Goal: Task Accomplishment & Management: Manage account settings

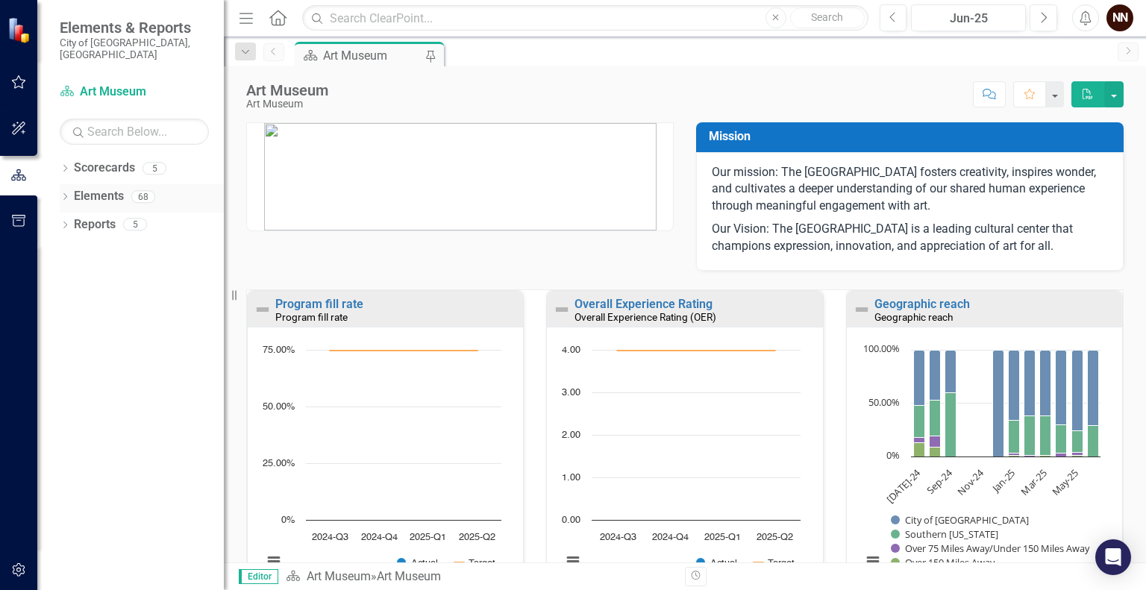
click at [66, 194] on icon "Dropdown" at bounding box center [65, 198] width 10 height 8
click at [92, 188] on link "Elements" at bounding box center [76, 196] width 50 height 17
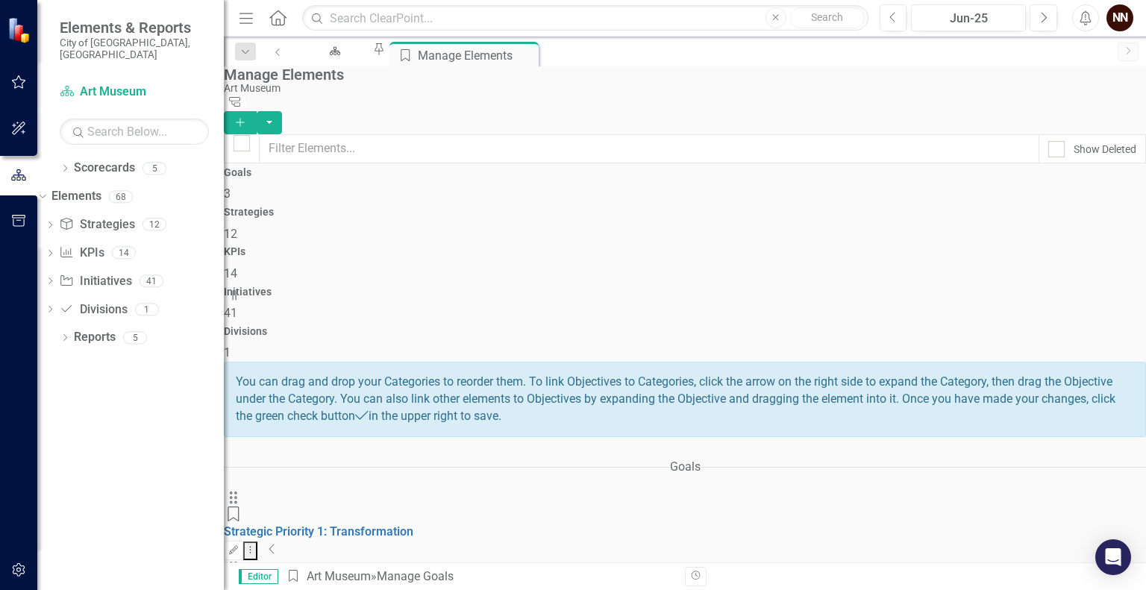
click at [237, 227] on span "12" at bounding box center [230, 234] width 13 height 14
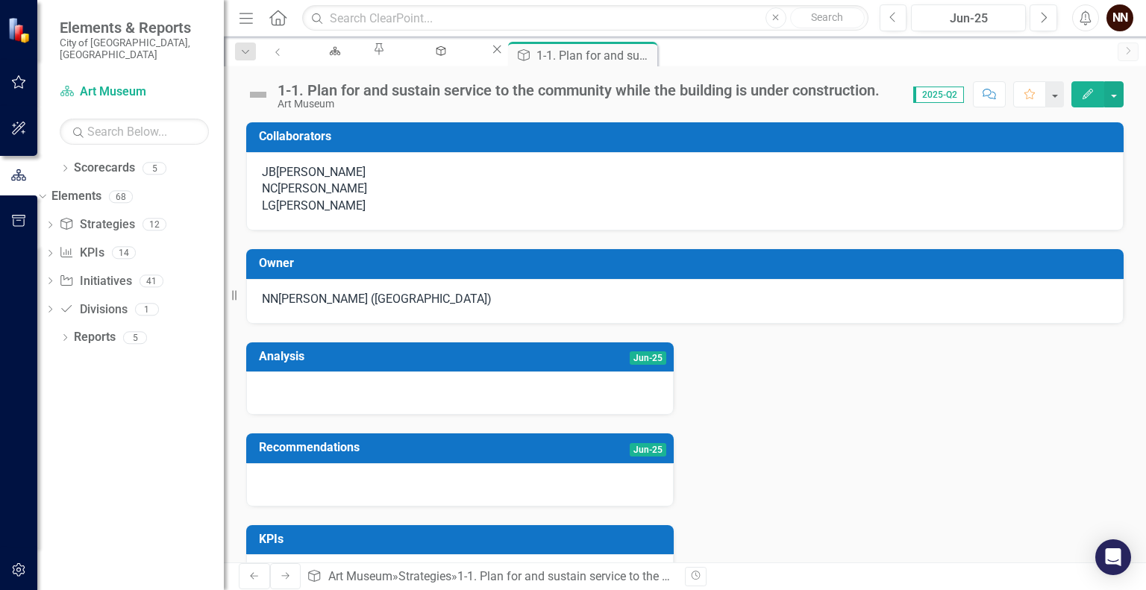
drag, startPoint x: 621, startPoint y: 300, endPoint x: 612, endPoint y: 304, distance: 9.7
click at [612, 304] on div "[PERSON_NAME] ([GEOGRAPHIC_DATA])" at bounding box center [684, 301] width 877 height 45
click at [615, 277] on td "Owner" at bounding box center [687, 265] width 857 height 25
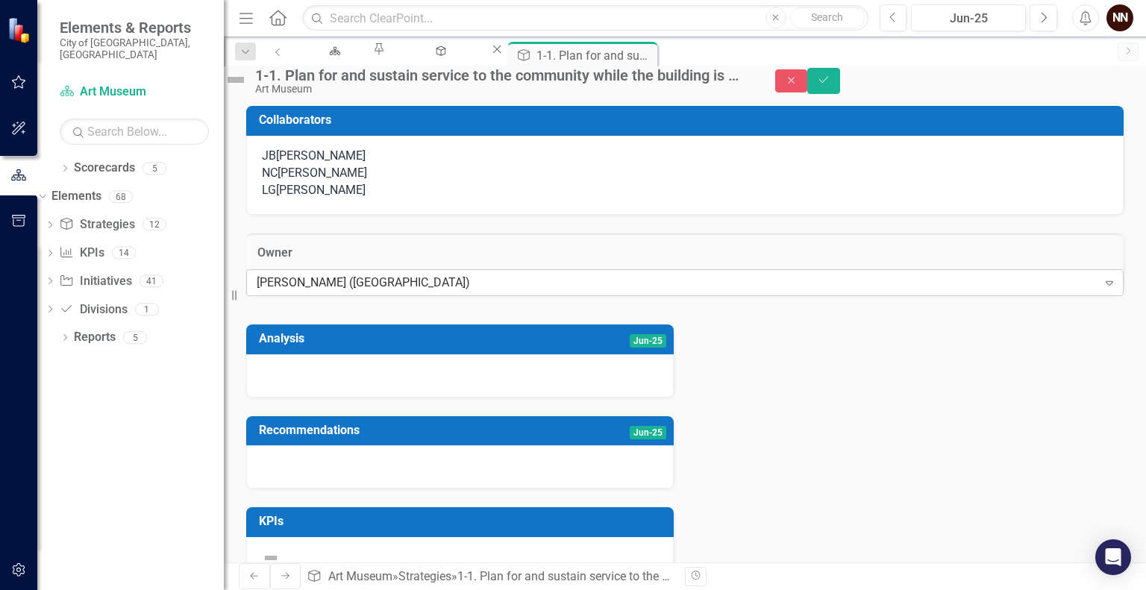
click at [584, 292] on div "[PERSON_NAME] ([GEOGRAPHIC_DATA])" at bounding box center [677, 282] width 841 height 17
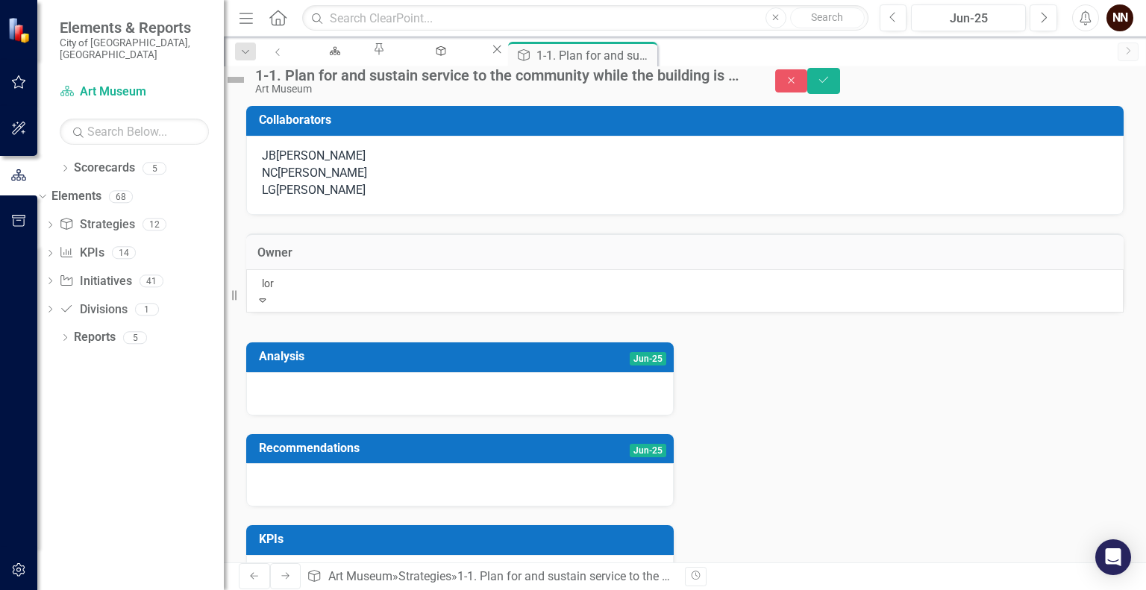
type input "[PERSON_NAME]"
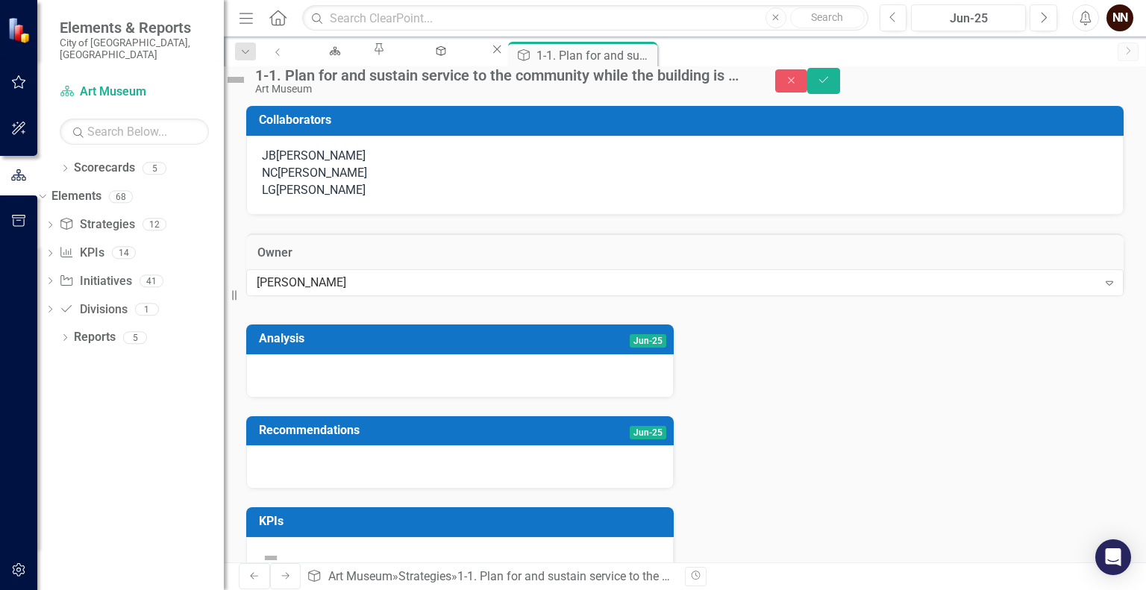
click at [551, 199] on div "LG [PERSON_NAME]" at bounding box center [685, 190] width 846 height 17
click at [830, 85] on icon "Save" at bounding box center [823, 80] width 13 height 10
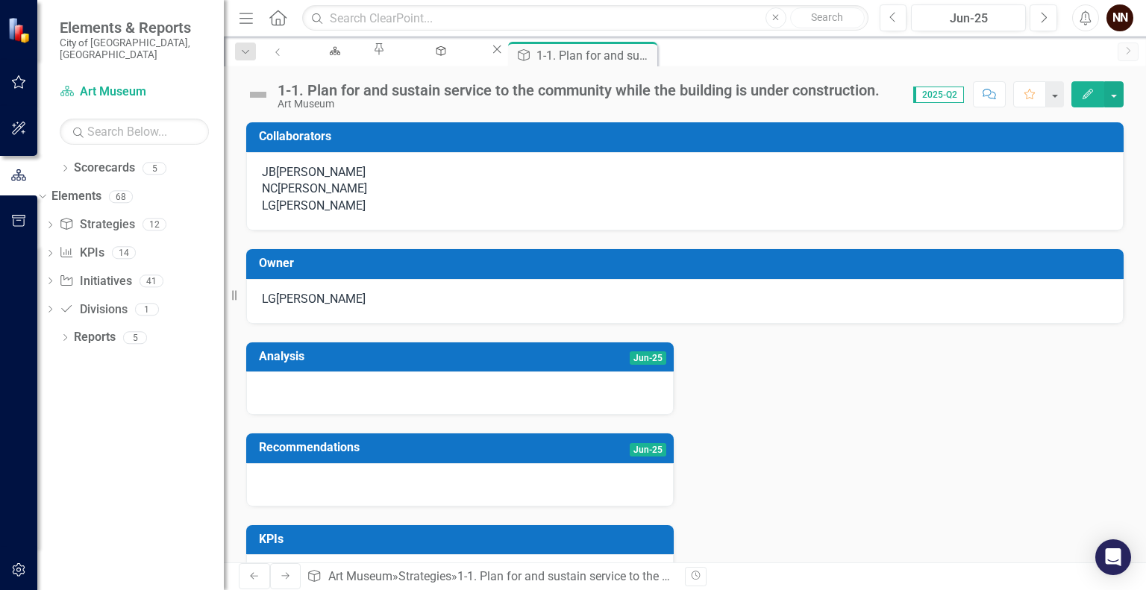
click at [835, 140] on h3 "Collaborators" at bounding box center [687, 136] width 857 height 13
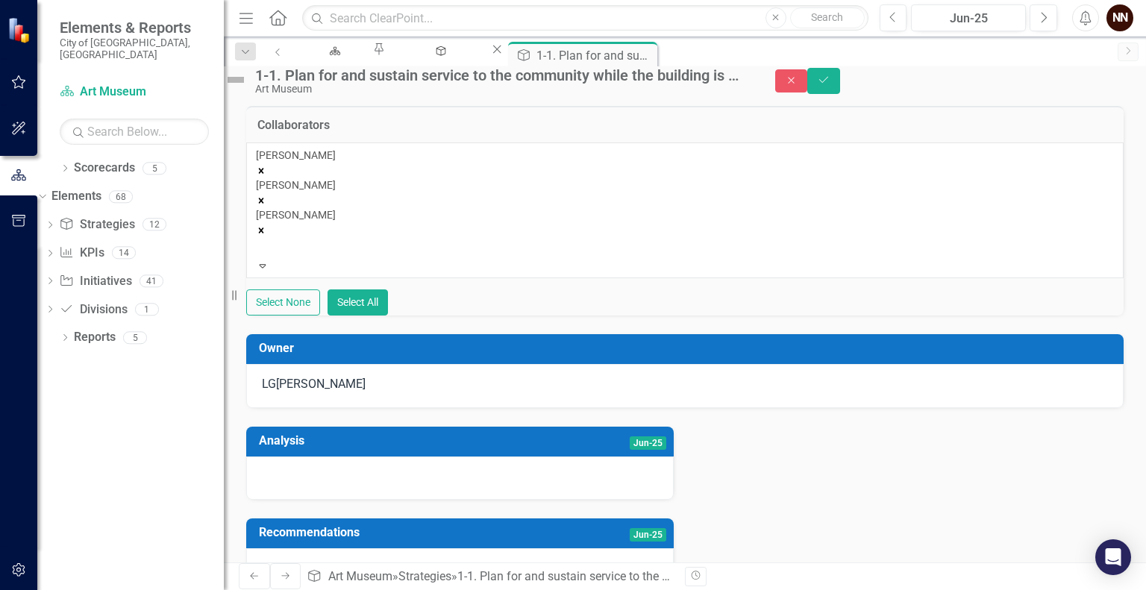
click at [264, 228] on icon "Remove Lori Gipson" at bounding box center [261, 230] width 5 height 5
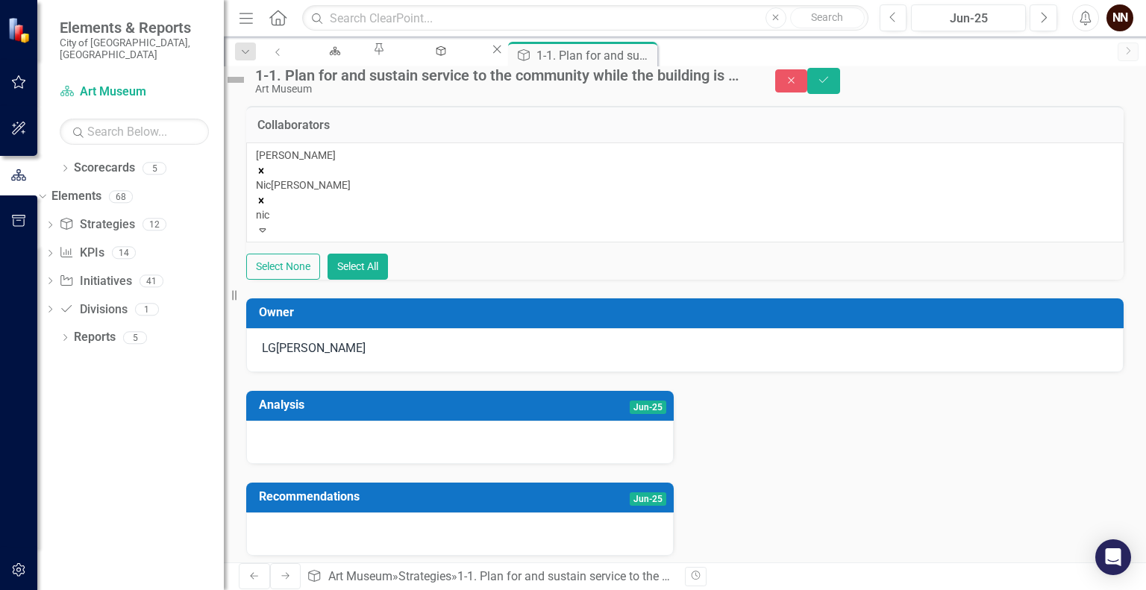
type input "[PERSON_NAME]"
click at [377, 589] on div "[PERSON_NAME] ([GEOGRAPHIC_DATA])" at bounding box center [573, 598] width 1146 height 17
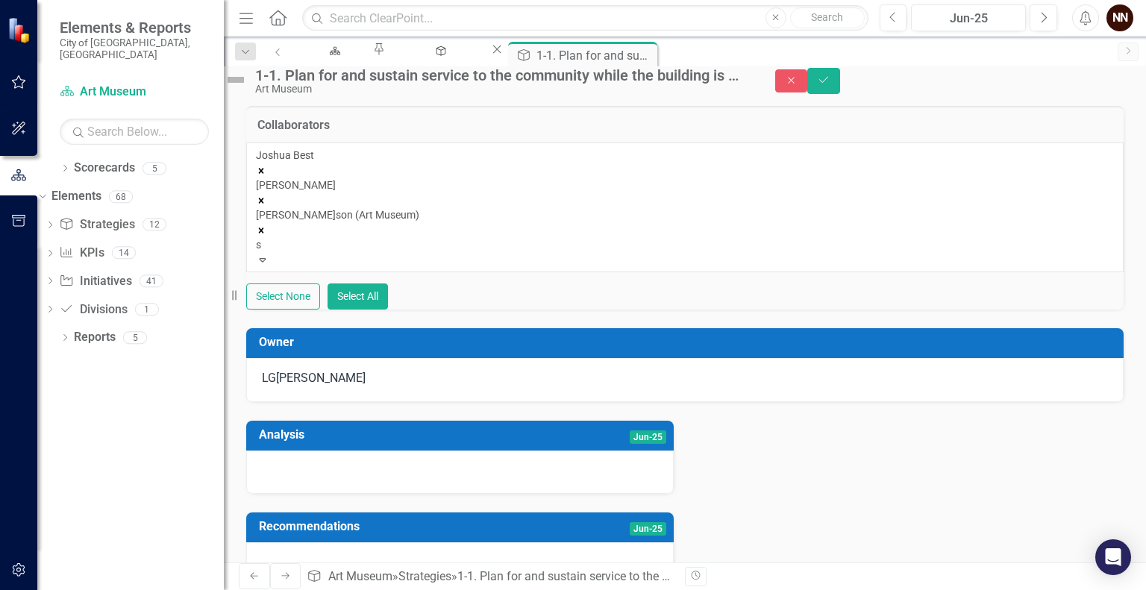
type input "sa"
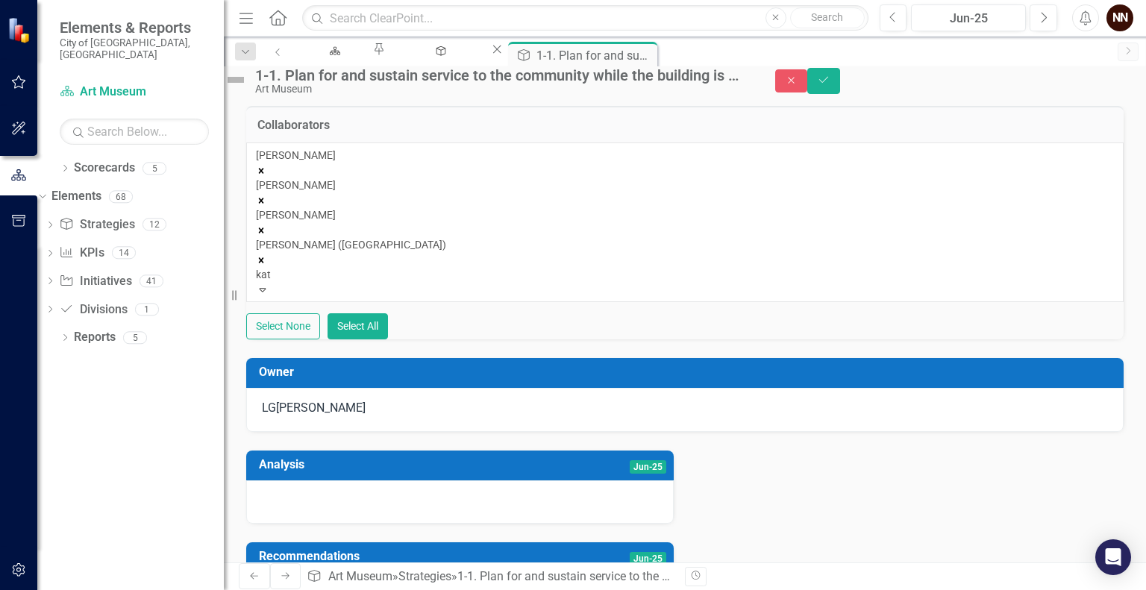
type input "[PERSON_NAME]"
click at [377, 589] on div "[PERSON_NAME]" at bounding box center [573, 598] width 1146 height 17
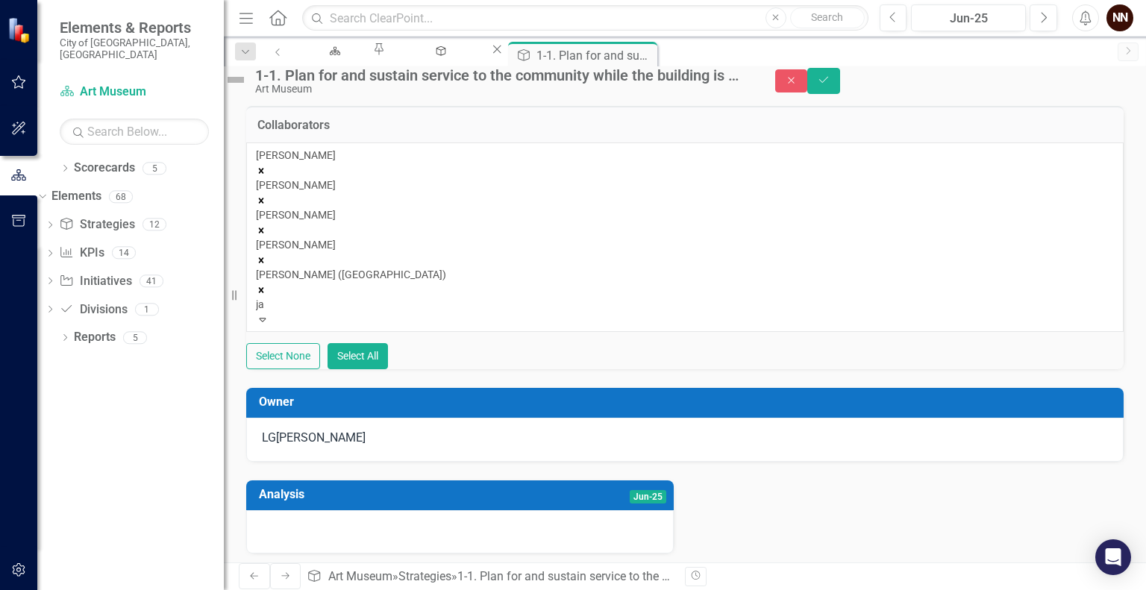
type input "j"
type input "s"
type input "J"
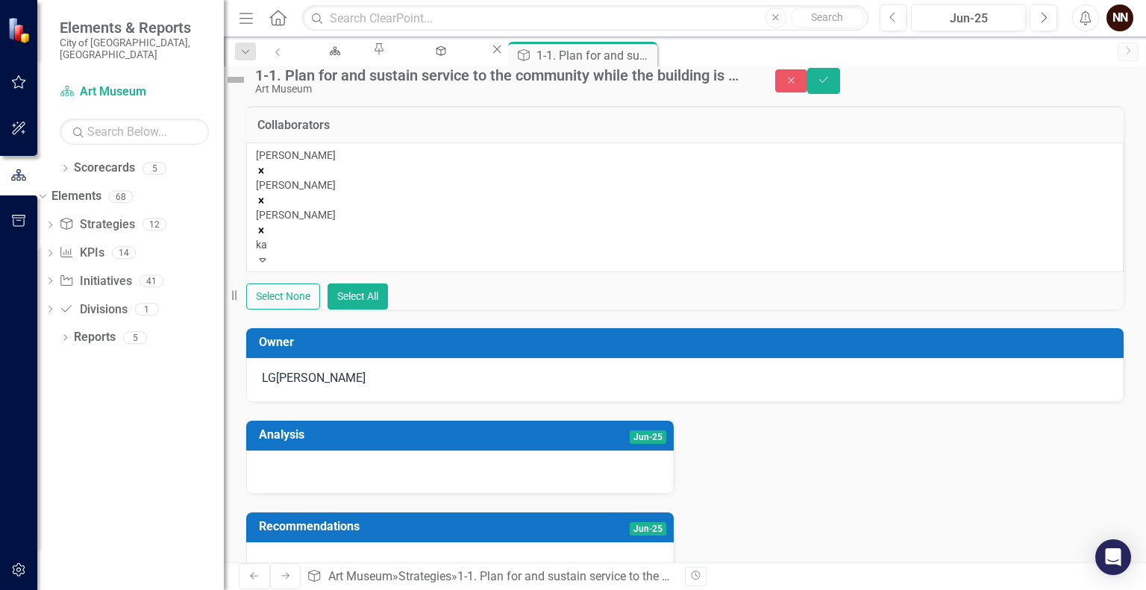
type input "kat"
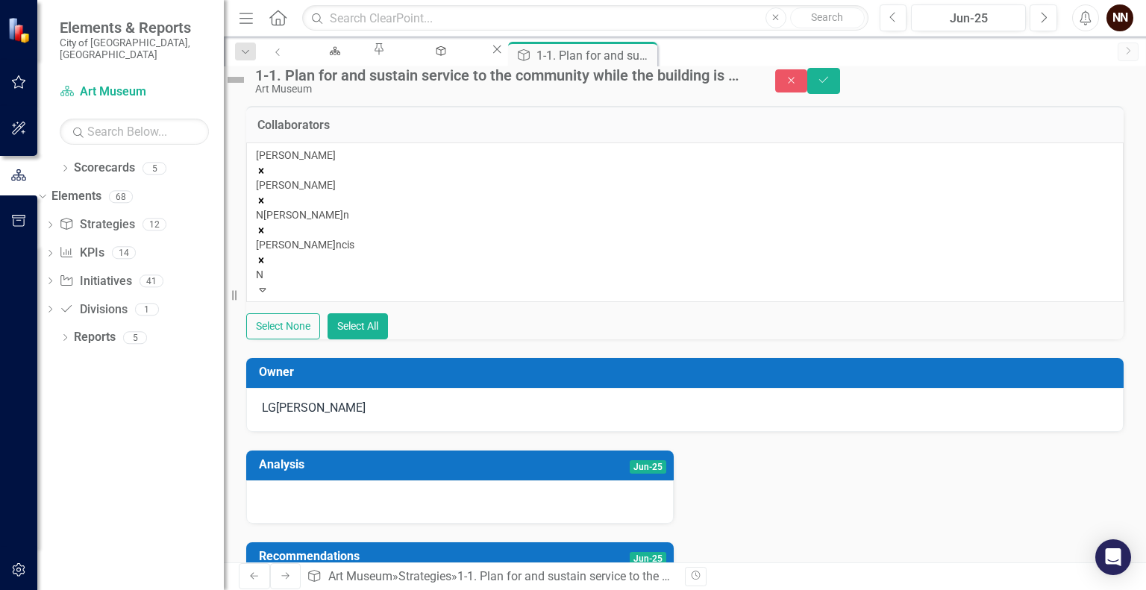
type input "Ni"
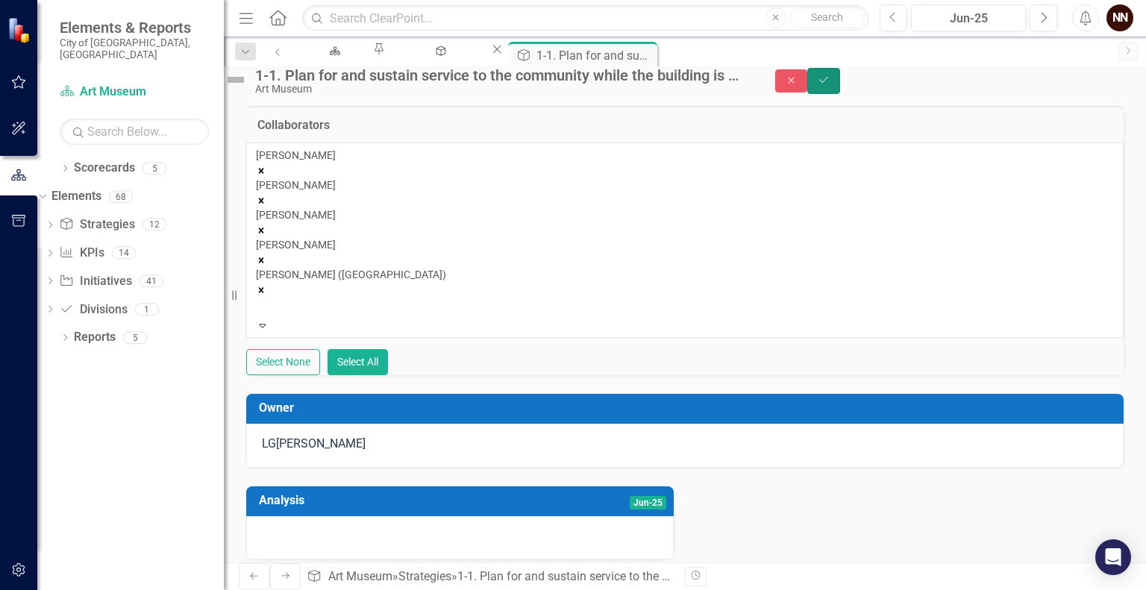
click at [830, 85] on icon "Save" at bounding box center [823, 80] width 13 height 10
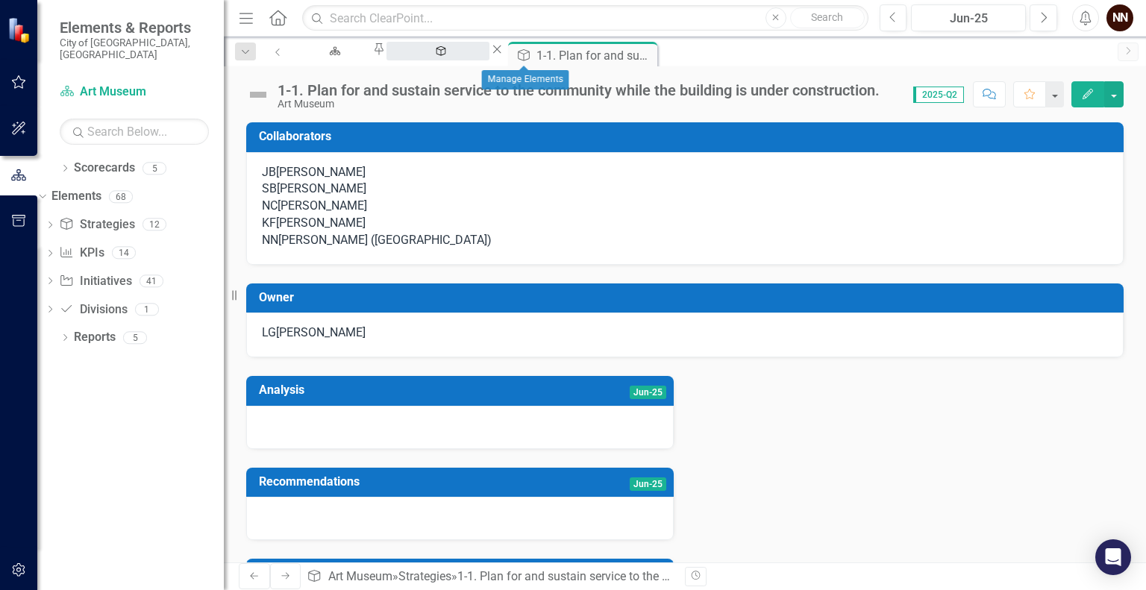
click at [476, 60] on div "Manage Elements" at bounding box center [438, 65] width 76 height 19
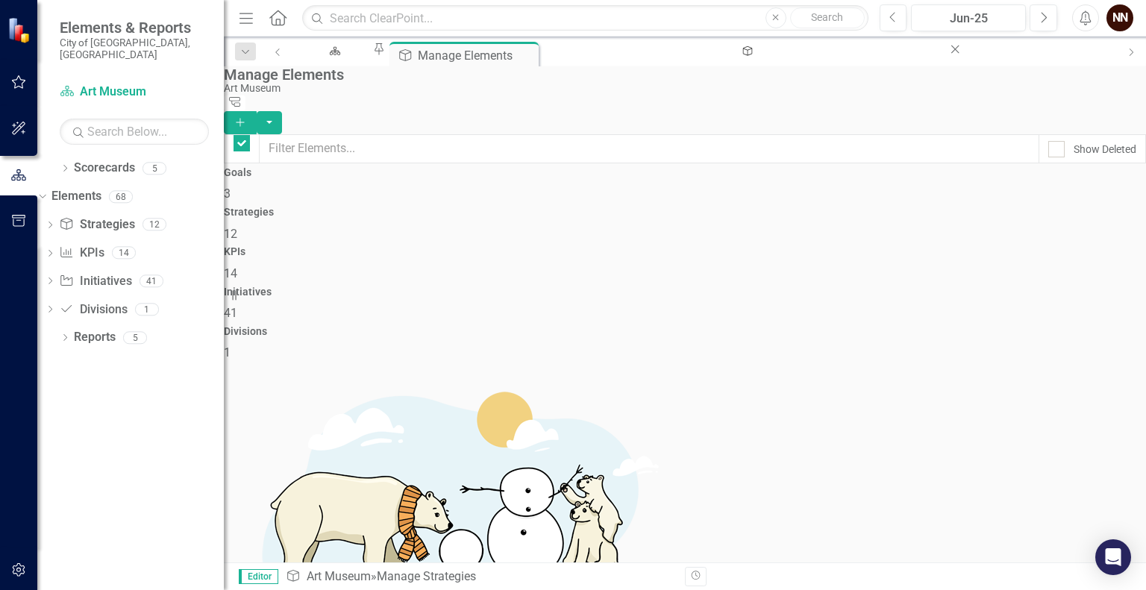
checkbox input "false"
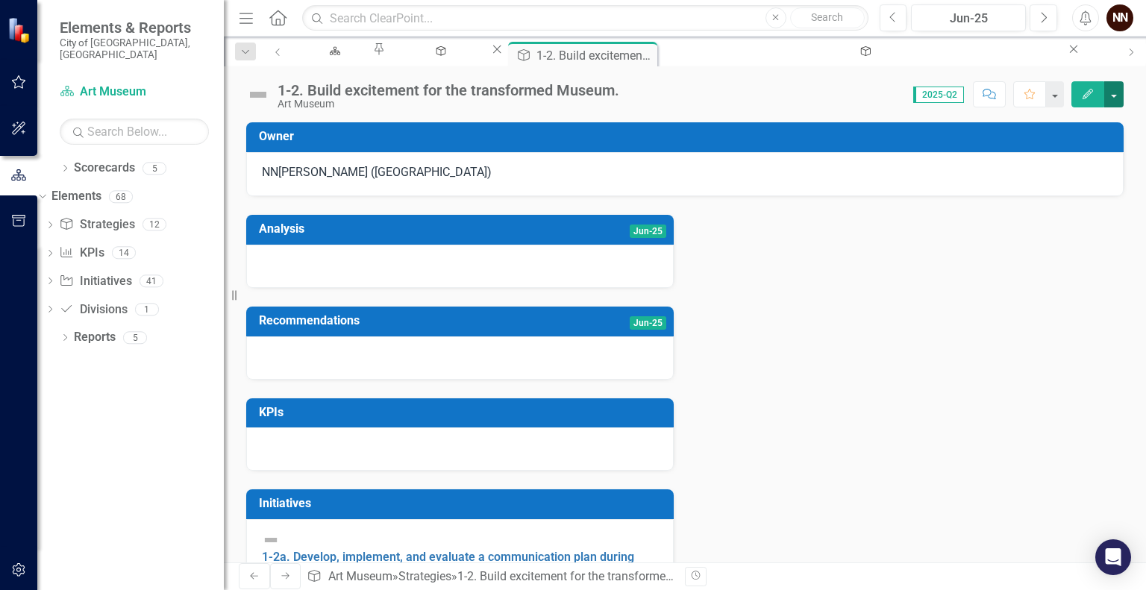
click at [1119, 100] on button "button" at bounding box center [1113, 94] width 19 height 26
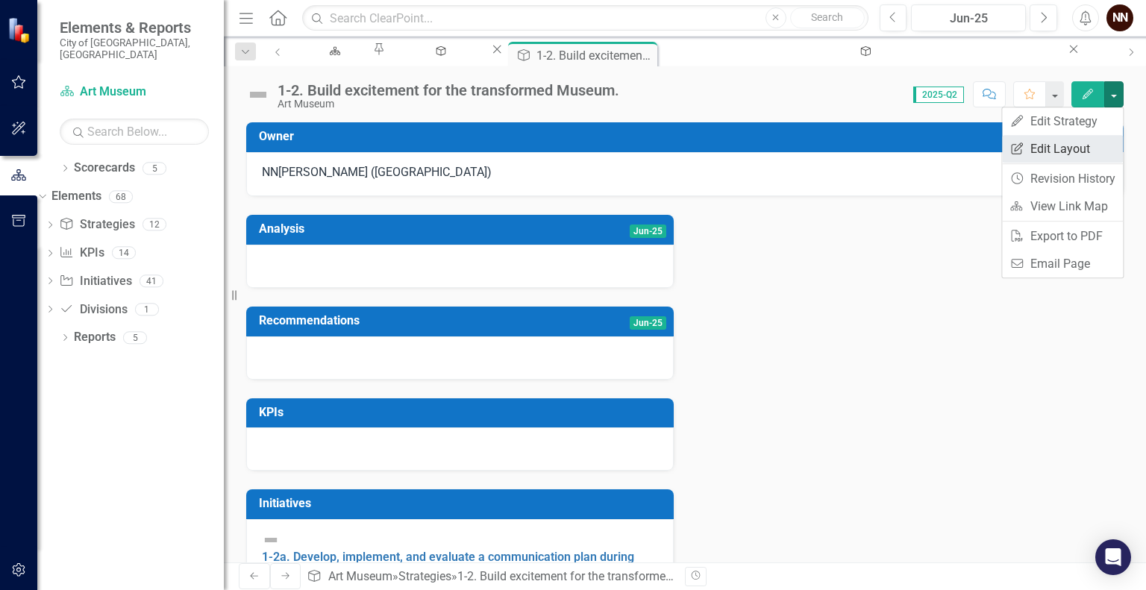
click at [1073, 151] on link "Edit Report Edit Layout" at bounding box center [1062, 149] width 121 height 28
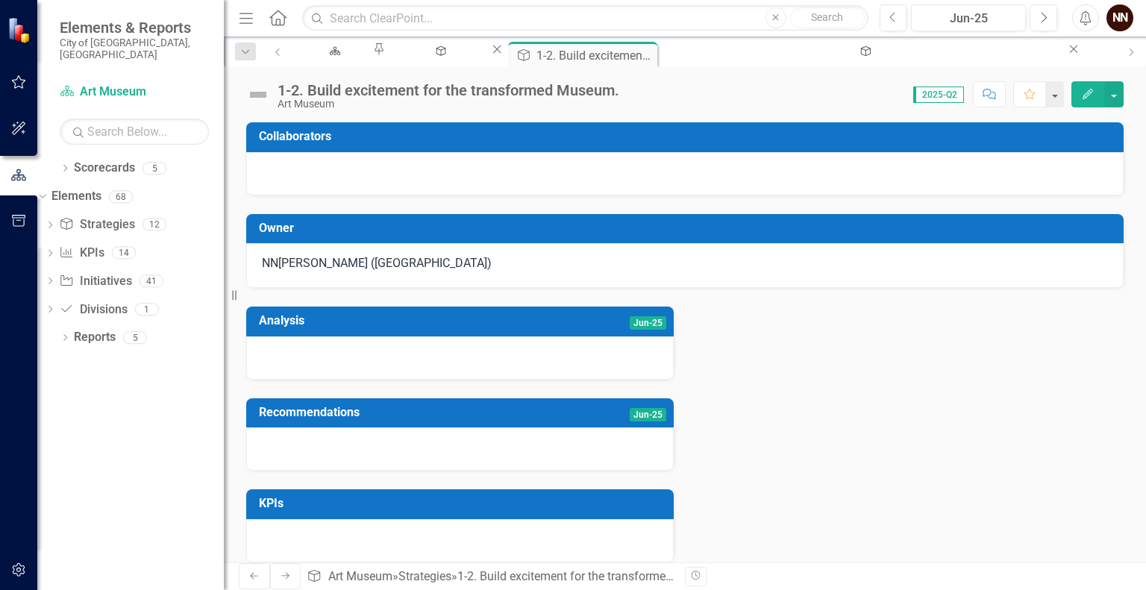
click at [653, 237] on td "Owner" at bounding box center [687, 230] width 857 height 25
click at [639, 232] on h3 "Owner" at bounding box center [687, 228] width 857 height 13
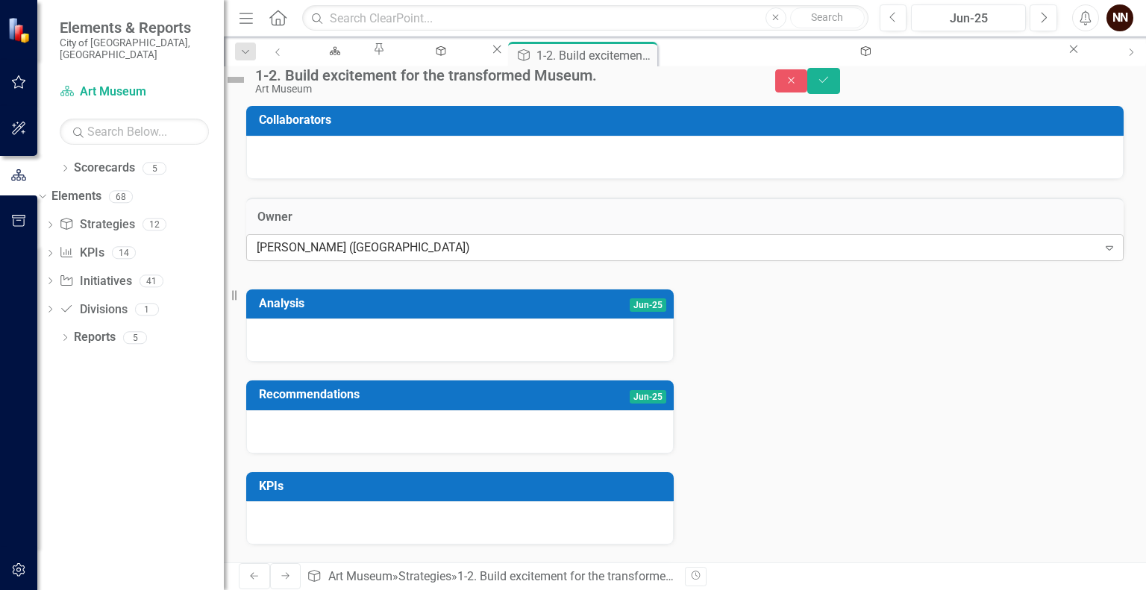
click at [561, 256] on div "[PERSON_NAME] ([GEOGRAPHIC_DATA])" at bounding box center [677, 247] width 841 height 17
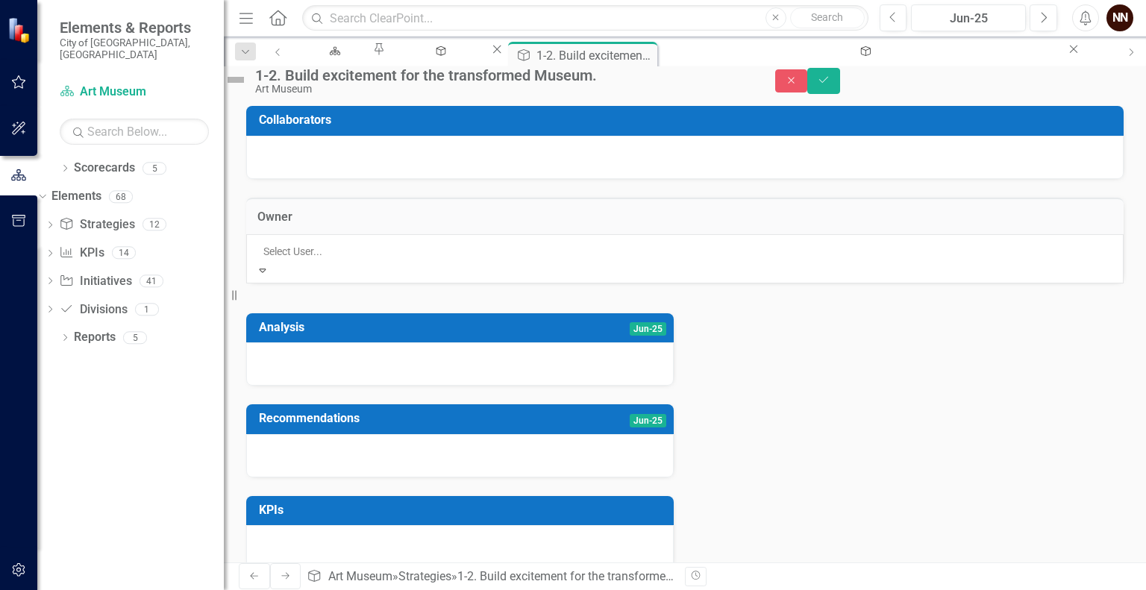
scroll to position [416, 0]
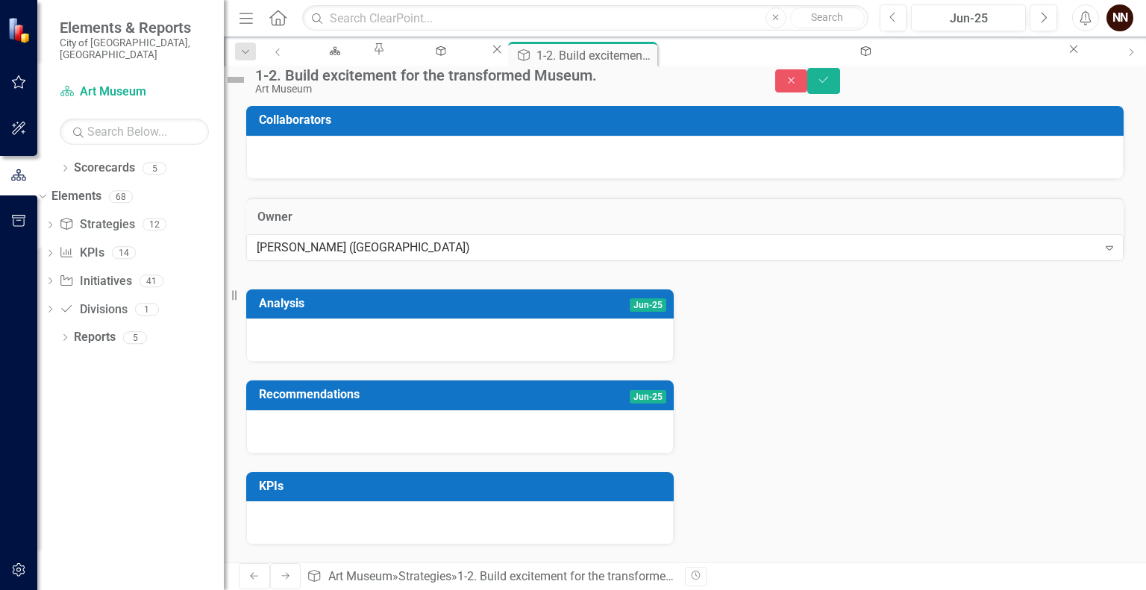
click at [519, 261] on div "[PERSON_NAME] ([GEOGRAPHIC_DATA]) Expand" at bounding box center [684, 247] width 877 height 27
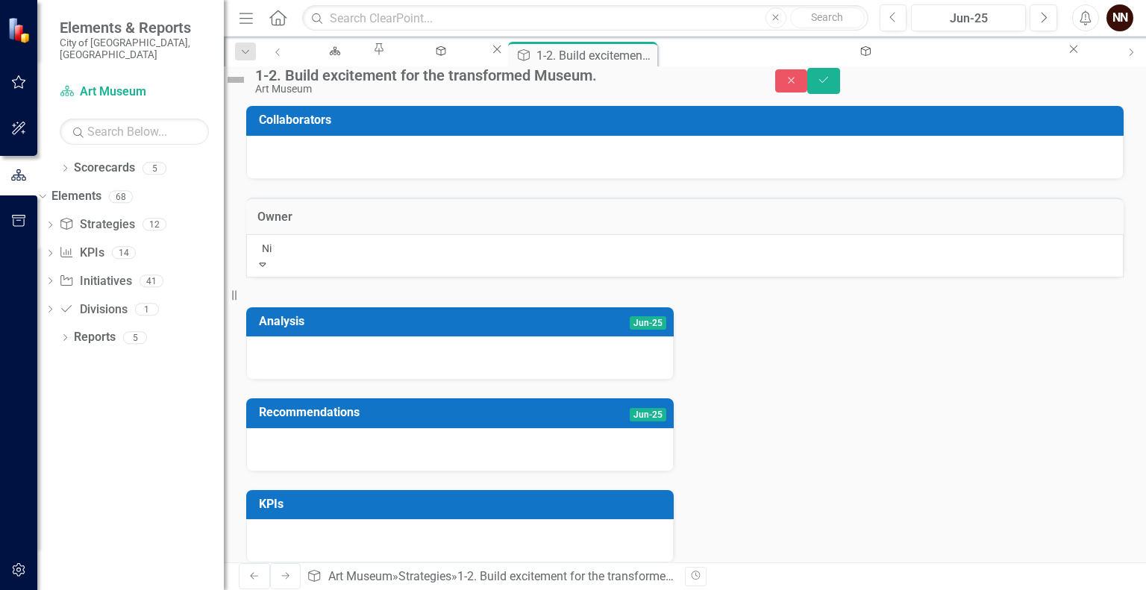
scroll to position [0, 0]
type input "Nic"
click at [418, 589] on div "[PERSON_NAME]" at bounding box center [573, 598] width 1146 height 17
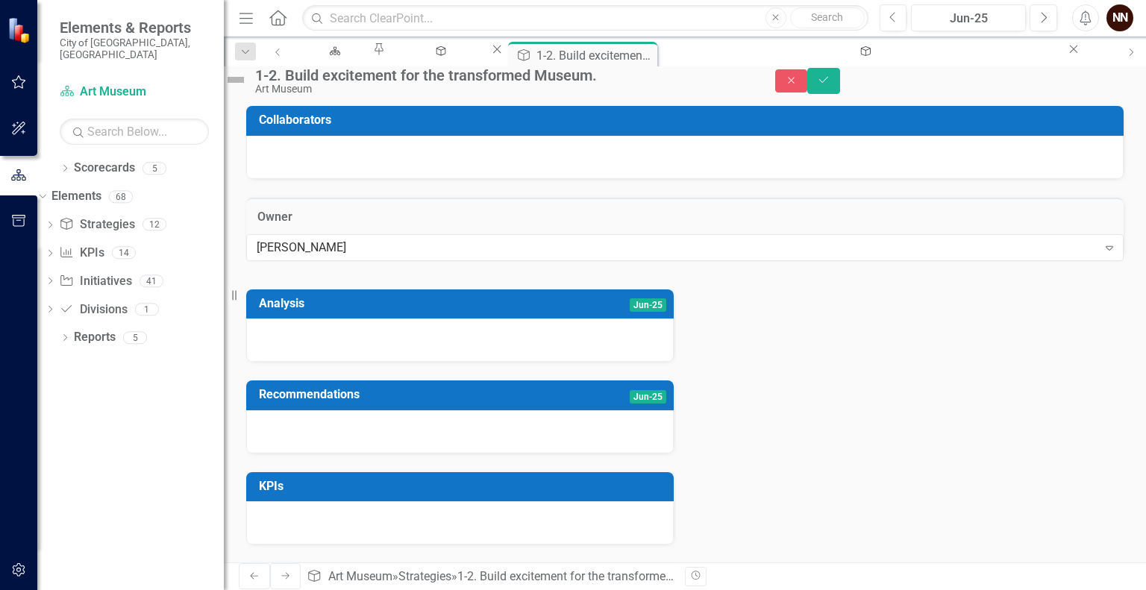
click at [474, 179] on div at bounding box center [684, 157] width 877 height 43
click at [840, 94] on button "Save" at bounding box center [823, 81] width 33 height 26
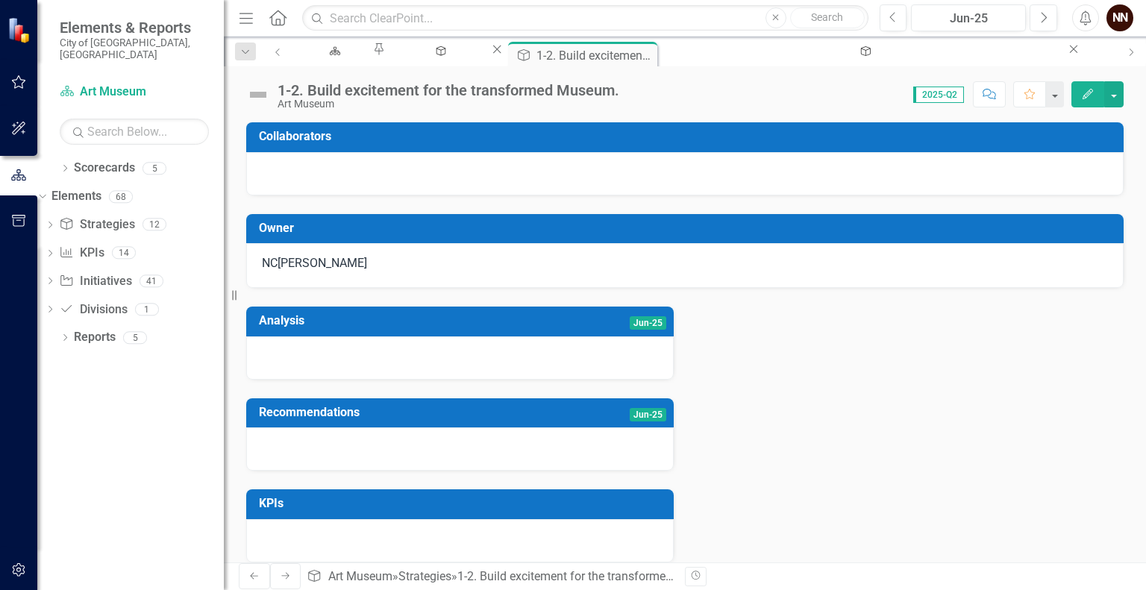
click at [849, 134] on h3 "Collaborators" at bounding box center [687, 136] width 857 height 13
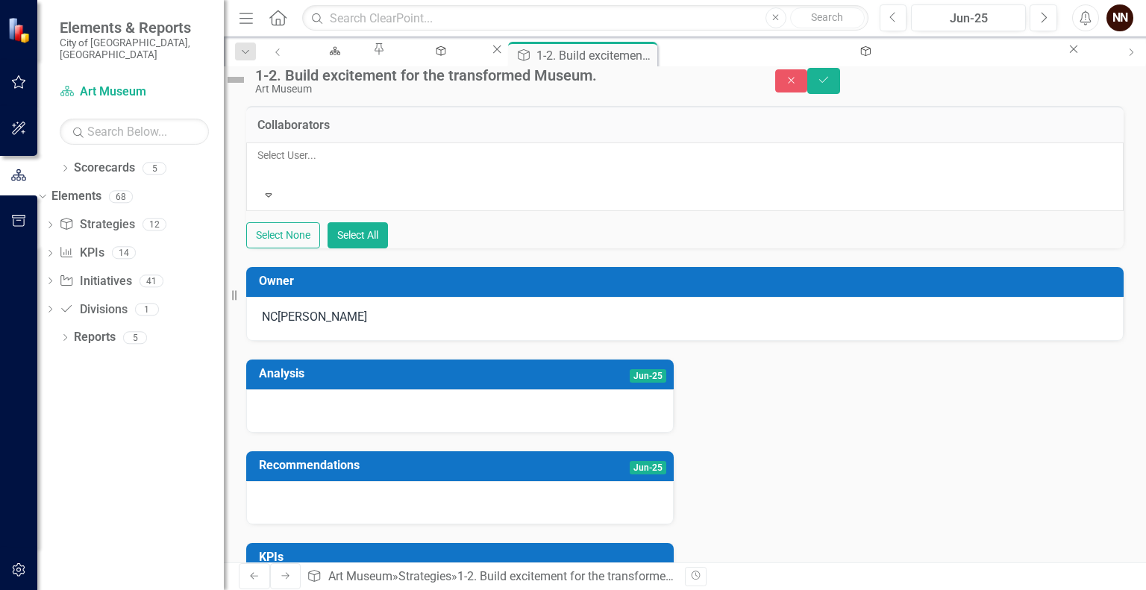
click at [650, 203] on div "Select User... Expand Select None Select All" at bounding box center [684, 195] width 877 height 106
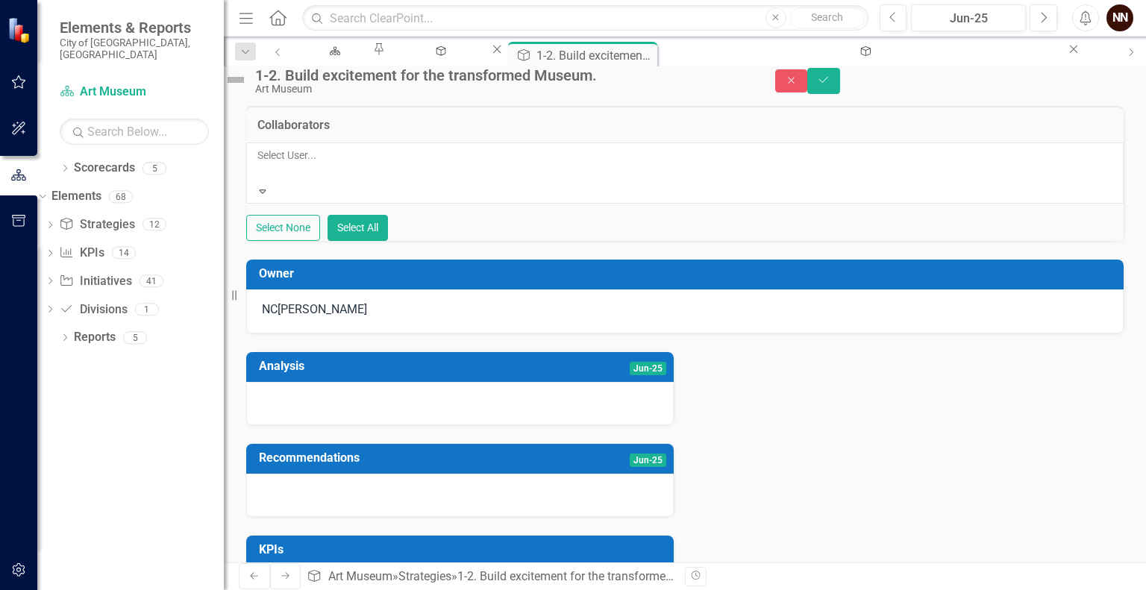
click at [260, 182] on div at bounding box center [258, 173] width 2 height 18
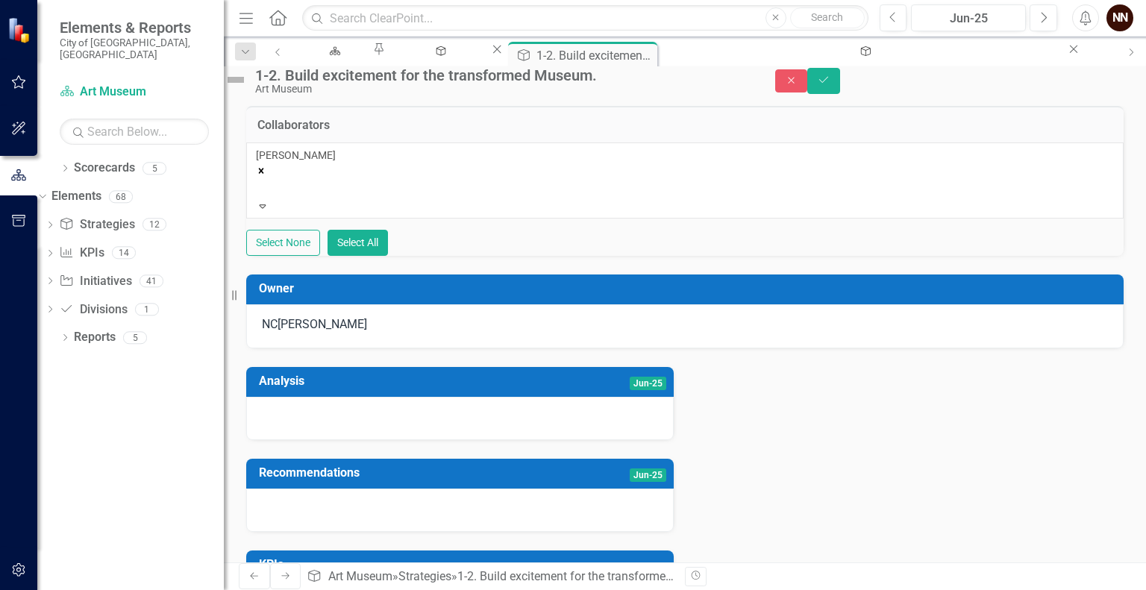
type input "s"
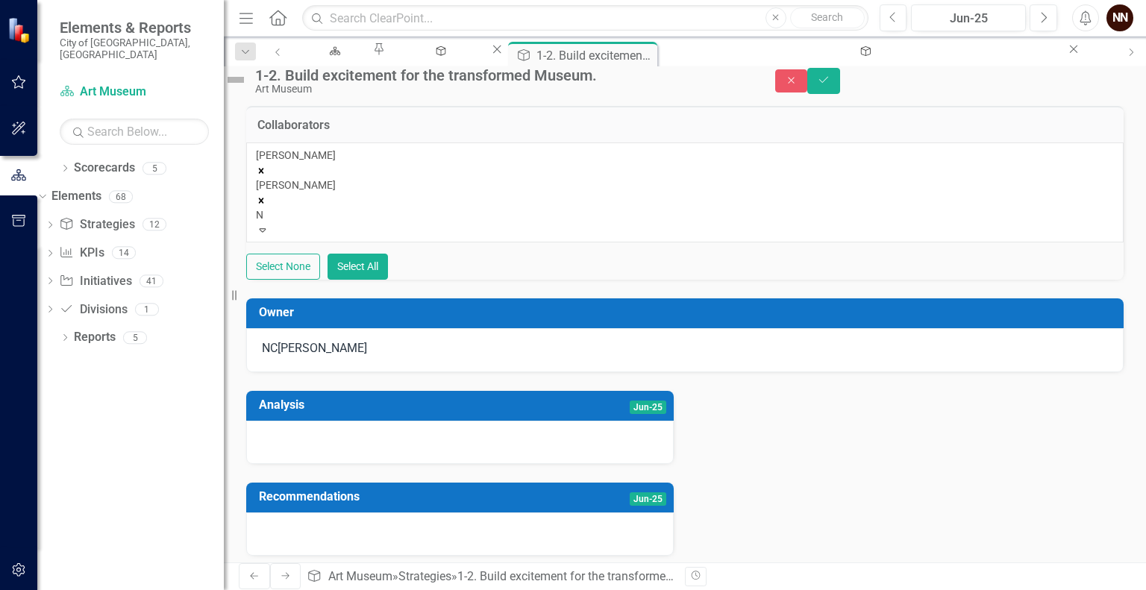
type input "Ni"
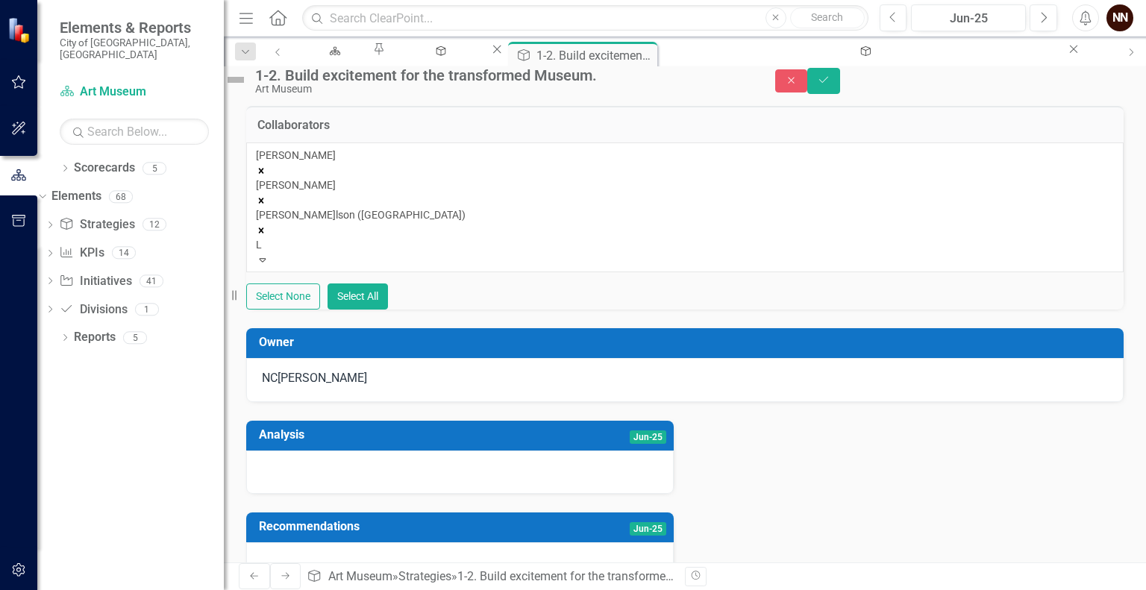
type input "Lo"
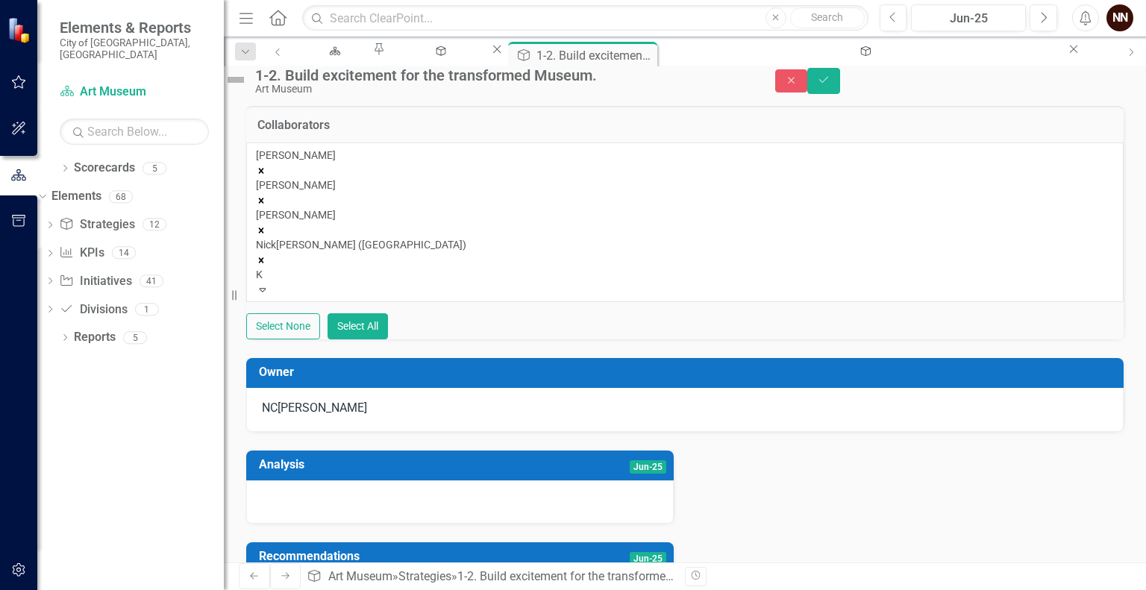
type input "Ka"
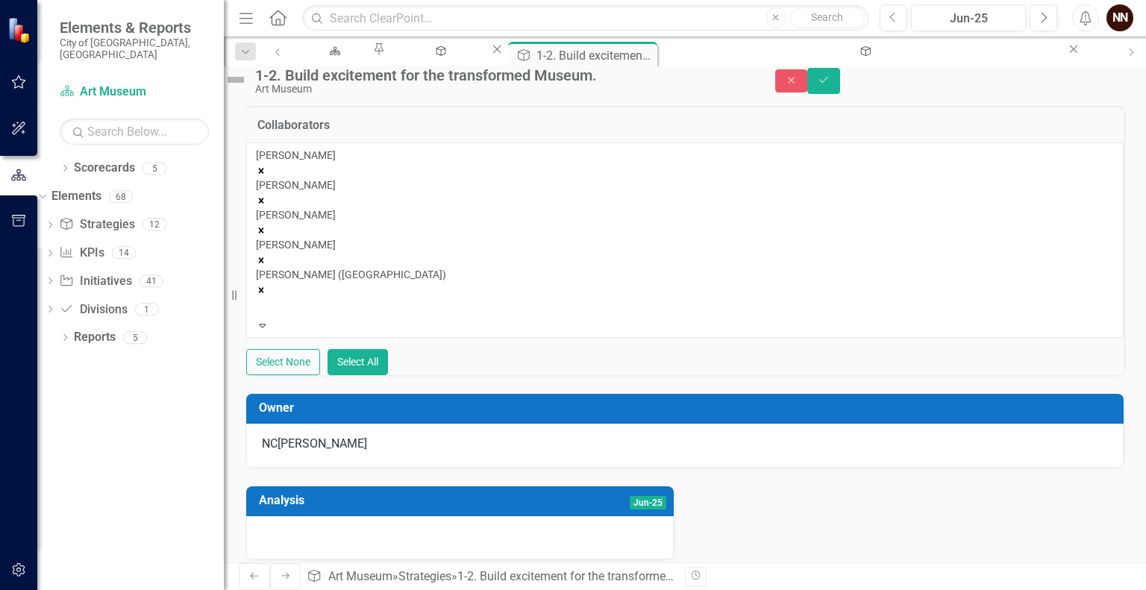
type input "R"
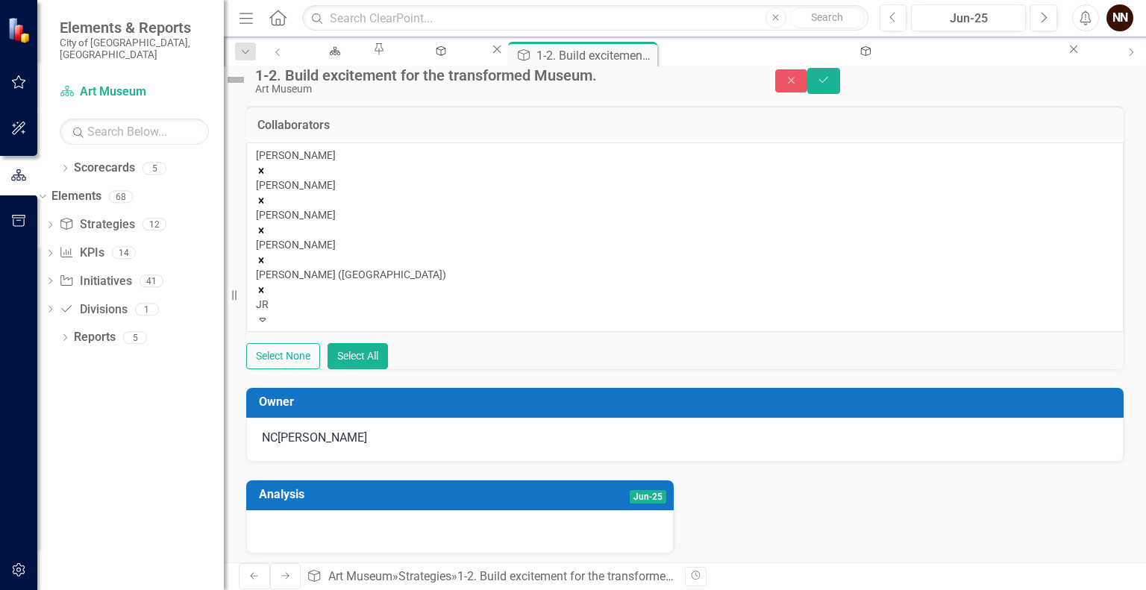
type input "J"
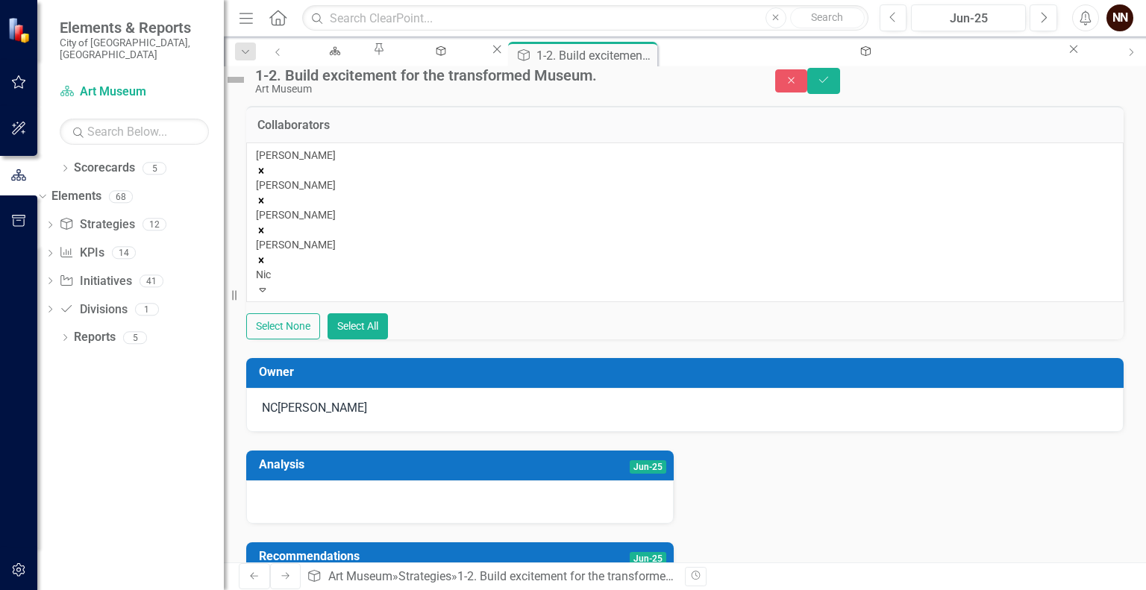
type input "[PERSON_NAME]"
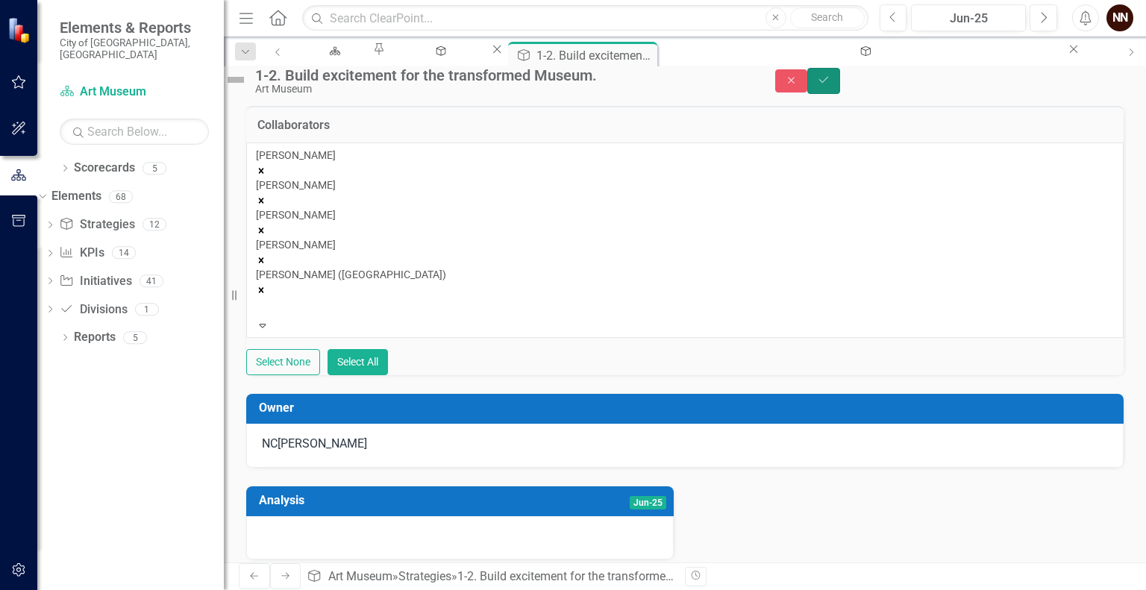
click at [830, 85] on icon "Save" at bounding box center [823, 80] width 13 height 10
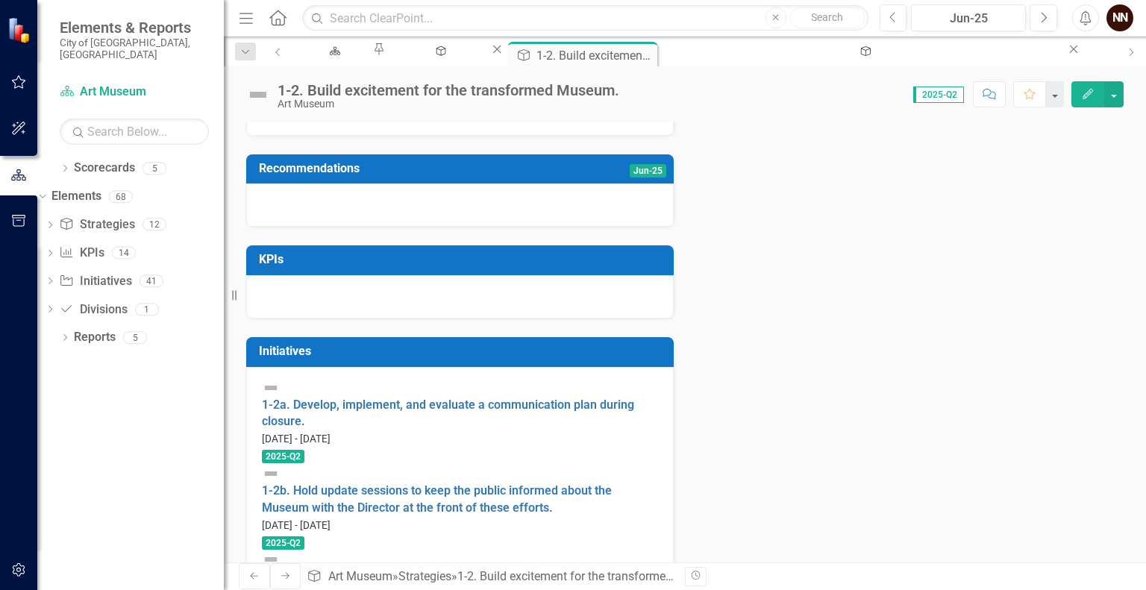
scroll to position [321, 0]
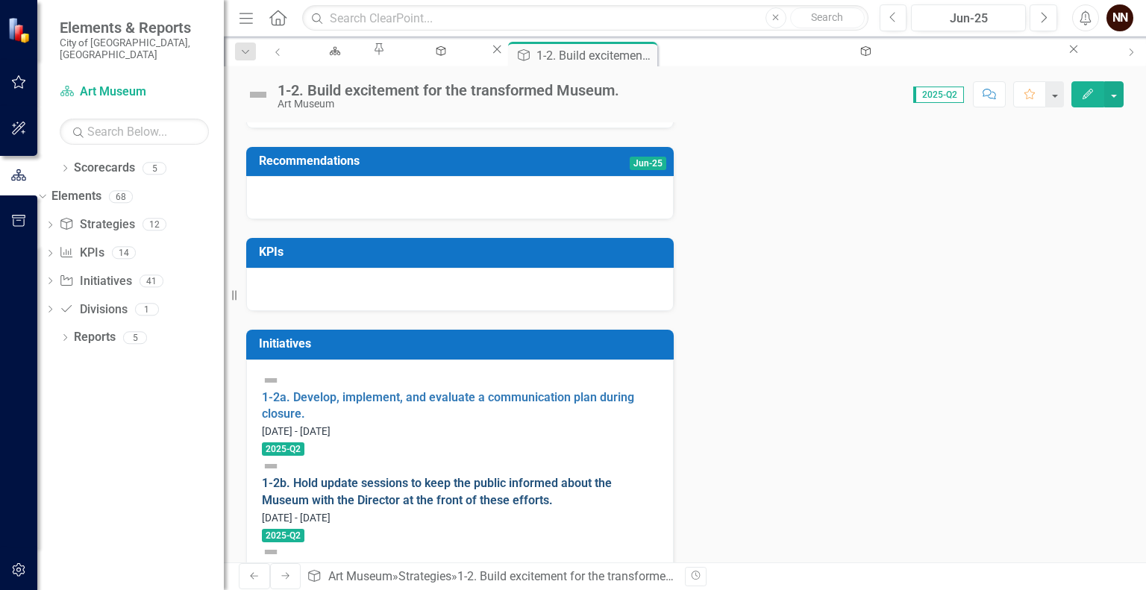
click at [466, 476] on link "1-2b. Hold update sessions to keep the public informed about the Museum with th…" at bounding box center [437, 491] width 350 height 31
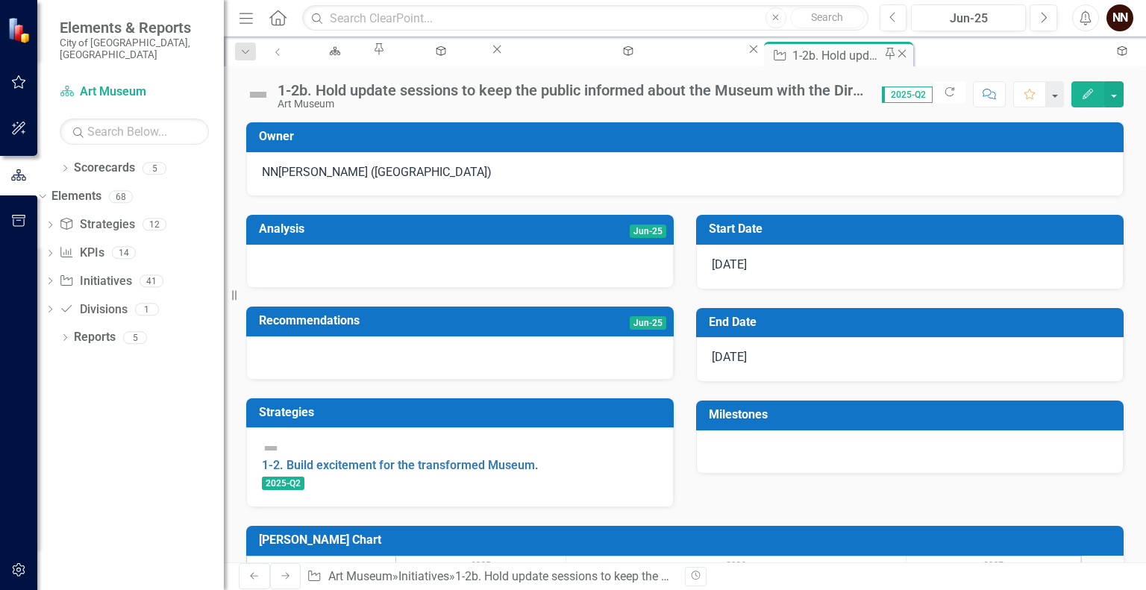
click at [894, 57] on icon "Close" at bounding box center [901, 54] width 15 height 12
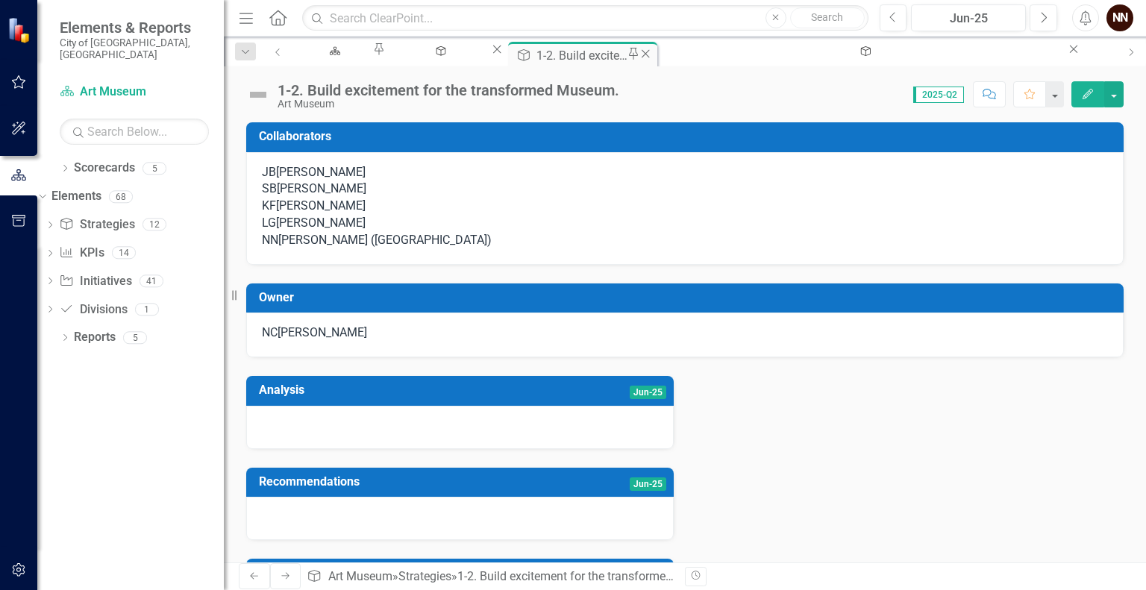
click at [629, 52] on div "1-2. Build excitement for the transformed Museum." at bounding box center [582, 55] width 93 height 19
drag, startPoint x: 789, startPoint y: 55, endPoint x: 665, endPoint y: 59, distance: 123.9
click at [665, 59] on div "Scorecard Art Museum Pin Strategy Manage Elements Close Strategy 1-2. Build exc…" at bounding box center [704, 54] width 823 height 24
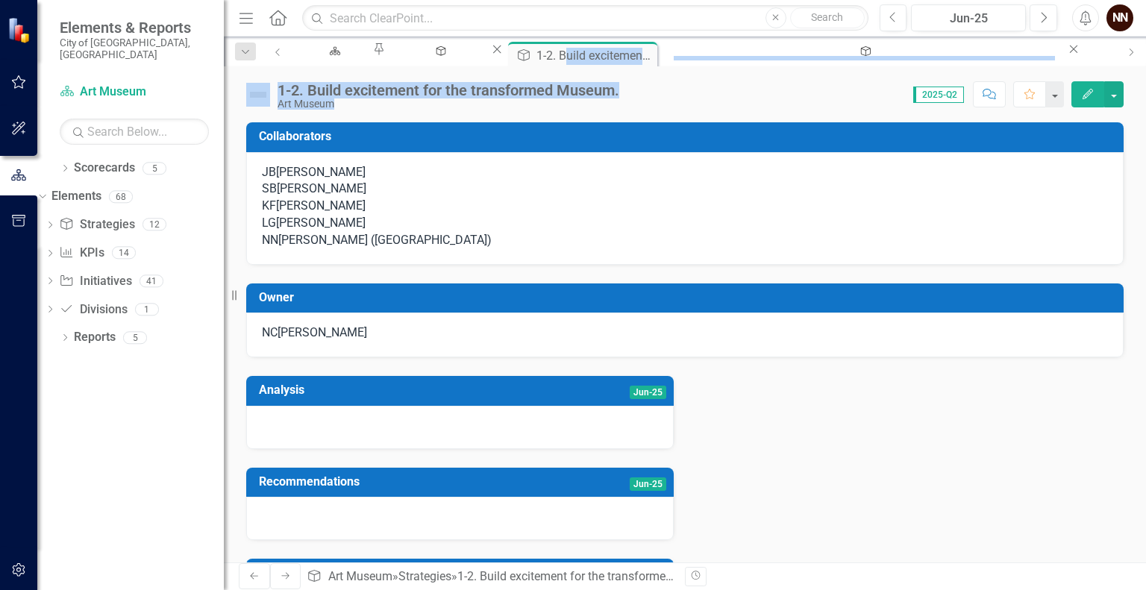
drag, startPoint x: 665, startPoint y: 59, endPoint x: 785, endPoint y: 66, distance: 119.6
click at [785, 66] on div "Menu Home Search Close Search Previous Jun-25 Next Alerts NN User Edit Profile …" at bounding box center [685, 295] width 922 height 590
click at [629, 51] on div "1-2. Build excitement for the transformed Museum." at bounding box center [582, 55] width 93 height 19
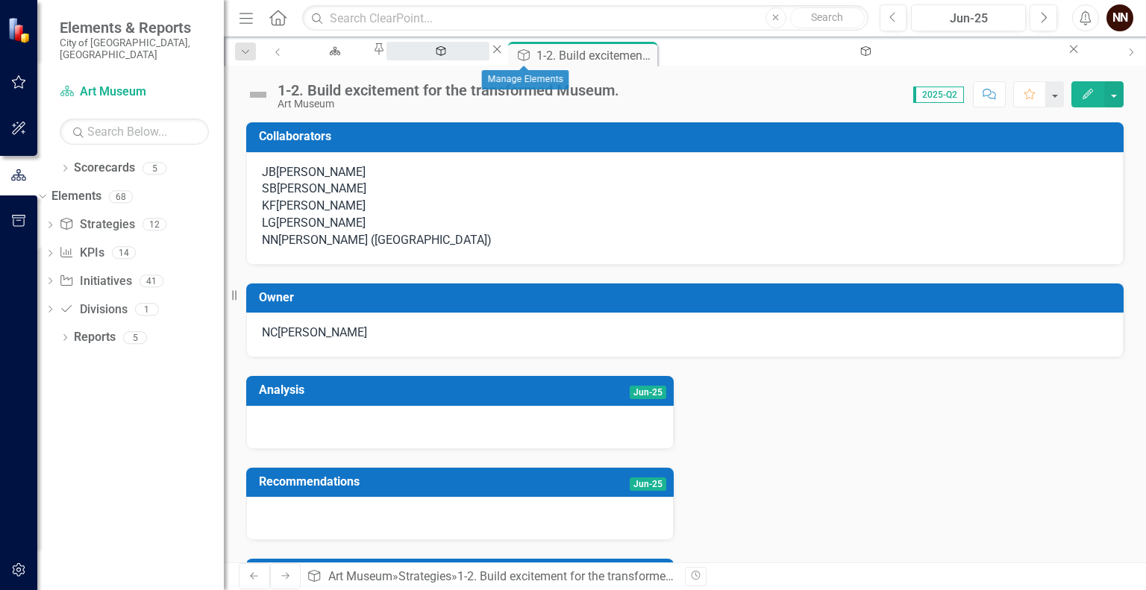
click at [476, 58] on div "Manage Elements" at bounding box center [438, 65] width 76 height 19
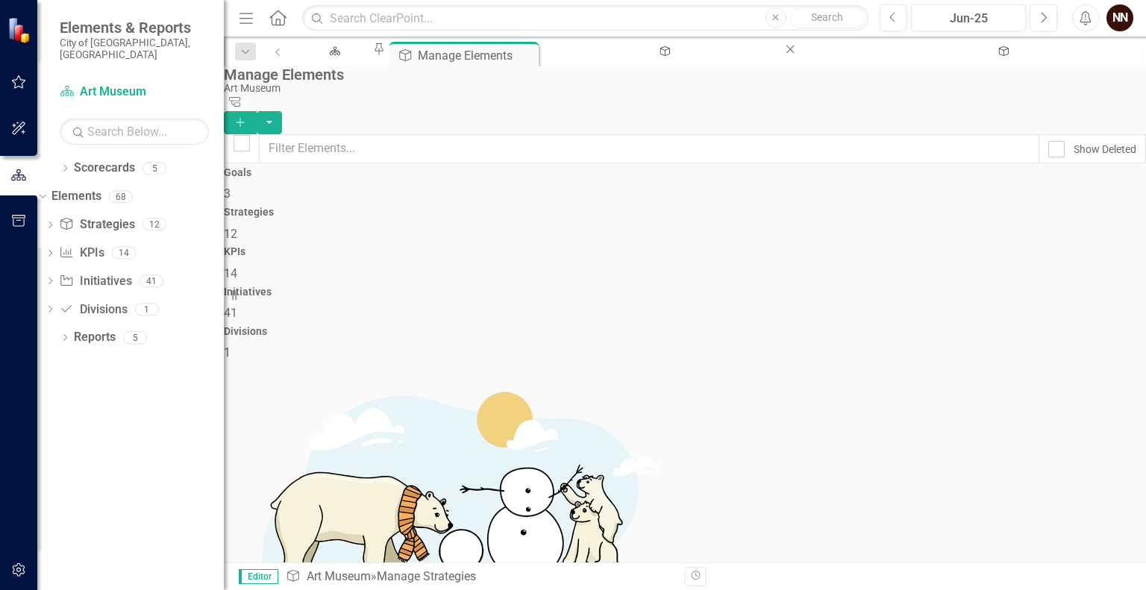
checkbox input "false"
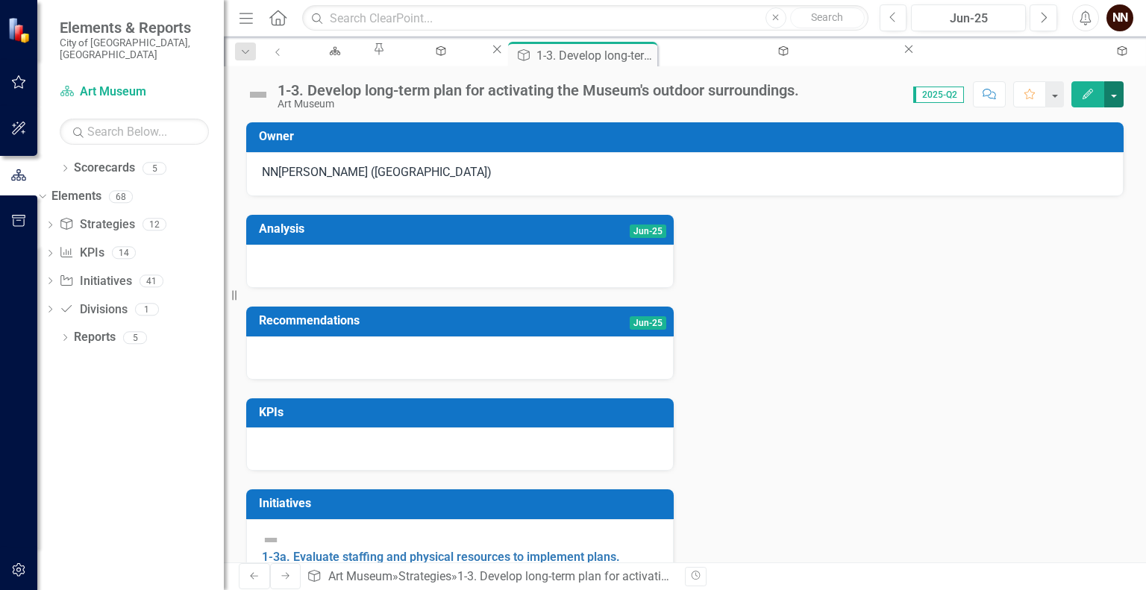
click at [1117, 83] on button "button" at bounding box center [1113, 94] width 19 height 26
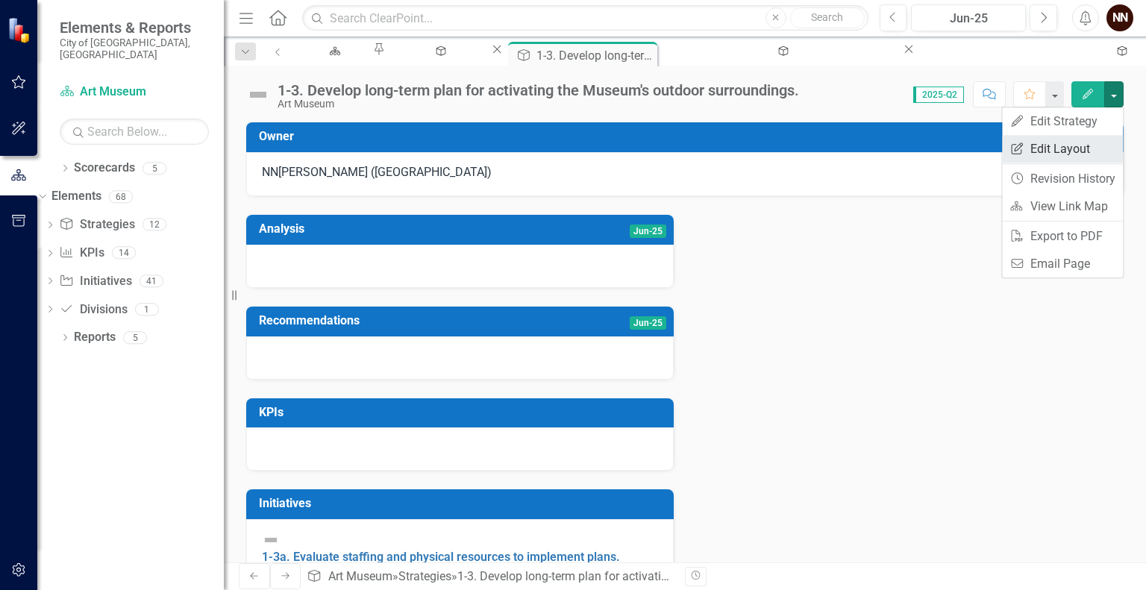
click at [1071, 142] on link "Edit Report Edit Layout" at bounding box center [1062, 149] width 121 height 28
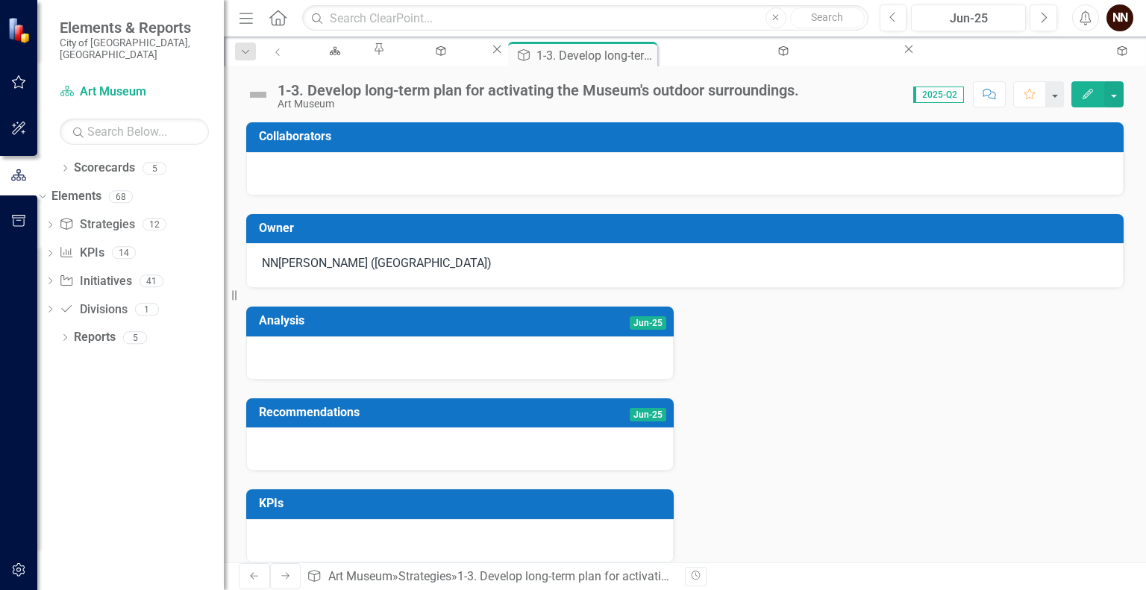
click at [797, 241] on td "Owner" at bounding box center [687, 230] width 857 height 25
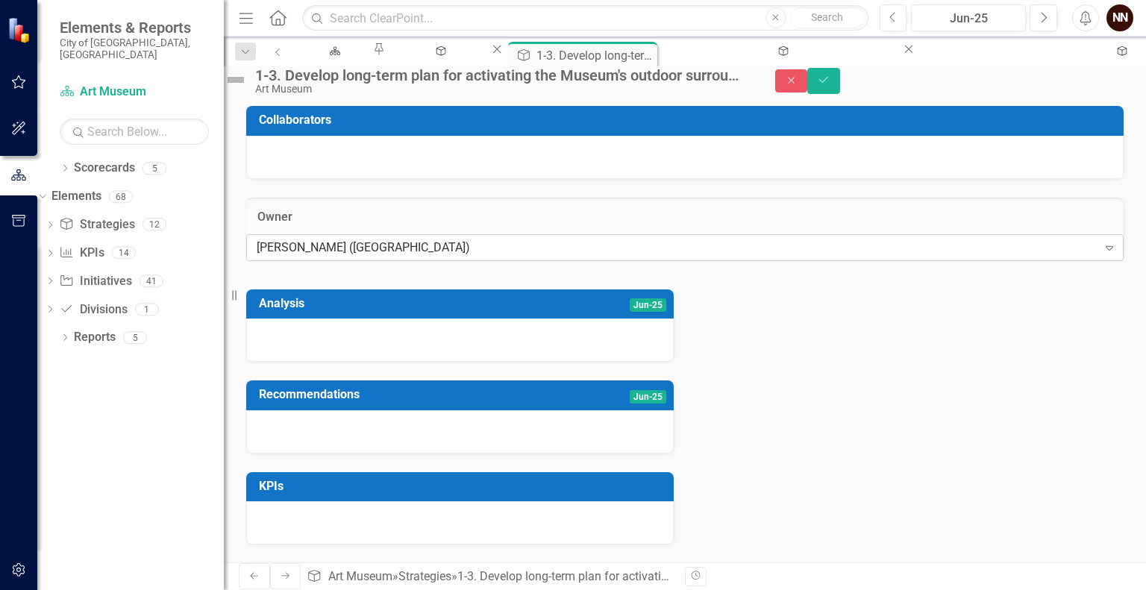
click at [665, 256] on div "[PERSON_NAME] ([GEOGRAPHIC_DATA])" at bounding box center [677, 247] width 841 height 17
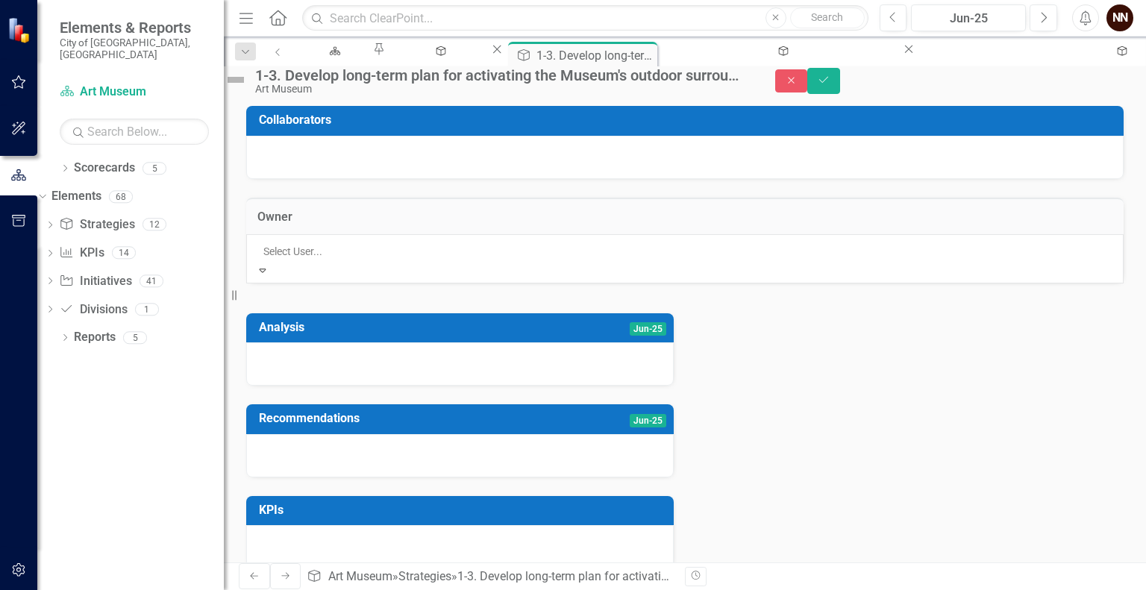
scroll to position [416, 0]
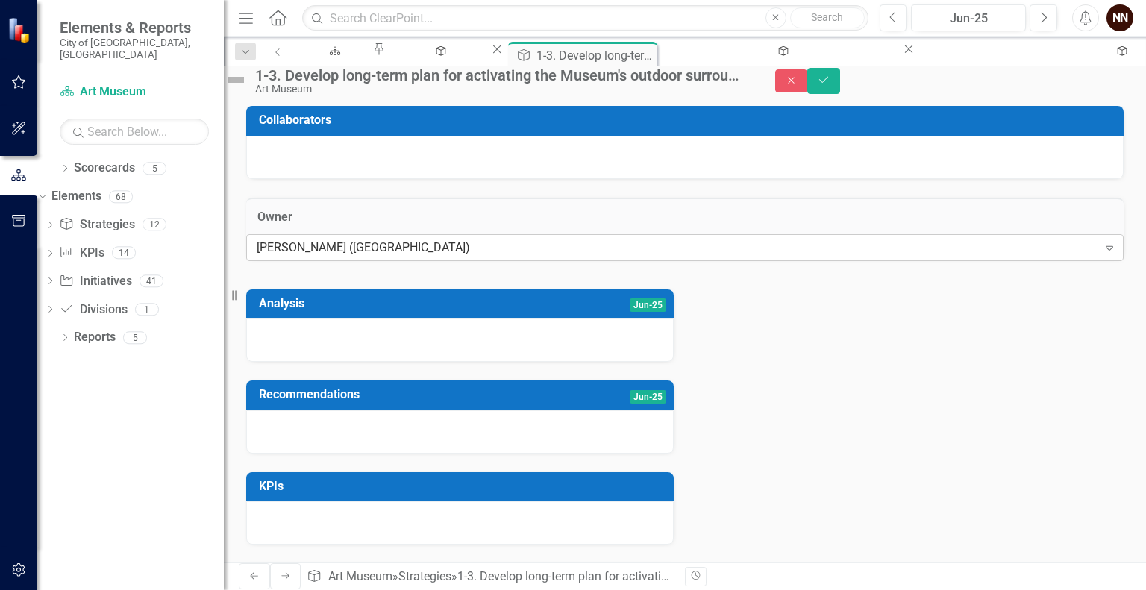
click at [807, 256] on div "[PERSON_NAME] ([GEOGRAPHIC_DATA])" at bounding box center [677, 247] width 841 height 17
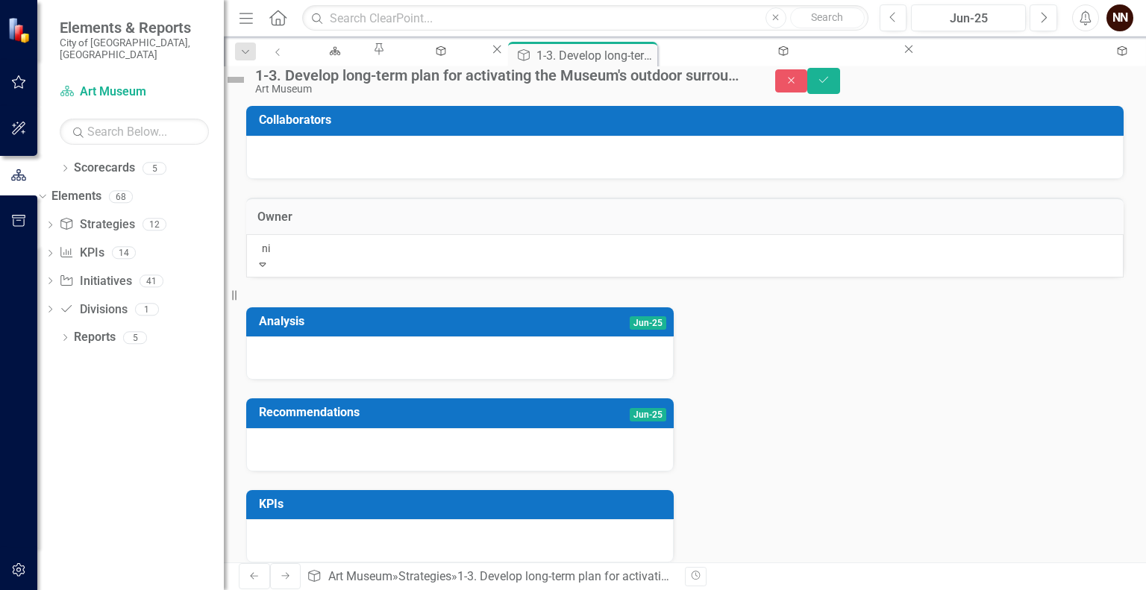
scroll to position [0, 0]
type input "[PERSON_NAME]"
click at [694, 589] on div "[PERSON_NAME]" at bounding box center [573, 598] width 1146 height 17
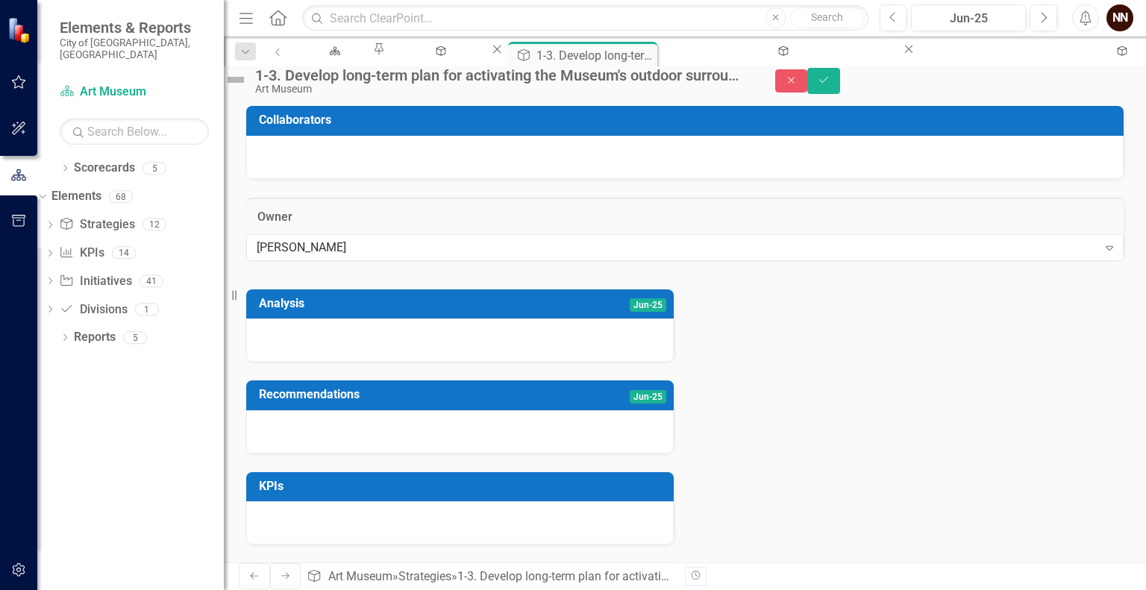
click at [621, 171] on div at bounding box center [684, 157] width 877 height 43
click at [733, 154] on div at bounding box center [684, 157] width 877 height 43
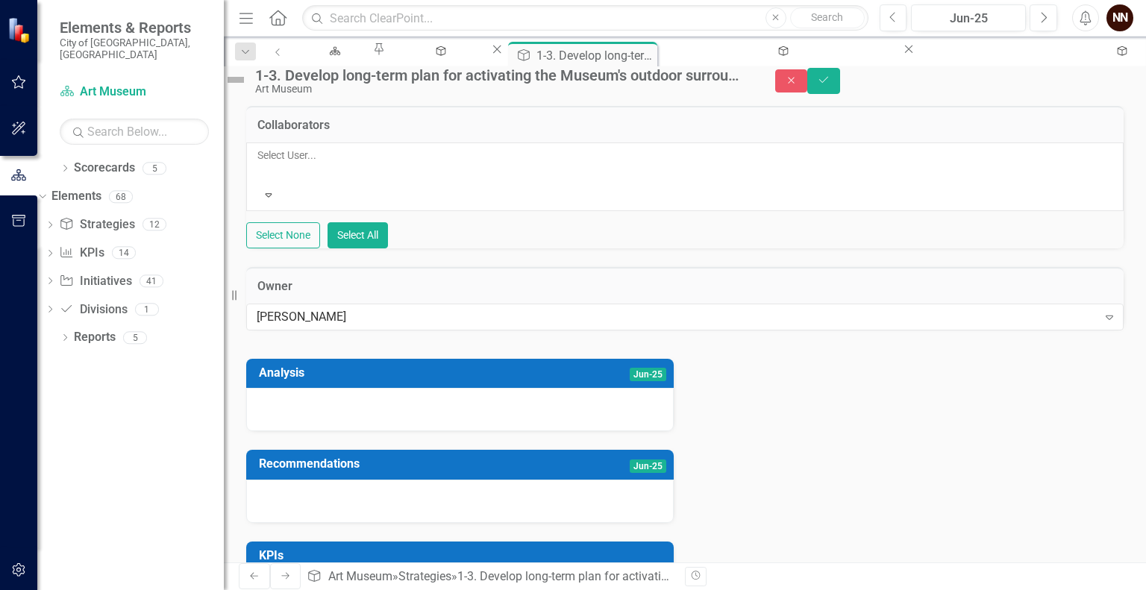
click at [260, 177] on div at bounding box center [258, 173] width 2 height 18
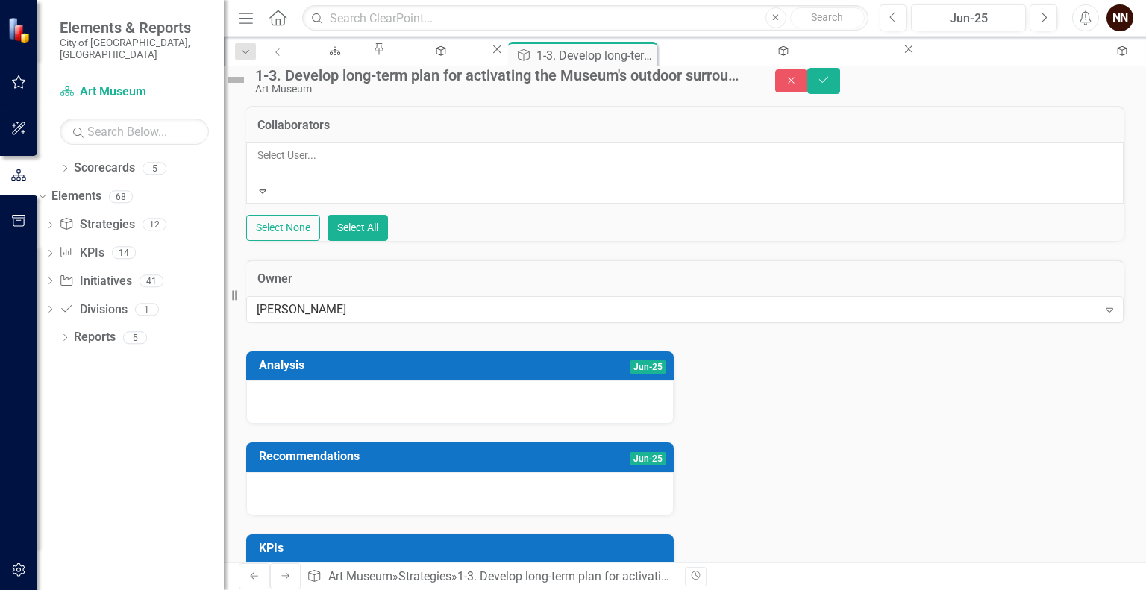
click at [260, 177] on div at bounding box center [258, 173] width 2 height 18
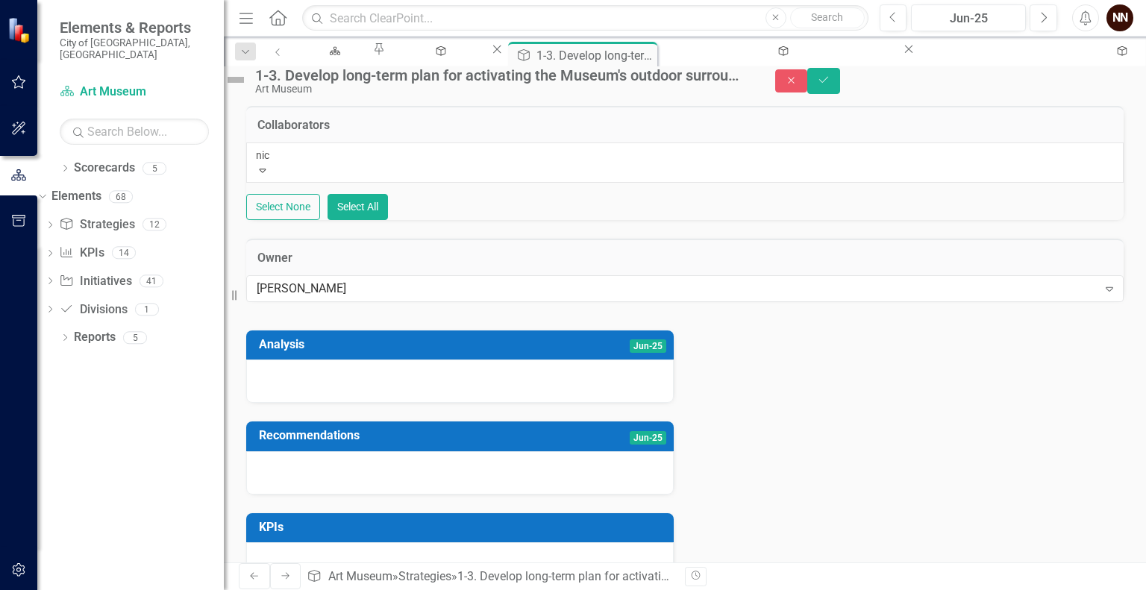
type input "[PERSON_NAME]"
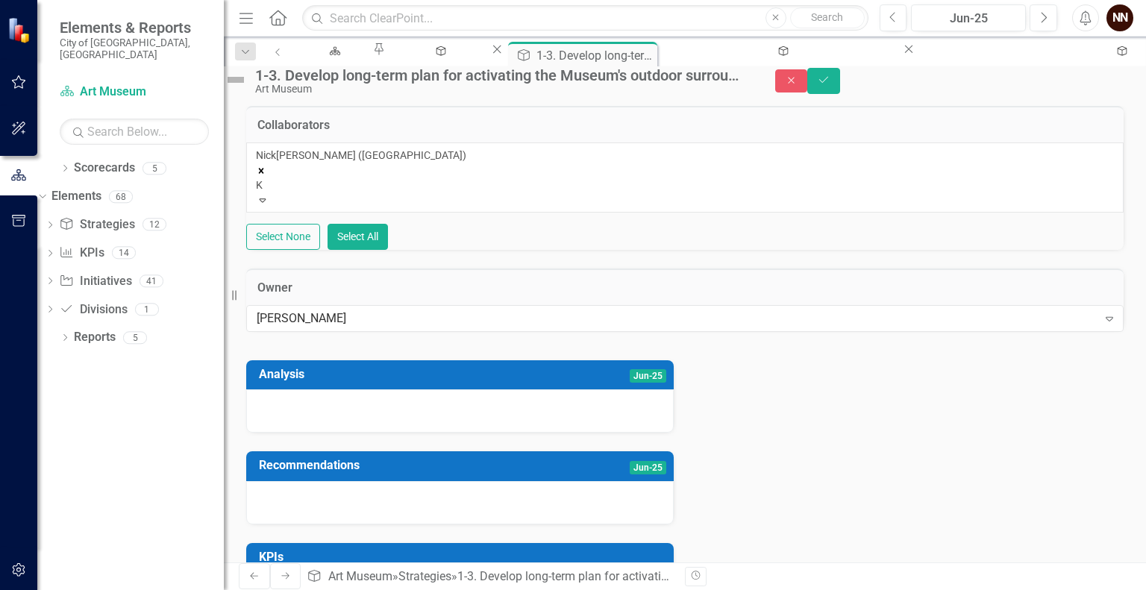
type input "Ka"
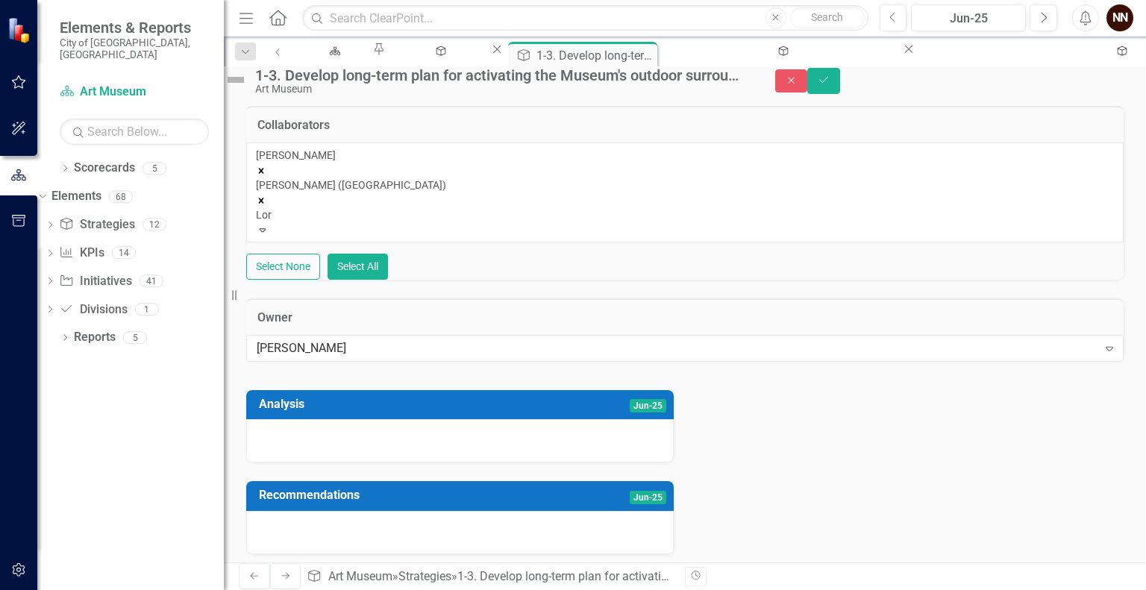
type input "[PERSON_NAME]"
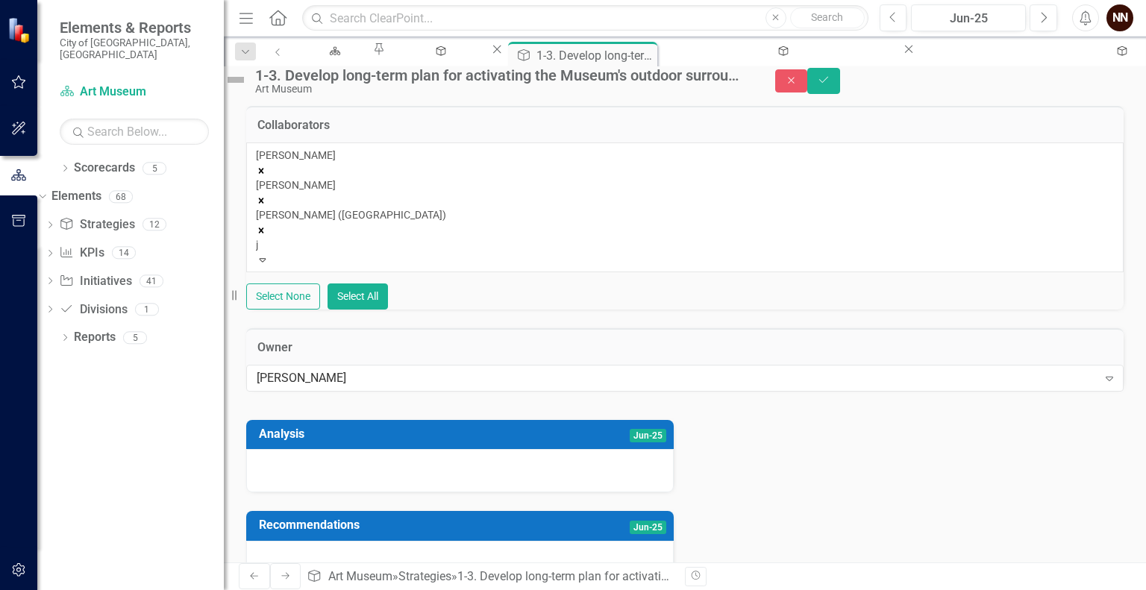
type input "jo"
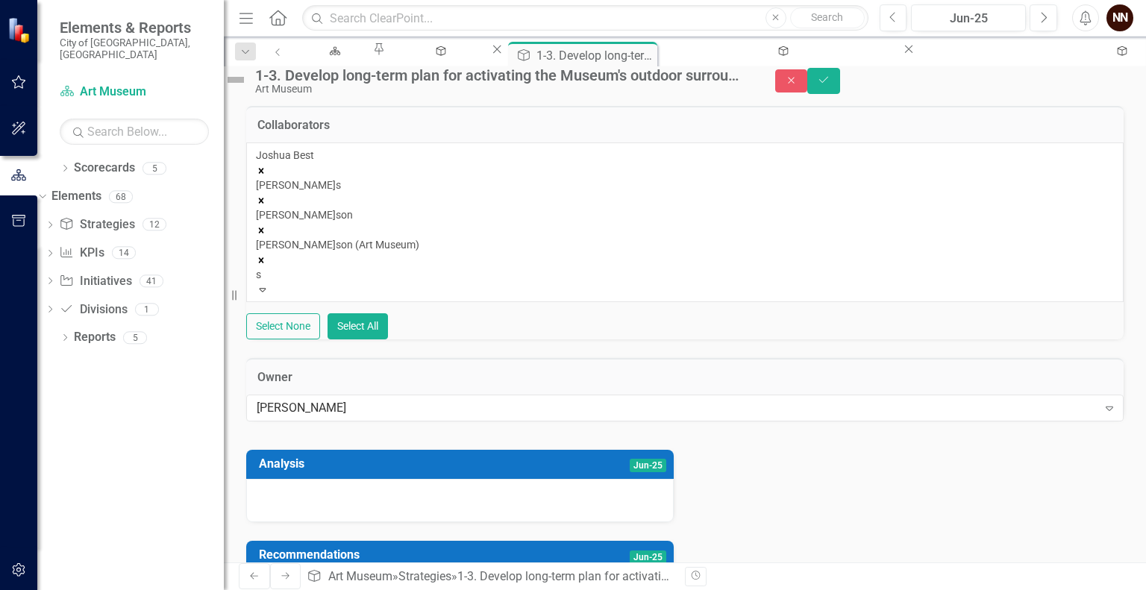
type input "sa"
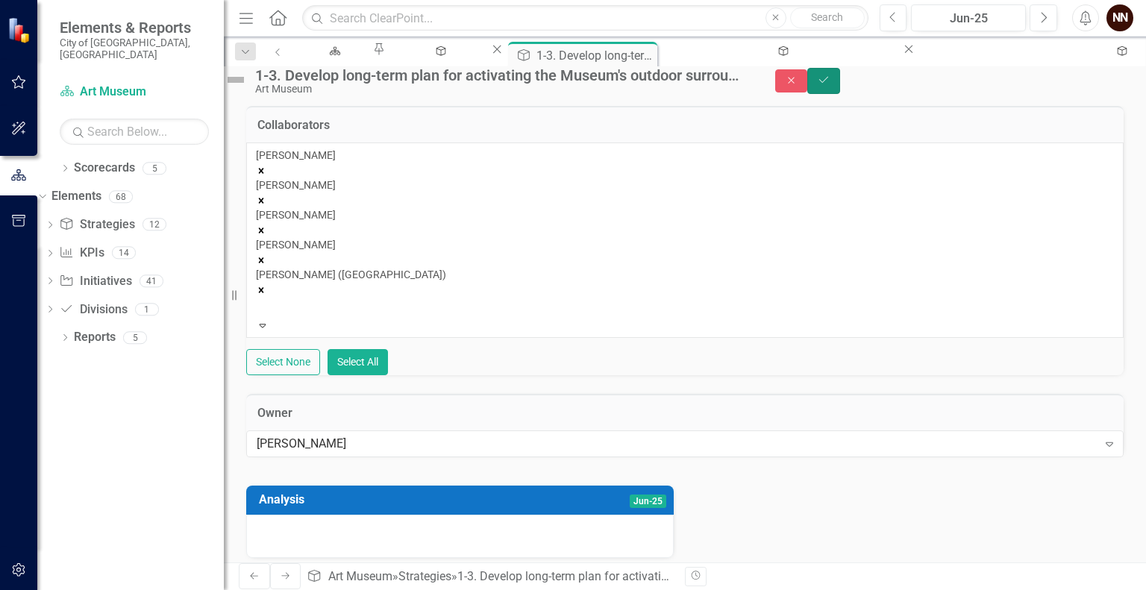
click at [830, 84] on icon "Save" at bounding box center [823, 80] width 13 height 10
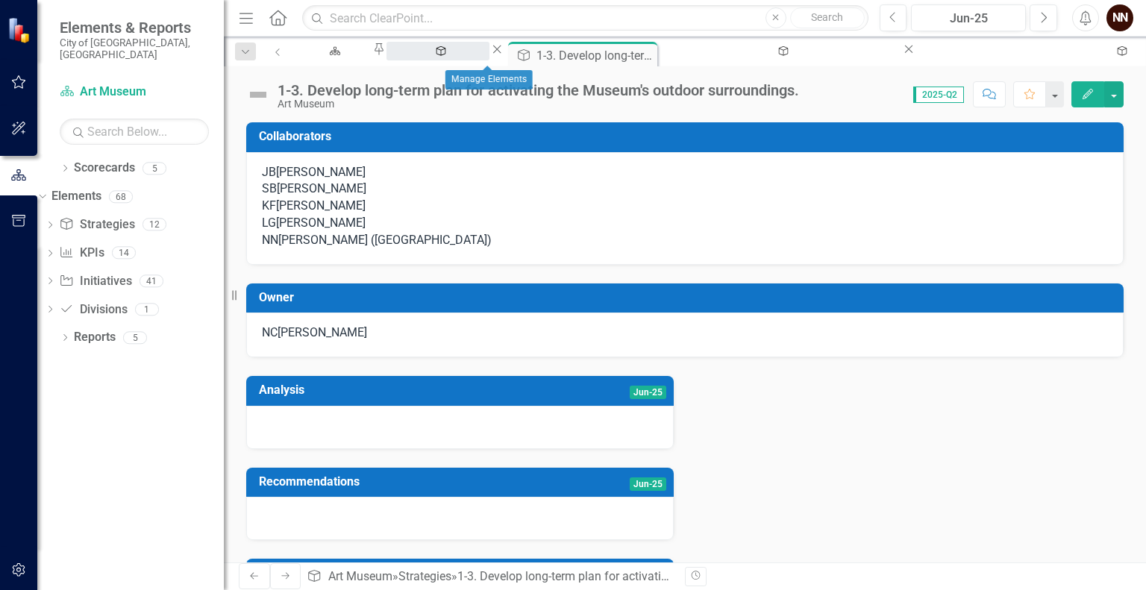
click at [476, 56] on div "Manage Elements" at bounding box center [438, 65] width 76 height 19
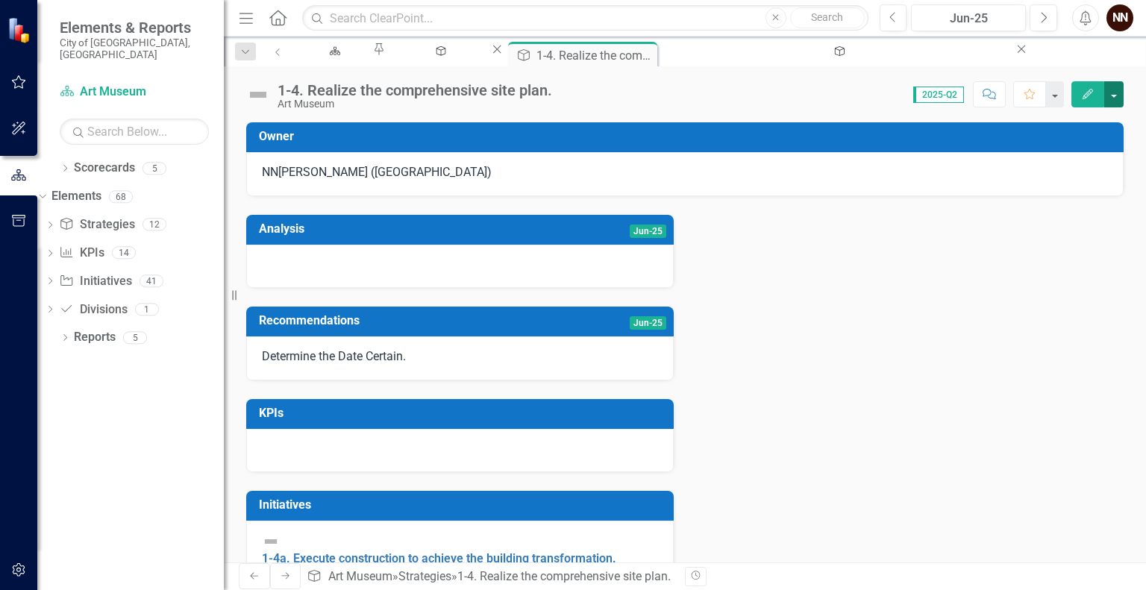
click at [1114, 95] on button "button" at bounding box center [1113, 94] width 19 height 26
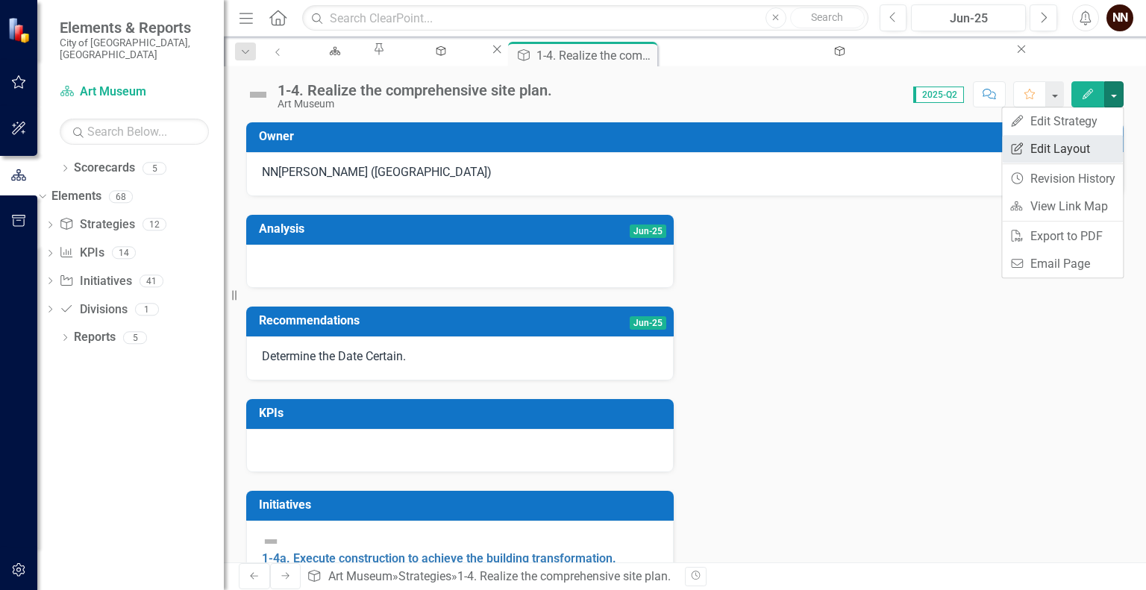
click at [1069, 141] on link "Edit Report Edit Layout" at bounding box center [1062, 149] width 121 height 28
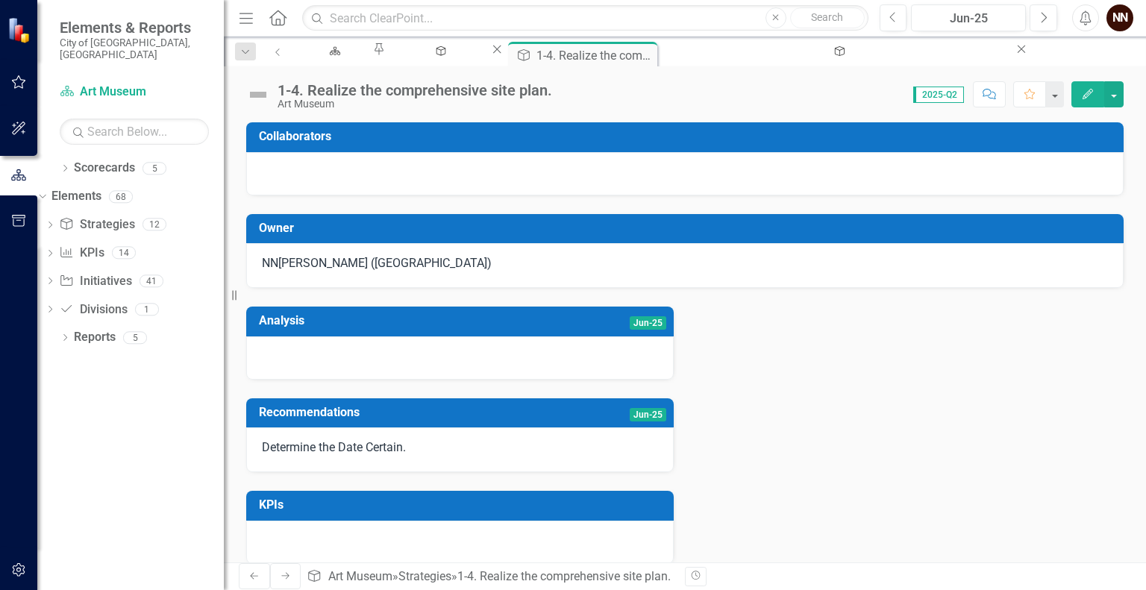
click at [619, 229] on h3 "Owner" at bounding box center [687, 228] width 857 height 13
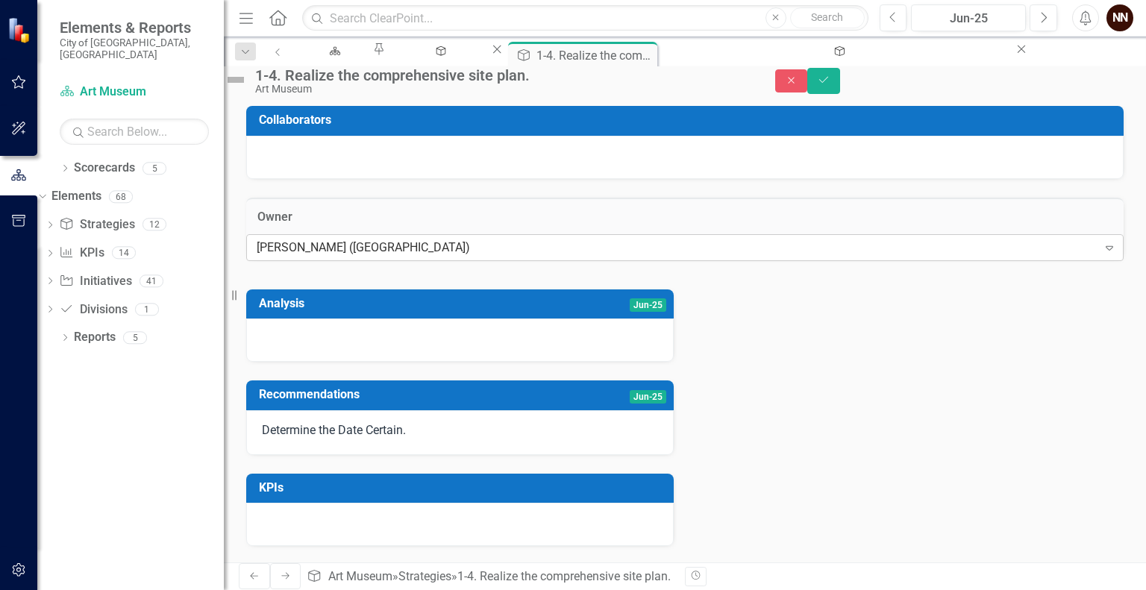
click at [571, 256] on div "[PERSON_NAME] ([GEOGRAPHIC_DATA])" at bounding box center [677, 247] width 841 height 17
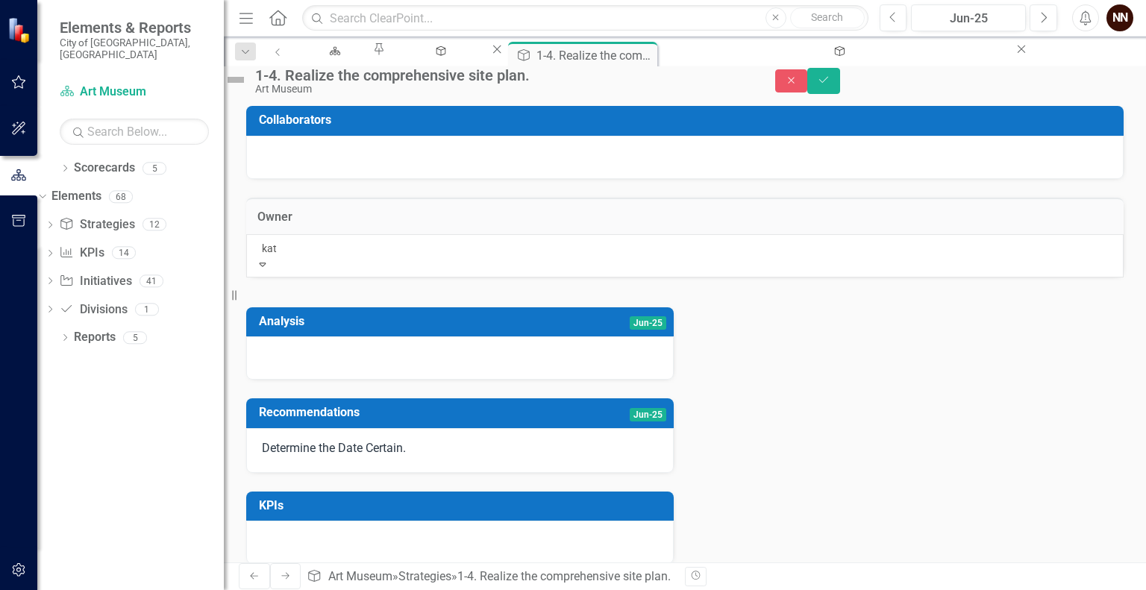
type input "[PERSON_NAME]"
click at [552, 589] on div "[PERSON_NAME]" at bounding box center [573, 598] width 1146 height 17
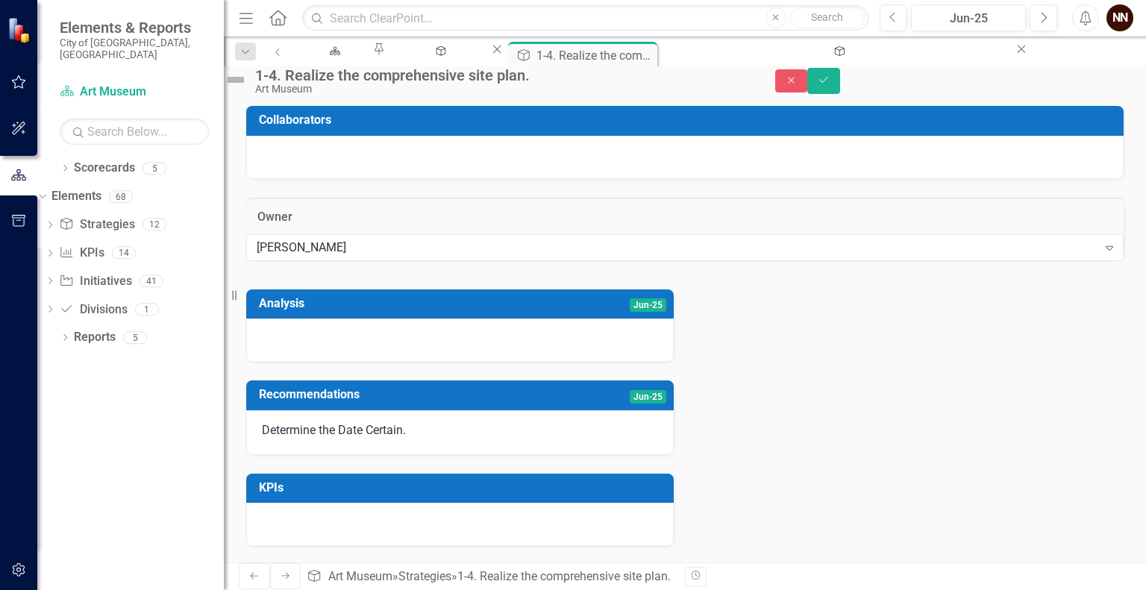
click at [513, 176] on div at bounding box center [684, 157] width 877 height 43
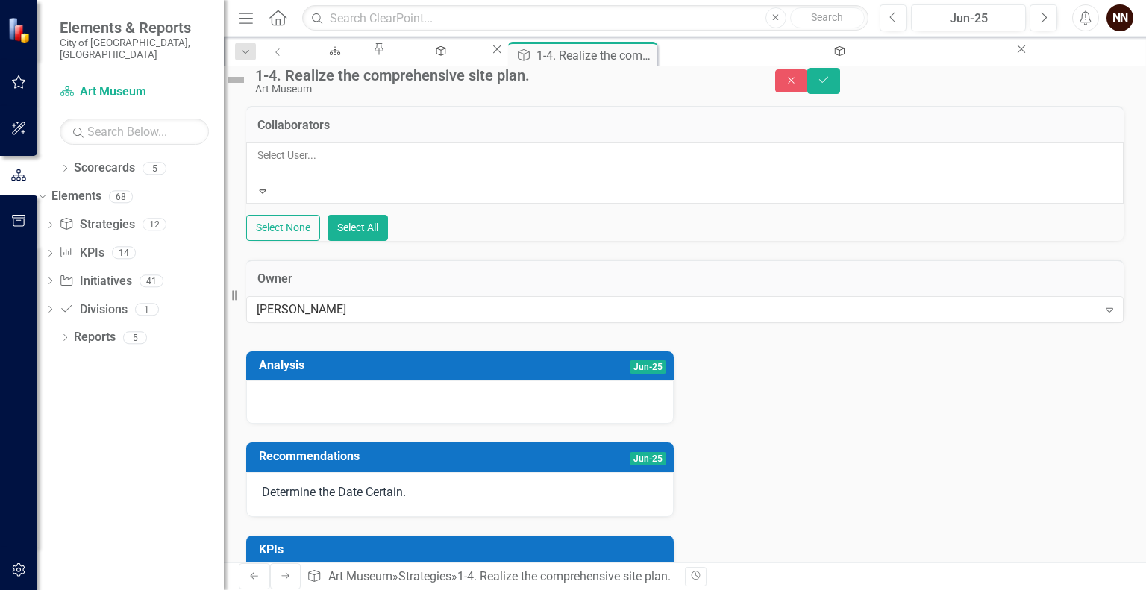
click at [260, 175] on div at bounding box center [258, 173] width 2 height 18
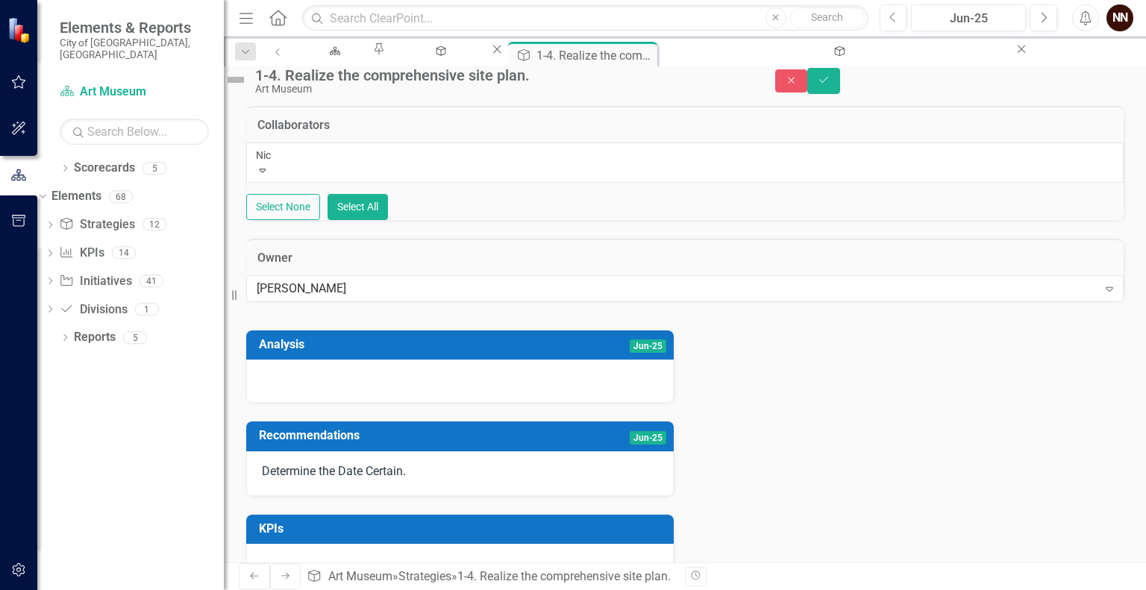
type input "[PERSON_NAME]"
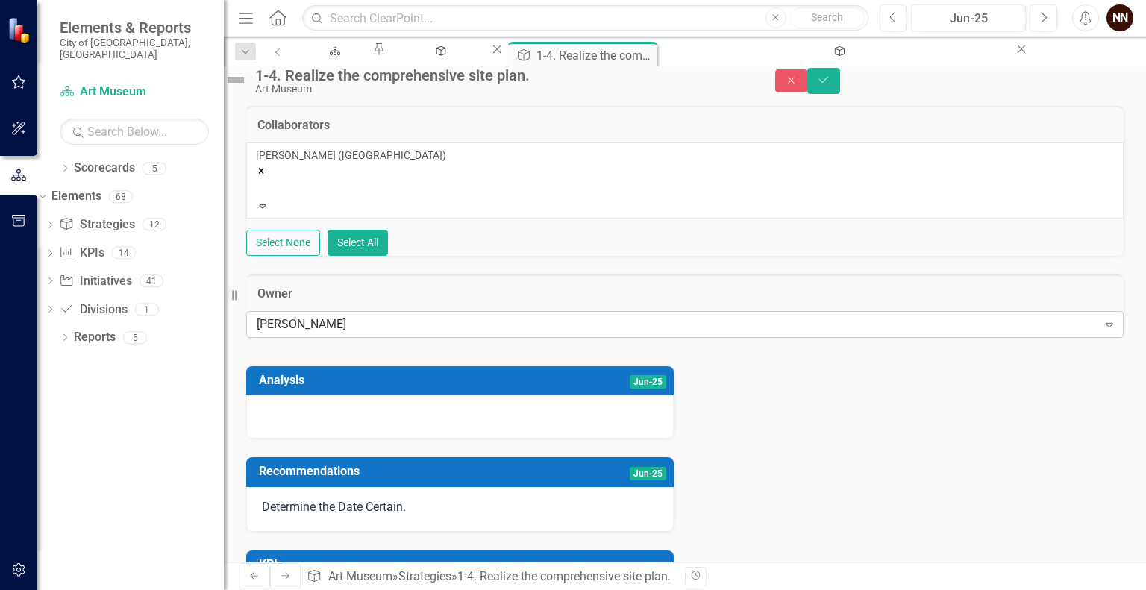
click at [372, 333] on div "[PERSON_NAME]" at bounding box center [677, 323] width 841 height 17
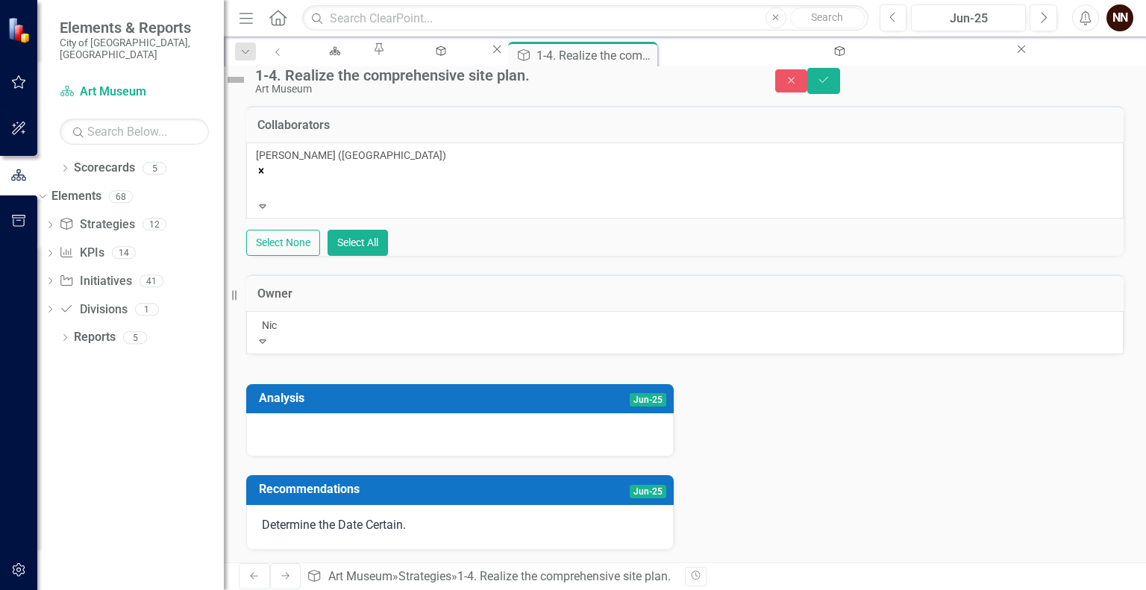
type input "[PERSON_NAME]"
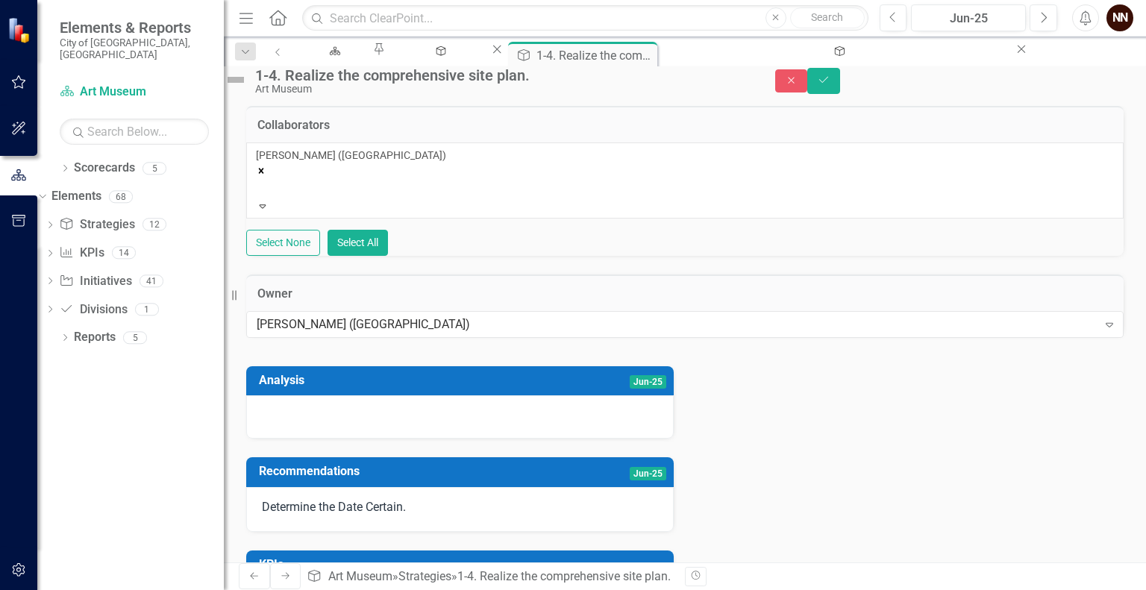
click at [266, 176] on icon "Remove Nick Nelson (Art Museum)" at bounding box center [261, 171] width 10 height 10
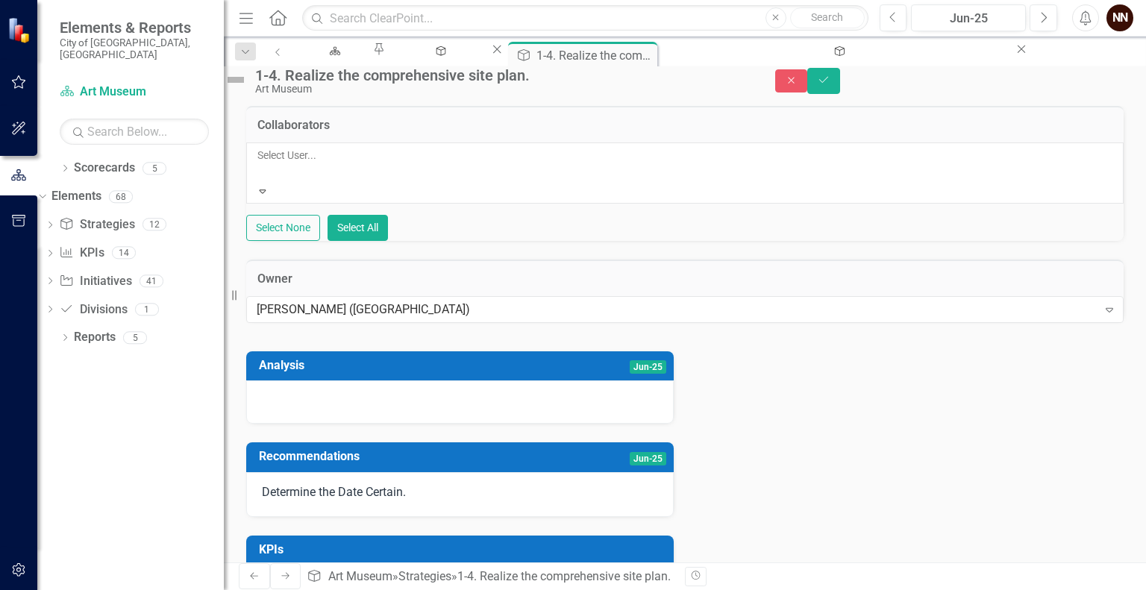
click at [260, 182] on div at bounding box center [258, 173] width 2 height 18
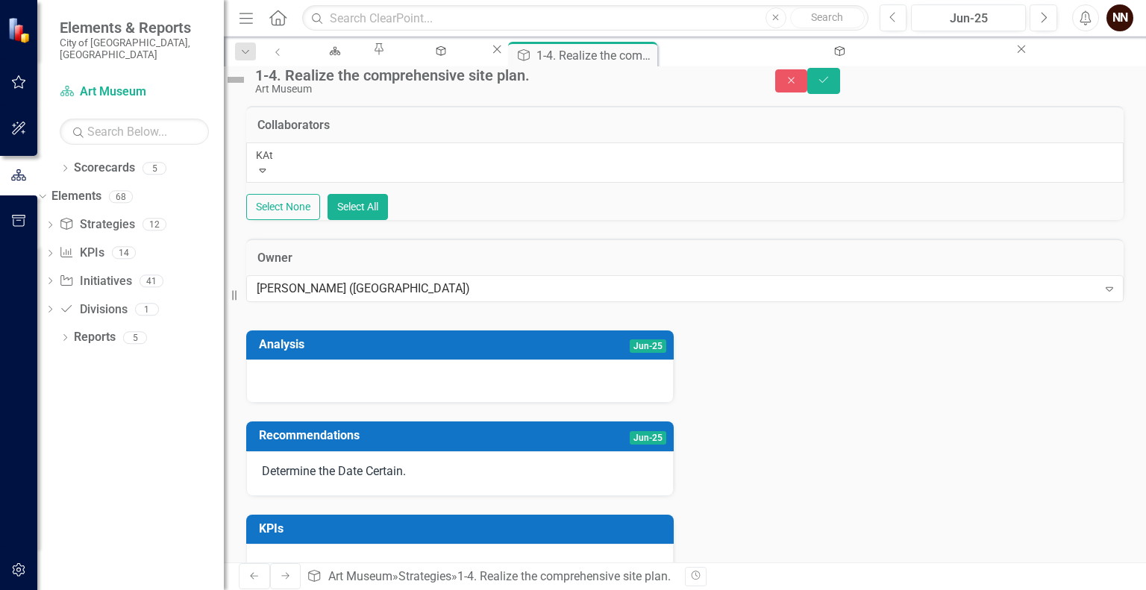
type input "[PERSON_NAME]"
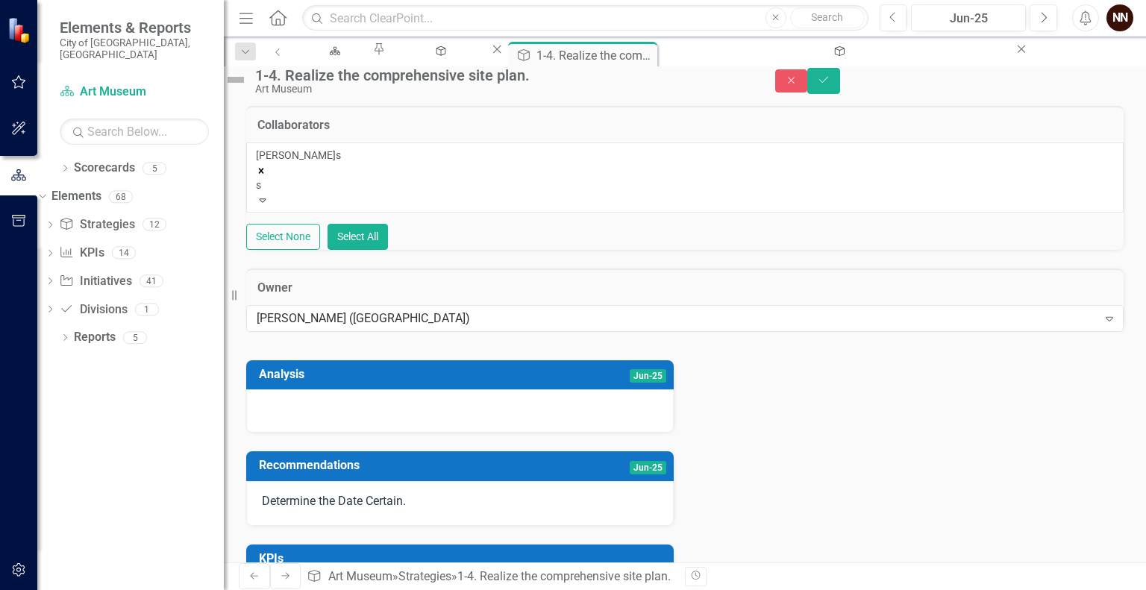
type input "sa"
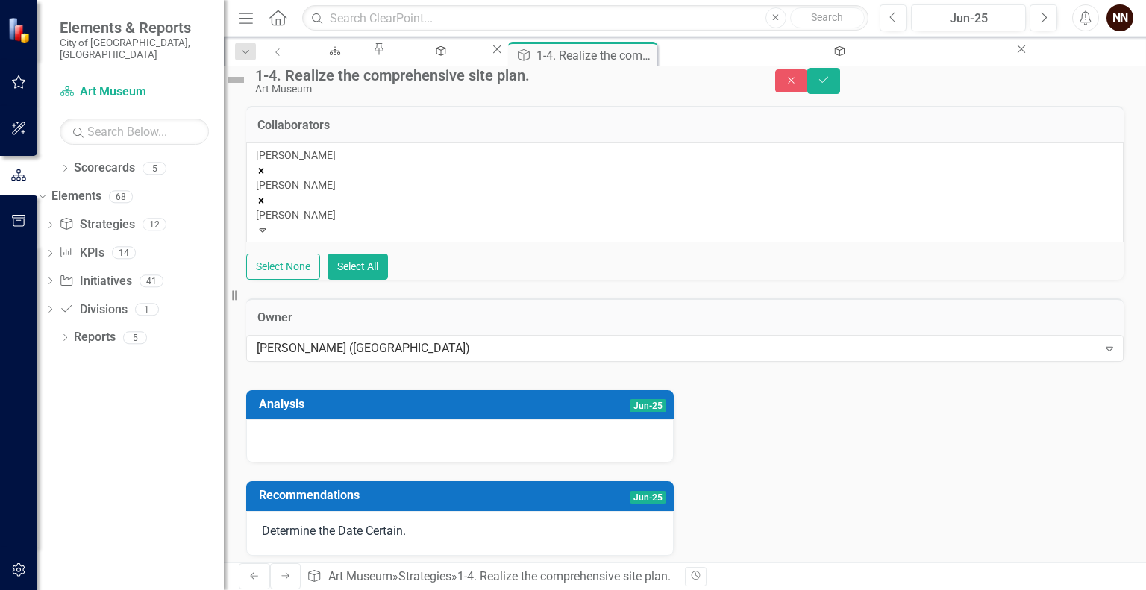
type input "[PERSON_NAME]"
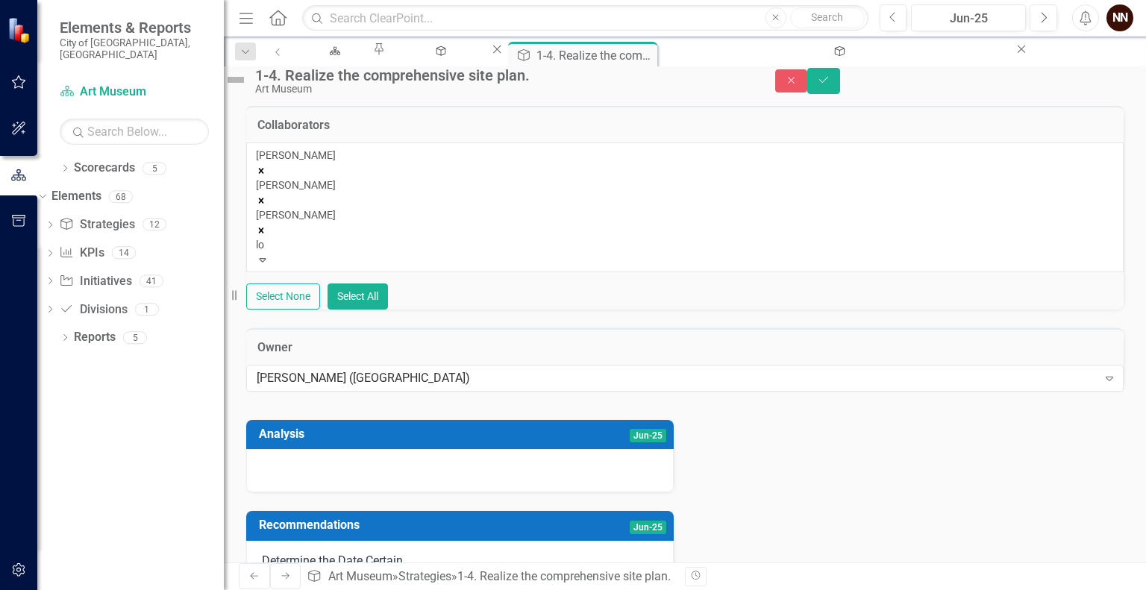
type input "lor"
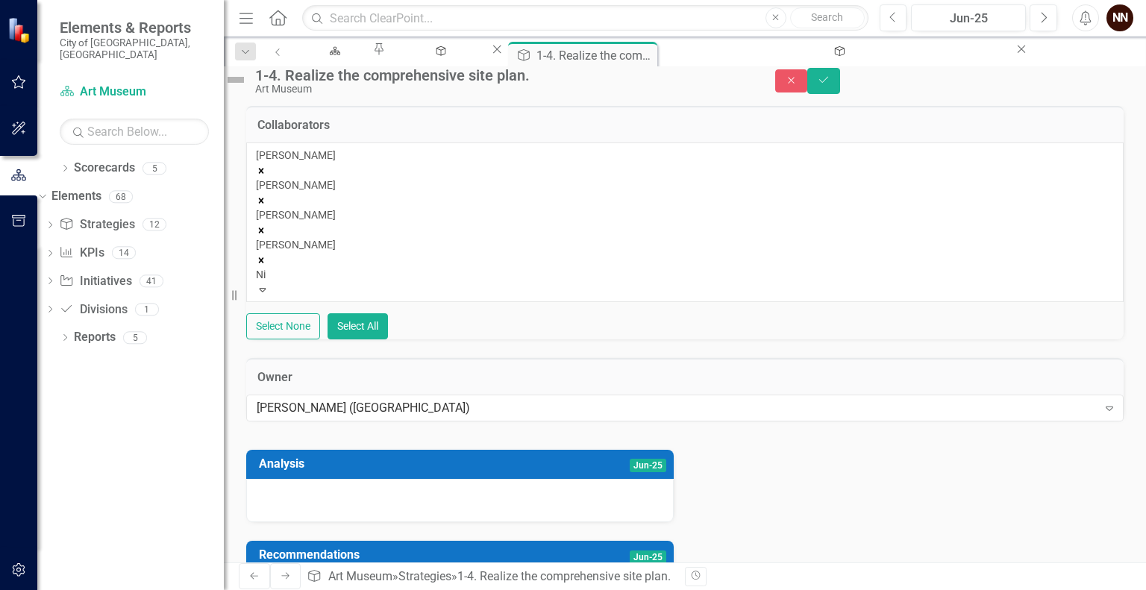
type input "Nic"
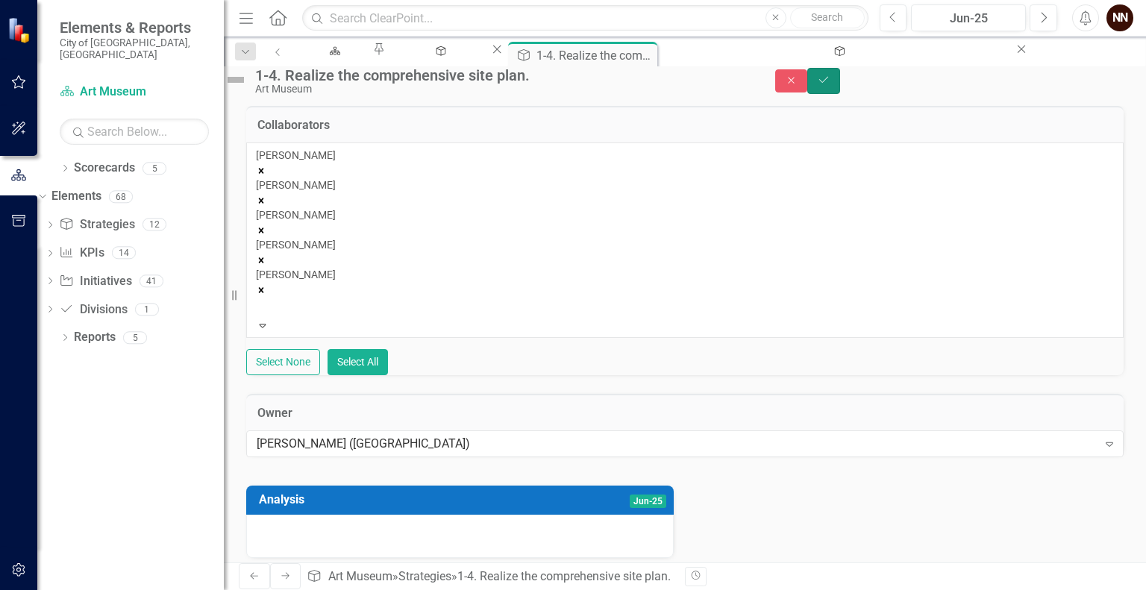
click at [840, 78] on button "Save" at bounding box center [823, 81] width 33 height 26
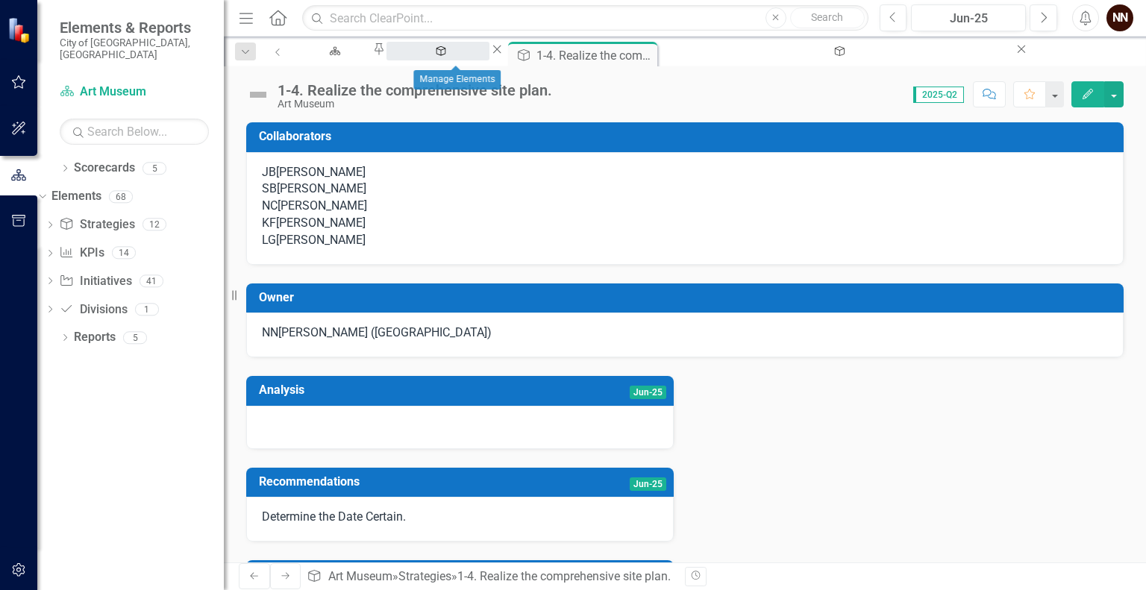
click at [445, 59] on div "Manage Elements" at bounding box center [438, 65] width 76 height 19
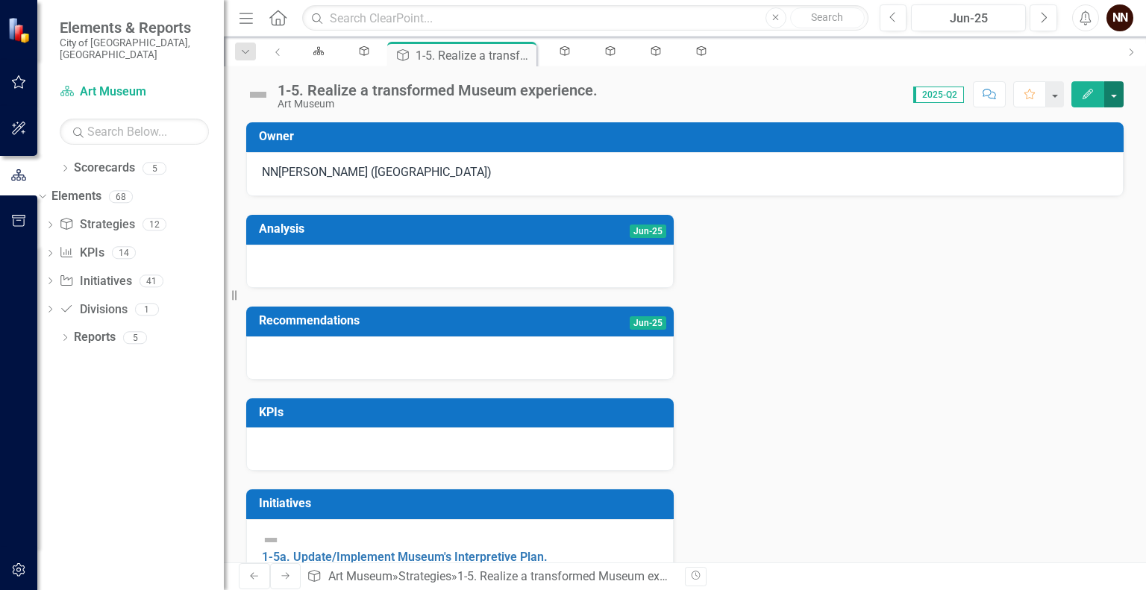
click at [1116, 101] on button "button" at bounding box center [1113, 94] width 19 height 26
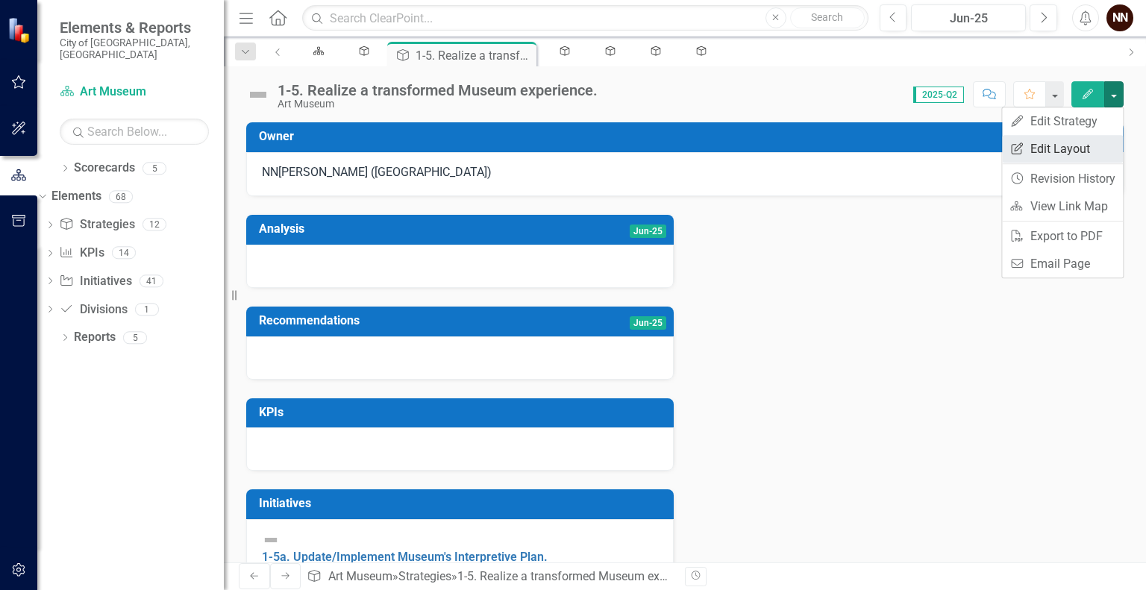
click at [1079, 147] on link "Edit Report Edit Layout" at bounding box center [1062, 149] width 121 height 28
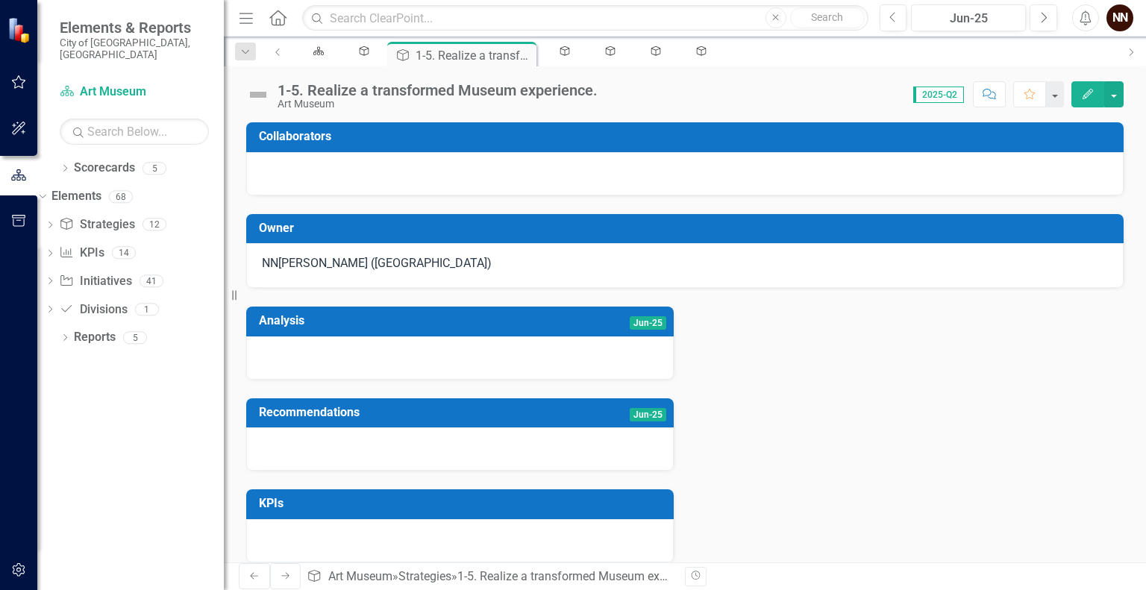
click at [932, 242] on div "Owner" at bounding box center [684, 229] width 877 height 30
click at [893, 229] on h3 "Owner" at bounding box center [687, 228] width 857 height 13
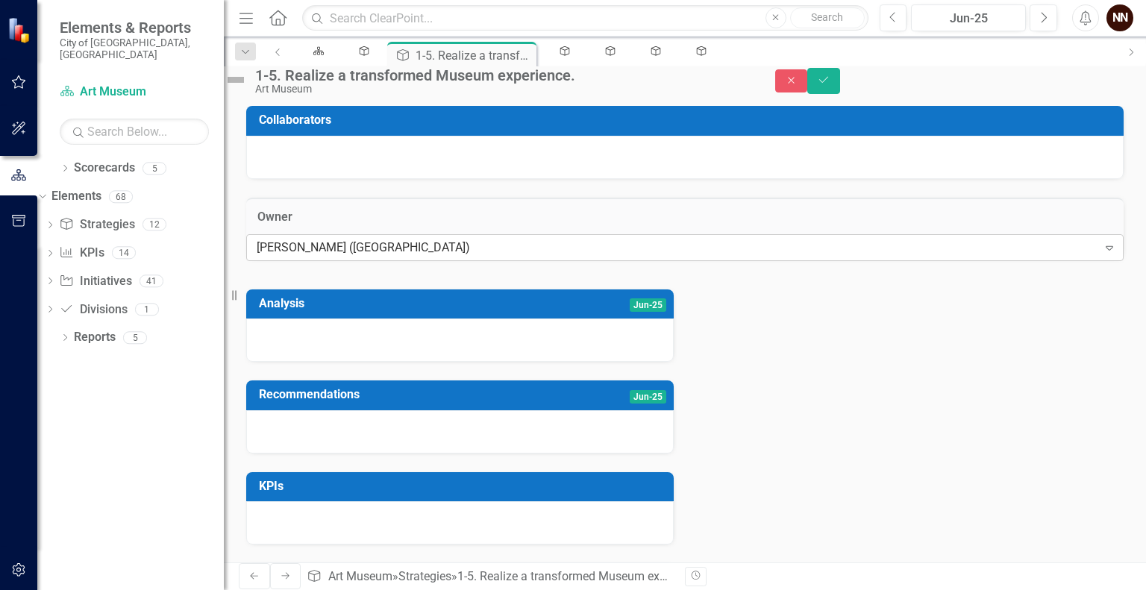
click at [788, 256] on div "[PERSON_NAME] ([GEOGRAPHIC_DATA])" at bounding box center [677, 247] width 841 height 17
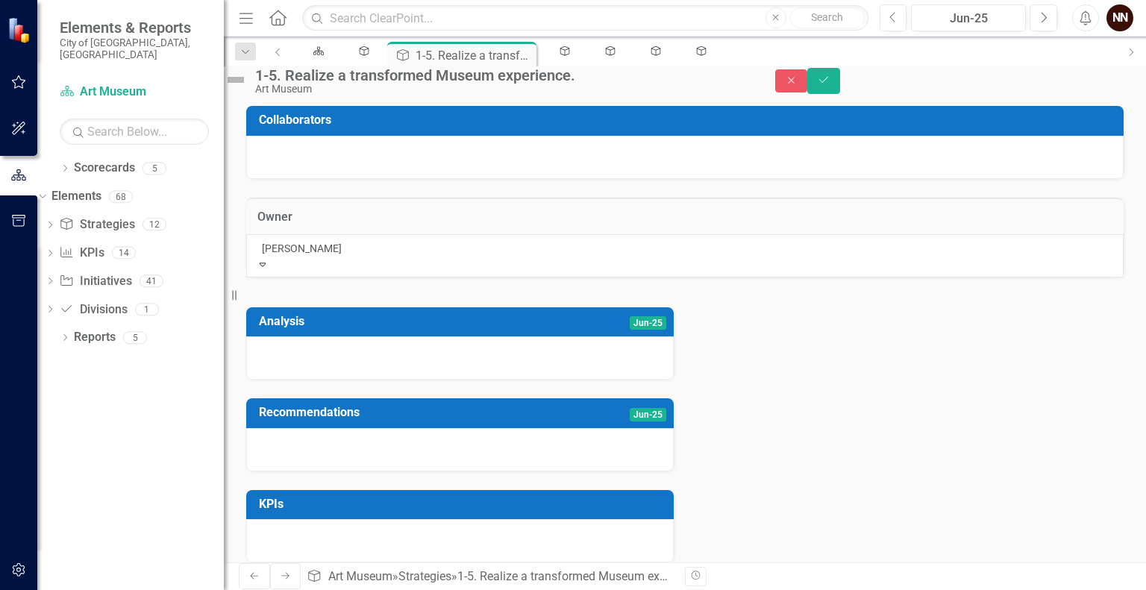
type input "Joshu"
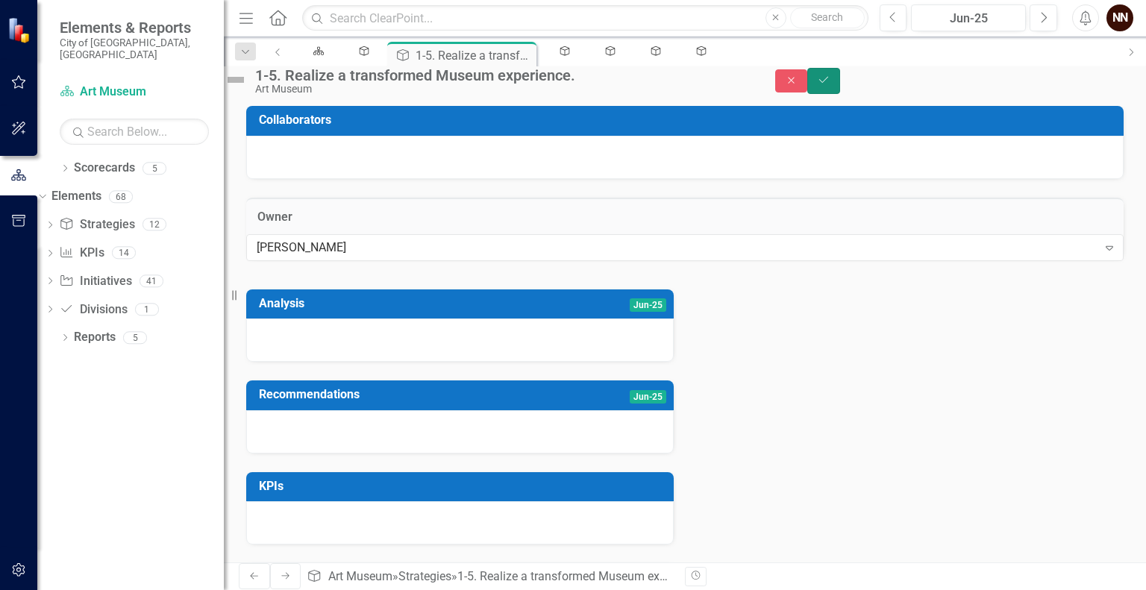
click at [840, 94] on button "Save" at bounding box center [823, 81] width 33 height 26
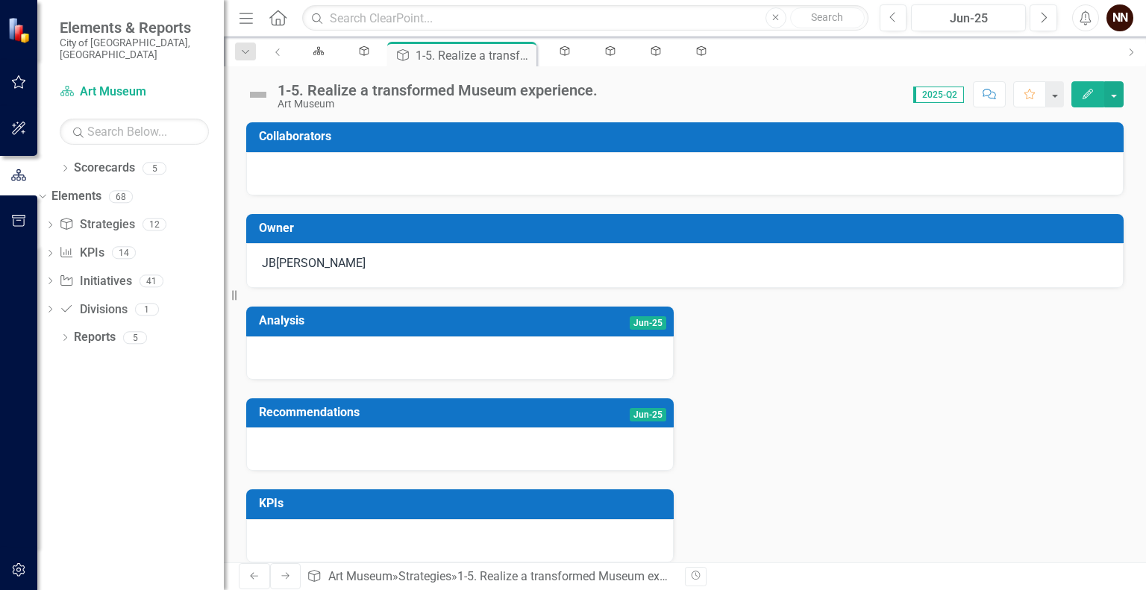
click at [742, 139] on h3 "Collaborators" at bounding box center [687, 136] width 857 height 13
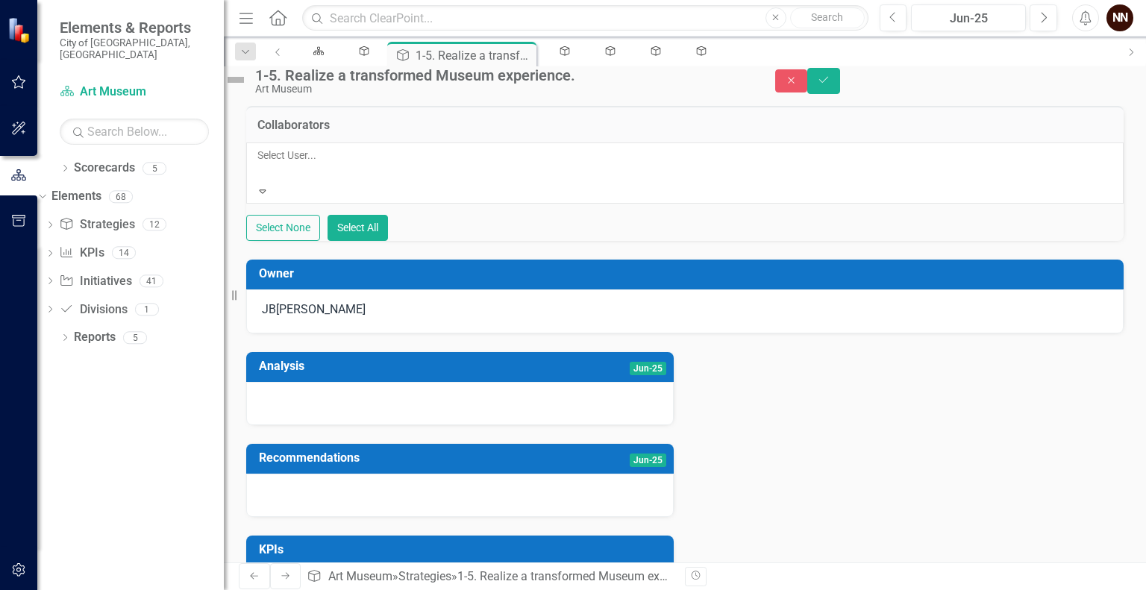
click at [260, 182] on div at bounding box center [258, 173] width 2 height 18
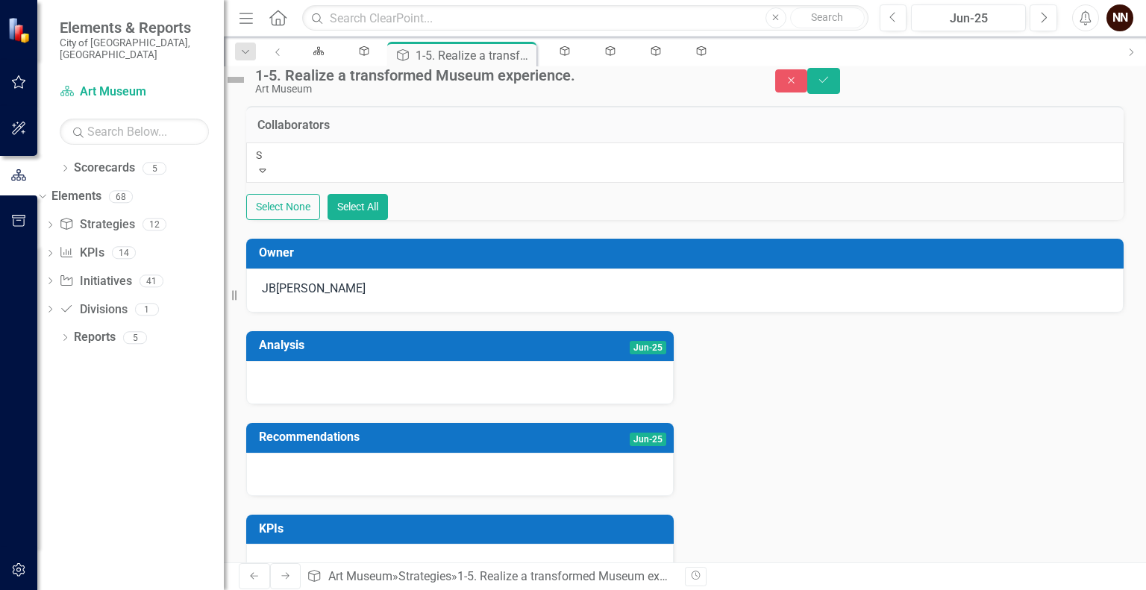
type input "Sa"
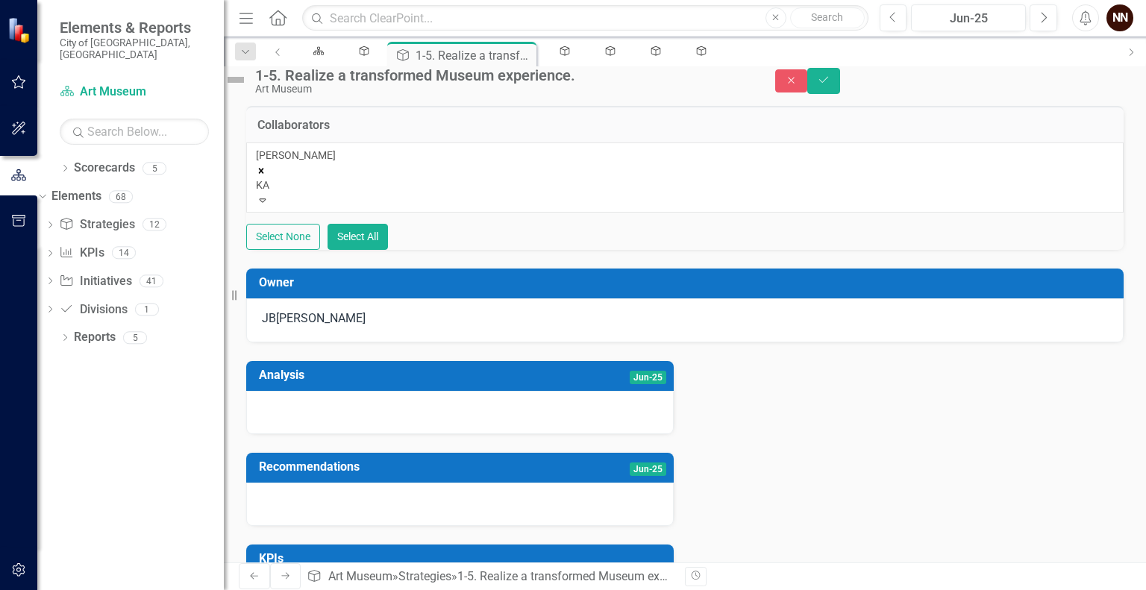
type input "KAt"
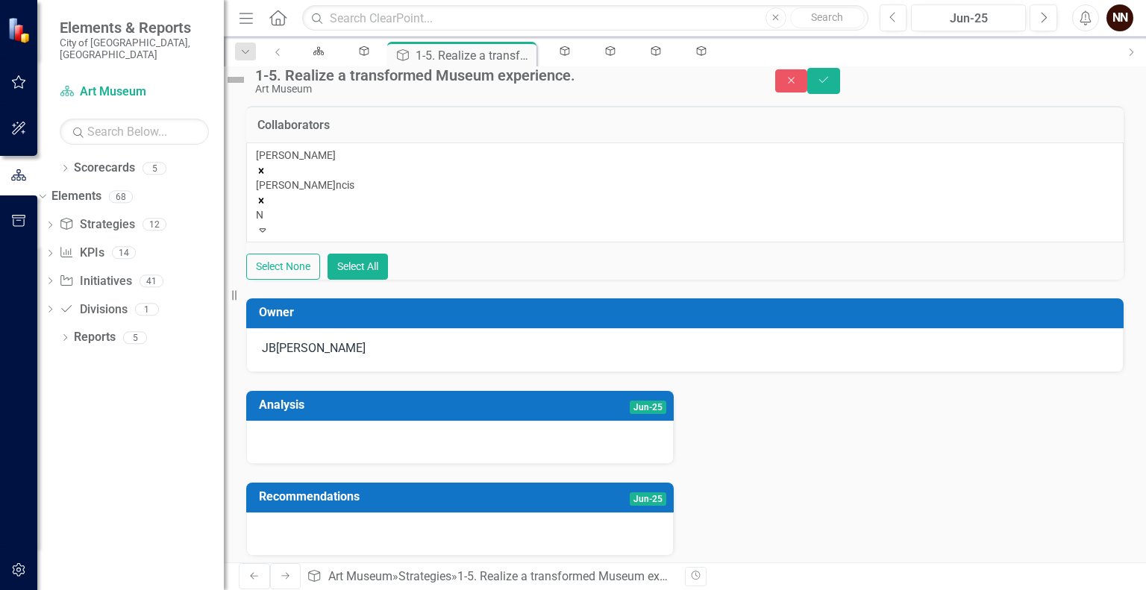
type input "Ni"
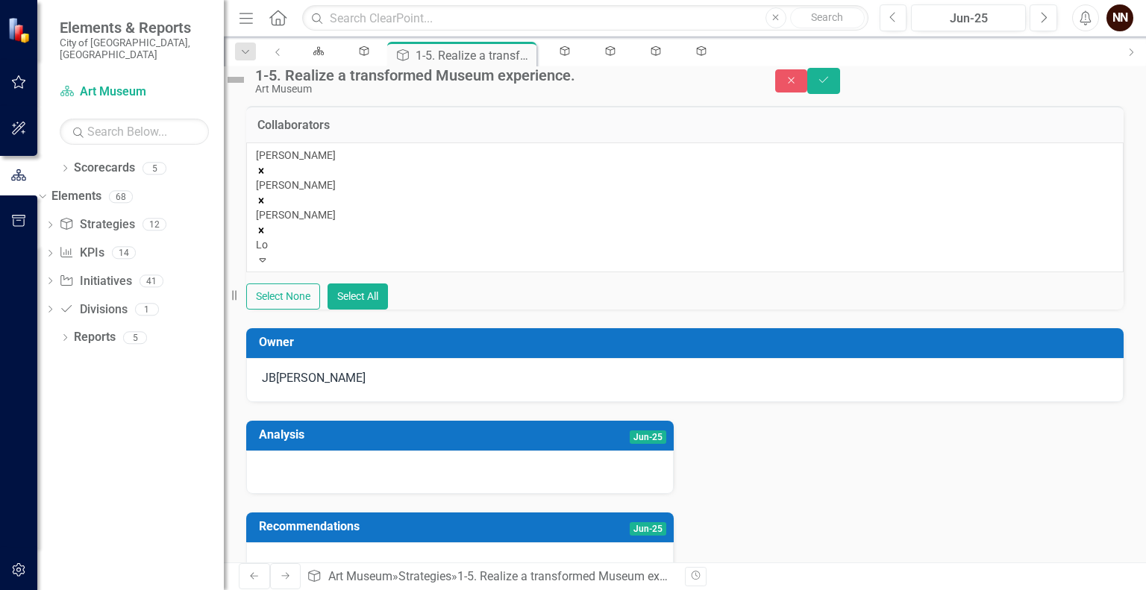
type input "Lor"
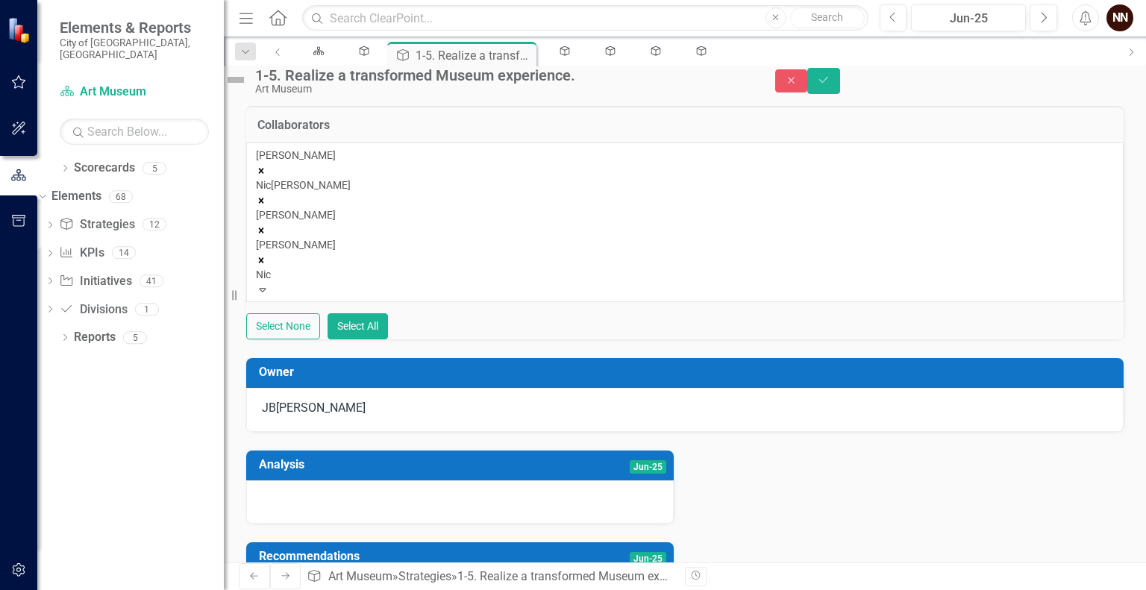
type input "[PERSON_NAME]"
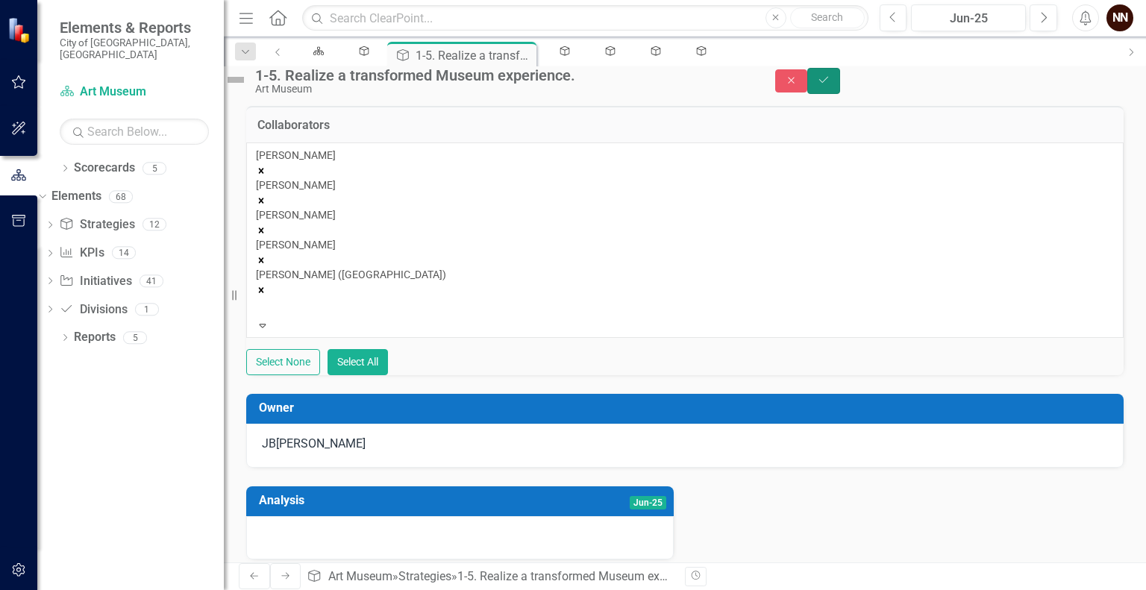
click at [840, 90] on button "Save" at bounding box center [823, 81] width 33 height 26
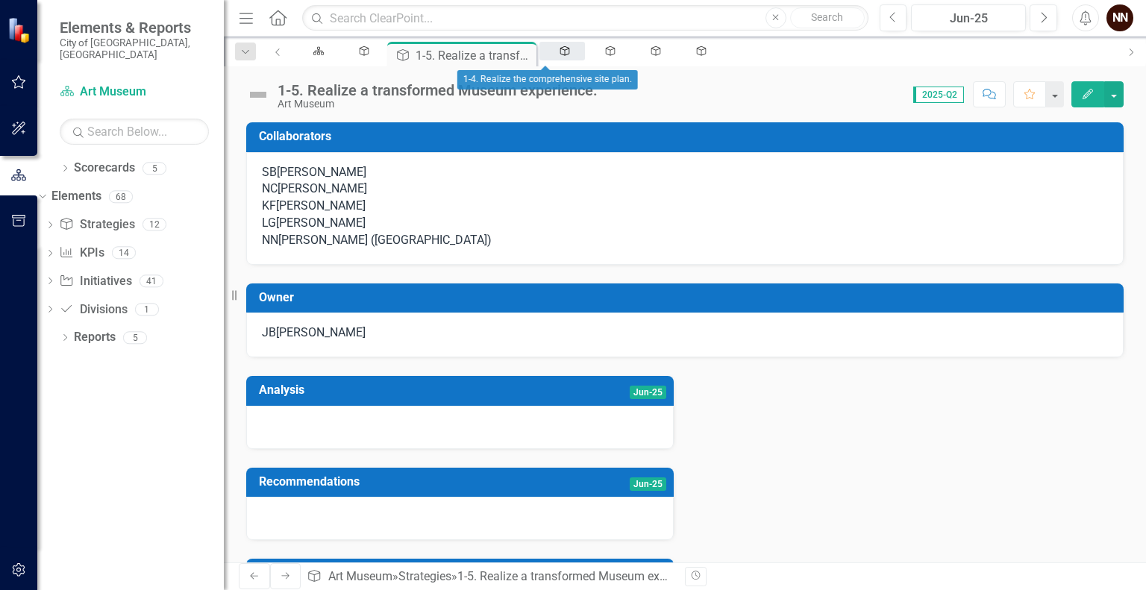
click at [560, 48] on icon at bounding box center [565, 51] width 10 height 10
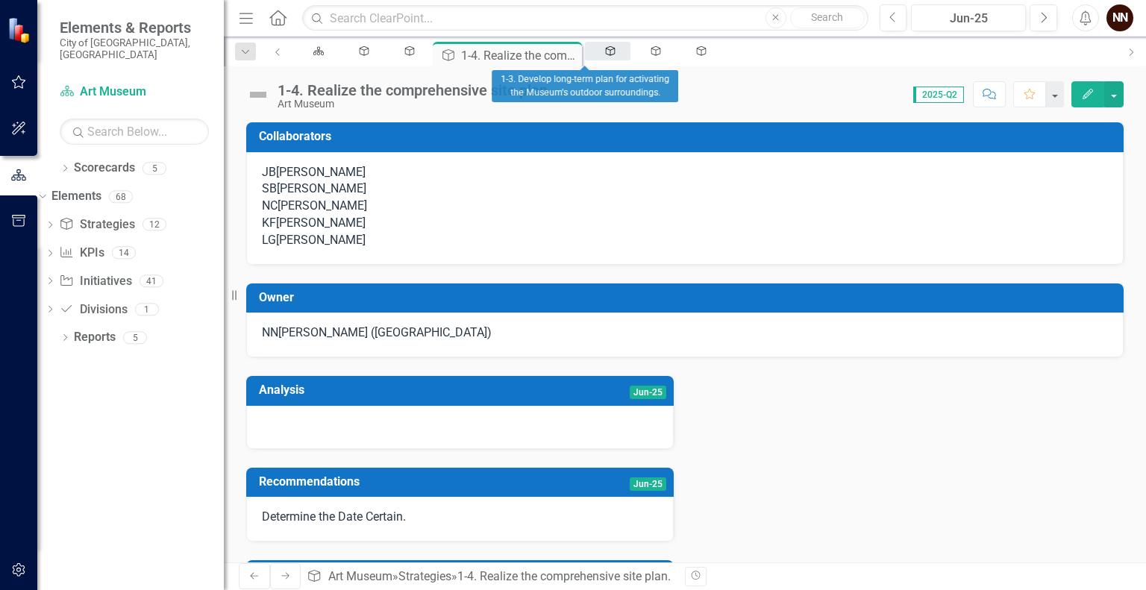
click at [598, 49] on div "Strategy" at bounding box center [607, 51] width 19 height 10
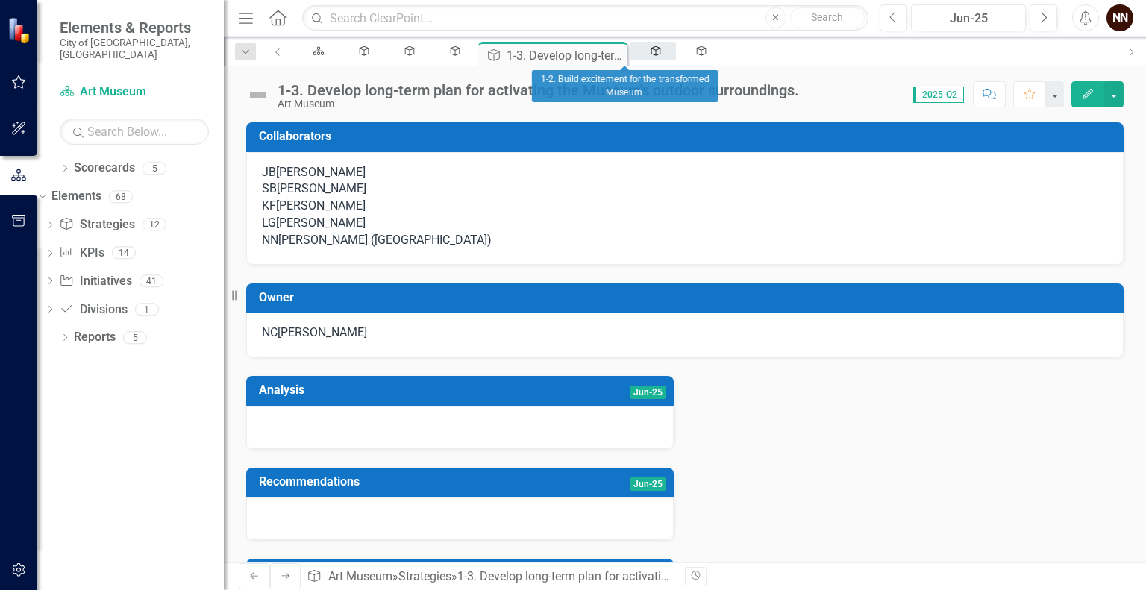
click at [644, 50] on div "Strategy" at bounding box center [653, 51] width 19 height 10
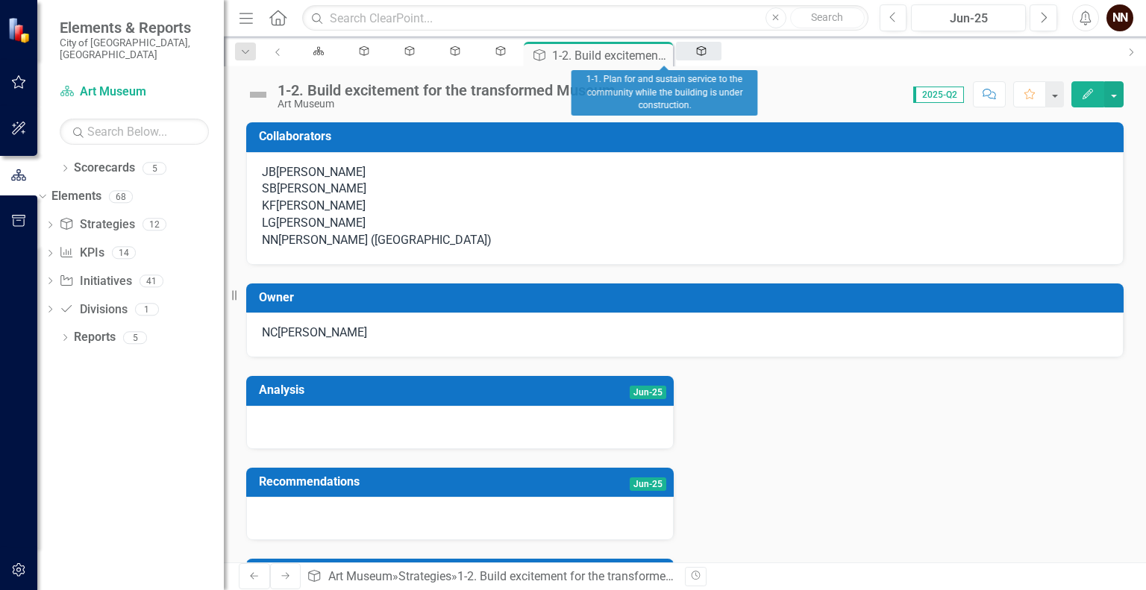
click at [695, 54] on icon "Strategy" at bounding box center [701, 51] width 13 height 10
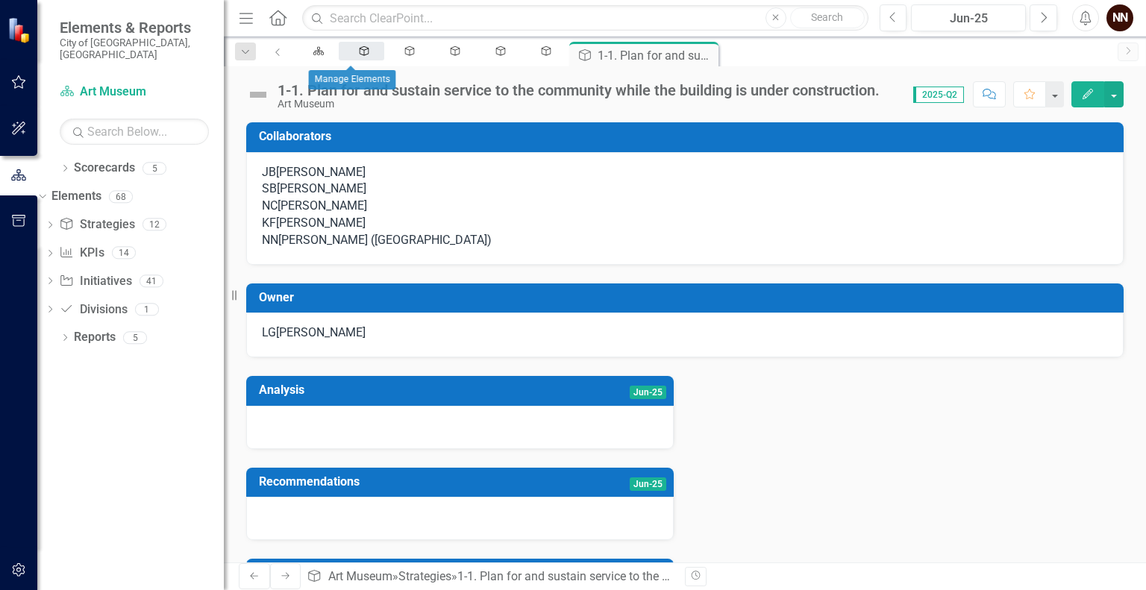
click at [358, 56] on icon "Strategy" at bounding box center [364, 51] width 13 height 10
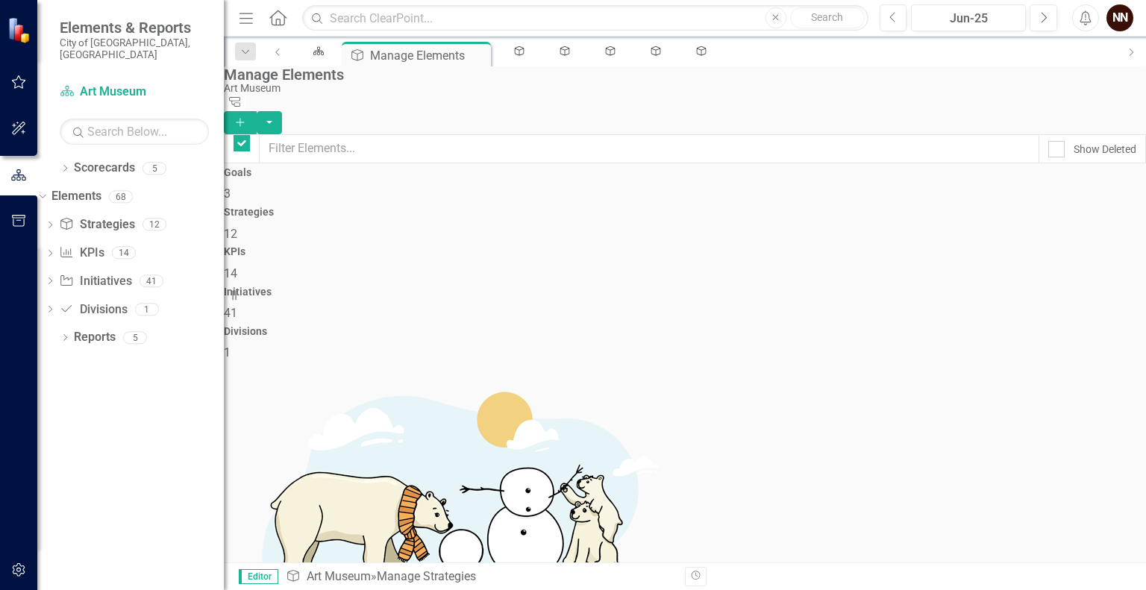
checkbox input "false"
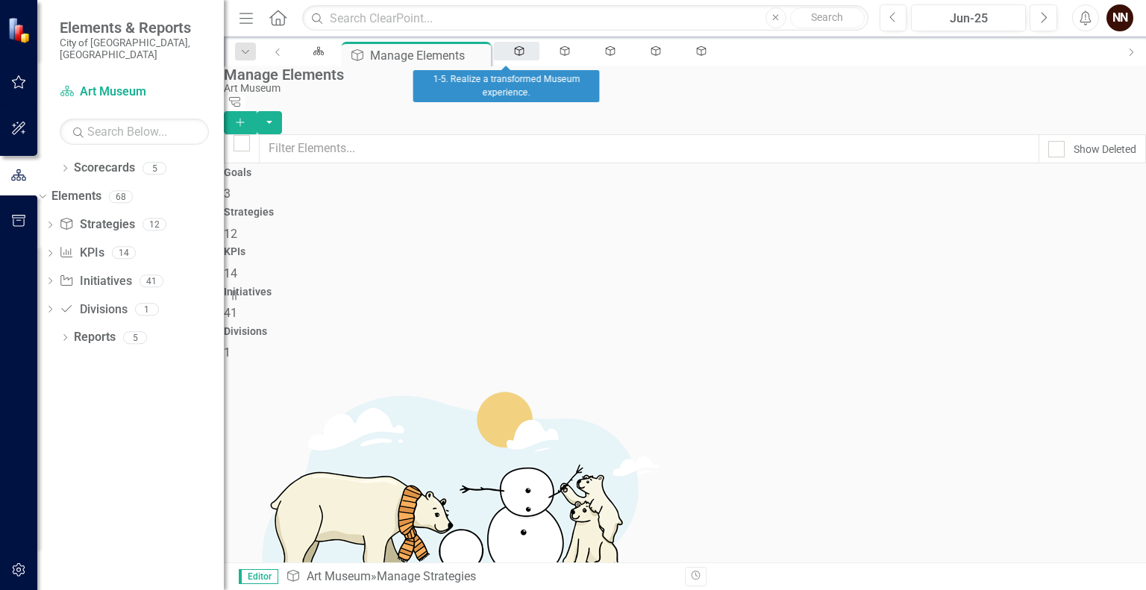
click at [513, 56] on icon "Strategy" at bounding box center [519, 51] width 13 height 10
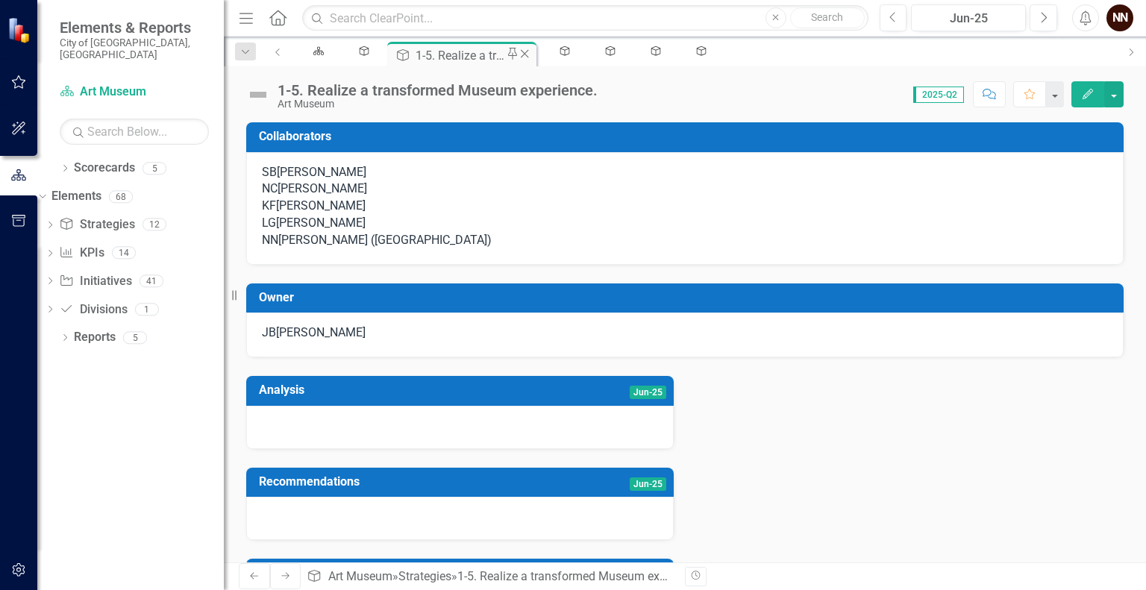
click at [517, 53] on icon "Close" at bounding box center [524, 54] width 15 height 12
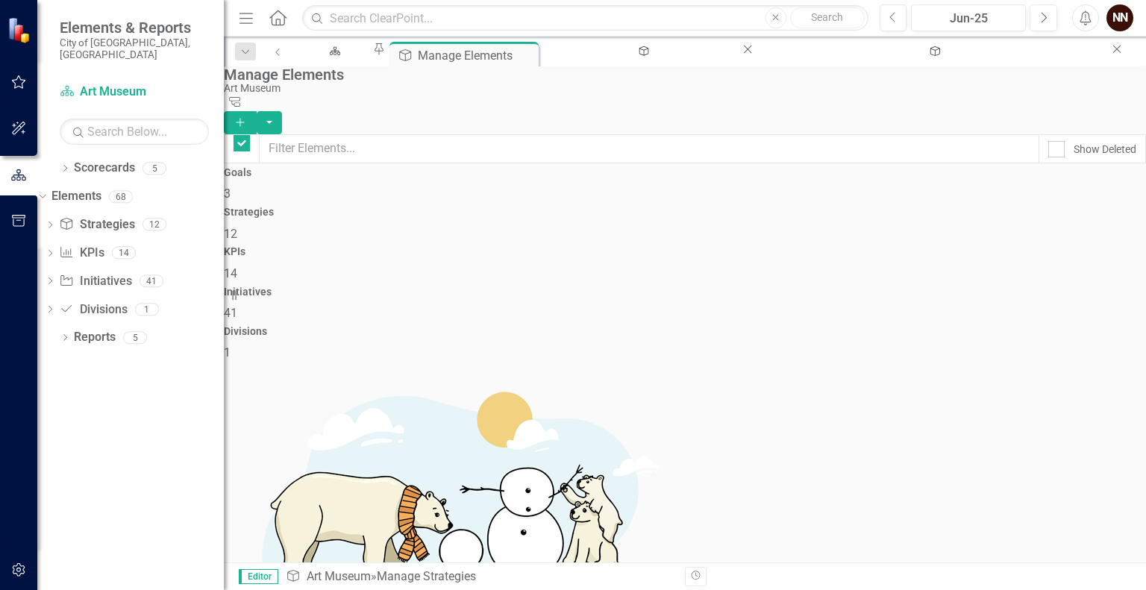
checkbox input "false"
click at [740, 55] on icon "Close" at bounding box center [747, 49] width 15 height 12
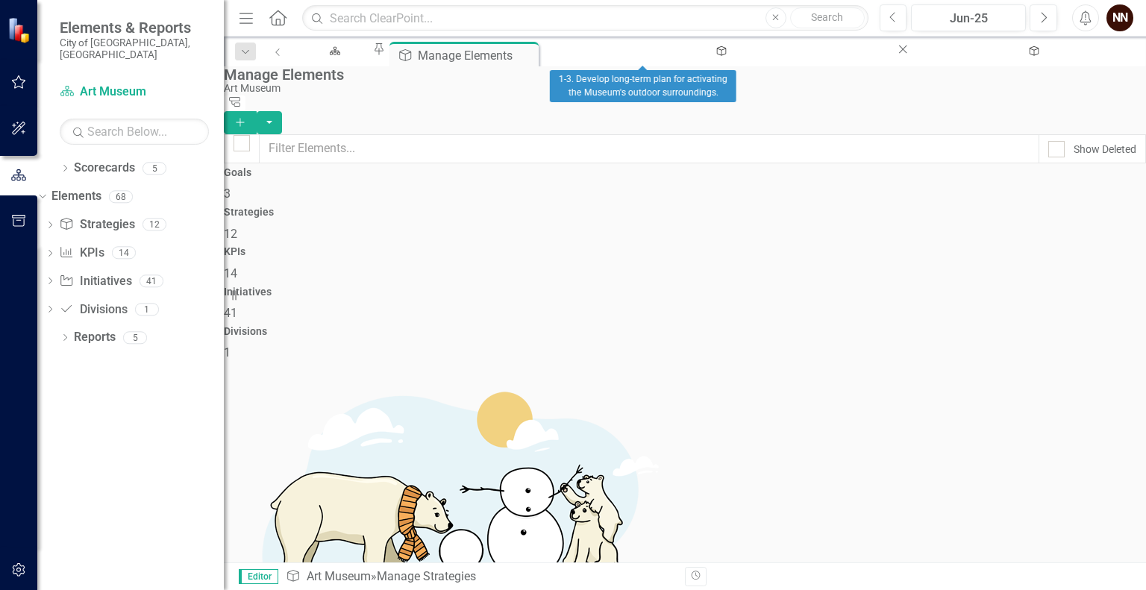
click at [895, 55] on icon "Close" at bounding box center [902, 49] width 15 height 12
click at [786, 53] on icon at bounding box center [790, 49] width 8 height 8
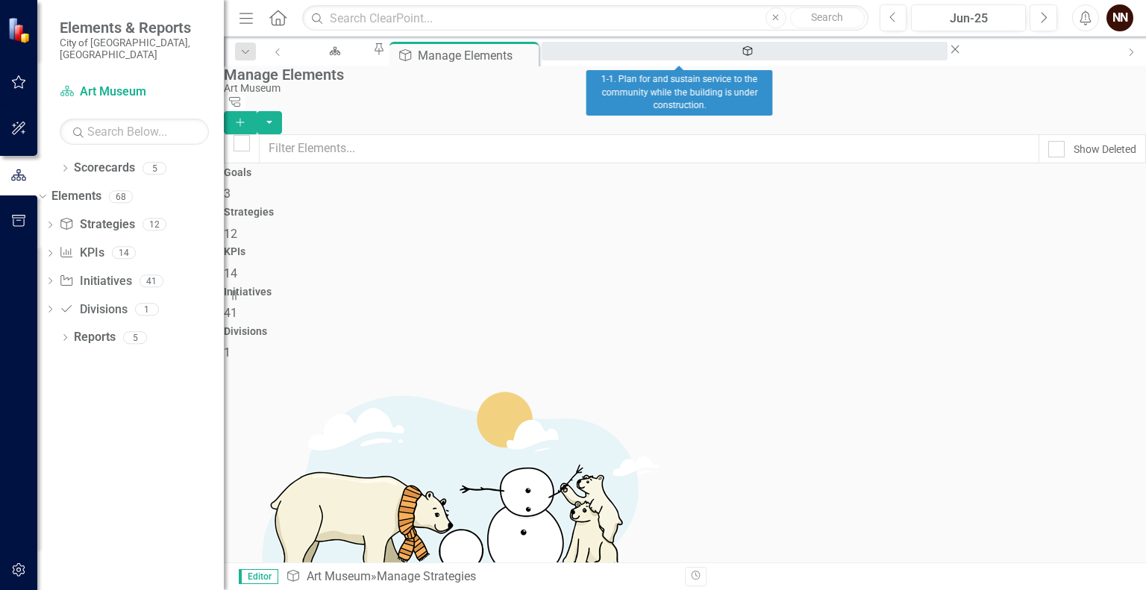
click at [717, 56] on div "1-1. Plan for and sustain service to the community while the building is under …" at bounding box center [744, 65] width 379 height 19
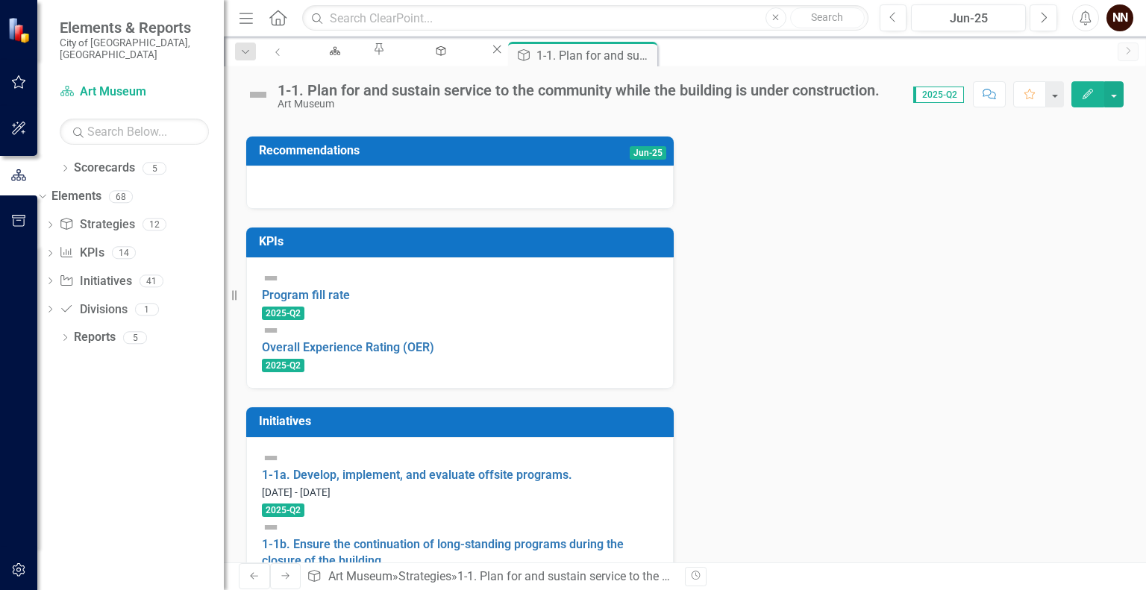
scroll to position [339, 0]
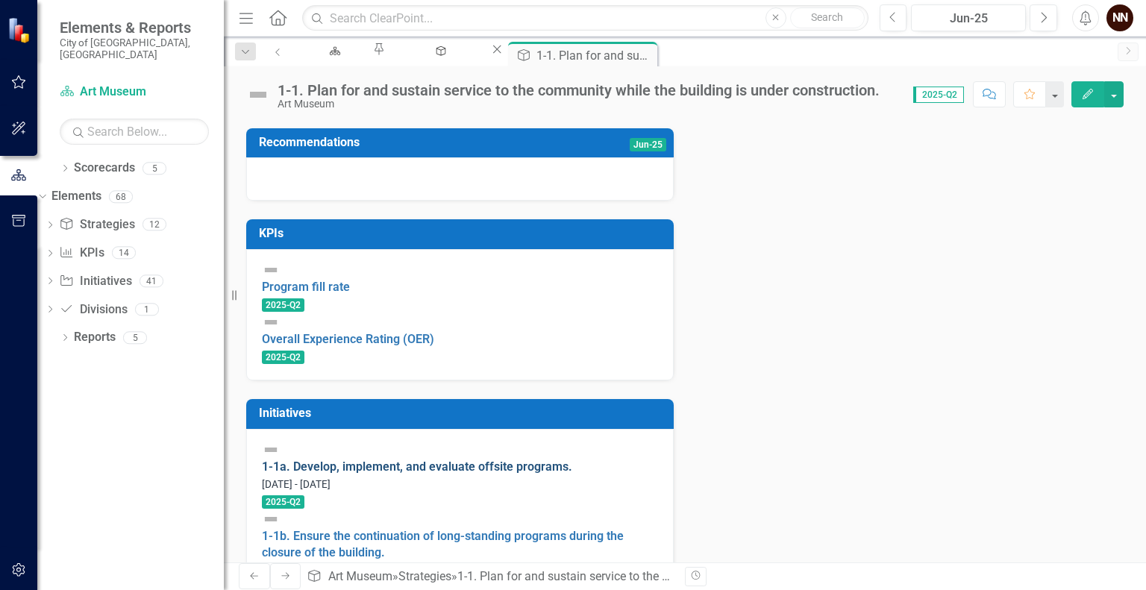
click at [429, 472] on link "1-1a. Develop, implement, and evaluate offsite programs." at bounding box center [417, 466] width 310 height 14
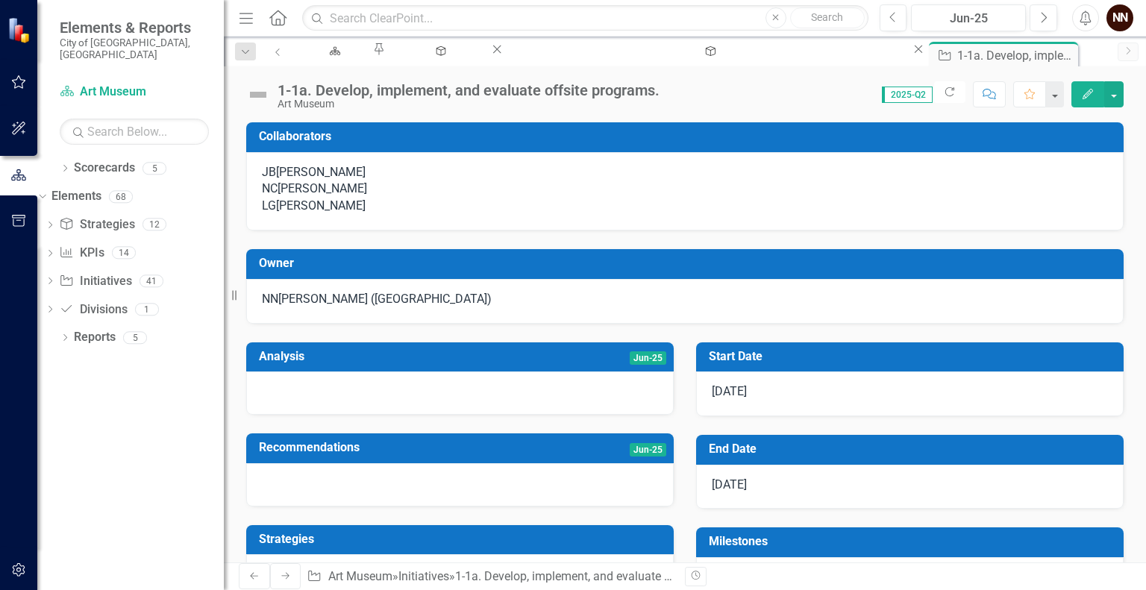
click at [785, 270] on h3 "Owner" at bounding box center [687, 263] width 857 height 13
click at [733, 270] on h3 "Owner" at bounding box center [687, 263] width 857 height 13
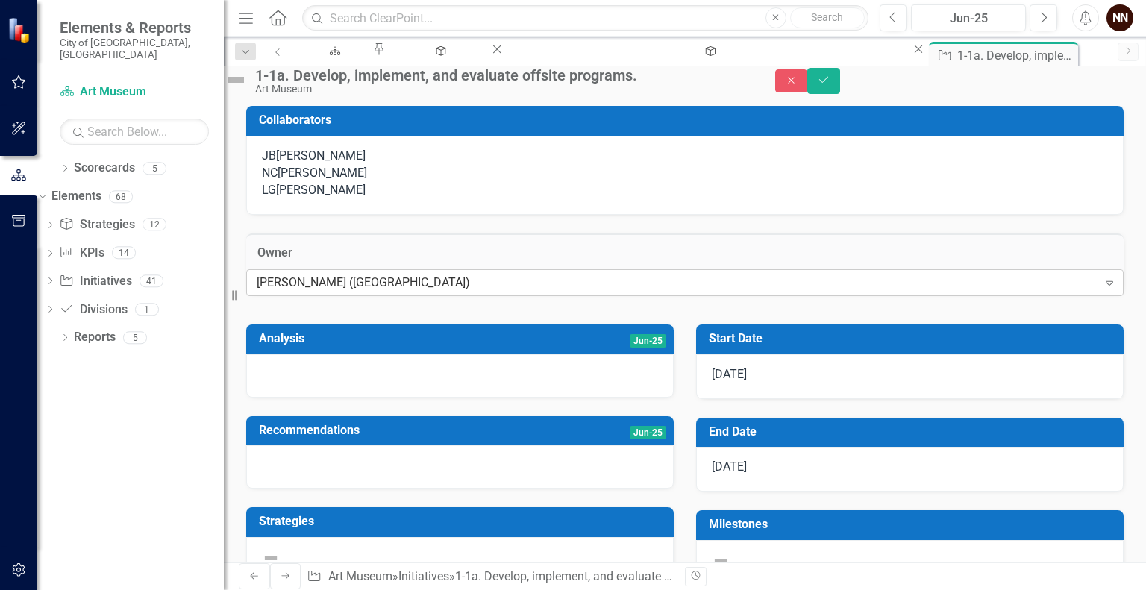
click at [597, 292] on div "[PERSON_NAME] ([GEOGRAPHIC_DATA])" at bounding box center [677, 282] width 841 height 17
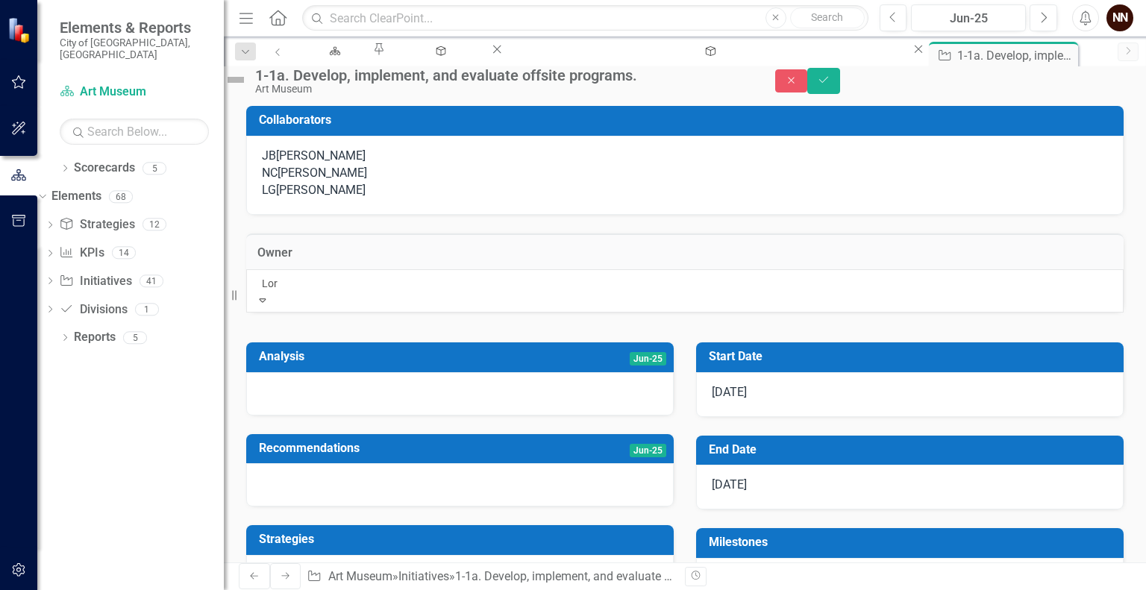
type input "[PERSON_NAME]"
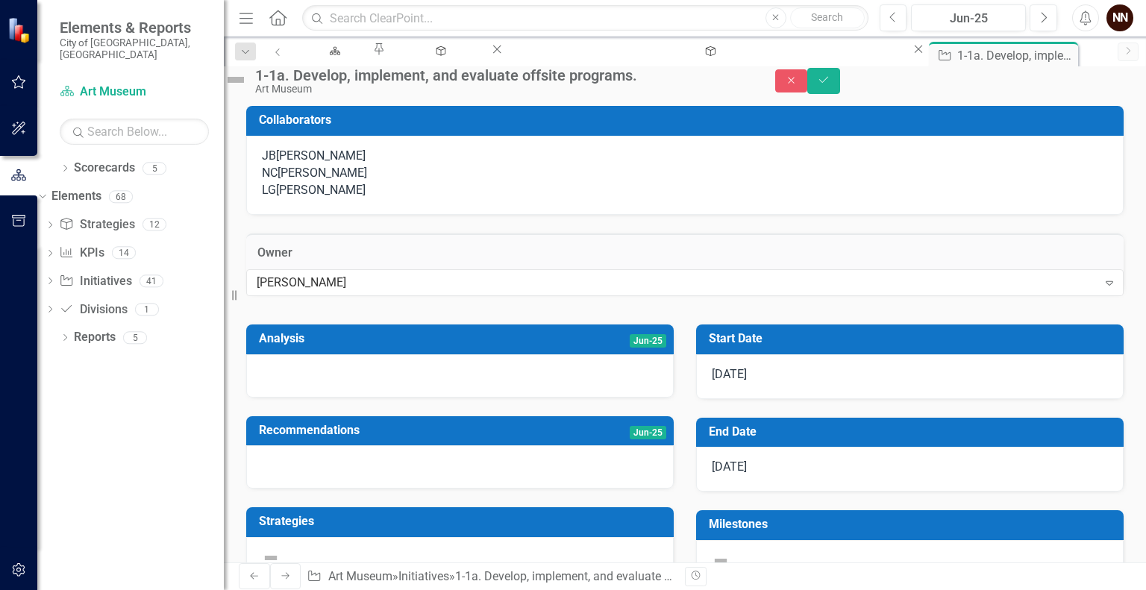
click at [530, 199] on div "LG [PERSON_NAME]" at bounding box center [685, 190] width 846 height 17
click at [334, 199] on div "[PERSON_NAME]" at bounding box center [320, 190] width 89 height 17
click at [830, 85] on icon "Save" at bounding box center [823, 80] width 13 height 10
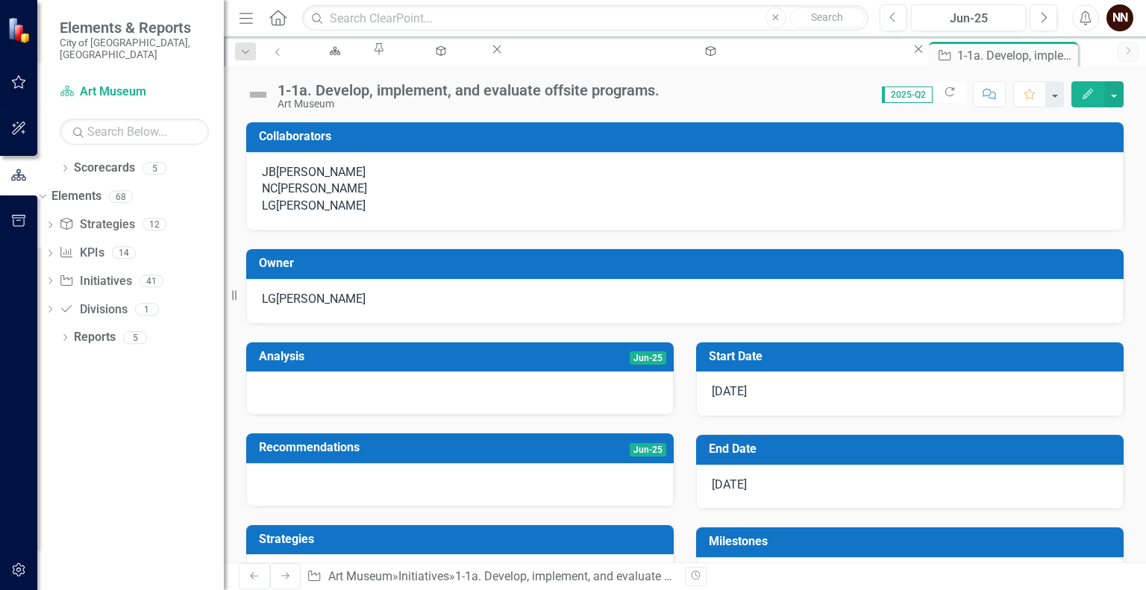
click at [327, 215] on div "[PERSON_NAME]" at bounding box center [320, 206] width 89 height 17
click at [309, 215] on div "[PERSON_NAME]" at bounding box center [320, 206] width 89 height 17
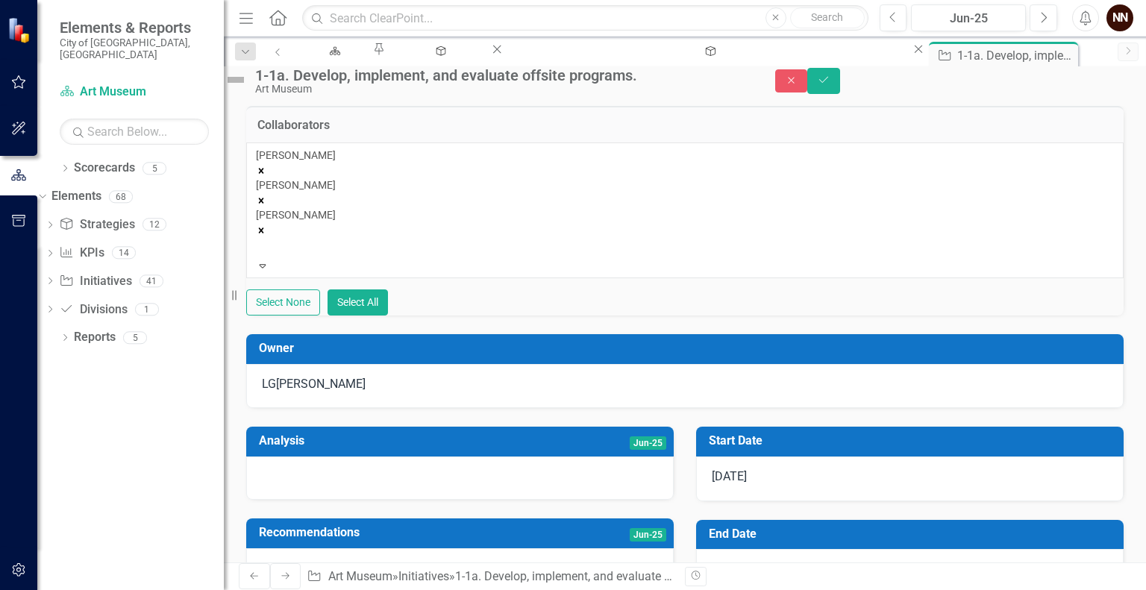
click at [264, 228] on icon "Remove Lori Gipson" at bounding box center [261, 230] width 5 height 5
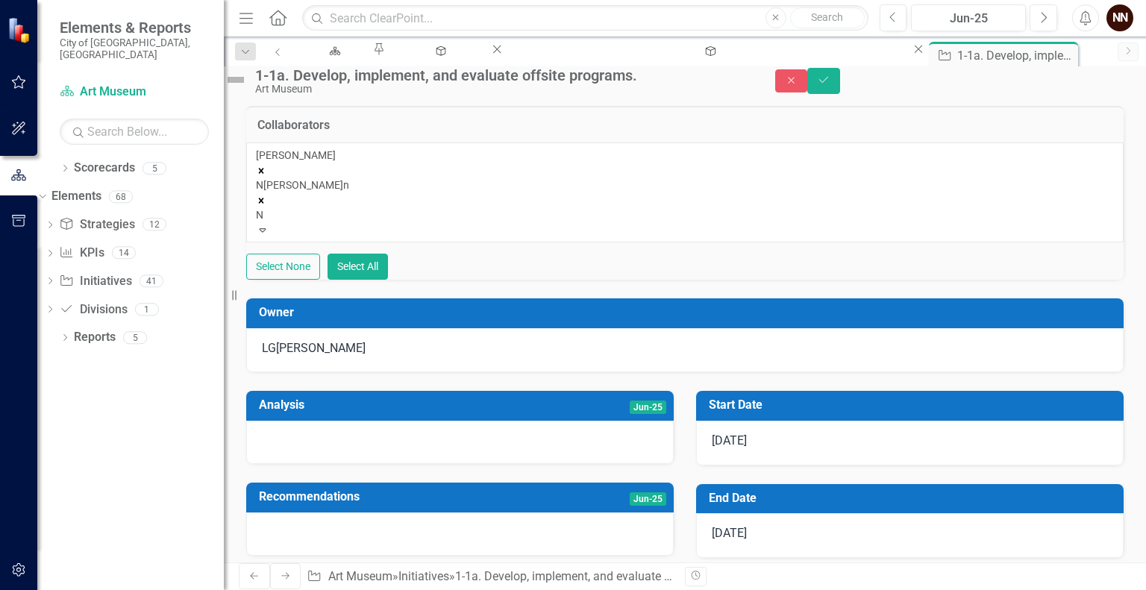
type input "Ni"
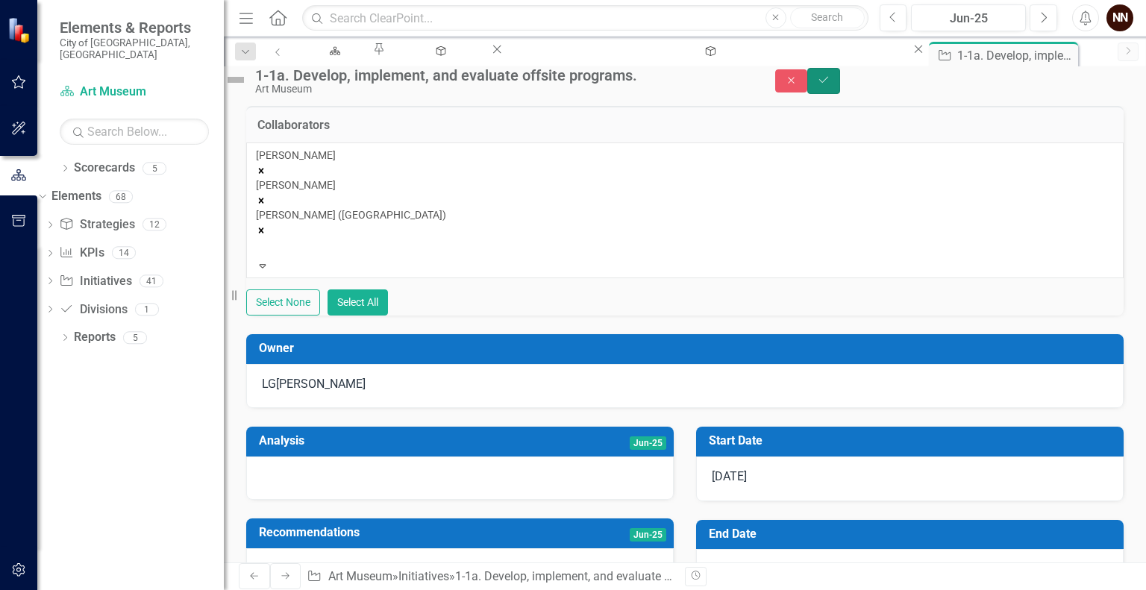
click at [840, 92] on button "Save" at bounding box center [823, 81] width 33 height 26
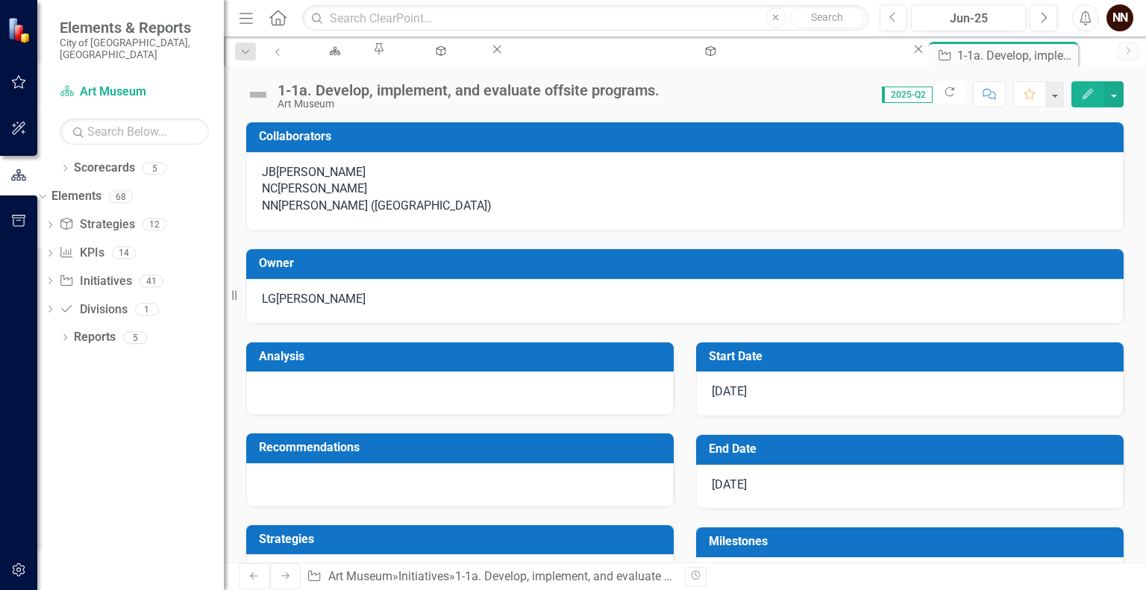
checkbox input "false"
checkbox input "true"
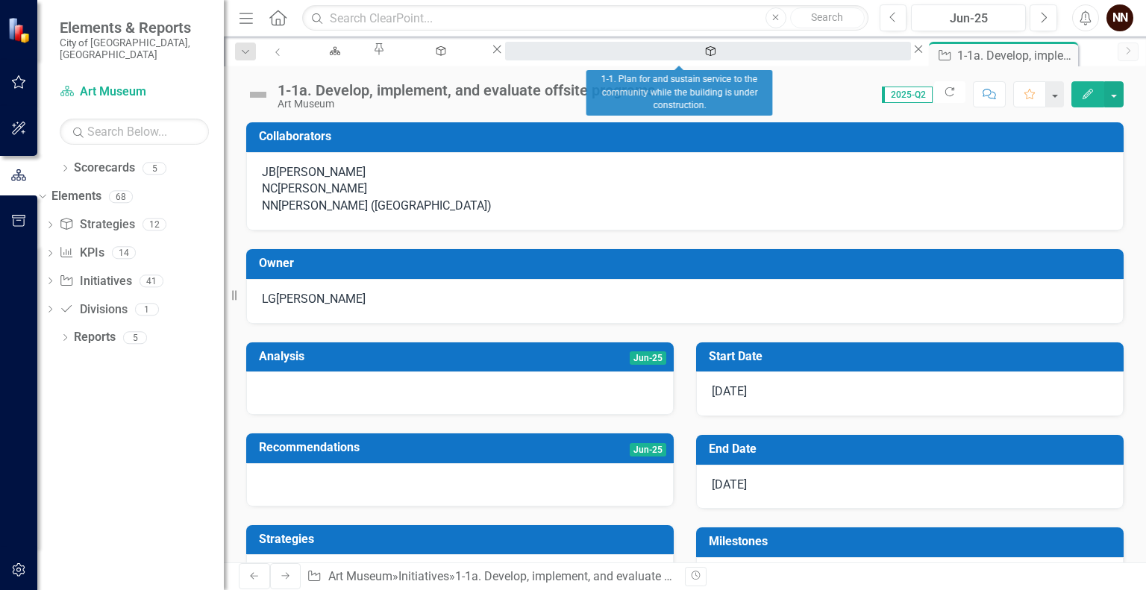
click at [650, 56] on div "1-1. Plan for and sustain service to the community while the building is under …" at bounding box center [707, 65] width 379 height 19
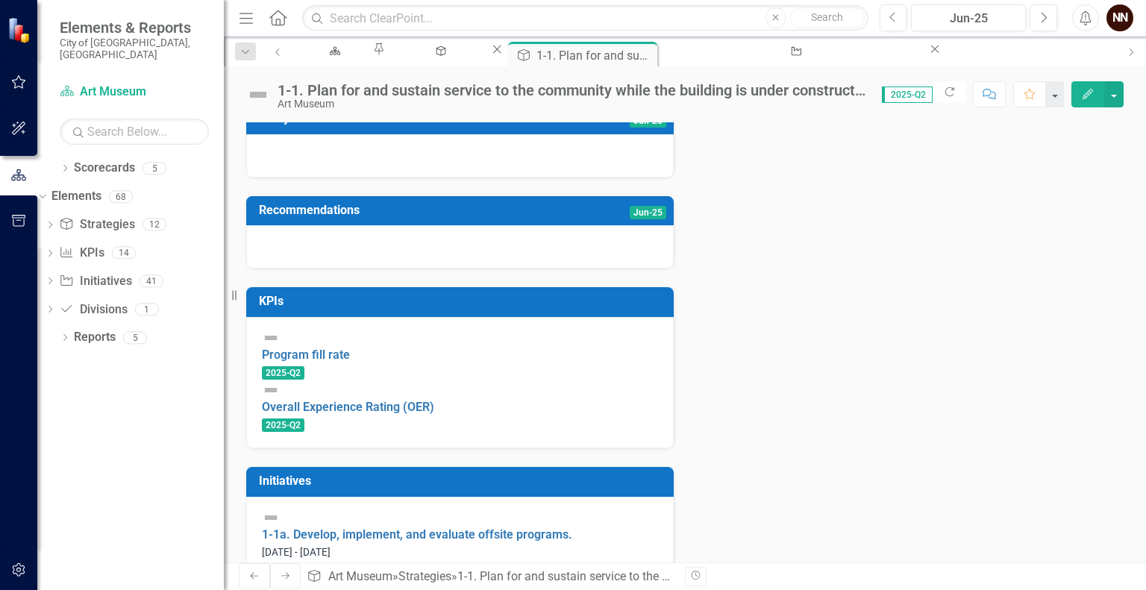
scroll to position [385, 0]
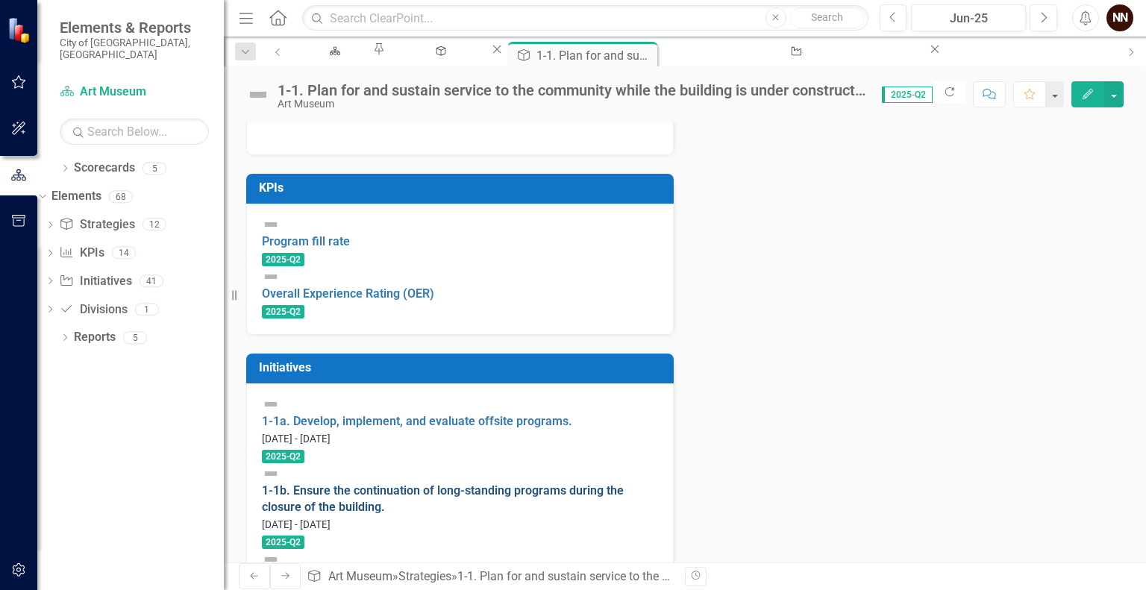
click at [424, 483] on link "1-1b. Ensure the continuation of long-standing programs during the closure of t…" at bounding box center [443, 498] width 362 height 31
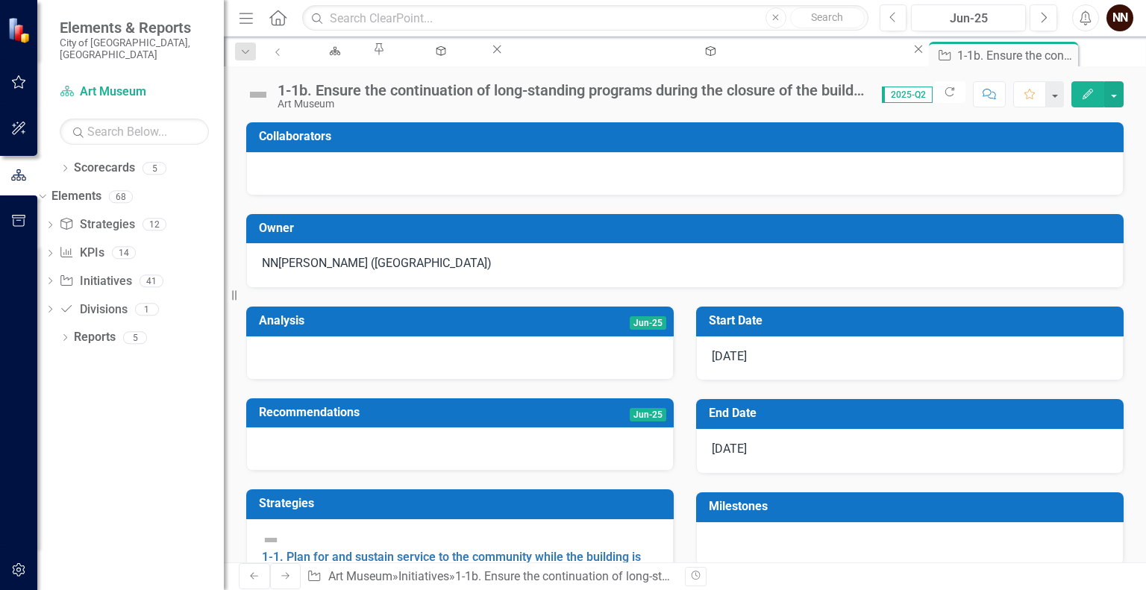
click at [414, 263] on div "[PERSON_NAME] ([GEOGRAPHIC_DATA])" at bounding box center [384, 263] width 213 height 17
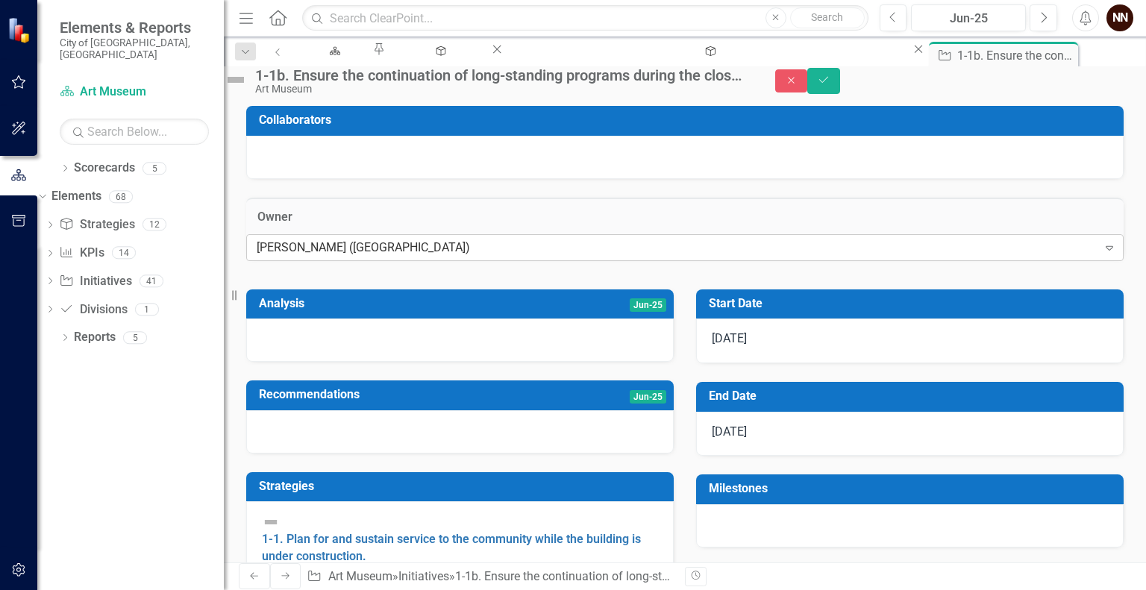
click at [403, 256] on div "[PERSON_NAME] ([GEOGRAPHIC_DATA])" at bounding box center [677, 247] width 841 height 17
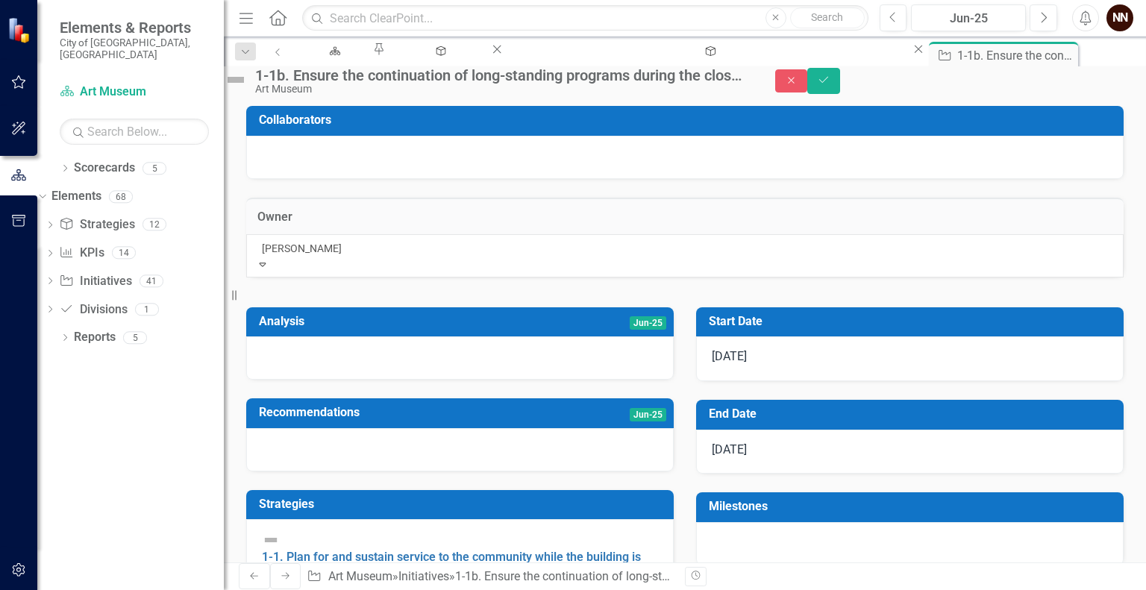
type input "[PERSON_NAME]"
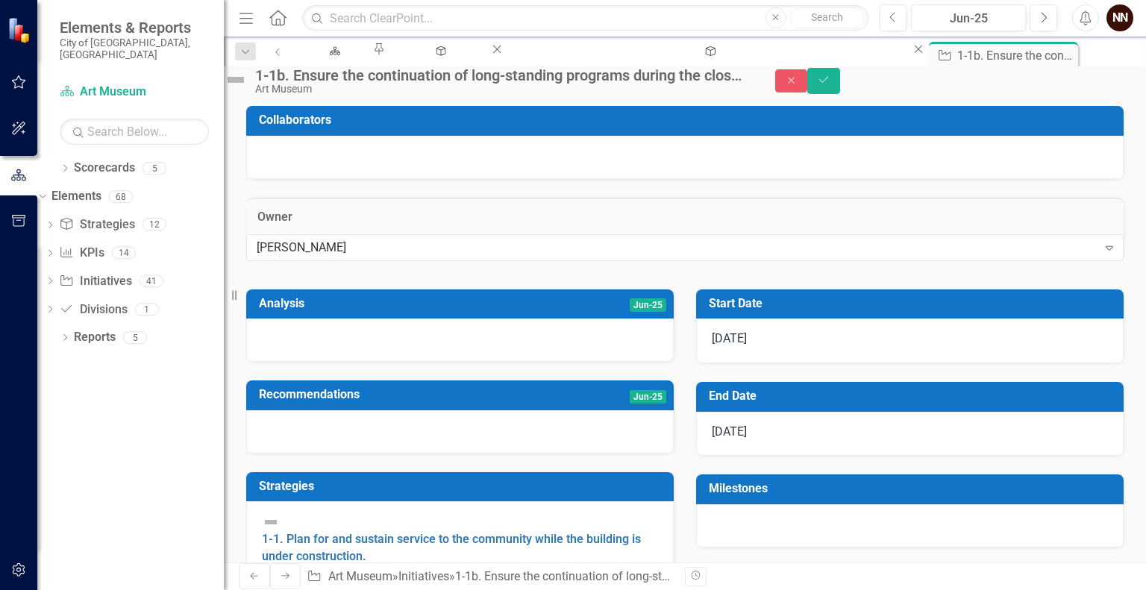
click at [423, 179] on div at bounding box center [684, 157] width 877 height 43
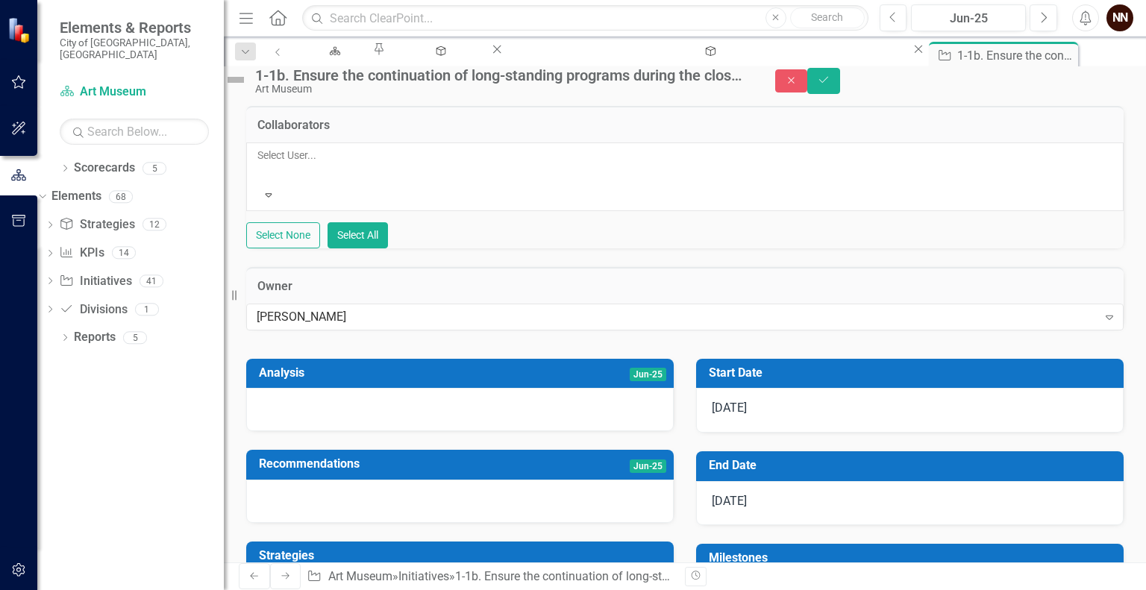
click at [260, 182] on div at bounding box center [258, 173] width 2 height 18
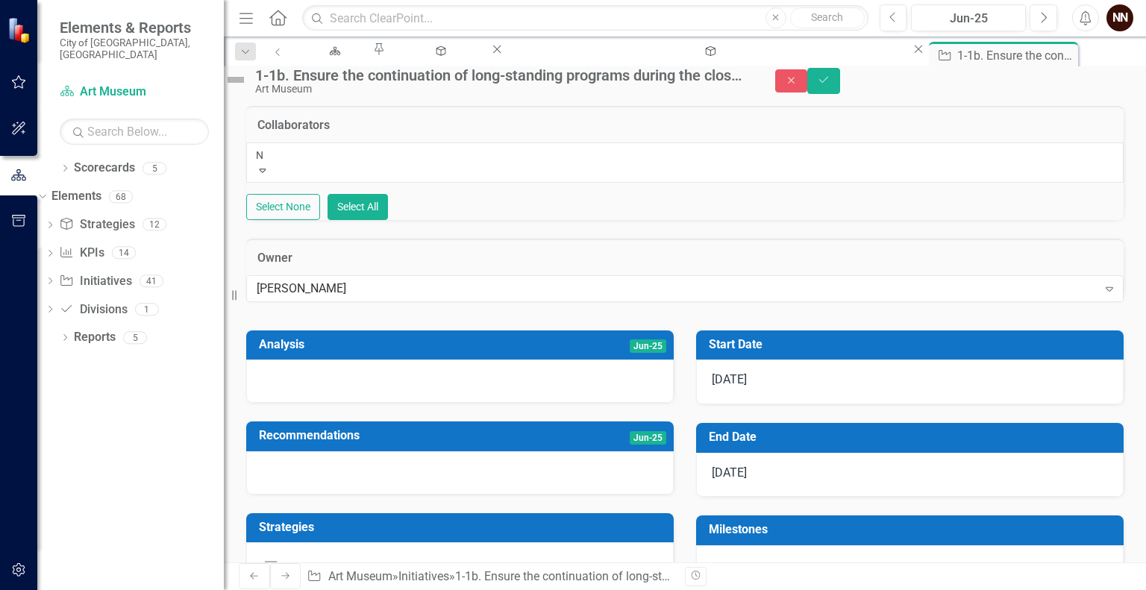
type input "Ni"
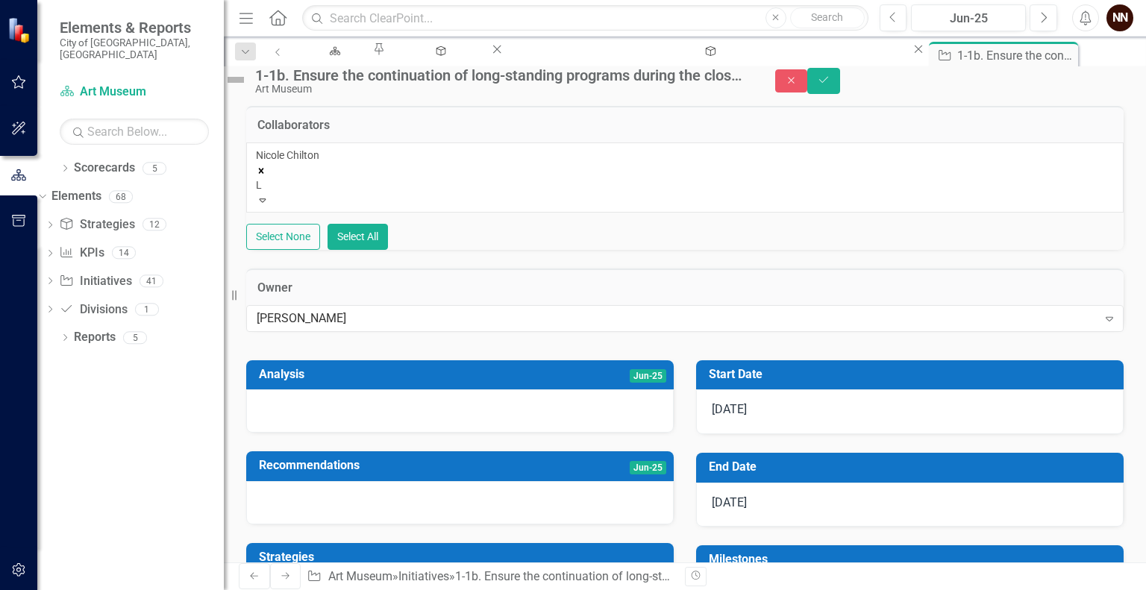
type input "Lo"
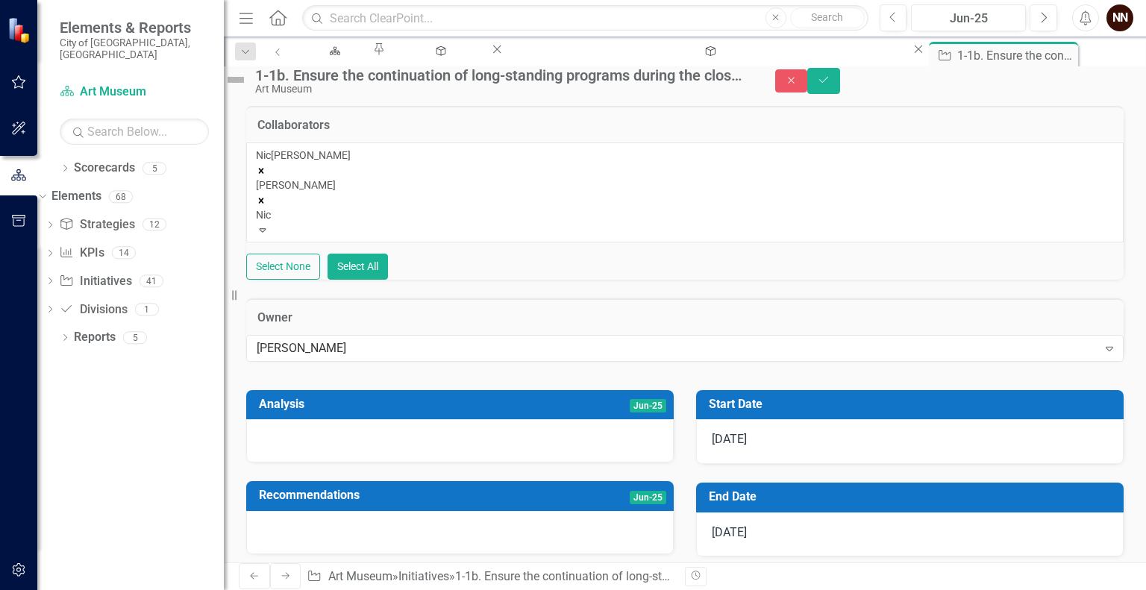
type input "[PERSON_NAME]"
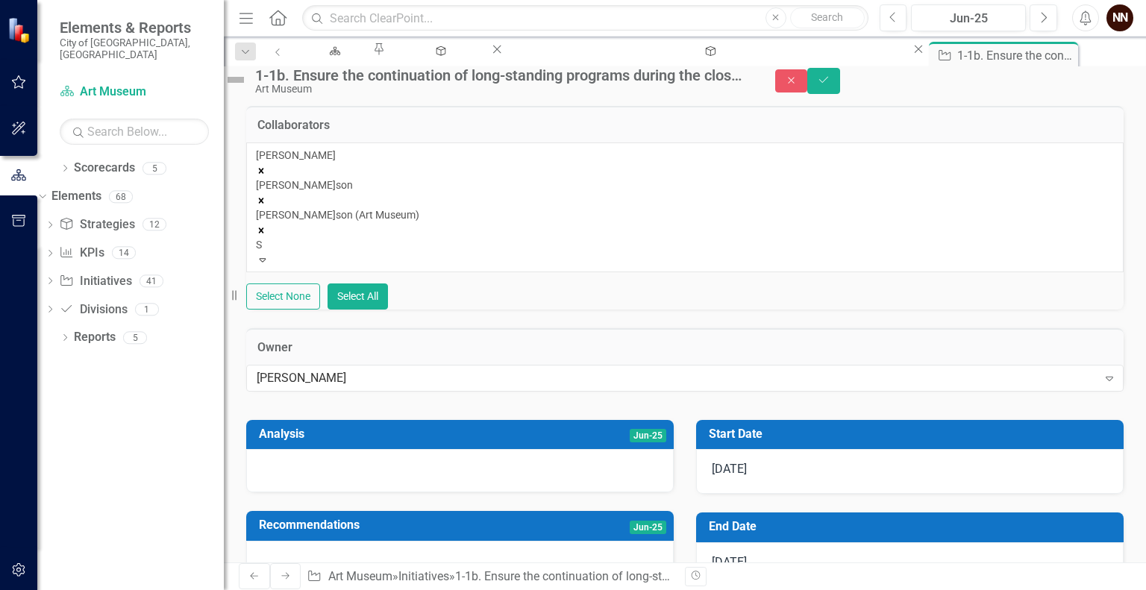
type input "Sa"
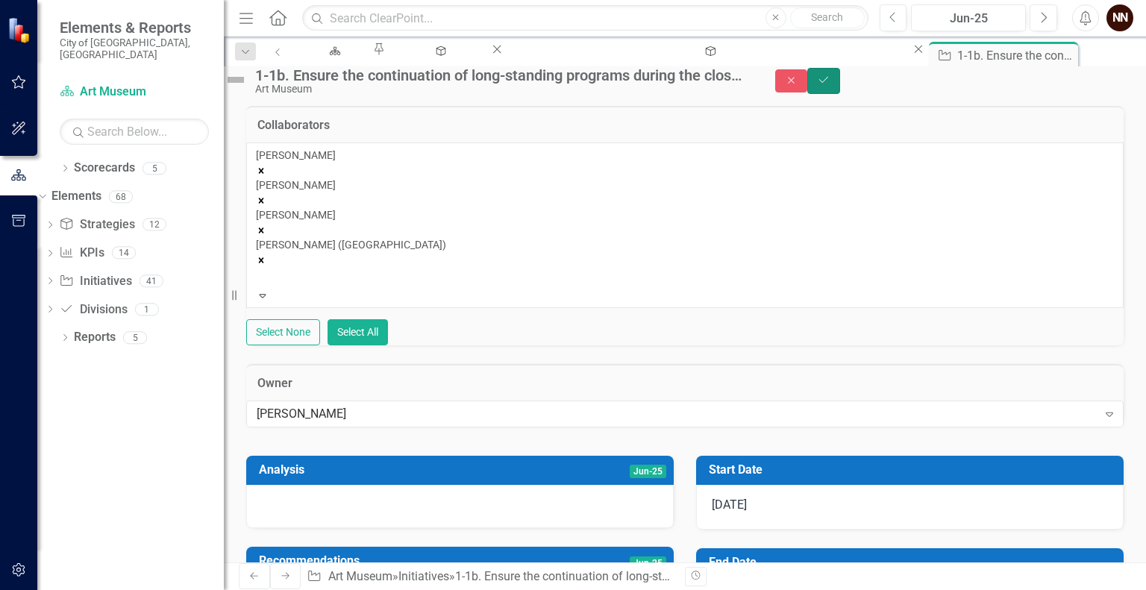
click at [830, 85] on icon "Save" at bounding box center [823, 80] width 13 height 10
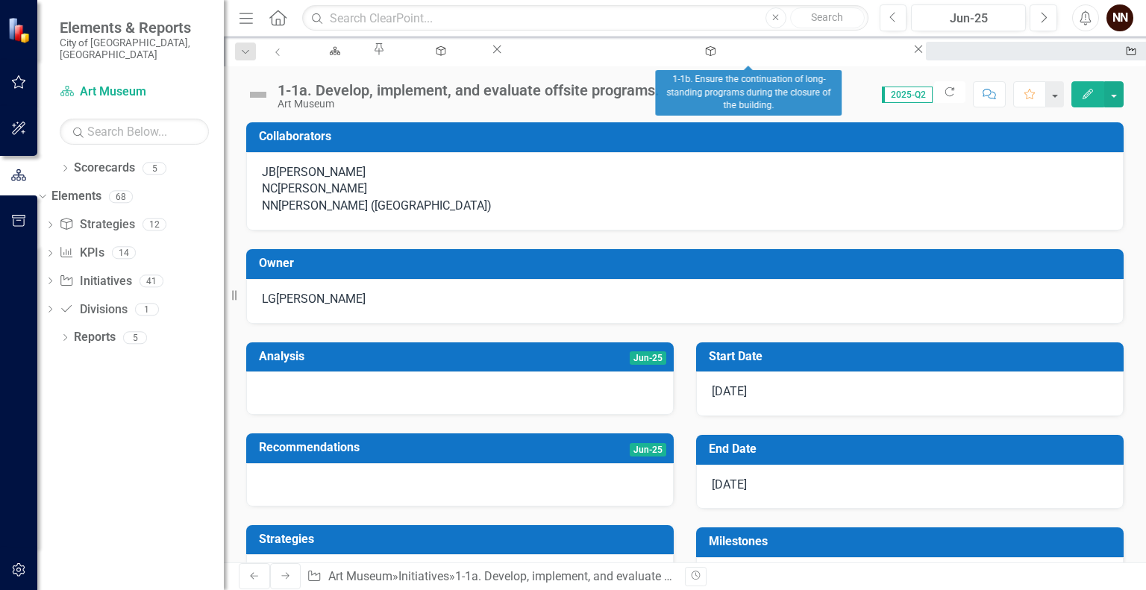
click at [939, 58] on div "1-1b. Ensure the continuation of long-standing programs during the closure of t…" at bounding box center [1127, 65] width 377 height 19
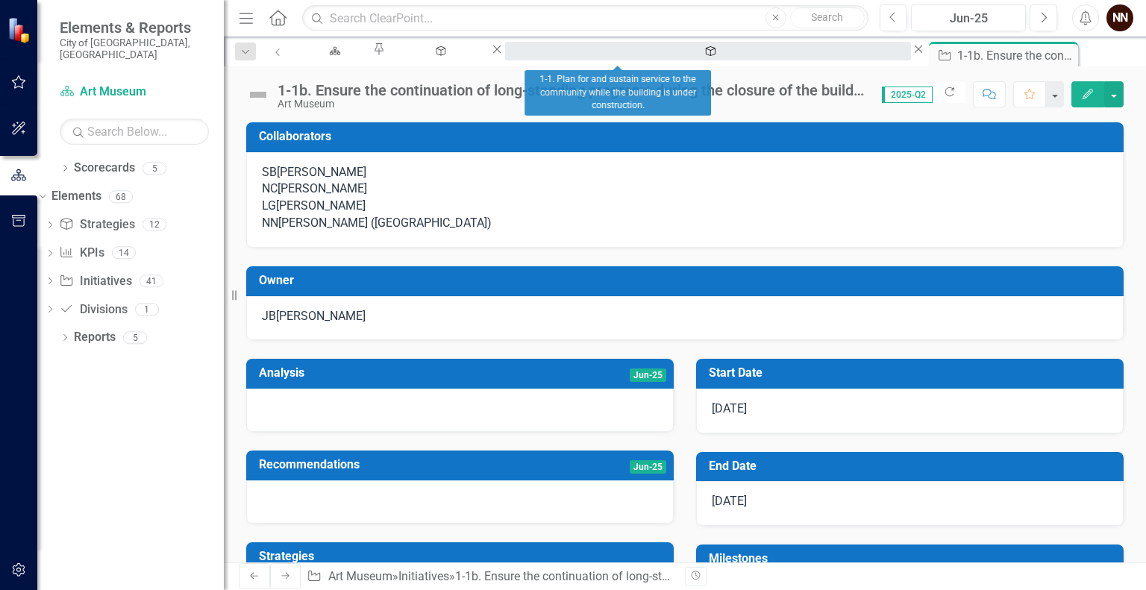
click at [588, 56] on div "1-1. Plan for and sustain service to the community while the building is under …" at bounding box center [707, 65] width 379 height 19
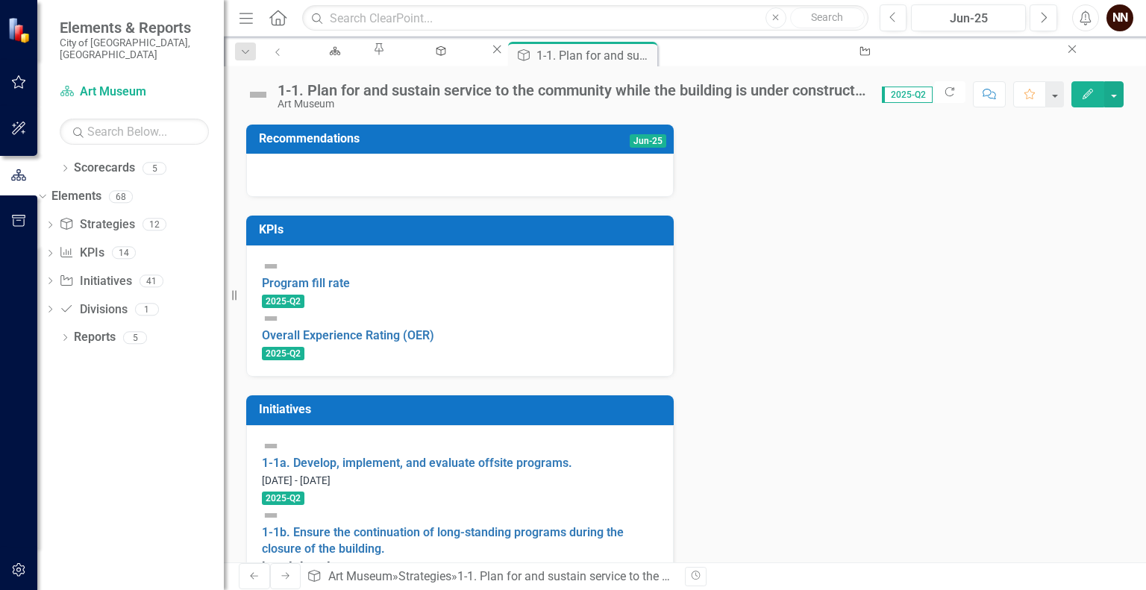
scroll to position [385, 0]
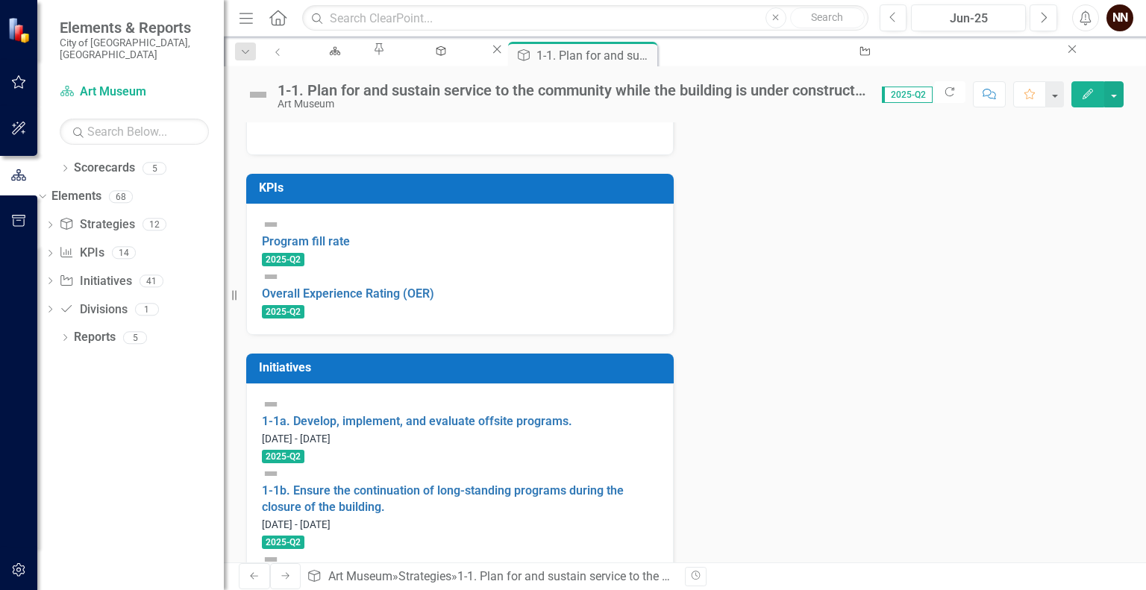
click at [453, 569] on link "1-1c. Prepare/continue improvements to the off-site location for Museum operati…" at bounding box center [459, 584] width 395 height 31
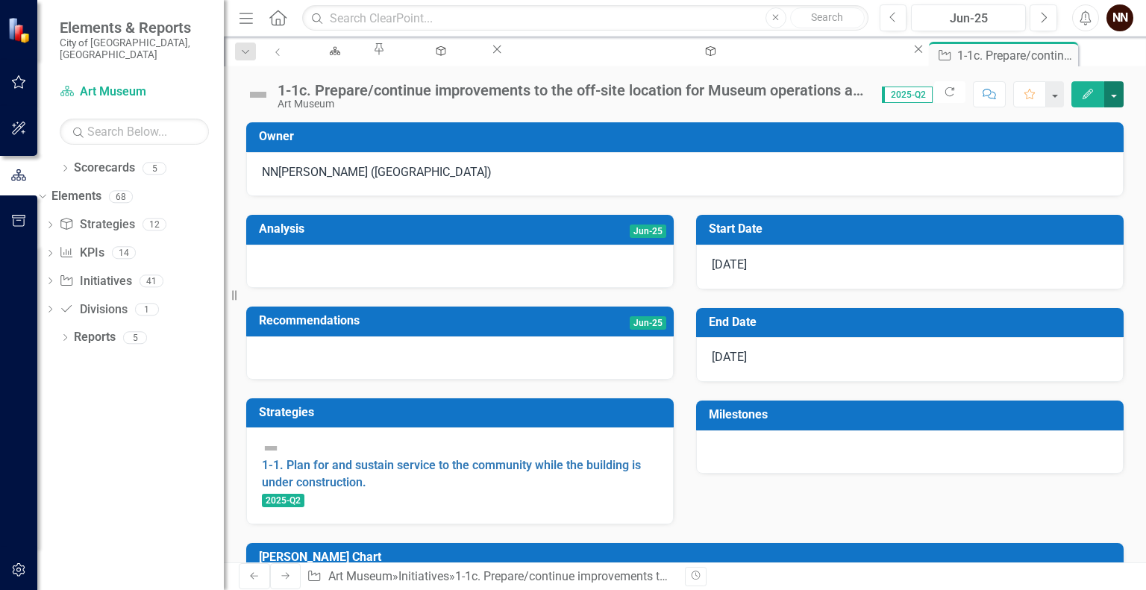
click at [1121, 104] on button "button" at bounding box center [1113, 94] width 19 height 26
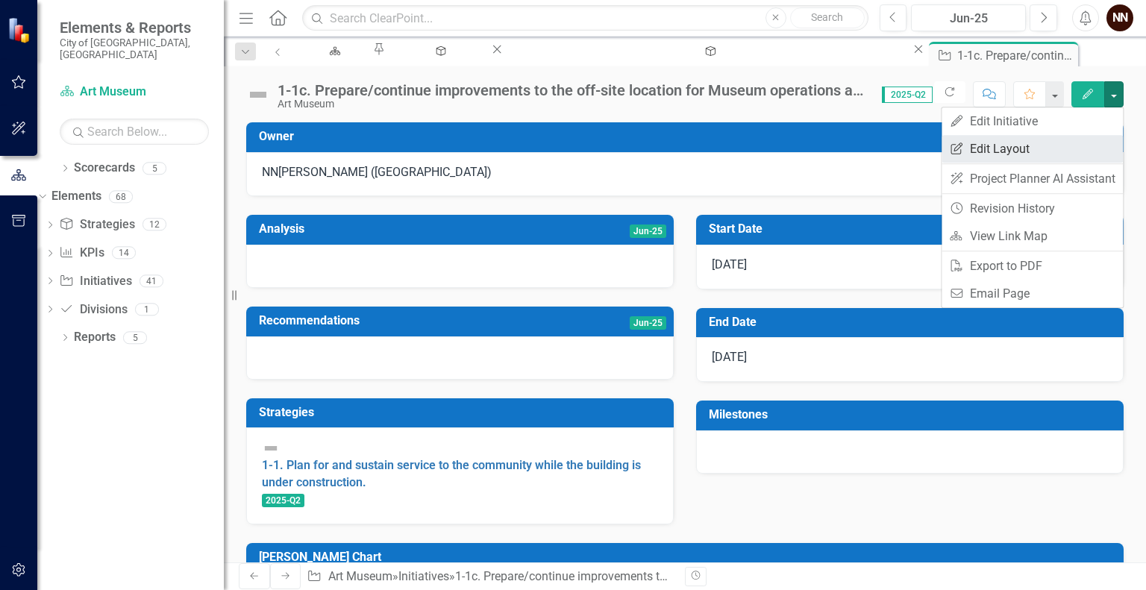
click at [1031, 146] on link "Edit Report Edit Layout" at bounding box center [1031, 149] width 181 height 28
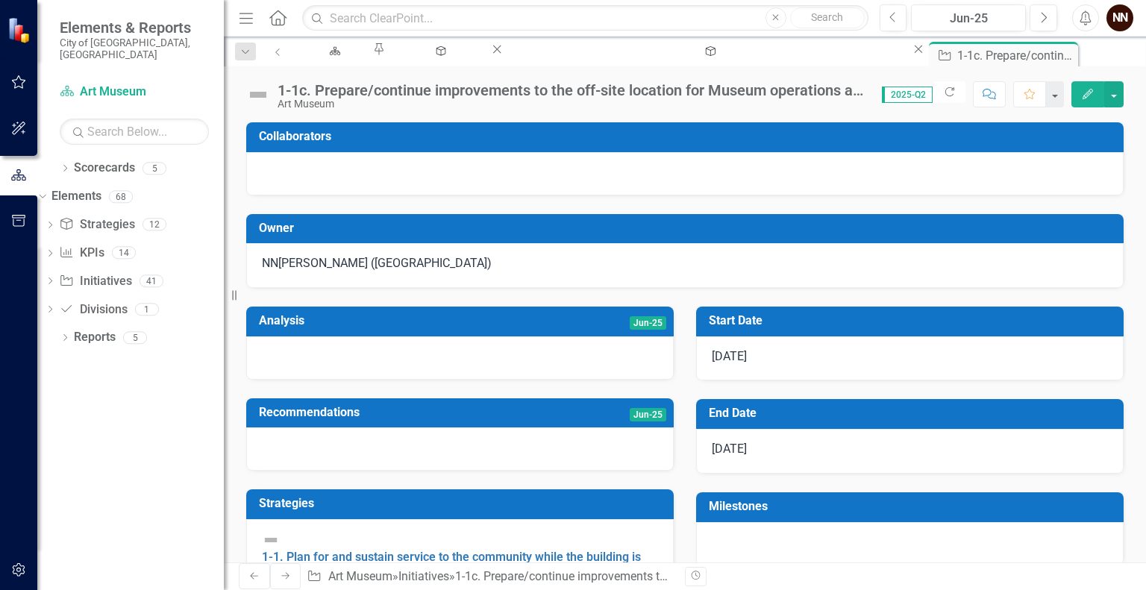
click at [432, 158] on div at bounding box center [684, 173] width 877 height 43
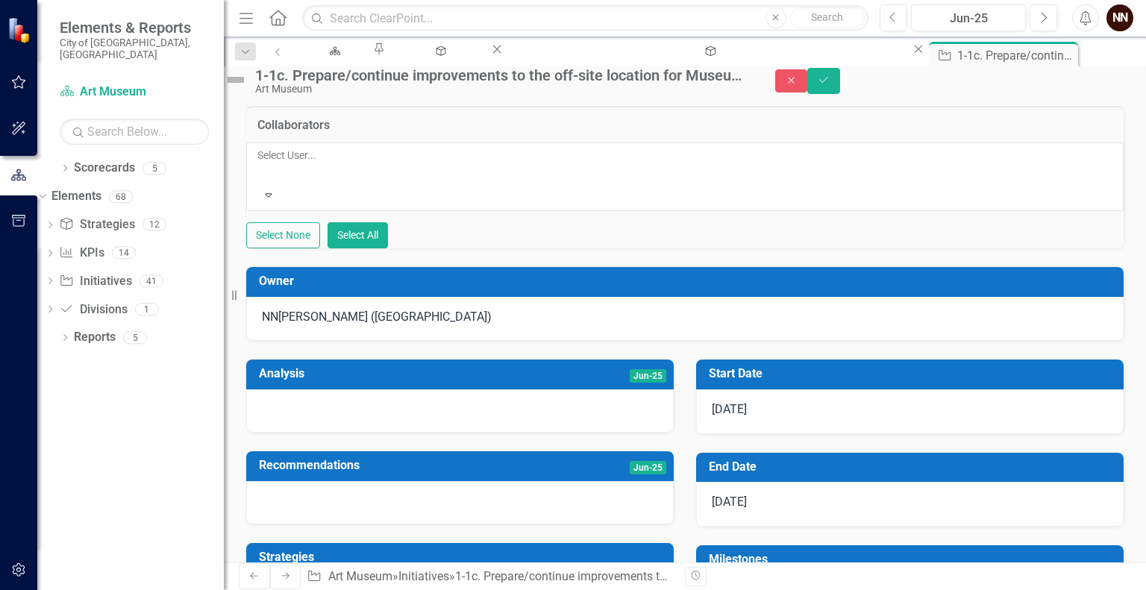
click at [260, 182] on div at bounding box center [258, 173] width 2 height 18
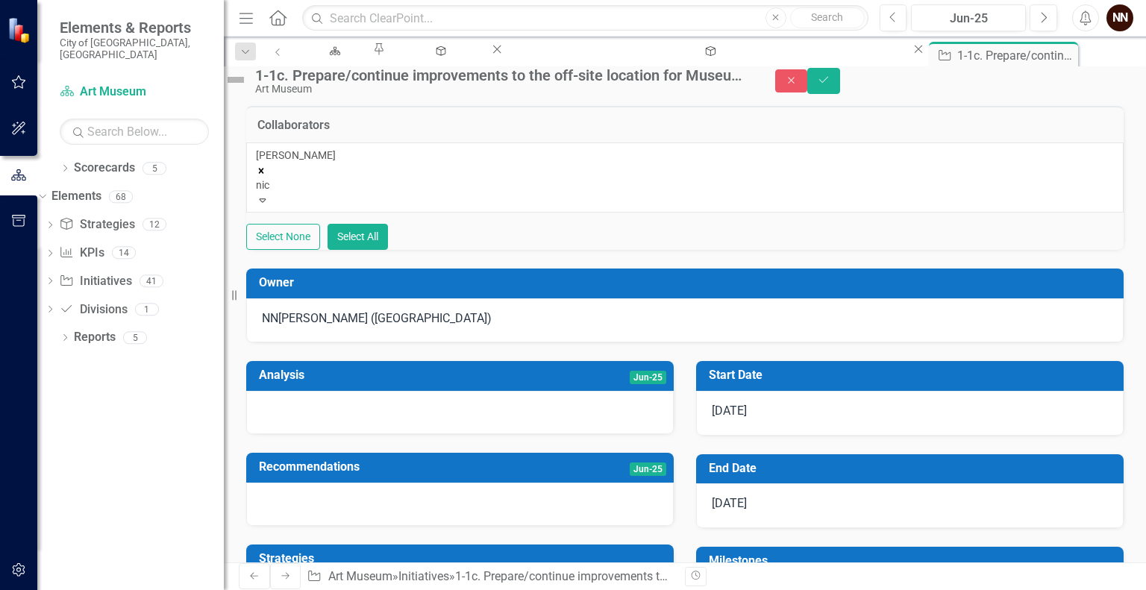
type input "nico"
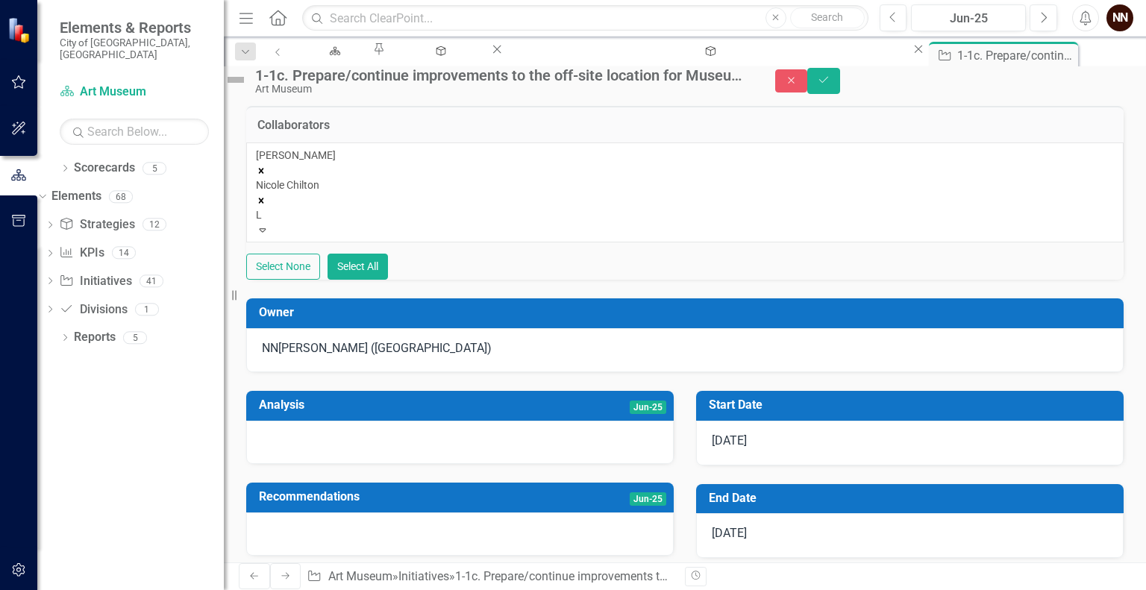
type input "Lo"
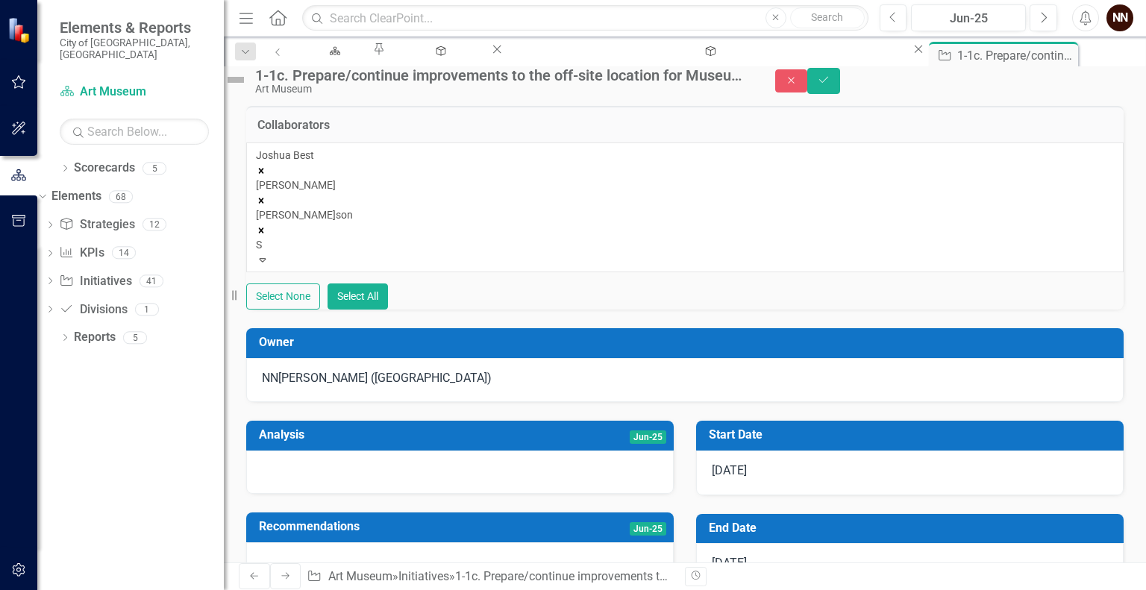
type input "Sa"
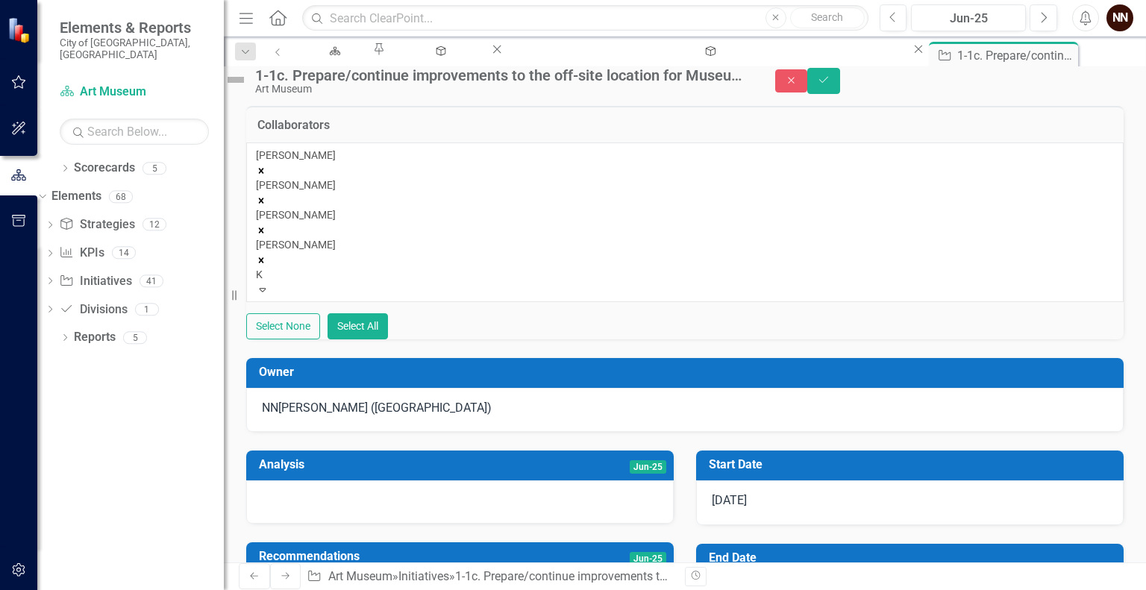
type input "Ka"
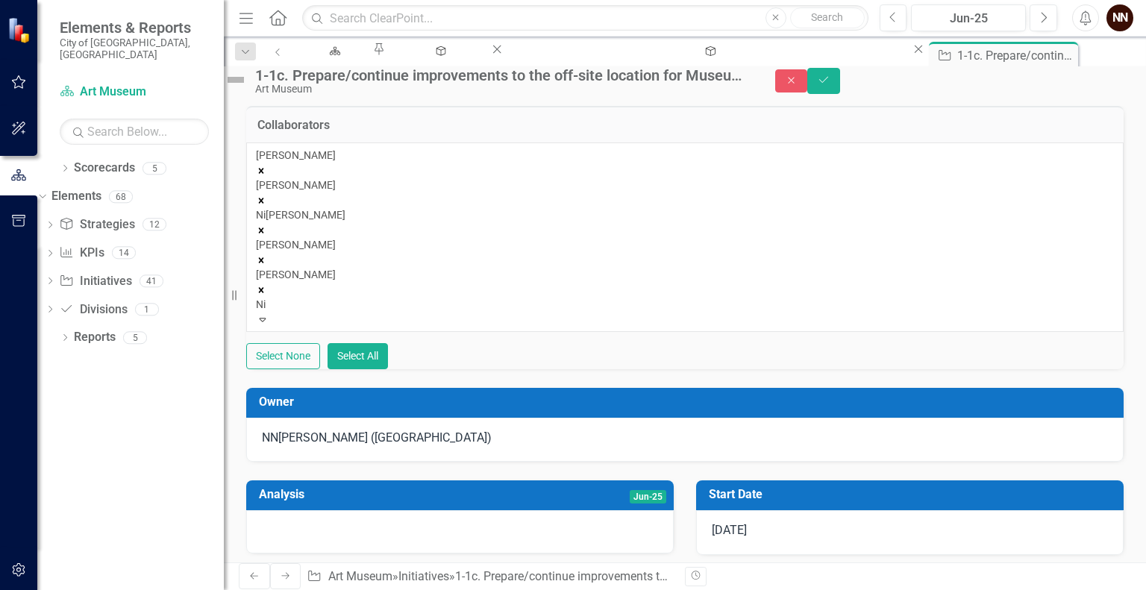
type input "Nic"
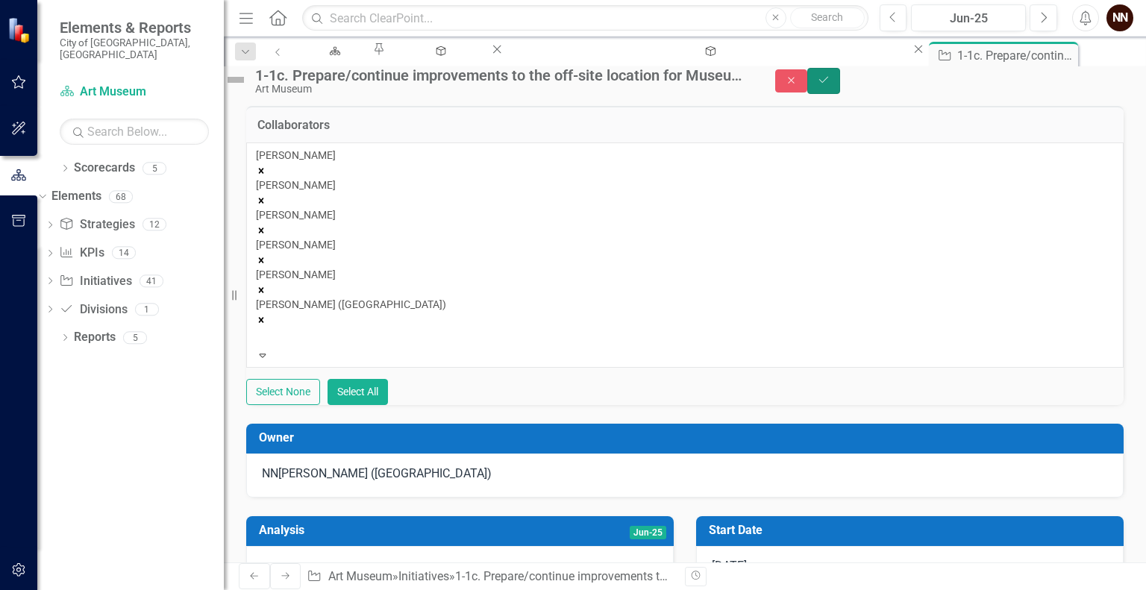
click at [840, 89] on button "Save" at bounding box center [823, 81] width 33 height 26
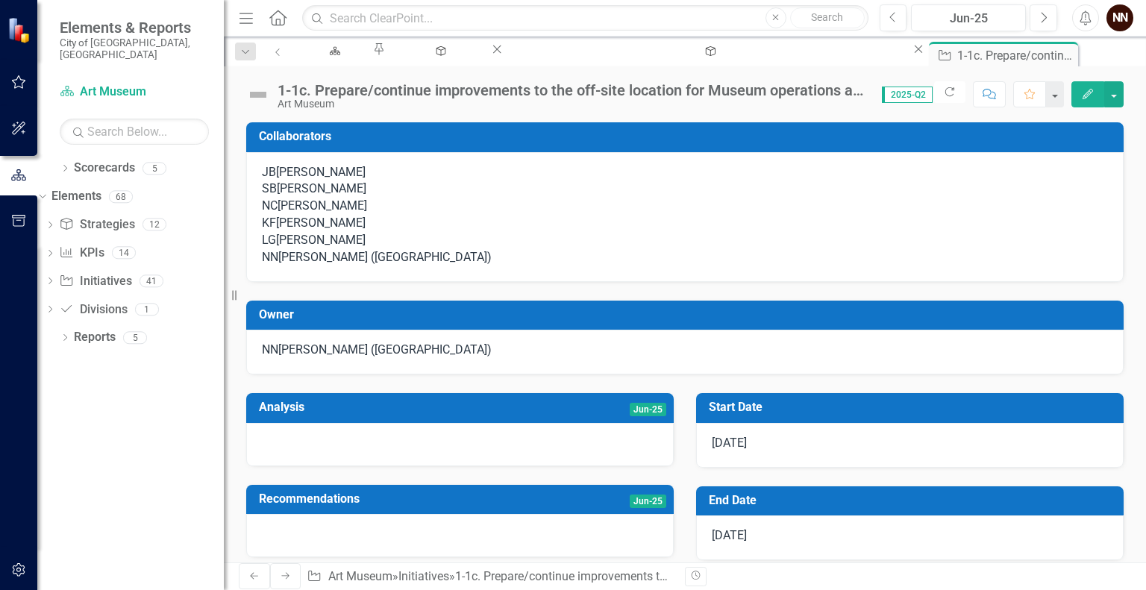
click at [752, 89] on div "1-1c. Prepare/continue improvements to the off-site location for Museum operati…" at bounding box center [571, 90] width 589 height 16
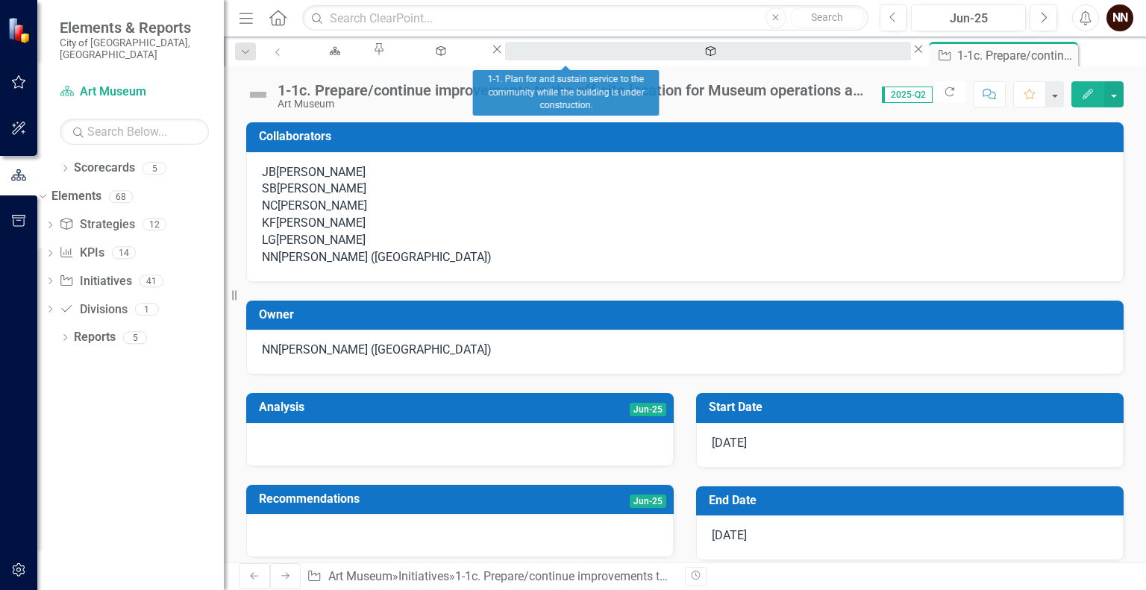
click at [565, 60] on div "1-1. Plan for and sustain service to the community while the building is under …" at bounding box center [707, 65] width 379 height 19
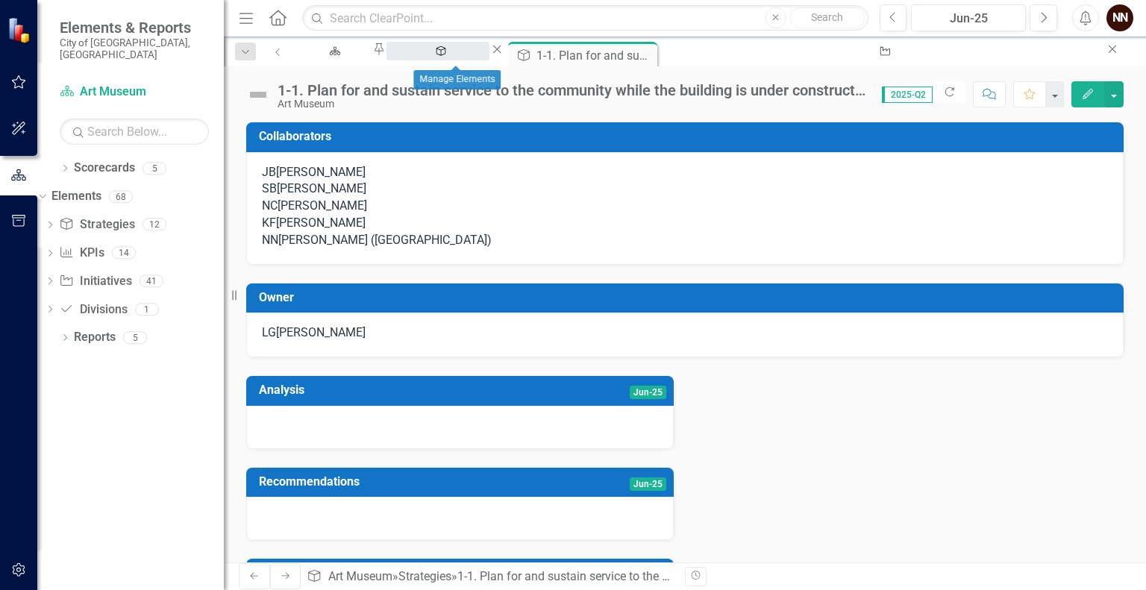
click at [436, 56] on icon at bounding box center [441, 51] width 10 height 10
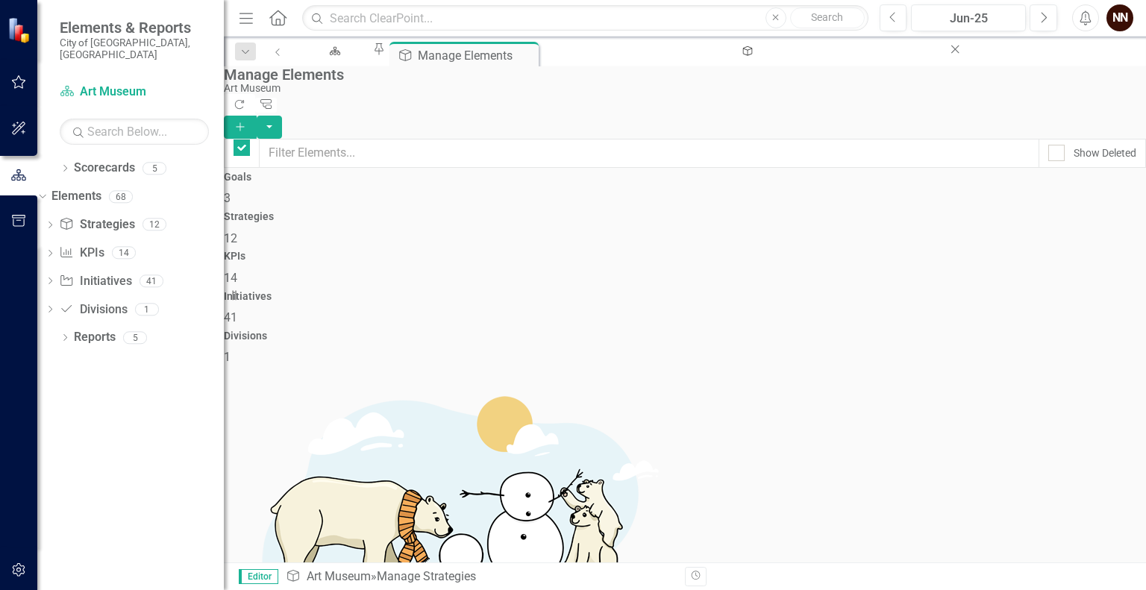
checkbox input "false"
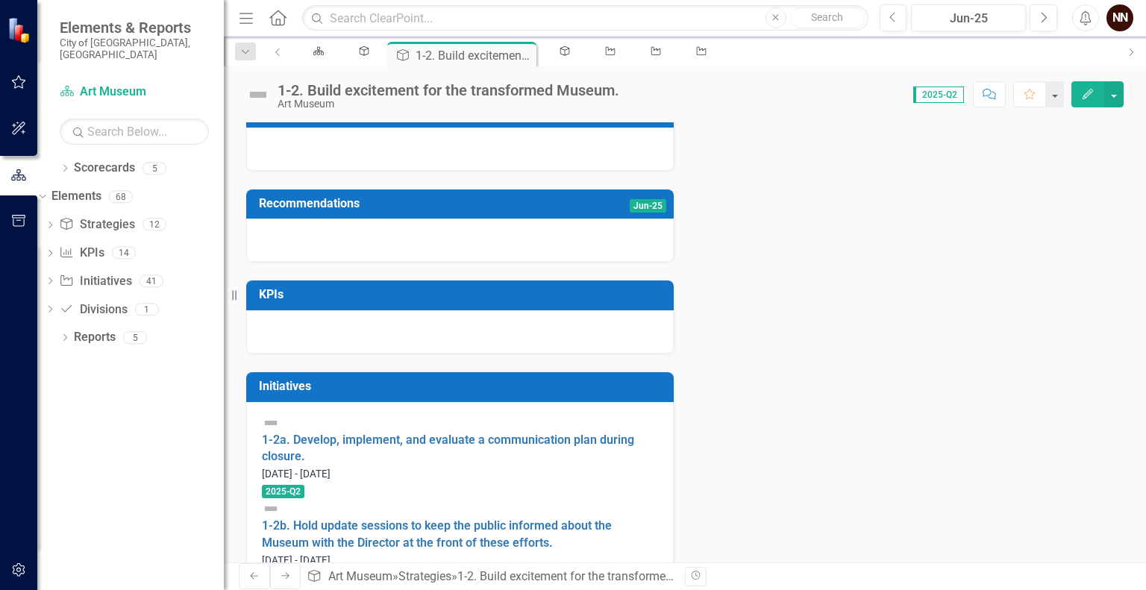
scroll to position [321, 0]
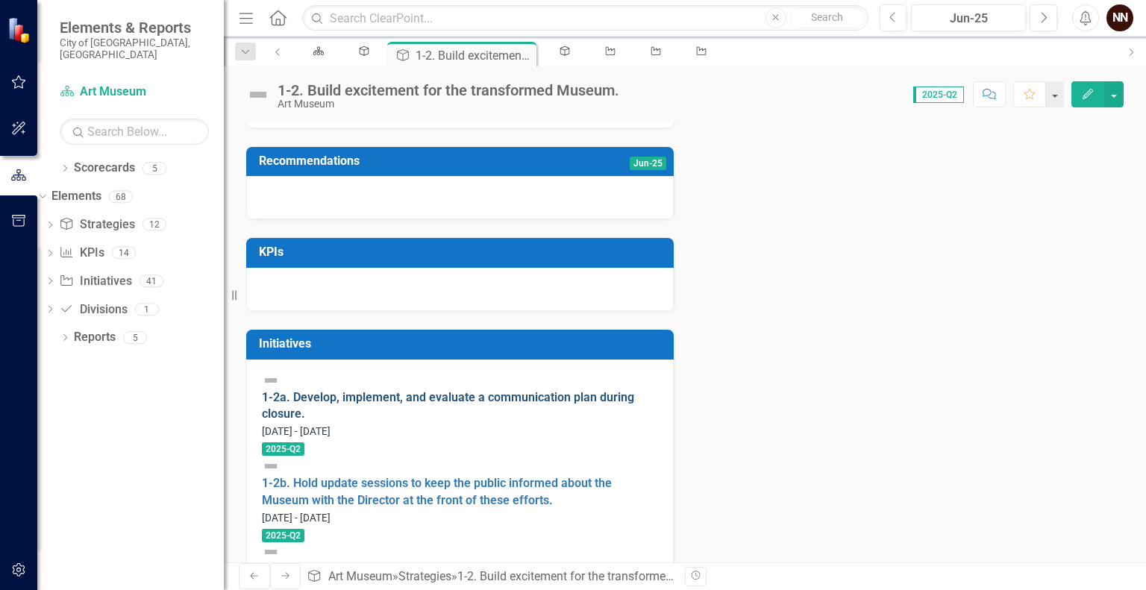
click at [414, 421] on link "1-2a. Develop, implement, and evaluate a communication plan during closure." at bounding box center [448, 405] width 372 height 31
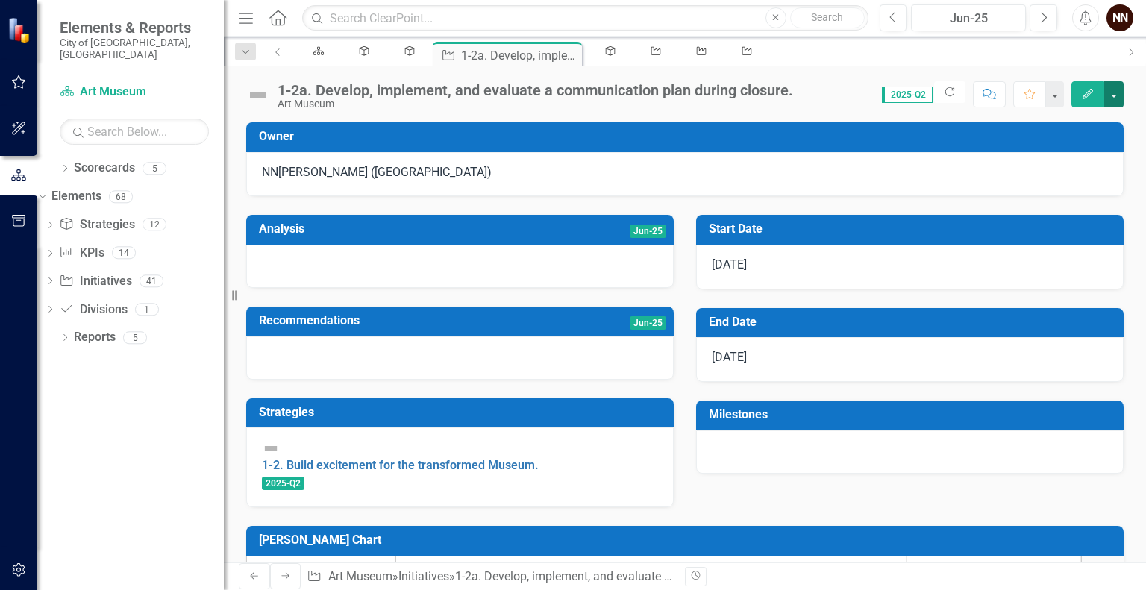
click at [1119, 104] on button "button" at bounding box center [1113, 94] width 19 height 26
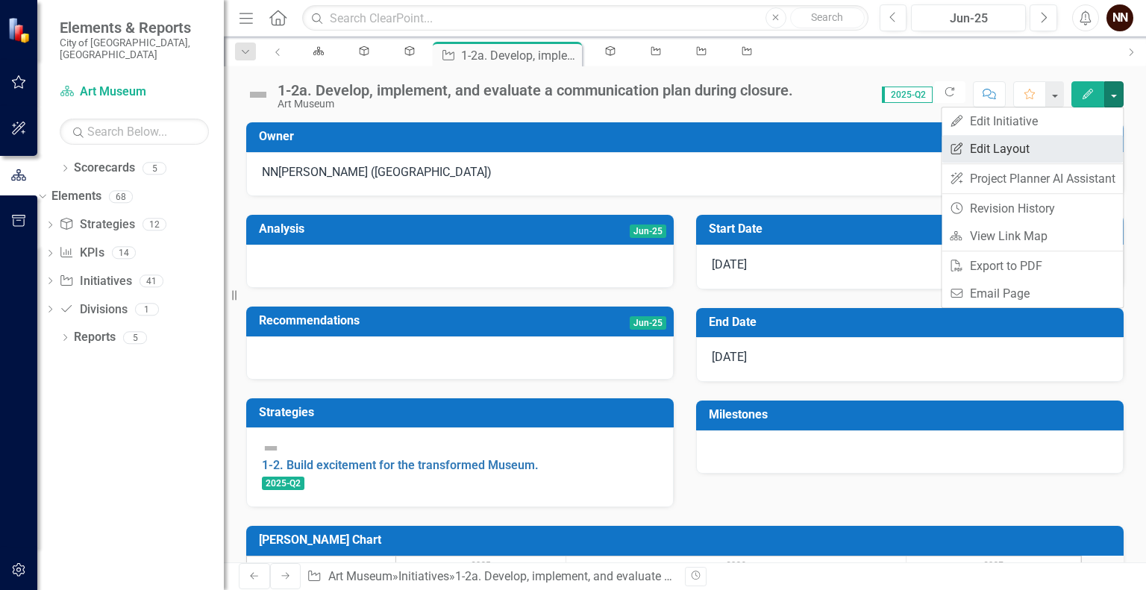
click at [1025, 142] on link "Edit Report Edit Layout" at bounding box center [1031, 149] width 181 height 28
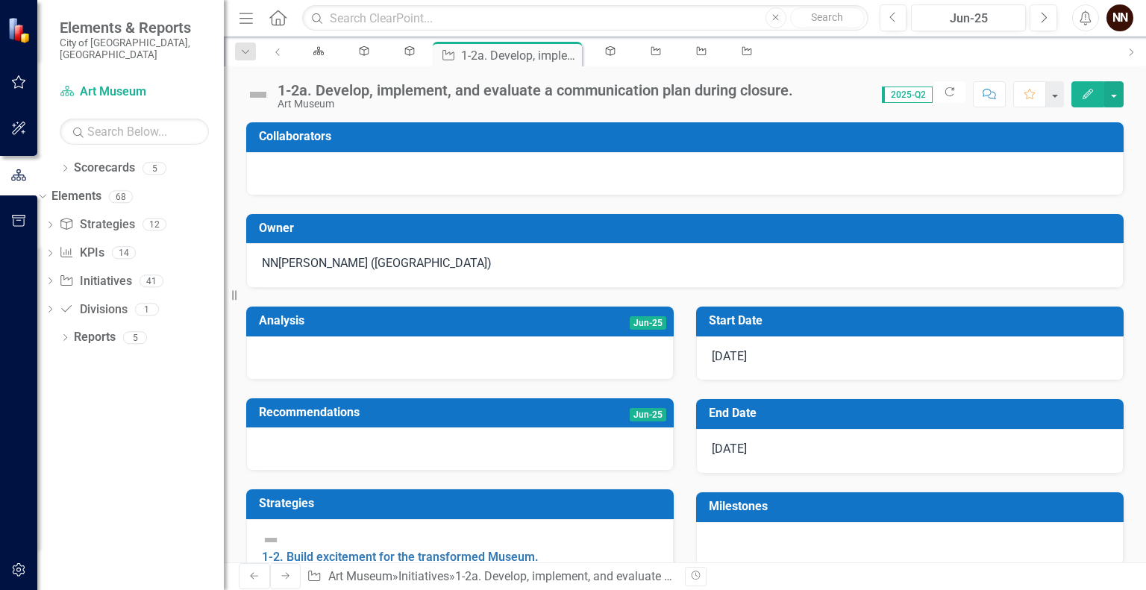
click at [450, 234] on td "Owner" at bounding box center [687, 230] width 857 height 25
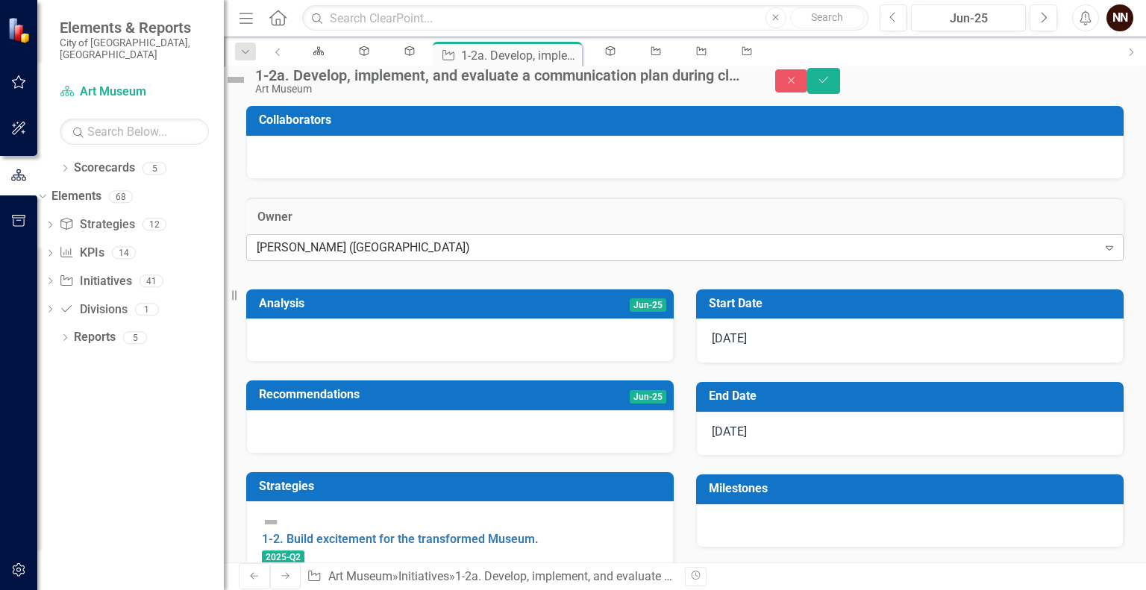
click at [445, 256] on div "[PERSON_NAME] ([GEOGRAPHIC_DATA])" at bounding box center [677, 247] width 841 height 17
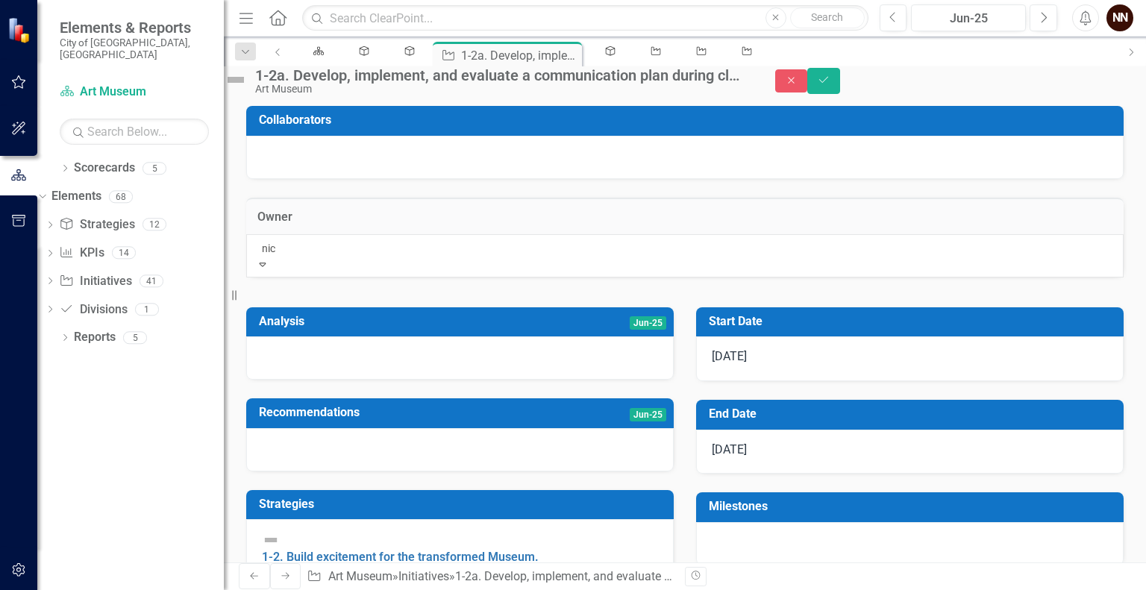
type input "nico"
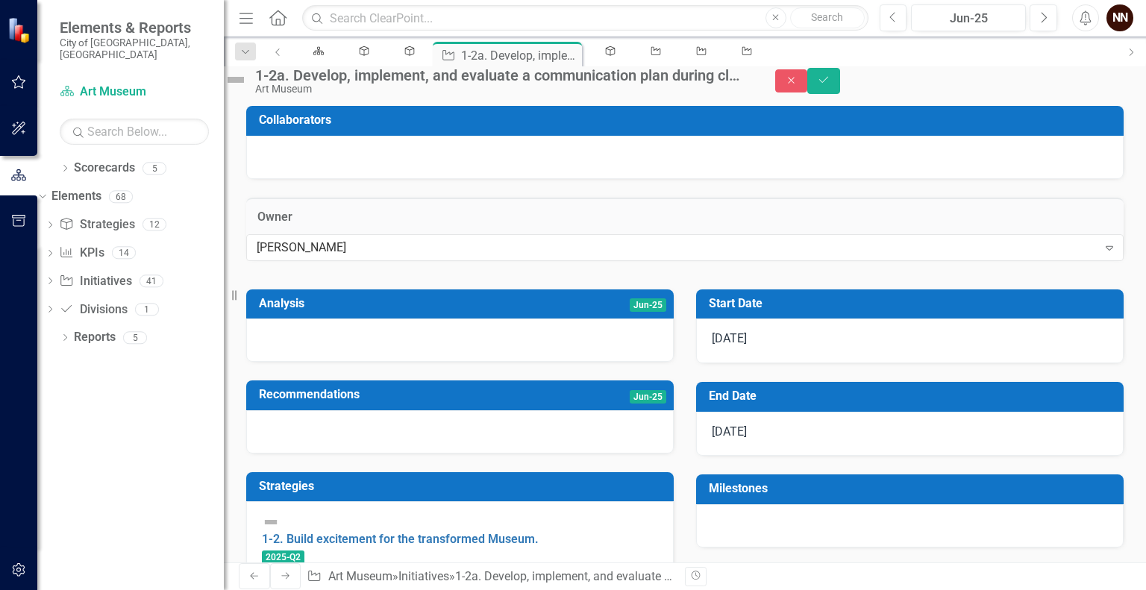
click at [440, 134] on td "Collaborators" at bounding box center [687, 122] width 857 height 25
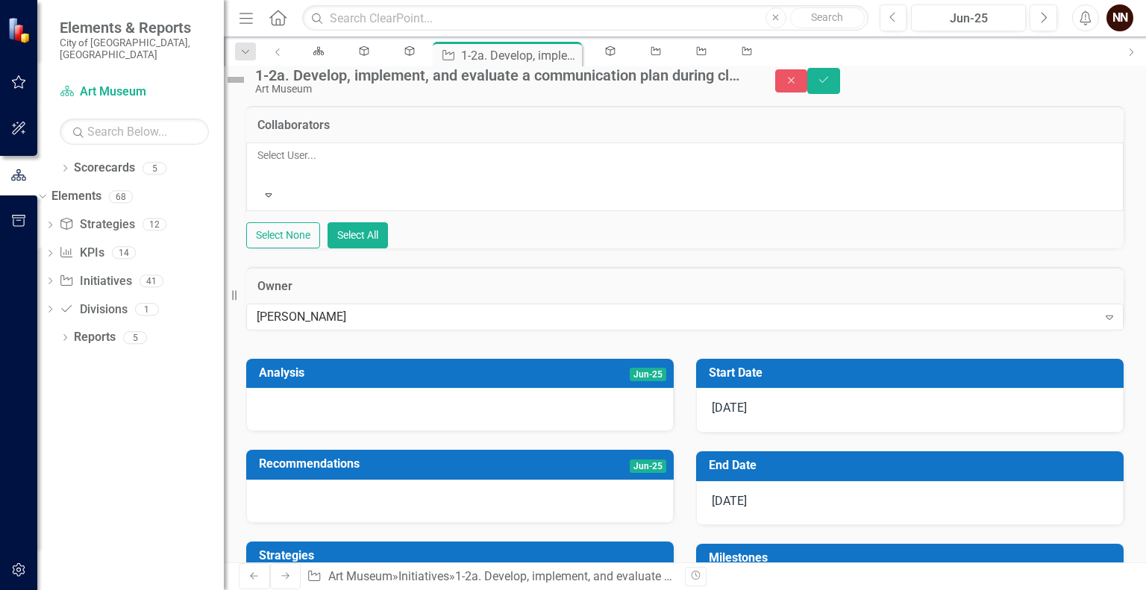
click at [260, 182] on div at bounding box center [258, 173] width 2 height 18
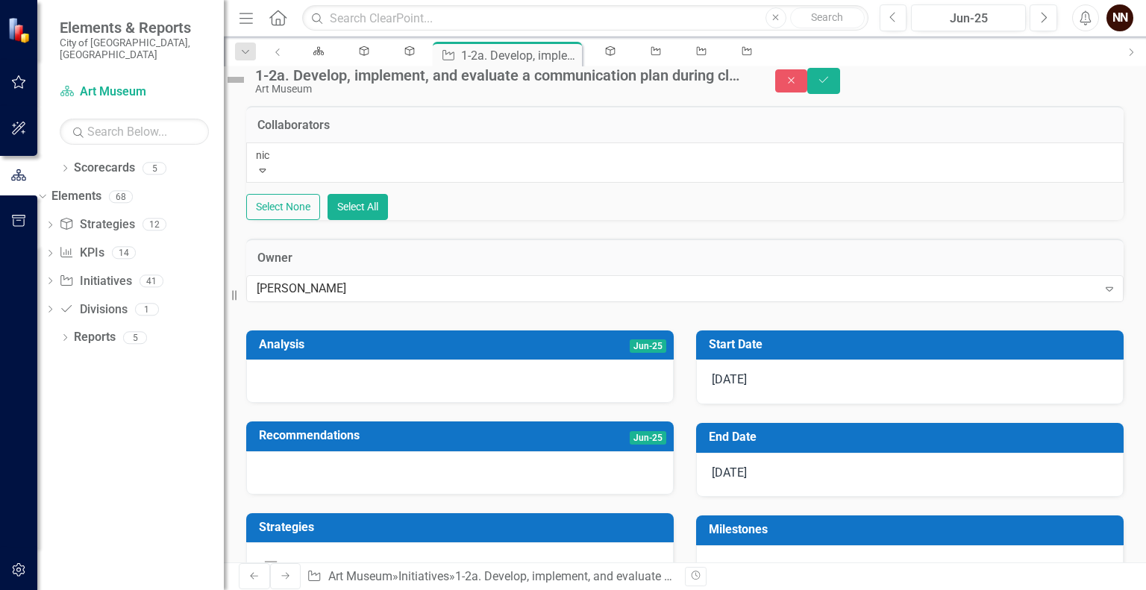
type input "[PERSON_NAME]"
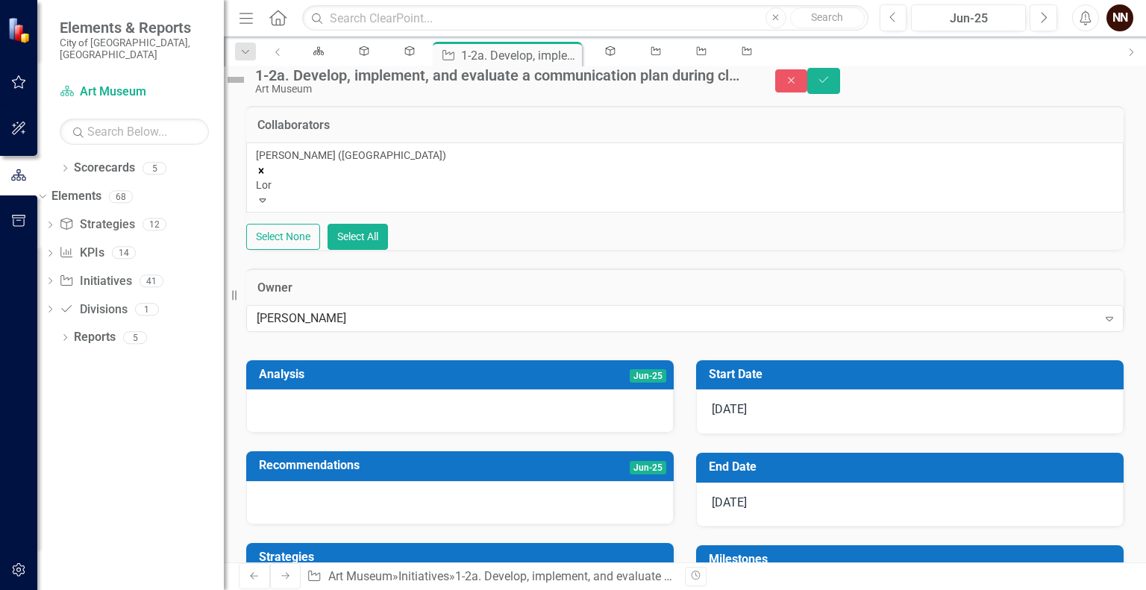
type input "[PERSON_NAME]"
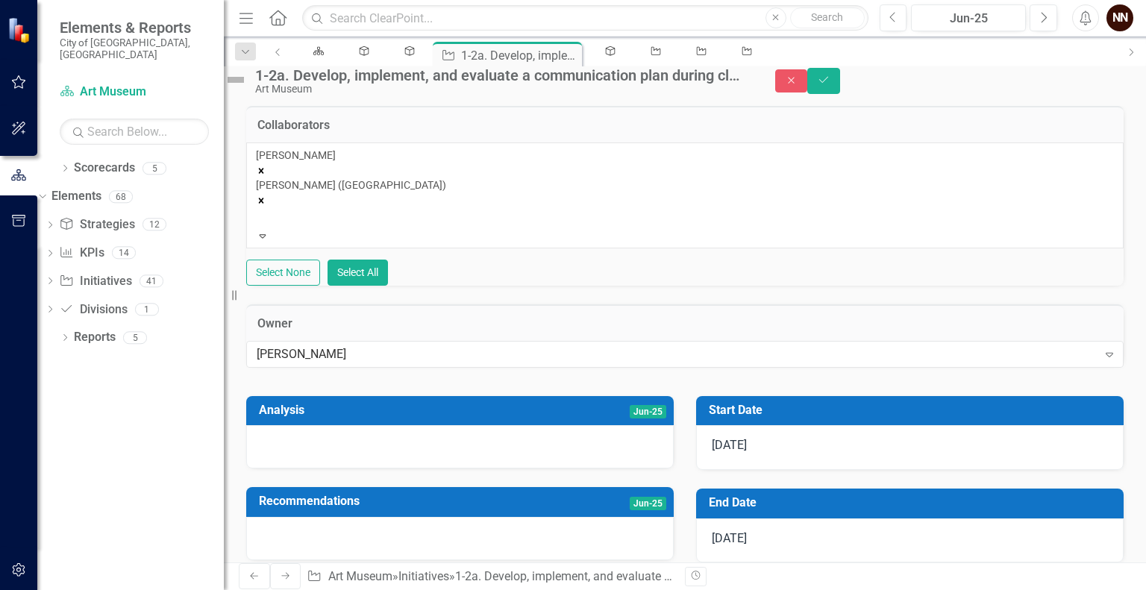
type input "K"
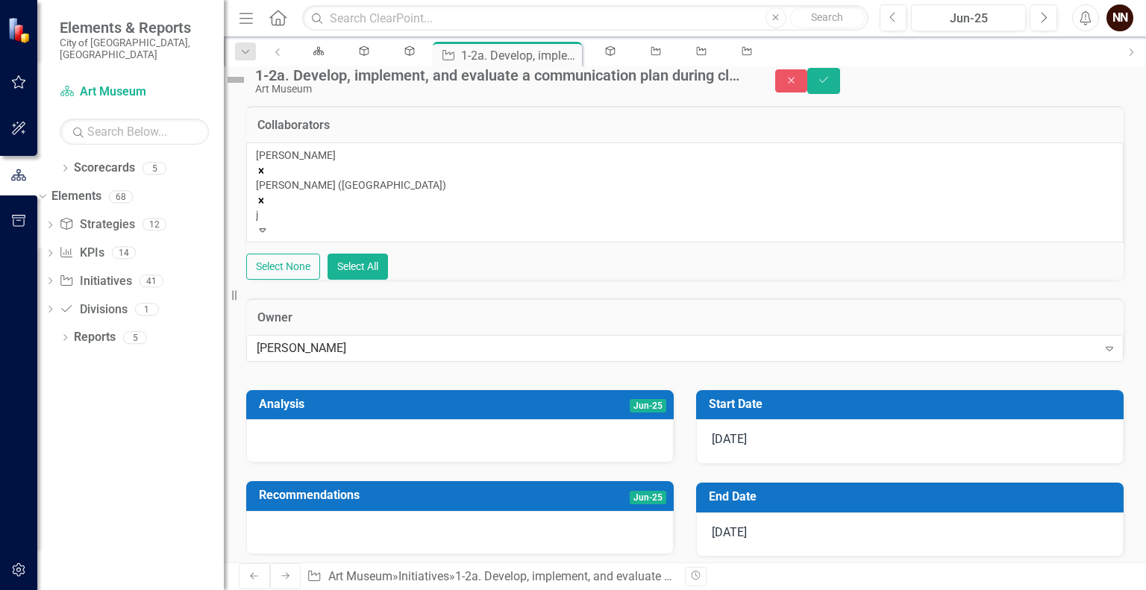
type input "jo"
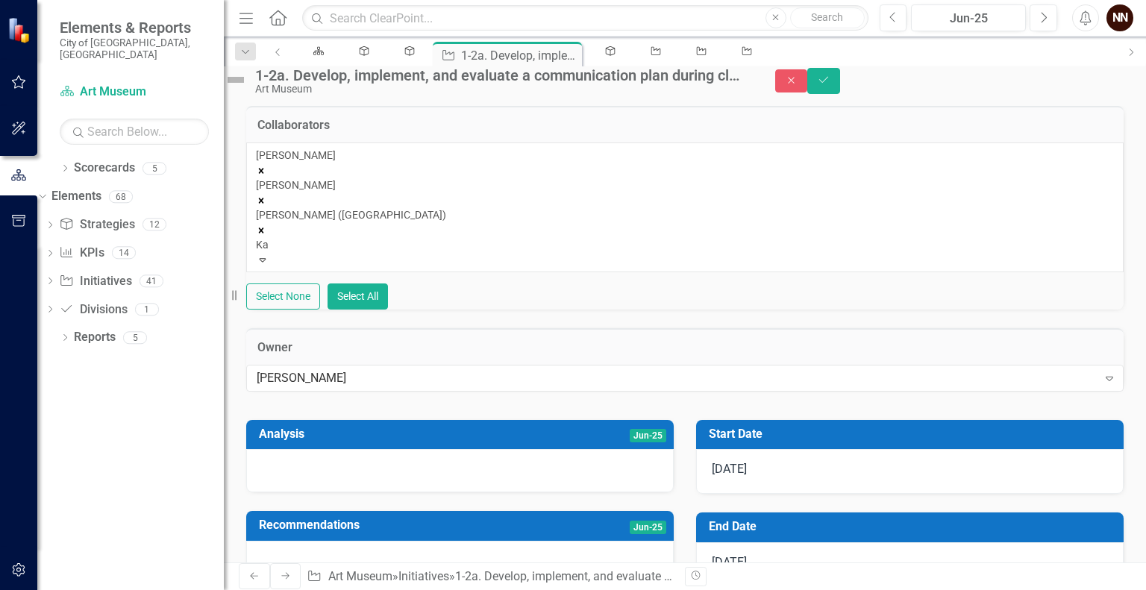
type input "Kat"
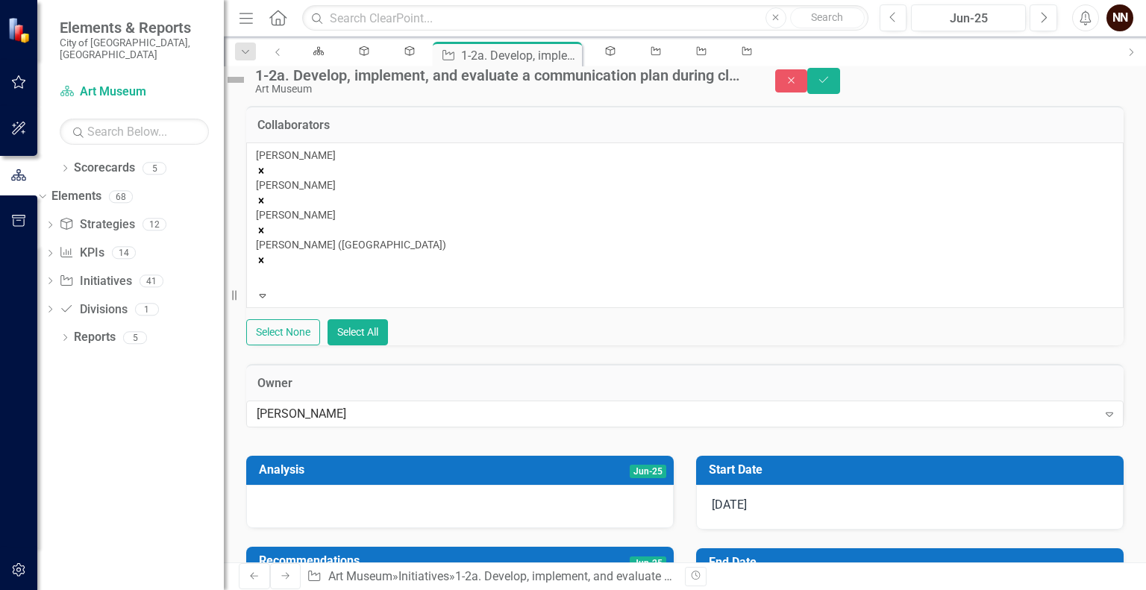
type input "s"
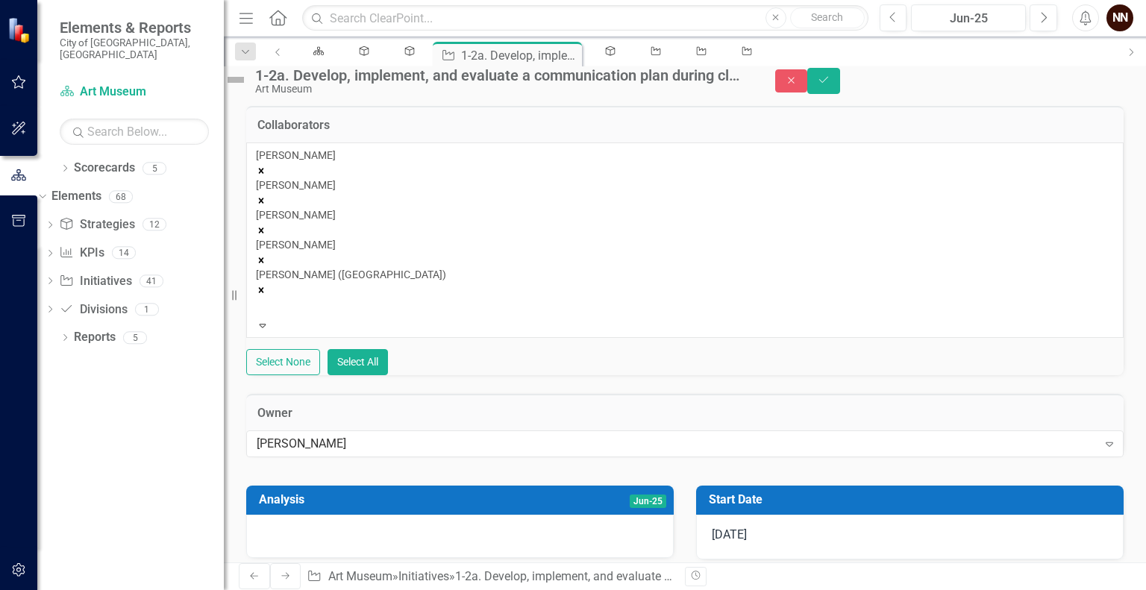
click at [330, 266] on div "[PERSON_NAME] [PERSON_NAME] [PERSON_NAME] [PERSON_NAME] [PERSON_NAME] (Art Muse…" at bounding box center [684, 258] width 877 height 233
click at [840, 86] on button "Save" at bounding box center [823, 81] width 33 height 26
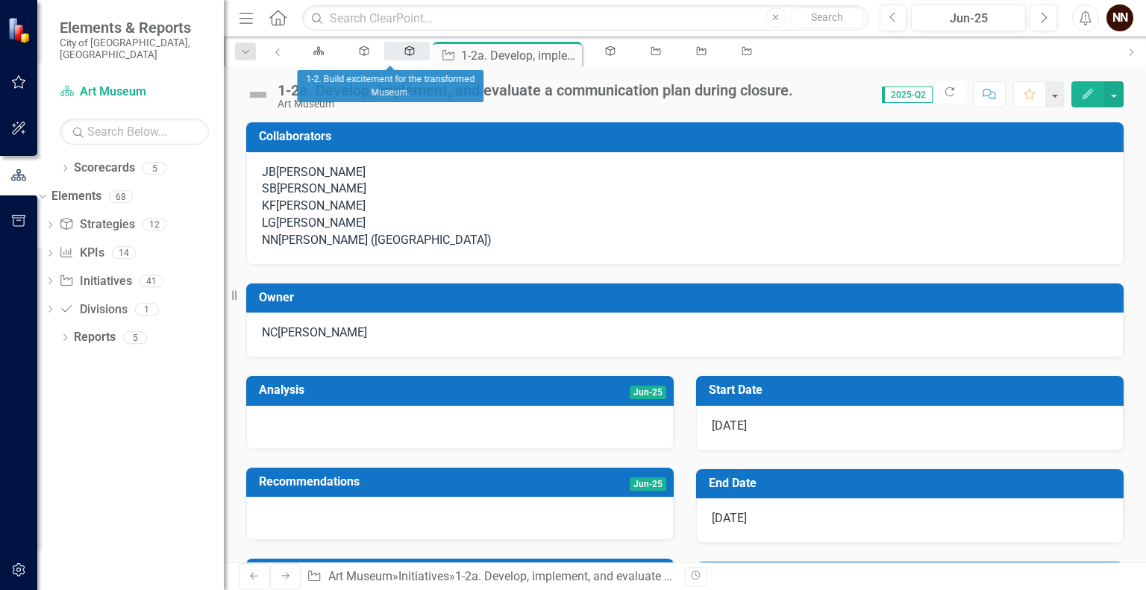
click at [398, 56] on div "Strategy" at bounding box center [407, 51] width 19 height 10
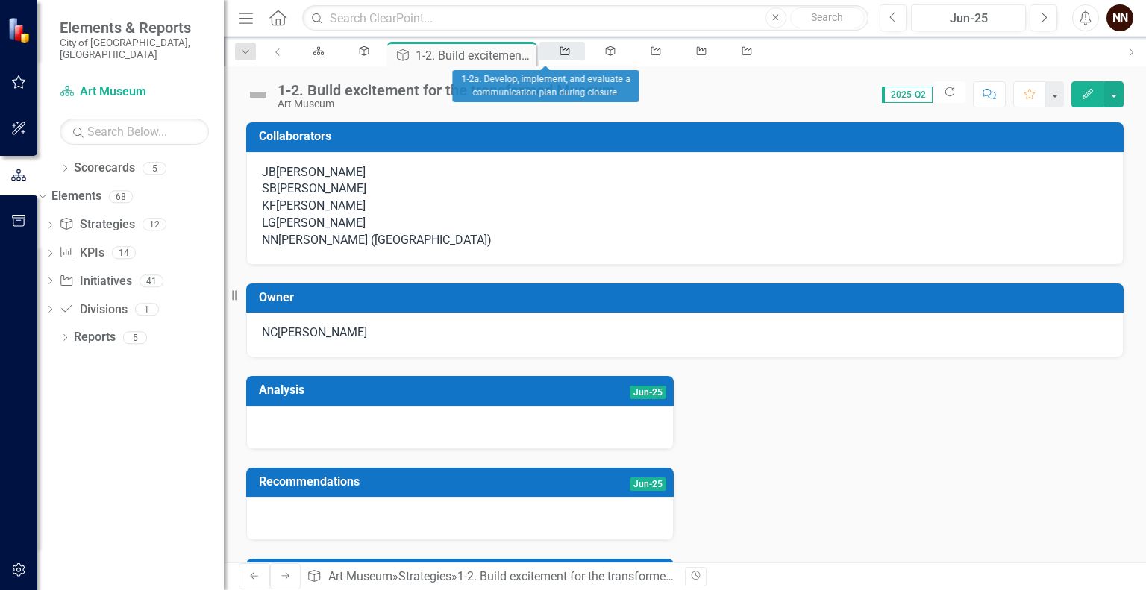
click at [559, 56] on icon "Initiative" at bounding box center [565, 51] width 13 height 10
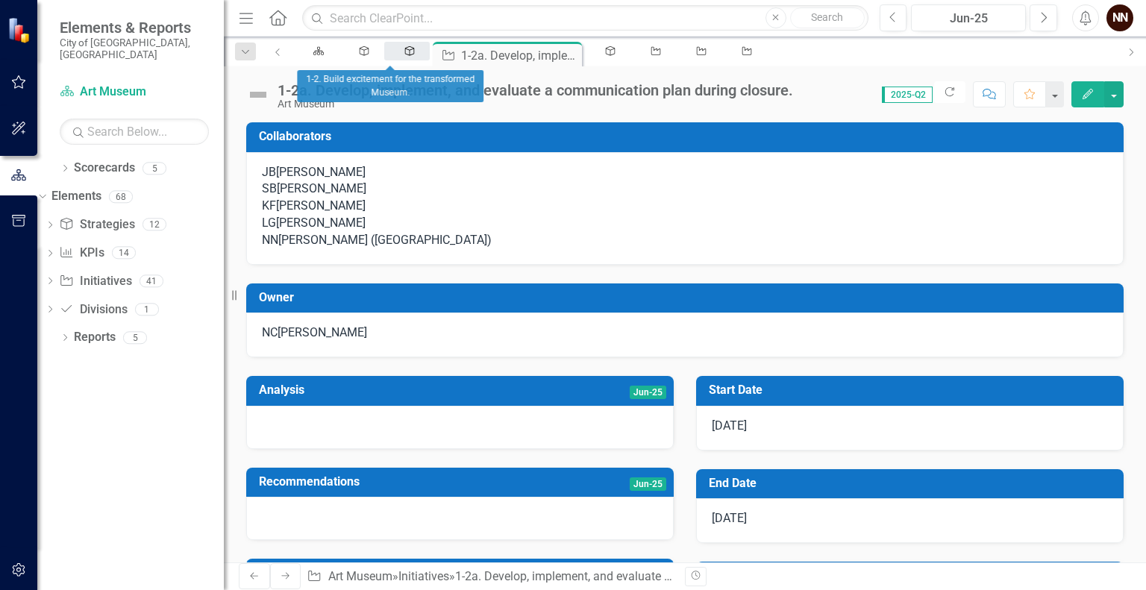
click at [403, 54] on icon "Strategy" at bounding box center [409, 51] width 13 height 10
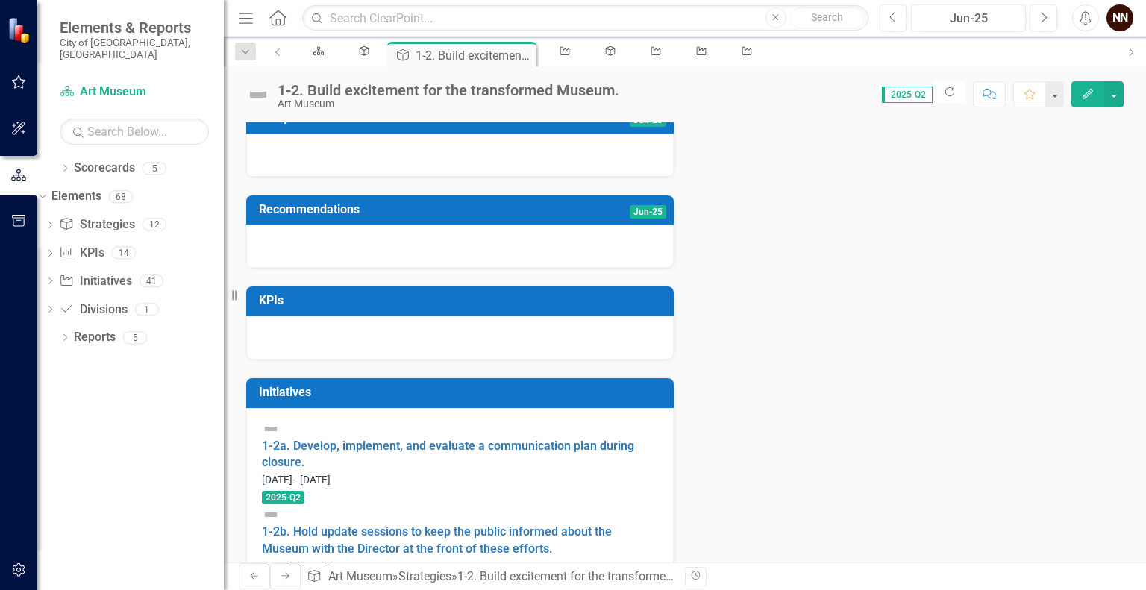
scroll to position [321, 0]
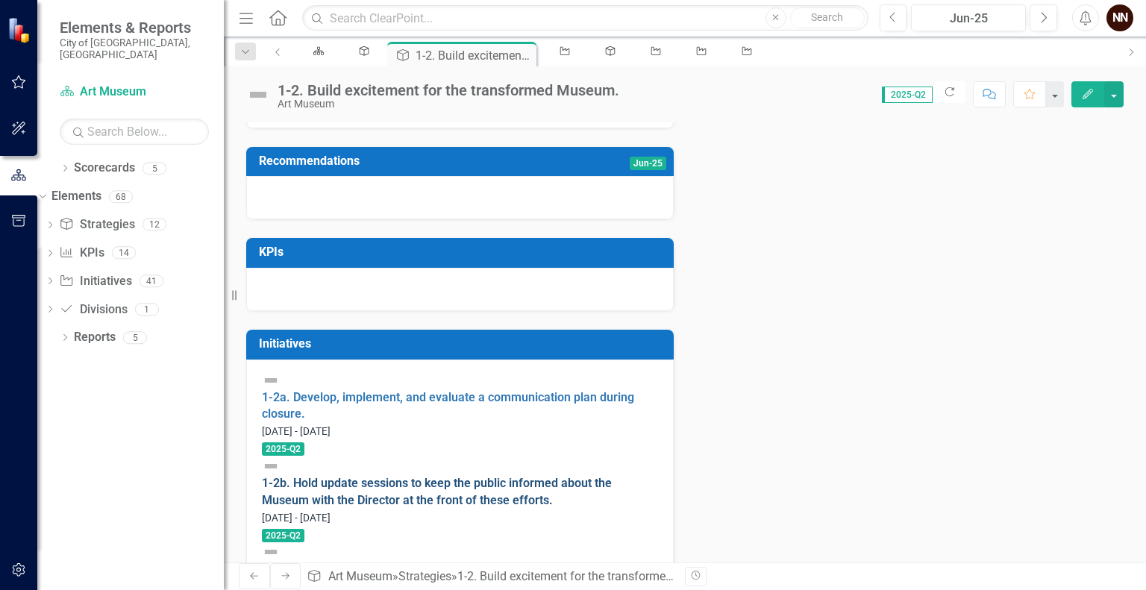
click at [406, 476] on link "1-2b. Hold update sessions to keep the public informed about the Museum with th…" at bounding box center [437, 491] width 350 height 31
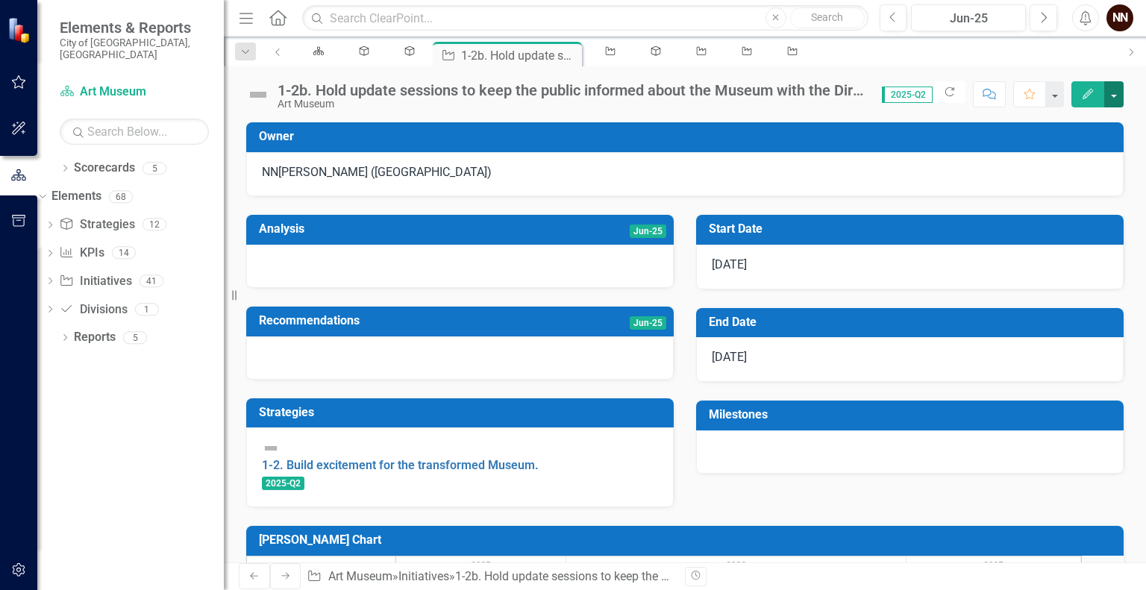
click at [1117, 93] on button "button" at bounding box center [1113, 94] width 19 height 26
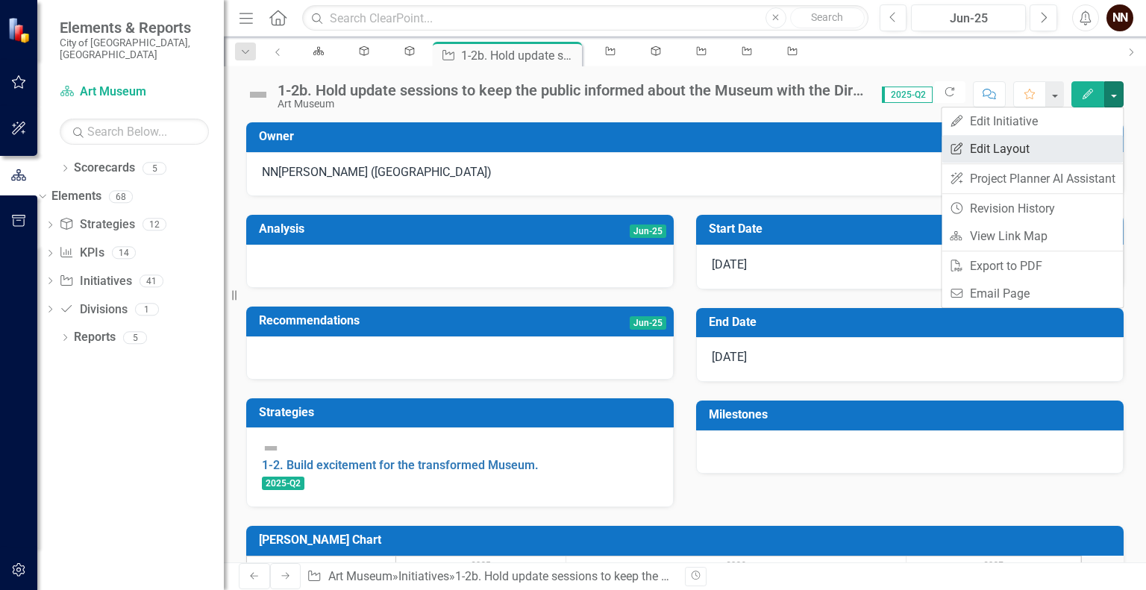
click at [1021, 142] on link "Edit Report Edit Layout" at bounding box center [1031, 149] width 181 height 28
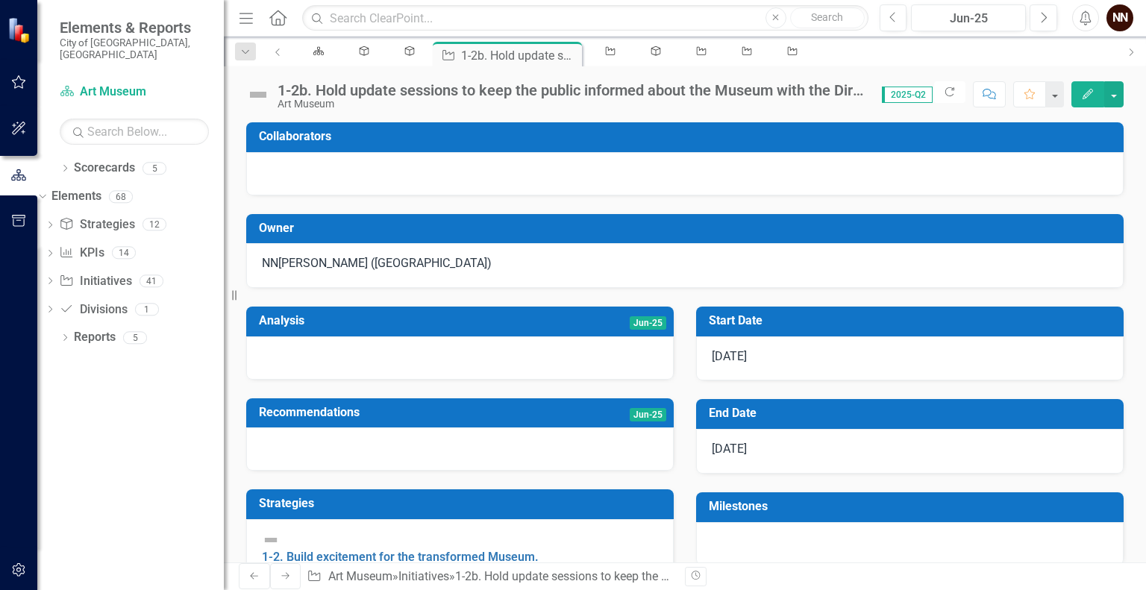
click at [638, 172] on div at bounding box center [684, 173] width 877 height 43
click at [612, 152] on div at bounding box center [684, 173] width 877 height 43
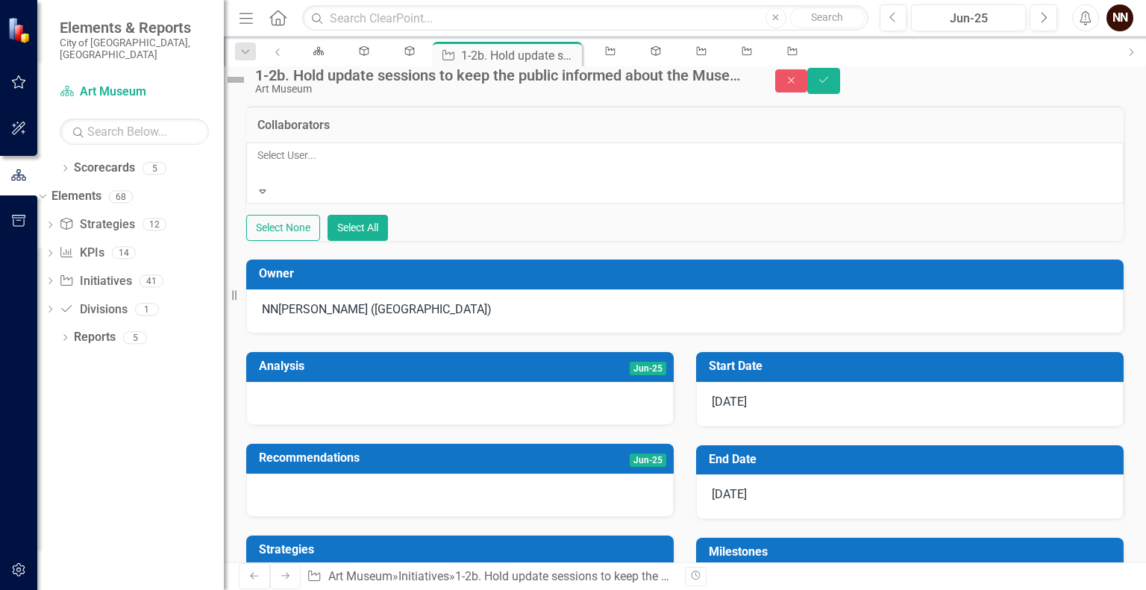
click at [260, 182] on div at bounding box center [258, 173] width 2 height 18
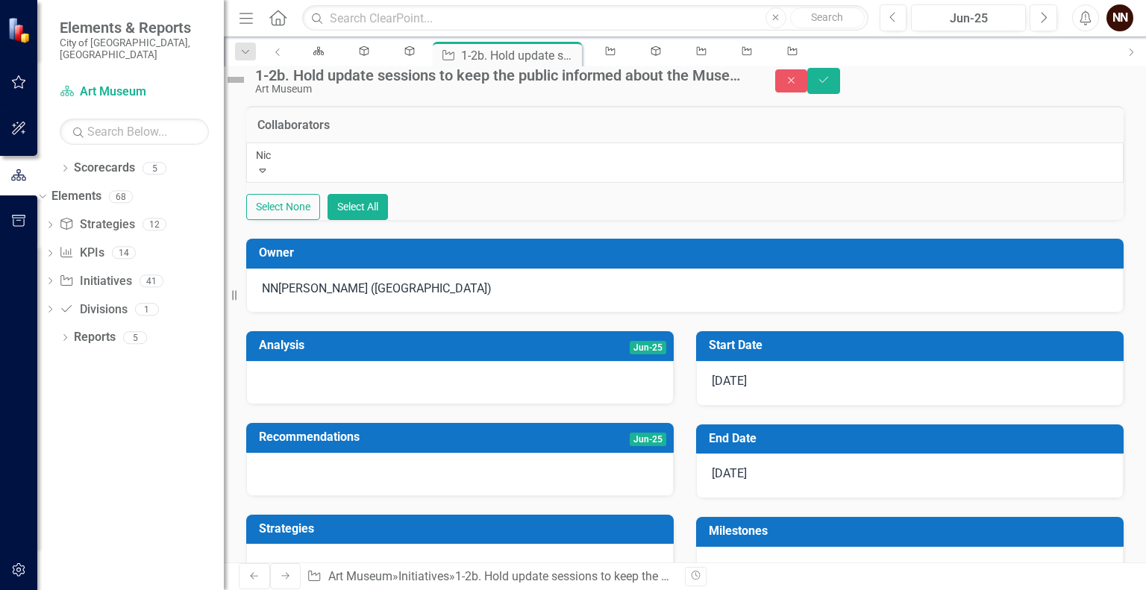
type input "Nico"
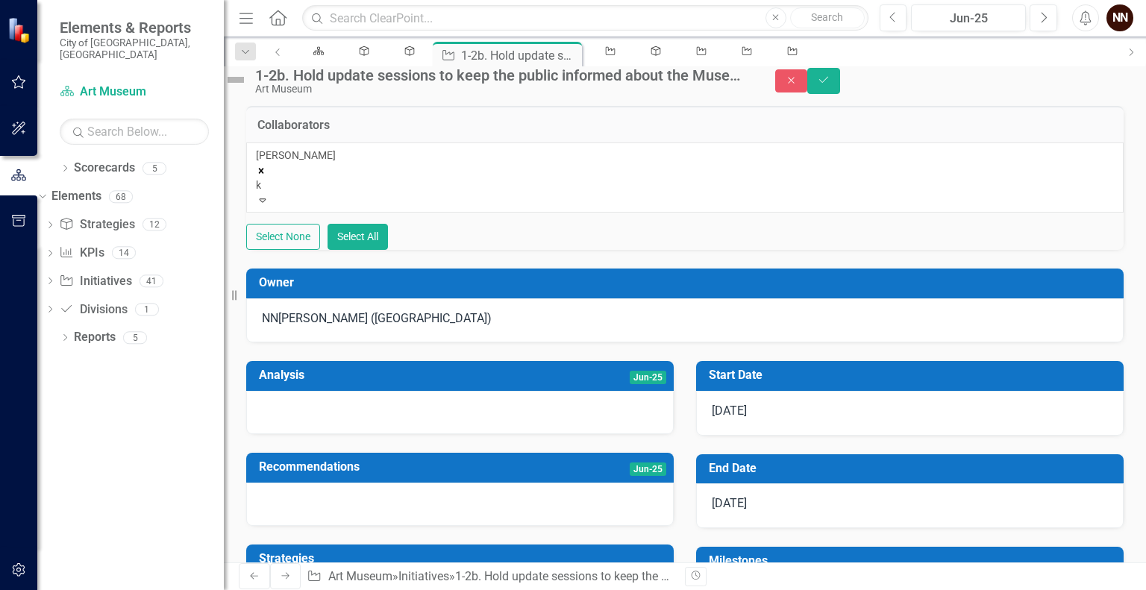
type input "ka"
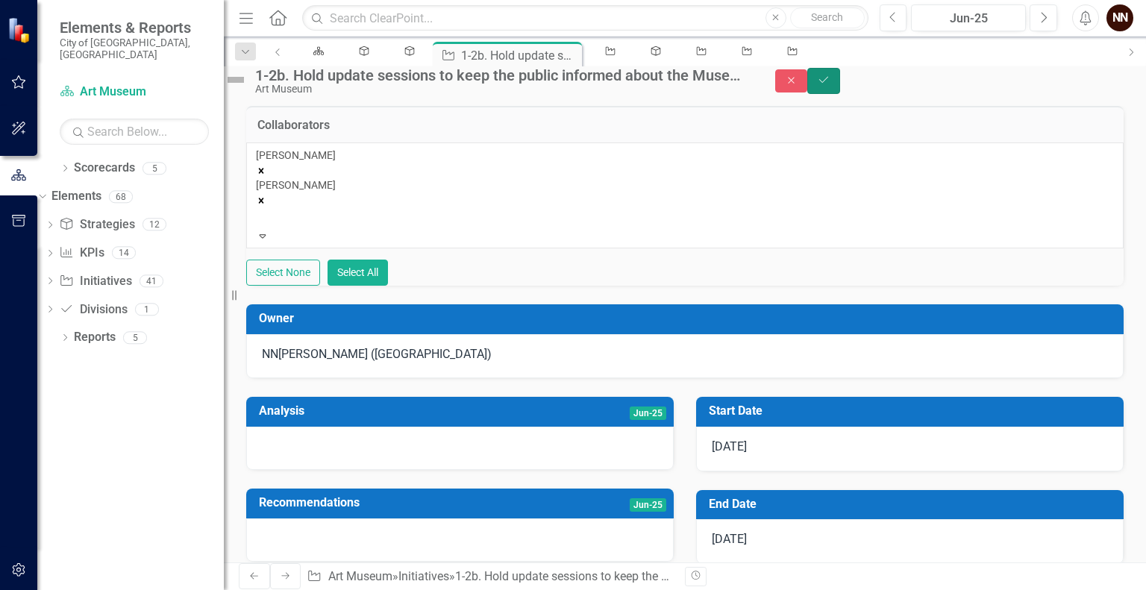
click at [840, 89] on button "Save" at bounding box center [823, 81] width 33 height 26
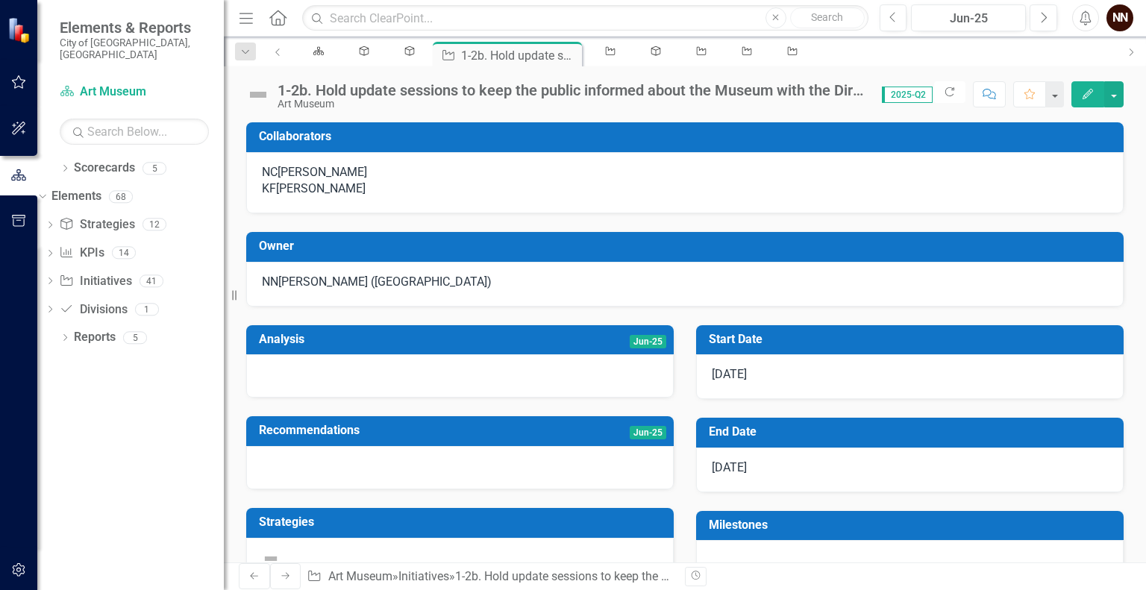
click at [825, 90] on div "1-2b. Hold update sessions to keep the public informed about the Museum with th…" at bounding box center [571, 90] width 589 height 16
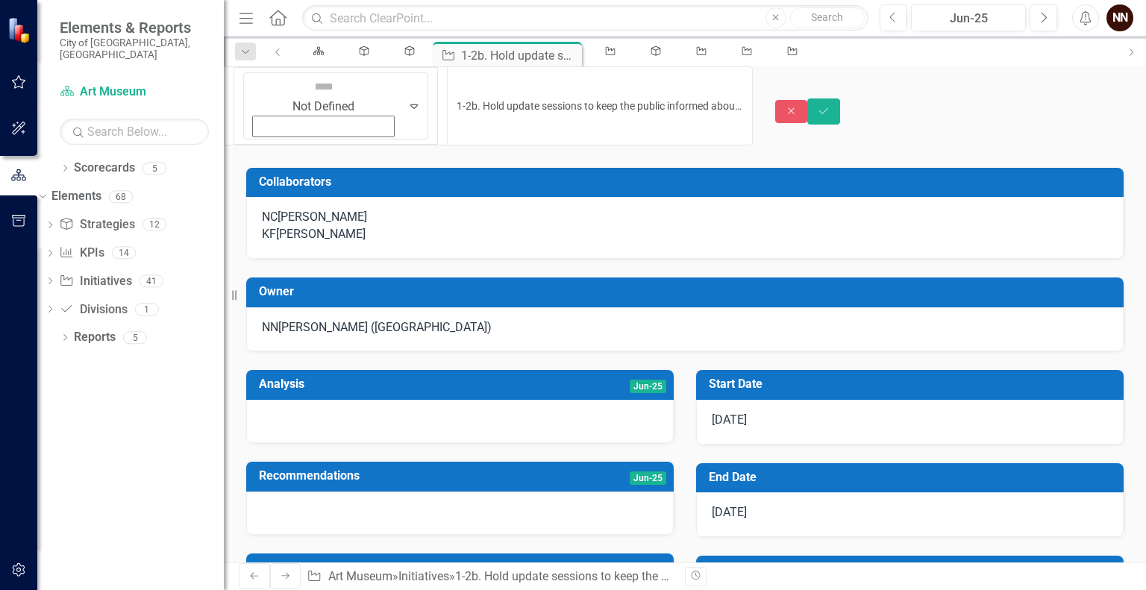
click at [825, 98] on div "Close Save" at bounding box center [960, 111] width 371 height 26
click at [706, 85] on input "1-2b. Hold update sessions to keep the public informed about the Museum with th…" at bounding box center [599, 105] width 305 height 79
click at [840, 98] on button "Save" at bounding box center [823, 111] width 33 height 26
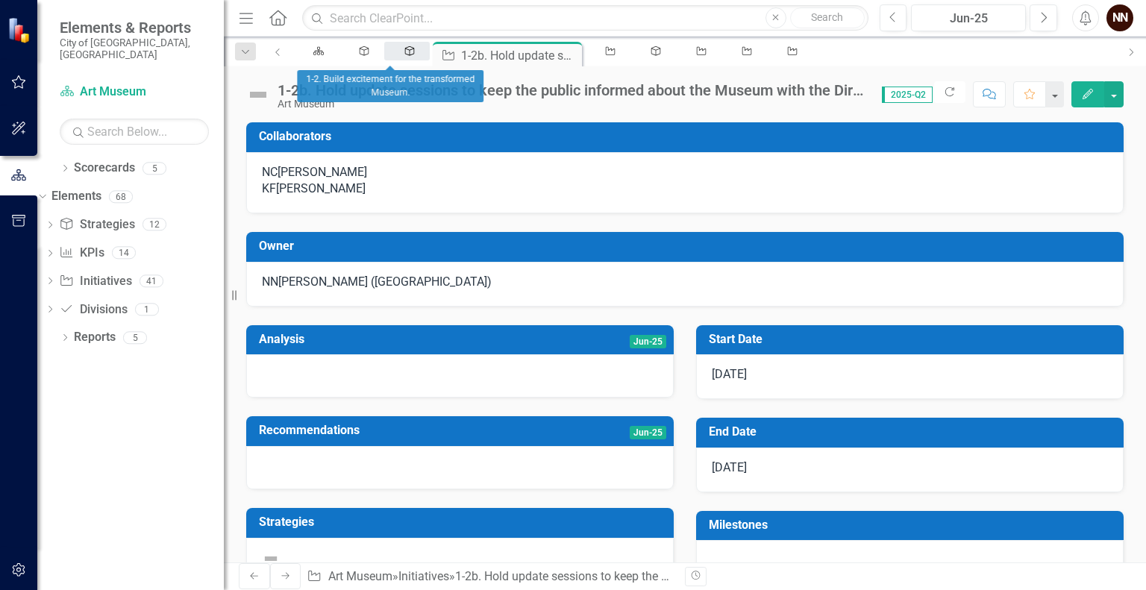
click at [405, 56] on icon at bounding box center [410, 51] width 10 height 10
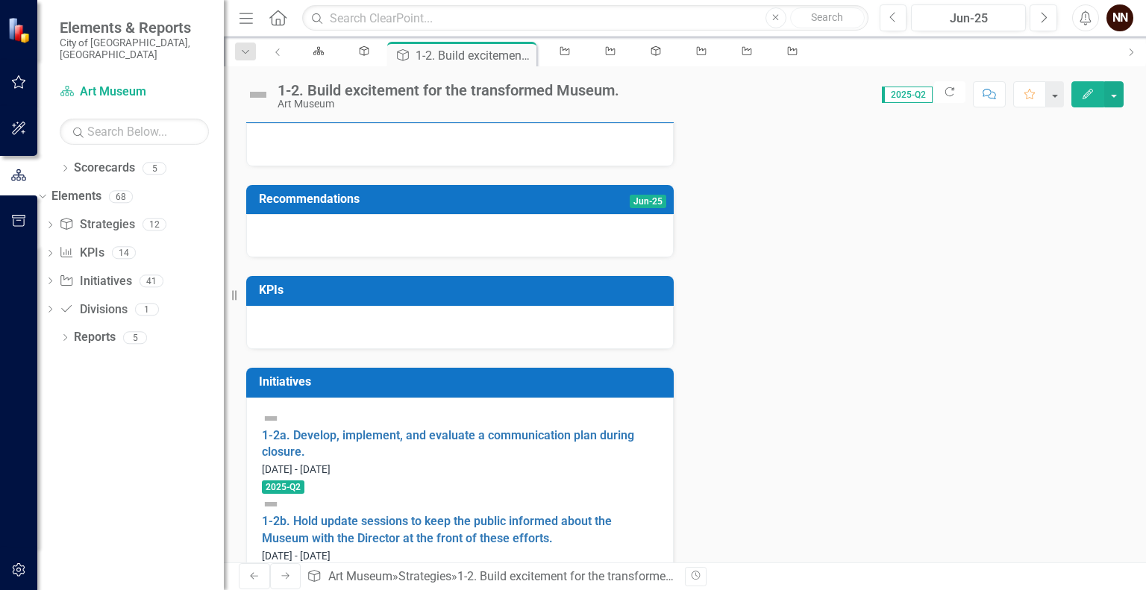
scroll to position [321, 0]
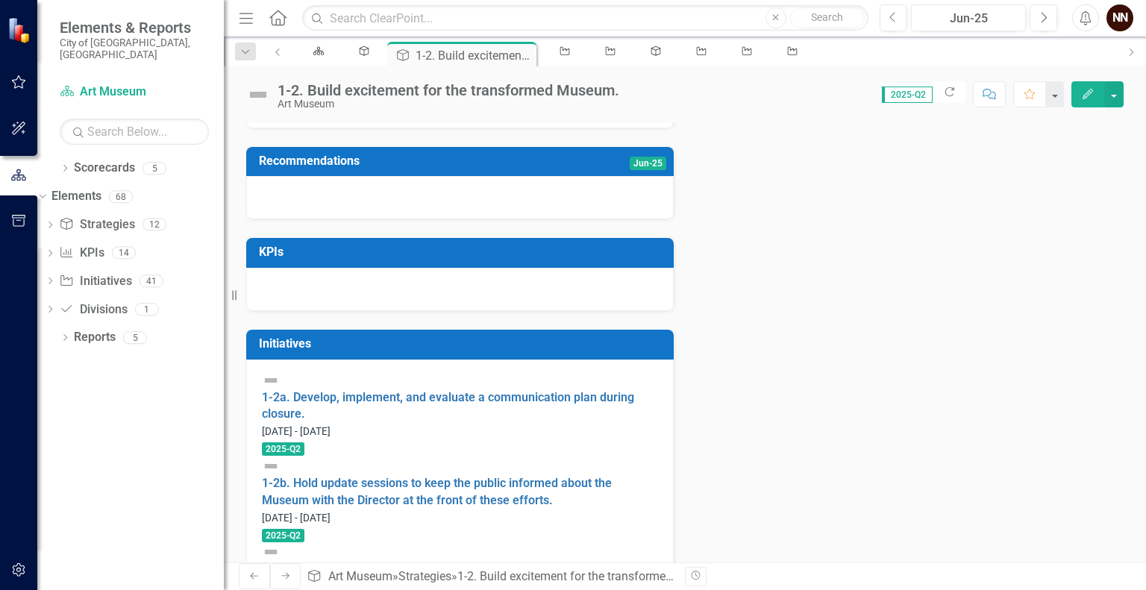
click at [445, 562] on link "1-2c. Plan/implement a grand reopening that invites the community back to their…" at bounding box center [457, 577] width 391 height 31
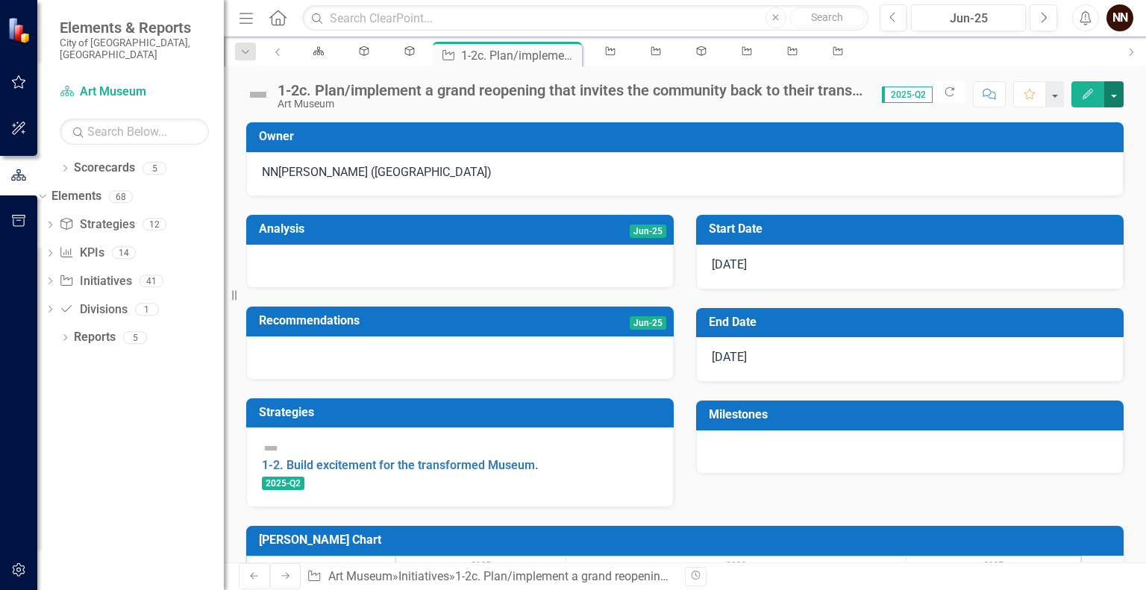
click at [1122, 98] on button "button" at bounding box center [1113, 94] width 19 height 26
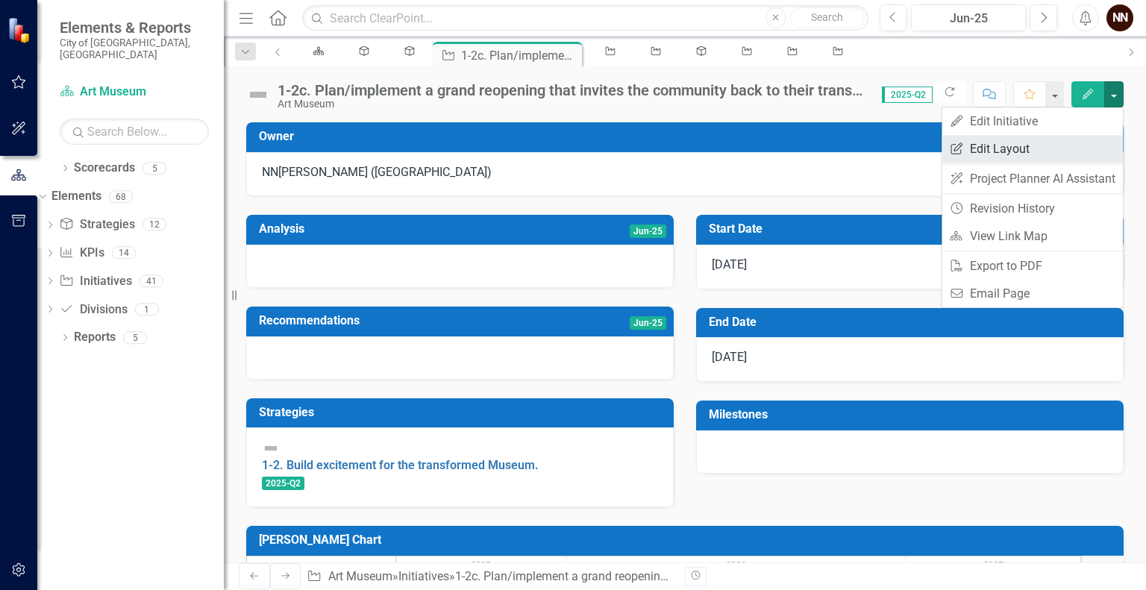
click at [1027, 143] on link "Edit Report Edit Layout" at bounding box center [1031, 149] width 181 height 28
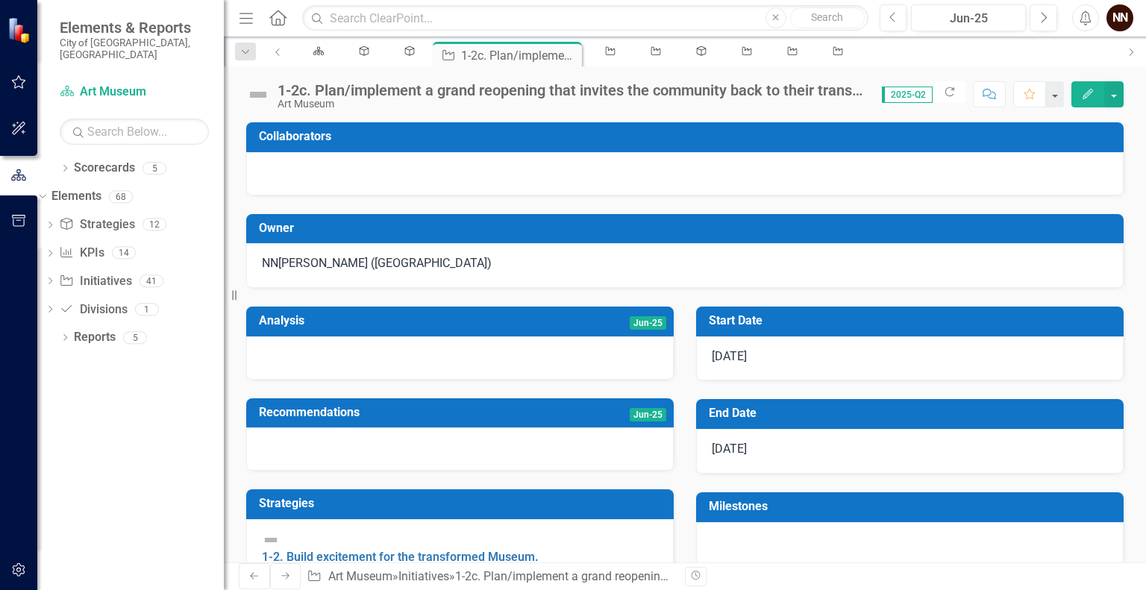
click at [502, 258] on div "[PERSON_NAME] ([GEOGRAPHIC_DATA])" at bounding box center [685, 263] width 846 height 17
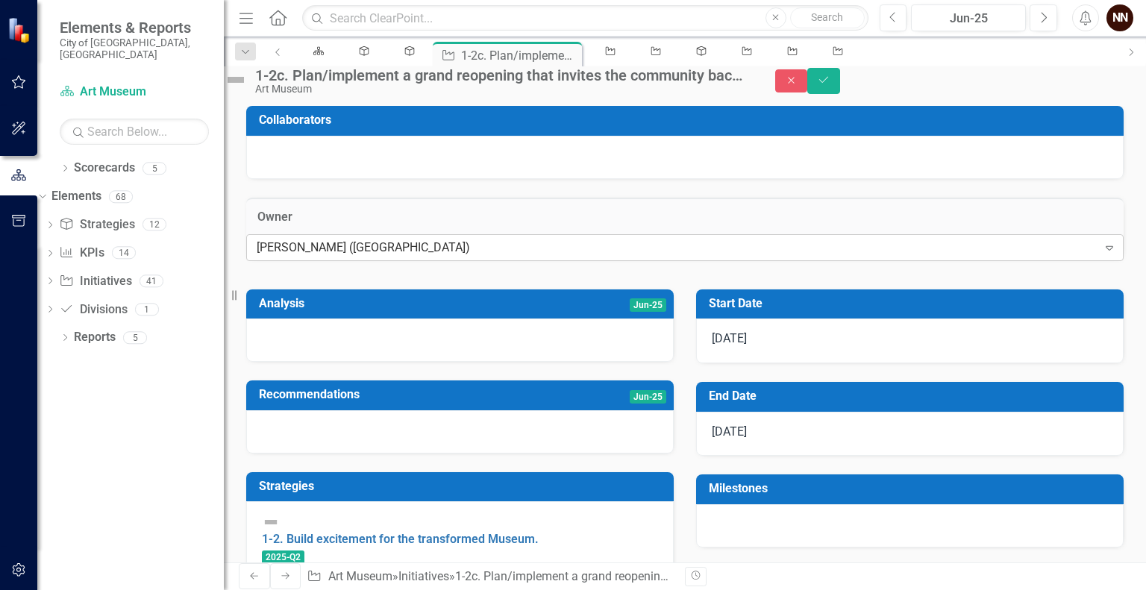
click at [477, 256] on div "[PERSON_NAME] ([GEOGRAPHIC_DATA])" at bounding box center [677, 247] width 841 height 17
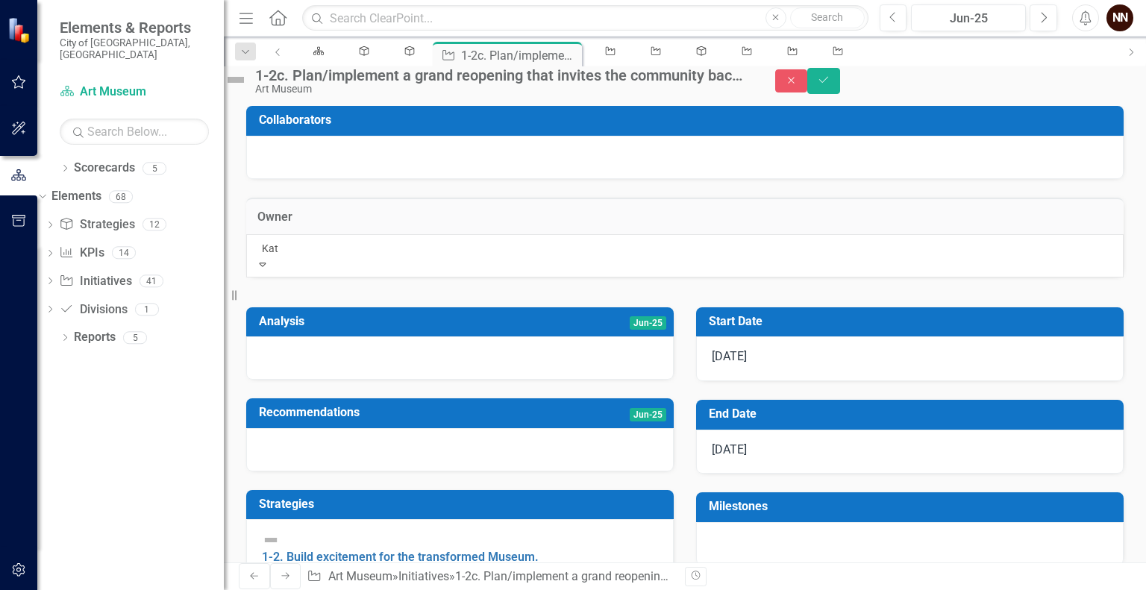
type input "[PERSON_NAME]"
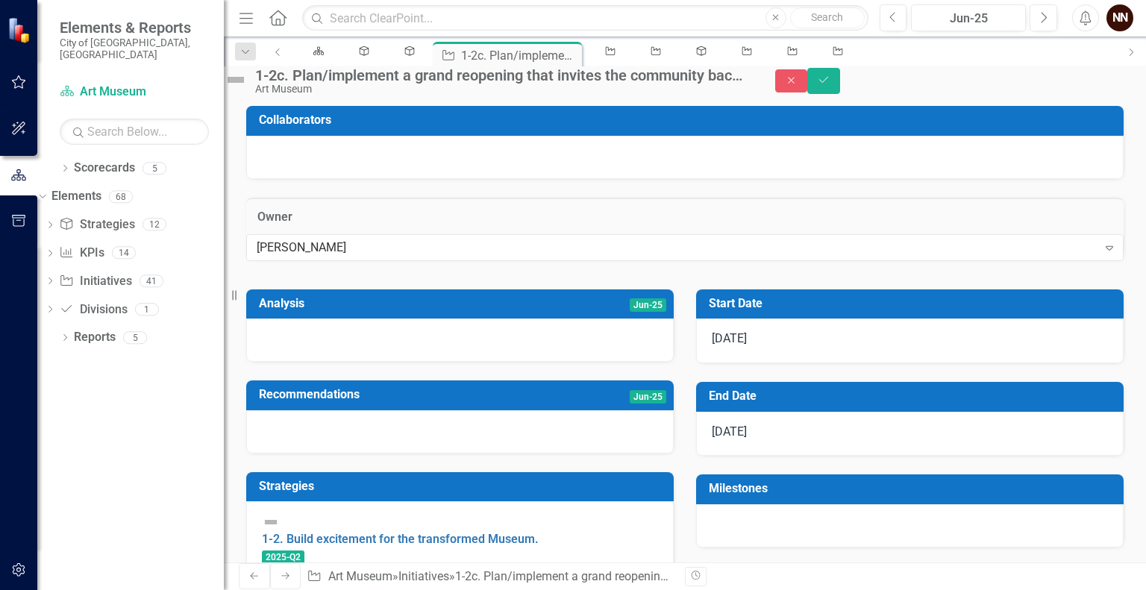
click at [387, 127] on h3 "Collaborators" at bounding box center [687, 119] width 857 height 13
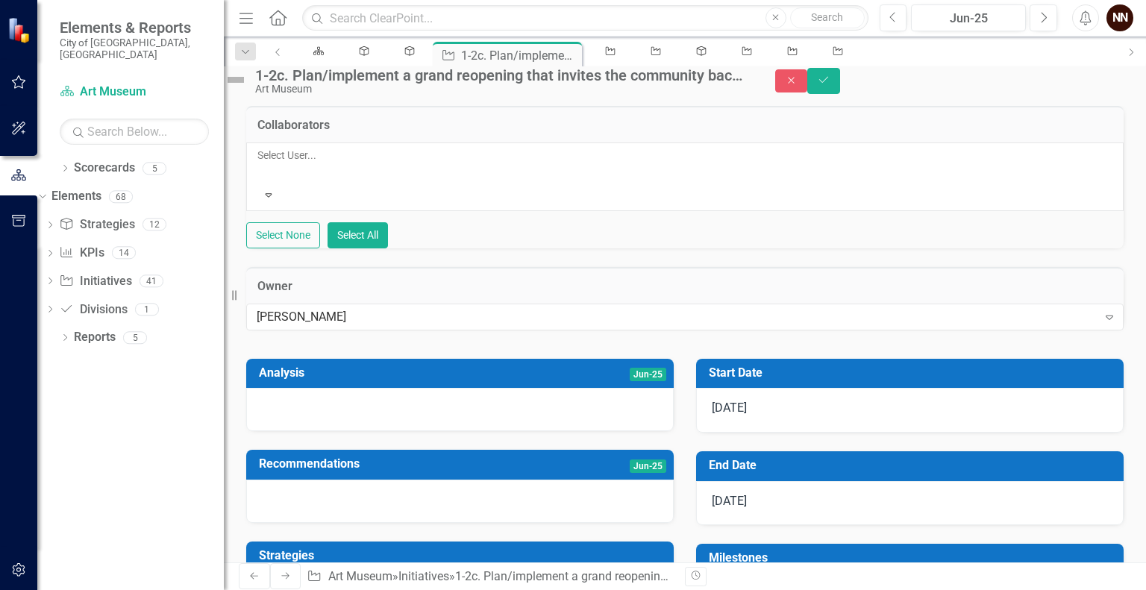
click at [387, 132] on h3 "Collaborators" at bounding box center [684, 125] width 855 height 13
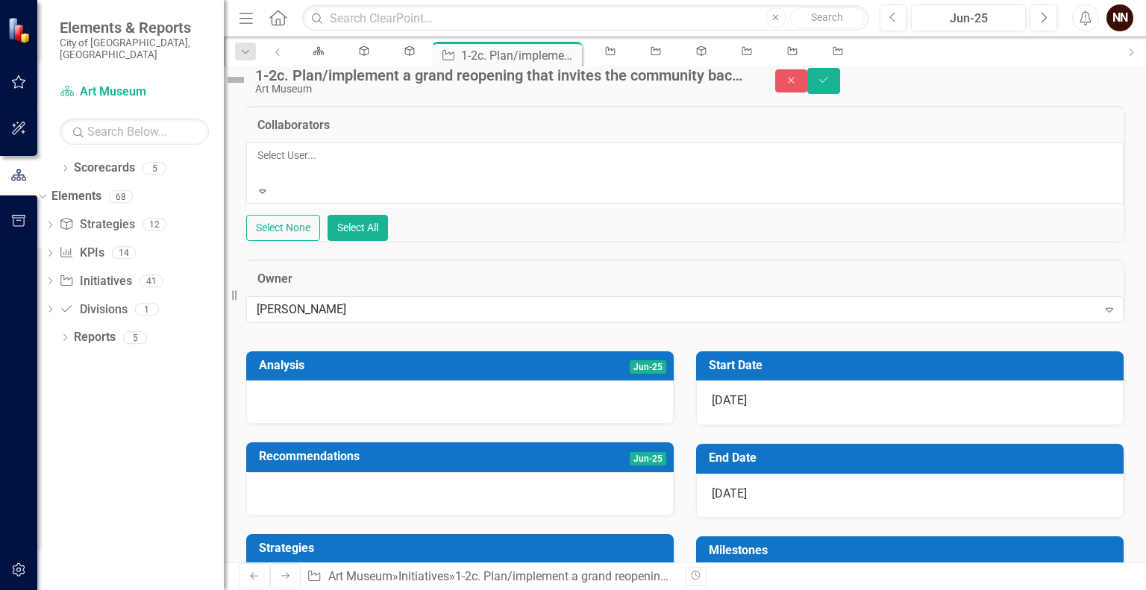
click at [260, 180] on div at bounding box center [258, 173] width 2 height 18
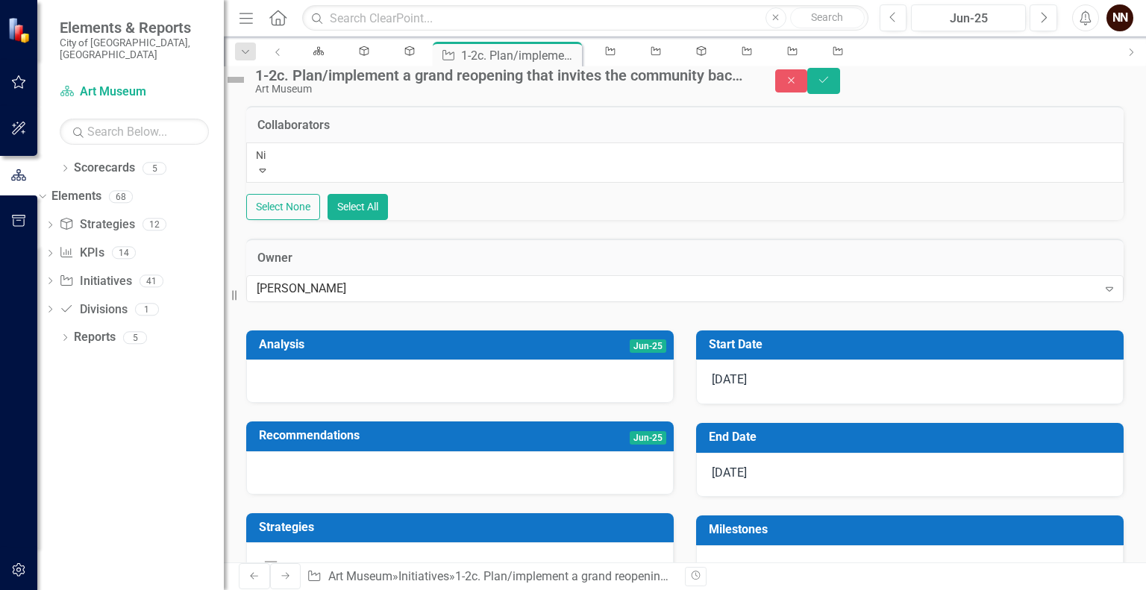
type input "Nic"
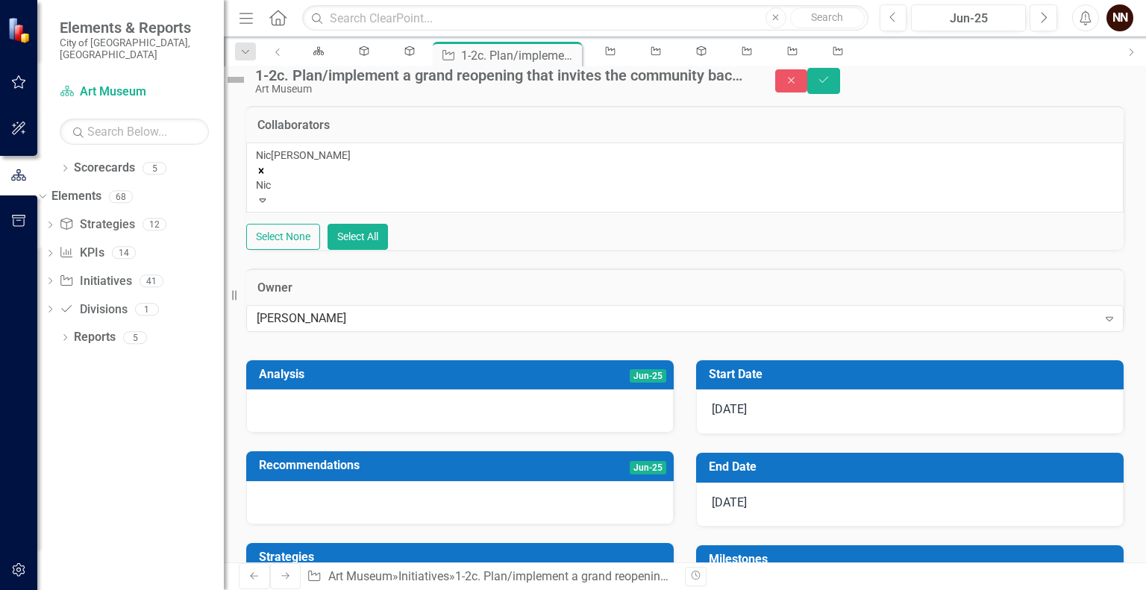
type input "[PERSON_NAME]"
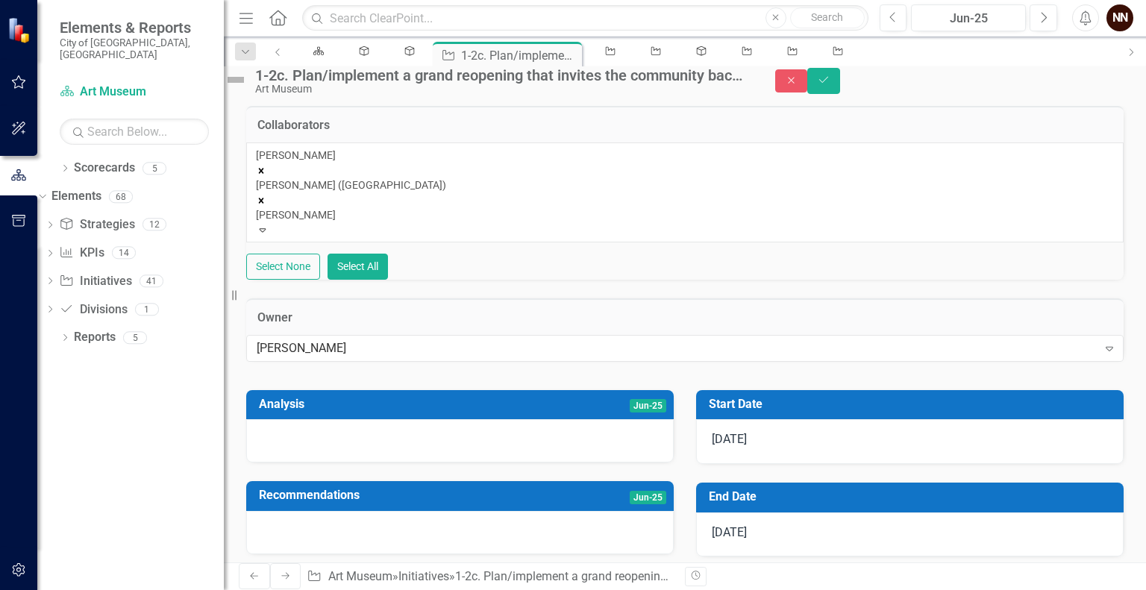
type input "[PERSON_NAME]"
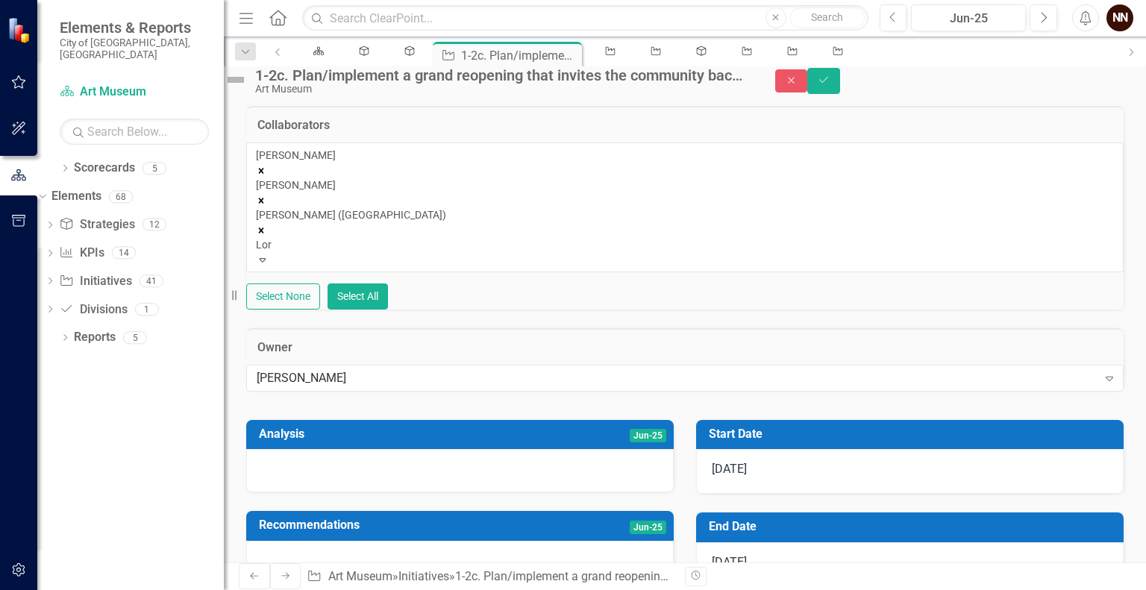
type input "[PERSON_NAME]"
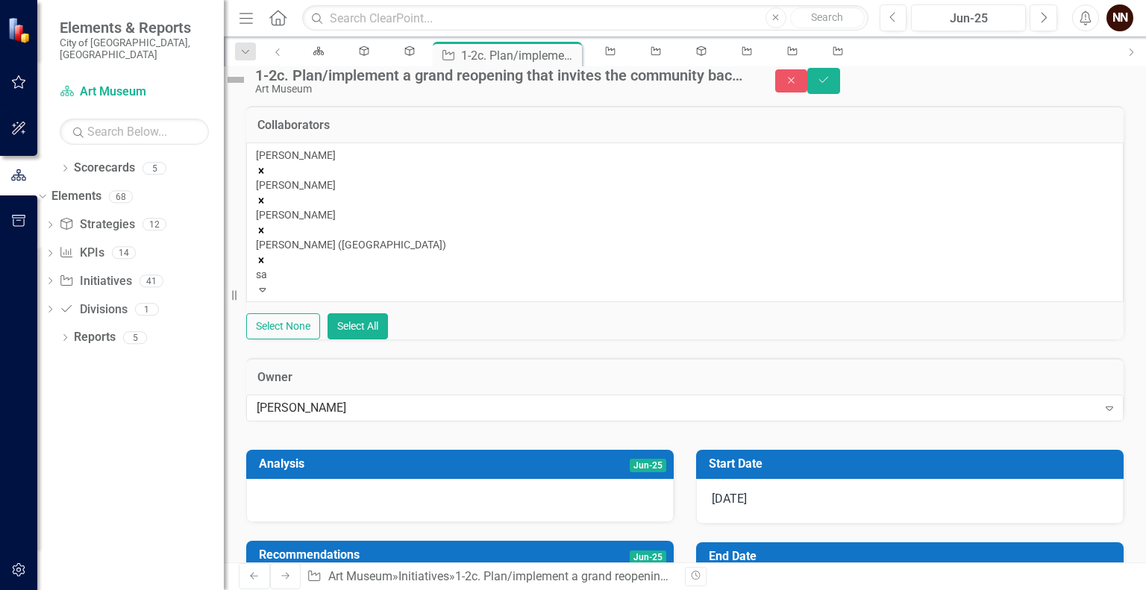
type input "sar"
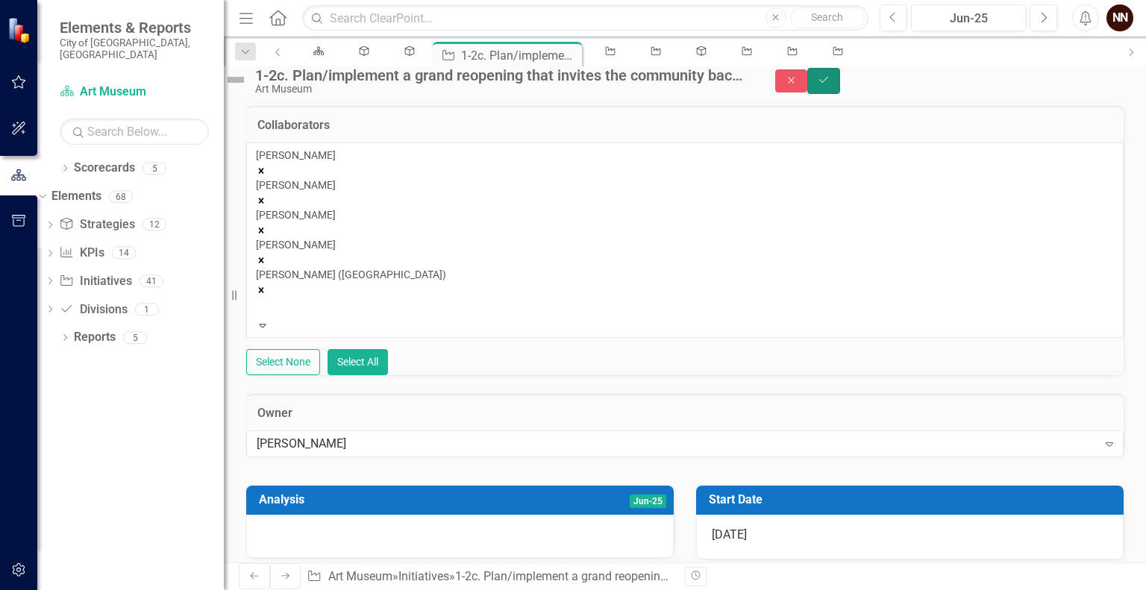
click at [840, 89] on button "Save" at bounding box center [823, 81] width 33 height 26
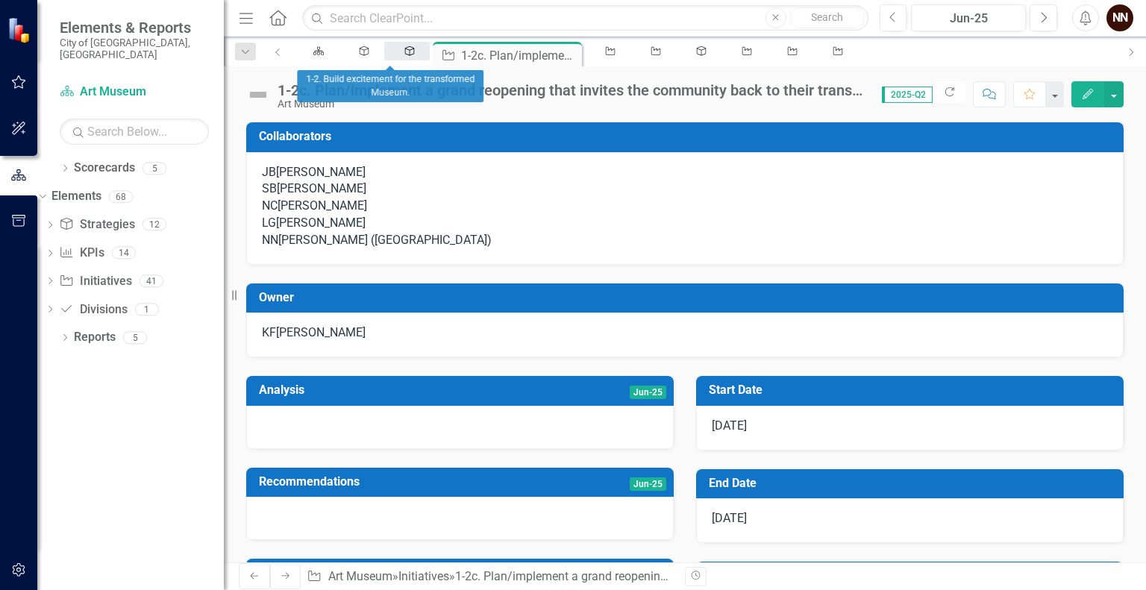
click at [399, 56] on link "Strategy" at bounding box center [406, 51] width 45 height 19
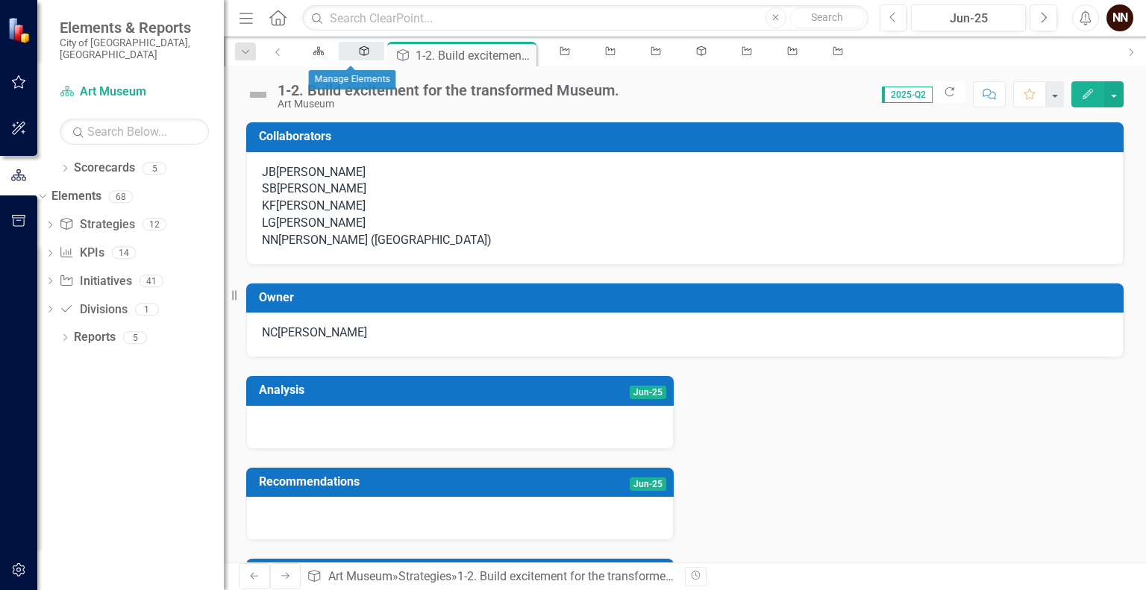
click at [358, 56] on icon "Strategy" at bounding box center [364, 51] width 13 height 10
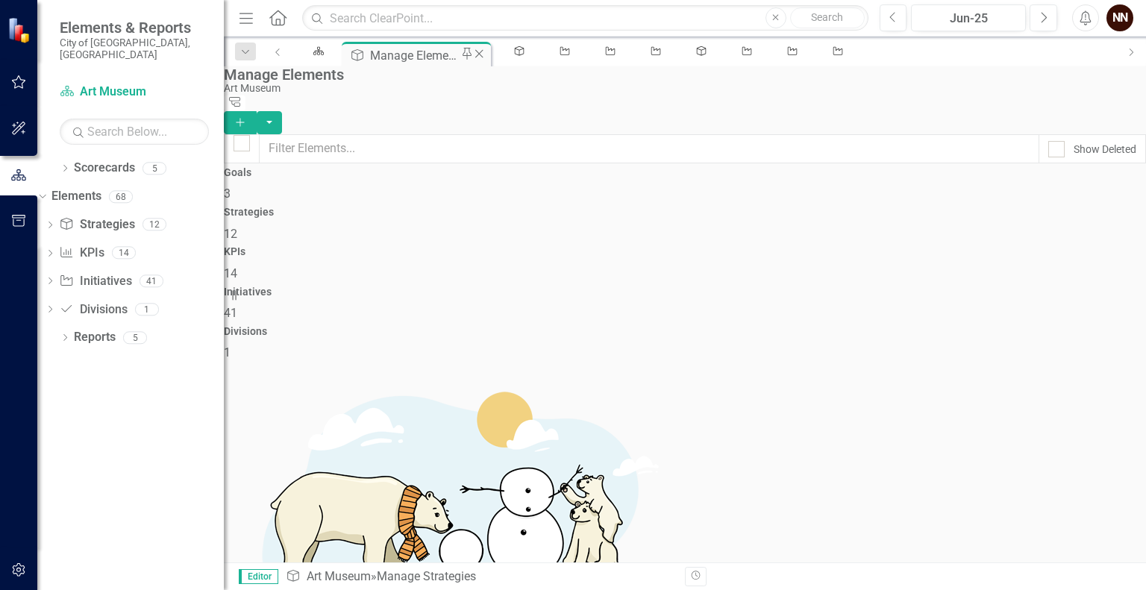
checkbox input "false"
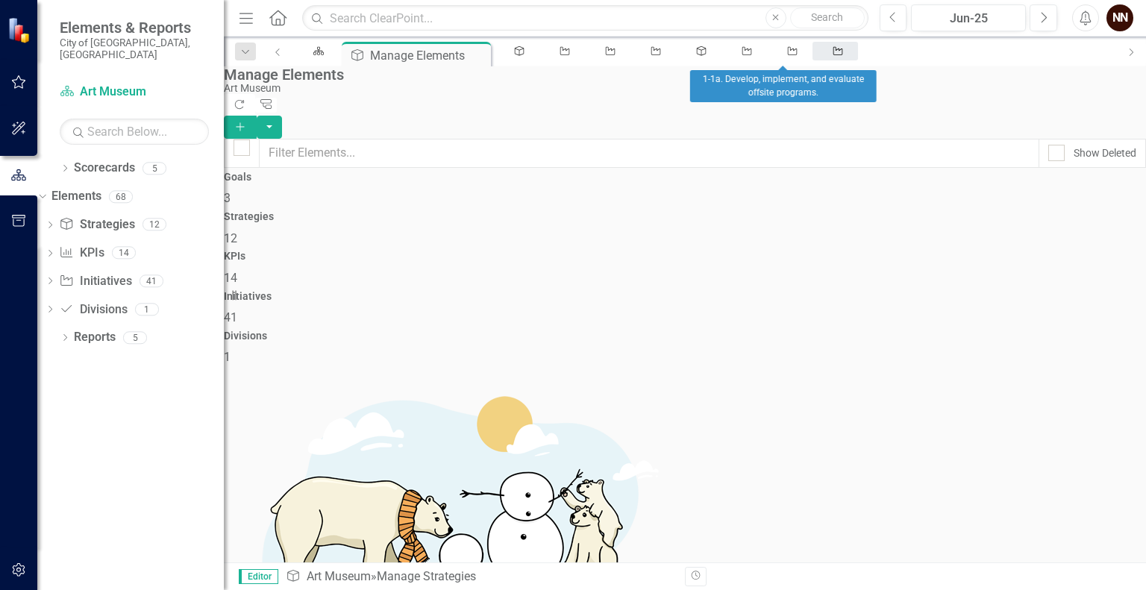
click at [832, 55] on icon "Initiative" at bounding box center [838, 51] width 13 height 10
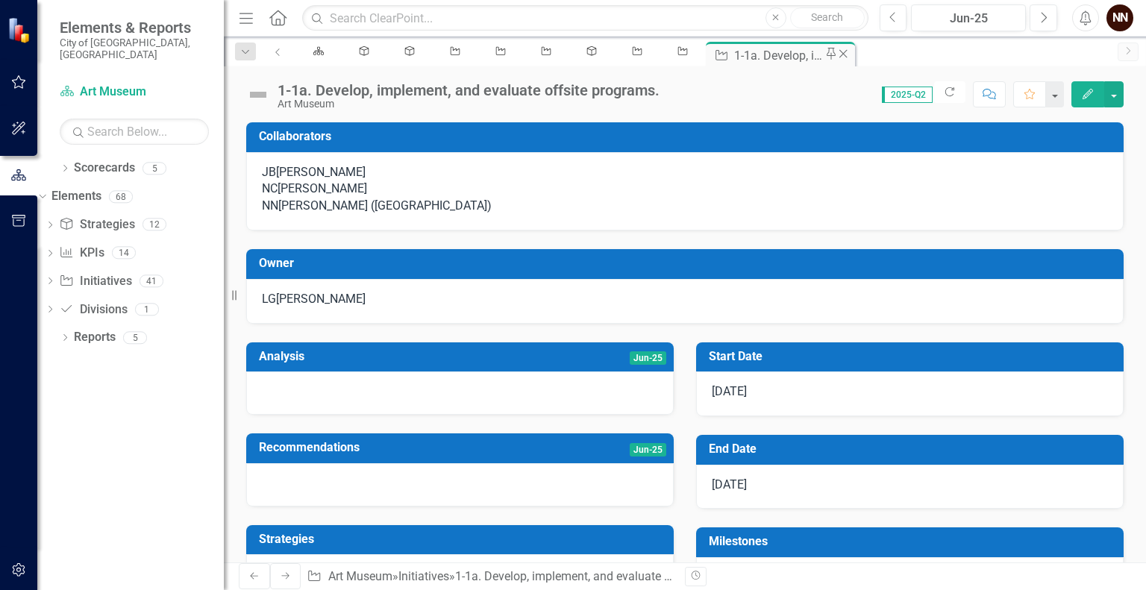
click at [835, 56] on icon "Close" at bounding box center [842, 54] width 15 height 12
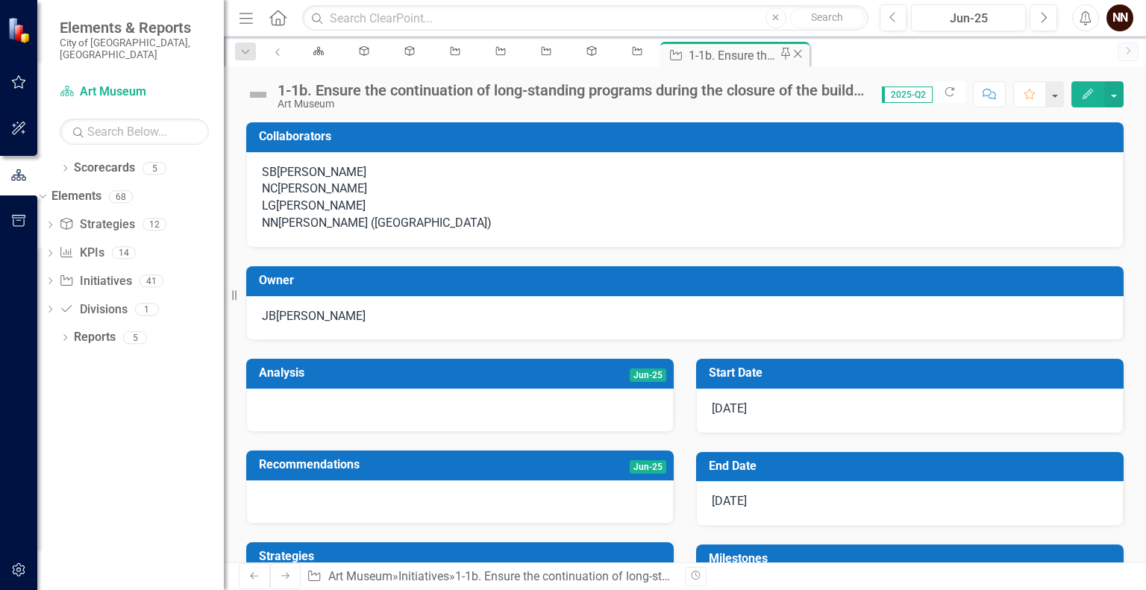
click at [790, 57] on icon "Close" at bounding box center [797, 54] width 15 height 12
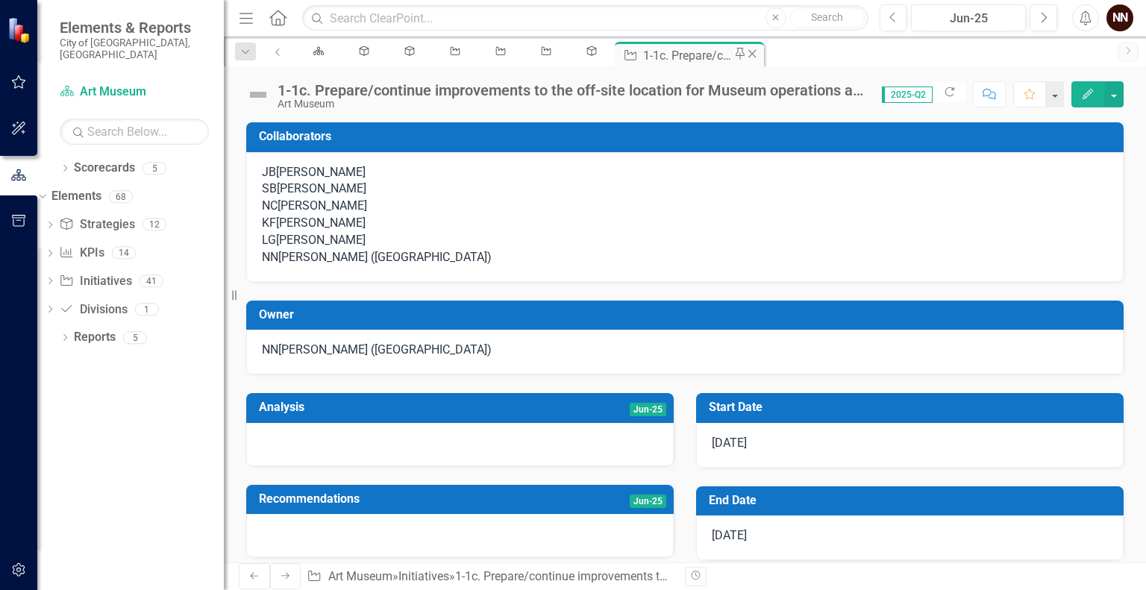
click at [744, 57] on icon "Close" at bounding box center [751, 54] width 15 height 12
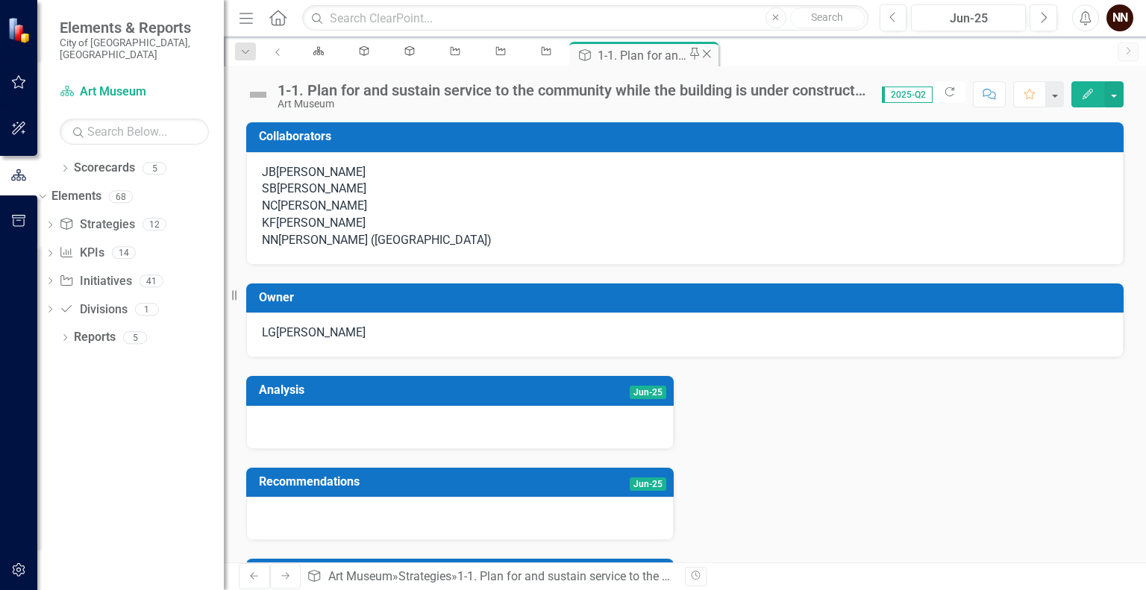
click at [703, 57] on icon at bounding box center [707, 53] width 8 height 8
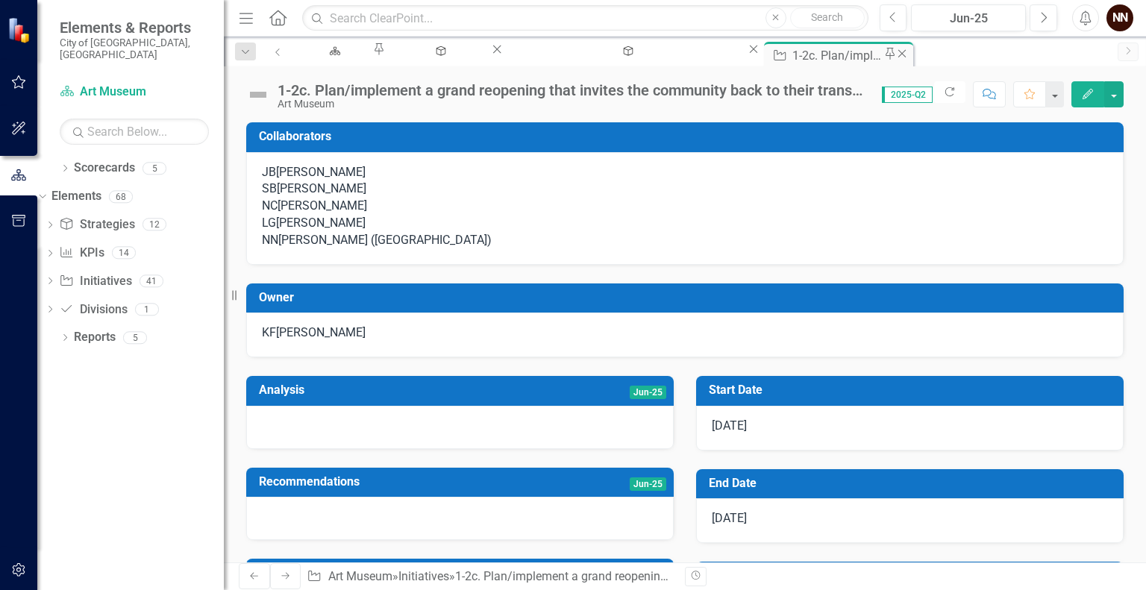
click at [898, 59] on icon "Close" at bounding box center [901, 54] width 15 height 12
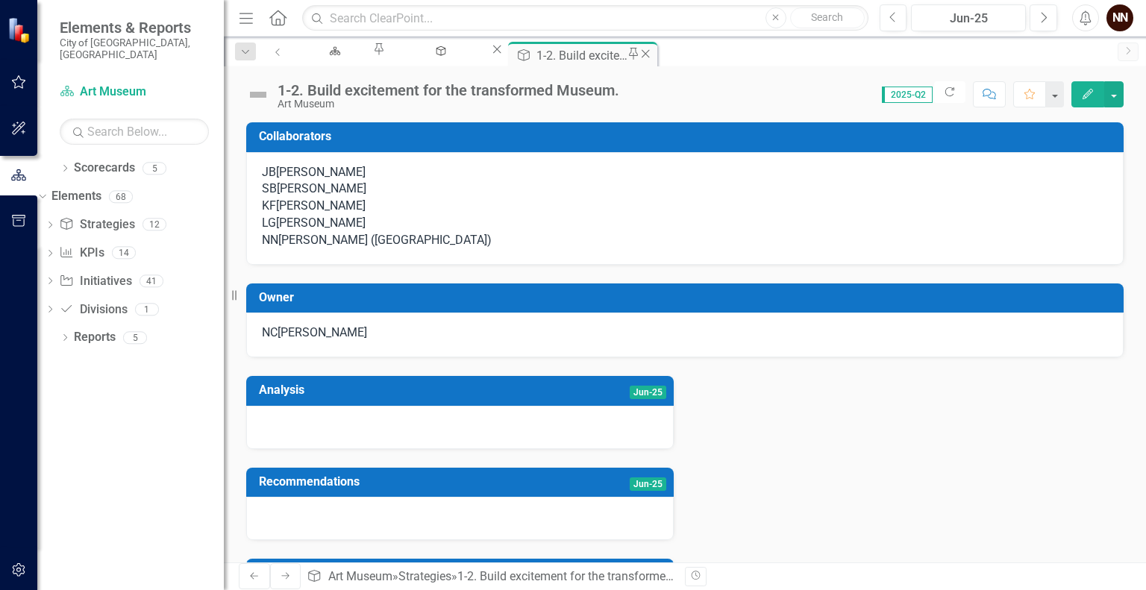
click at [653, 58] on icon "Close" at bounding box center [645, 54] width 15 height 12
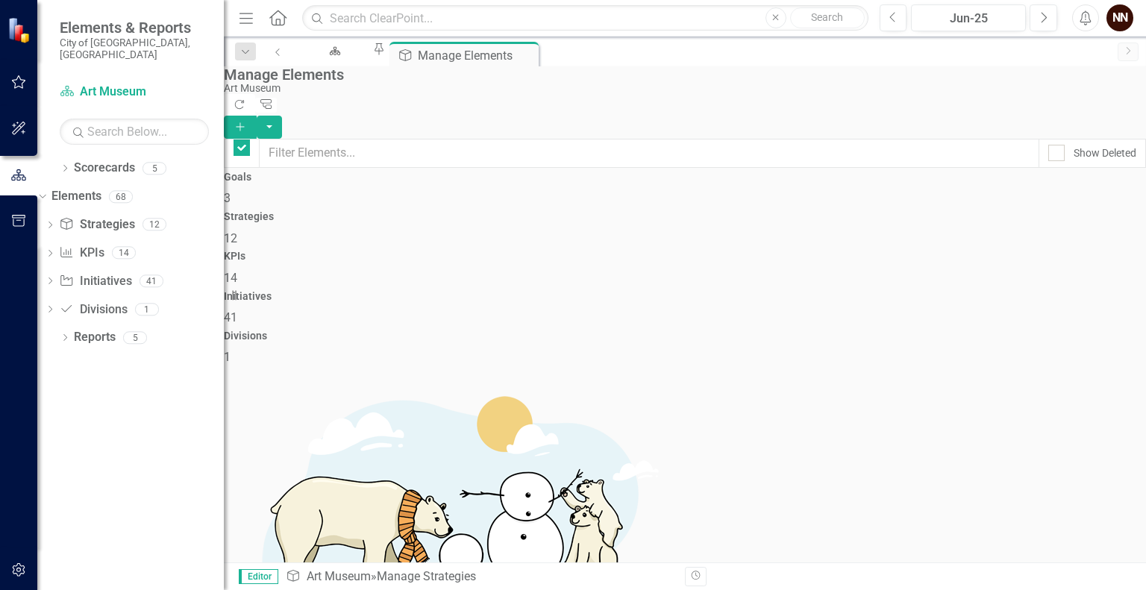
checkbox input "false"
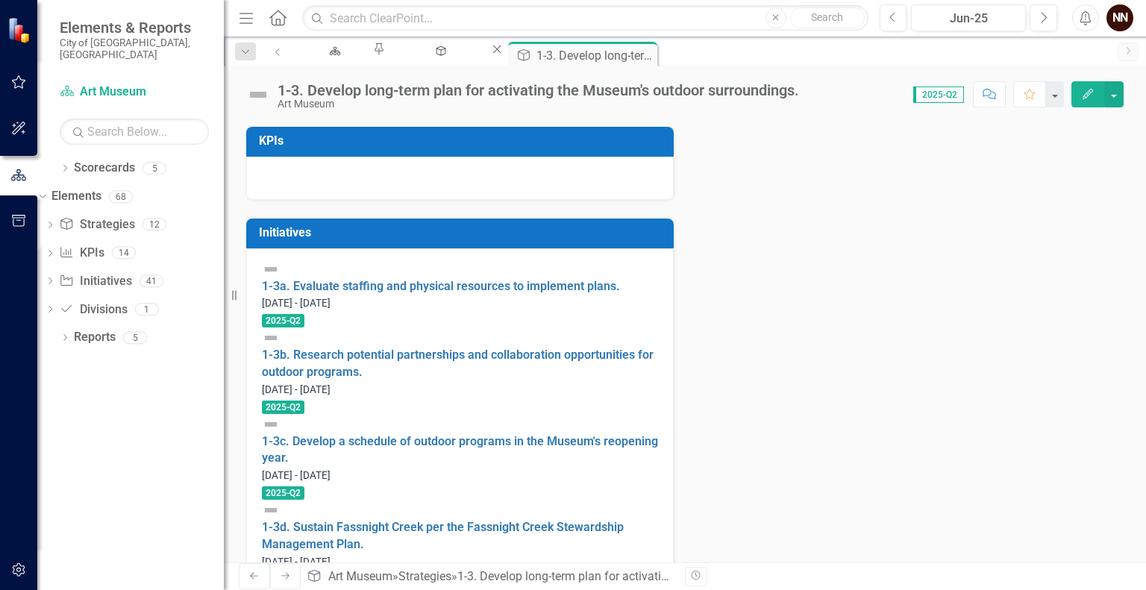
scroll to position [442, 0]
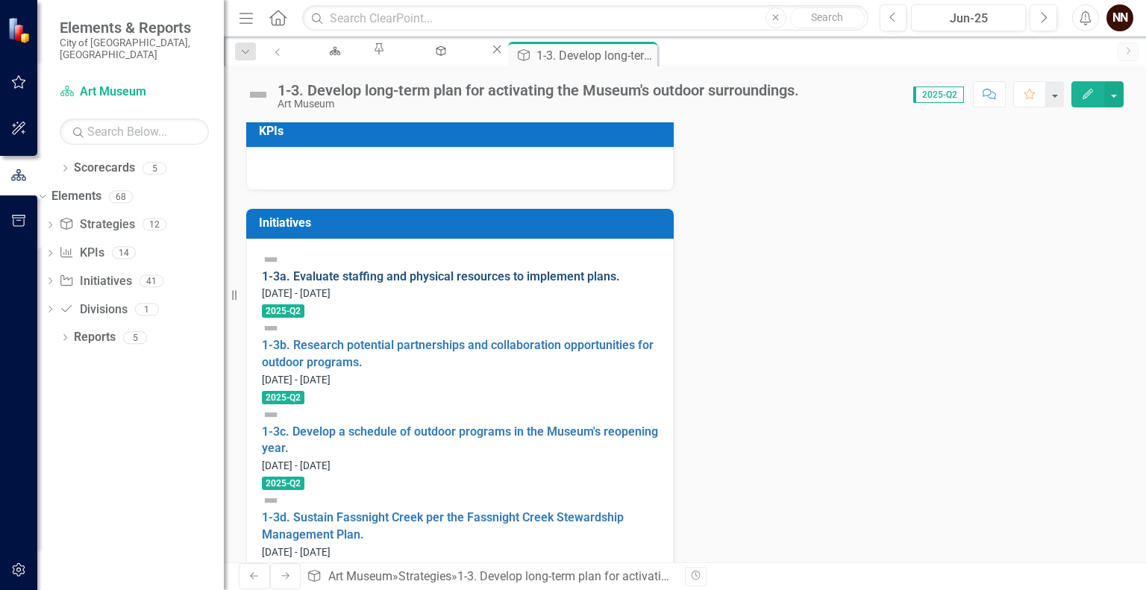
click at [391, 283] on link "1-3a. Evaluate staffing and physical resources to implement plans." at bounding box center [441, 276] width 358 height 14
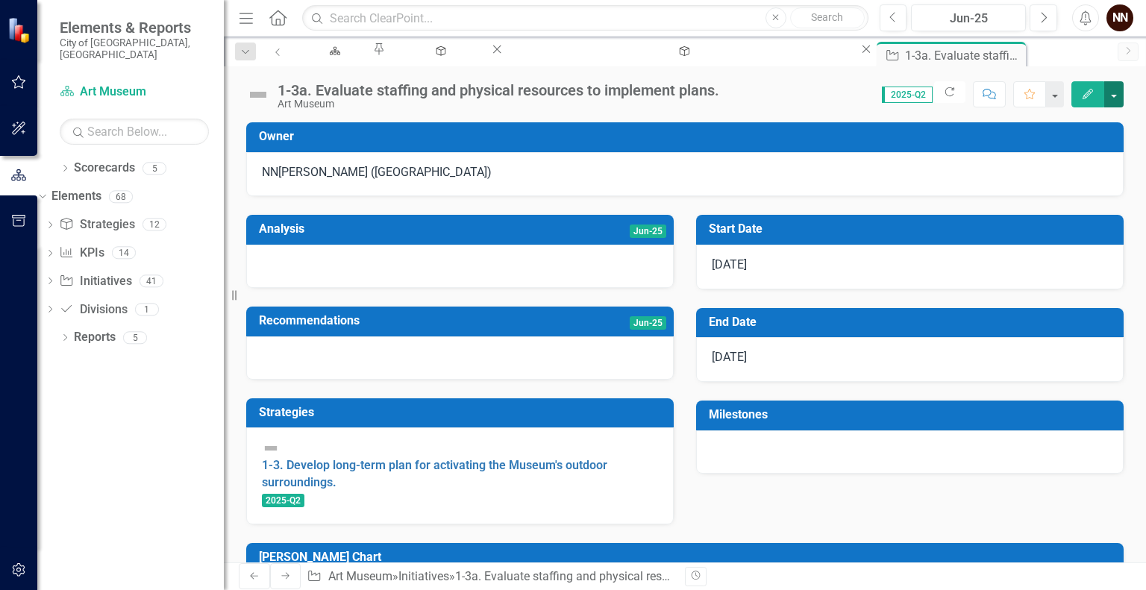
click at [1108, 93] on button "button" at bounding box center [1113, 94] width 19 height 26
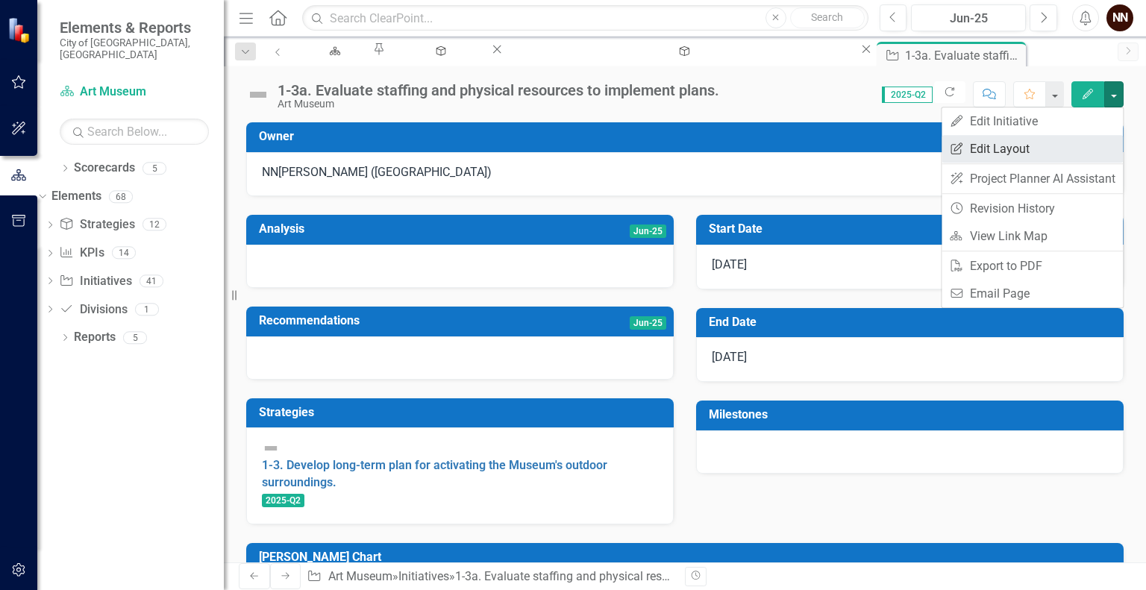
click at [1037, 142] on link "Edit Report Edit Layout" at bounding box center [1031, 149] width 181 height 28
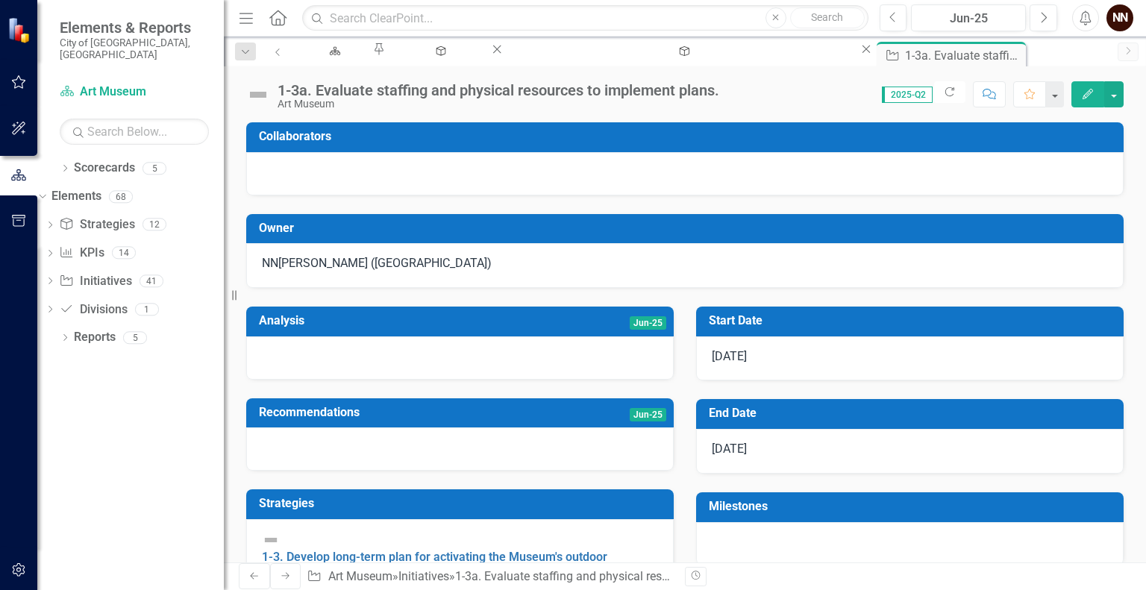
click at [553, 160] on div at bounding box center [684, 173] width 877 height 43
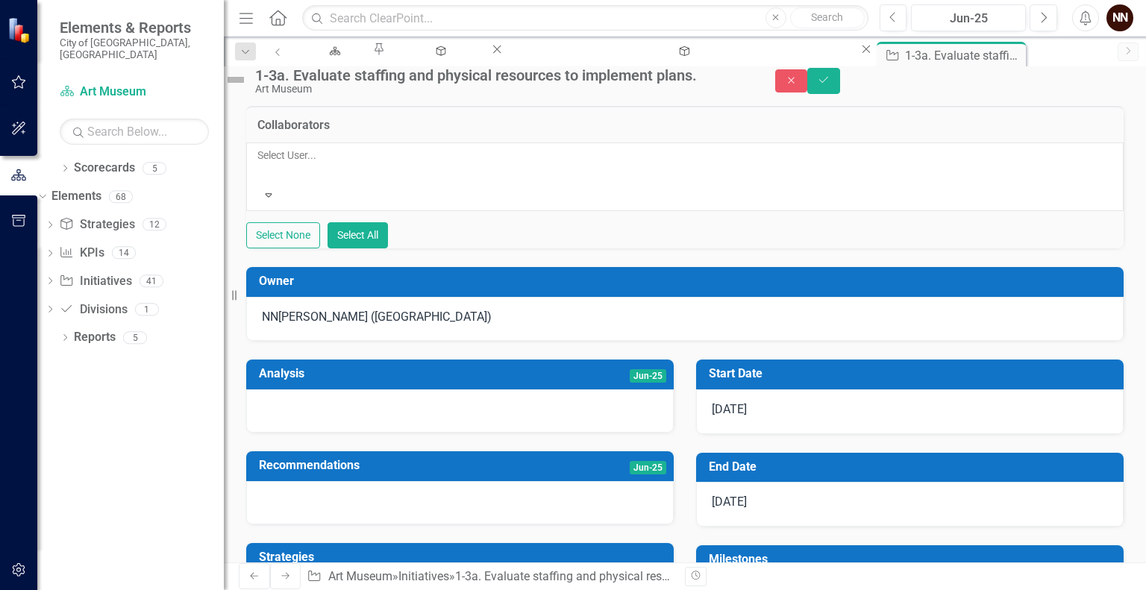
click at [260, 175] on div at bounding box center [258, 173] width 2 height 18
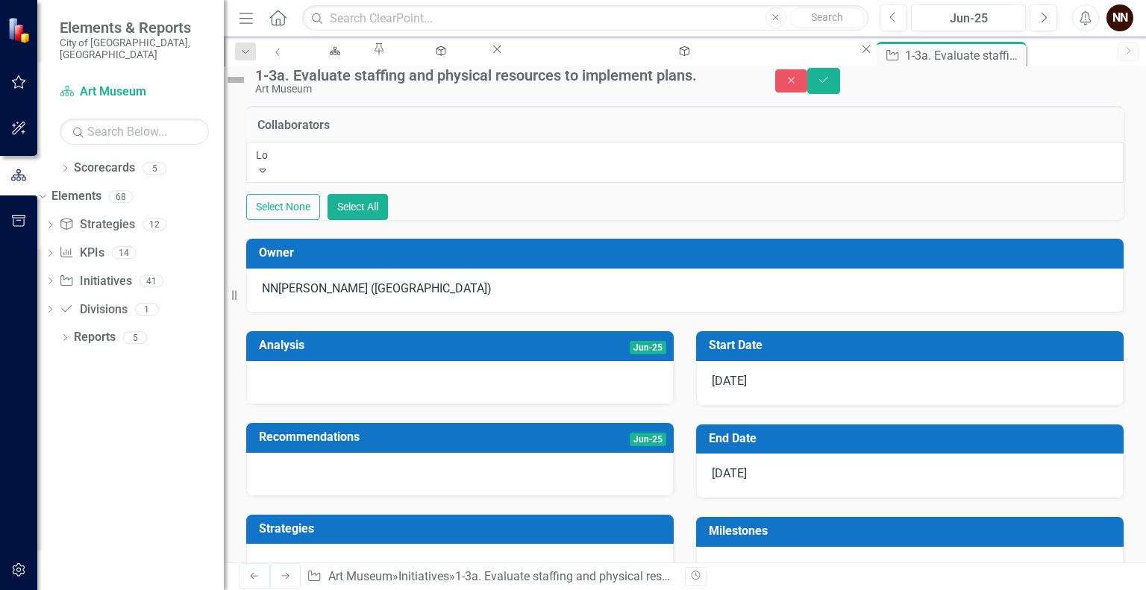
type input "Lor"
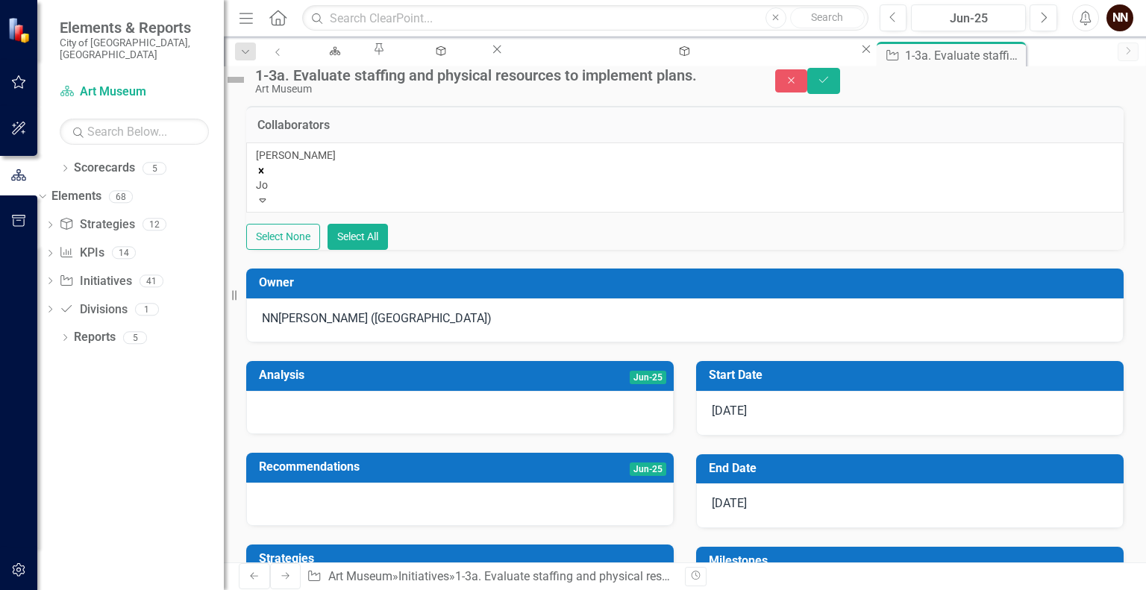
type input "[PERSON_NAME]"
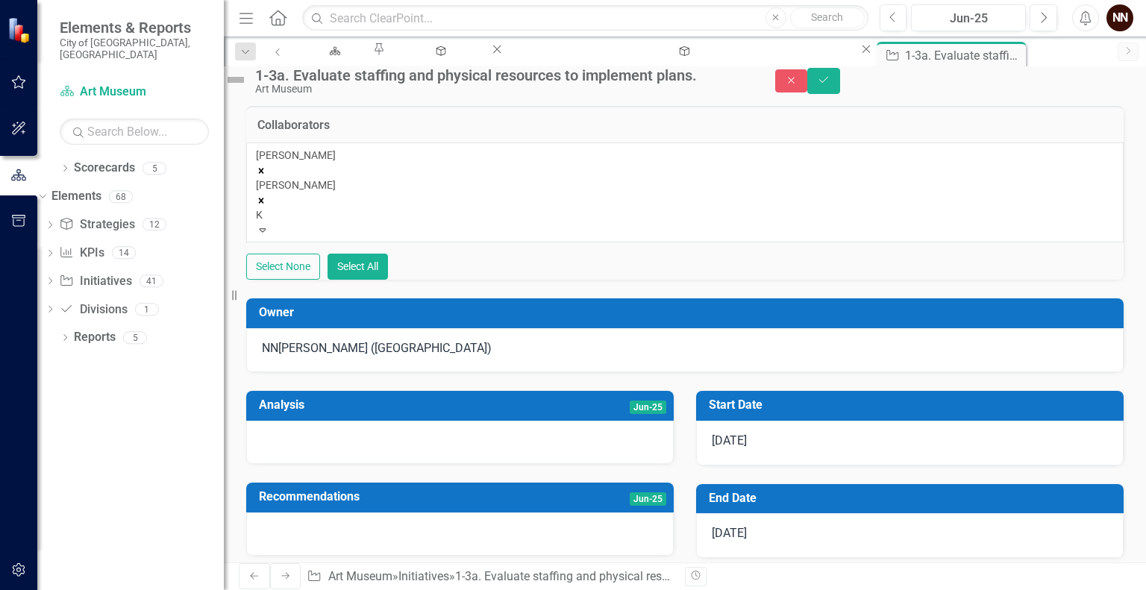
type input "Ka"
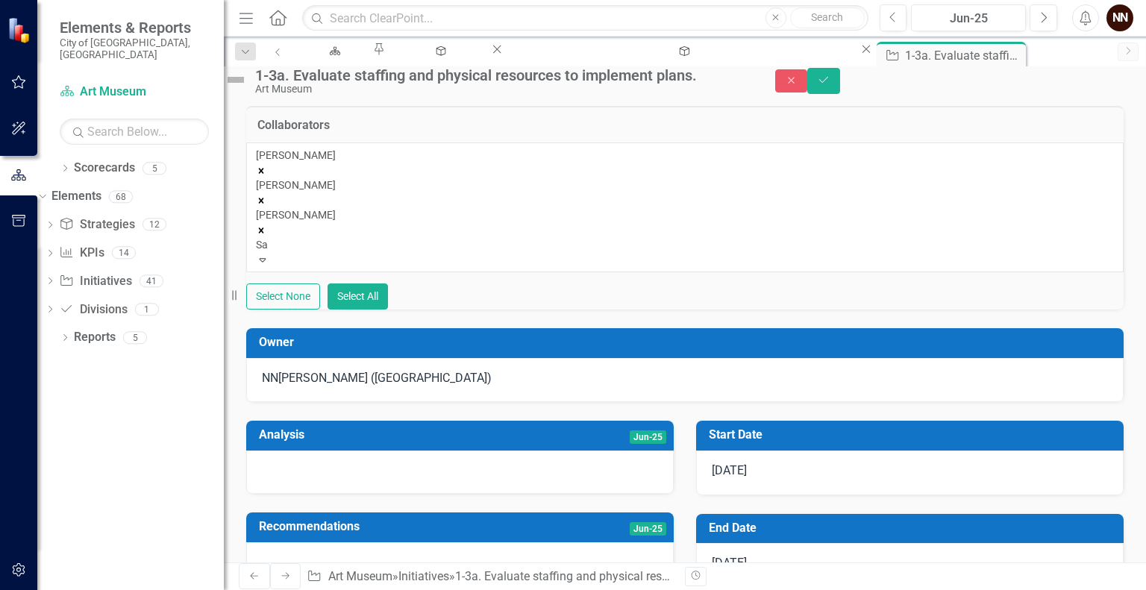
type input "Sar"
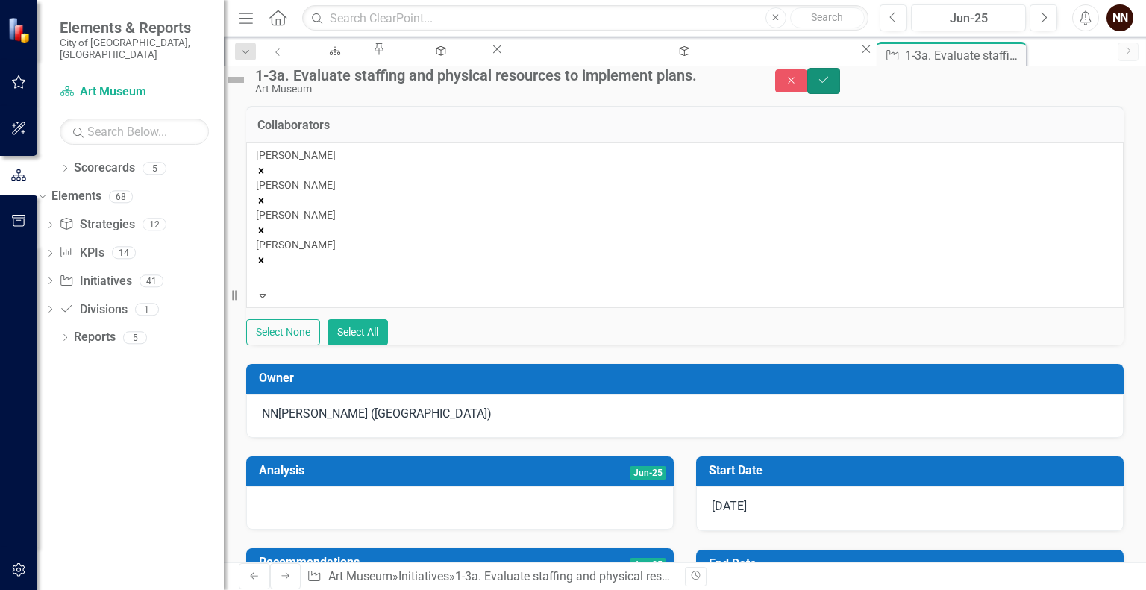
click at [830, 85] on icon "Save" at bounding box center [823, 80] width 13 height 10
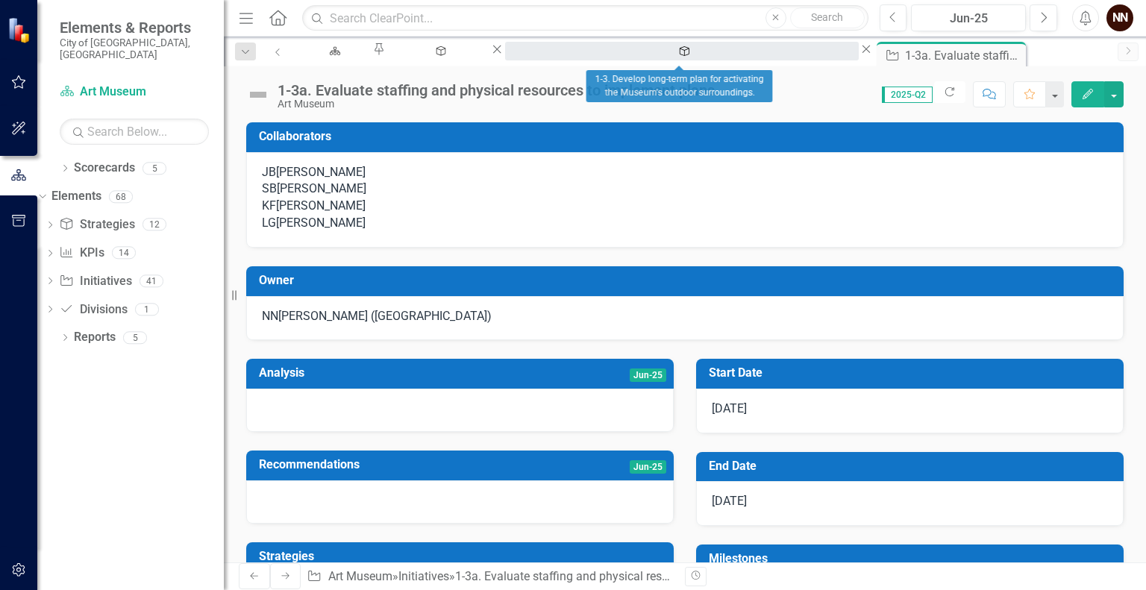
click at [680, 56] on div "1-3. Develop long-term plan for activating the Museum's outdoor surroundings." at bounding box center [681, 65] width 327 height 19
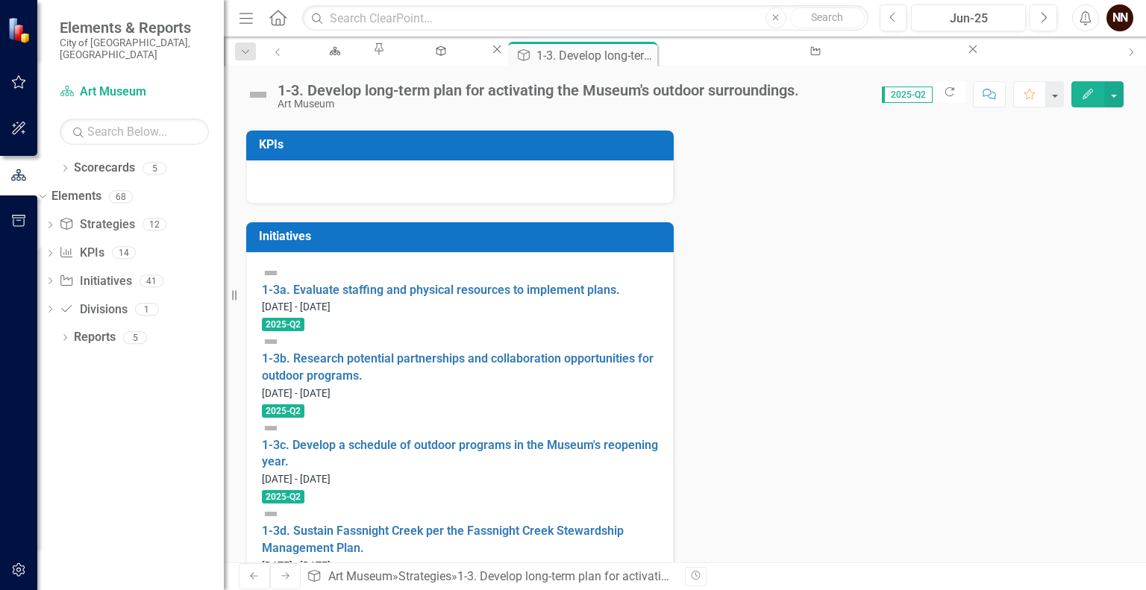
scroll to position [442, 0]
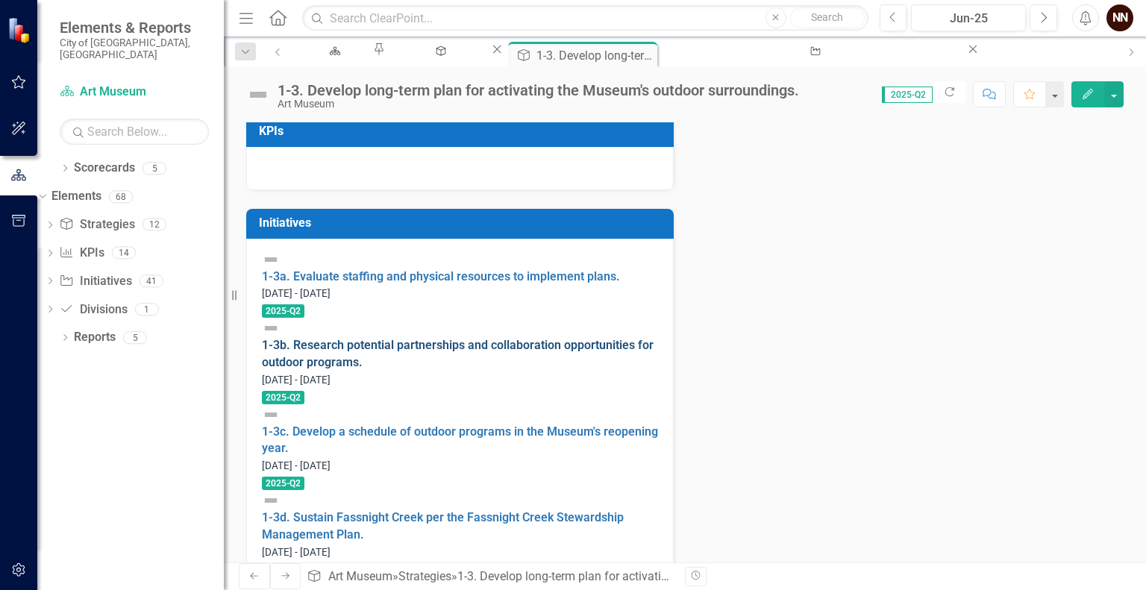
click at [423, 351] on link "1-3b. Research potential partnerships and collaboration opportunities for outdo…" at bounding box center [458, 353] width 392 height 31
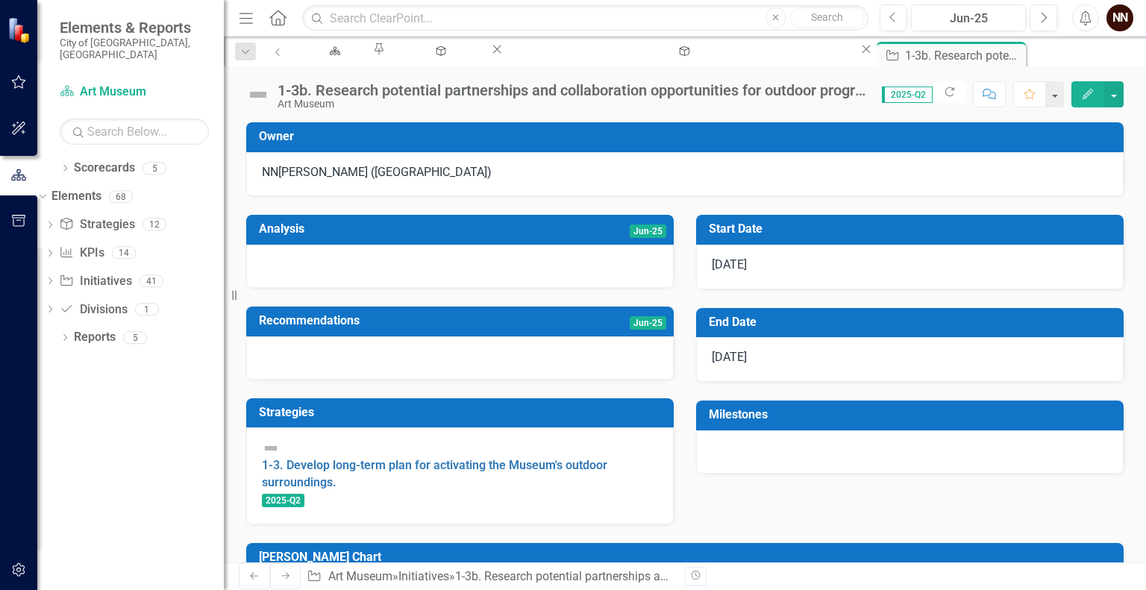
click at [480, 155] on div "[PERSON_NAME] ([GEOGRAPHIC_DATA])" at bounding box center [684, 174] width 877 height 45
click at [501, 142] on h3 "Owner" at bounding box center [687, 136] width 857 height 13
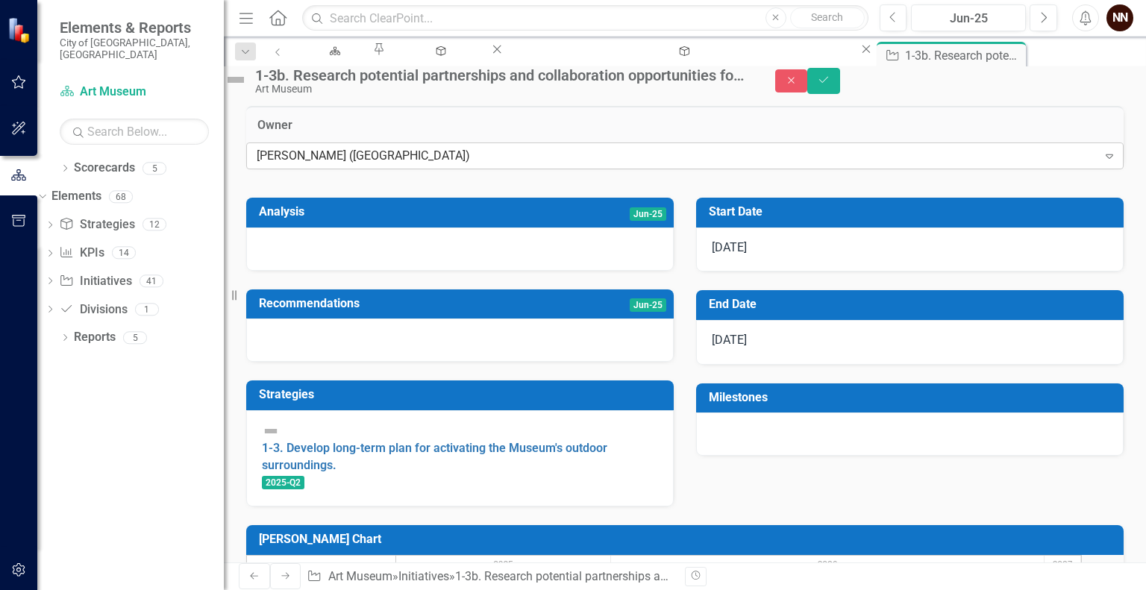
click at [489, 165] on div "[PERSON_NAME] ([GEOGRAPHIC_DATA])" at bounding box center [677, 156] width 841 height 17
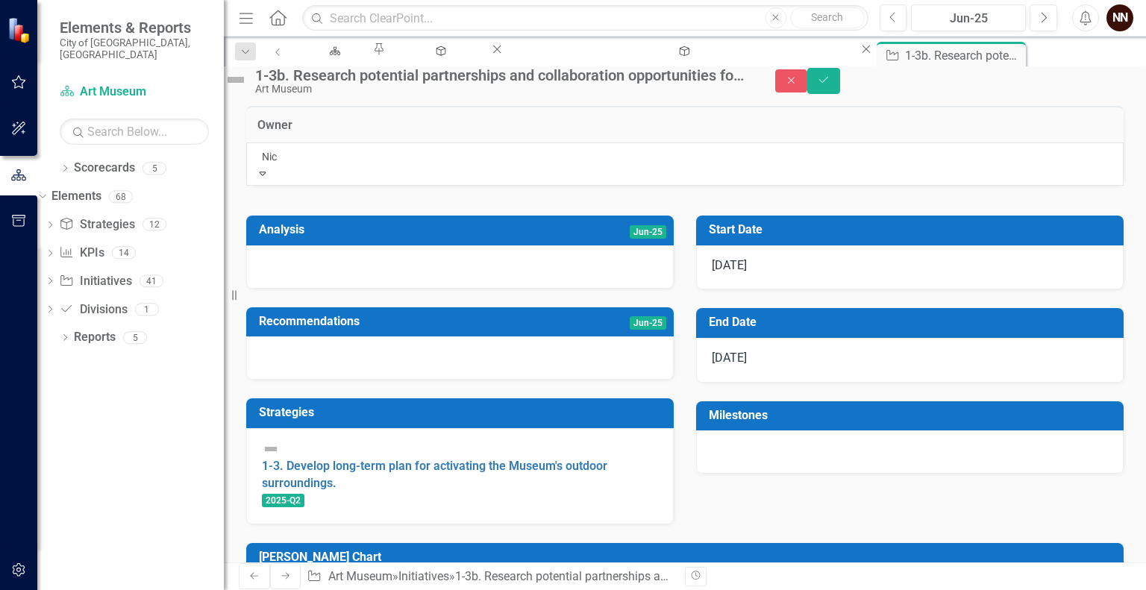
type input "Nico"
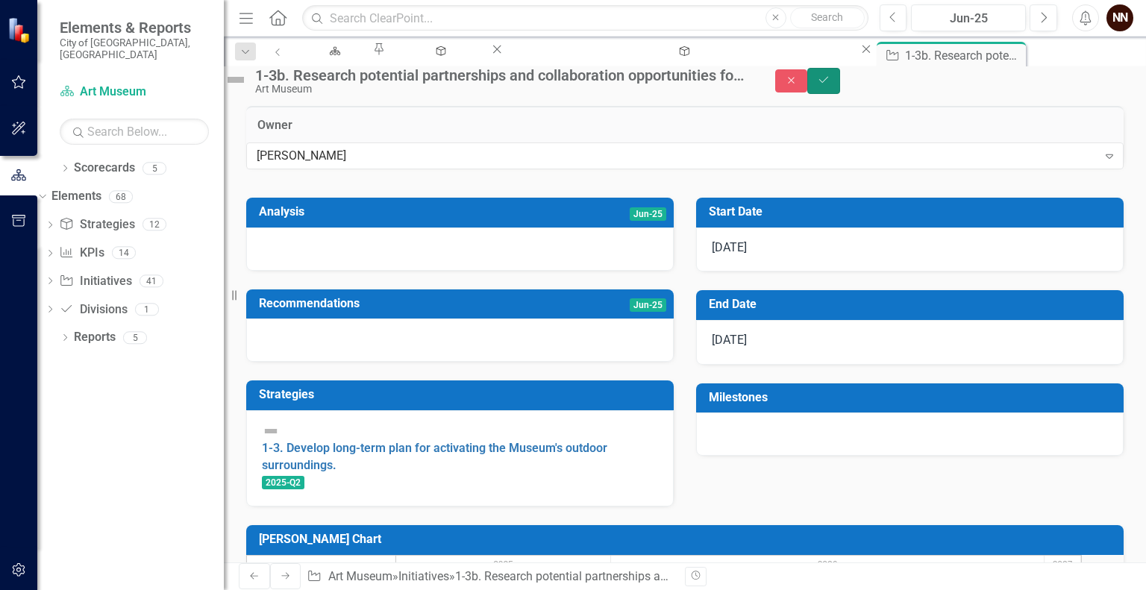
click at [840, 91] on button "Save" at bounding box center [823, 81] width 33 height 26
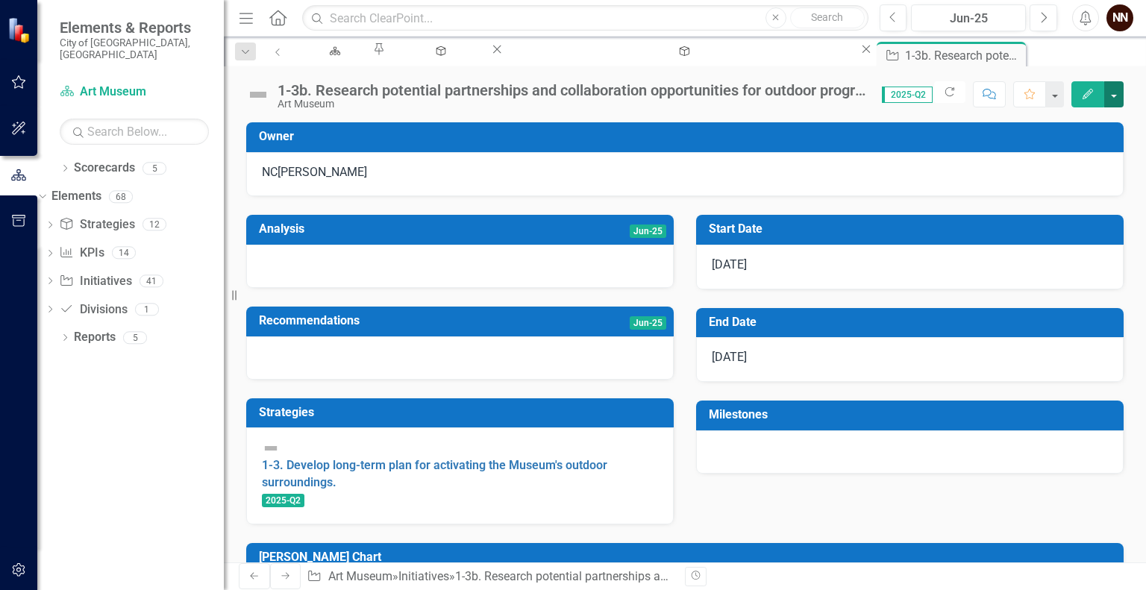
click at [1117, 95] on button "button" at bounding box center [1113, 94] width 19 height 26
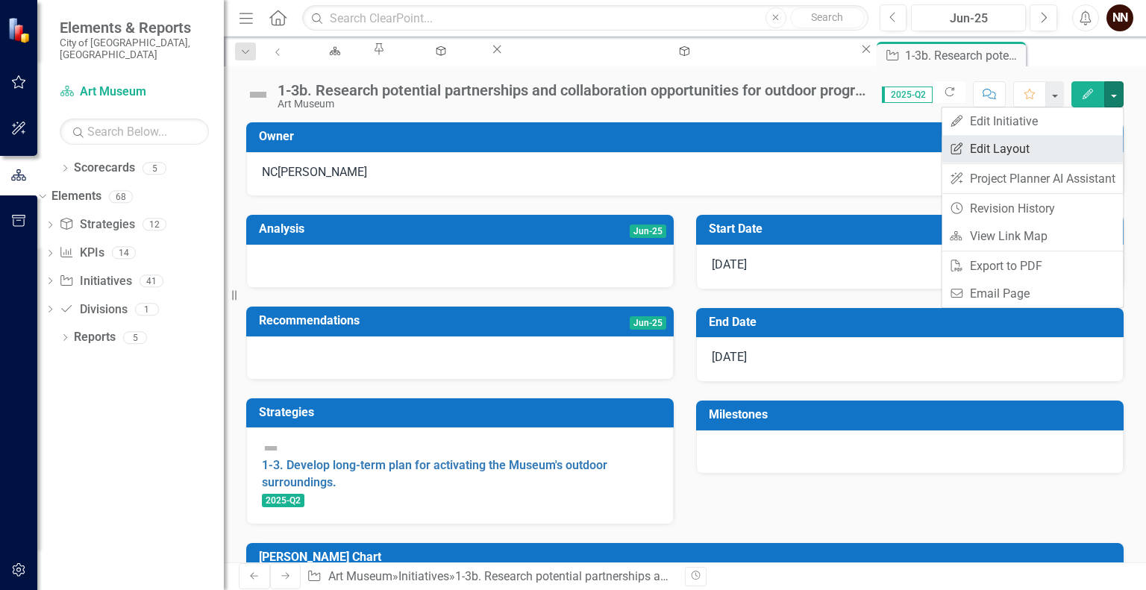
click at [1046, 141] on link "Edit Report Edit Layout" at bounding box center [1031, 149] width 181 height 28
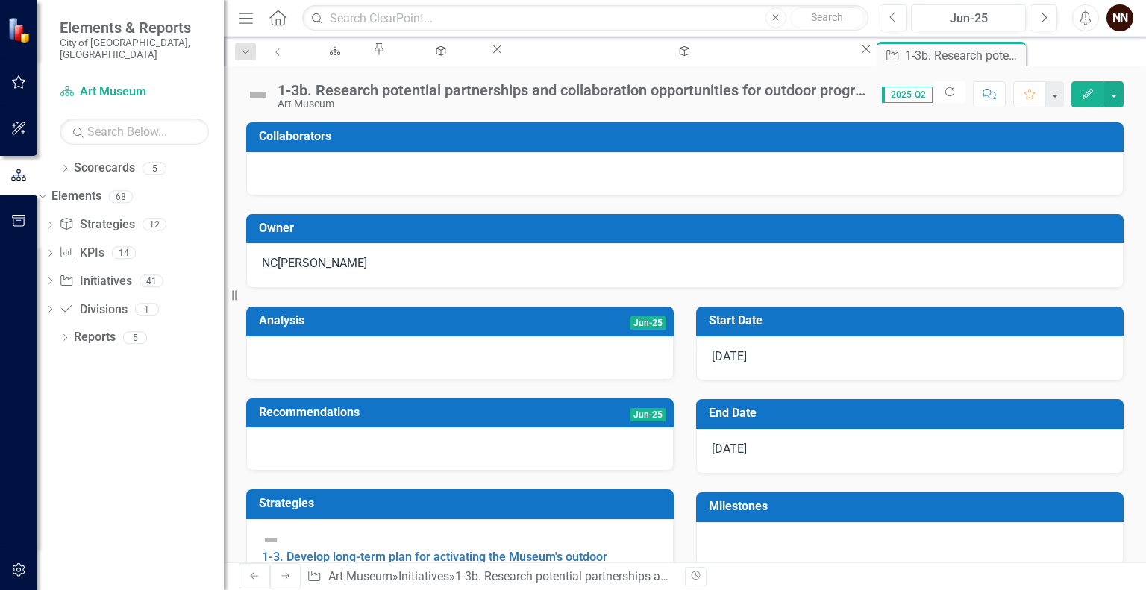
click at [816, 148] on td "Collaborators" at bounding box center [687, 138] width 857 height 25
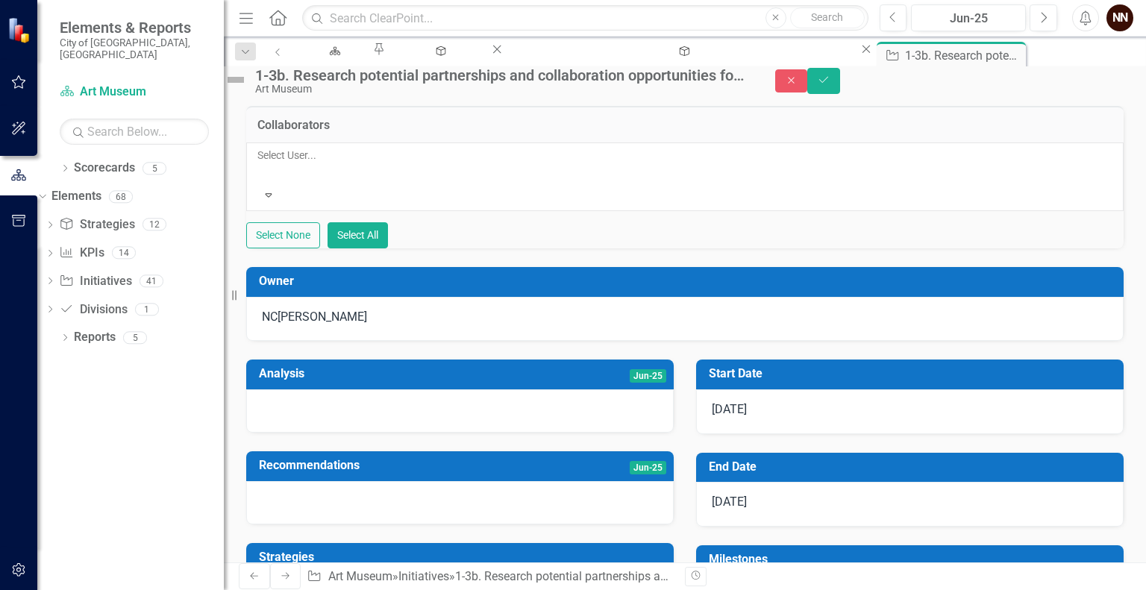
click at [260, 176] on div at bounding box center [258, 173] width 2 height 18
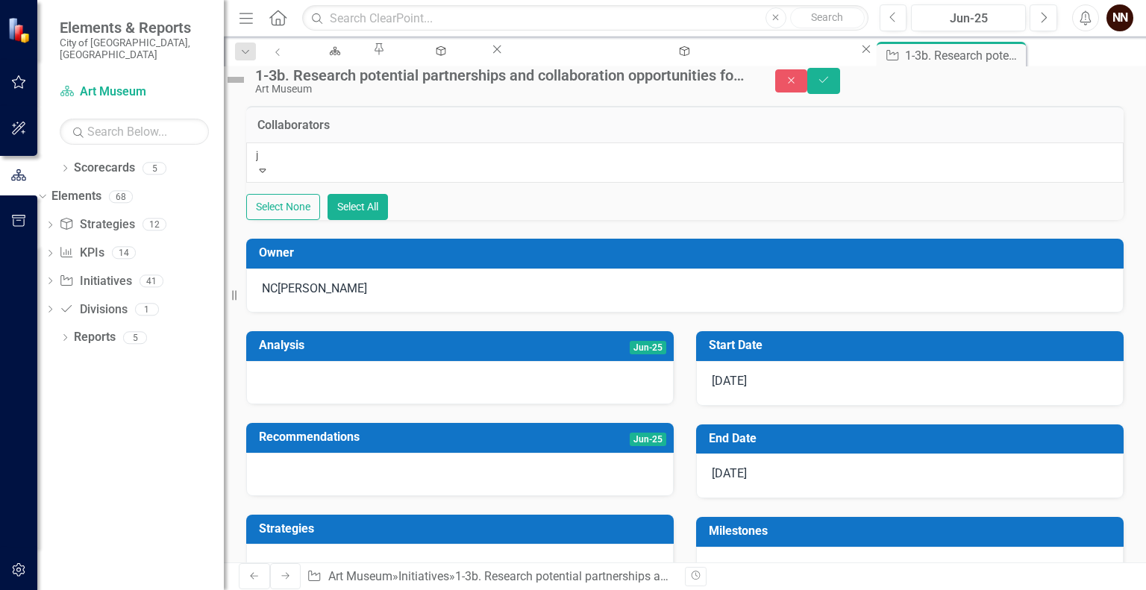
type input "jo"
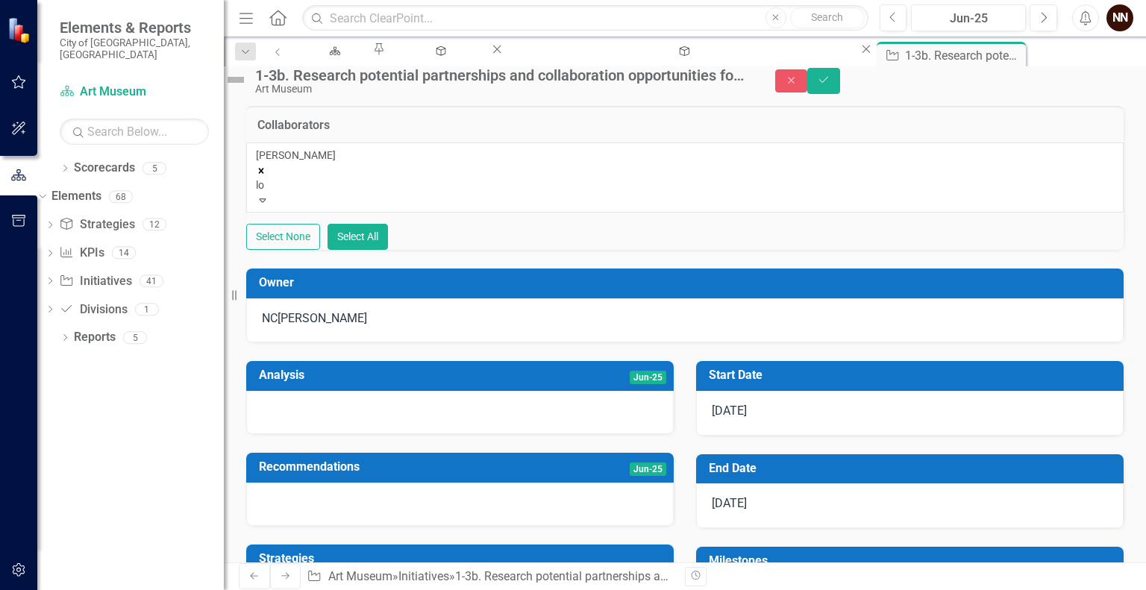
type input "lor"
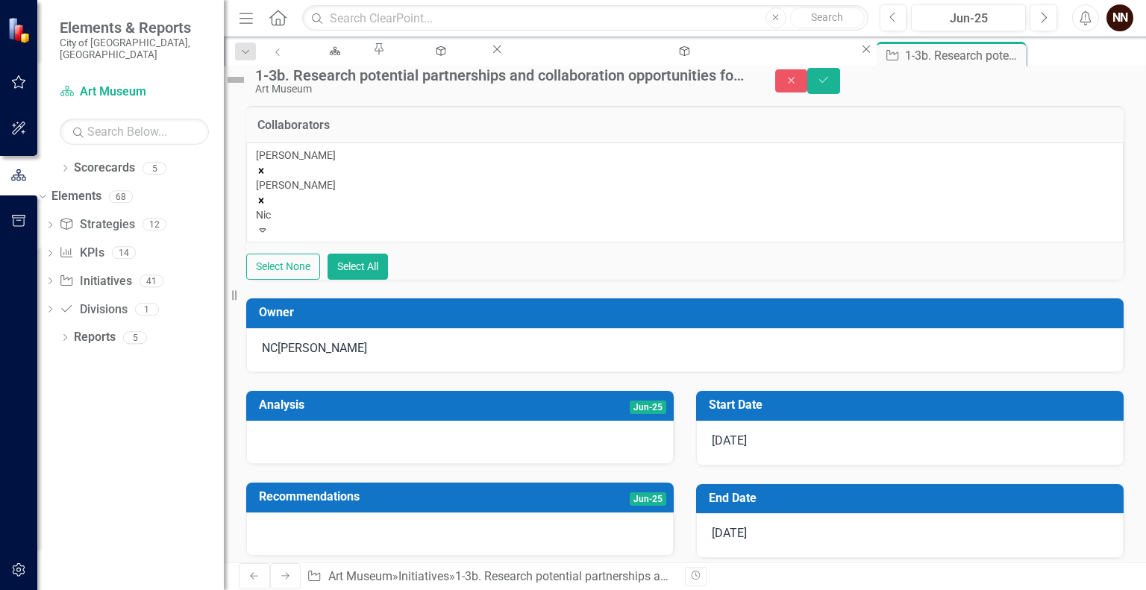
type input "[PERSON_NAME]"
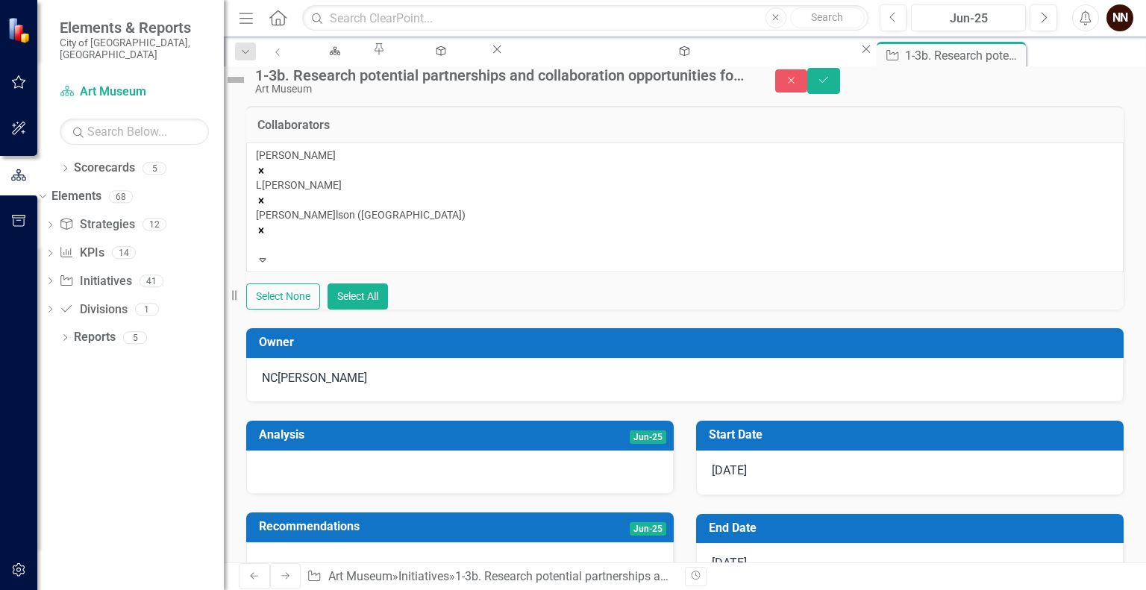
type input "L"
type input "Ka"
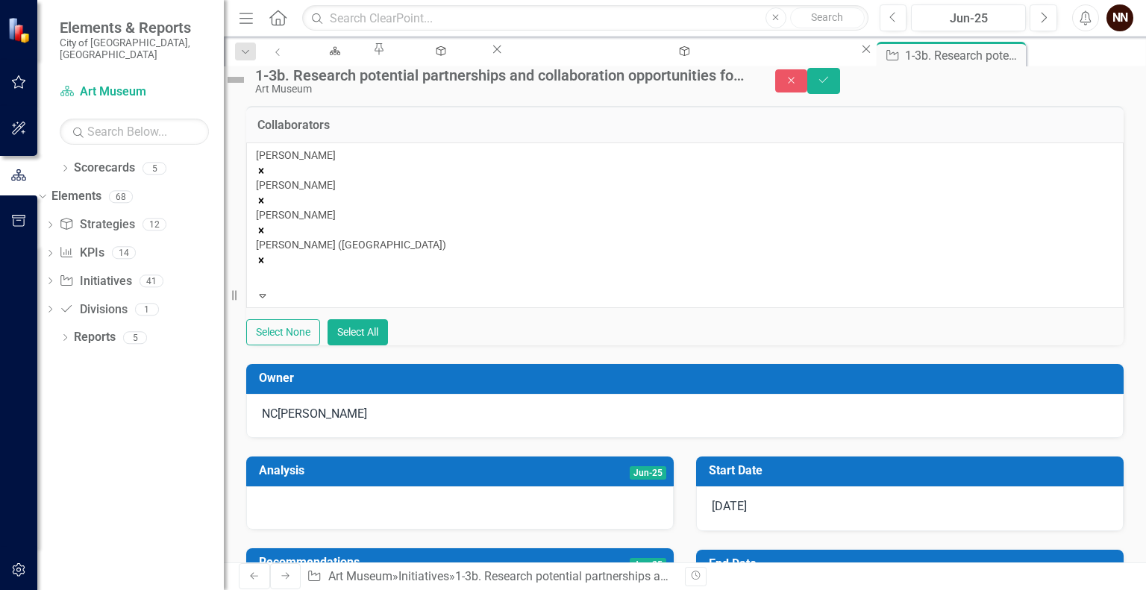
type input "S"
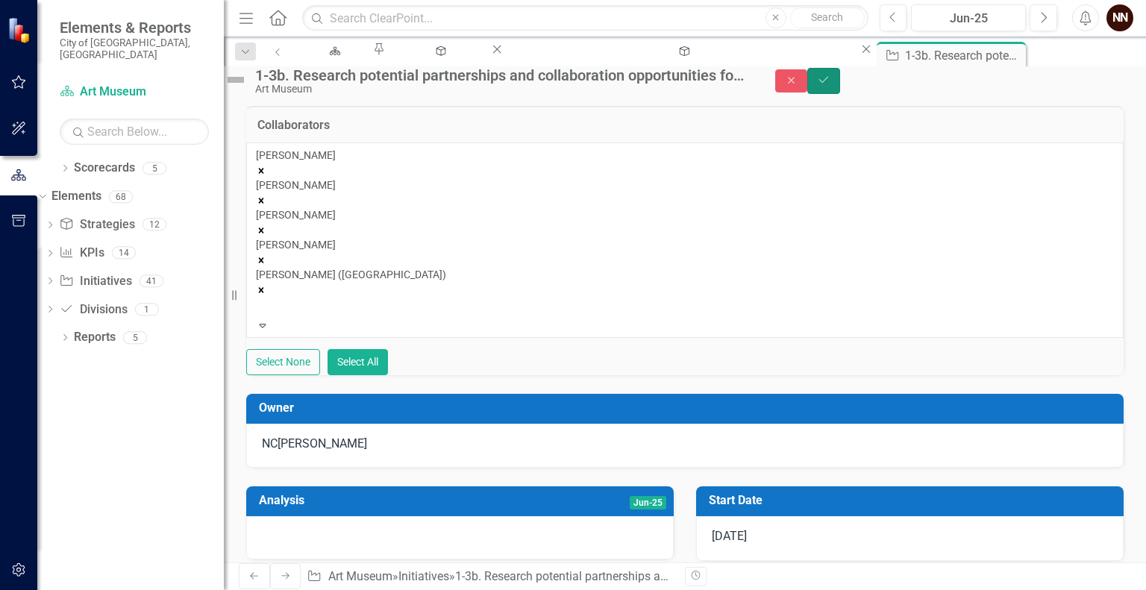
click at [830, 85] on icon "Save" at bounding box center [823, 80] width 13 height 10
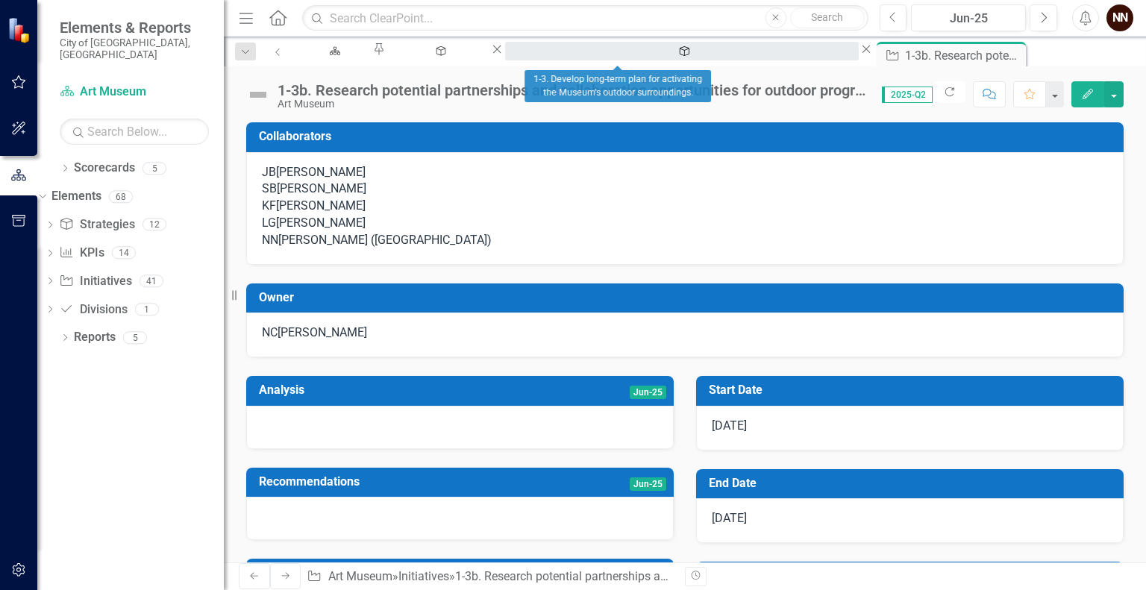
click at [614, 56] on div "1-3. Develop long-term plan for activating the Museum's outdoor surroundings." at bounding box center [681, 65] width 327 height 19
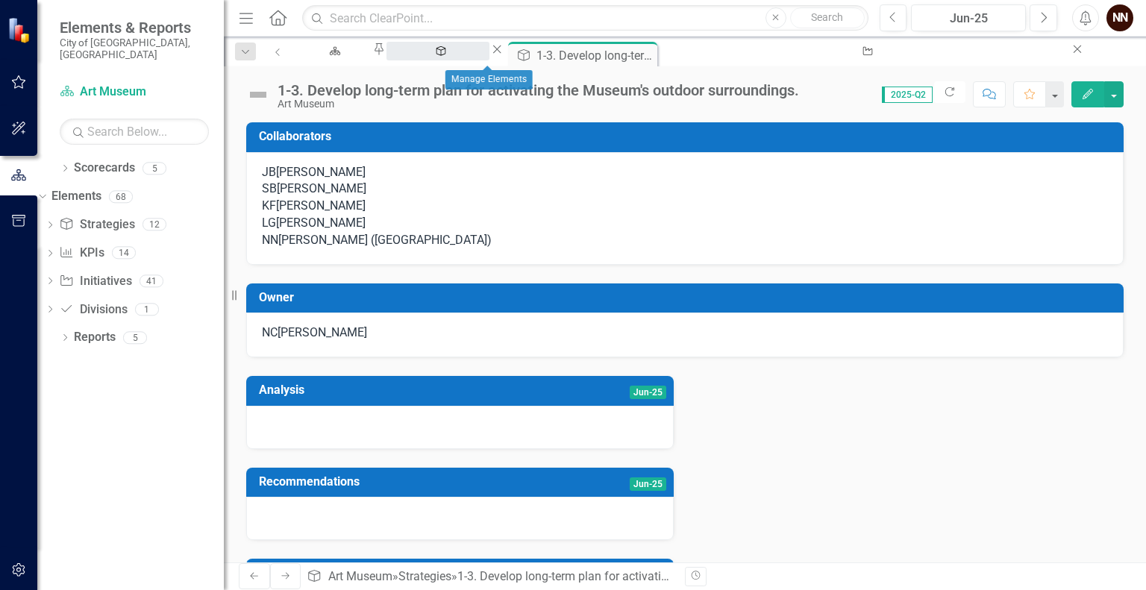
click at [476, 56] on div "Manage Elements" at bounding box center [438, 65] width 76 height 19
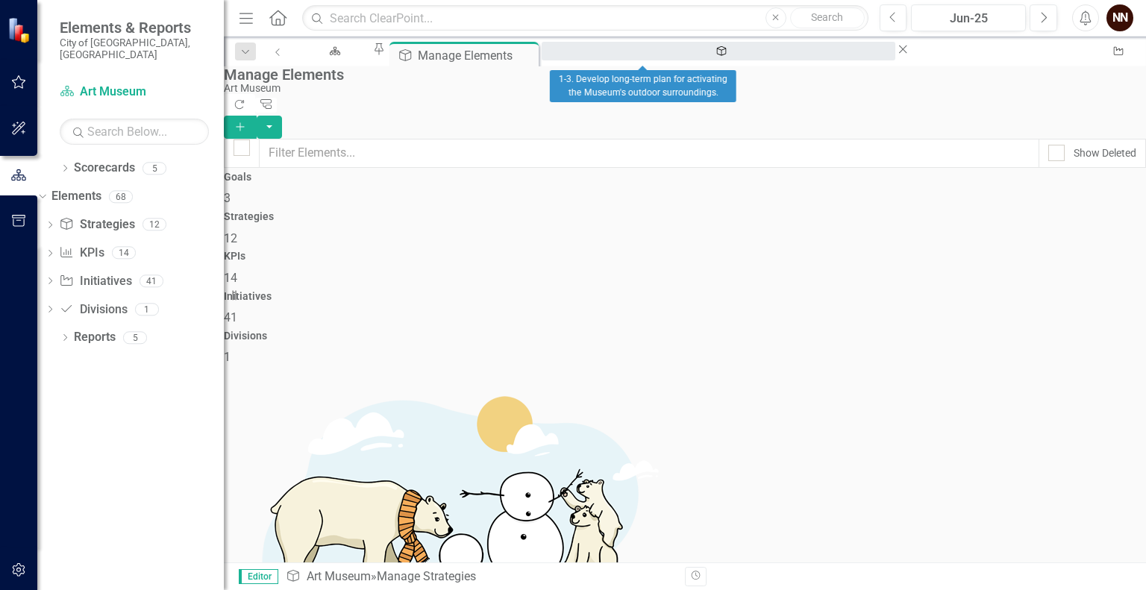
click at [650, 56] on div "1-3. Develop long-term plan for activating the Museum's outdoor surroundings." at bounding box center [718, 65] width 327 height 19
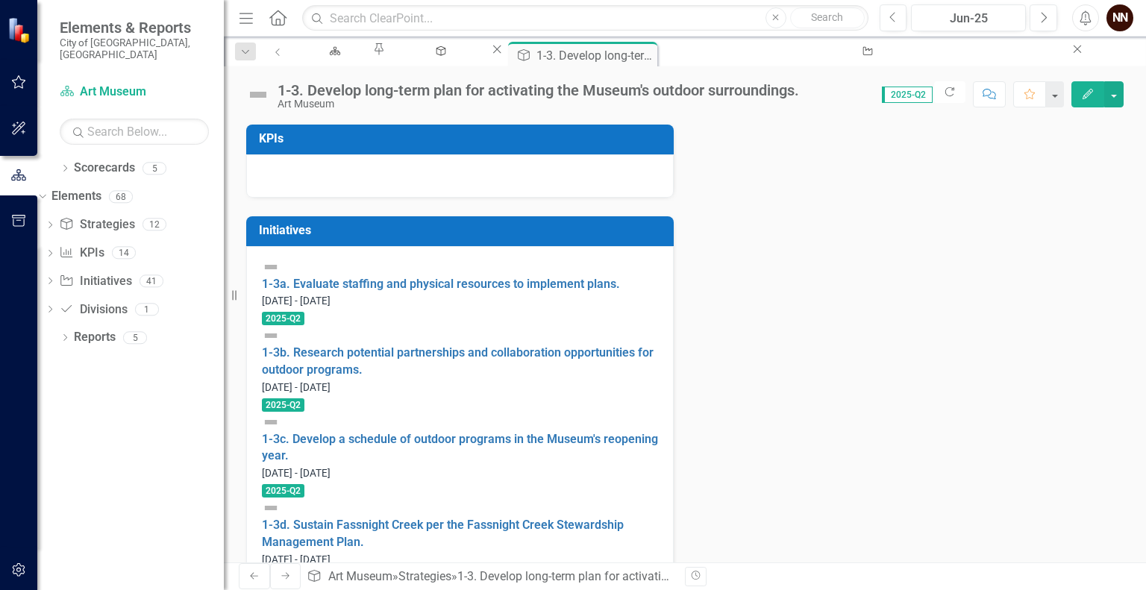
scroll to position [442, 0]
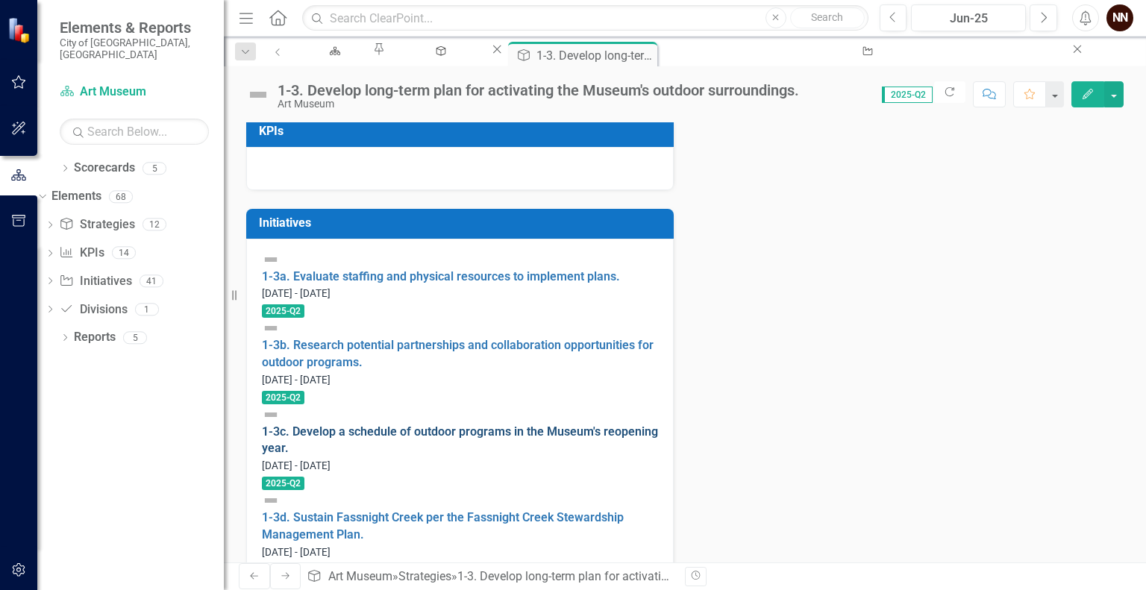
click at [378, 424] on link "1-3c. Develop a schedule of outdoor programs in the Museum's reopening year." at bounding box center [460, 439] width 396 height 31
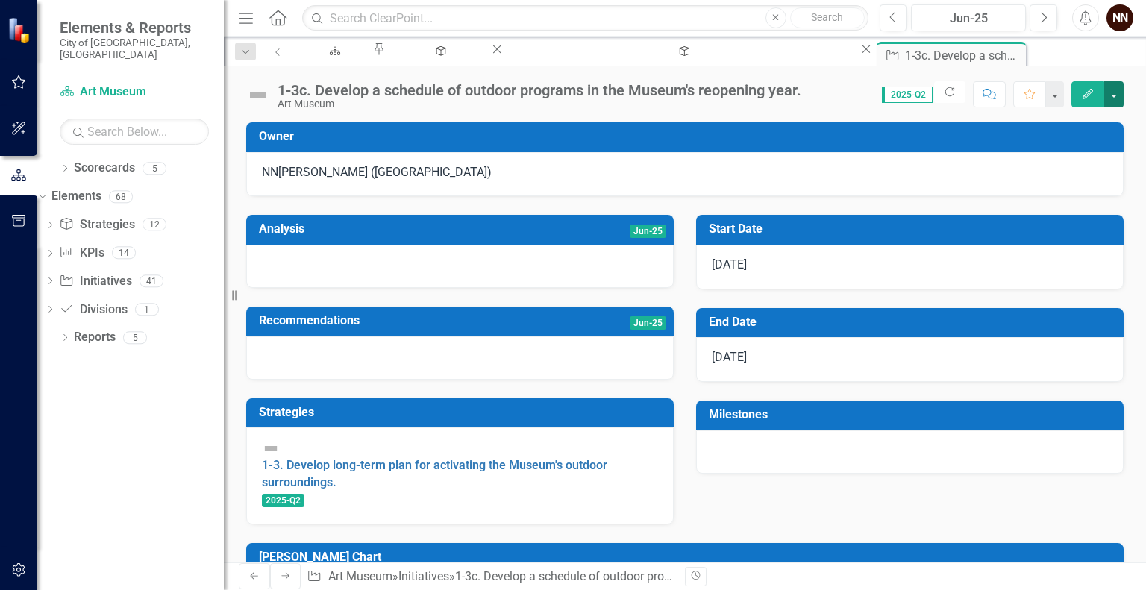
click at [1115, 101] on button "button" at bounding box center [1113, 94] width 19 height 26
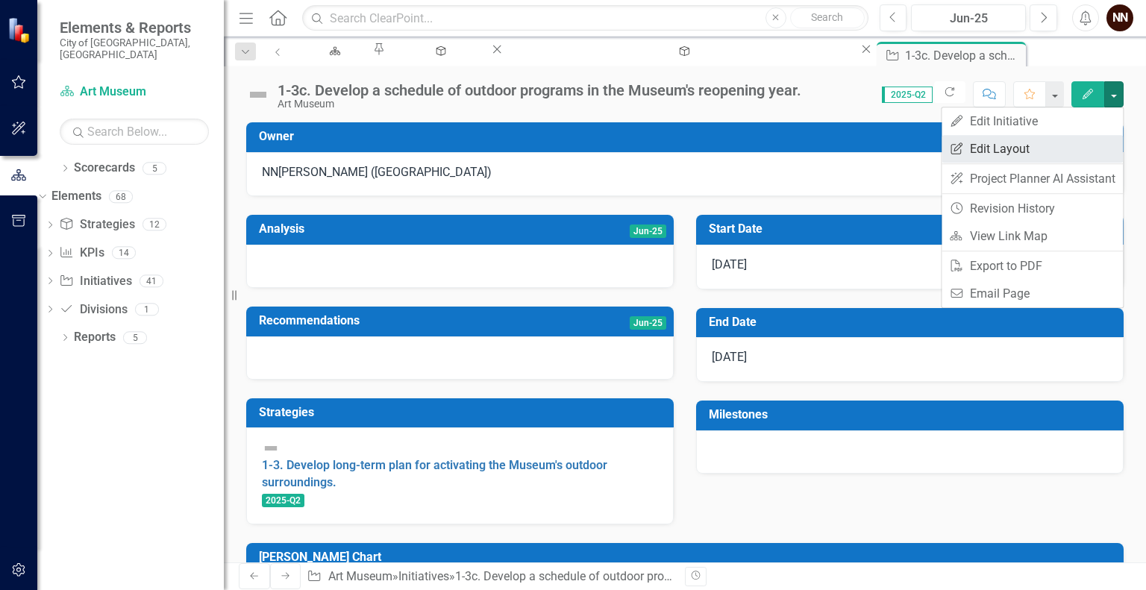
click at [1038, 145] on link "Edit Report Edit Layout" at bounding box center [1031, 149] width 181 height 28
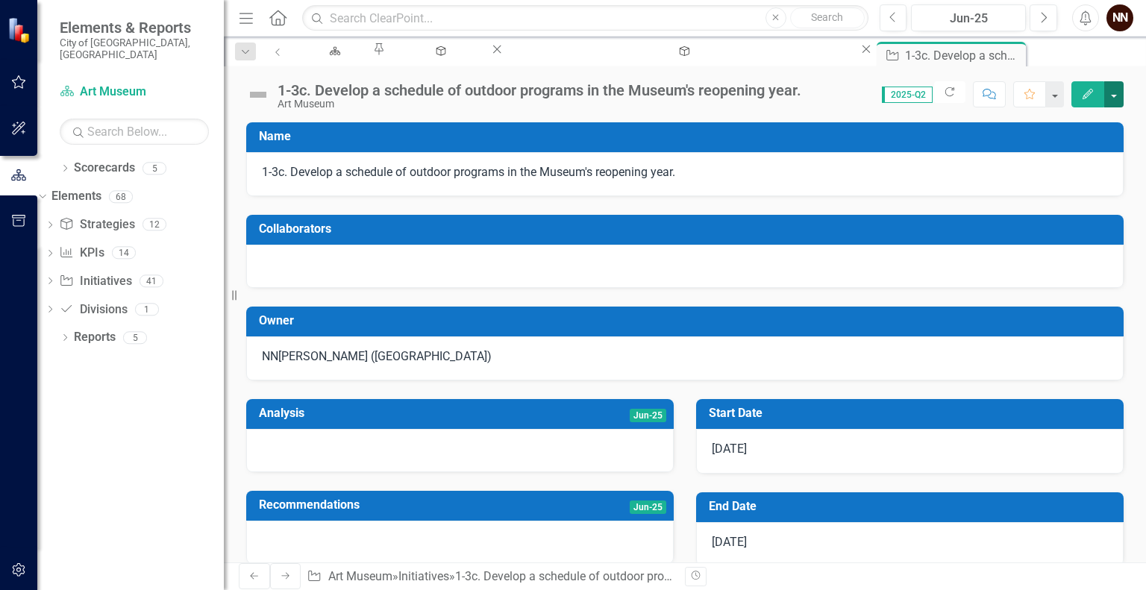
click at [1117, 95] on button "button" at bounding box center [1113, 94] width 19 height 26
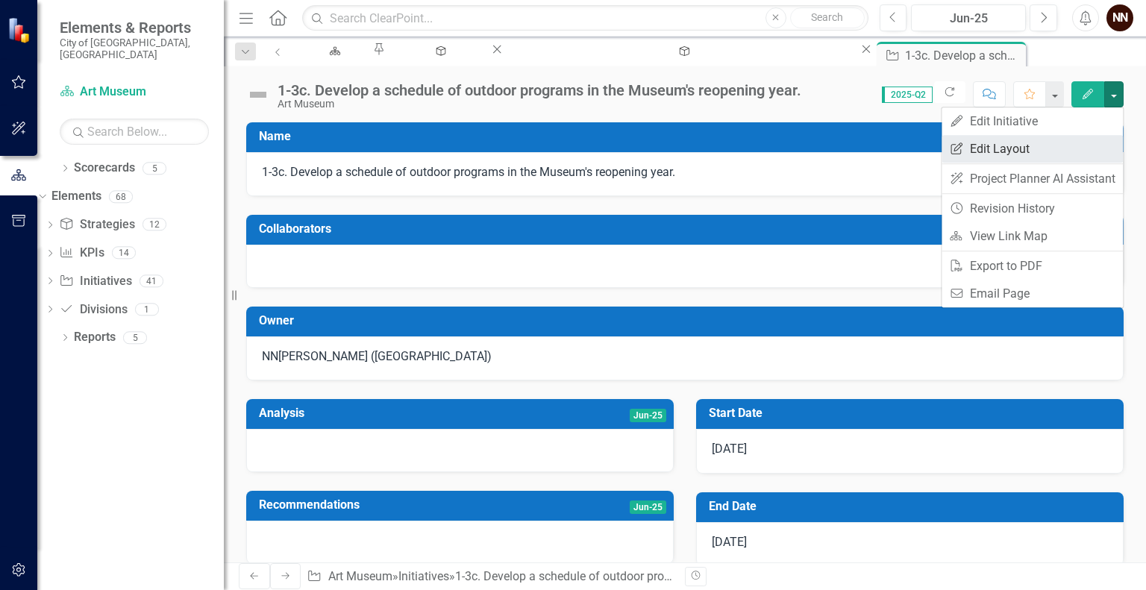
click at [1036, 146] on link "Edit Report Edit Layout" at bounding box center [1031, 149] width 181 height 28
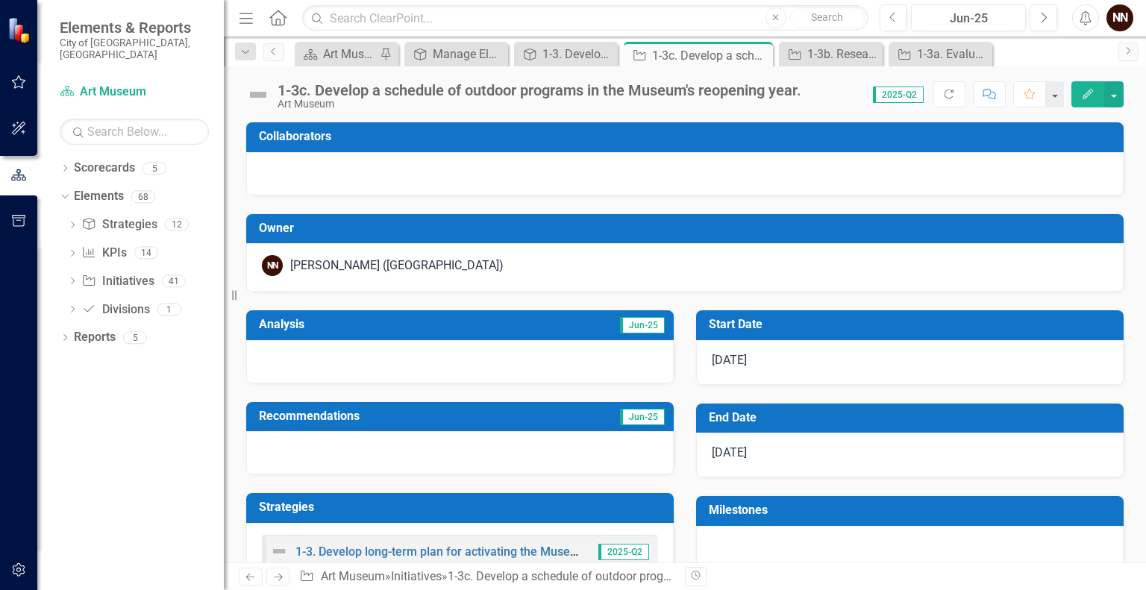
click at [643, 232] on h3 "Owner" at bounding box center [687, 228] width 857 height 13
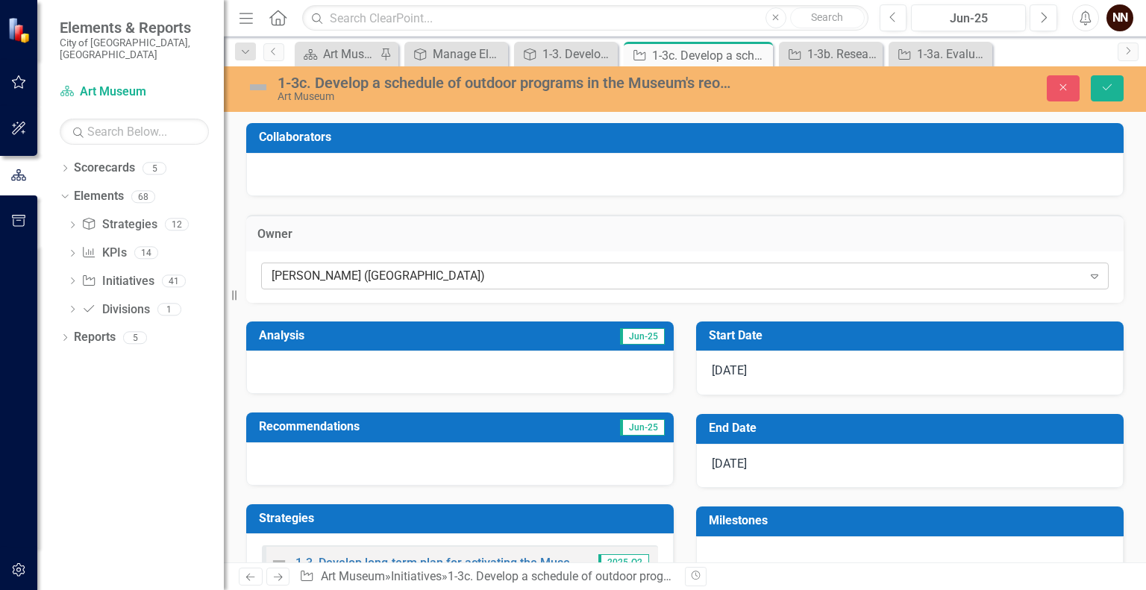
click at [569, 280] on div "[PERSON_NAME] ([GEOGRAPHIC_DATA])" at bounding box center [676, 275] width 811 height 17
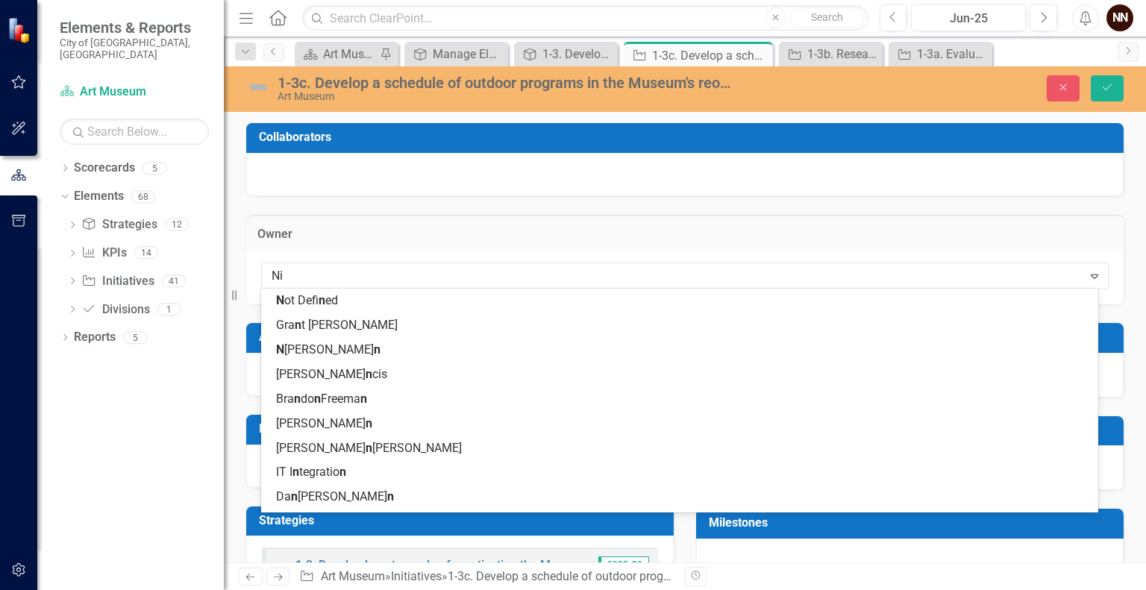
type input "Nic"
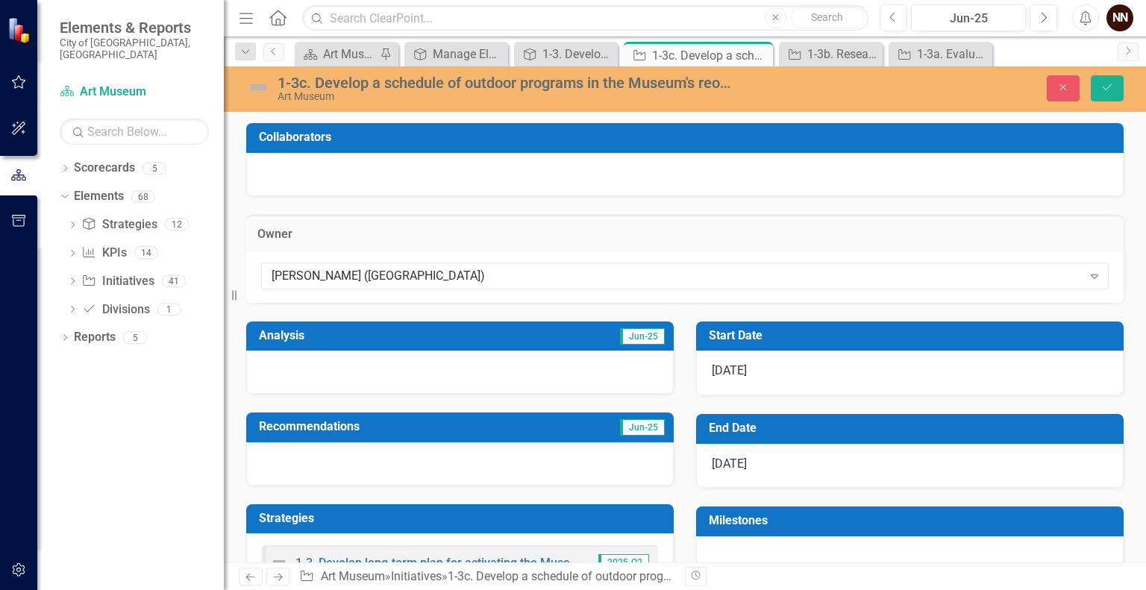
click at [509, 289] on div "[PERSON_NAME] ([GEOGRAPHIC_DATA]) Expand" at bounding box center [684, 276] width 877 height 51
click at [509, 283] on div "[PERSON_NAME] ([GEOGRAPHIC_DATA])" at bounding box center [676, 275] width 811 height 17
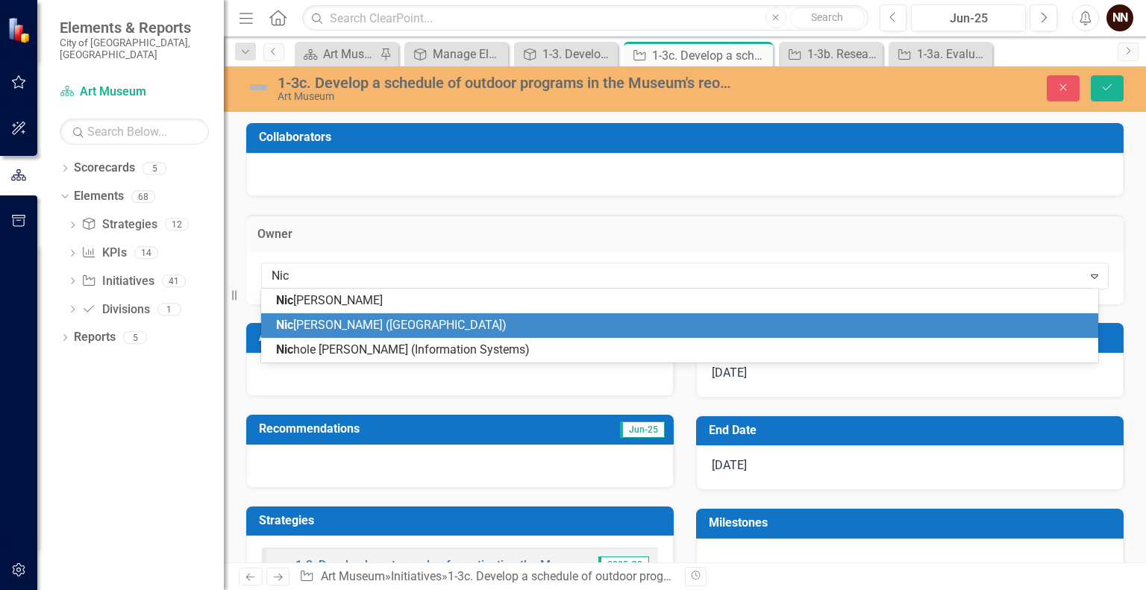
type input "Nico"
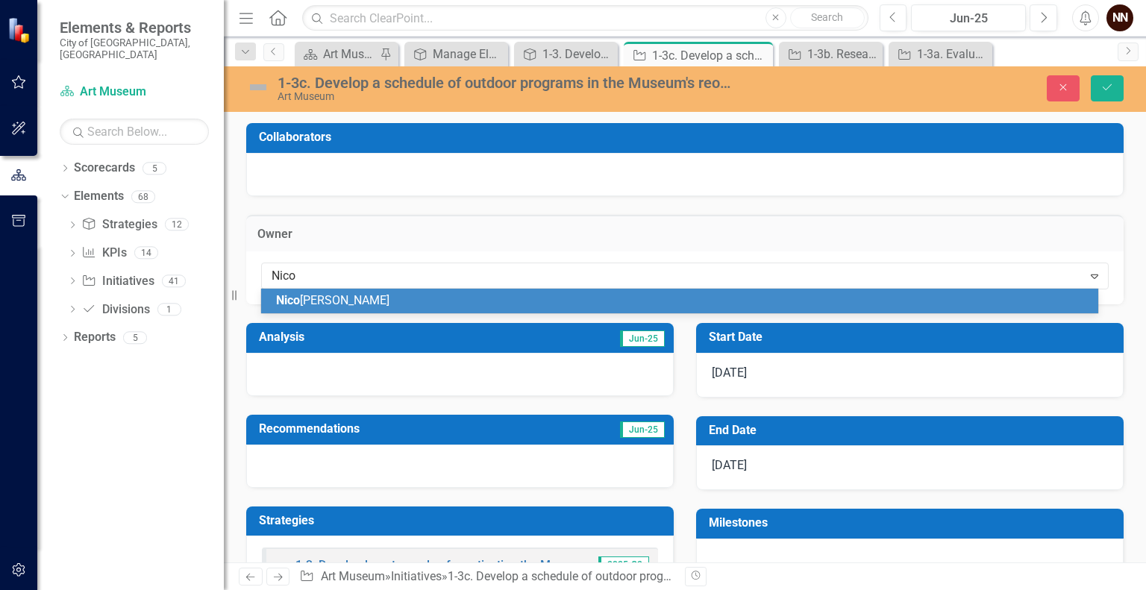
click at [421, 298] on div "[PERSON_NAME]" at bounding box center [682, 300] width 813 height 17
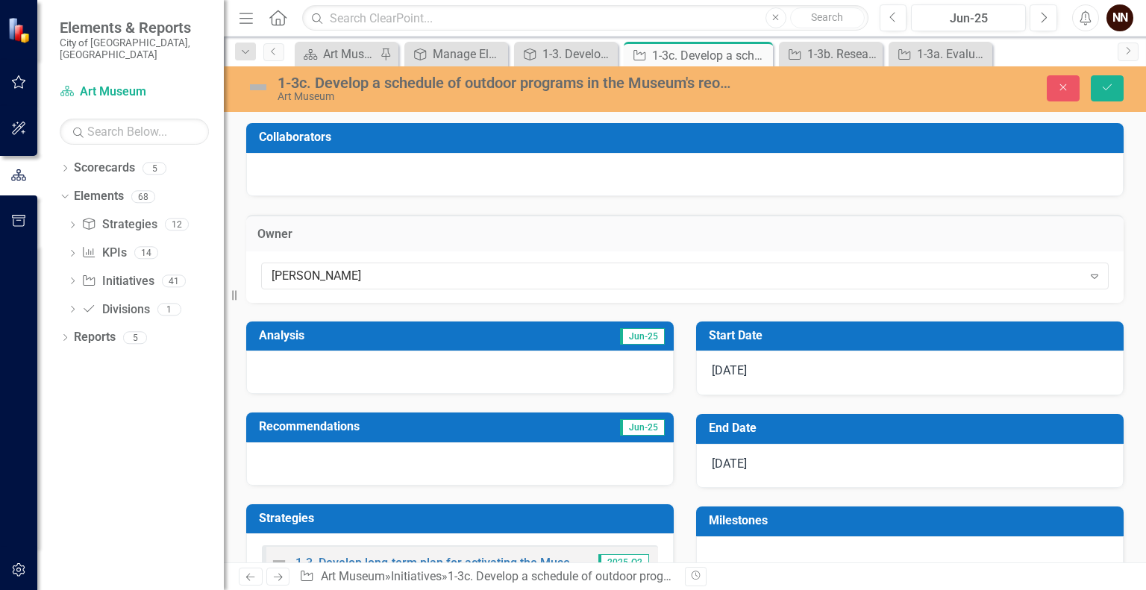
click at [433, 192] on div at bounding box center [684, 174] width 877 height 43
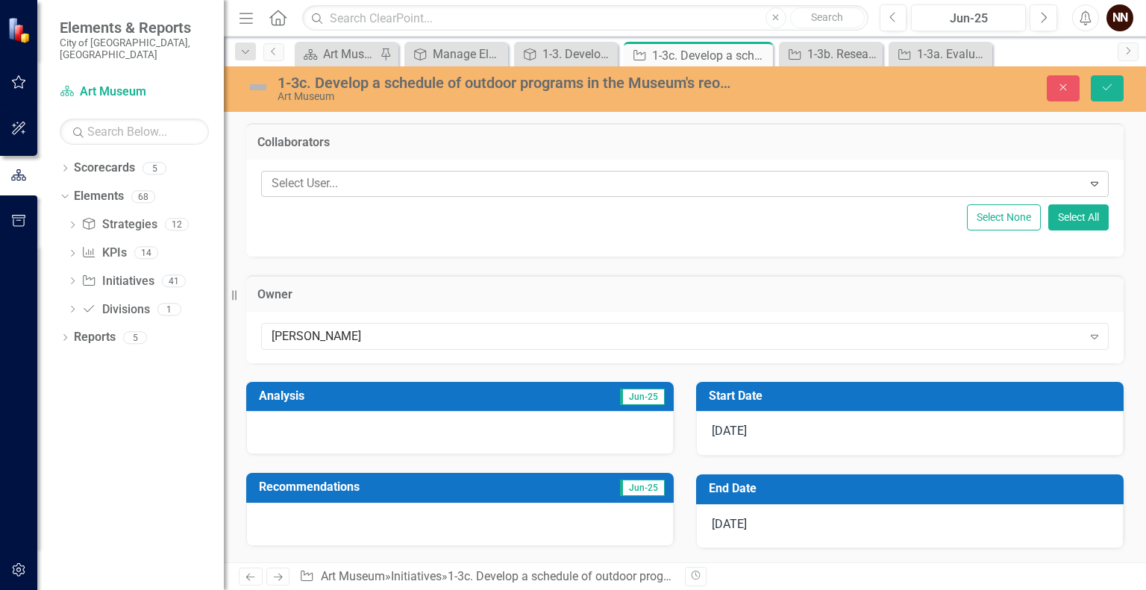
click at [406, 179] on div at bounding box center [674, 184] width 817 height 20
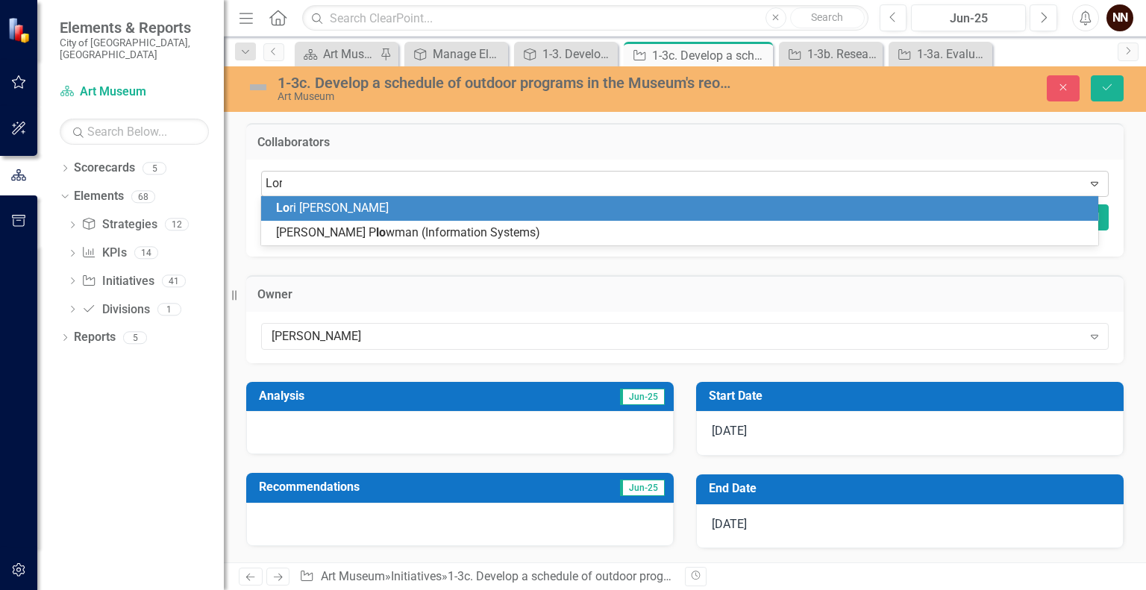
type input "[PERSON_NAME]"
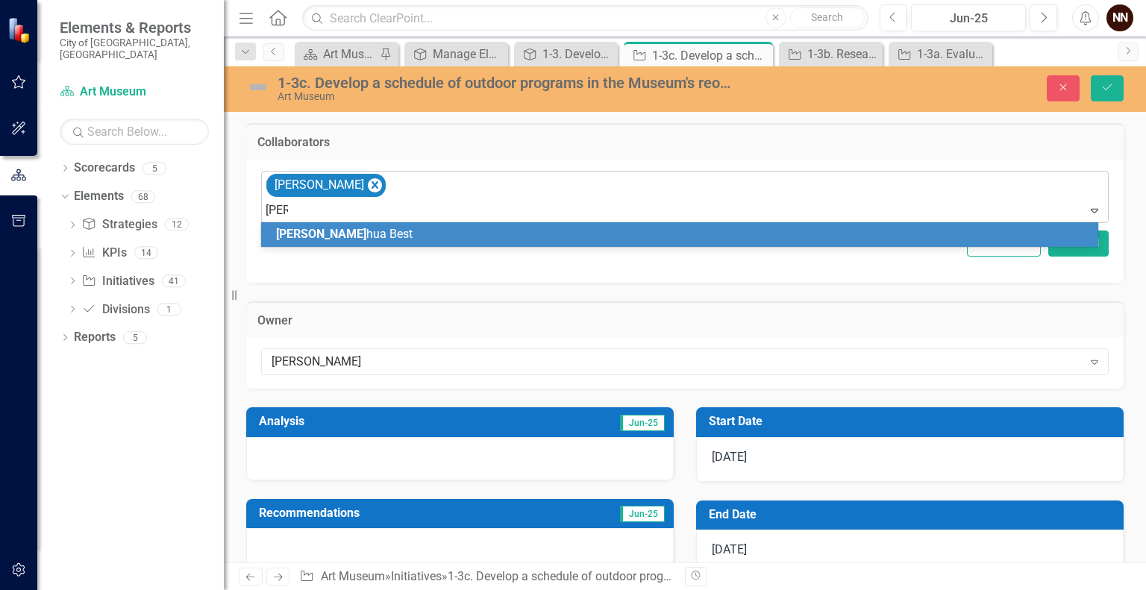
type input "[PERSON_NAME]"
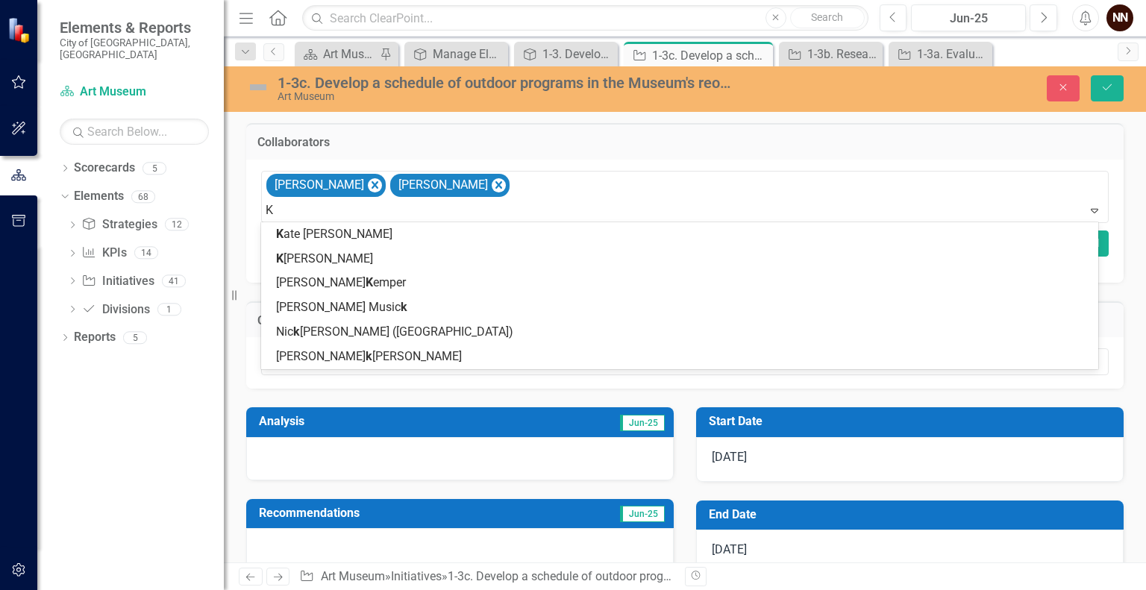
type input "Ka"
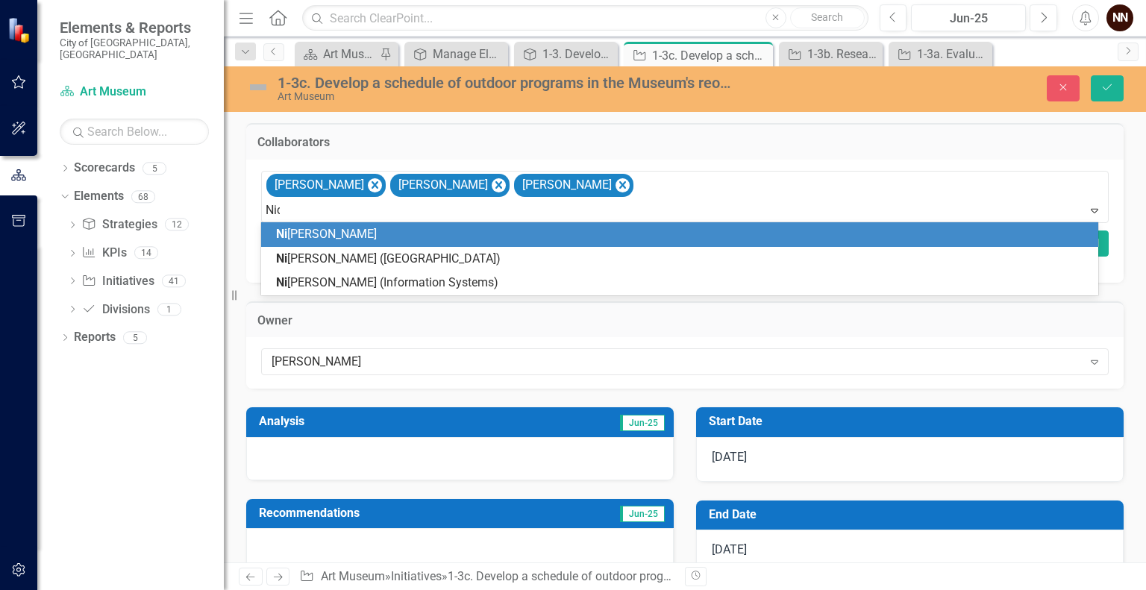
type input "[PERSON_NAME]"
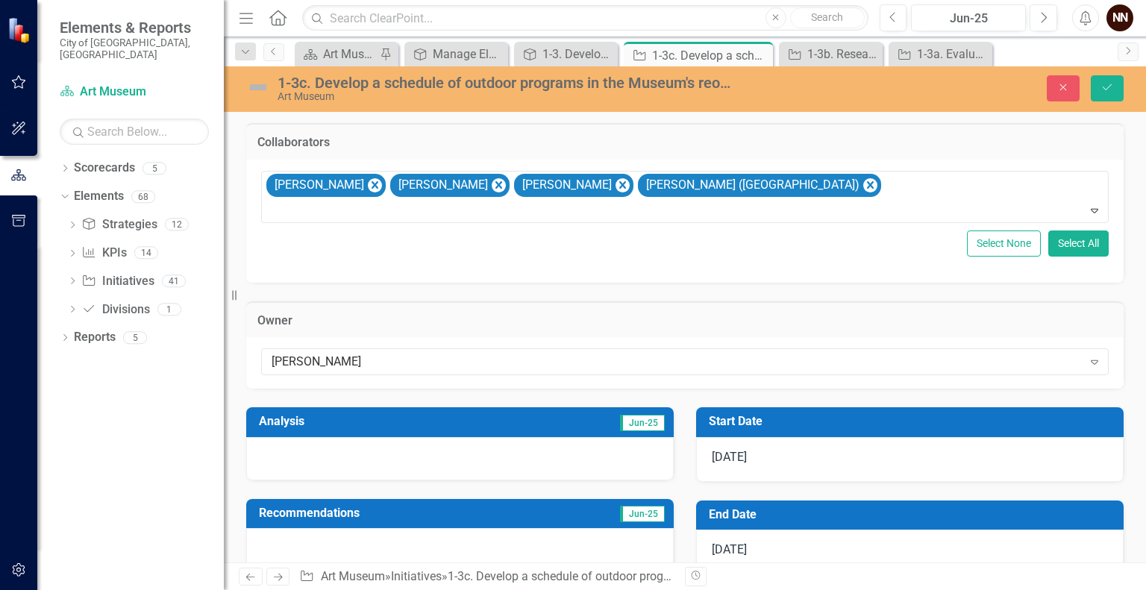
type input "L"
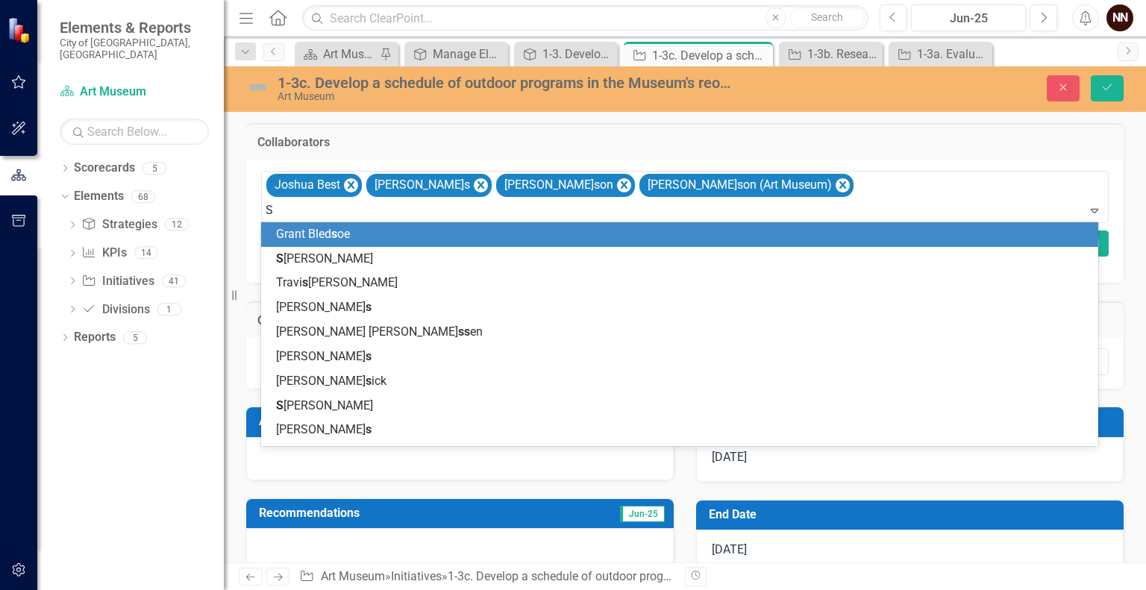
type input "Sa"
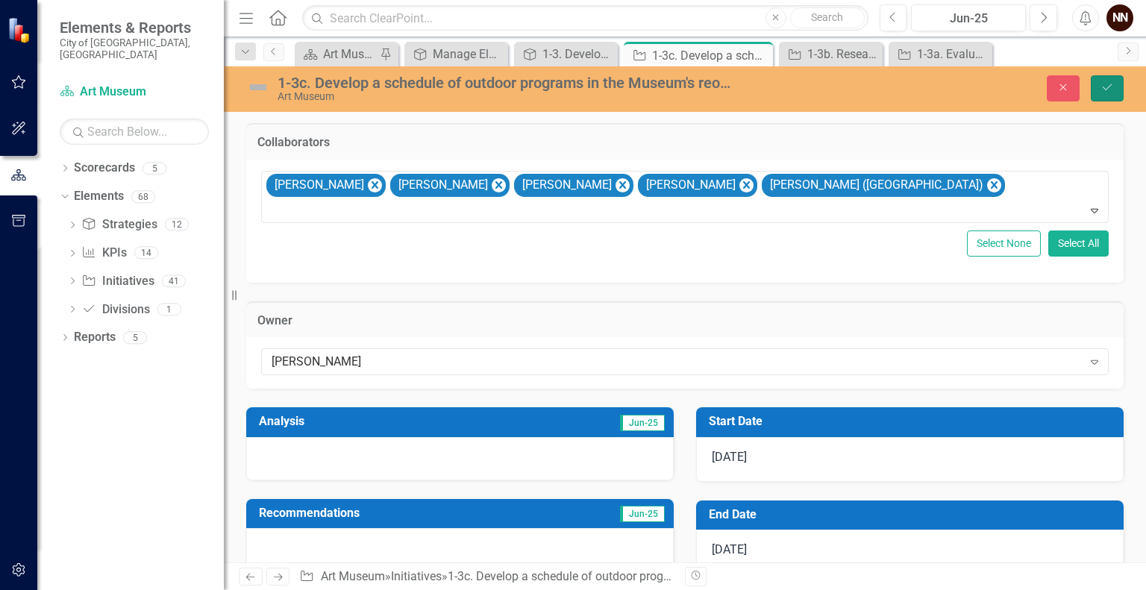
click at [1105, 88] on icon "Save" at bounding box center [1106, 87] width 13 height 10
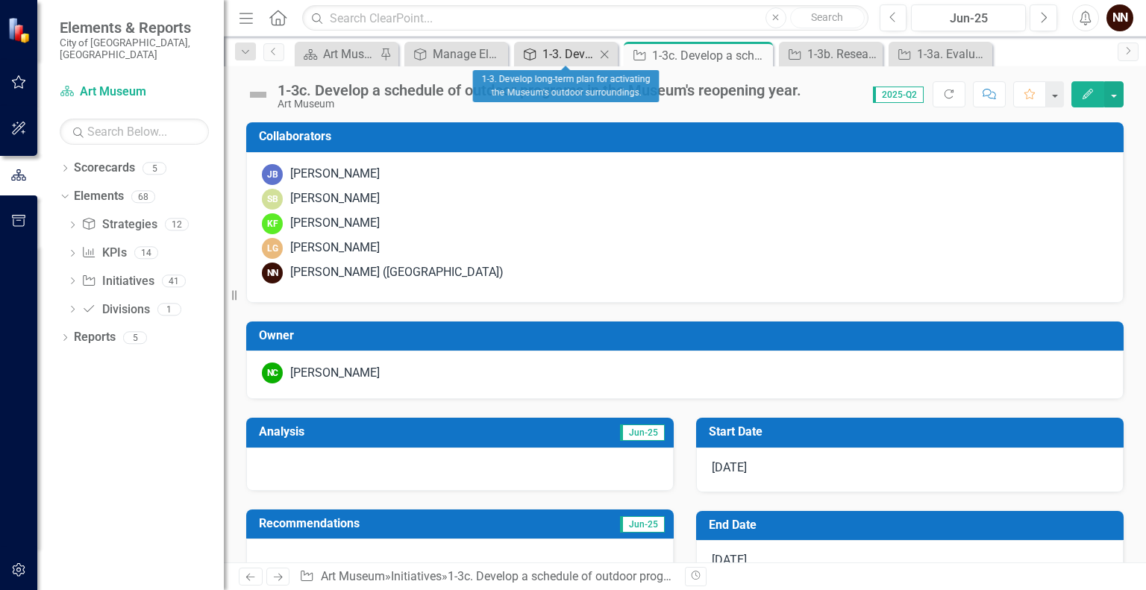
click at [570, 53] on div "1-3. Develop long-term plan for activating the Museum's outdoor surroundings." at bounding box center [568, 54] width 53 height 19
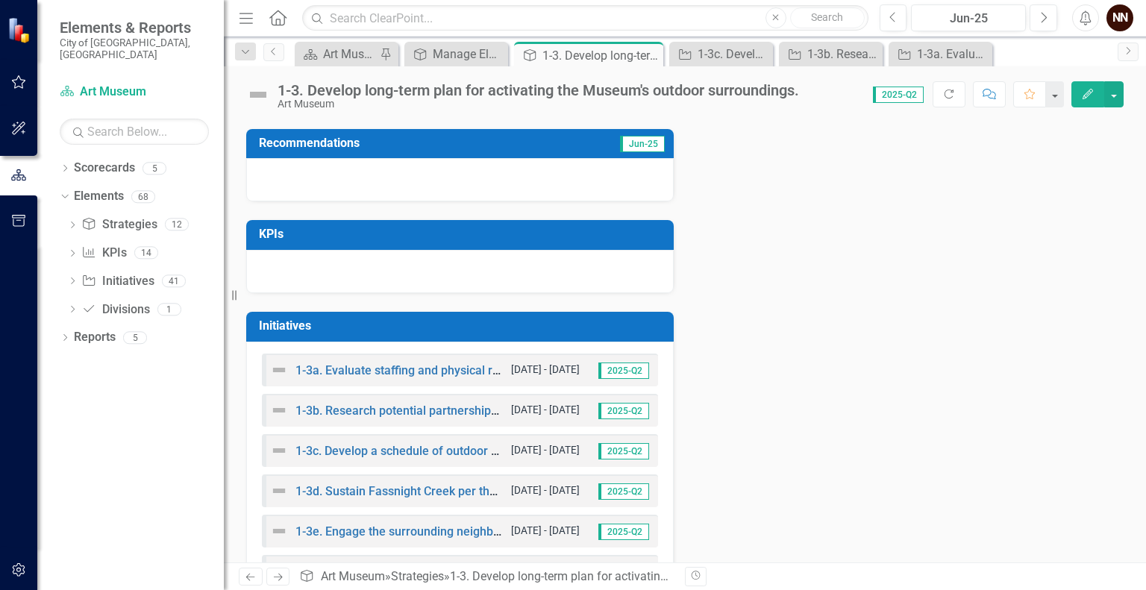
scroll to position [442, 0]
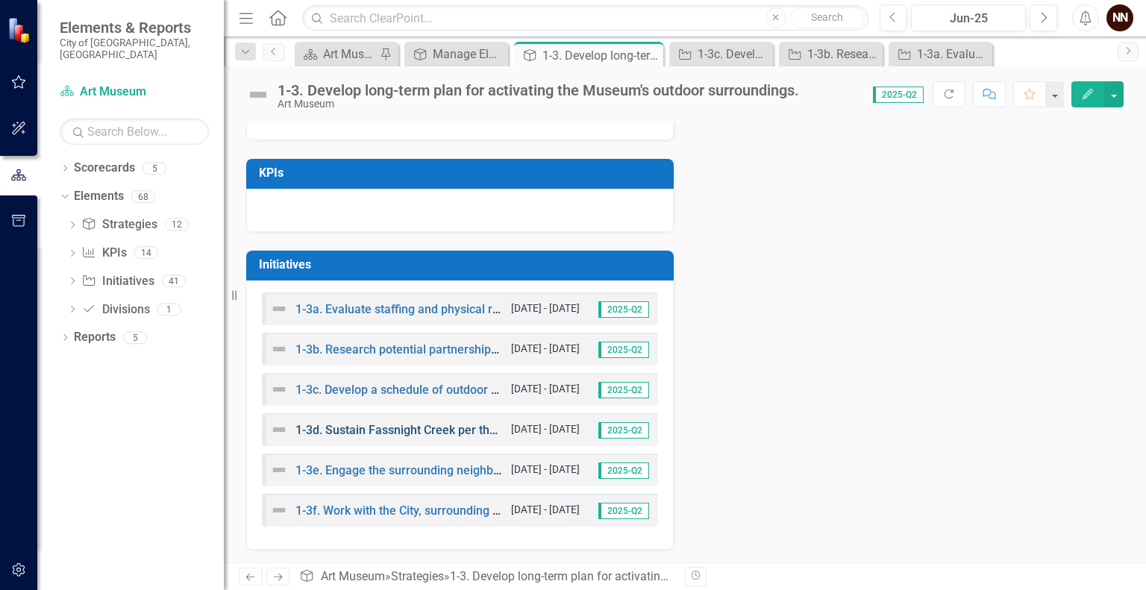
click at [424, 423] on link "1-3d. Sustain Fassnight Creek per the Fassnight Creek Stewardship Management Pl…" at bounding box center [527, 430] width 465 height 14
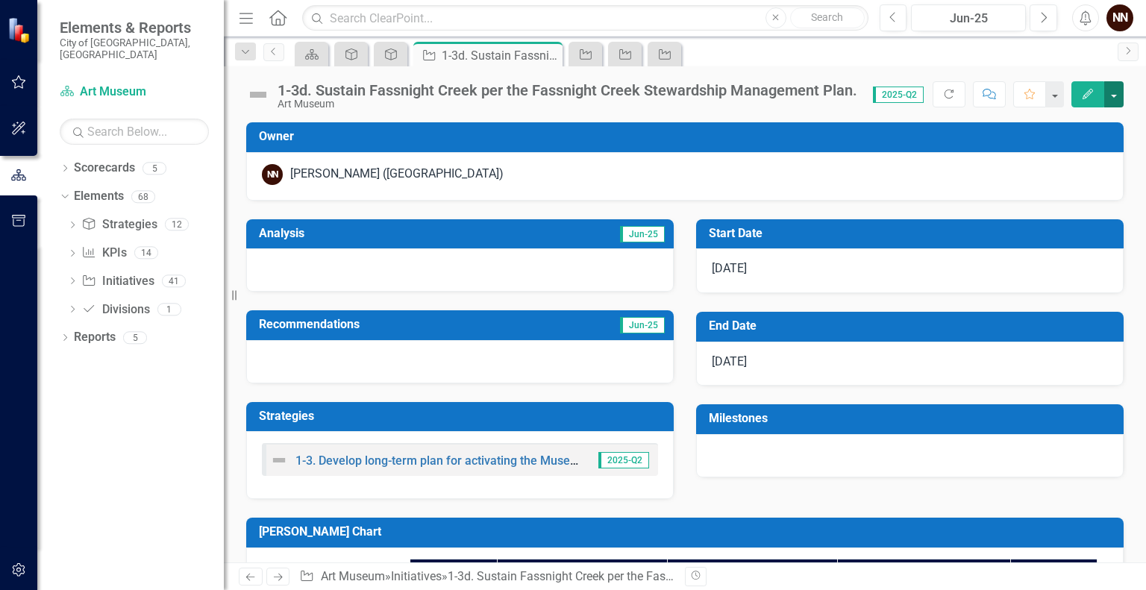
click at [1116, 95] on button "button" at bounding box center [1113, 94] width 19 height 26
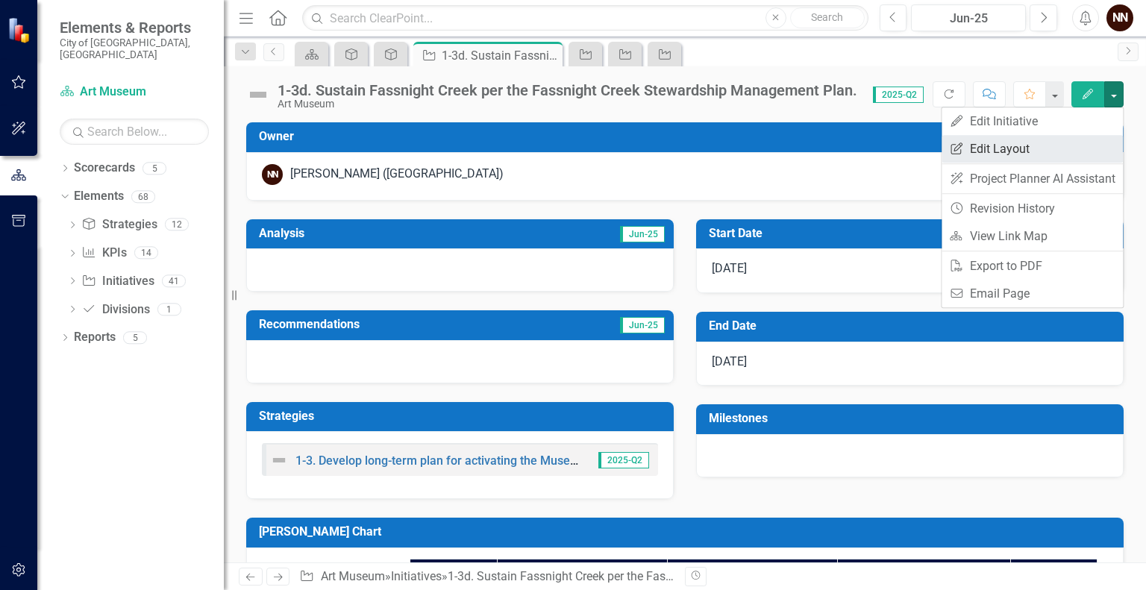
click at [1037, 148] on link "Edit Report Edit Layout" at bounding box center [1031, 149] width 181 height 28
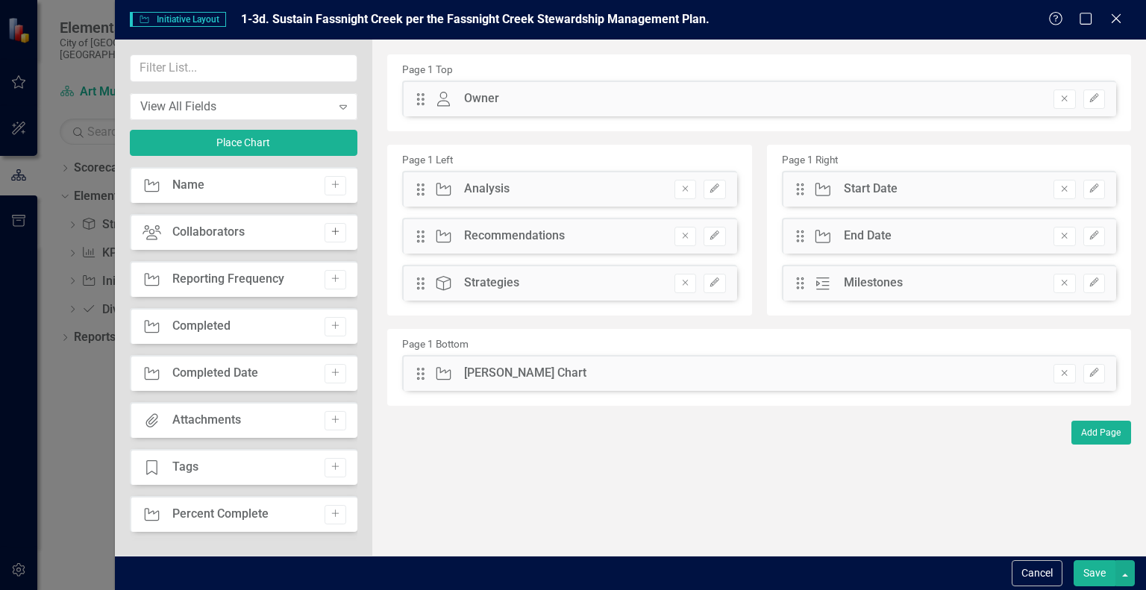
click at [330, 229] on icon "Add" at bounding box center [335, 231] width 11 height 9
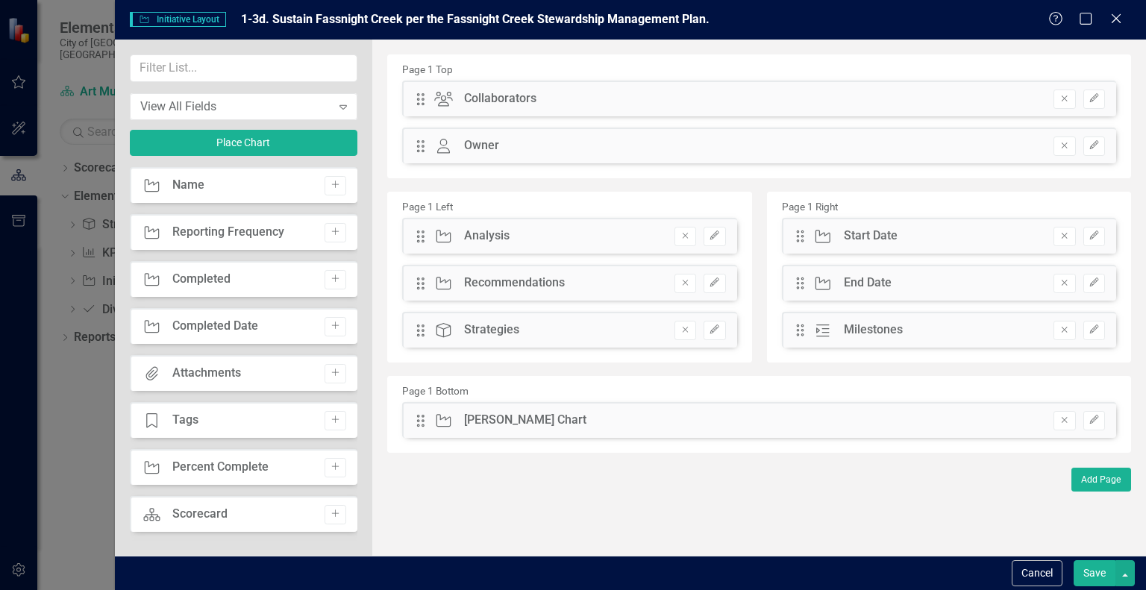
click at [1100, 575] on button "Save" at bounding box center [1094, 573] width 42 height 26
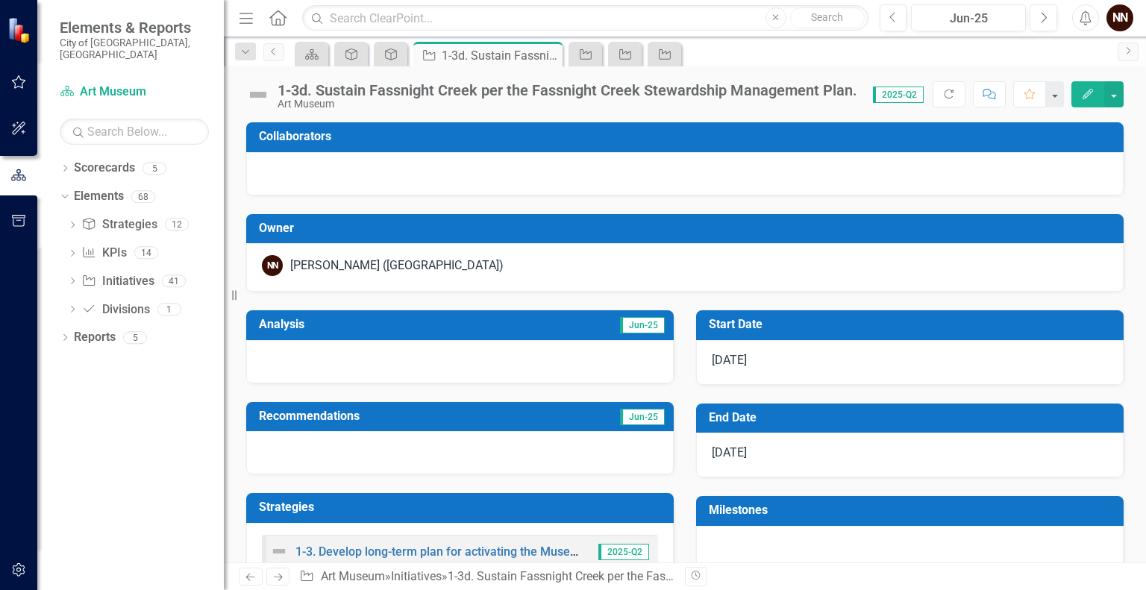
click at [626, 160] on div at bounding box center [684, 173] width 877 height 43
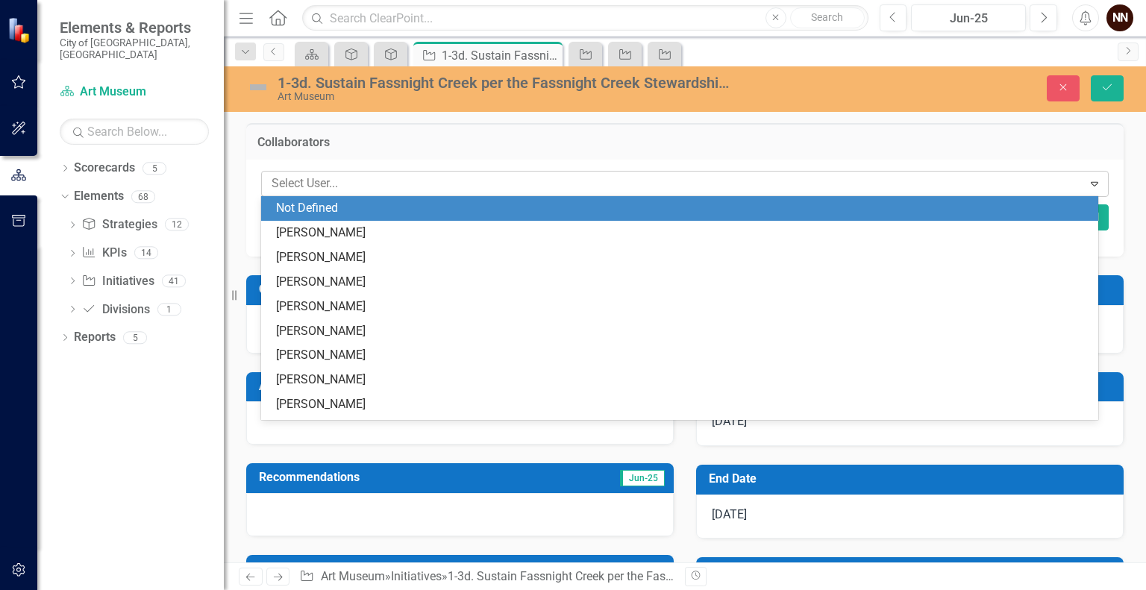
click at [555, 186] on div at bounding box center [674, 184] width 817 height 20
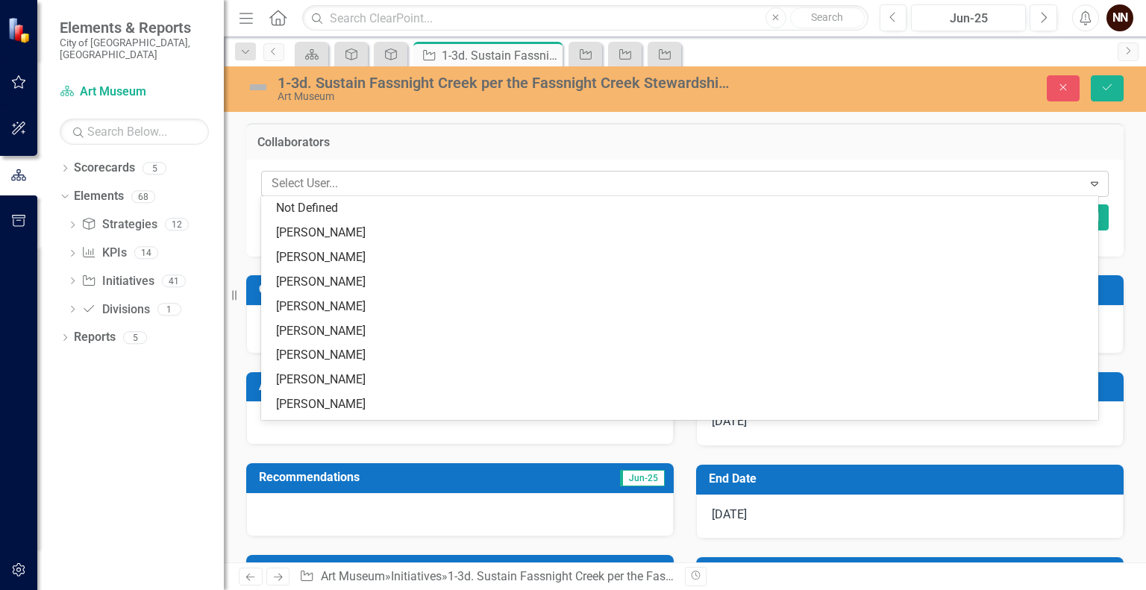
type input "K"
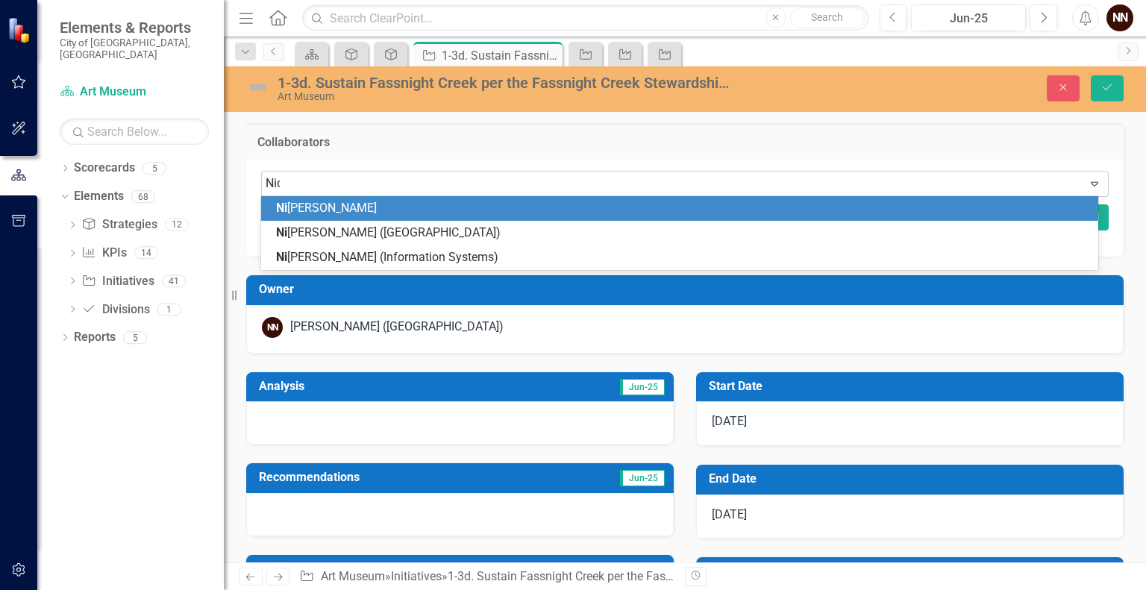
type input "Nico"
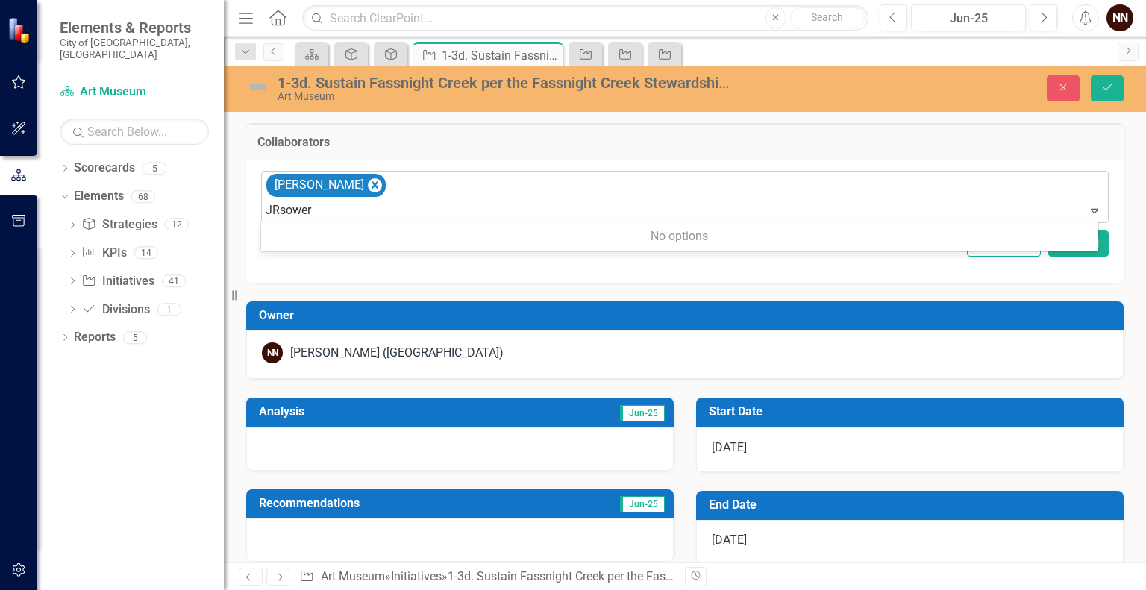
type input "JRsowers"
click at [1090, 75] on button "Save" at bounding box center [1106, 88] width 33 height 26
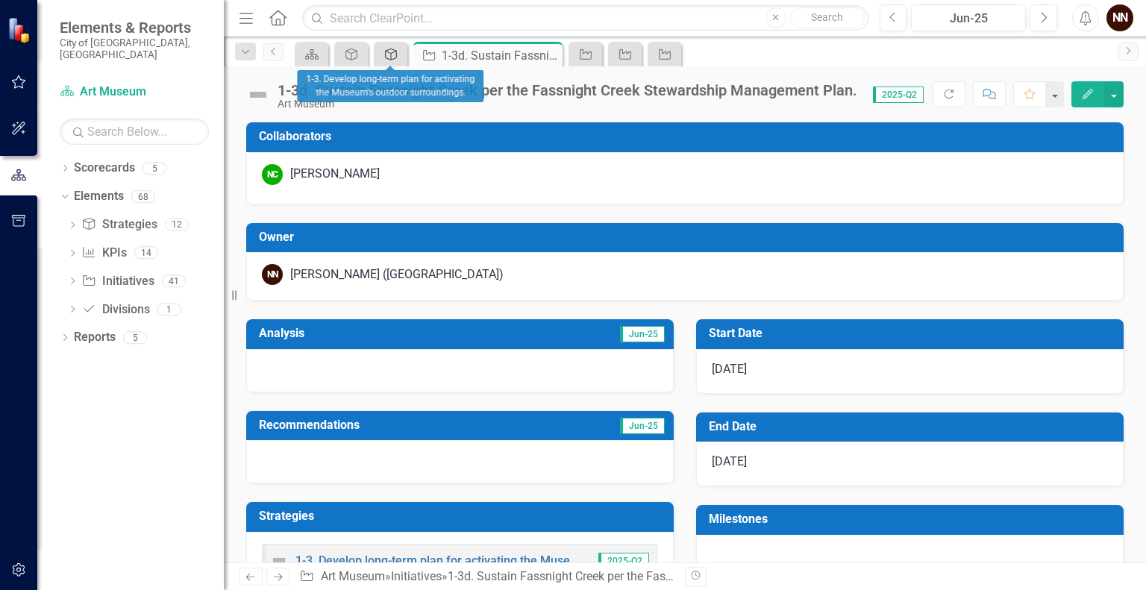
click at [400, 56] on link "Strategy" at bounding box center [390, 54] width 26 height 19
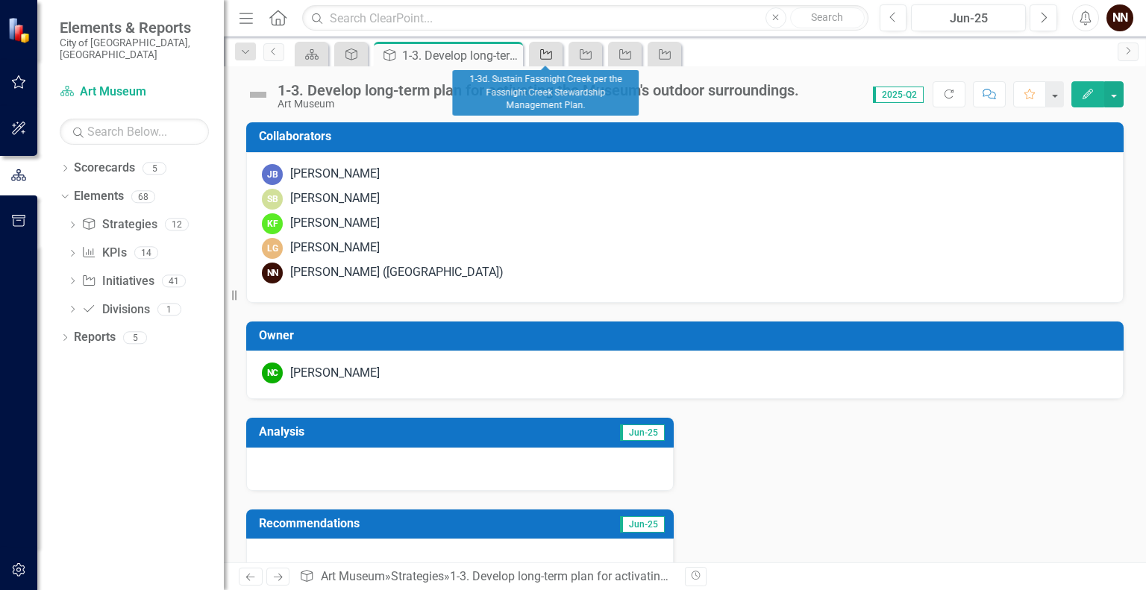
click at [538, 56] on icon "Initiative" at bounding box center [545, 54] width 15 height 12
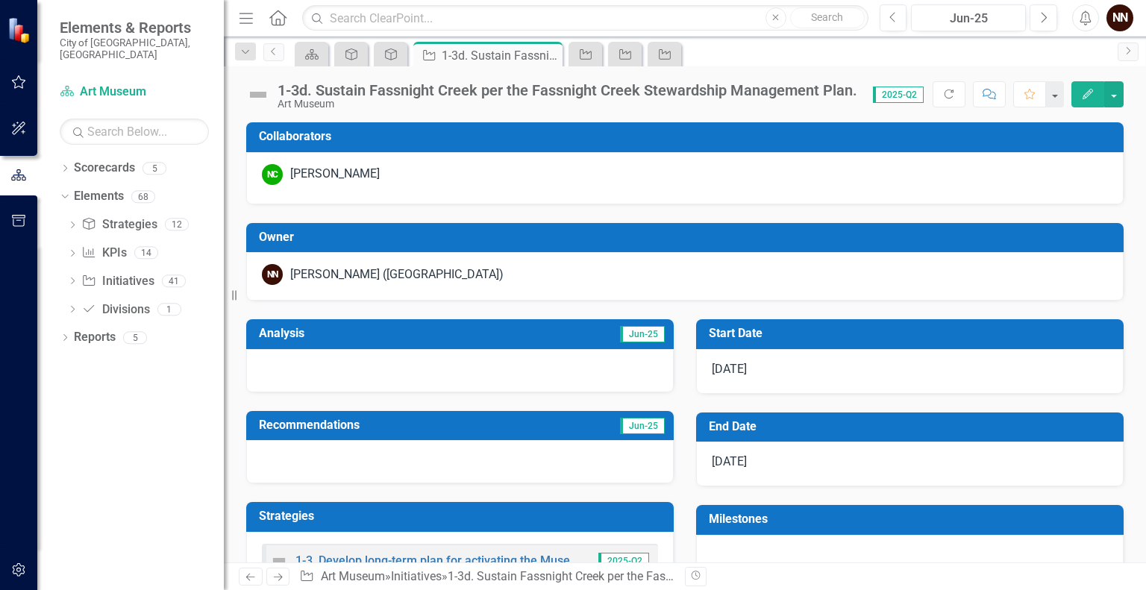
click at [828, 134] on h3 "Collaborators" at bounding box center [687, 136] width 857 height 13
click at [957, 142] on h3 "Collaborators" at bounding box center [687, 136] width 857 height 13
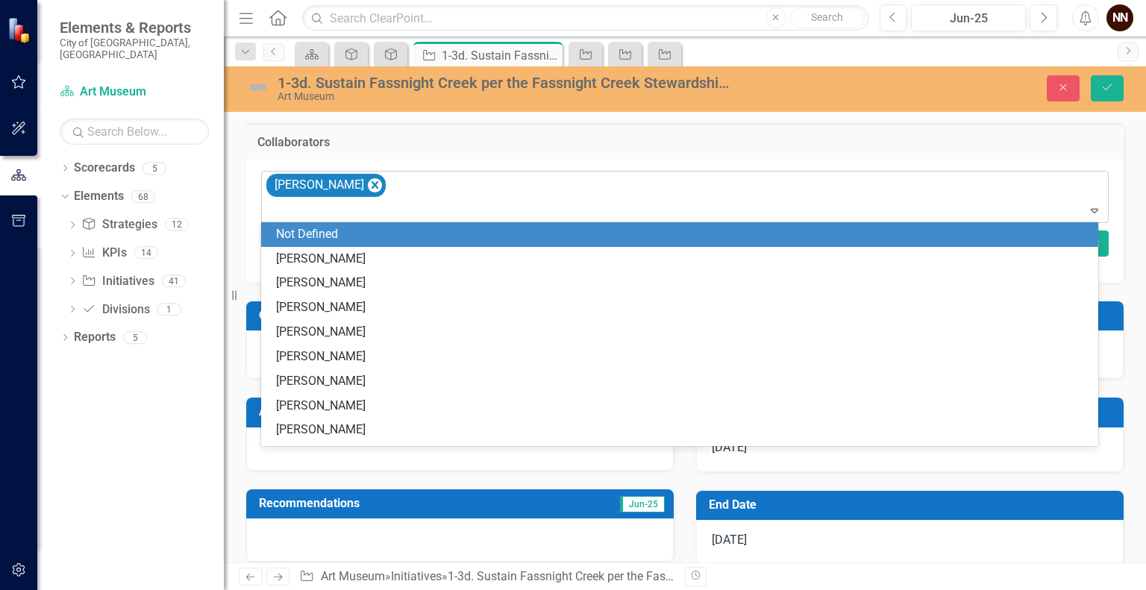
click at [789, 196] on div "[PERSON_NAME]" at bounding box center [686, 197] width 844 height 51
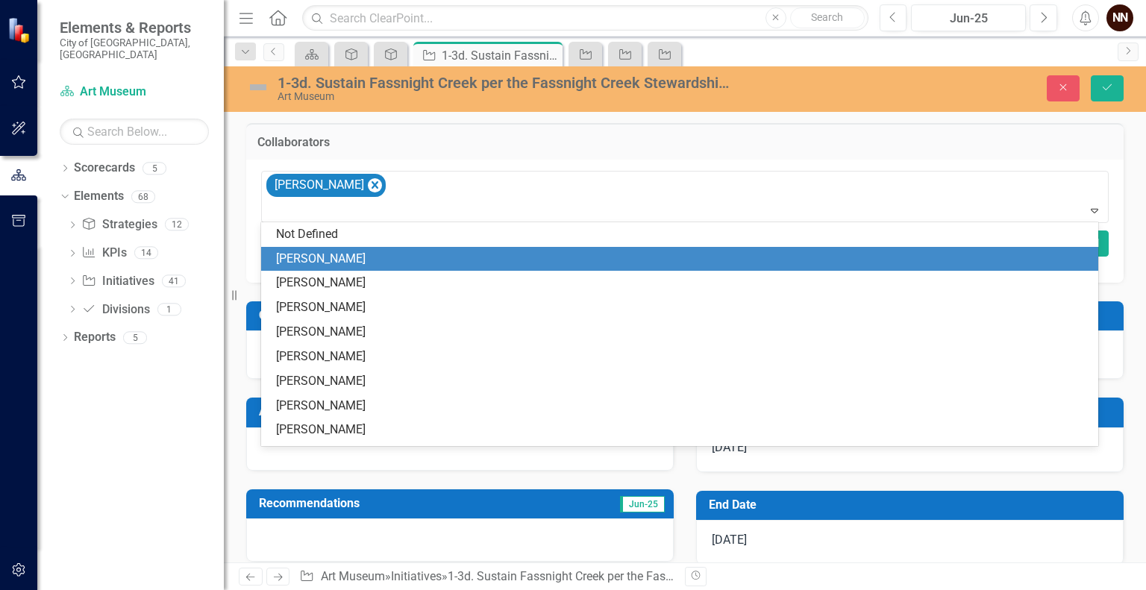
click at [430, 257] on div "[PERSON_NAME]" at bounding box center [682, 259] width 813 height 17
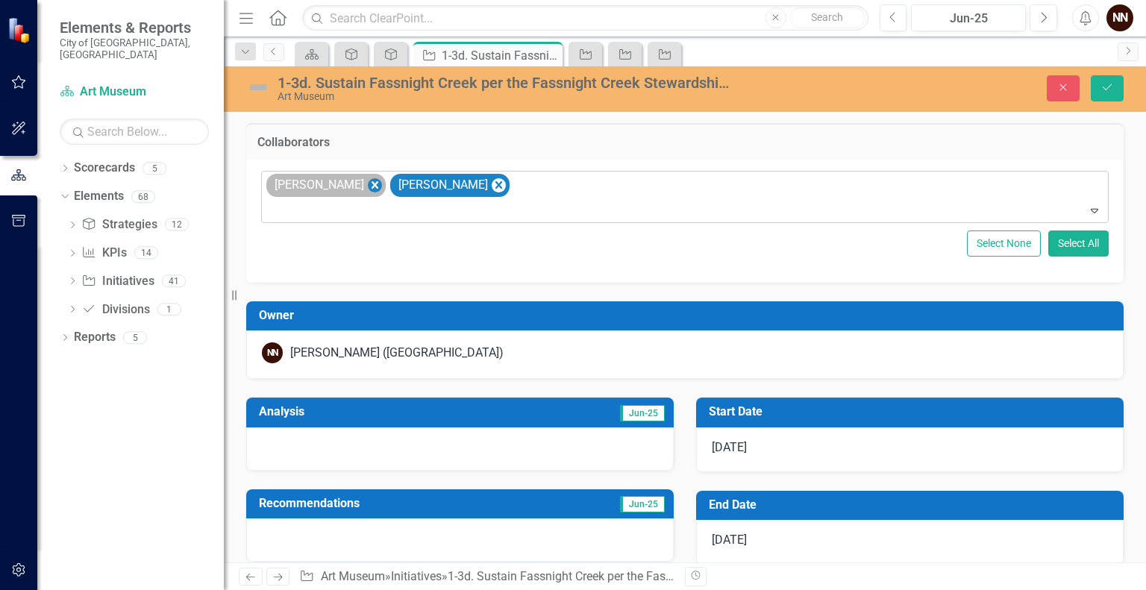
click at [368, 192] on icon "Remove Joshua Best" at bounding box center [375, 185] width 14 height 19
type input "j"
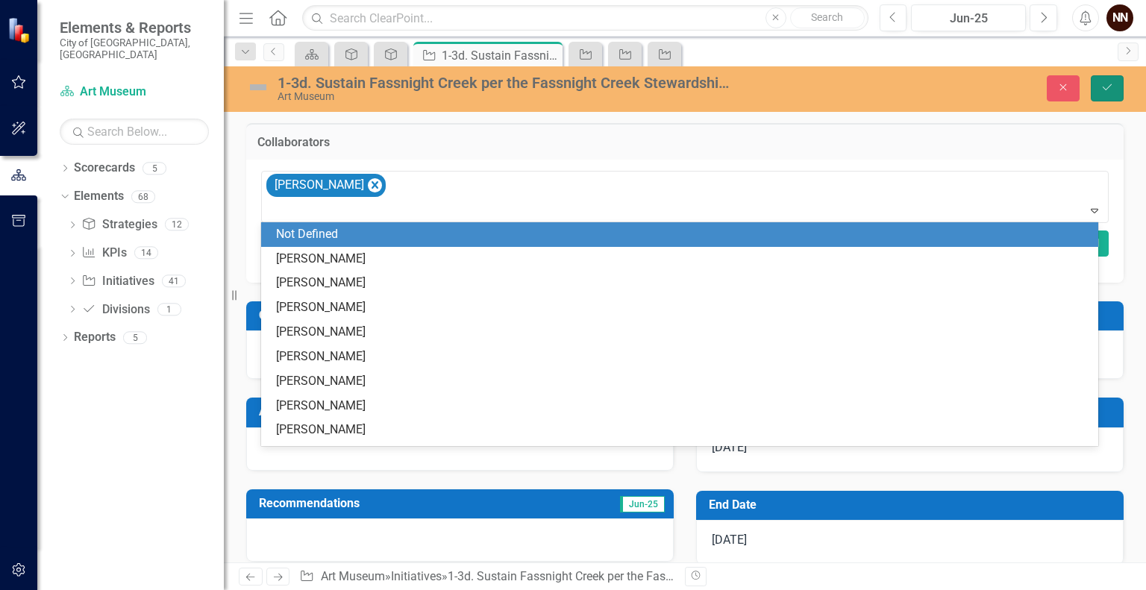
click at [1110, 83] on icon "Save" at bounding box center [1106, 87] width 13 height 10
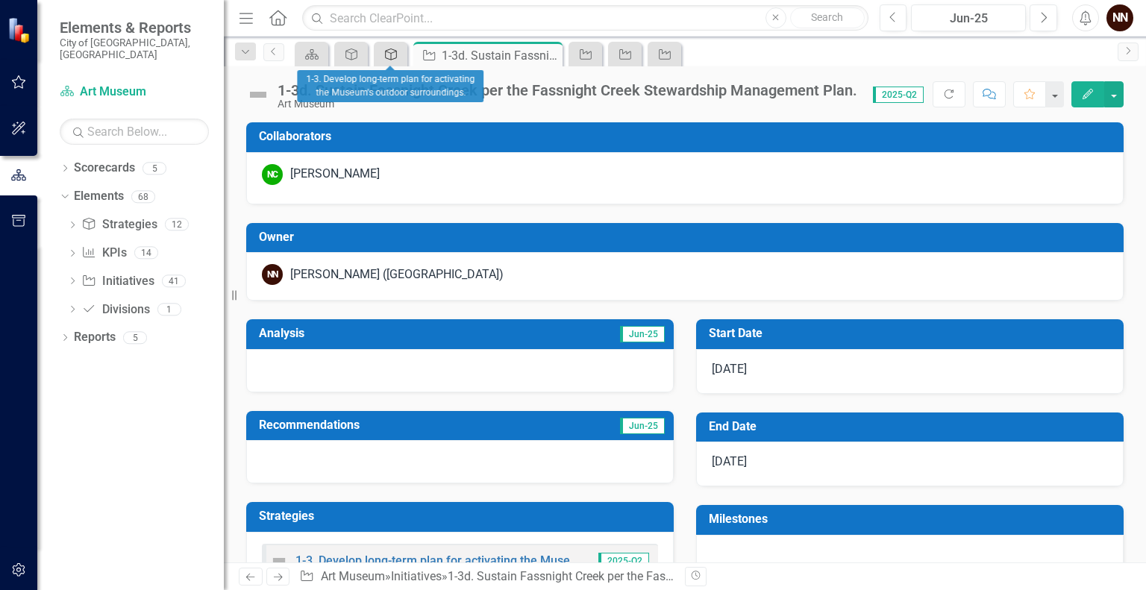
click at [397, 51] on icon at bounding box center [391, 54] width 12 height 12
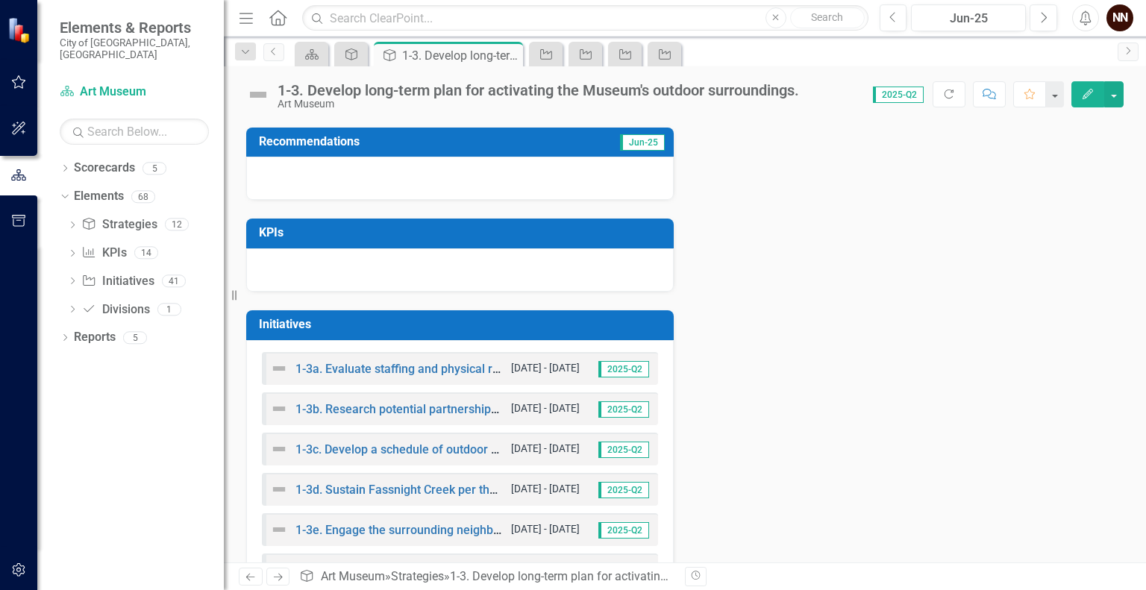
scroll to position [442, 0]
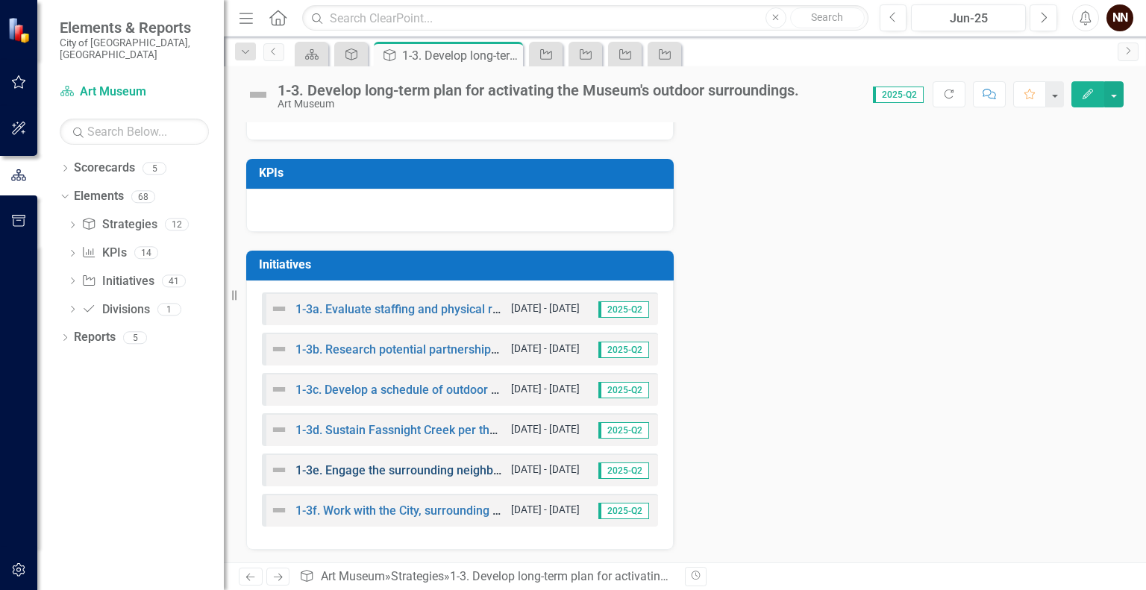
click at [410, 468] on link "1-3e. Engage the surrounding neighborhoods, the [GEOGRAPHIC_DATA], and other st…" at bounding box center [677, 470] width 764 height 14
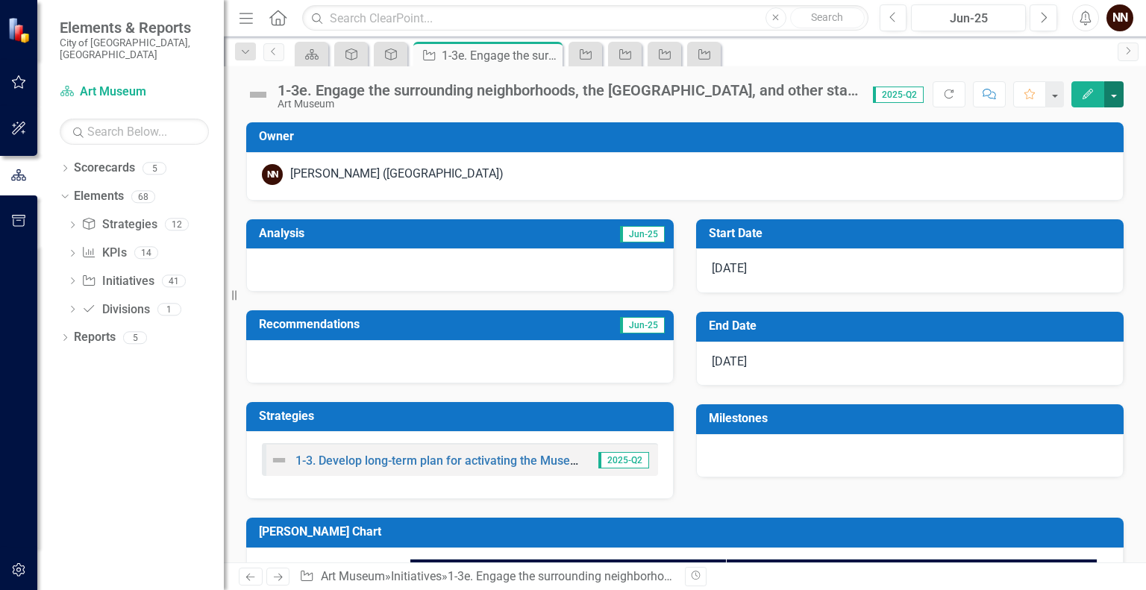
click at [1117, 94] on button "button" at bounding box center [1113, 94] width 19 height 26
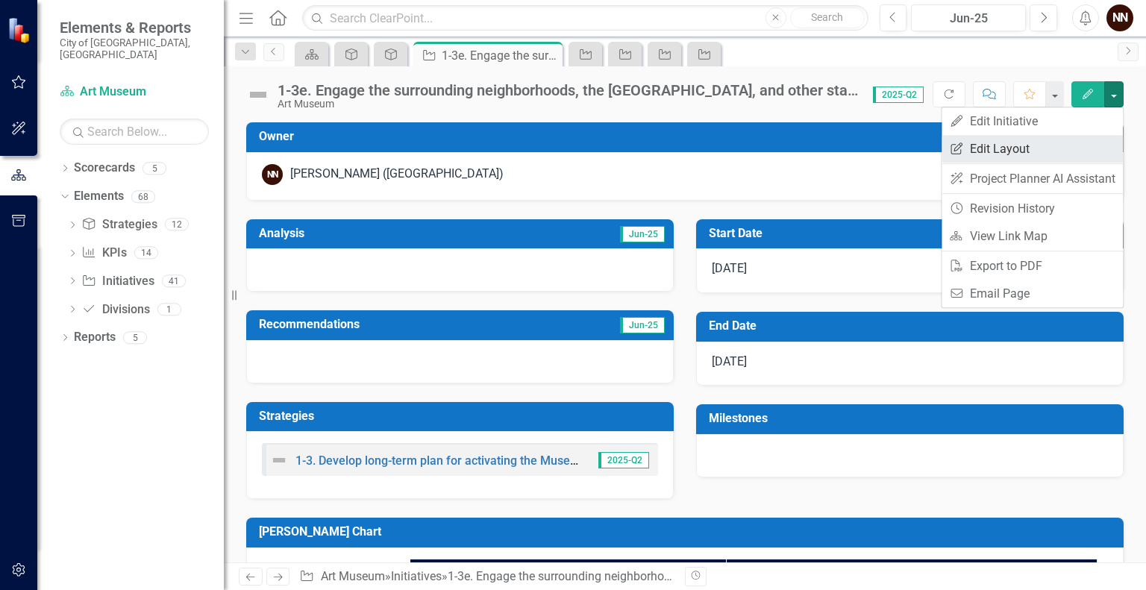
click at [1030, 151] on link "Edit Report Edit Layout" at bounding box center [1031, 149] width 181 height 28
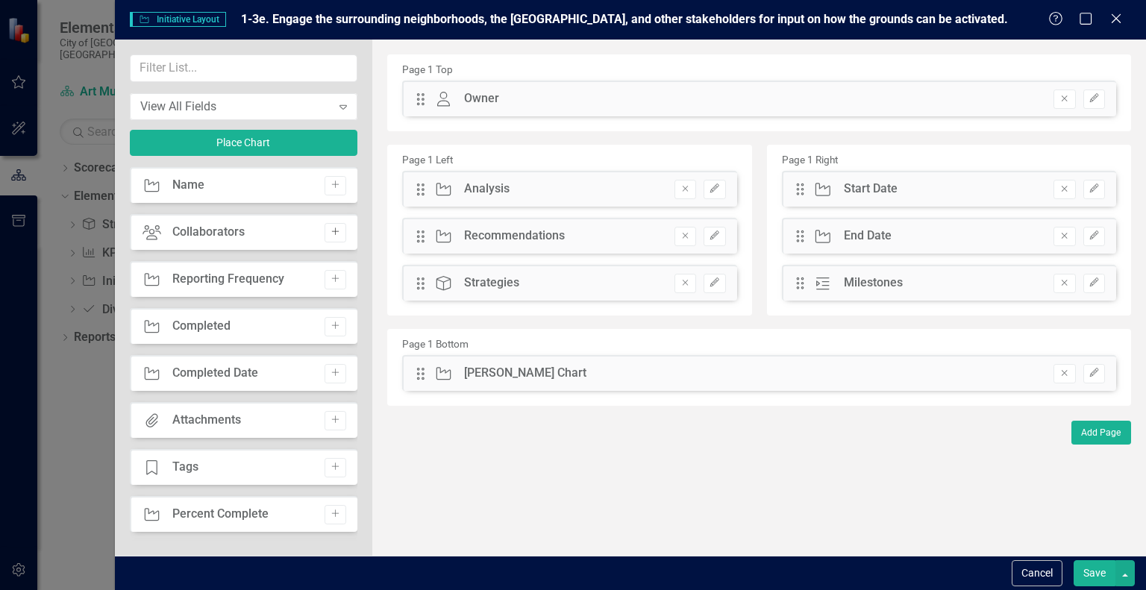
click at [330, 235] on icon "Add" at bounding box center [335, 231] width 11 height 9
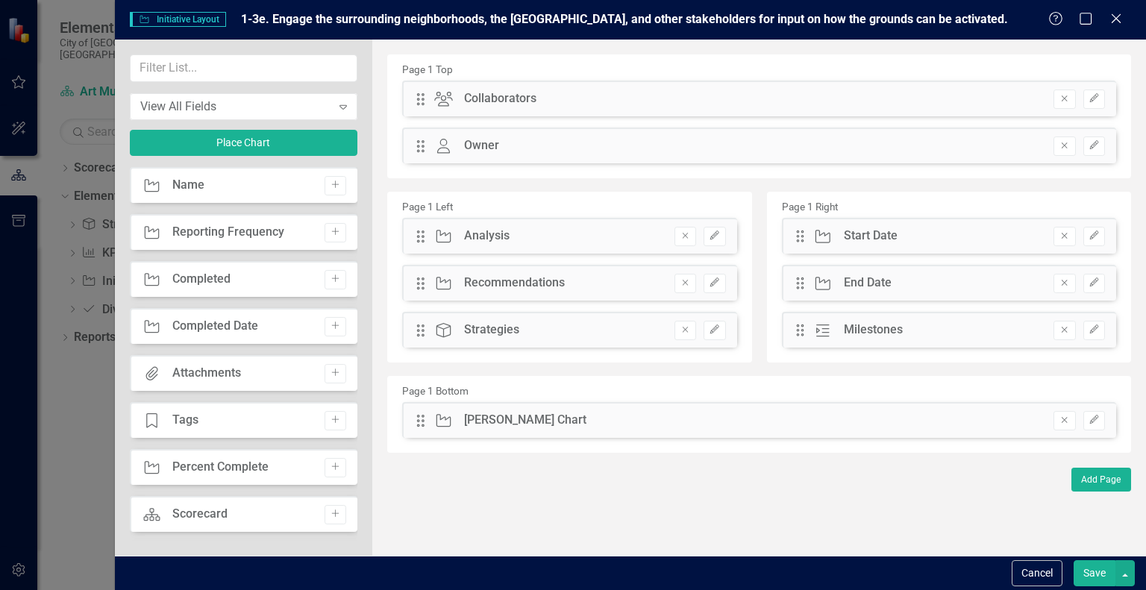
click at [1081, 565] on button "Save" at bounding box center [1094, 573] width 42 height 26
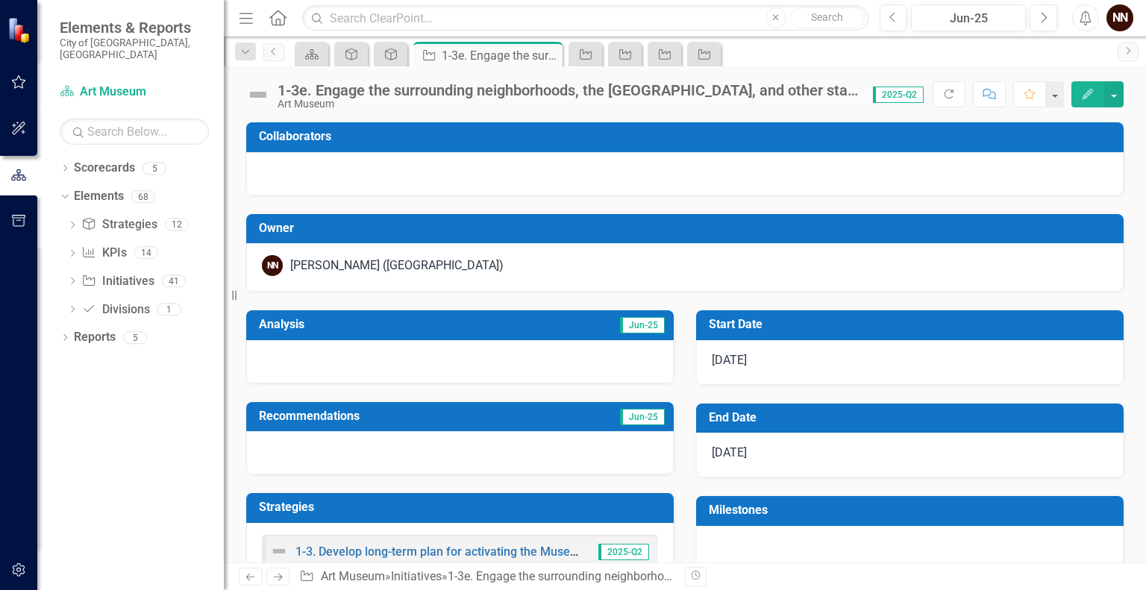
click at [558, 137] on h3 "Collaborators" at bounding box center [687, 136] width 857 height 13
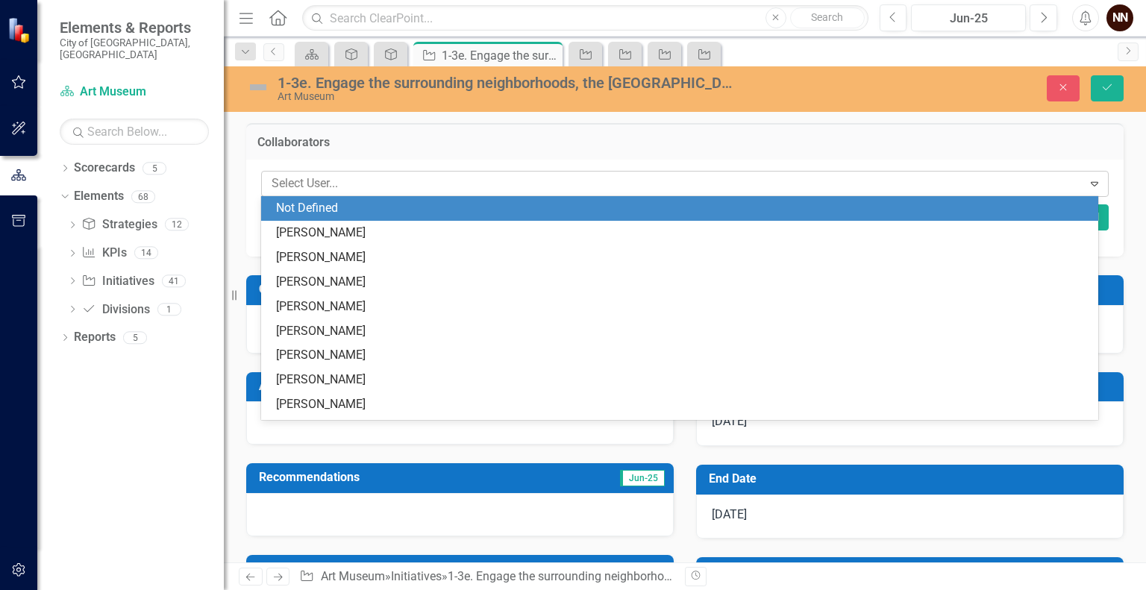
click at [486, 186] on div at bounding box center [674, 184] width 817 height 20
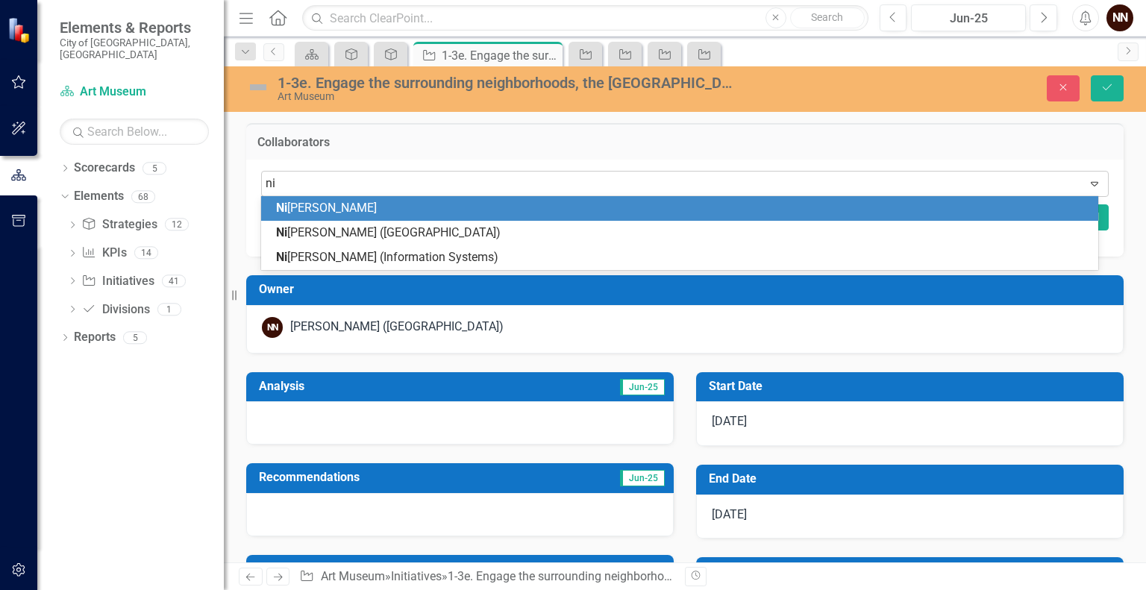
type input "nic"
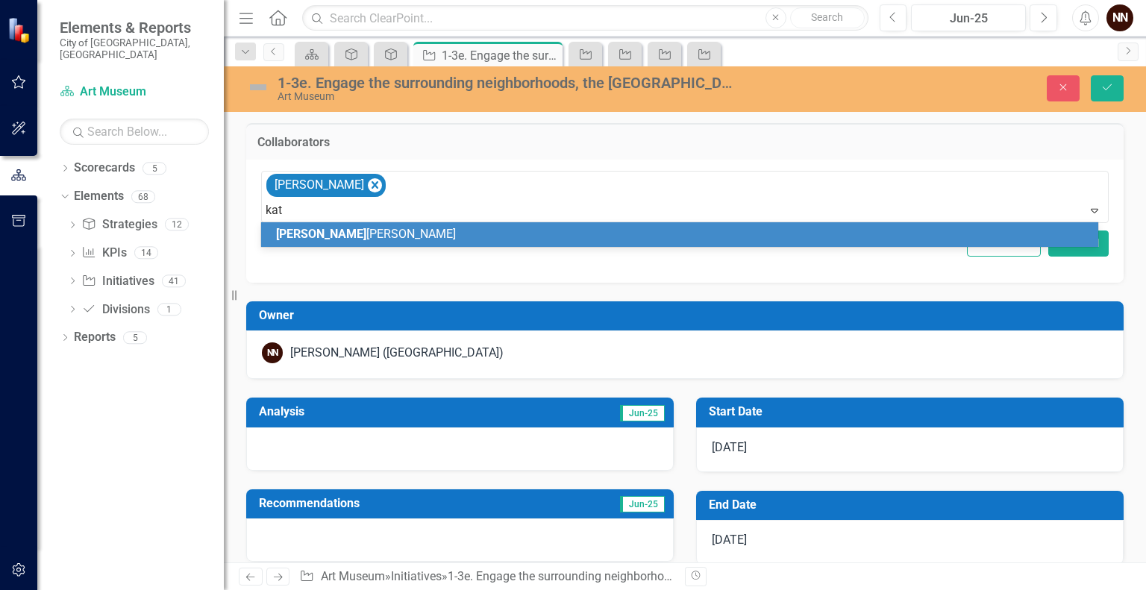
type input "[PERSON_NAME]"
click at [601, 236] on div "[PERSON_NAME]" at bounding box center [682, 234] width 813 height 17
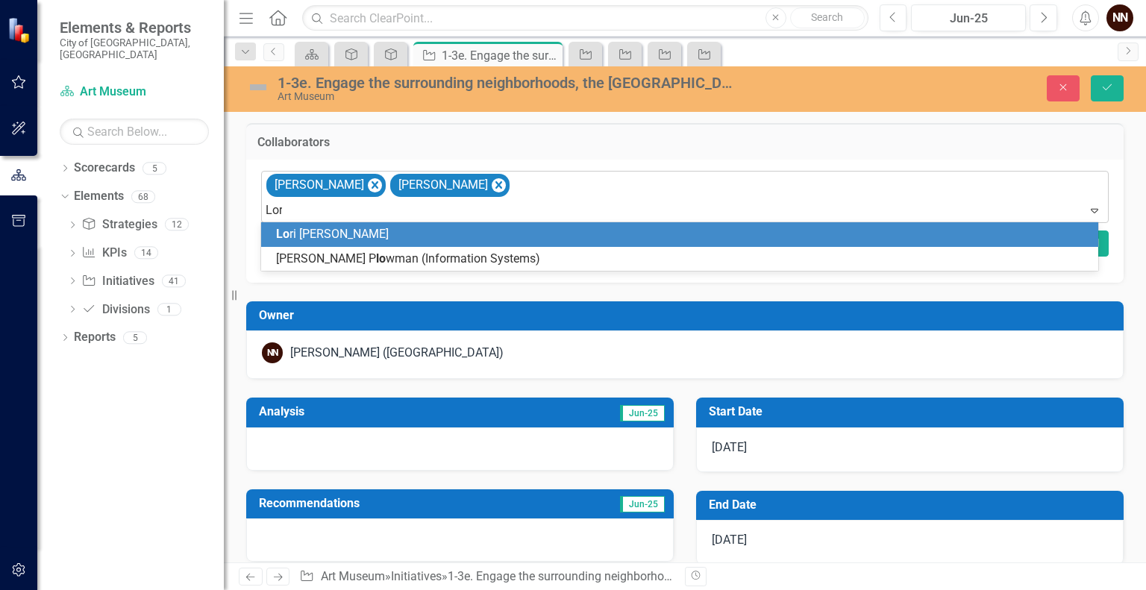
type input "[PERSON_NAME]"
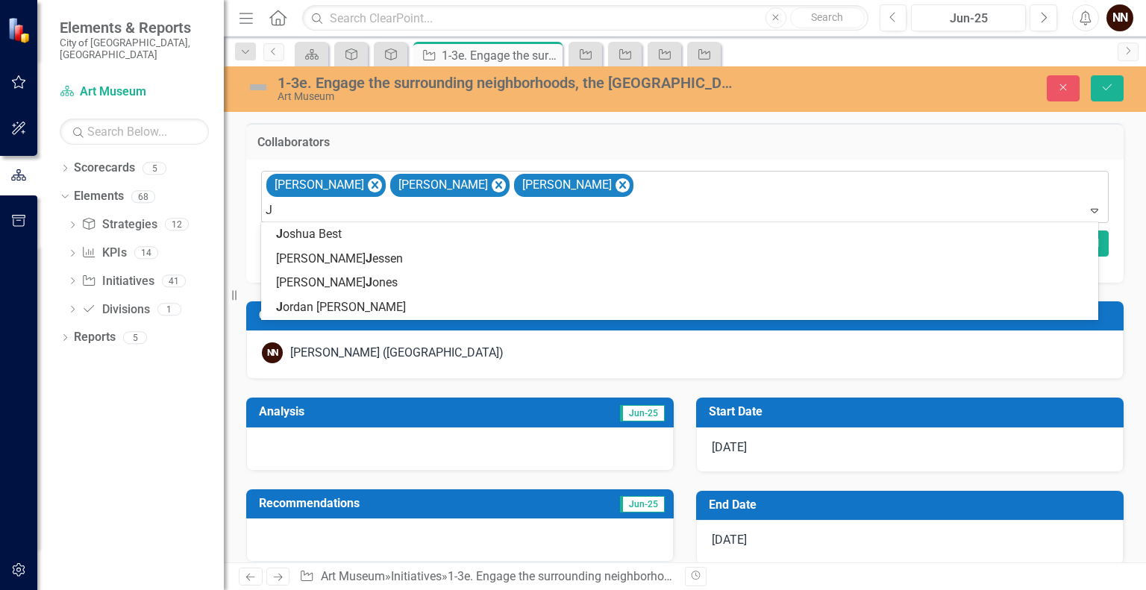
type input "Jo"
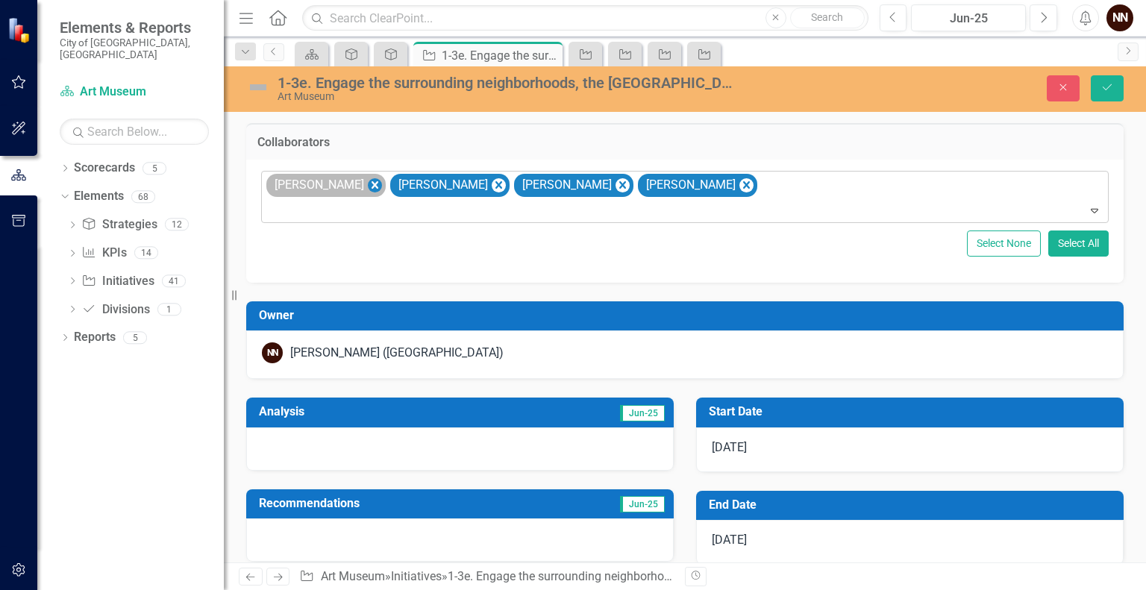
click at [371, 187] on icon "Remove Joshua Best" at bounding box center [374, 184] width 7 height 7
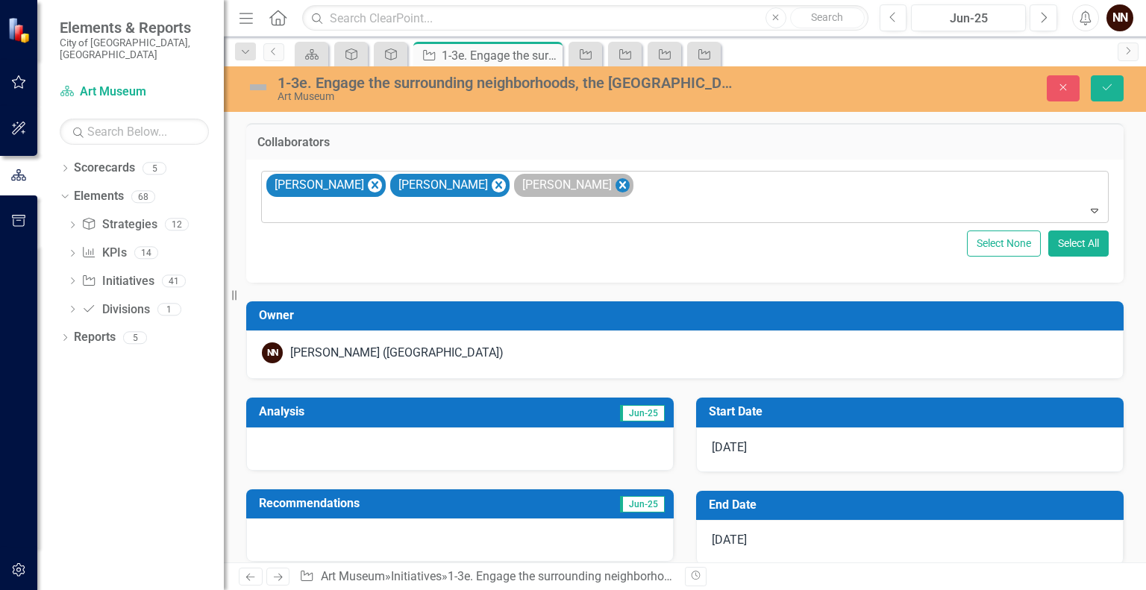
click at [619, 186] on icon "Remove Lori Gipson" at bounding box center [622, 184] width 7 height 7
click at [1115, 89] on button "Save" at bounding box center [1106, 88] width 33 height 26
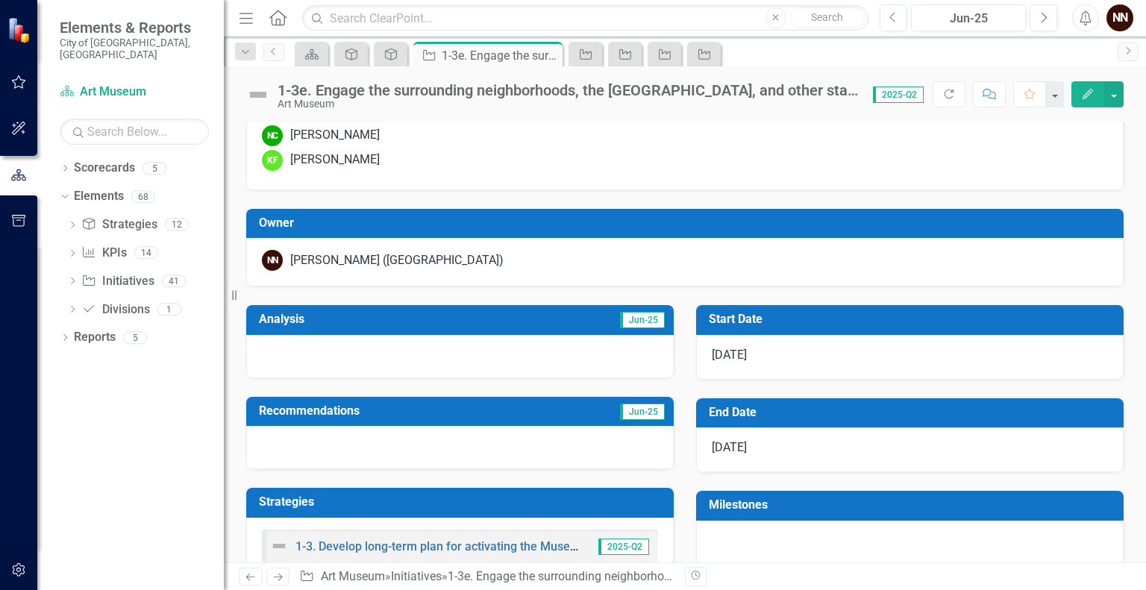
scroll to position [22, 0]
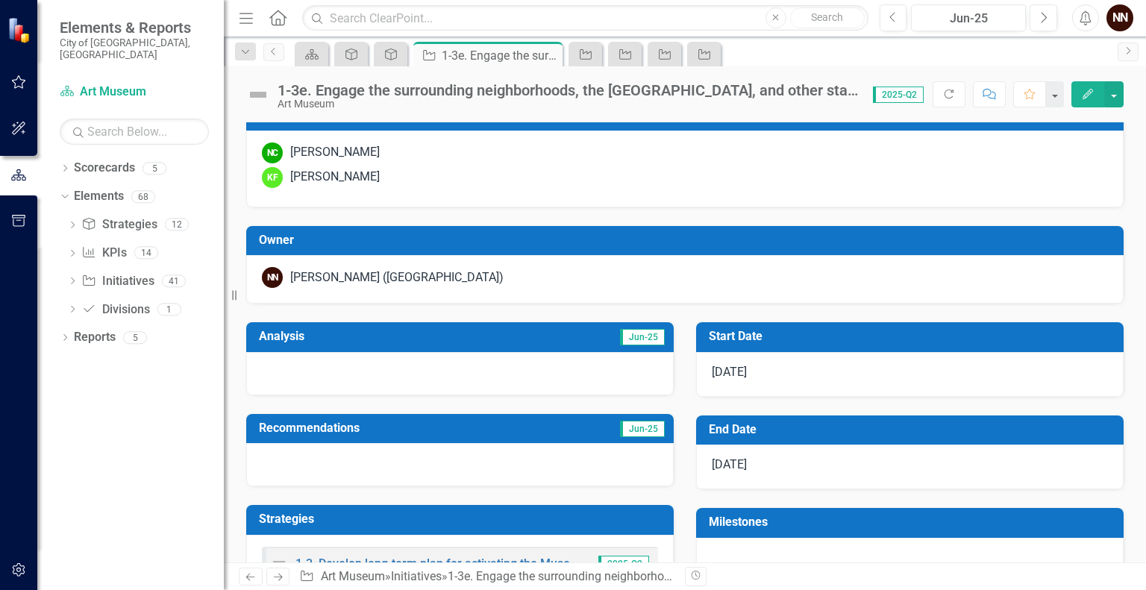
click at [834, 84] on div "1-3e. Engage the surrounding neighborhoods, the [GEOGRAPHIC_DATA], and other st…" at bounding box center [567, 90] width 580 height 16
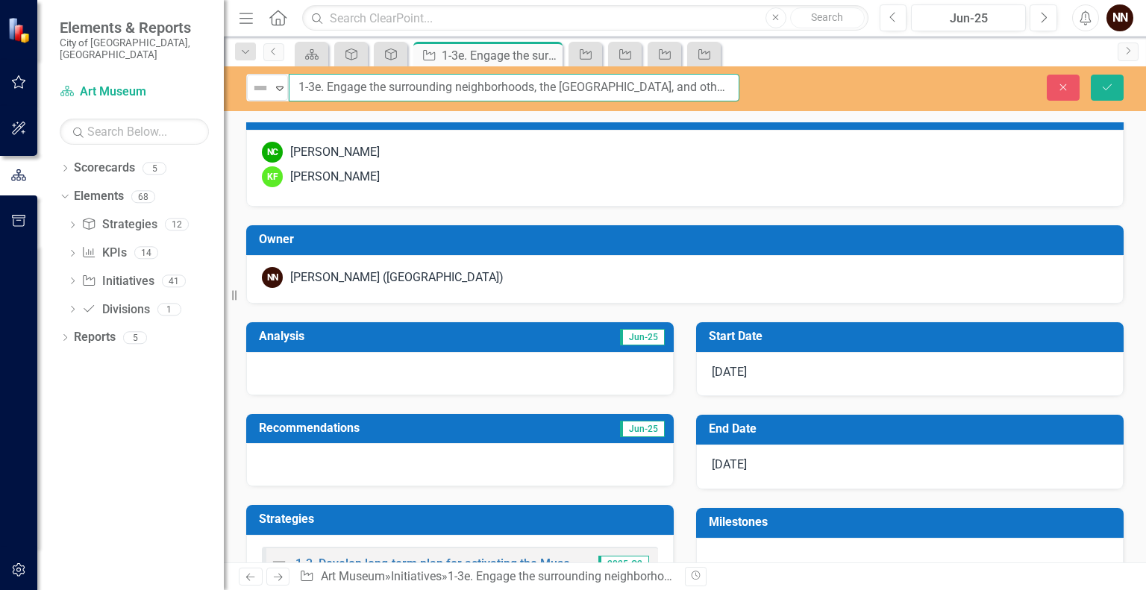
click at [699, 85] on input "1-3e. Engage the surrounding neighborhoods, the [GEOGRAPHIC_DATA], and other st…" at bounding box center [514, 88] width 450 height 28
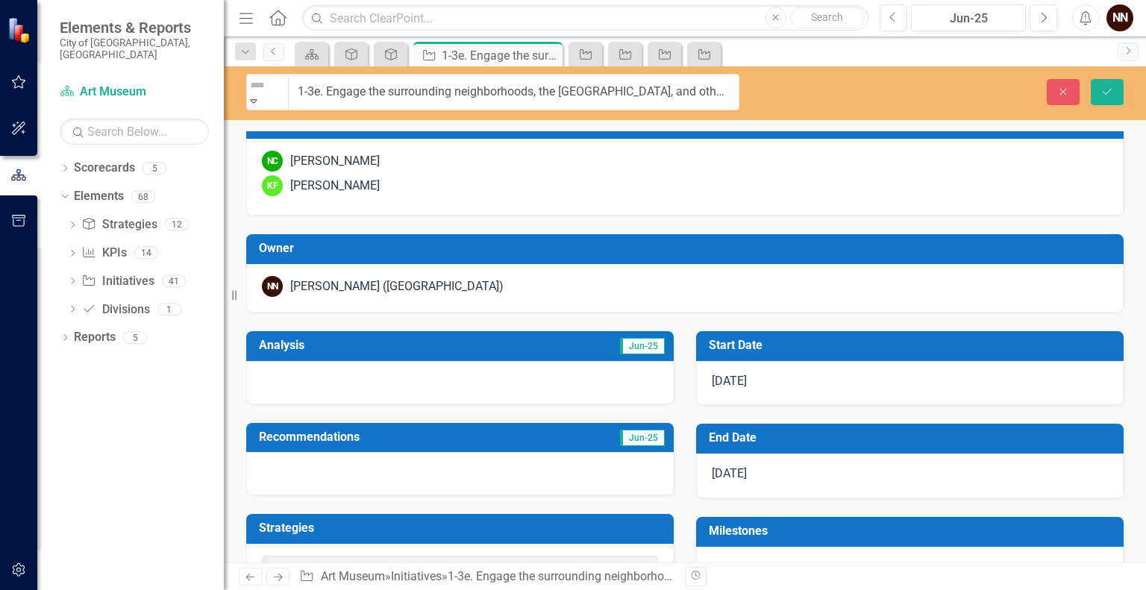
click at [260, 95] on icon "Expand" at bounding box center [253, 100] width 13 height 10
click at [1106, 87] on icon "Save" at bounding box center [1106, 92] width 13 height 10
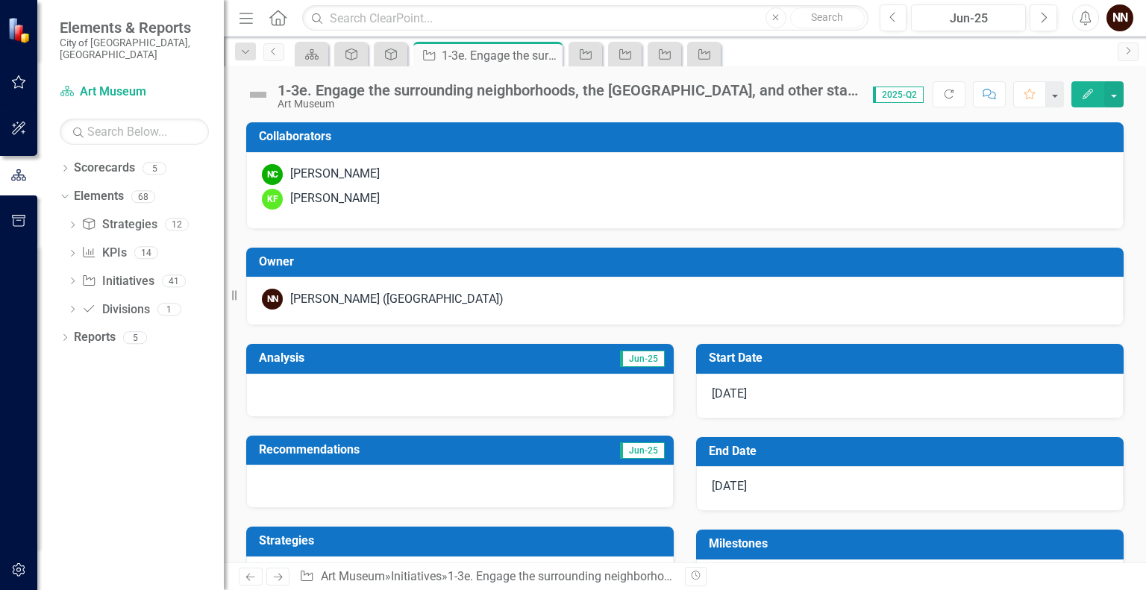
click at [779, 93] on div "1-3e. Engage the surrounding neighborhoods, the [GEOGRAPHIC_DATA], and other st…" at bounding box center [567, 90] width 580 height 16
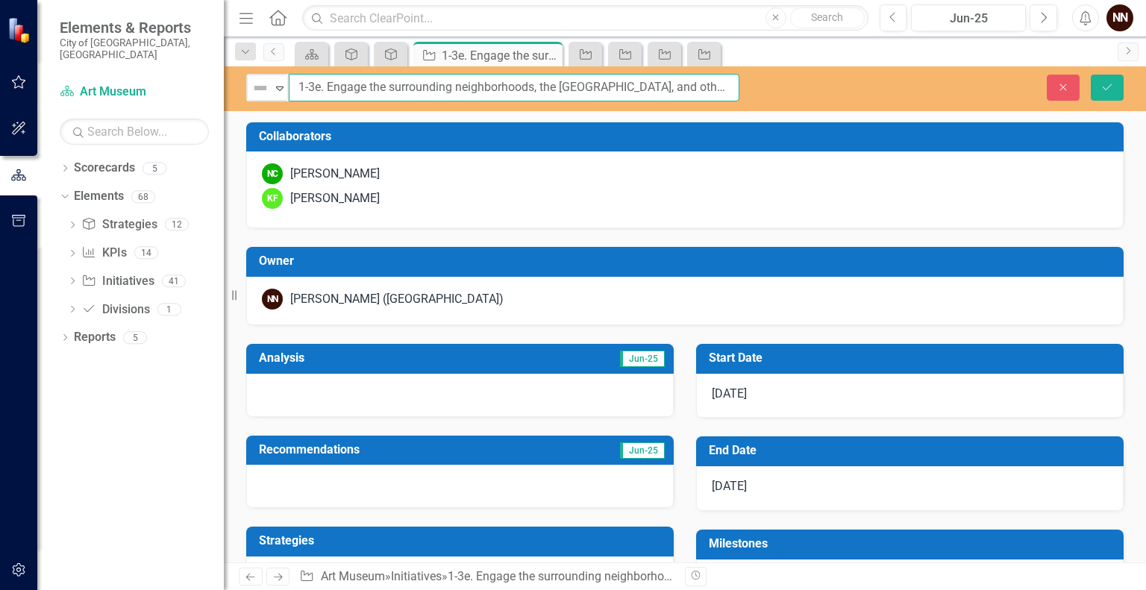
click at [700, 85] on input "1-3e. Engage the surrounding neighborhoods, the [GEOGRAPHIC_DATA], and other st…" at bounding box center [514, 88] width 450 height 28
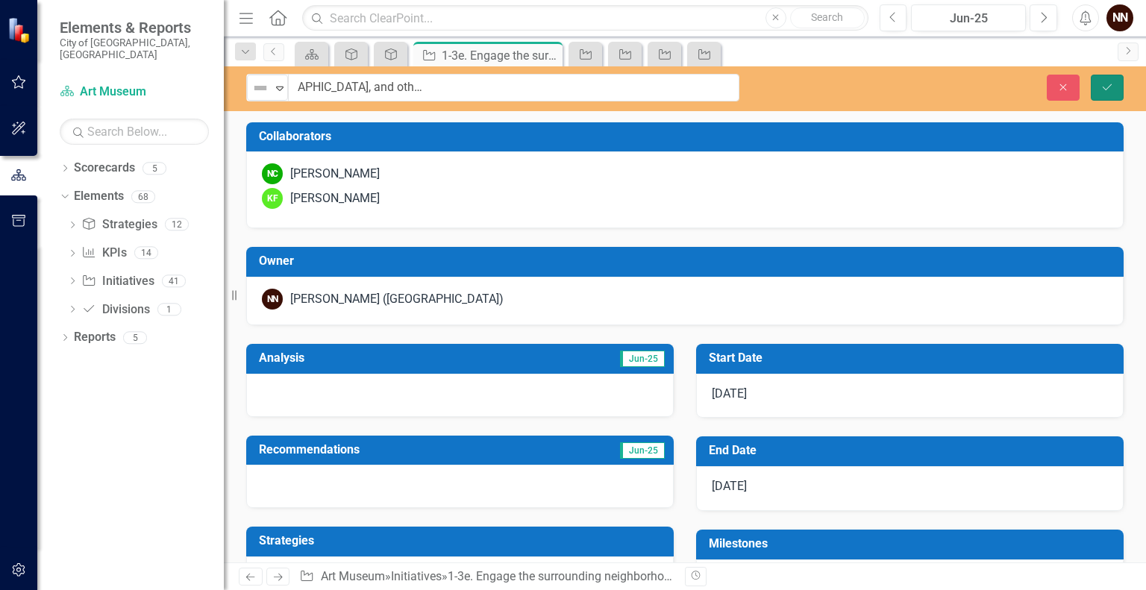
click at [1114, 92] on button "Save" at bounding box center [1106, 88] width 33 height 26
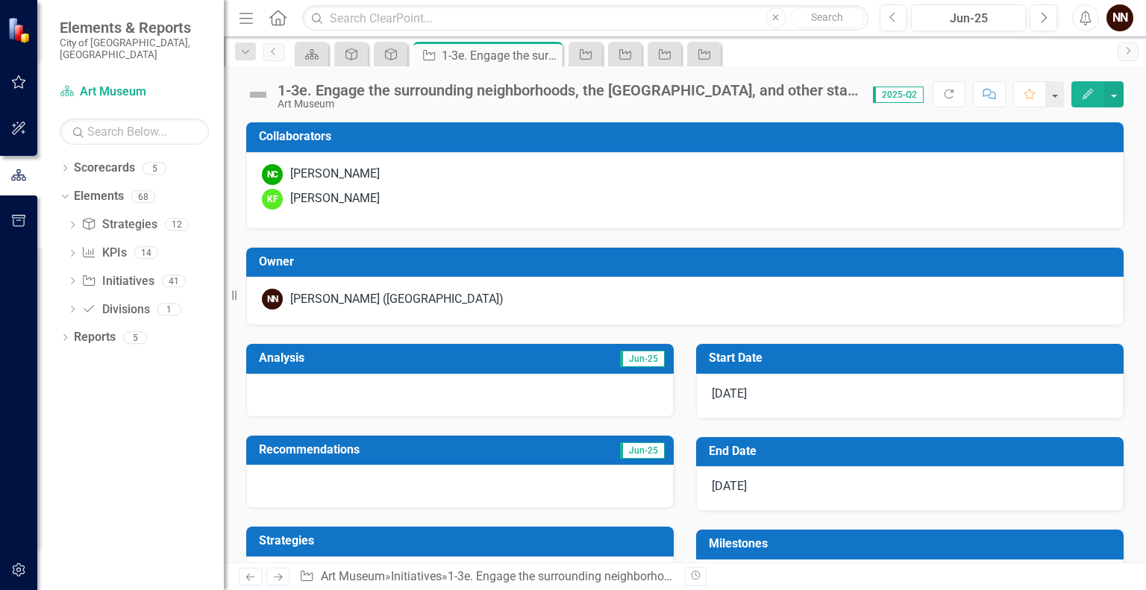
click at [819, 192] on div "KF Kate Francis" at bounding box center [685, 199] width 846 height 21
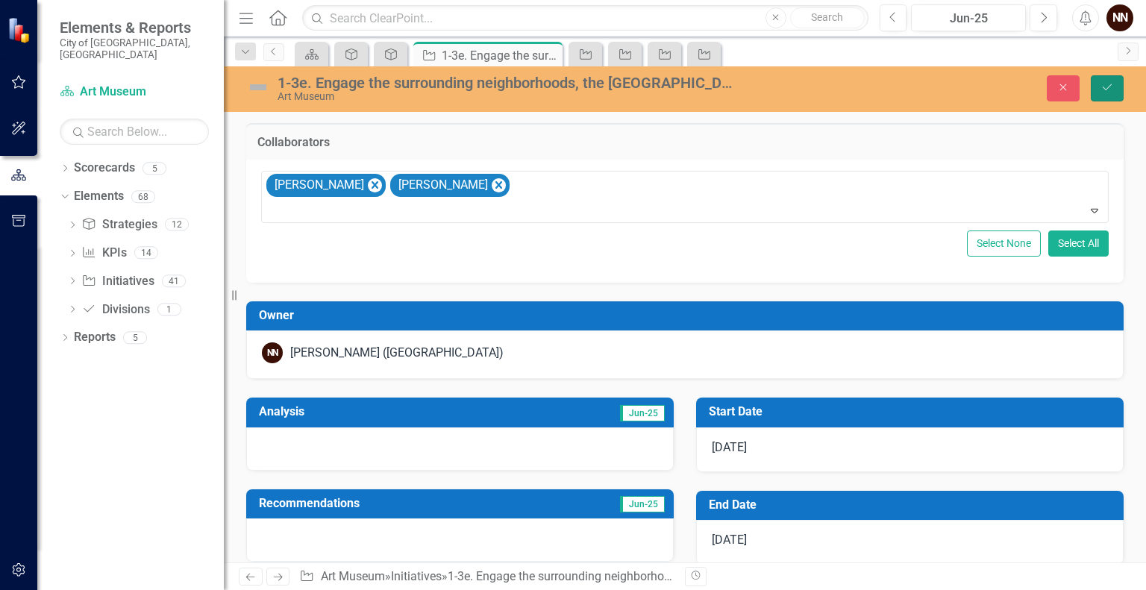
click at [1096, 95] on button "Save" at bounding box center [1106, 88] width 33 height 26
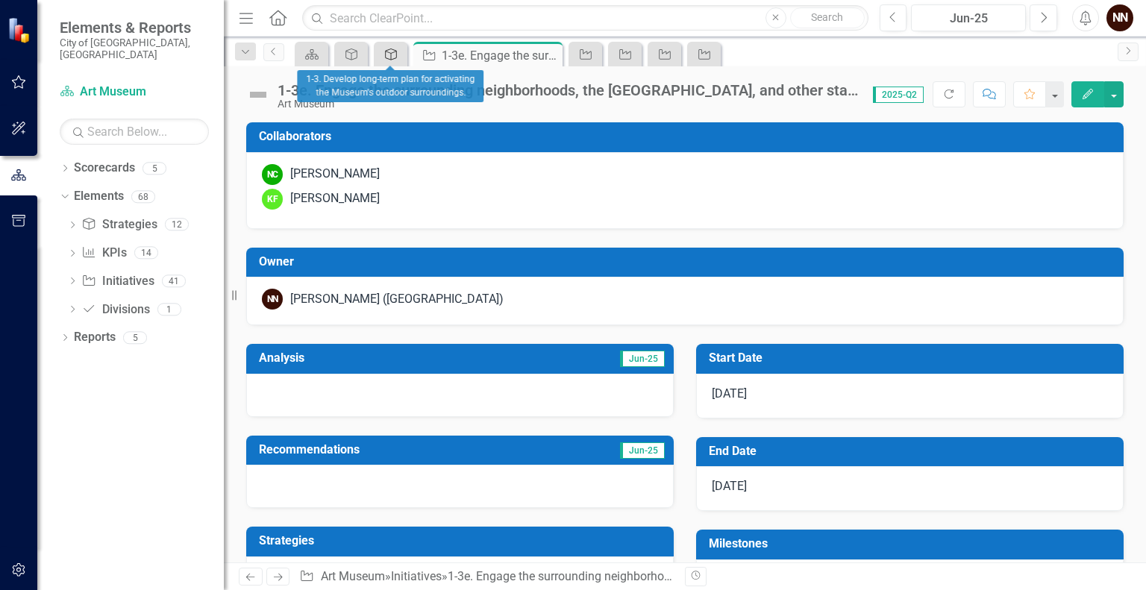
click at [386, 51] on icon at bounding box center [391, 54] width 12 height 12
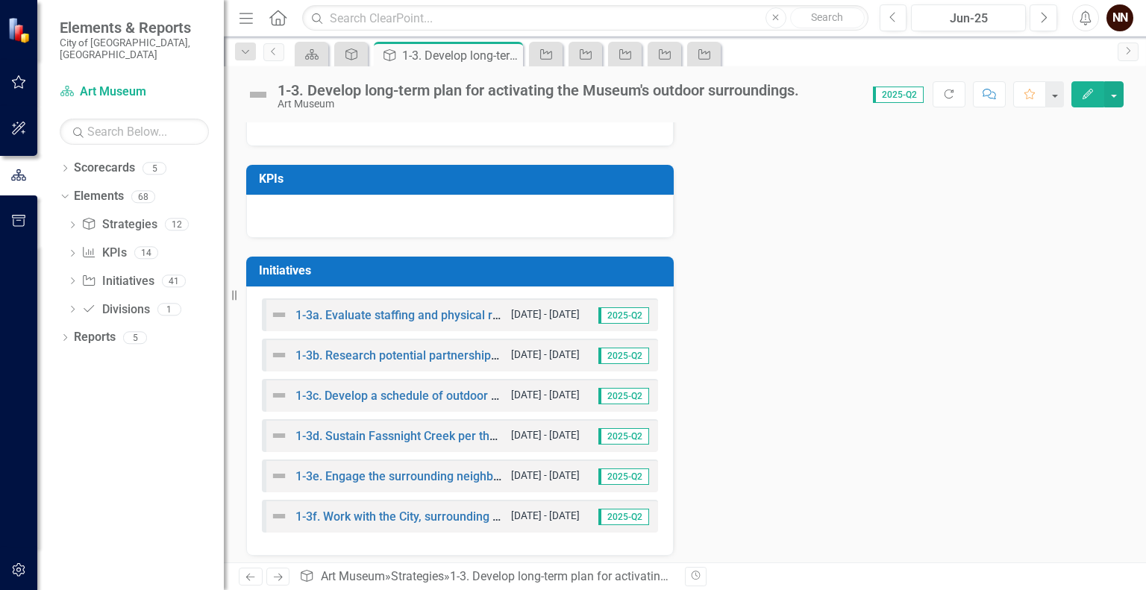
scroll to position [442, 0]
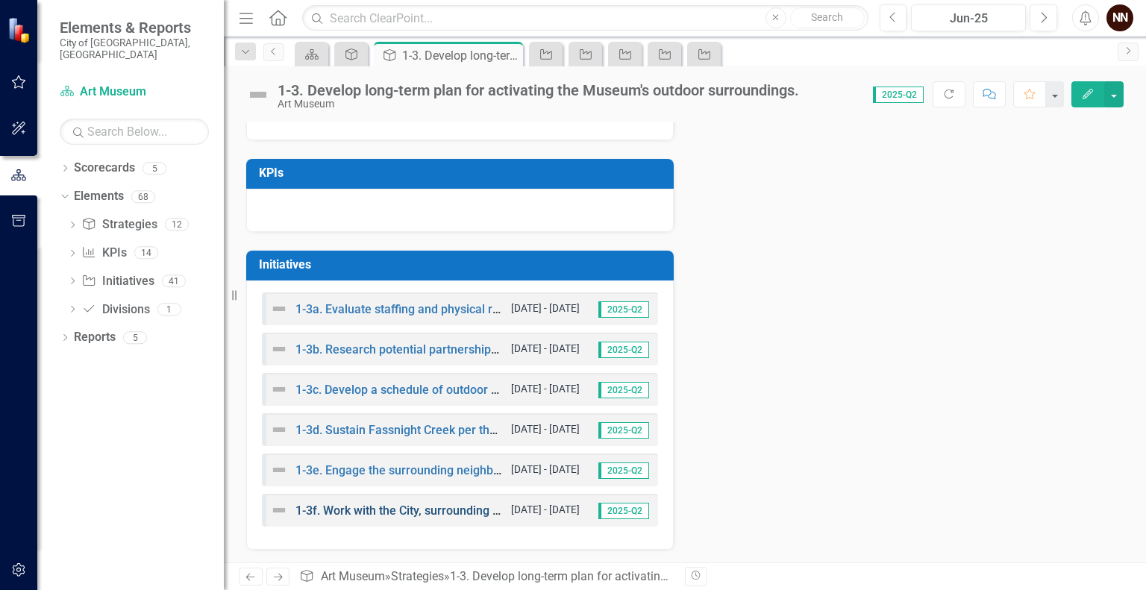
click at [417, 509] on link "1-3f. Work with the City, surrounding neighborhoods and relevant developers to …" at bounding box center [674, 510] width 759 height 14
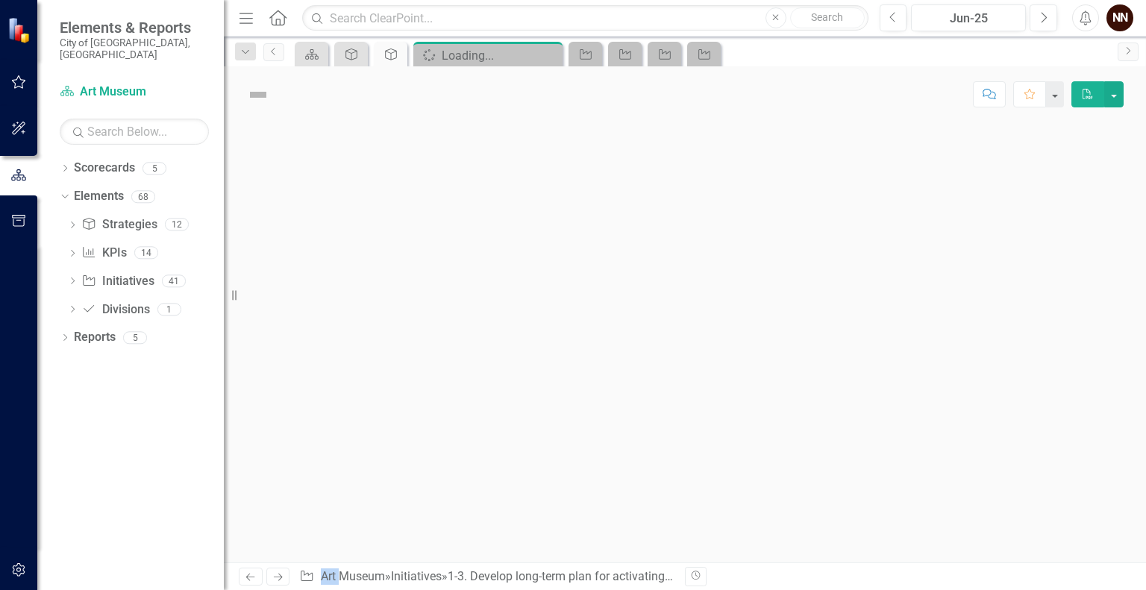
click at [417, 509] on div at bounding box center [685, 342] width 922 height 440
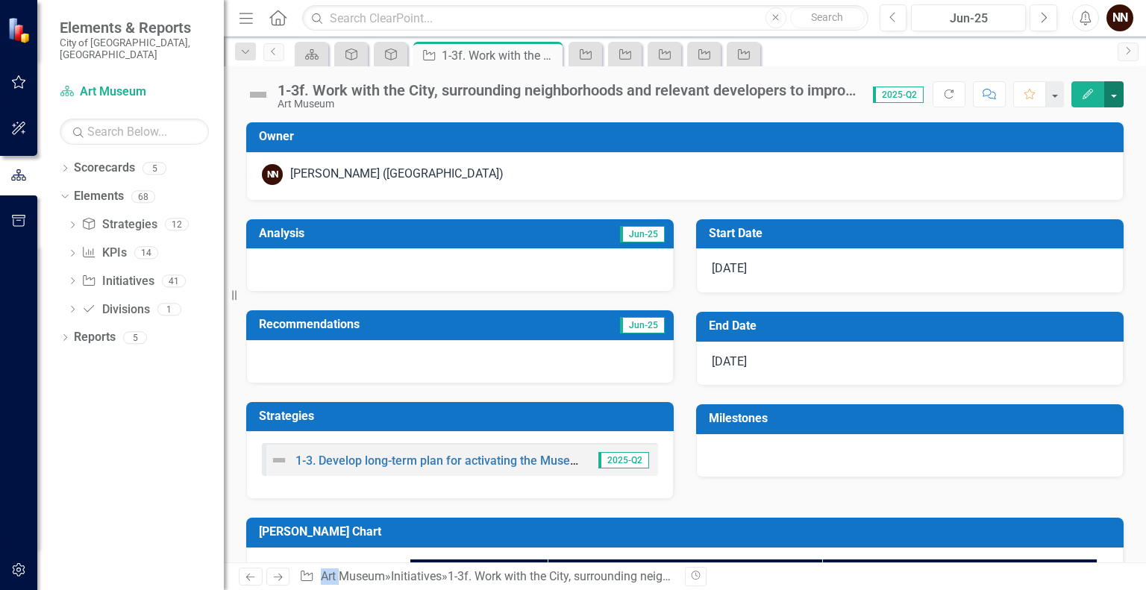
click at [1117, 95] on button "button" at bounding box center [1113, 94] width 19 height 26
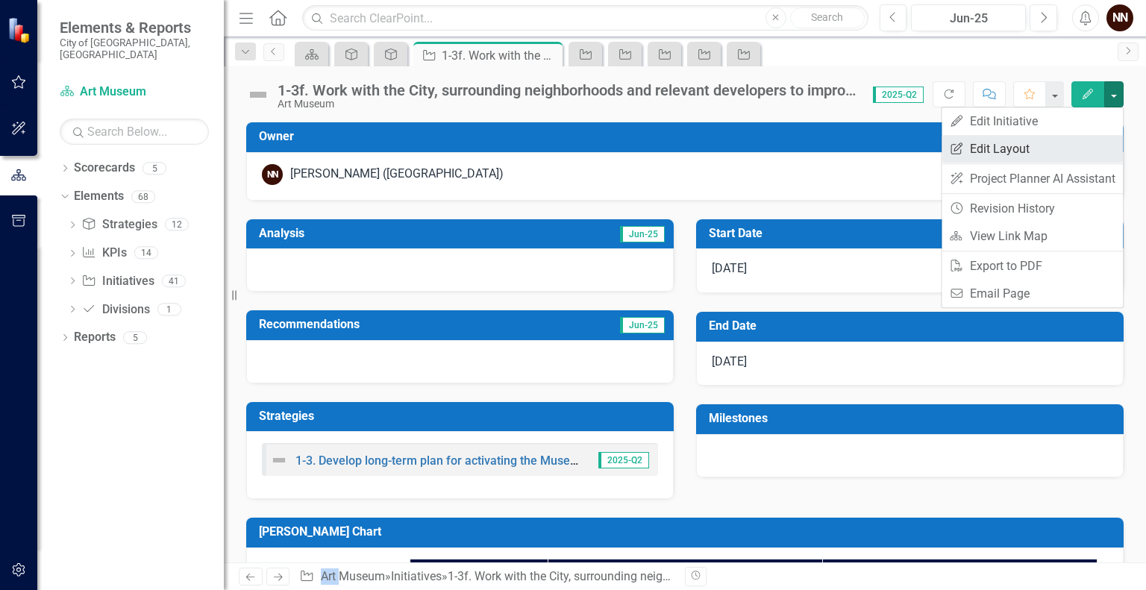
click at [1032, 146] on link "Edit Report Edit Layout" at bounding box center [1031, 149] width 181 height 28
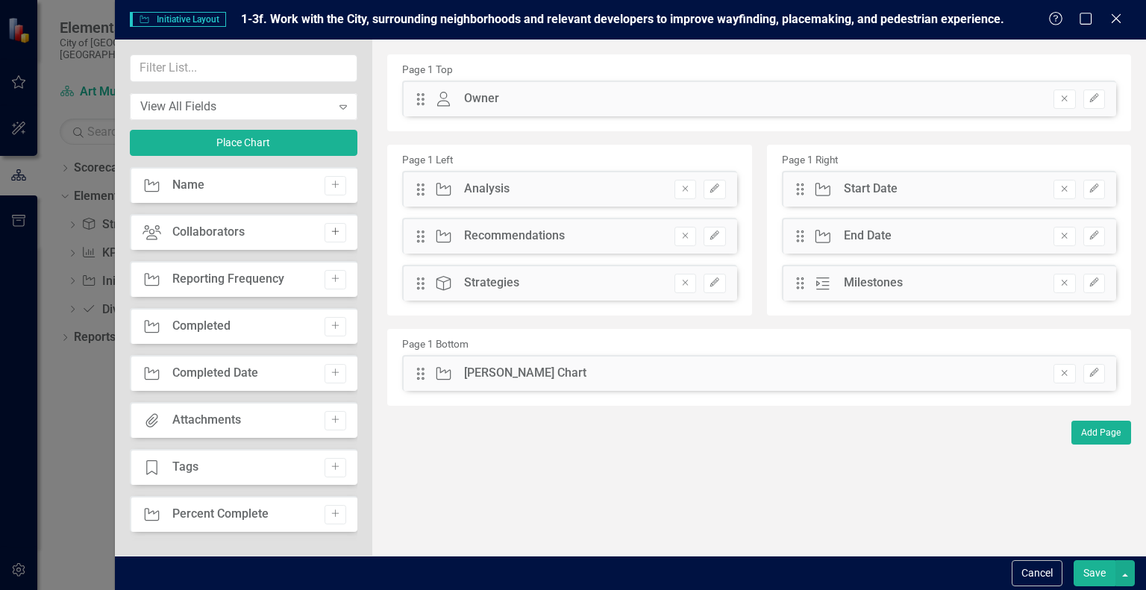
click at [332, 232] on icon "Add" at bounding box center [335, 231] width 11 height 9
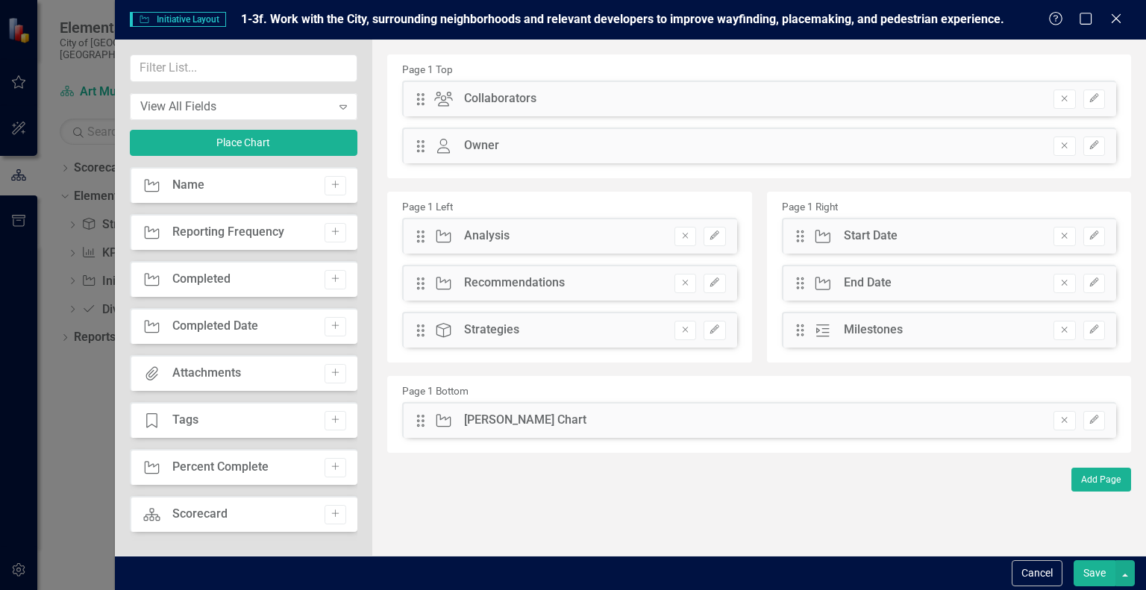
click at [1101, 571] on button "Save" at bounding box center [1094, 573] width 42 height 26
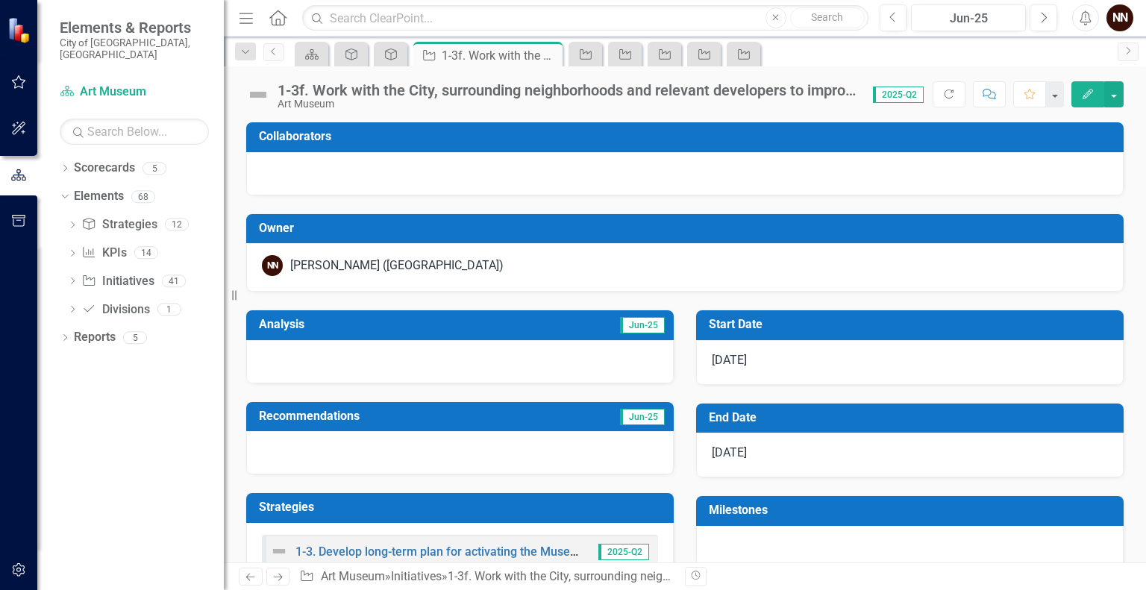
click at [645, 86] on div "1-3f. Work with the City, surrounding neighborhoods and relevant developers to …" at bounding box center [567, 90] width 580 height 16
click at [641, 92] on div "1-3f. Work with the City, surrounding neighborhoods and relevant developers to …" at bounding box center [567, 90] width 580 height 16
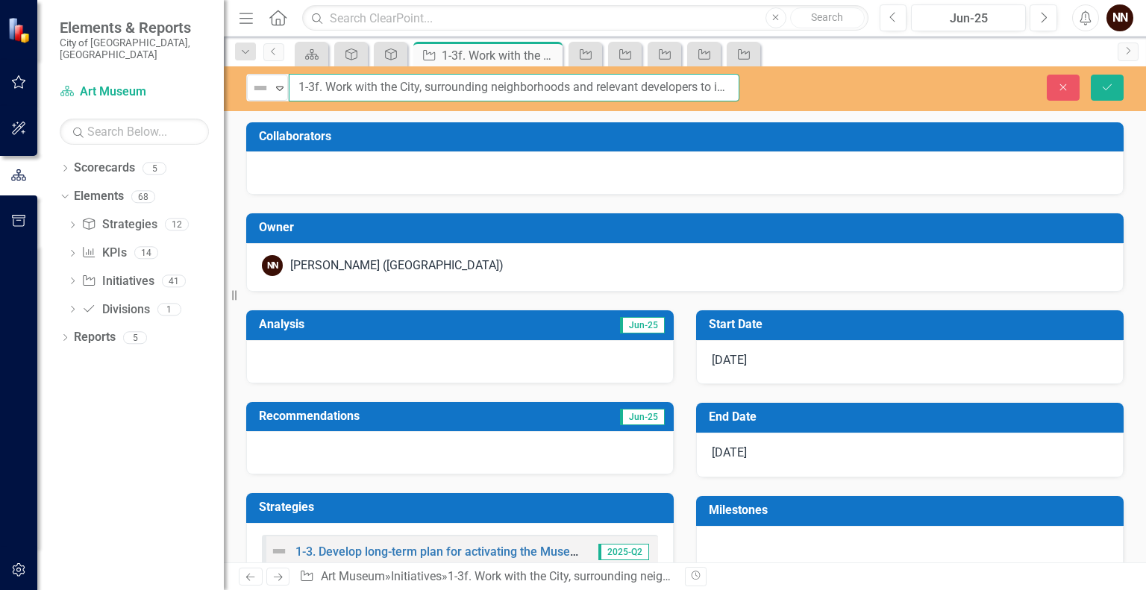
click at [641, 92] on input "1-3f. Work with the City, surrounding neighborhoods and relevant developers to …" at bounding box center [514, 88] width 450 height 28
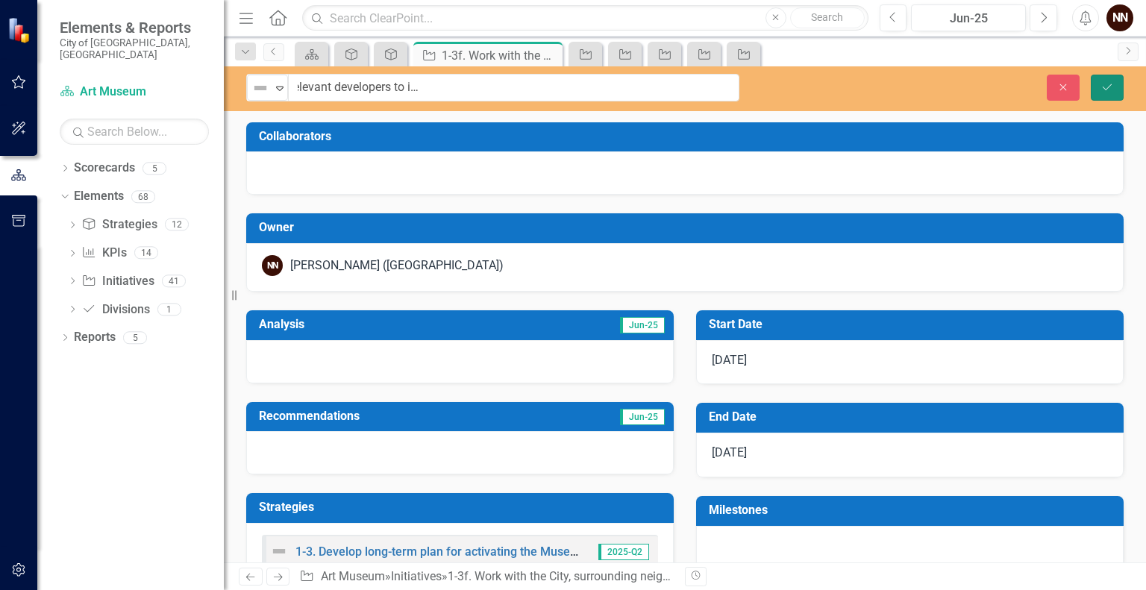
click at [1106, 87] on icon "Save" at bounding box center [1106, 87] width 13 height 10
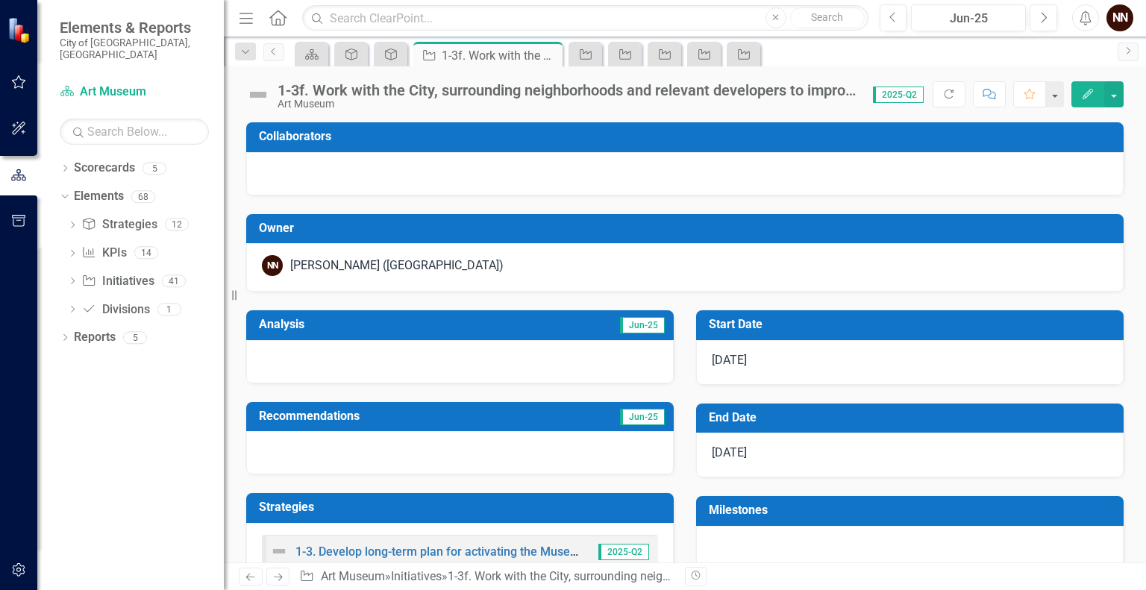
click at [796, 157] on div at bounding box center [684, 173] width 877 height 43
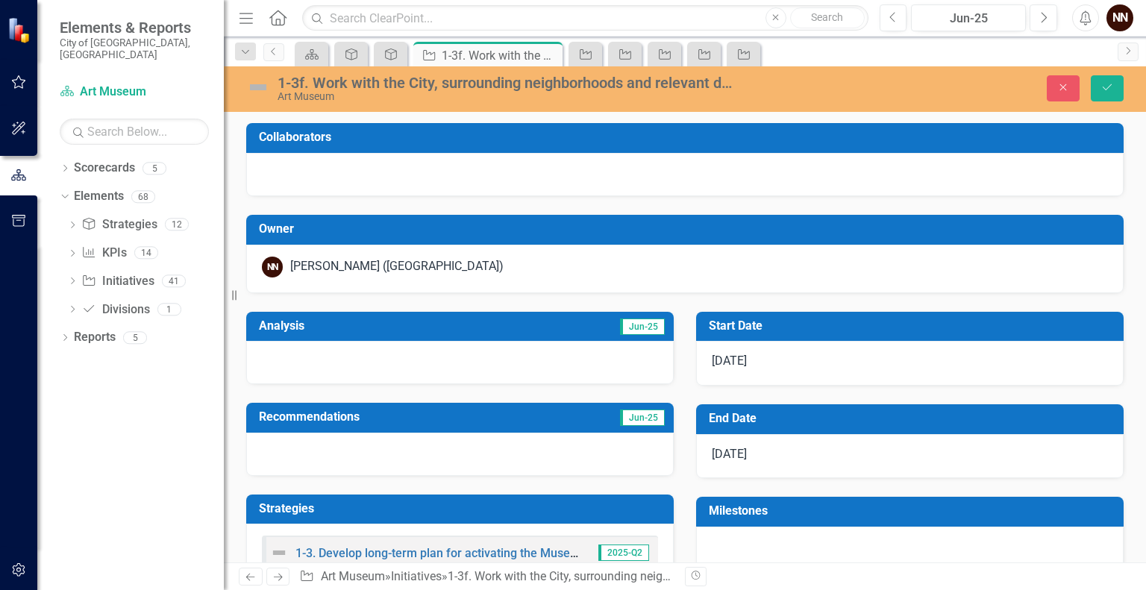
click at [699, 163] on div at bounding box center [684, 174] width 877 height 43
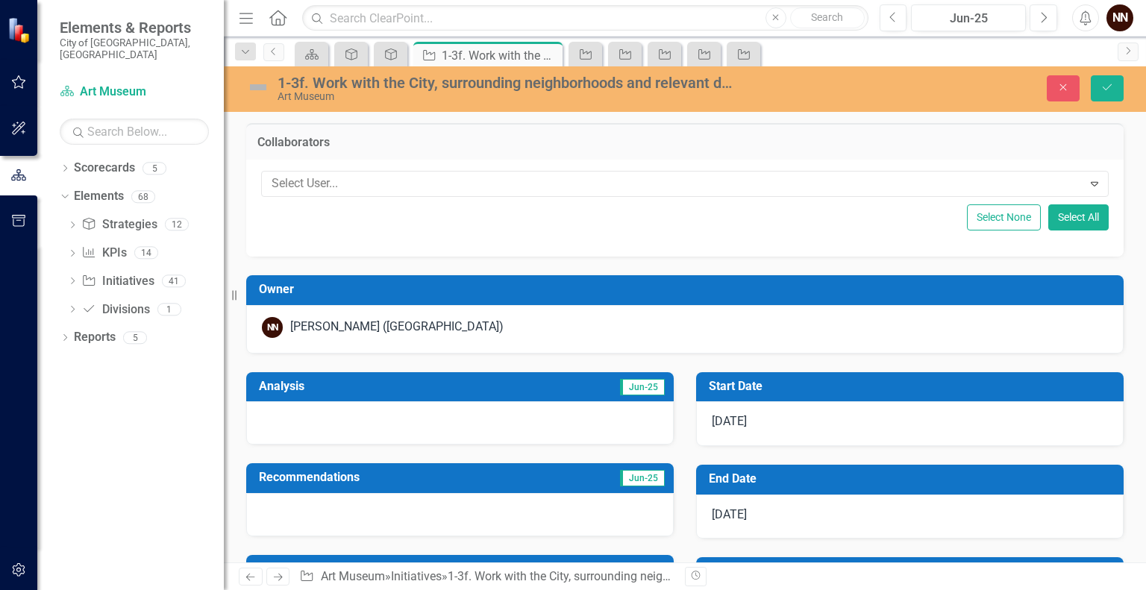
click at [699, 163] on div "Select User... Expand Select None Select All" at bounding box center [684, 208] width 877 height 97
click at [582, 180] on div at bounding box center [674, 184] width 817 height 20
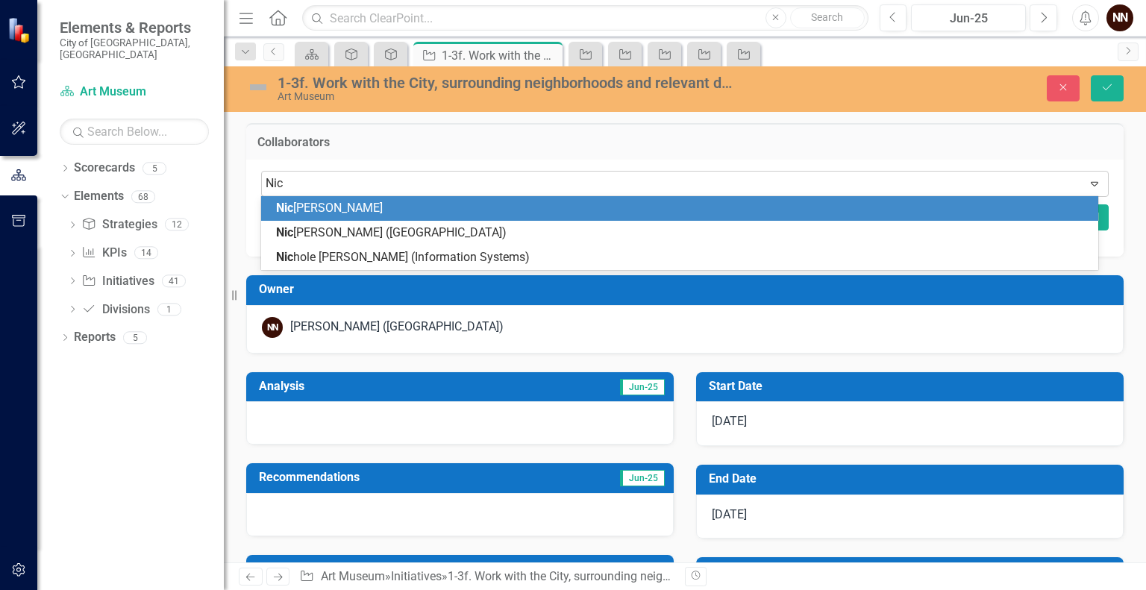
type input "Nico"
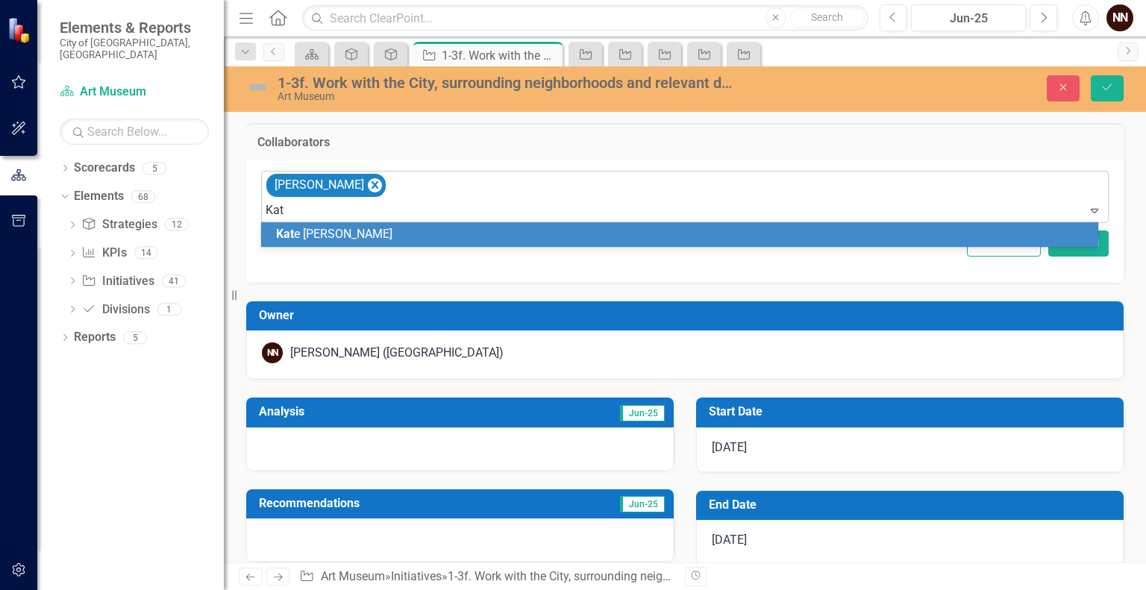
type input "[PERSON_NAME]"
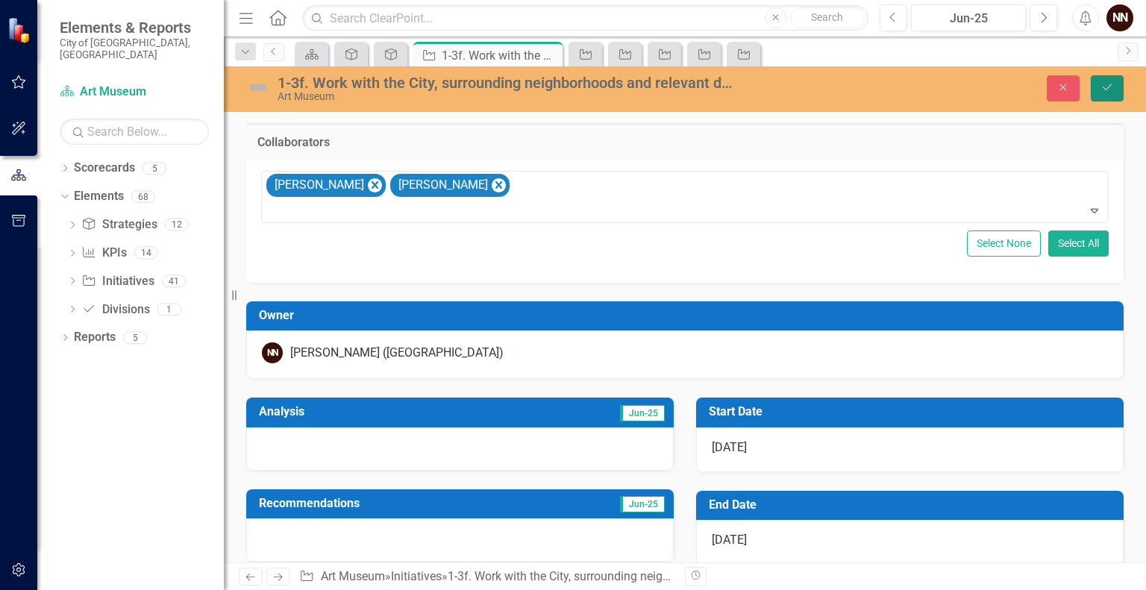
click at [1119, 91] on button "Save" at bounding box center [1106, 88] width 33 height 26
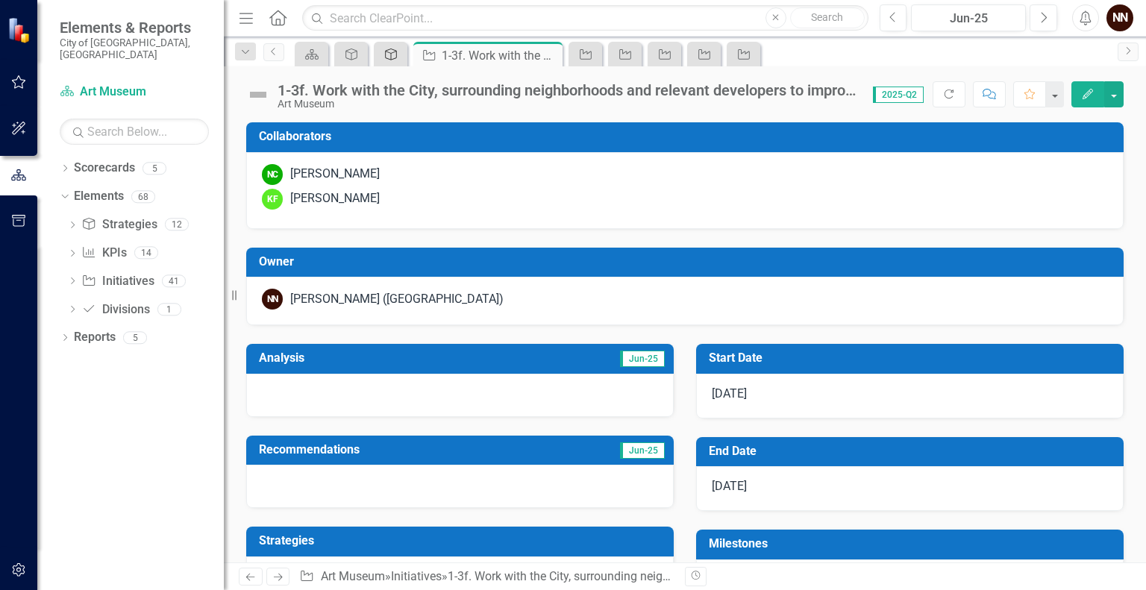
click at [393, 52] on icon at bounding box center [391, 54] width 12 height 12
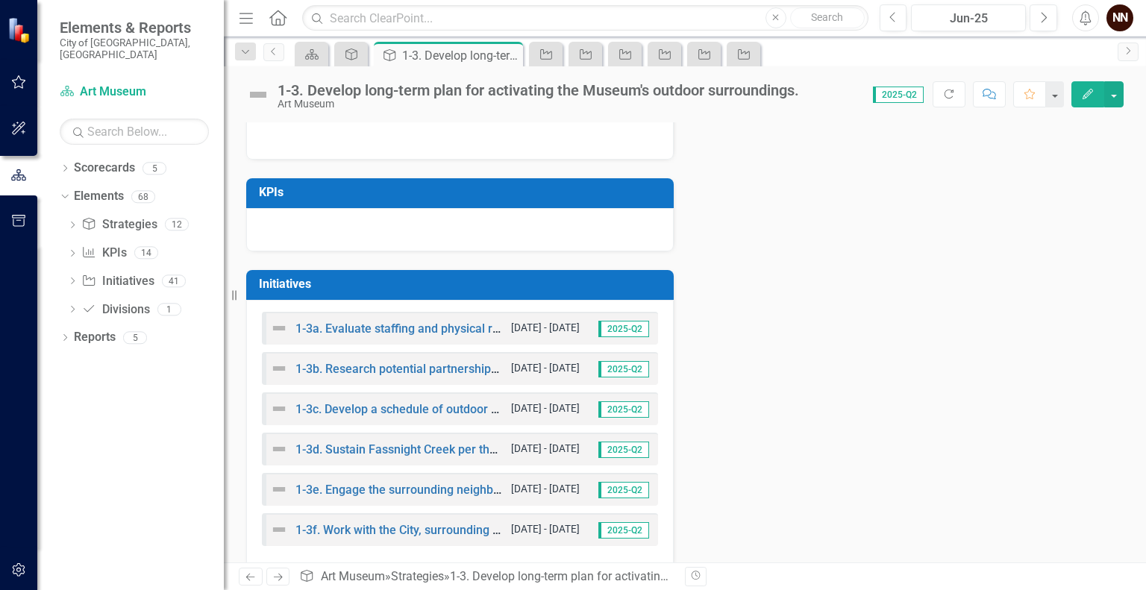
scroll to position [442, 0]
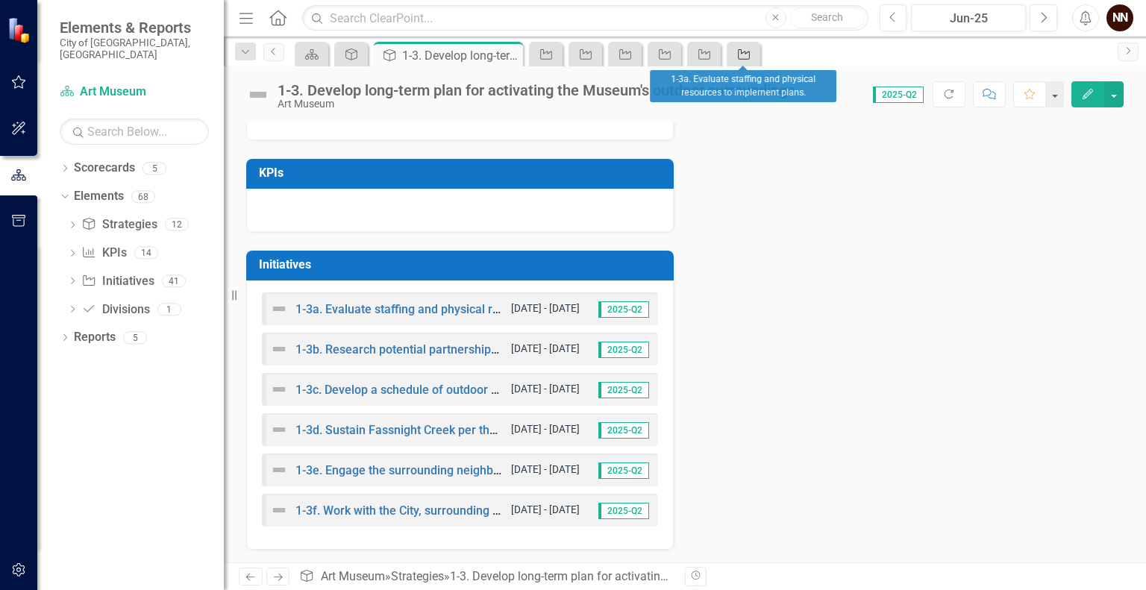
click at [749, 54] on icon at bounding box center [744, 54] width 12 height 10
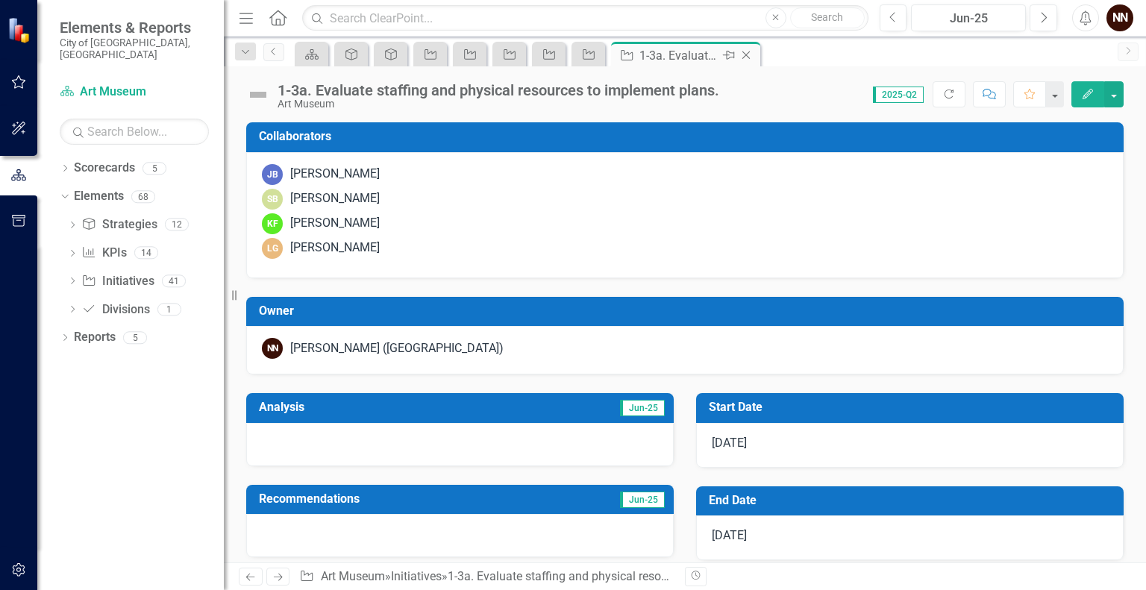
click at [744, 52] on icon "Close" at bounding box center [745, 55] width 15 height 12
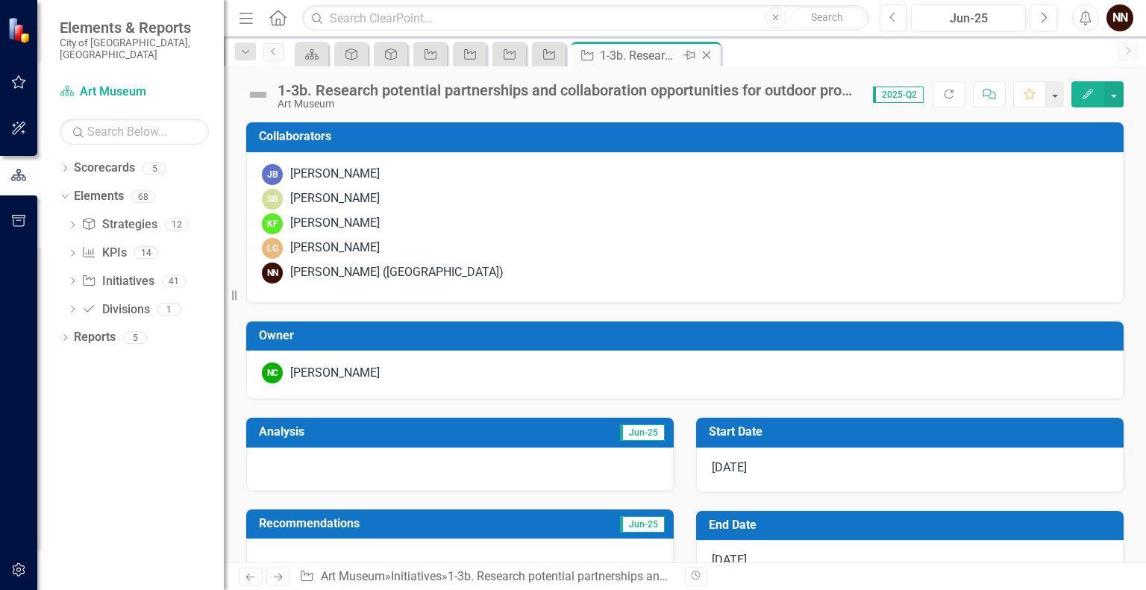
click at [703, 53] on icon "Close" at bounding box center [706, 55] width 15 height 12
click at [665, 54] on icon "Close" at bounding box center [666, 55] width 15 height 12
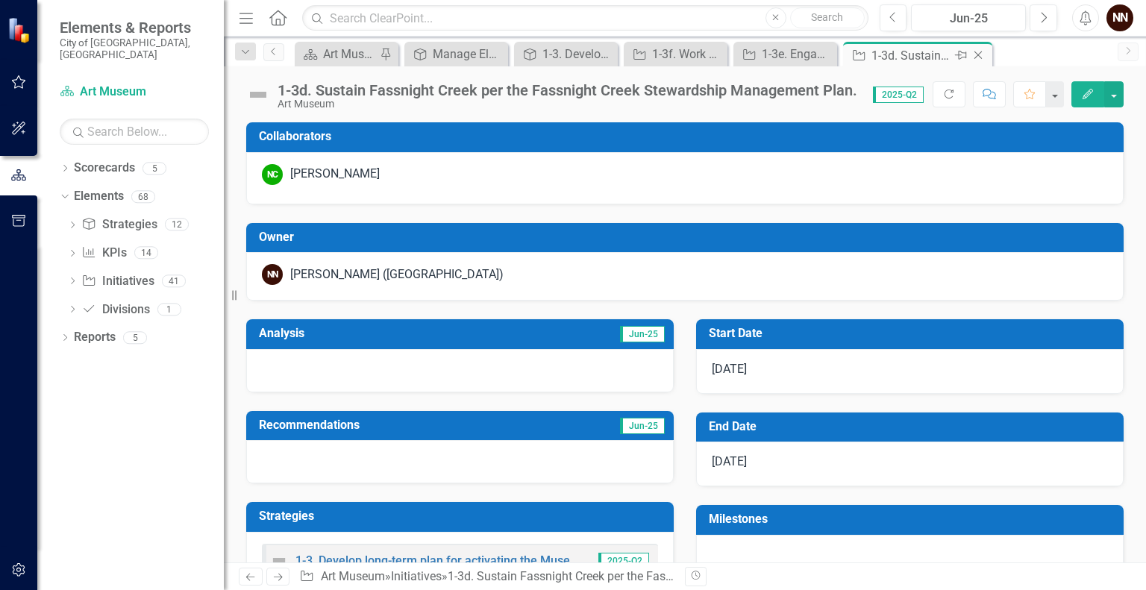
click at [976, 54] on icon "Close" at bounding box center [977, 55] width 15 height 12
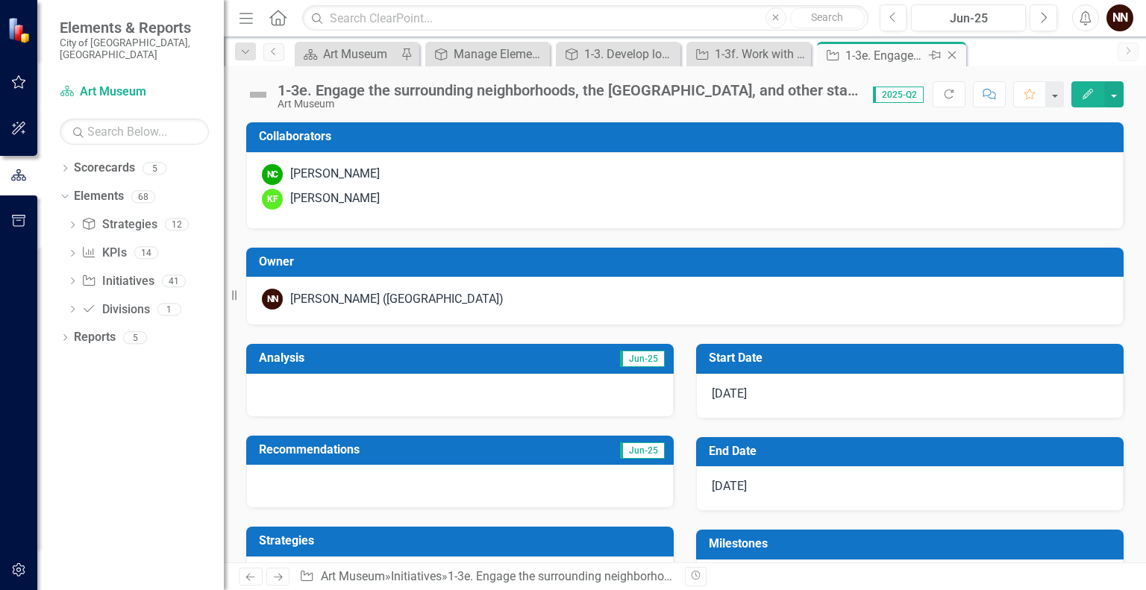
click at [952, 57] on icon "Close" at bounding box center [951, 55] width 15 height 12
click at [894, 53] on icon "Close" at bounding box center [895, 55] width 15 height 12
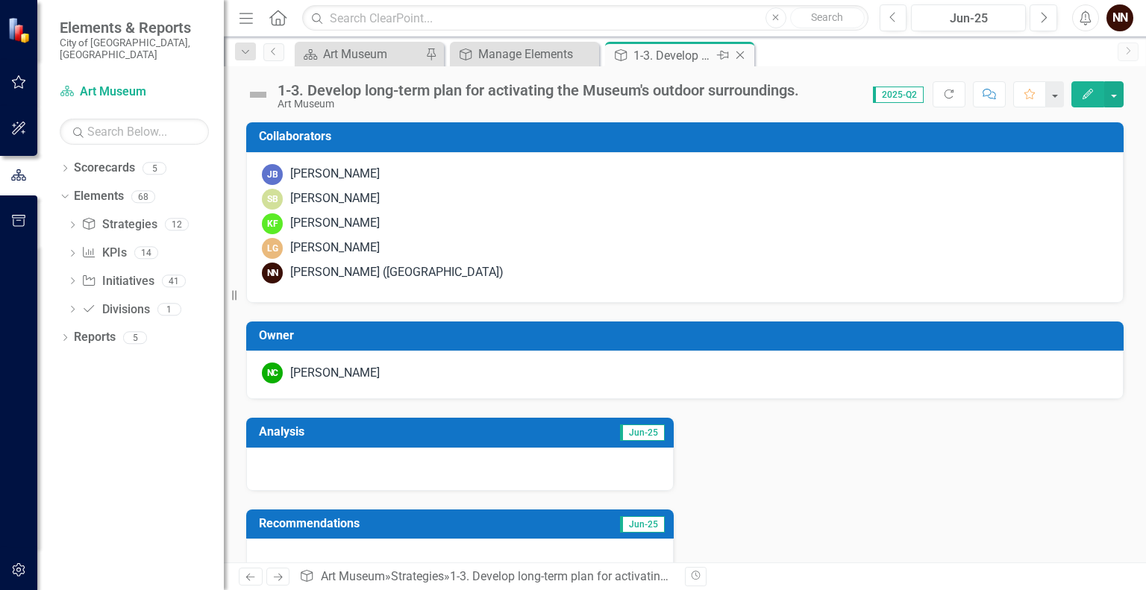
click at [744, 51] on icon "Close" at bounding box center [739, 55] width 15 height 12
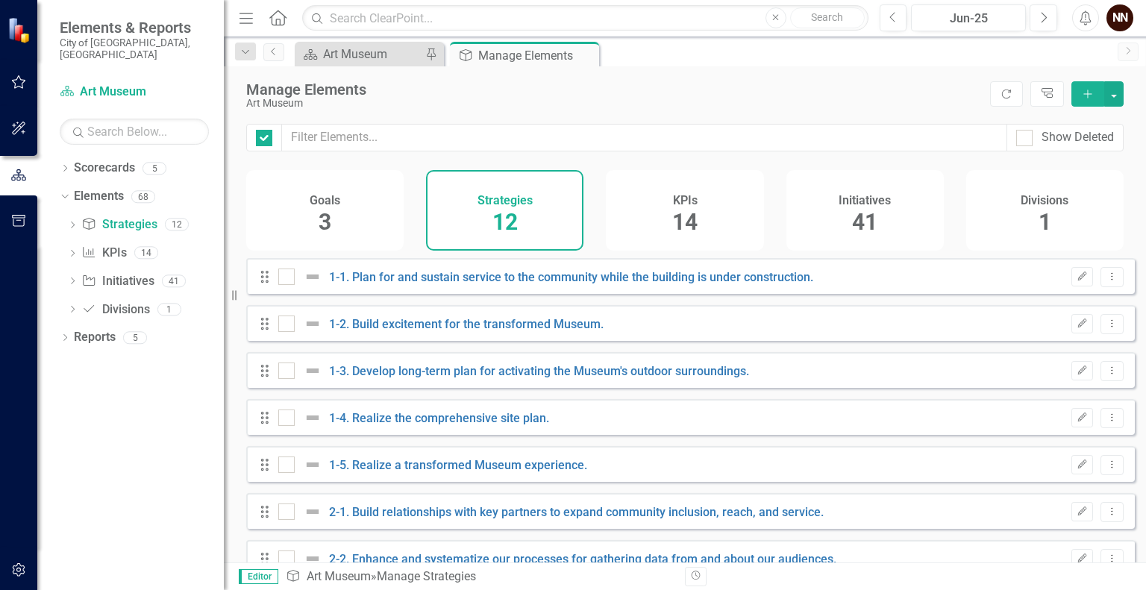
checkbox input "false"
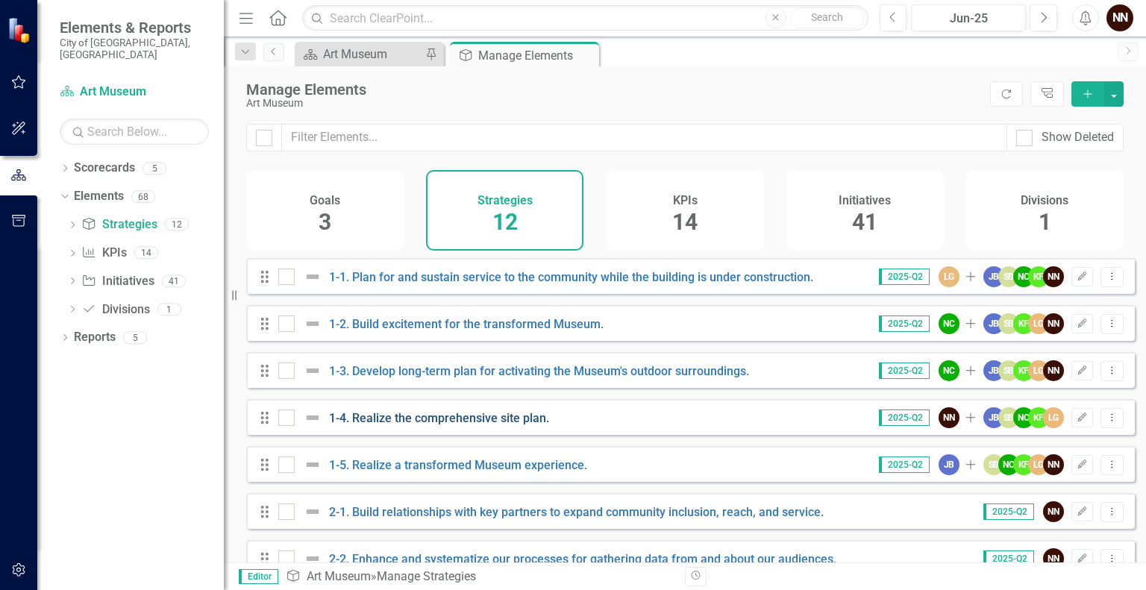
click at [486, 425] on link "1-4. Realize the comprehensive site plan." at bounding box center [439, 418] width 220 height 14
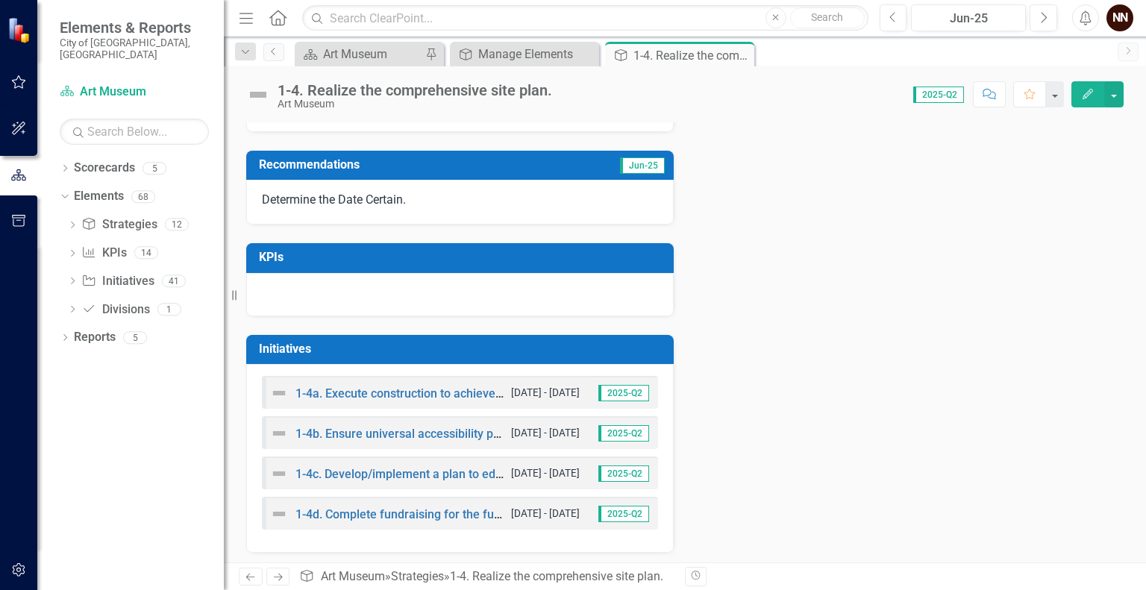
scroll to position [362, 0]
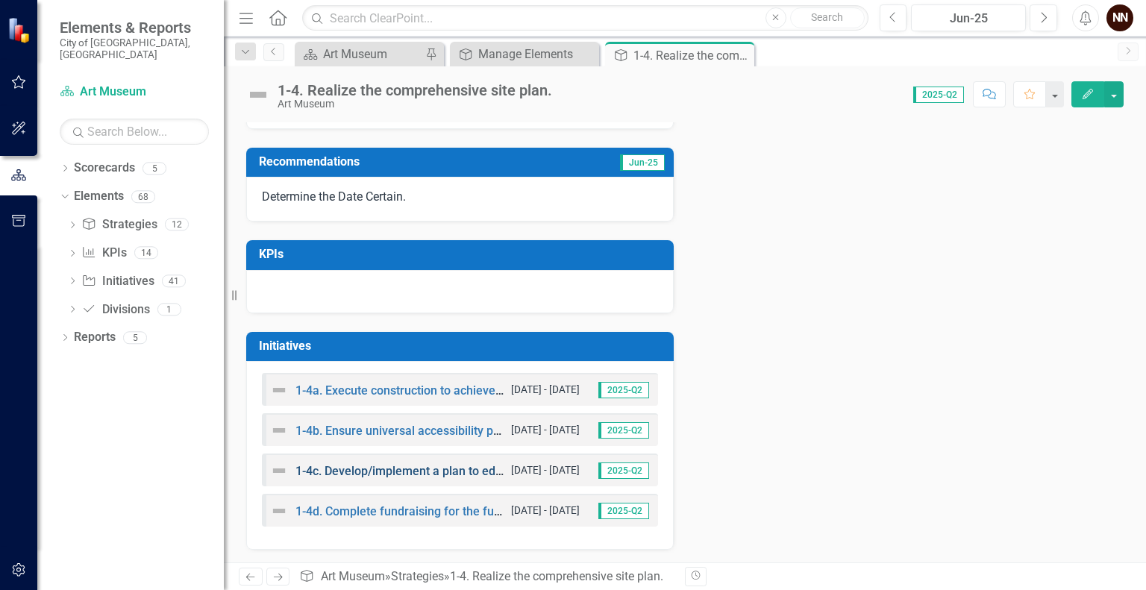
click at [398, 465] on link "1-4c. Develop/implement a plan to educate the public about the benefits of the …" at bounding box center [569, 471] width 548 height 14
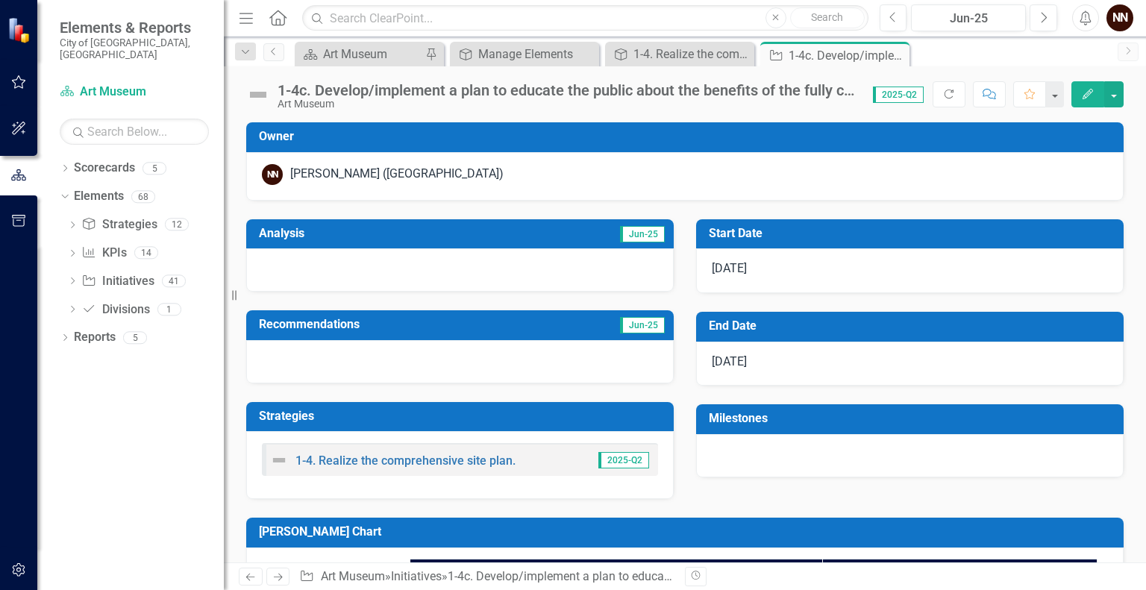
click at [607, 89] on div "1-4c. Develop/implement a plan to educate the public about the benefits of the …" at bounding box center [567, 90] width 580 height 16
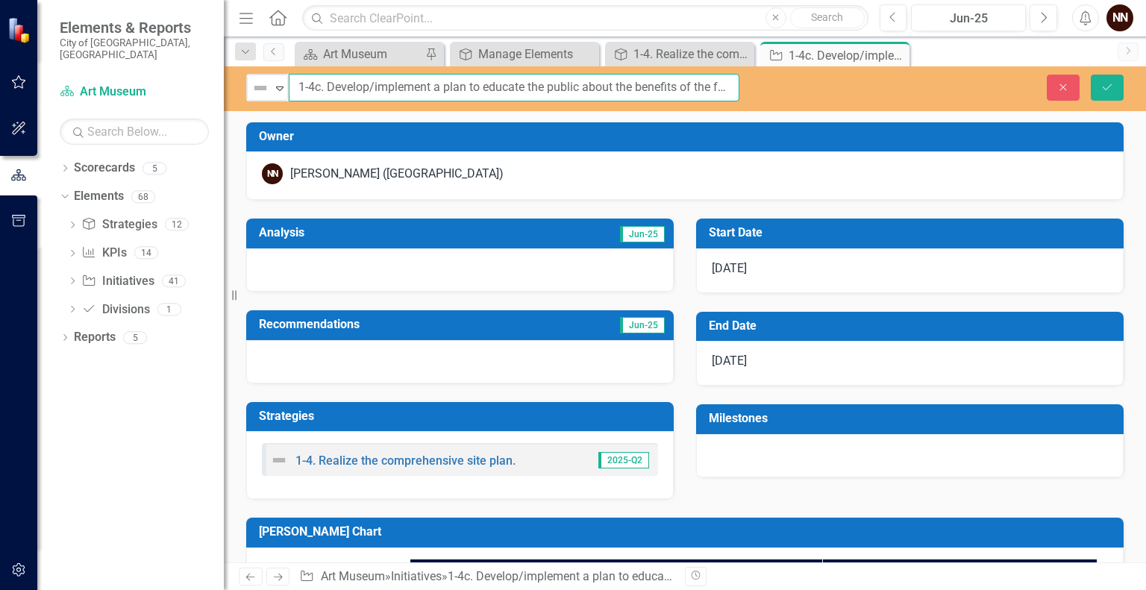
click at [607, 89] on input "1-4c. Develop/implement a plan to educate the public about the benefits of the …" at bounding box center [514, 88] width 450 height 28
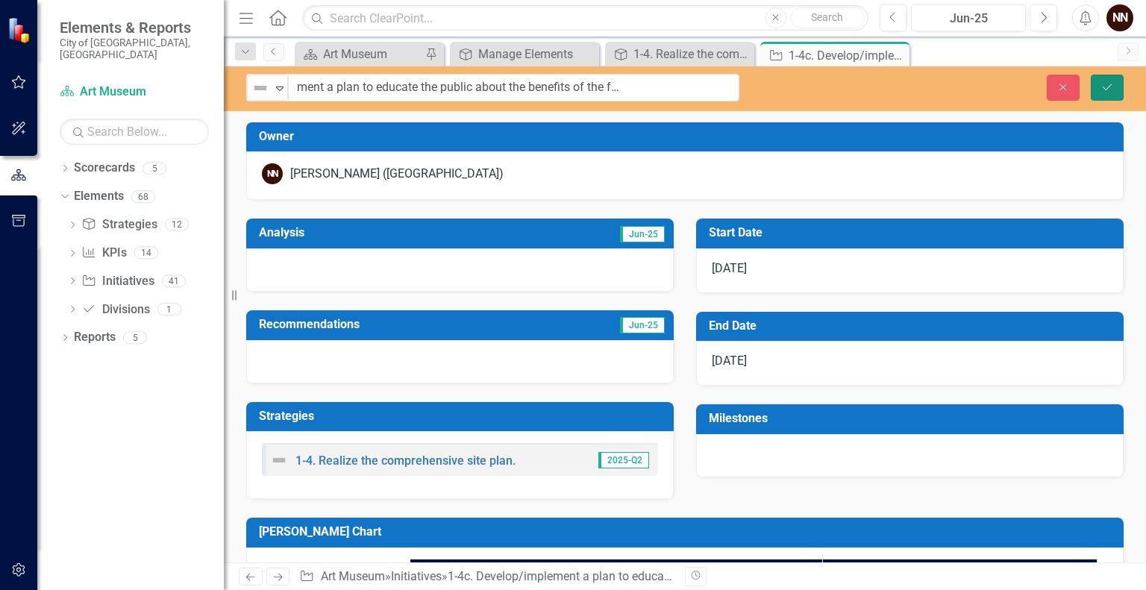
click at [1111, 94] on button "Save" at bounding box center [1106, 88] width 33 height 26
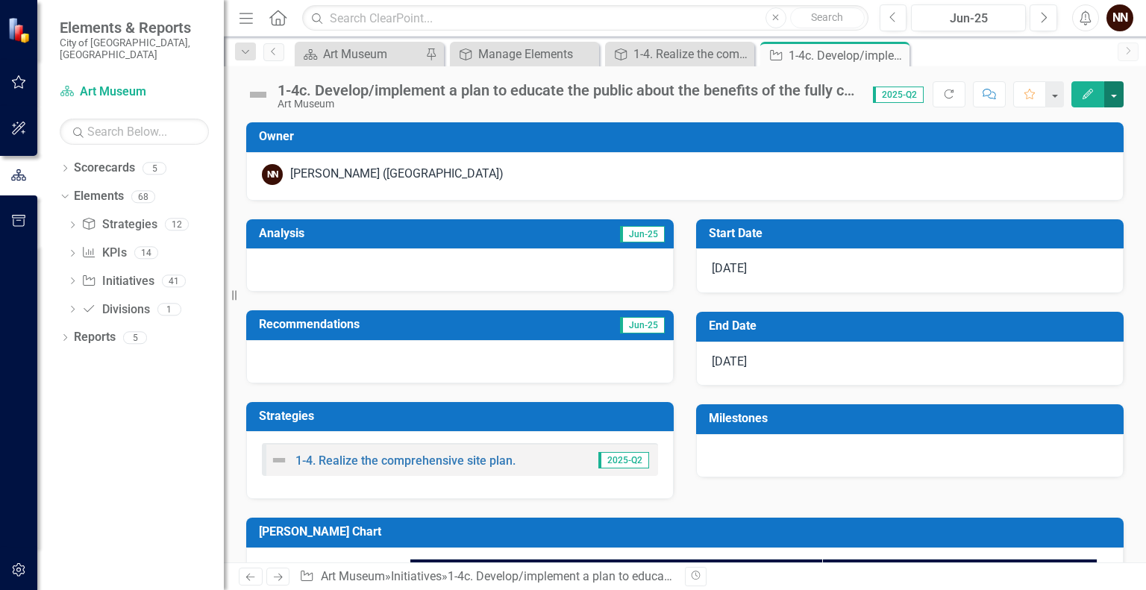
click at [1119, 98] on button "button" at bounding box center [1113, 94] width 19 height 26
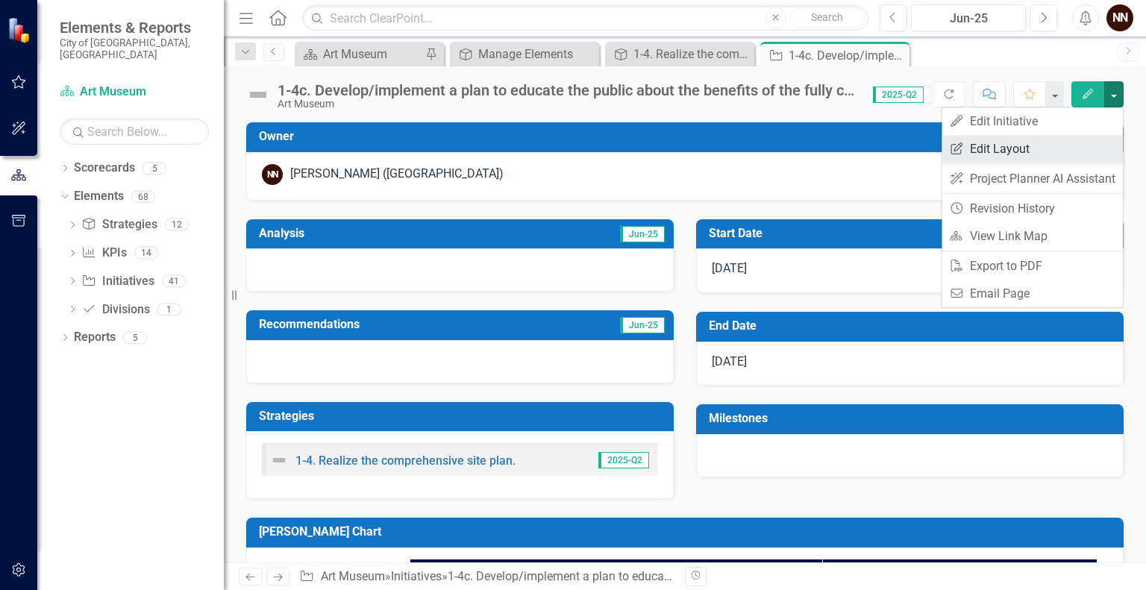
click at [1018, 148] on link "Edit Report Edit Layout" at bounding box center [1031, 149] width 181 height 28
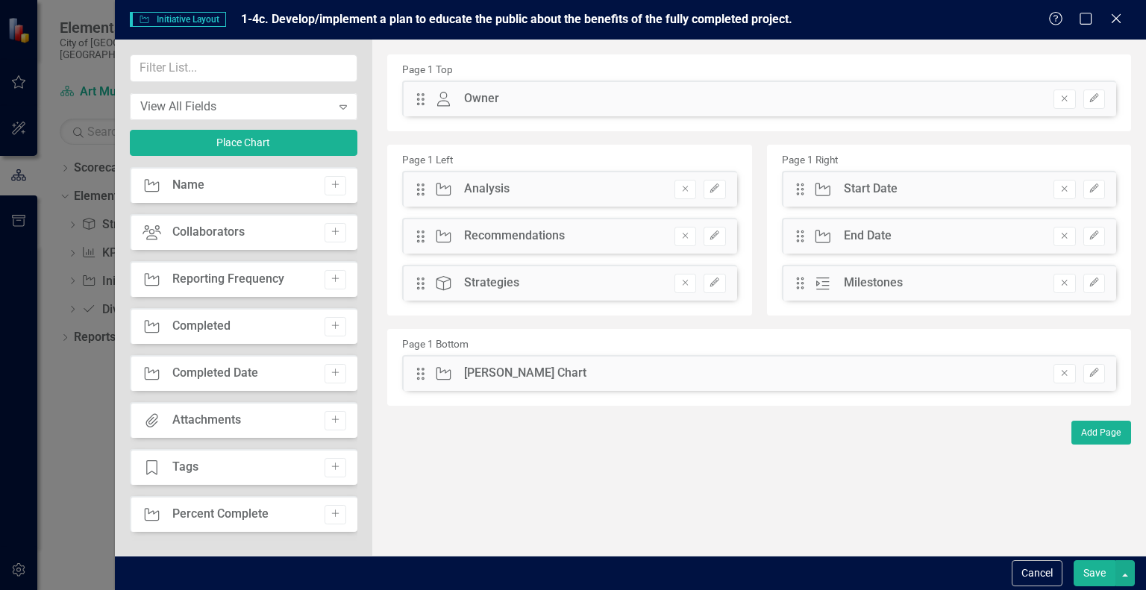
click at [342, 184] on div "Initiative Name Add" at bounding box center [244, 185] width 228 height 36
click at [337, 184] on button "Add" at bounding box center [335, 185] width 22 height 19
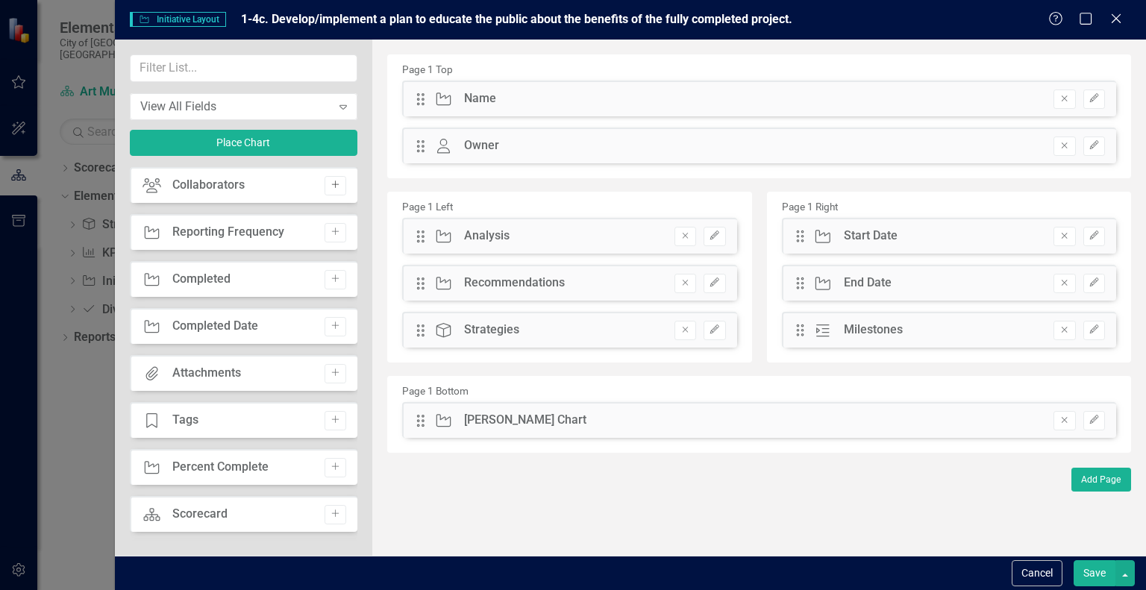
click at [330, 187] on icon "Add" at bounding box center [335, 184] width 11 height 9
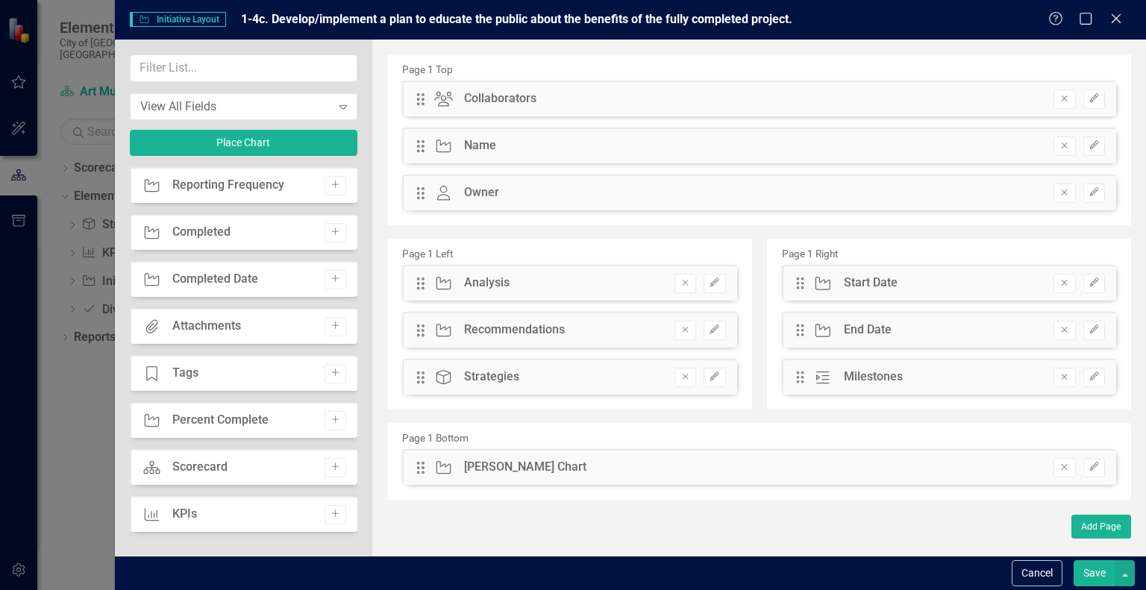
click at [1086, 565] on button "Save" at bounding box center [1094, 573] width 42 height 26
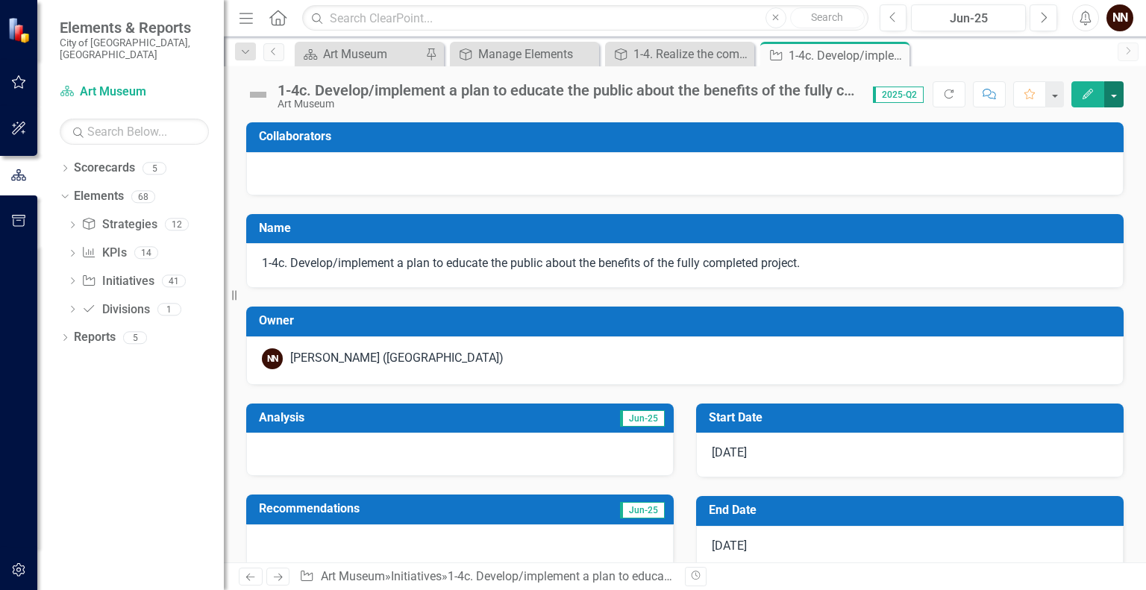
click at [1111, 94] on button "button" at bounding box center [1113, 94] width 19 height 26
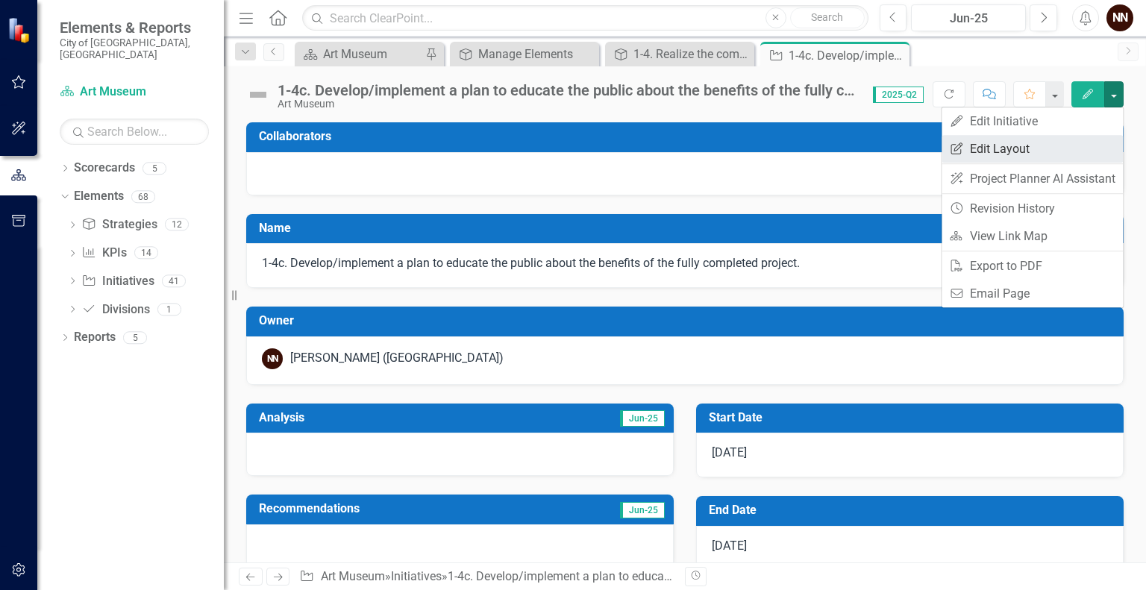
click at [1040, 143] on link "Edit Report Edit Layout" at bounding box center [1031, 149] width 181 height 28
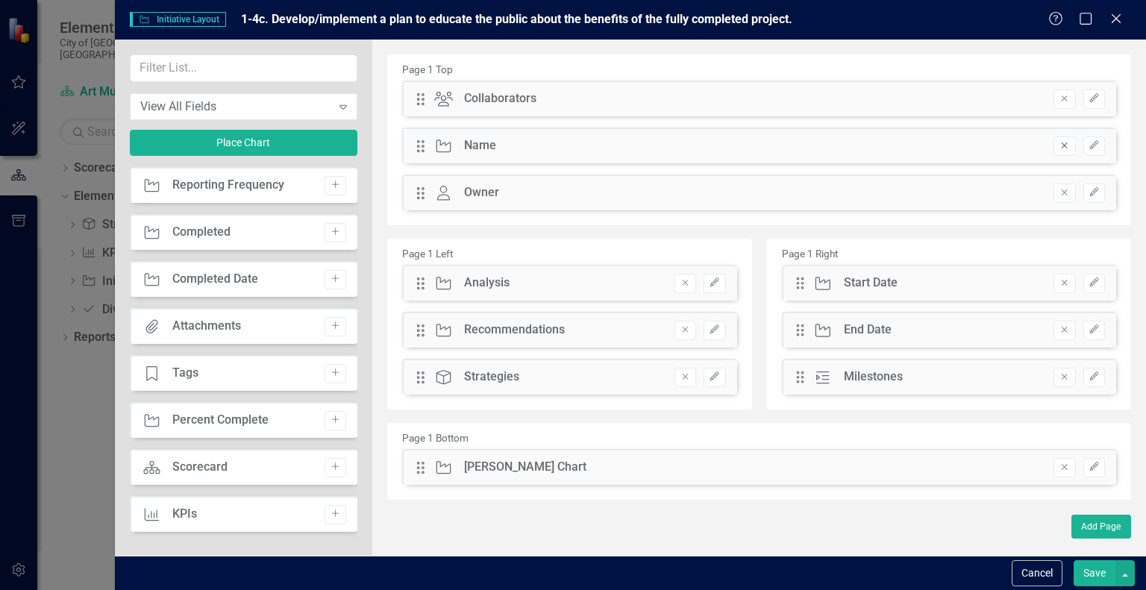
click at [1065, 142] on icon "Remove" at bounding box center [1063, 145] width 11 height 9
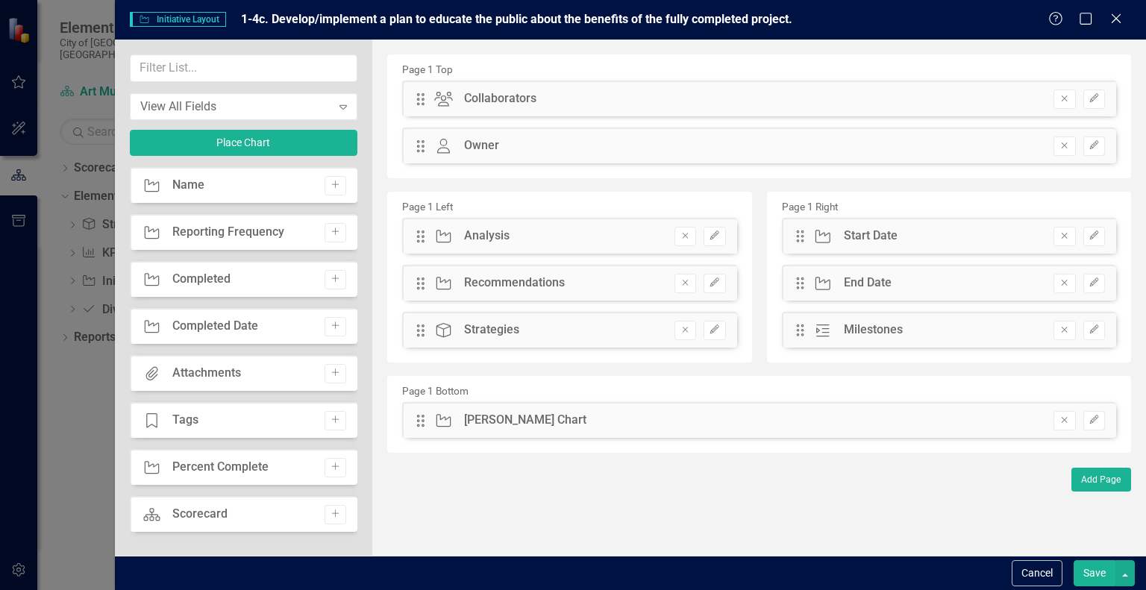
click at [1092, 575] on button "Save" at bounding box center [1094, 573] width 42 height 26
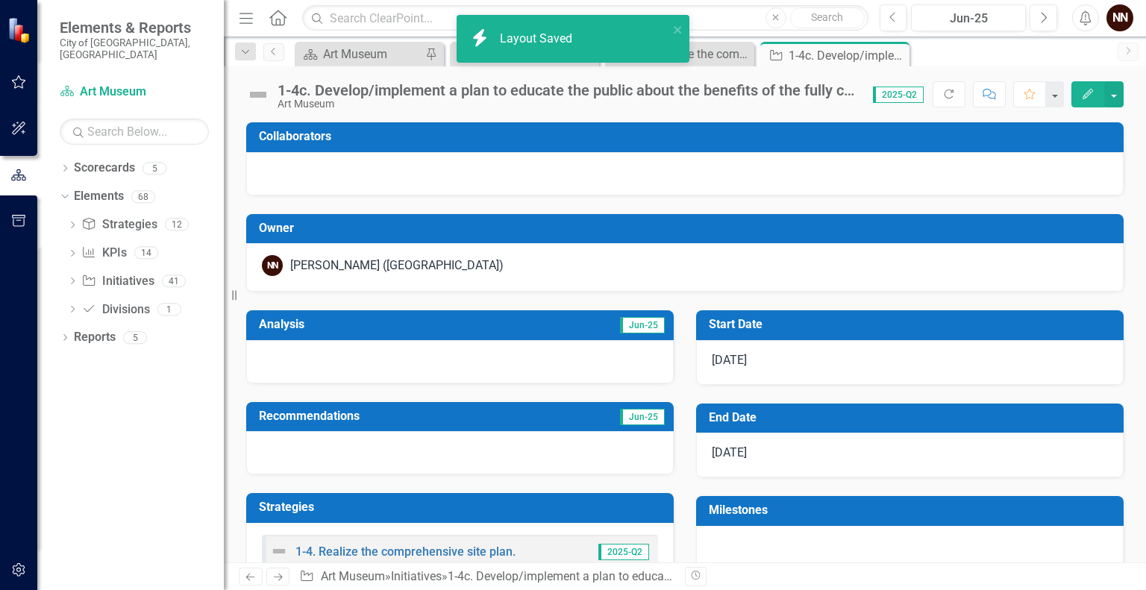
click at [1050, 509] on h3 "Milestones" at bounding box center [912, 509] width 407 height 13
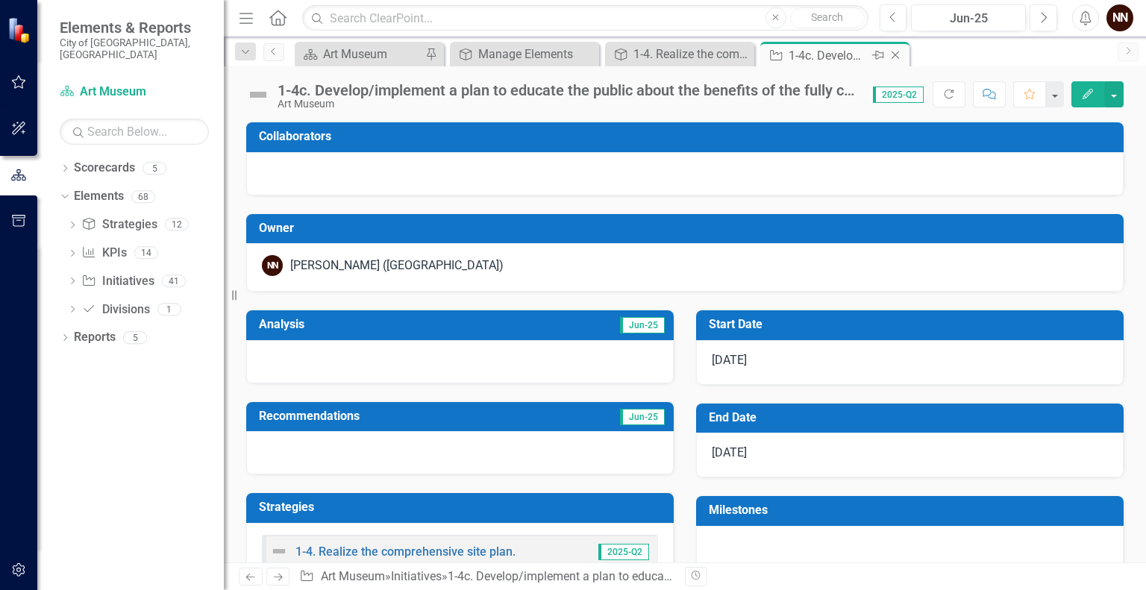
click at [894, 54] on icon at bounding box center [895, 55] width 8 height 8
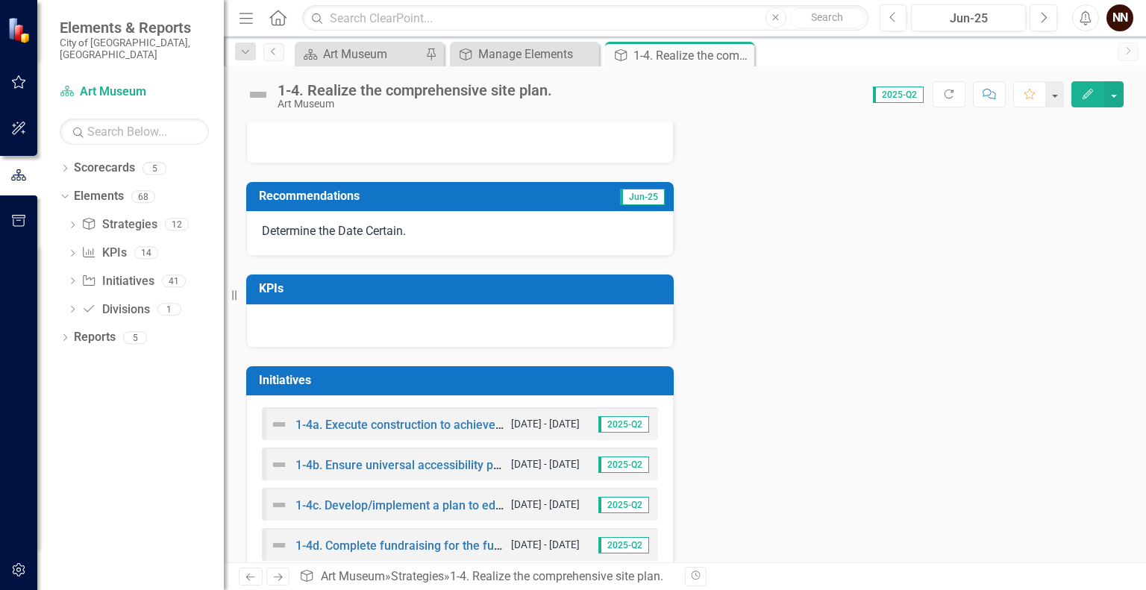
scroll to position [362, 0]
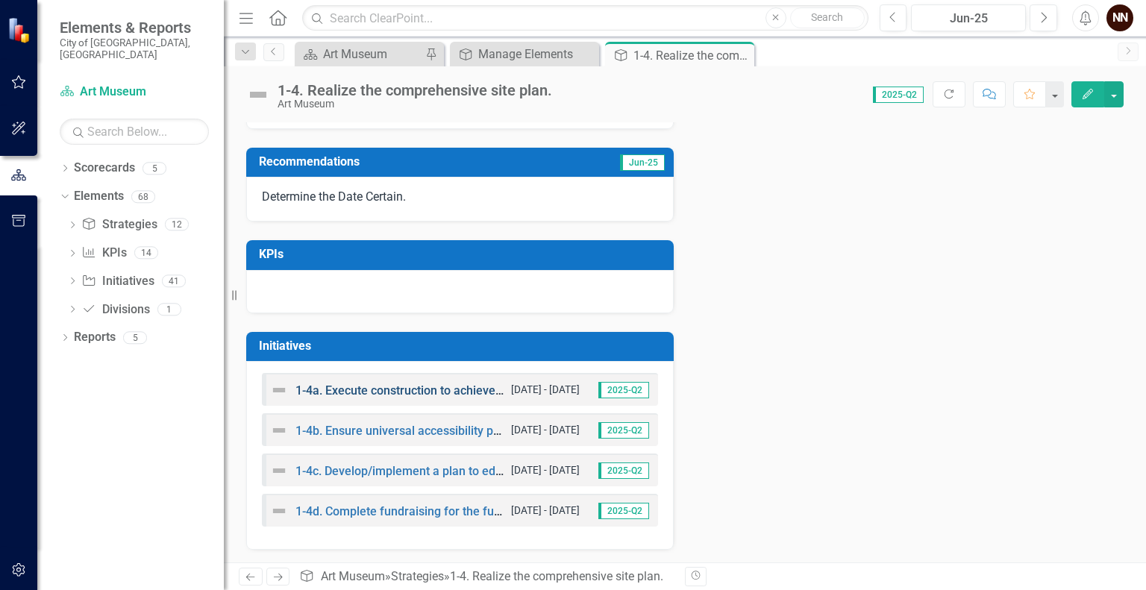
click at [431, 386] on link "1-4a. Execute construction to achieve the building transformation." at bounding box center [471, 390] width 352 height 14
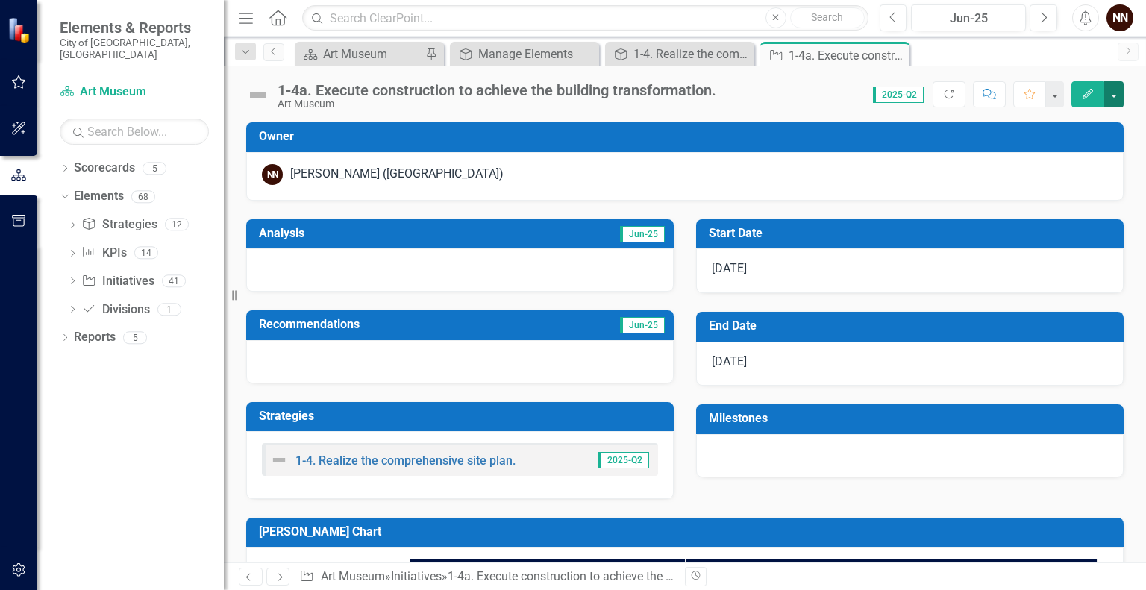
click at [1113, 101] on button "button" at bounding box center [1113, 94] width 19 height 26
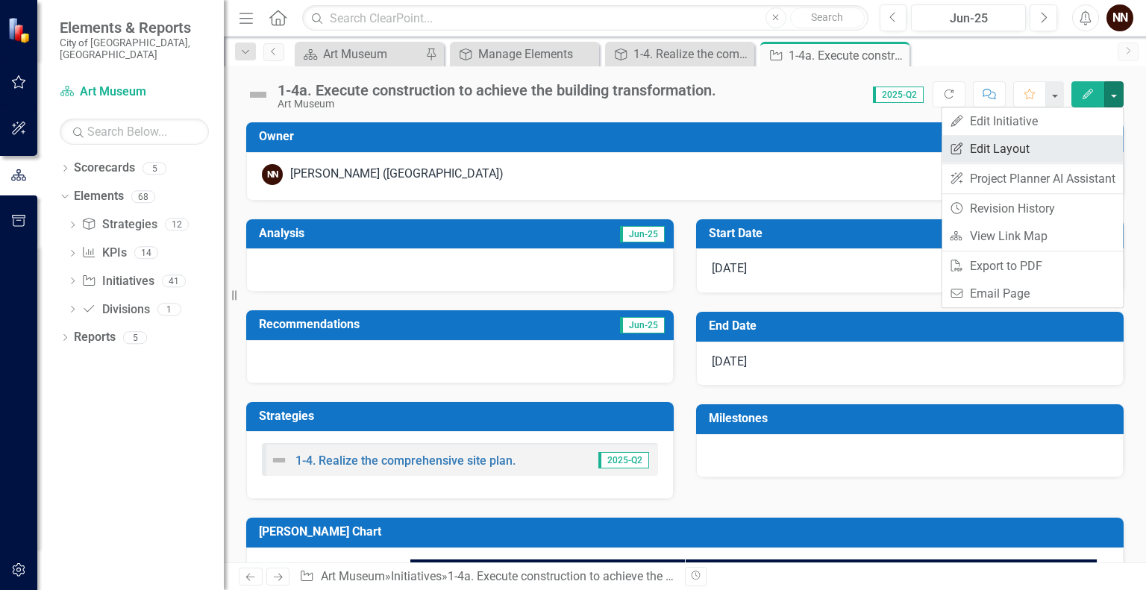
click at [1044, 148] on link "Edit Report Edit Layout" at bounding box center [1031, 149] width 181 height 28
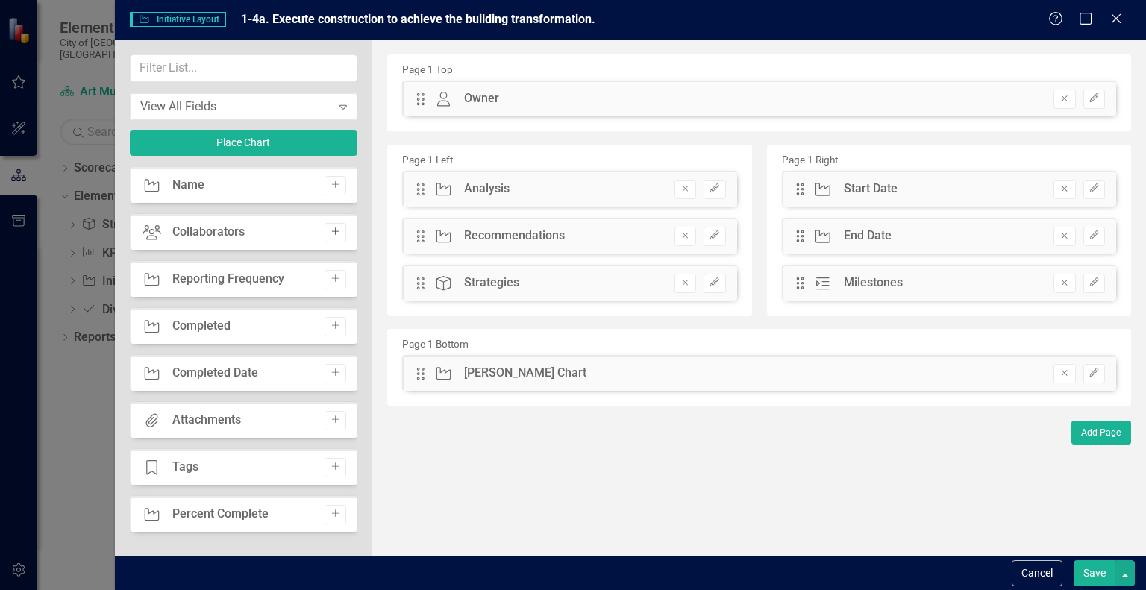
click at [330, 235] on icon "Add" at bounding box center [335, 231] width 11 height 9
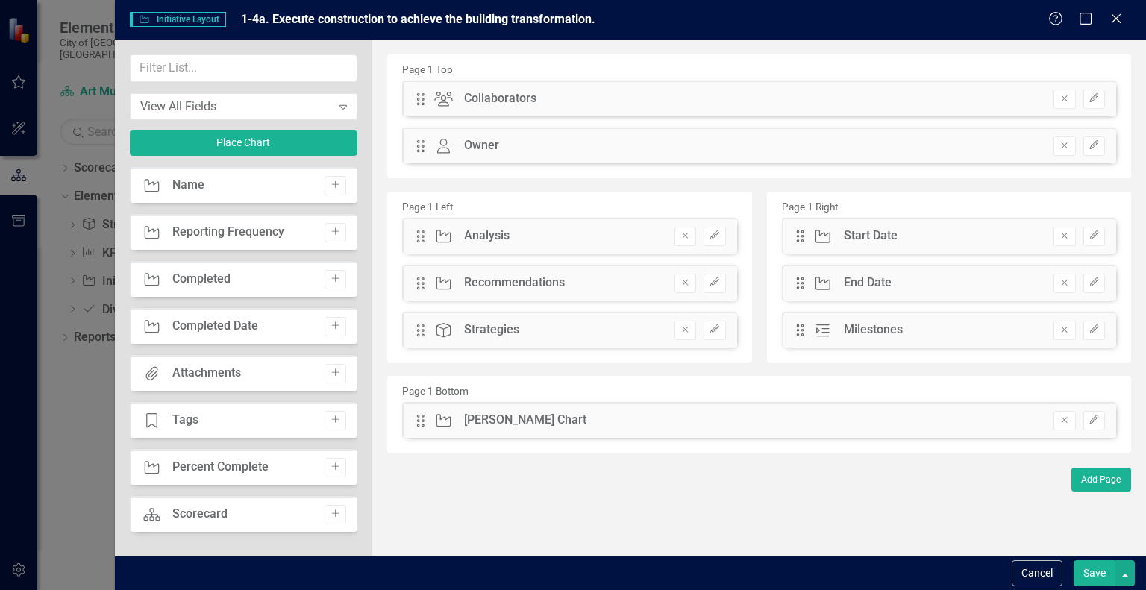
click at [525, 96] on div "Collaborators" at bounding box center [500, 98] width 72 height 17
click at [1092, 581] on button "Save" at bounding box center [1094, 573] width 42 height 26
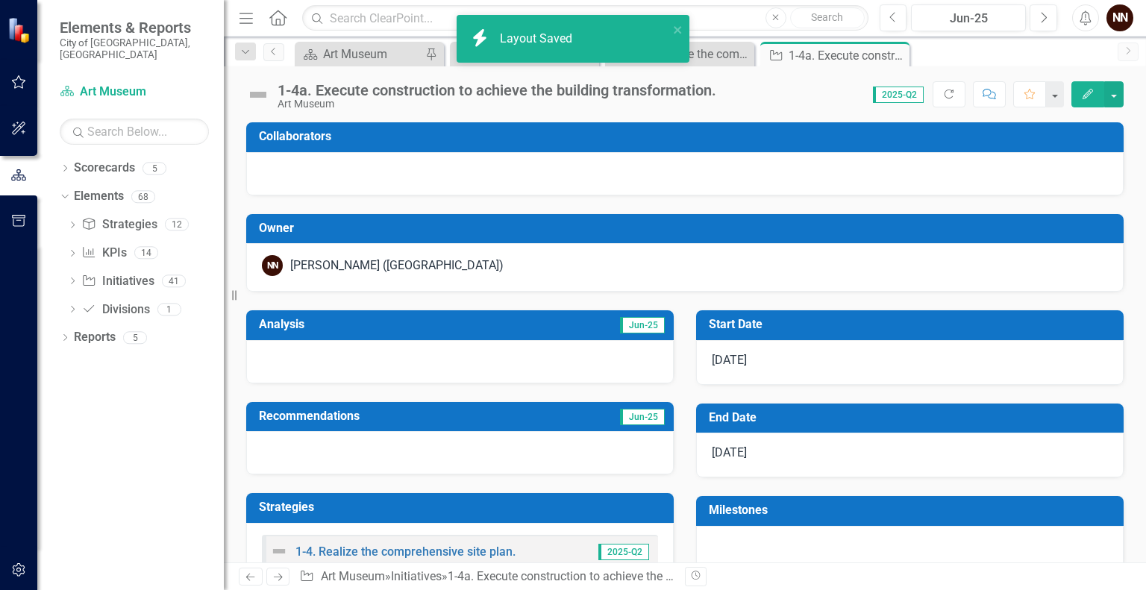
click at [570, 130] on h3 "Collaborators" at bounding box center [687, 136] width 857 height 13
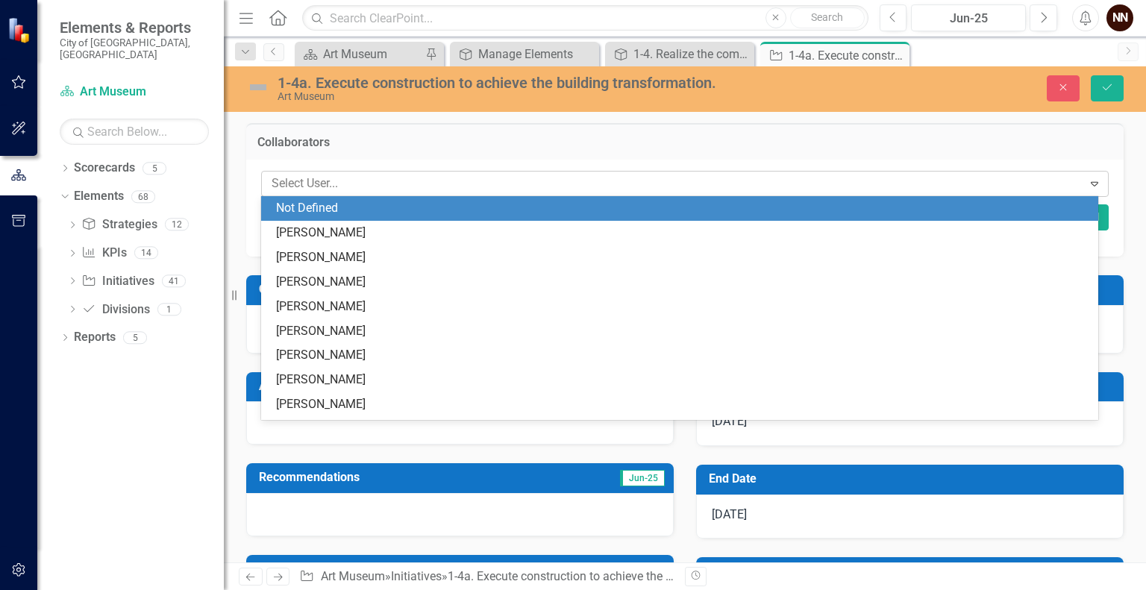
click at [450, 174] on div at bounding box center [674, 184] width 817 height 20
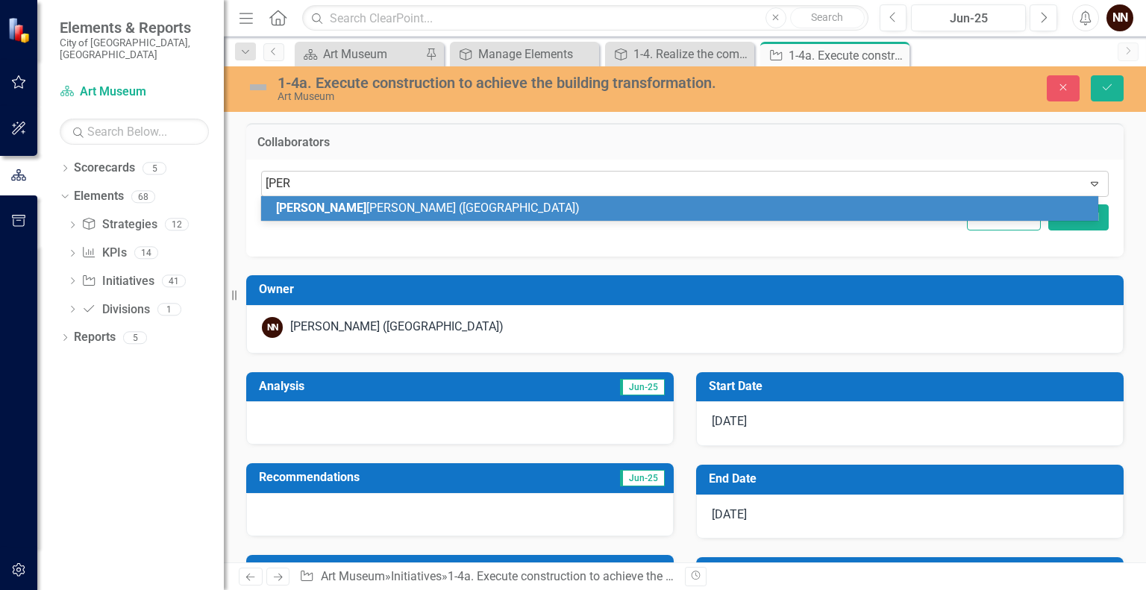
type input "nic"
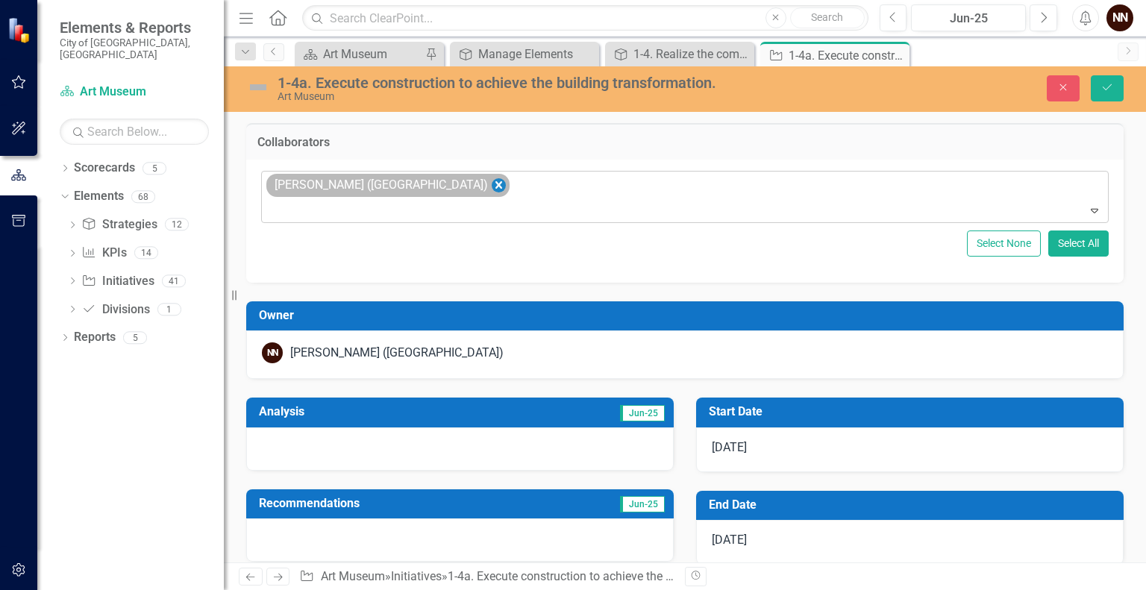
click at [491, 184] on icon "Remove Nick Nelson (Art Museum)" at bounding box center [498, 185] width 14 height 19
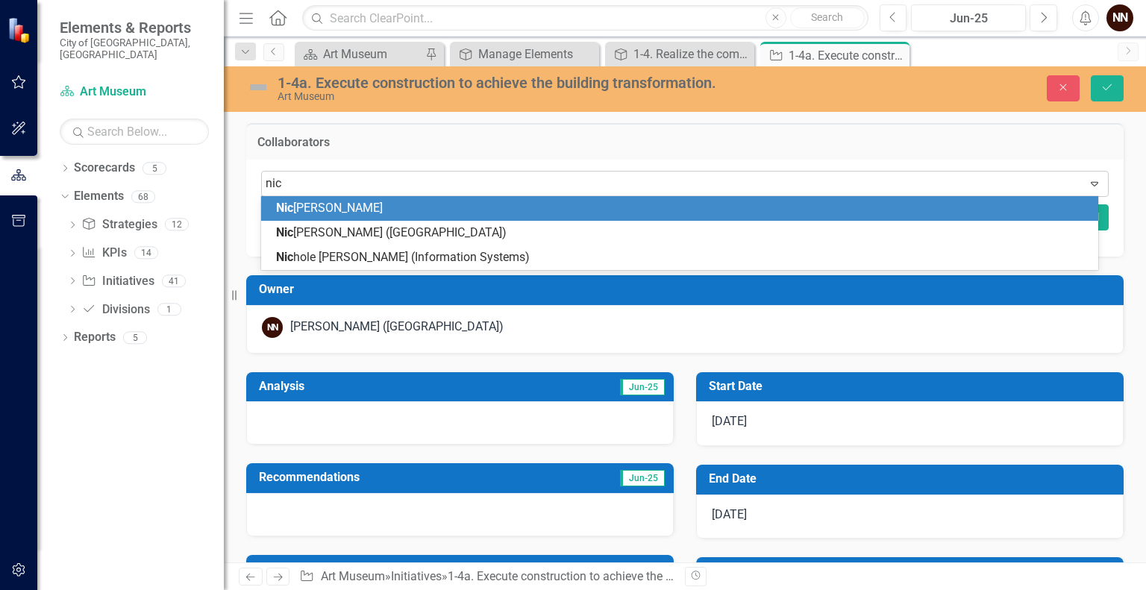
type input "nico"
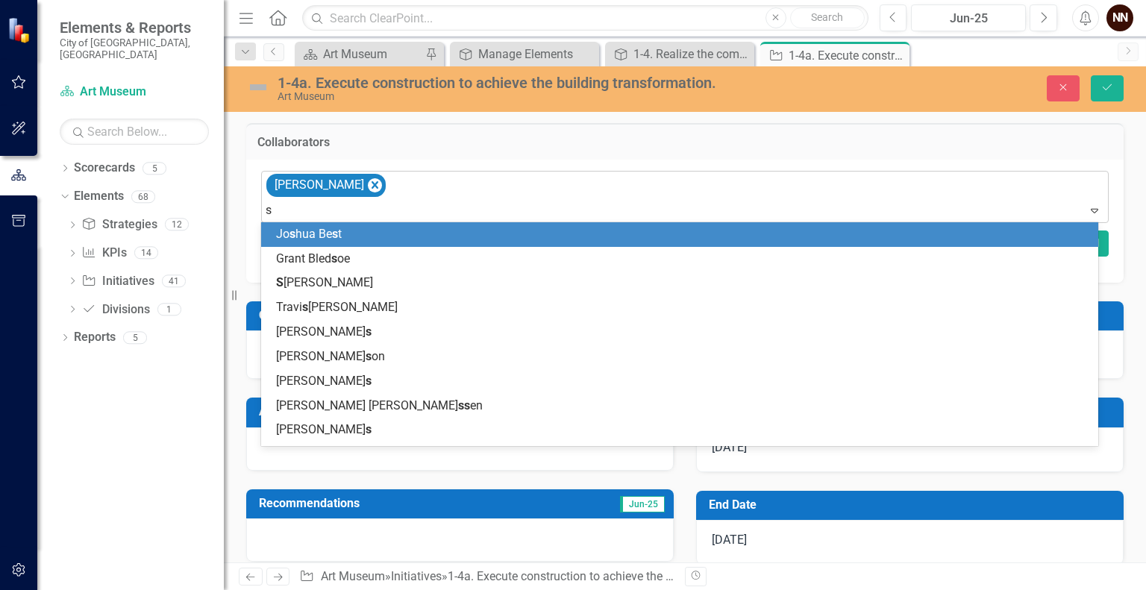
type input "sa"
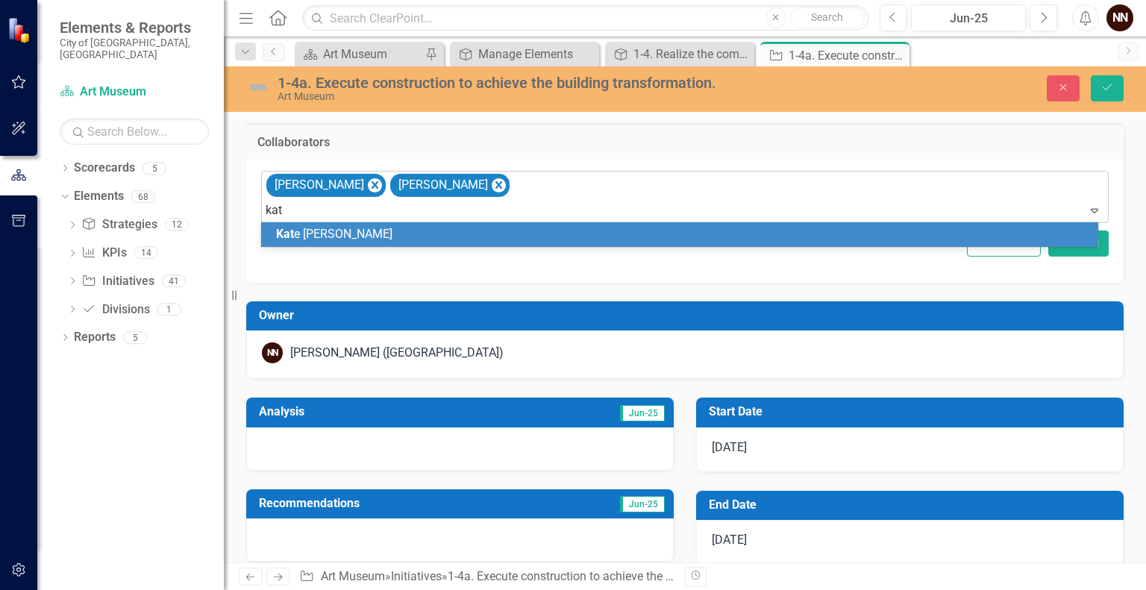
type input "[PERSON_NAME]"
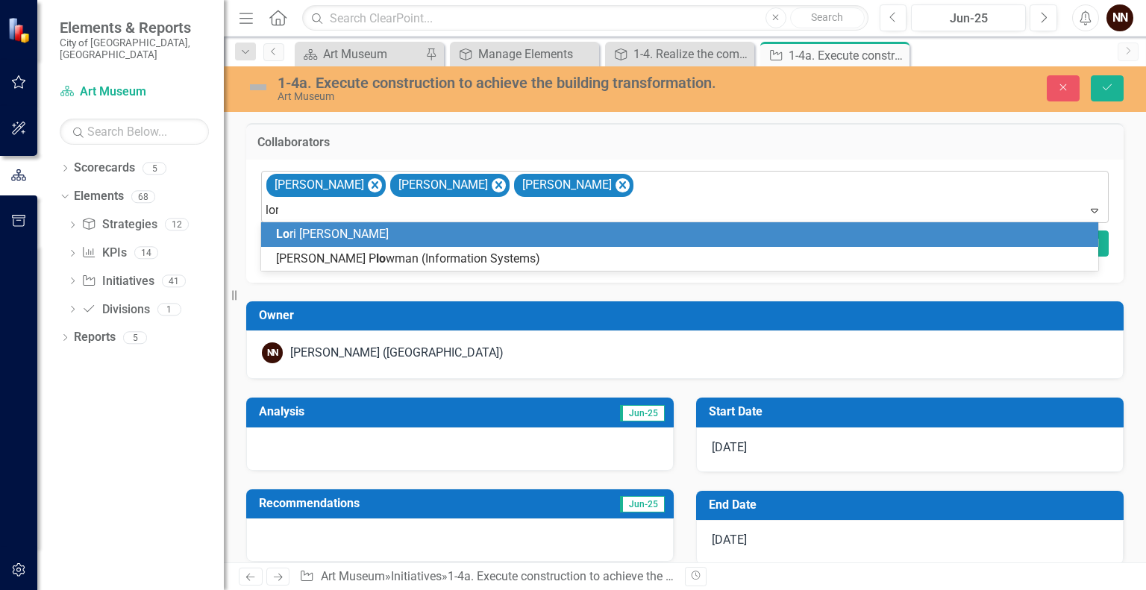
type input "[PERSON_NAME]"
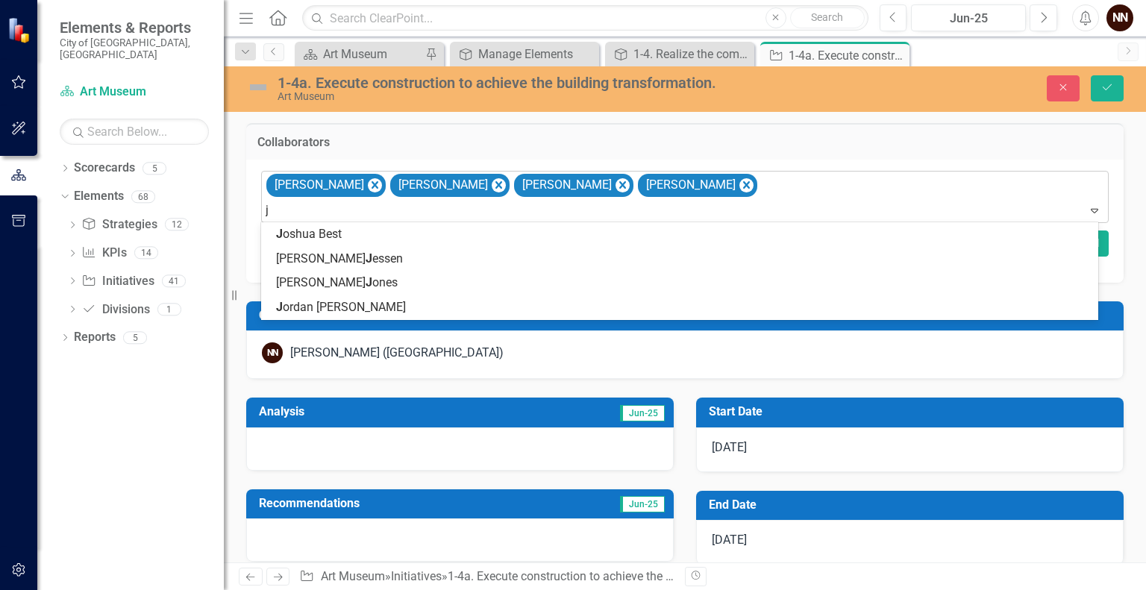
type input "jo"
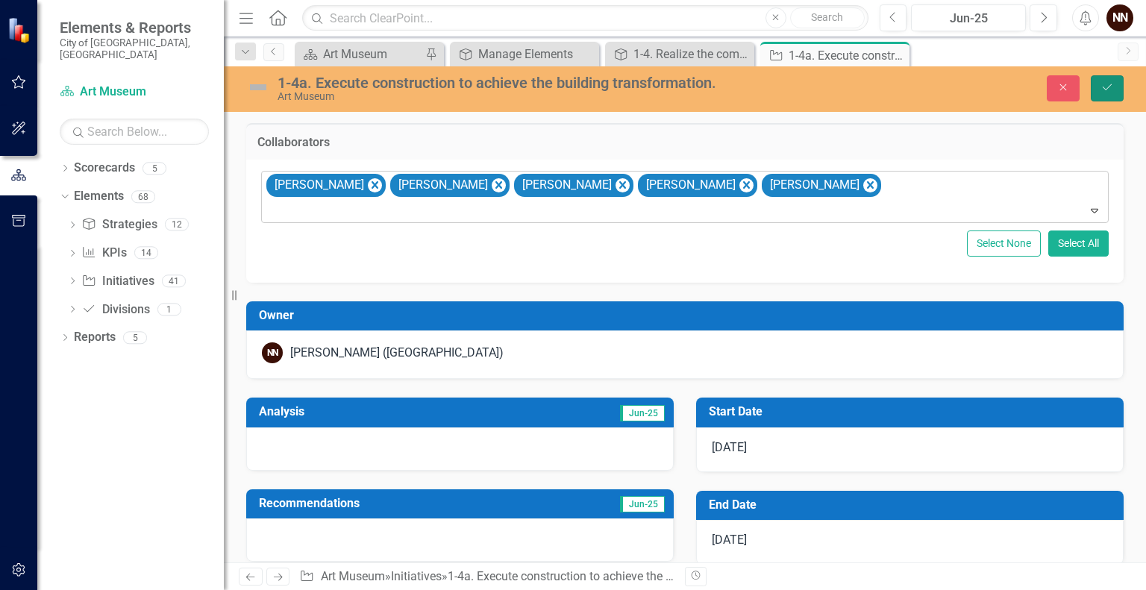
click at [1105, 91] on icon "Save" at bounding box center [1106, 87] width 13 height 10
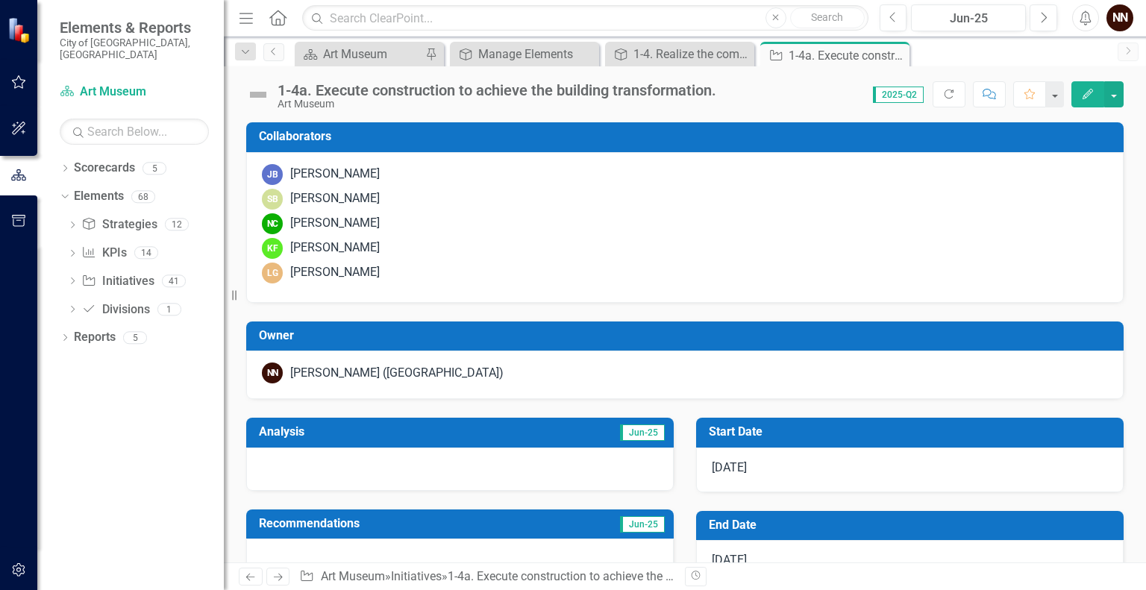
click at [1119, 80] on div "1-4a. Execute construction to achieve the building transformation. Art Museum S…" at bounding box center [685, 88] width 922 height 45
click at [689, 51] on div "1-4. Realize the comprehensive site plan." at bounding box center [682, 54] width 98 height 19
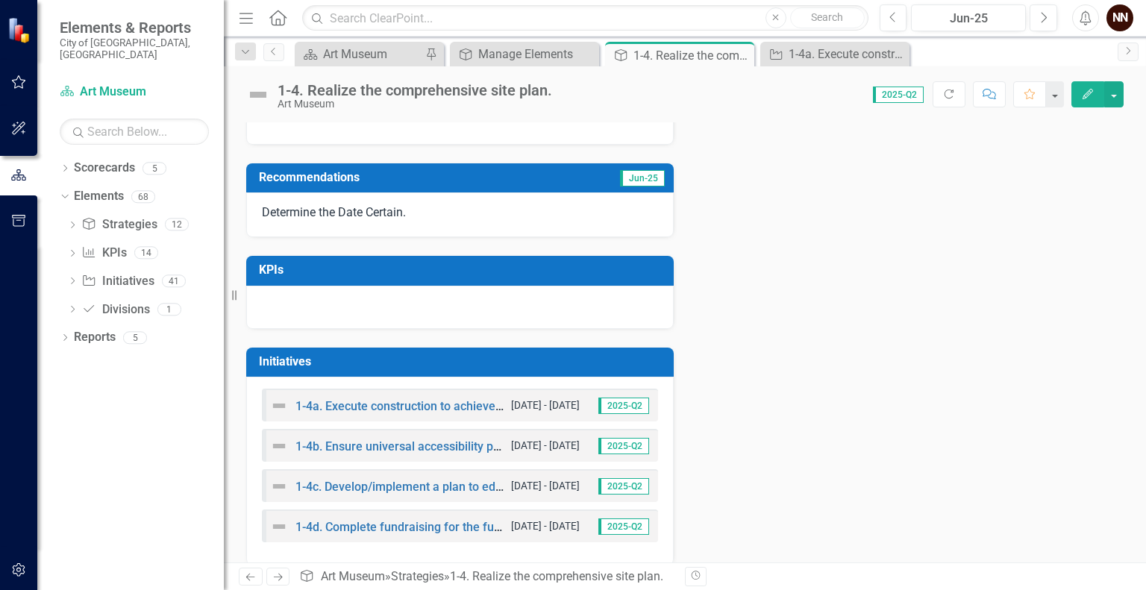
scroll to position [362, 0]
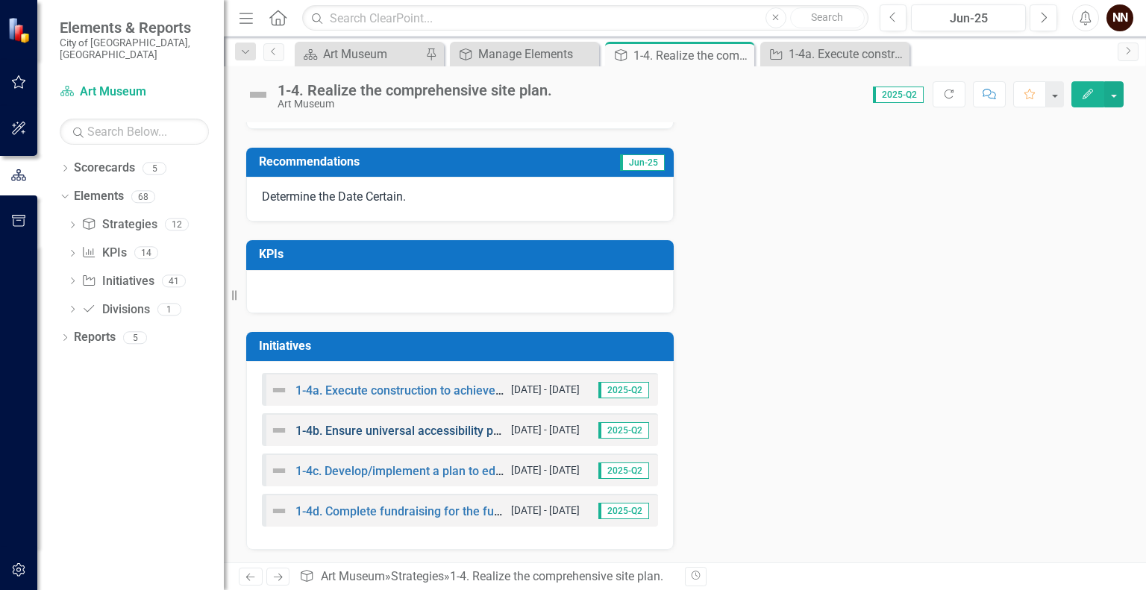
click at [446, 424] on link "1-4b. Ensure universal accessibility principles are achieved in the building an…" at bounding box center [528, 431] width 467 height 14
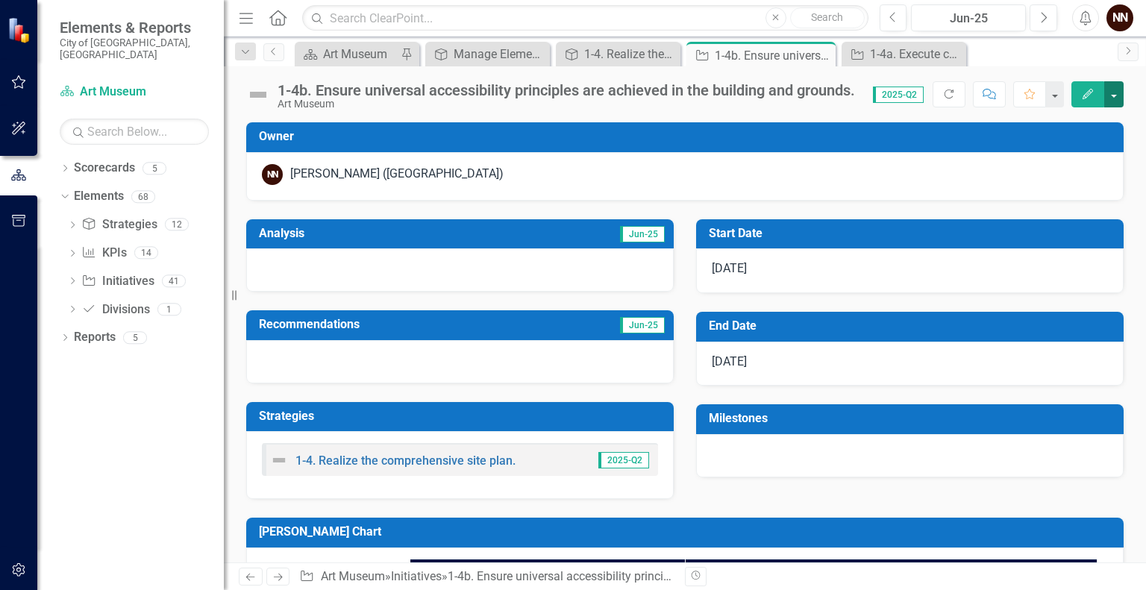
click at [1113, 104] on button "button" at bounding box center [1113, 94] width 19 height 26
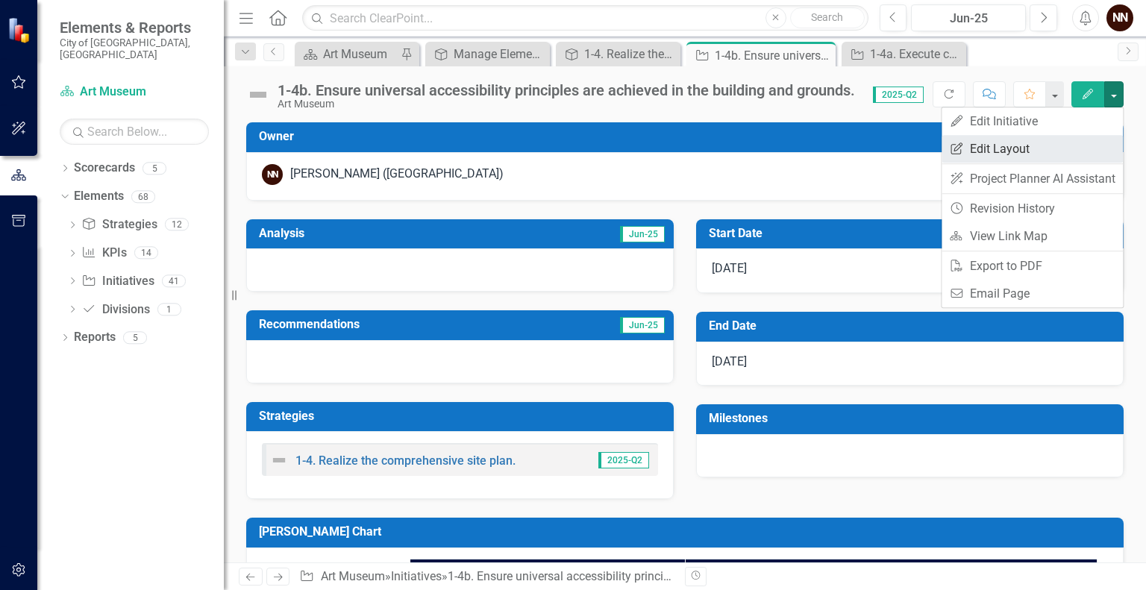
click at [1017, 151] on link "Edit Report Edit Layout" at bounding box center [1031, 149] width 181 height 28
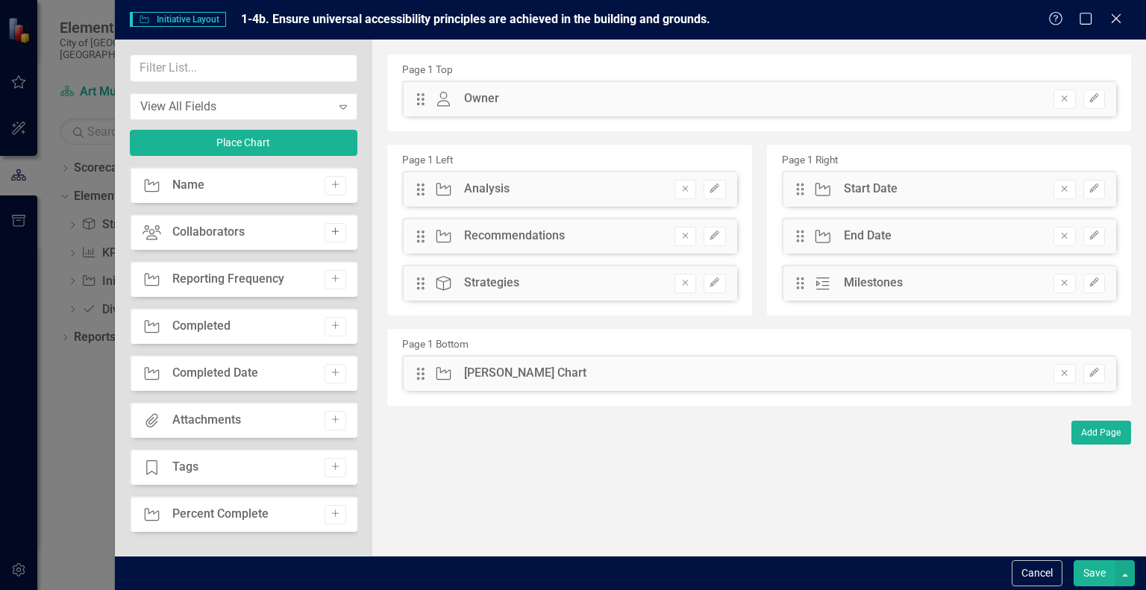
click at [332, 230] on icon "button" at bounding box center [335, 231] width 7 height 7
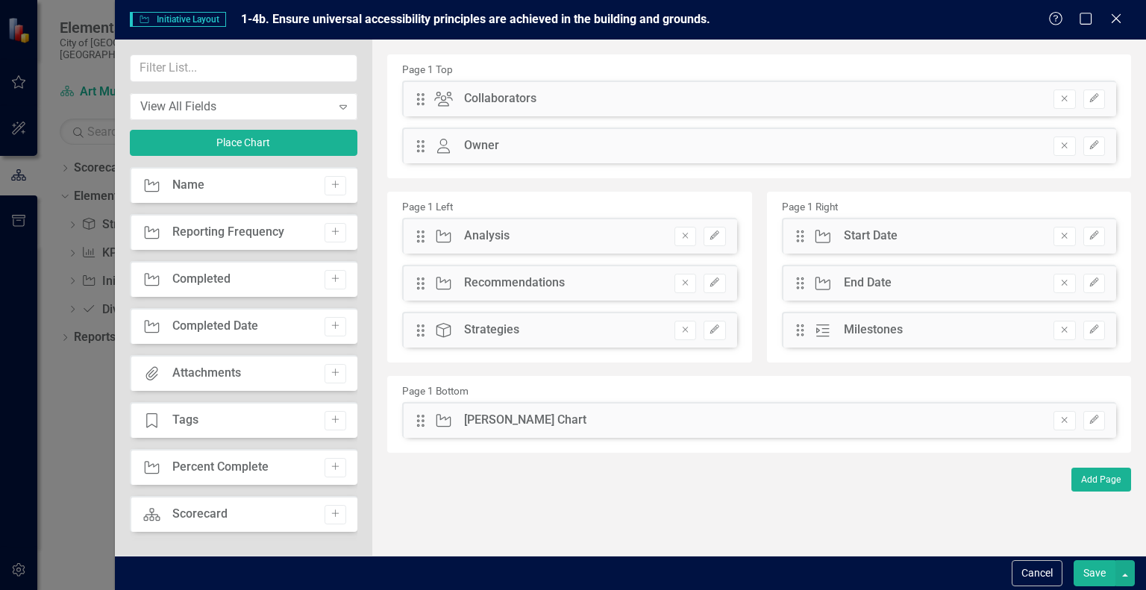
click at [1088, 574] on button "Save" at bounding box center [1094, 573] width 42 height 26
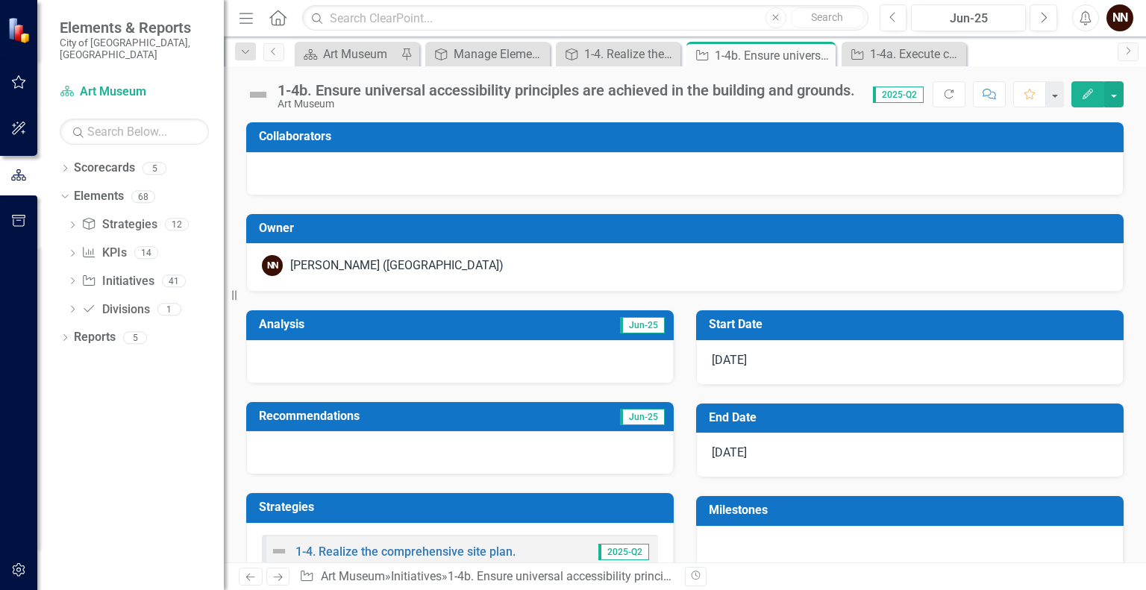
click at [689, 141] on h3 "Collaborators" at bounding box center [687, 136] width 857 height 13
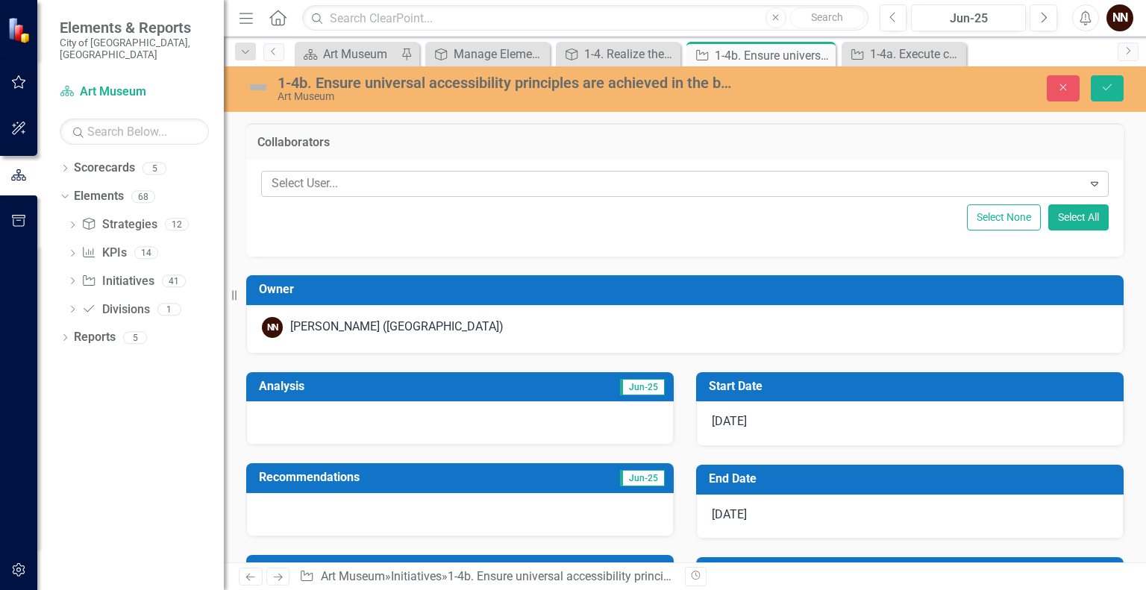
click at [624, 194] on div "Select User..." at bounding box center [672, 183] width 817 height 23
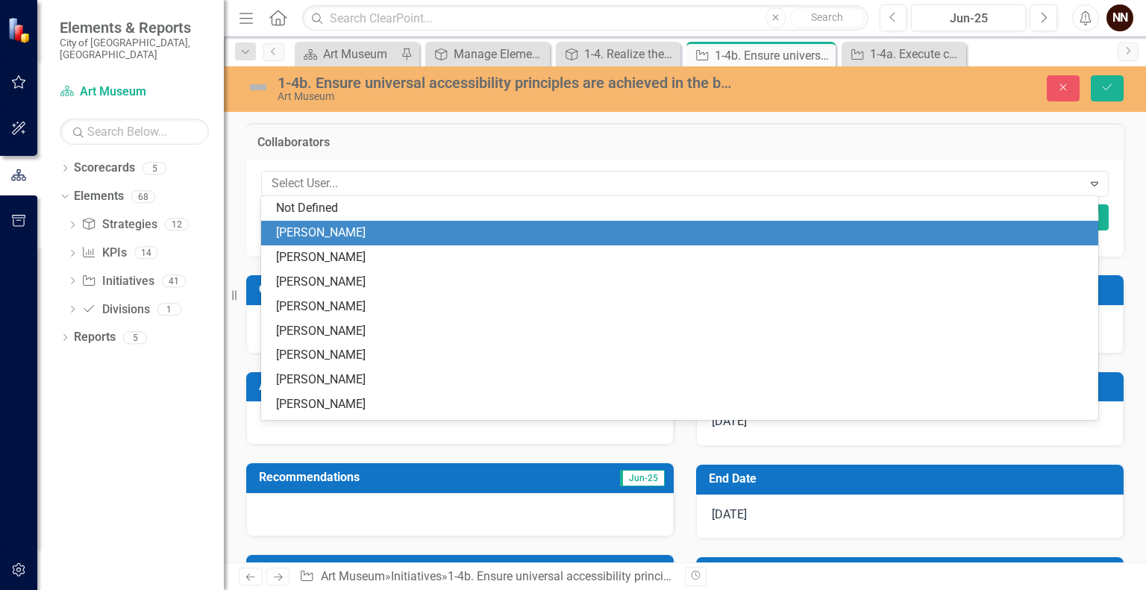
click at [364, 234] on div "[PERSON_NAME]" at bounding box center [682, 232] width 813 height 17
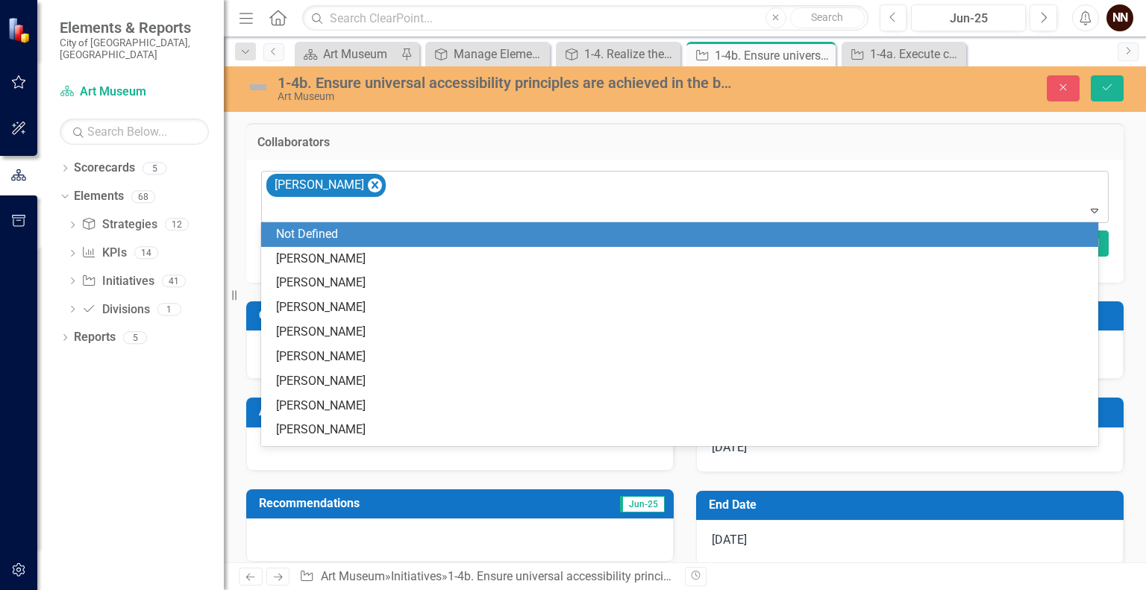
click at [412, 188] on div "[PERSON_NAME]" at bounding box center [686, 197] width 844 height 51
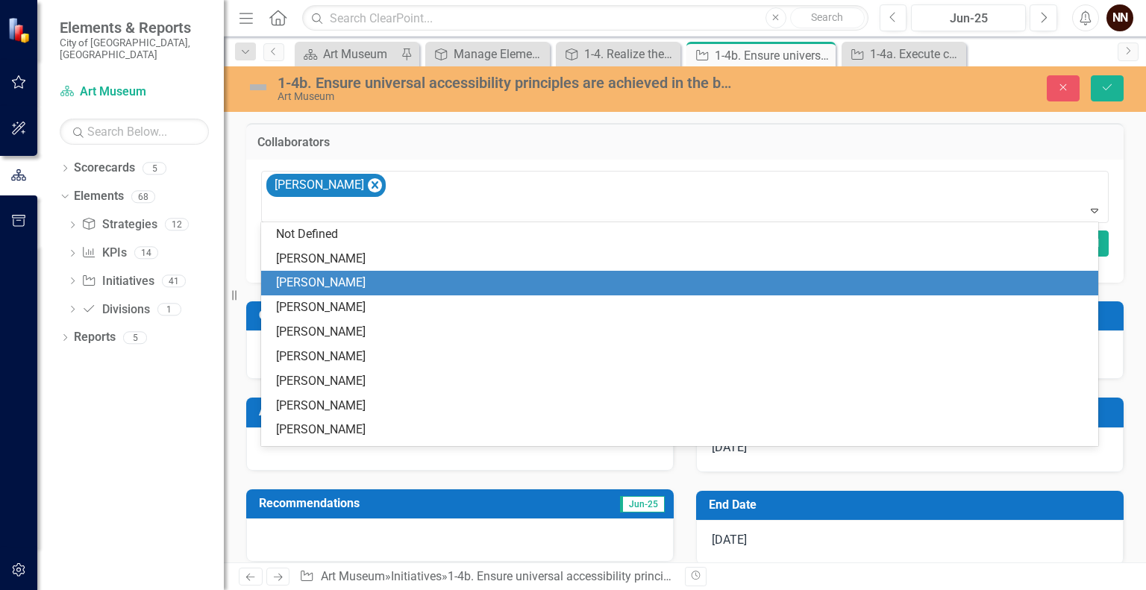
click at [348, 283] on div "[PERSON_NAME]" at bounding box center [682, 282] width 813 height 17
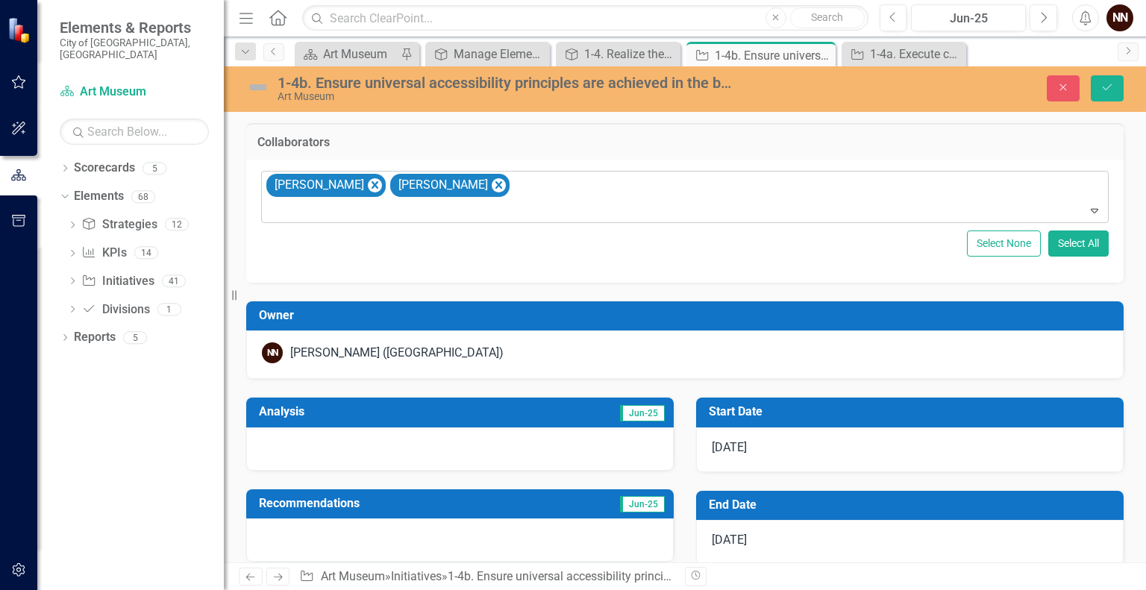
click at [469, 195] on div "Joshua Best Sarah Buhr" at bounding box center [686, 197] width 844 height 51
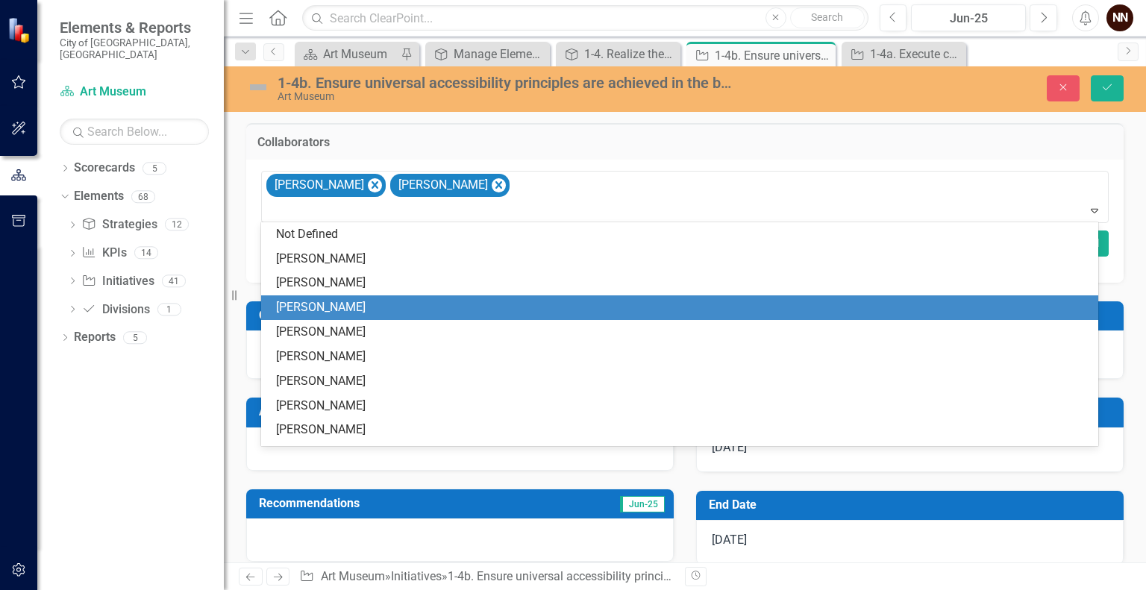
click at [370, 313] on div "[PERSON_NAME]" at bounding box center [682, 307] width 813 height 17
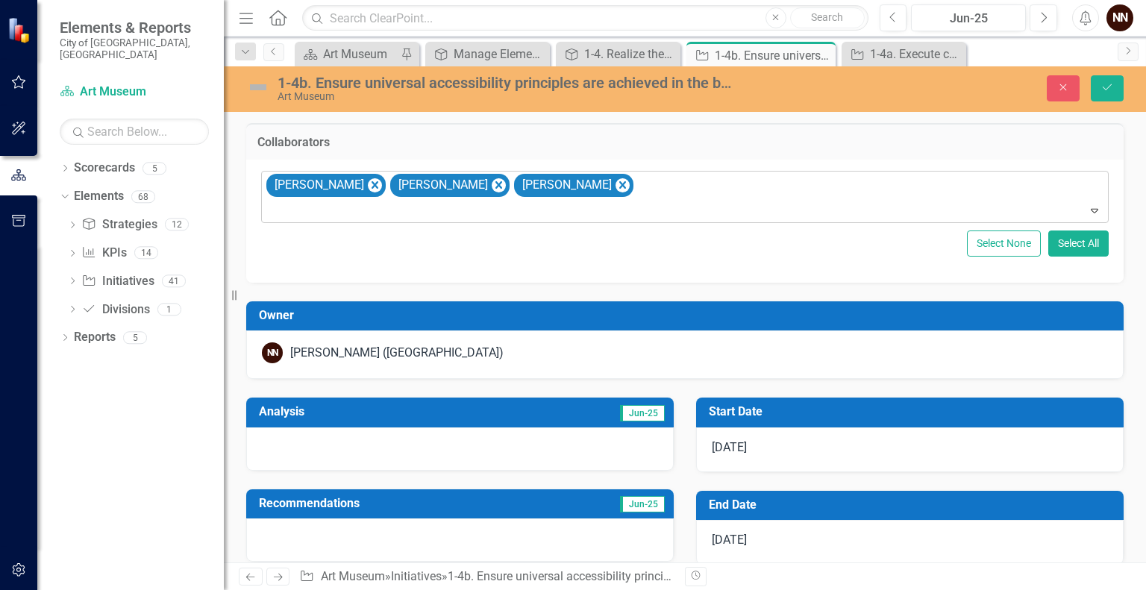
click at [534, 214] on div at bounding box center [686, 211] width 841 height 20
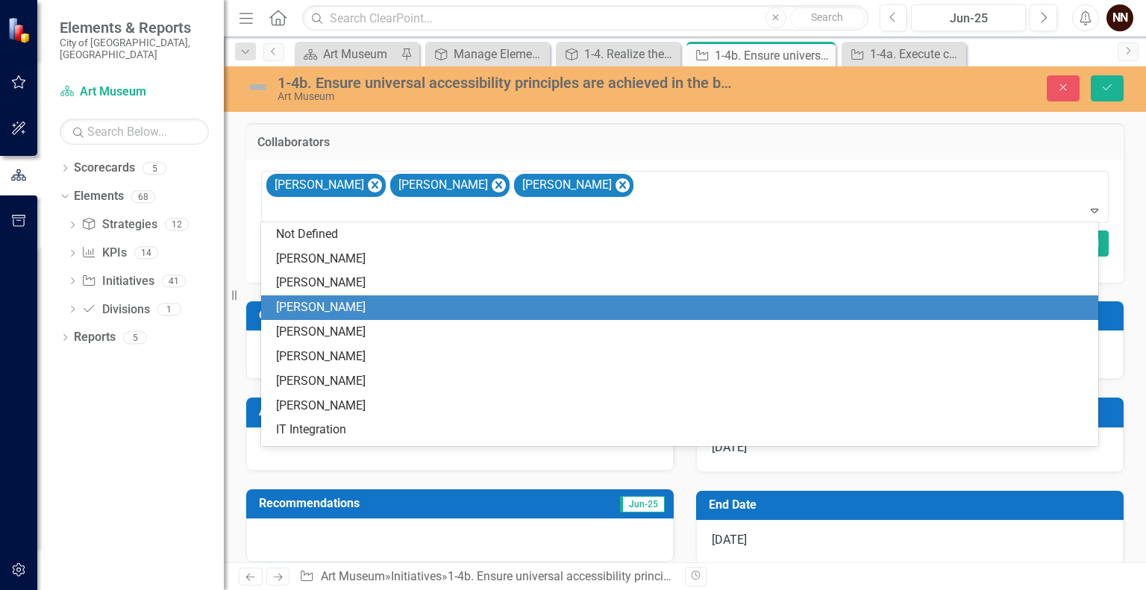
click at [395, 316] on div "[PERSON_NAME]" at bounding box center [679, 307] width 837 height 25
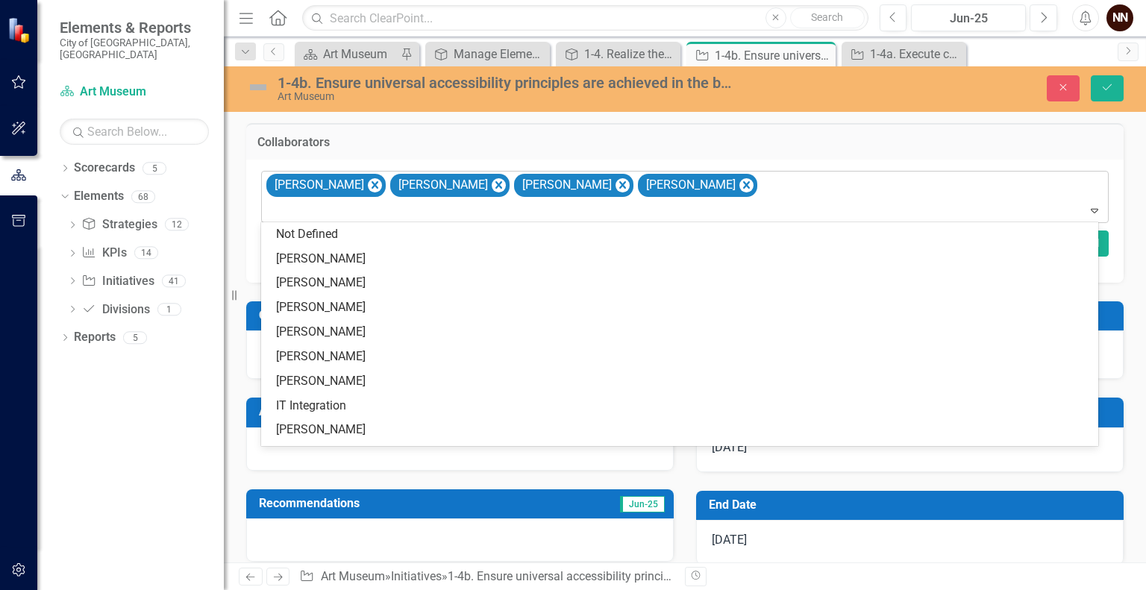
click at [672, 201] on div at bounding box center [686, 211] width 841 height 20
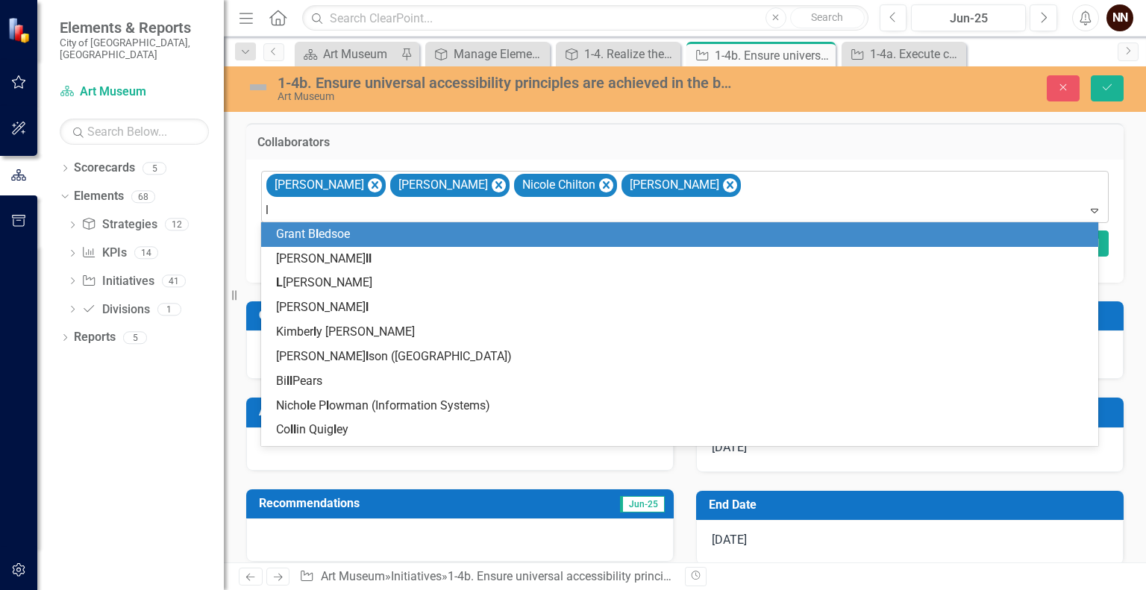
type input "lo"
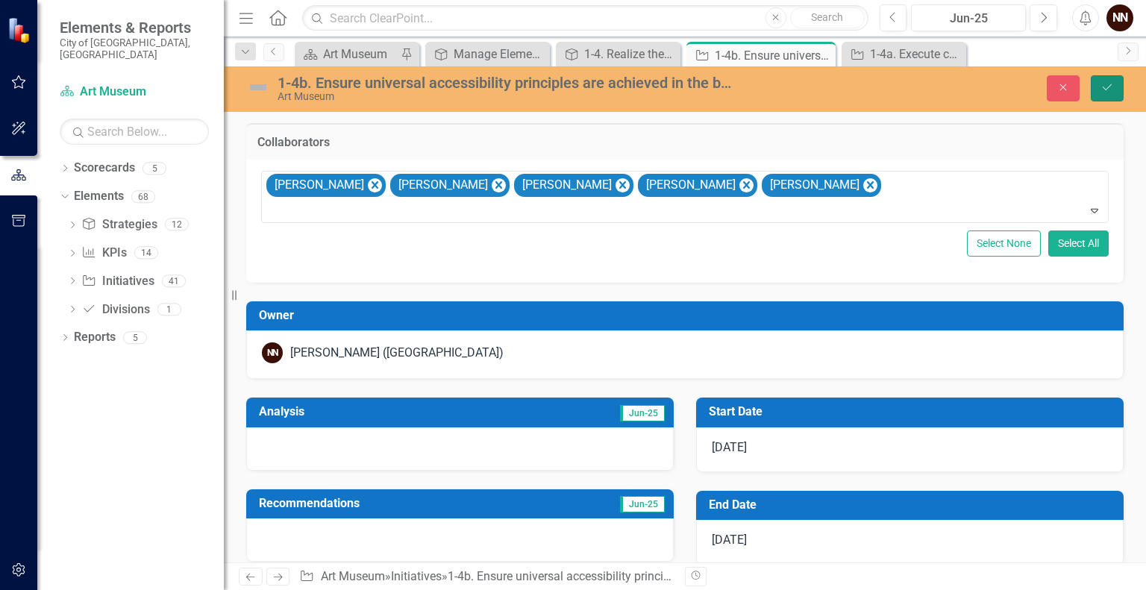
click at [1104, 79] on button "Save" at bounding box center [1106, 88] width 33 height 26
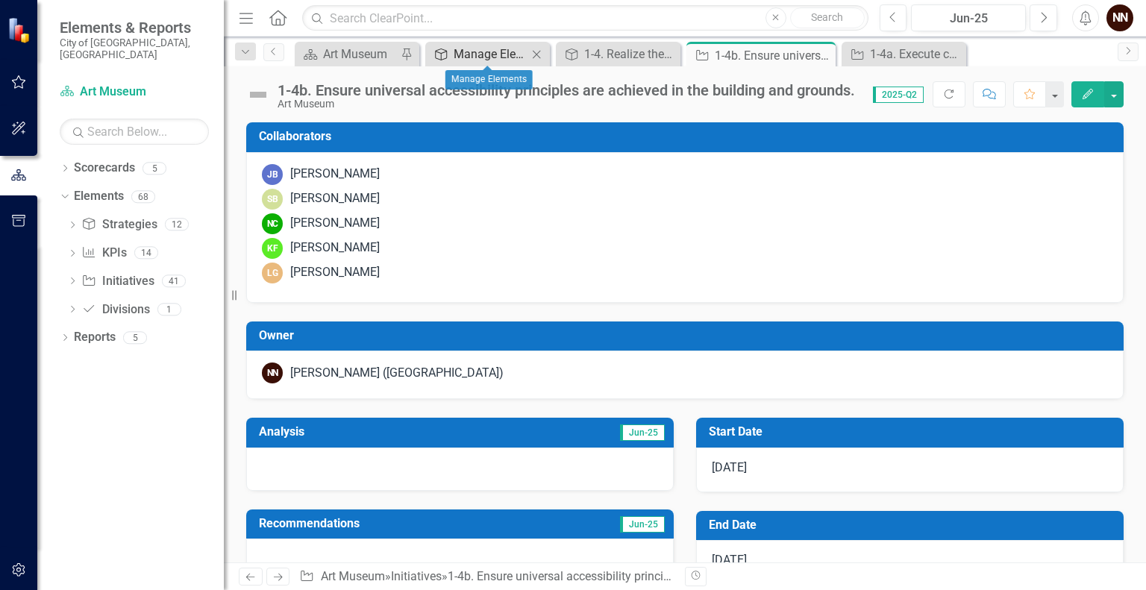
click at [511, 49] on div "Manage Elements" at bounding box center [490, 54] width 74 height 19
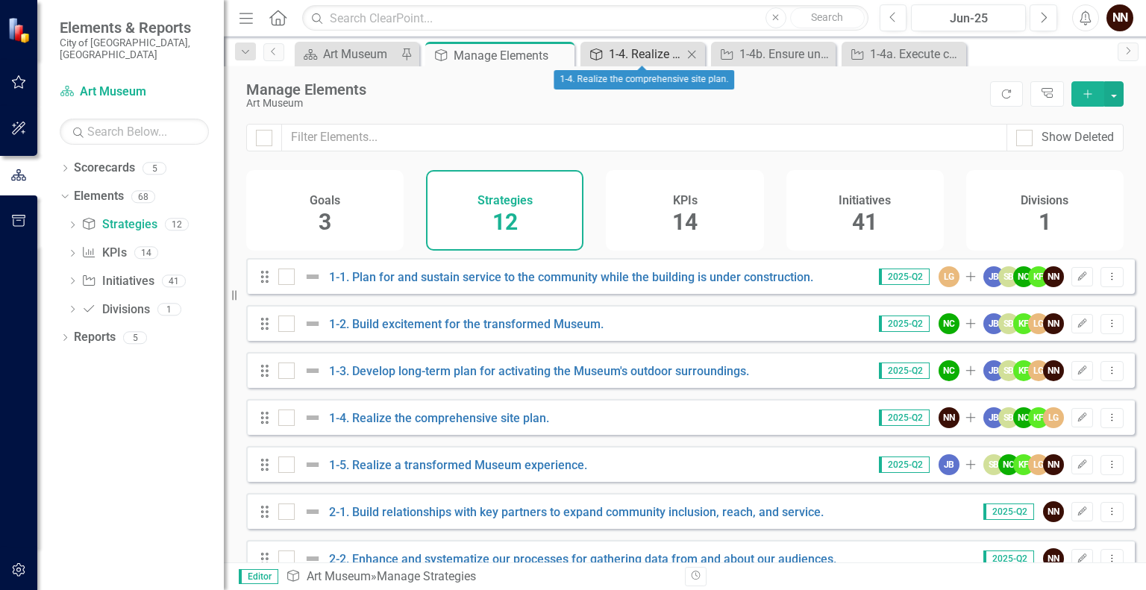
click at [647, 58] on div "1-4. Realize the comprehensive site plan." at bounding box center [646, 54] width 74 height 19
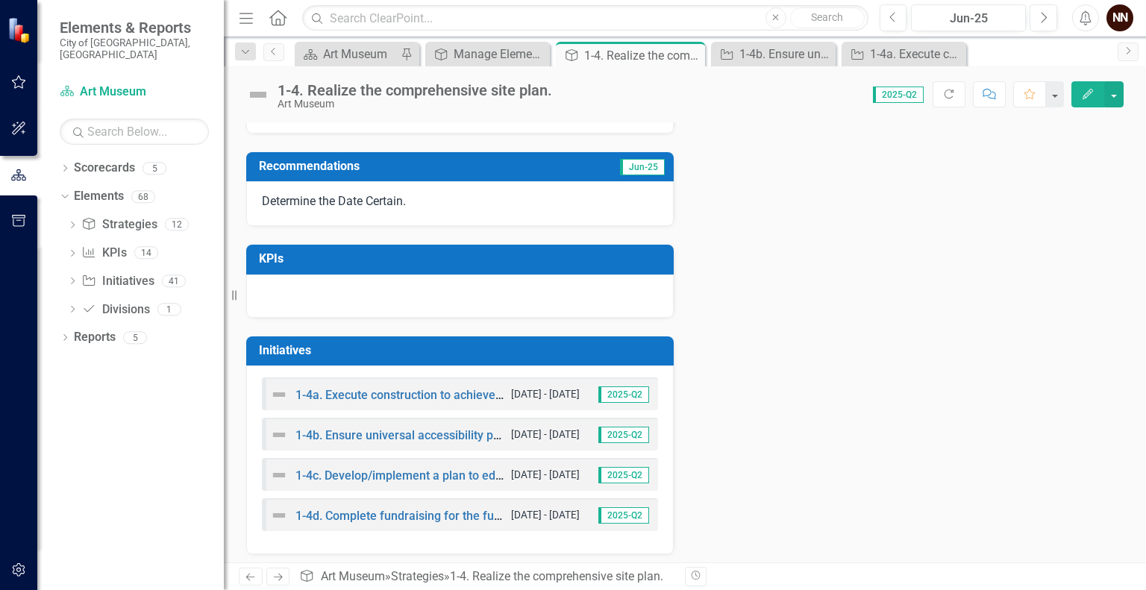
scroll to position [362, 0]
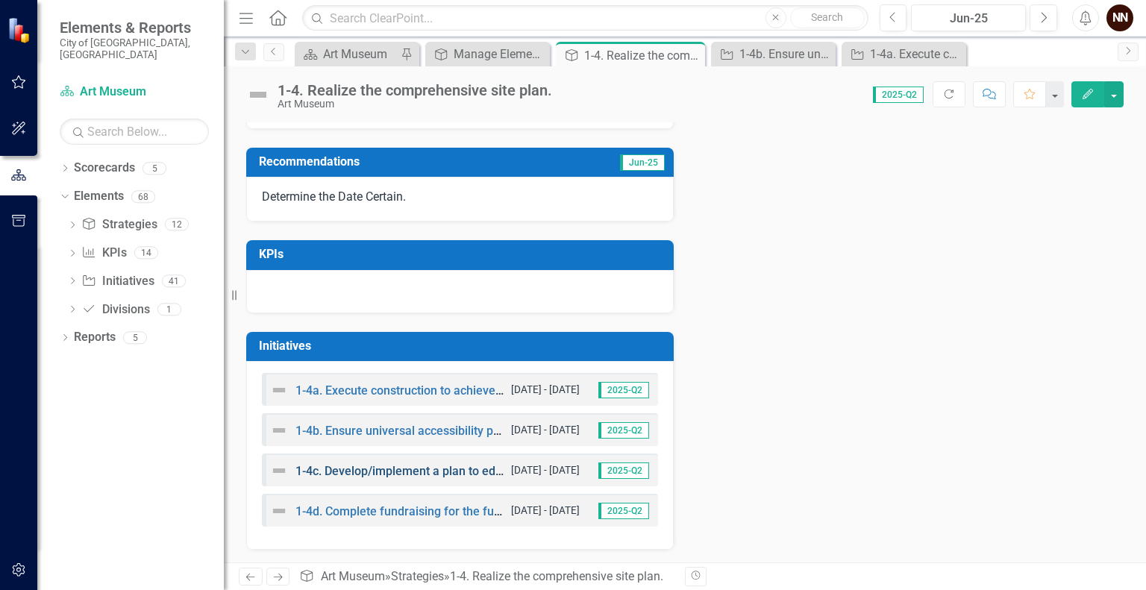
click at [421, 468] on link "1-4c. Develop/implement a plan to educate the public about the benefits of the …" at bounding box center [569, 471] width 548 height 14
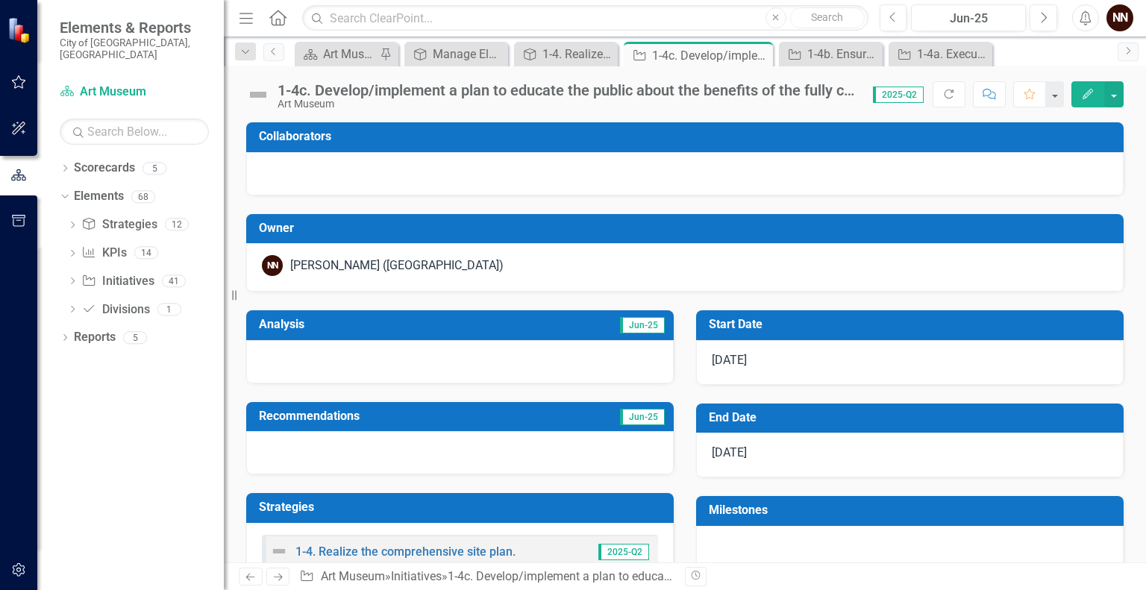
click at [433, 92] on div "1-4c. Develop/implement a plan to educate the public about the benefits of the …" at bounding box center [567, 90] width 580 height 16
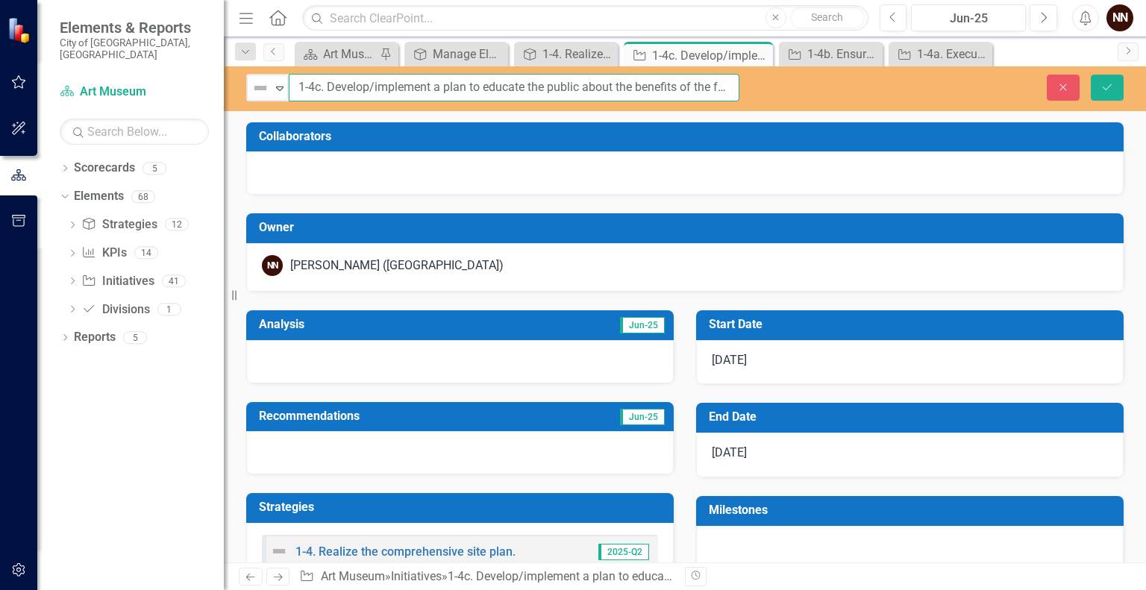
click at [433, 92] on input "1-4c. Develop/implement a plan to educate the public about the benefits of the …" at bounding box center [514, 88] width 450 height 28
click at [1100, 86] on icon "Save" at bounding box center [1106, 87] width 13 height 10
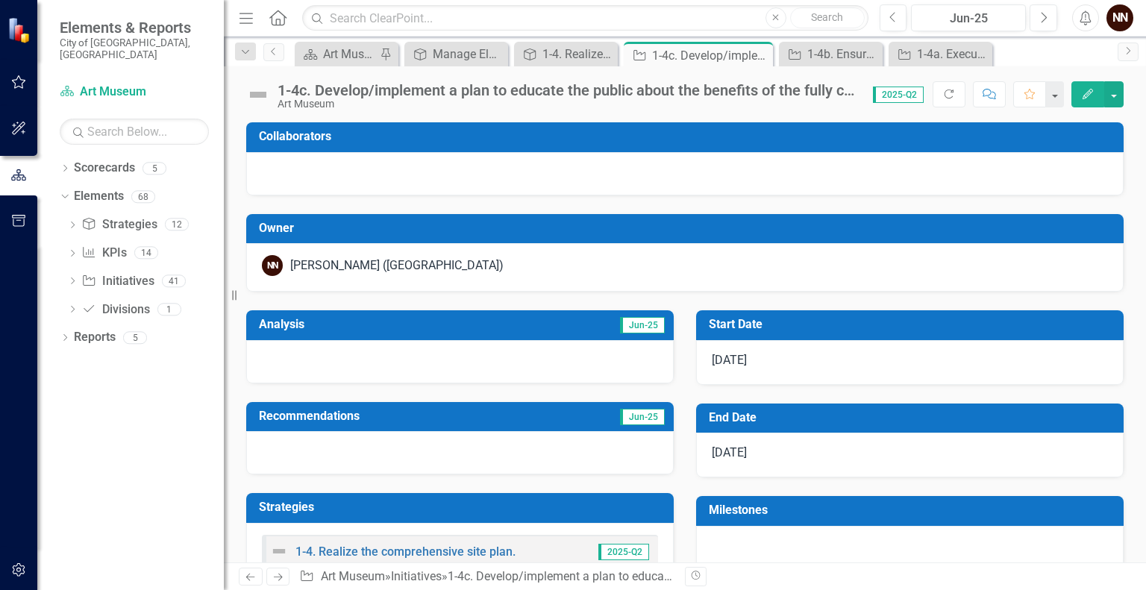
click at [572, 250] on div "[PERSON_NAME] ([GEOGRAPHIC_DATA])" at bounding box center [684, 267] width 877 height 48
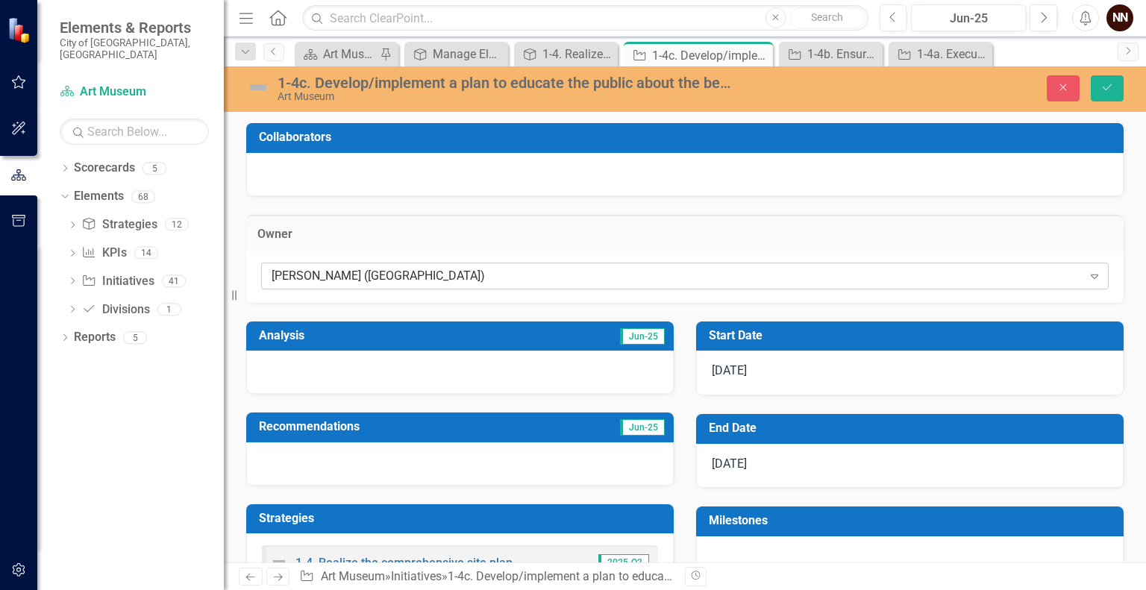
click at [504, 277] on div "[PERSON_NAME] ([GEOGRAPHIC_DATA])" at bounding box center [676, 275] width 811 height 17
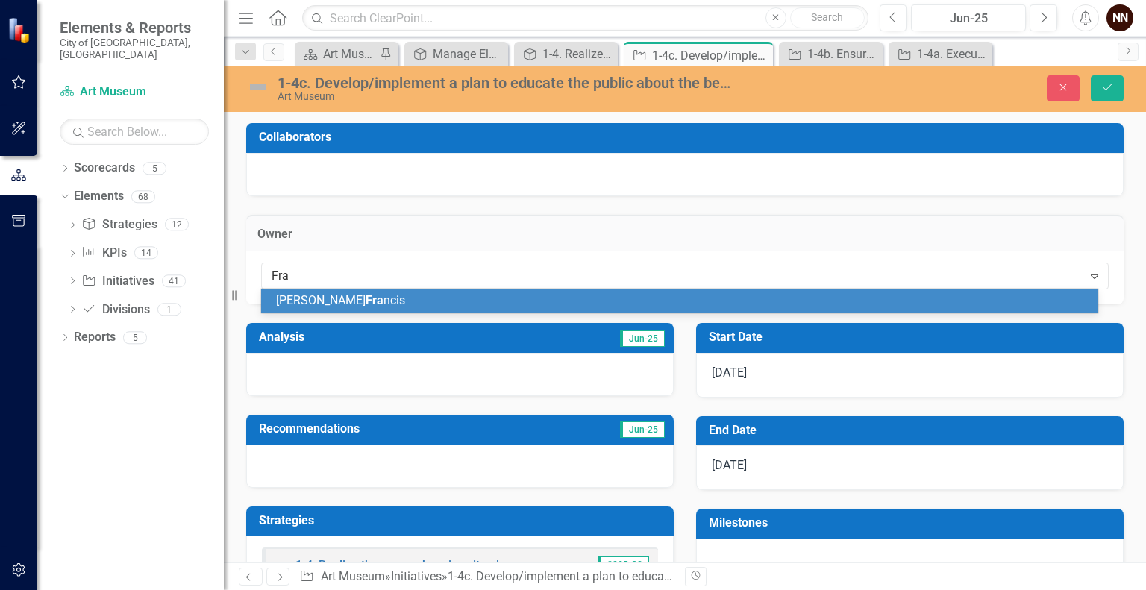
type input "Fran"
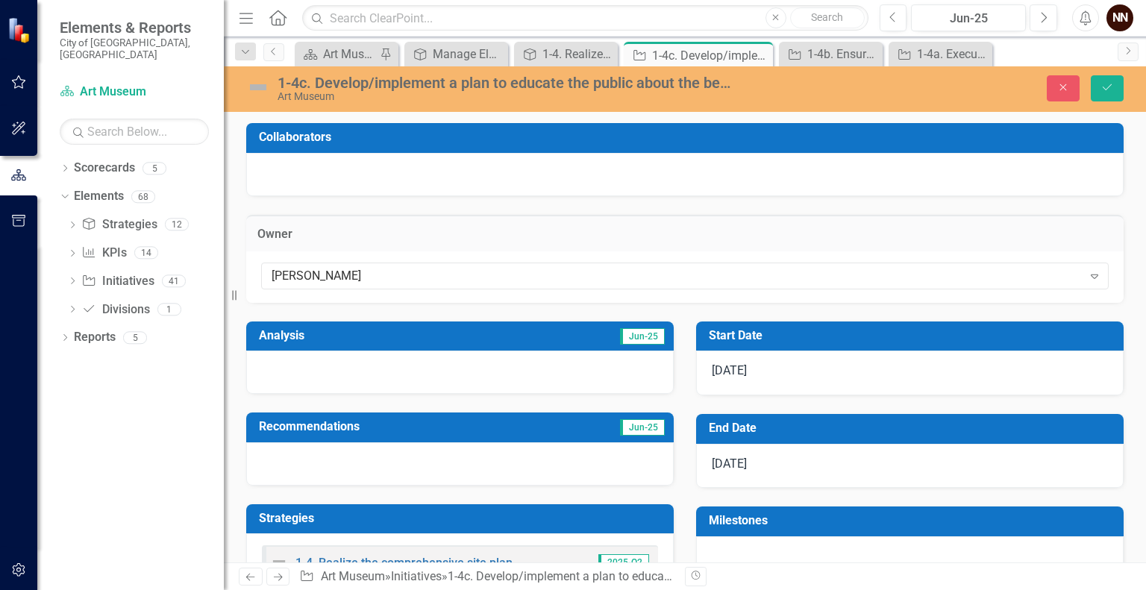
click at [513, 158] on div at bounding box center [684, 174] width 877 height 43
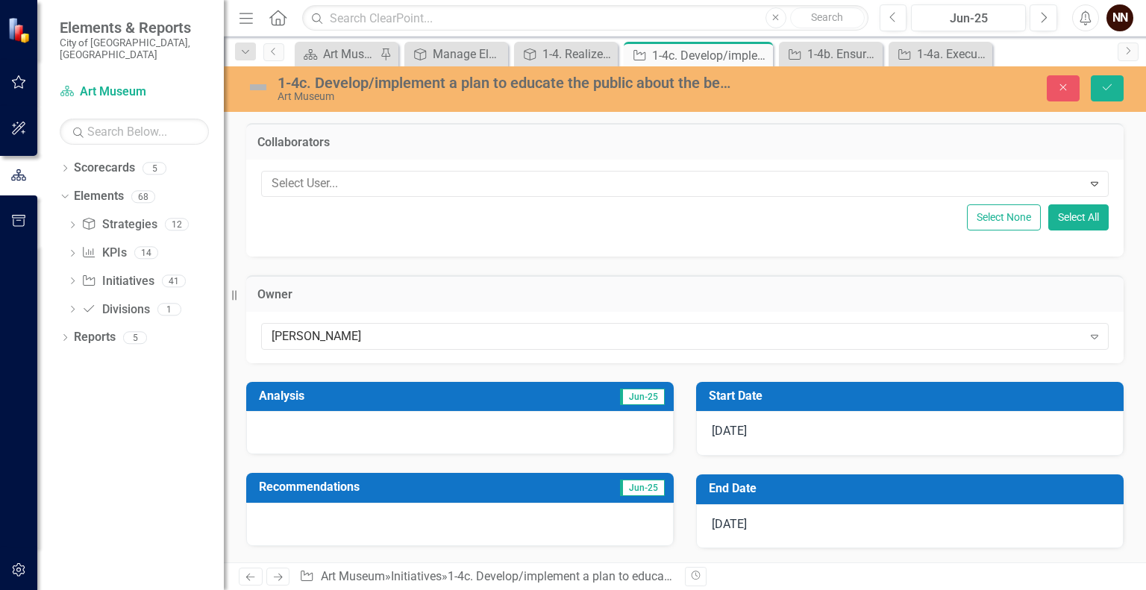
click at [513, 158] on div "Collaborators" at bounding box center [684, 141] width 877 height 37
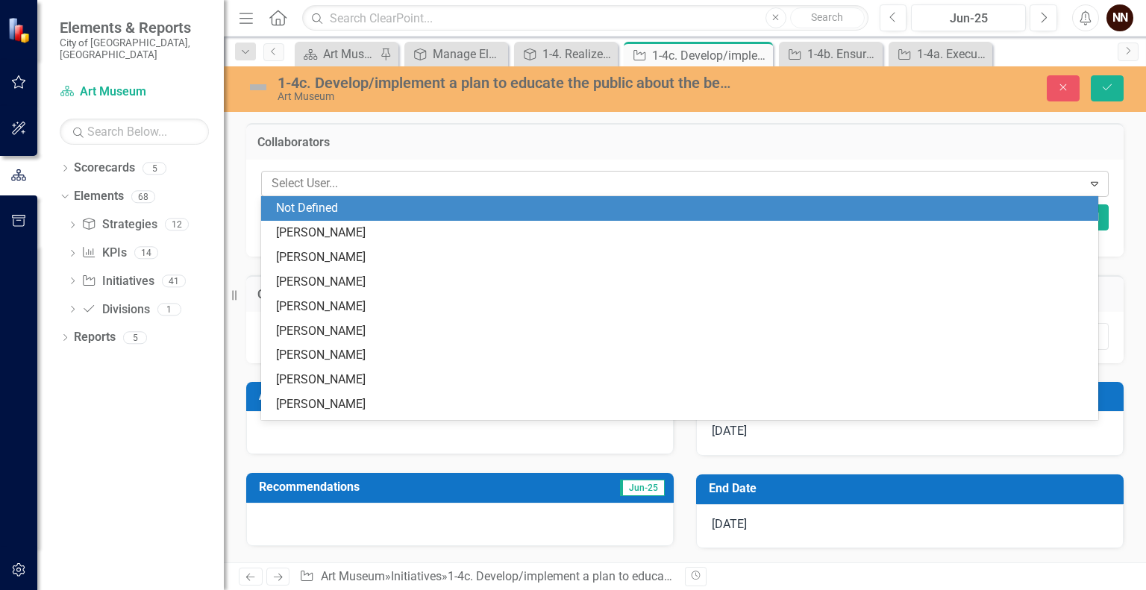
click at [482, 184] on div at bounding box center [674, 184] width 817 height 20
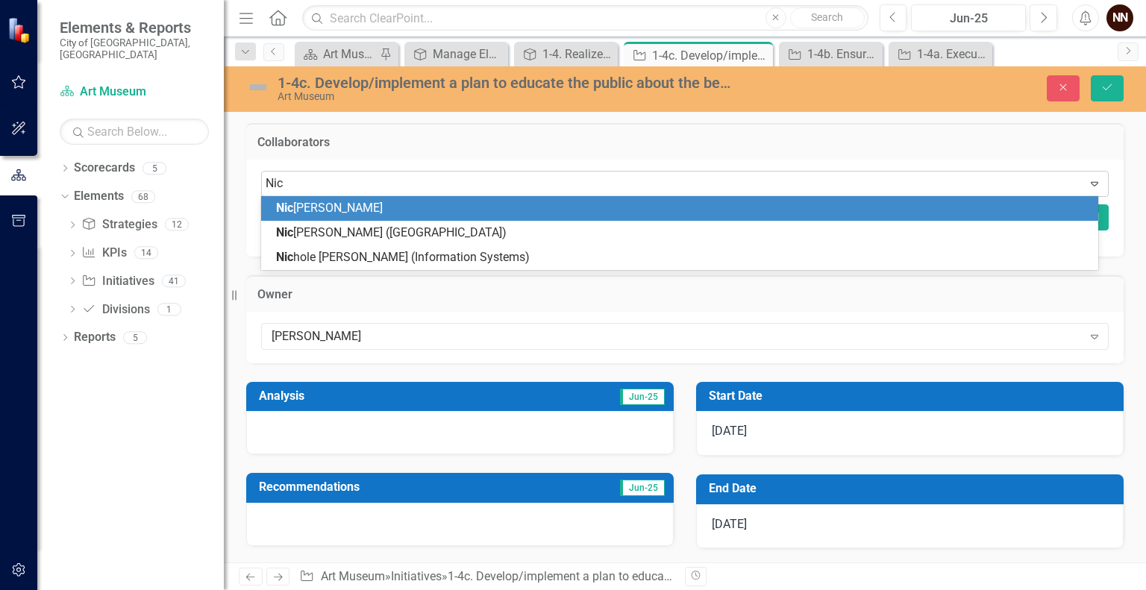
type input "[PERSON_NAME]"
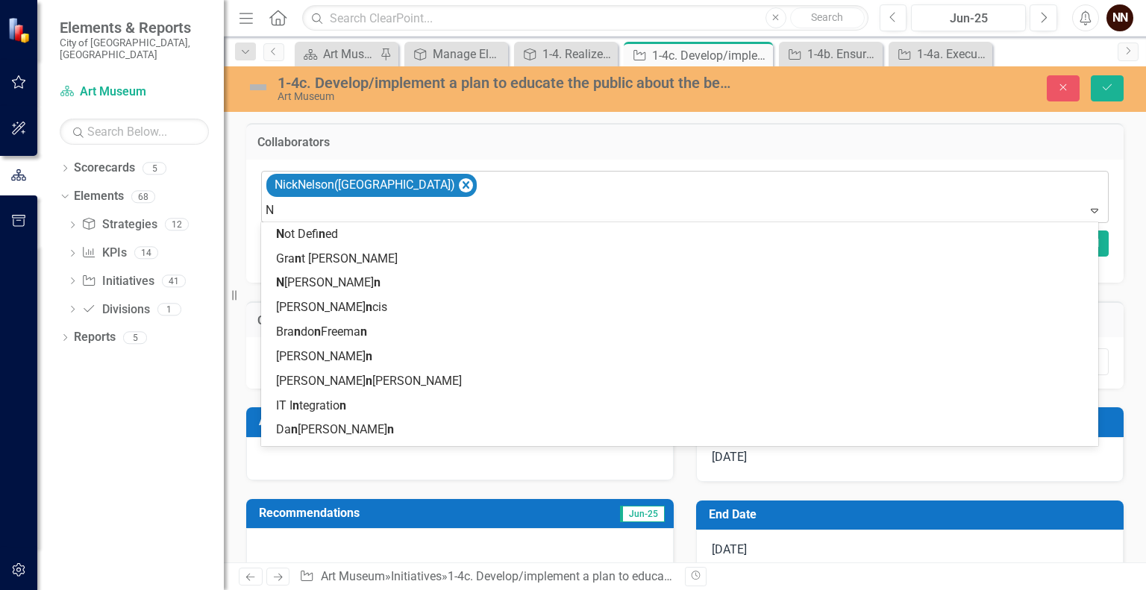
type input "Ni"
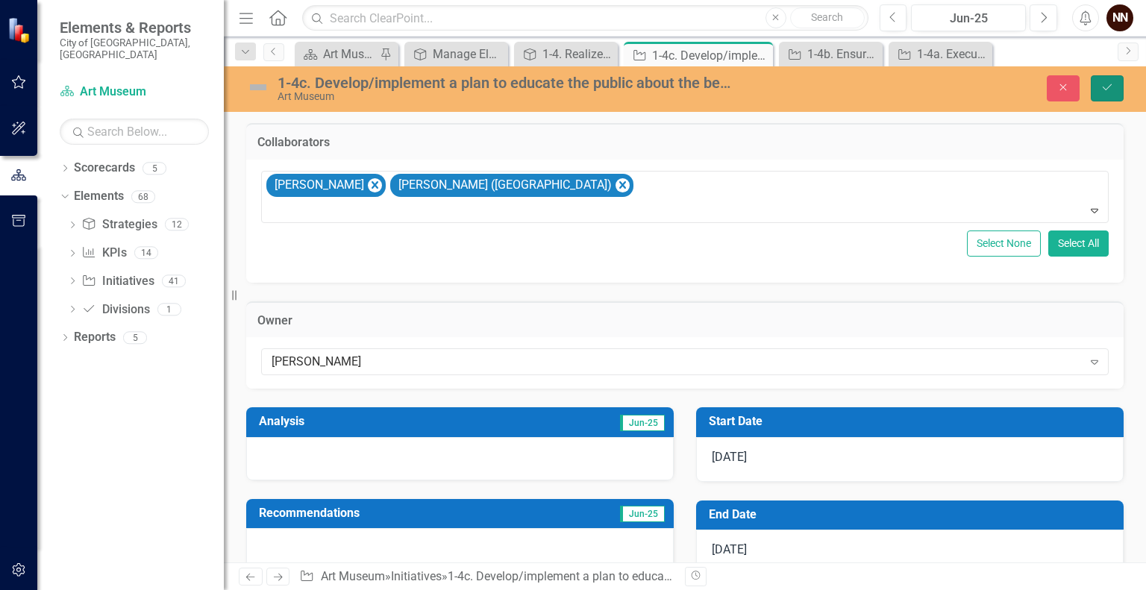
click at [1108, 87] on icon "submit" at bounding box center [1106, 87] width 9 height 6
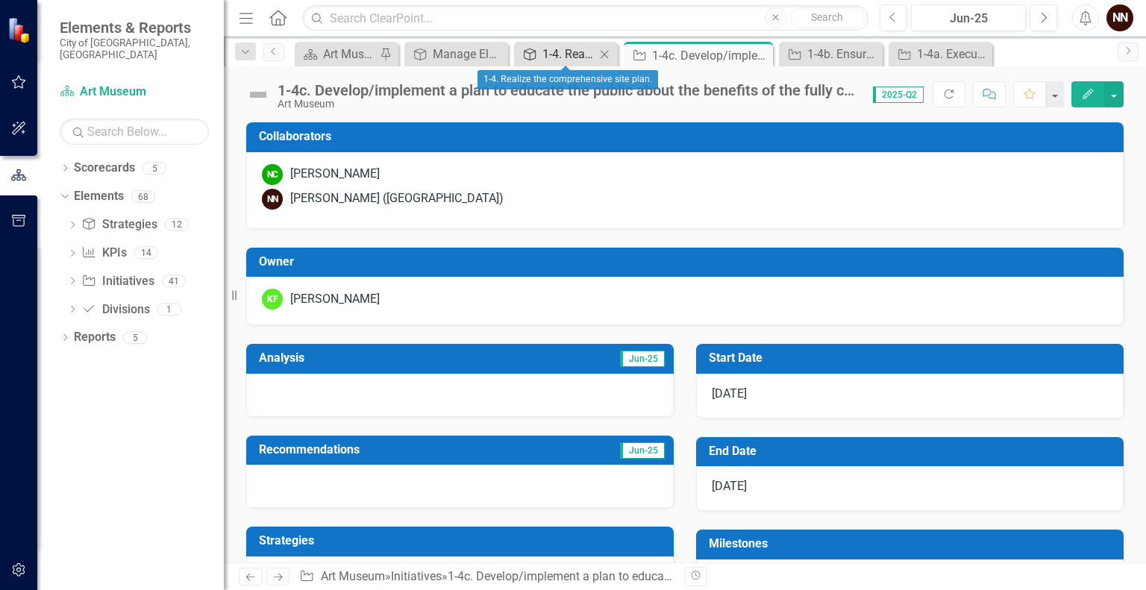
click at [560, 50] on div "1-4. Realize the comprehensive site plan." at bounding box center [568, 54] width 53 height 19
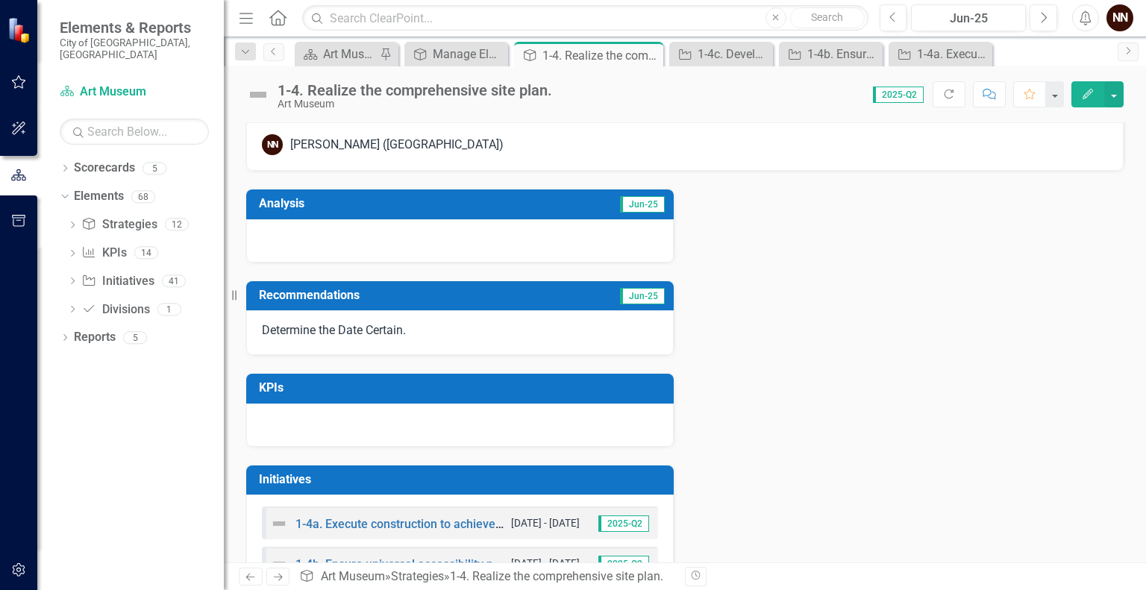
scroll to position [362, 0]
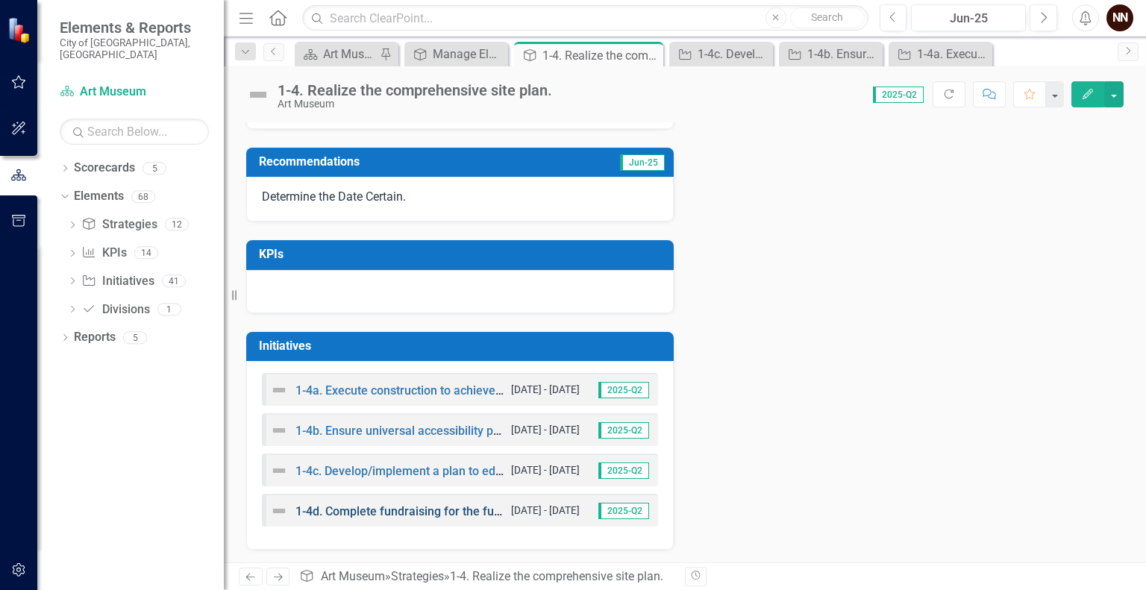
click at [426, 505] on link "1-4d. Complete fundraising for the full project." at bounding box center [419, 511] width 248 height 14
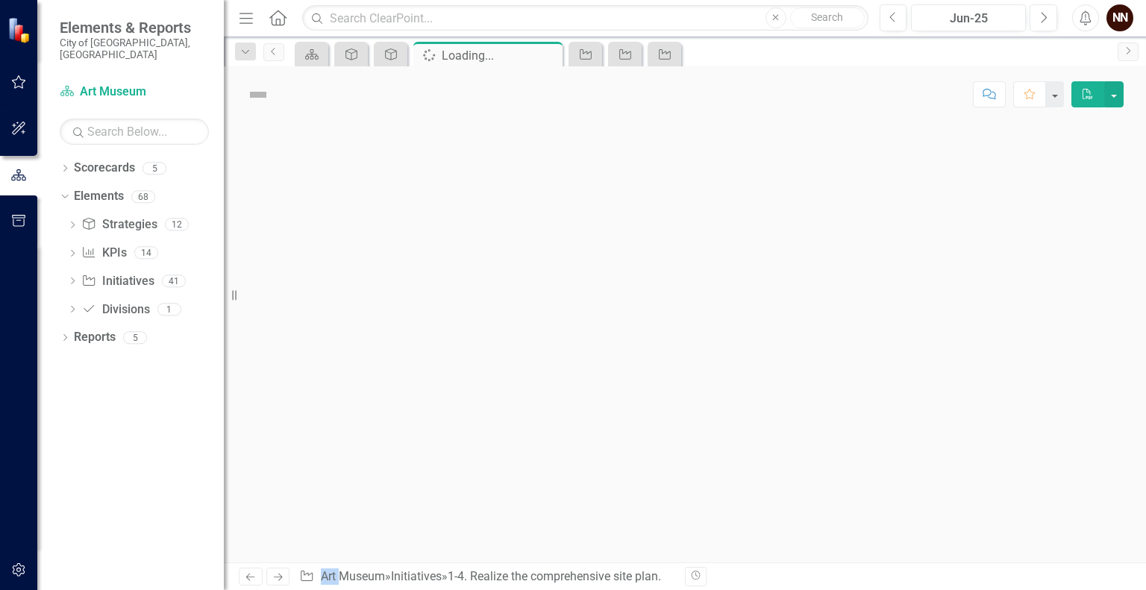
click at [426, 505] on div at bounding box center [685, 342] width 922 height 440
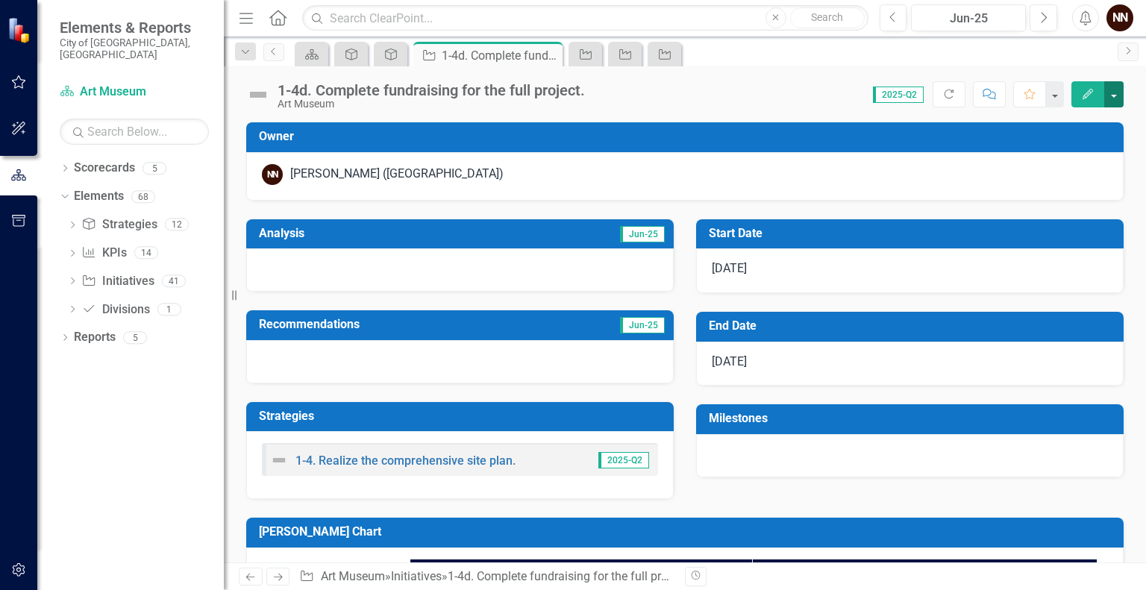
click at [1110, 98] on button "button" at bounding box center [1113, 94] width 19 height 26
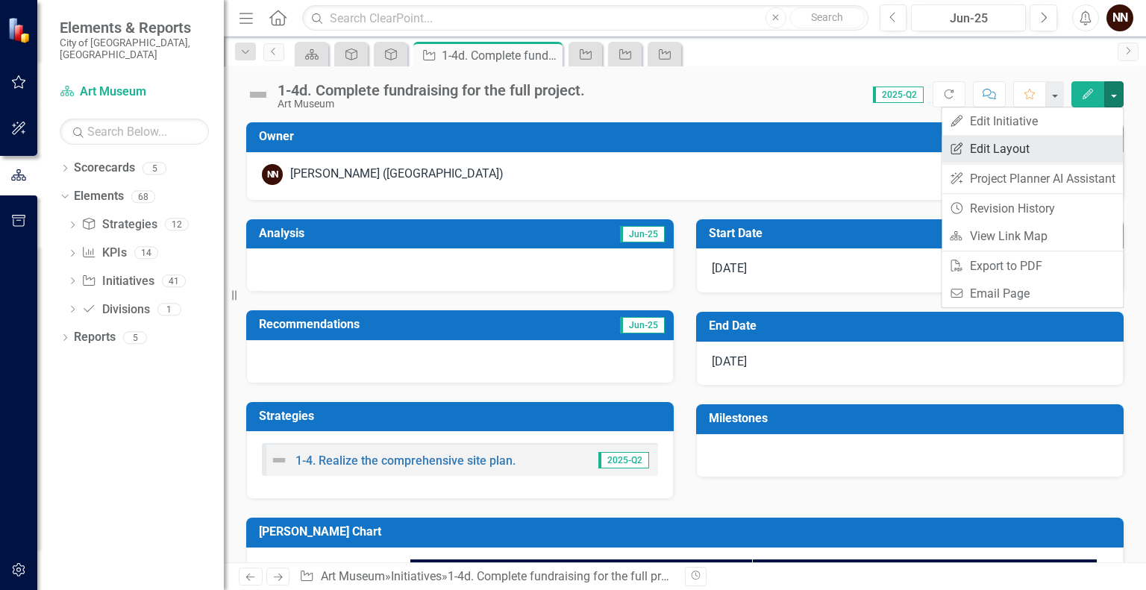
click at [1046, 141] on link "Edit Report Edit Layout" at bounding box center [1031, 149] width 181 height 28
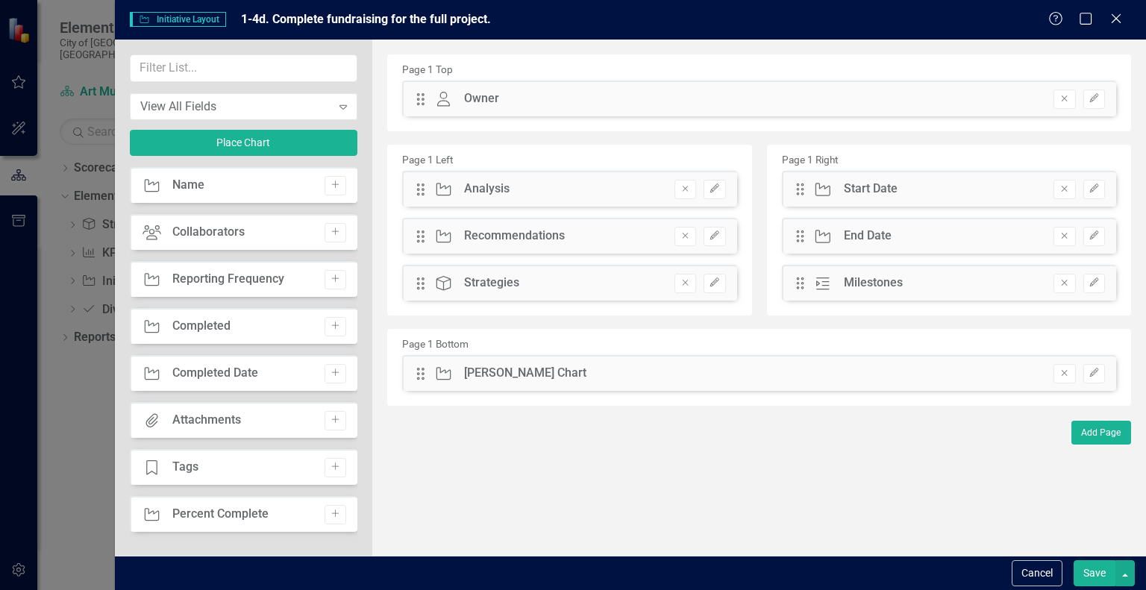
click at [221, 227] on div "Collaborators" at bounding box center [208, 232] width 72 height 17
click at [336, 230] on button "Add" at bounding box center [335, 232] width 22 height 19
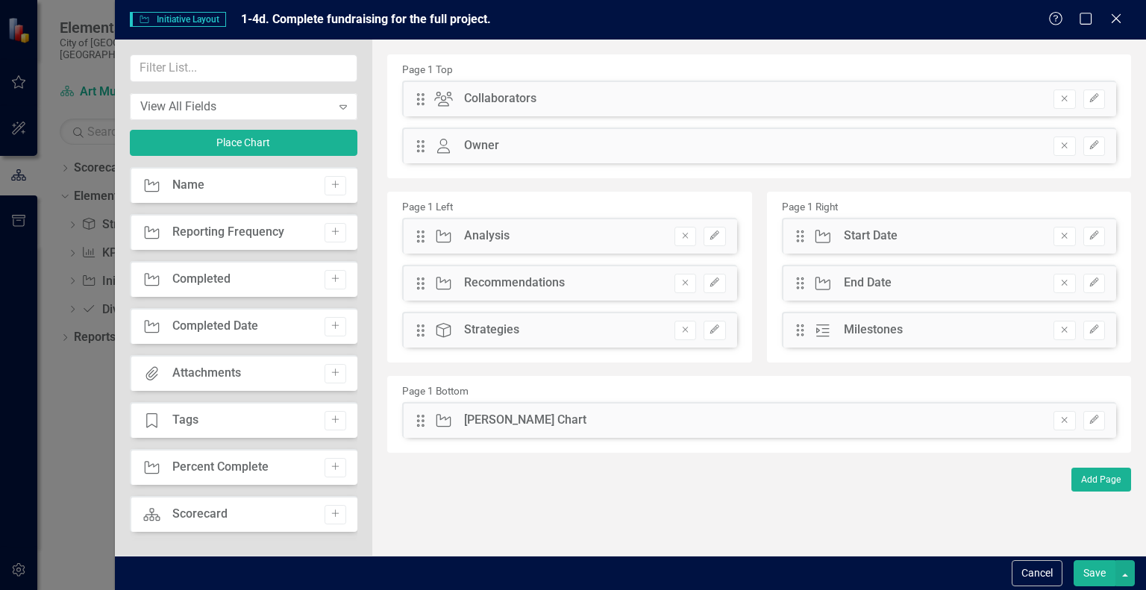
click at [1090, 567] on button "Save" at bounding box center [1094, 573] width 42 height 26
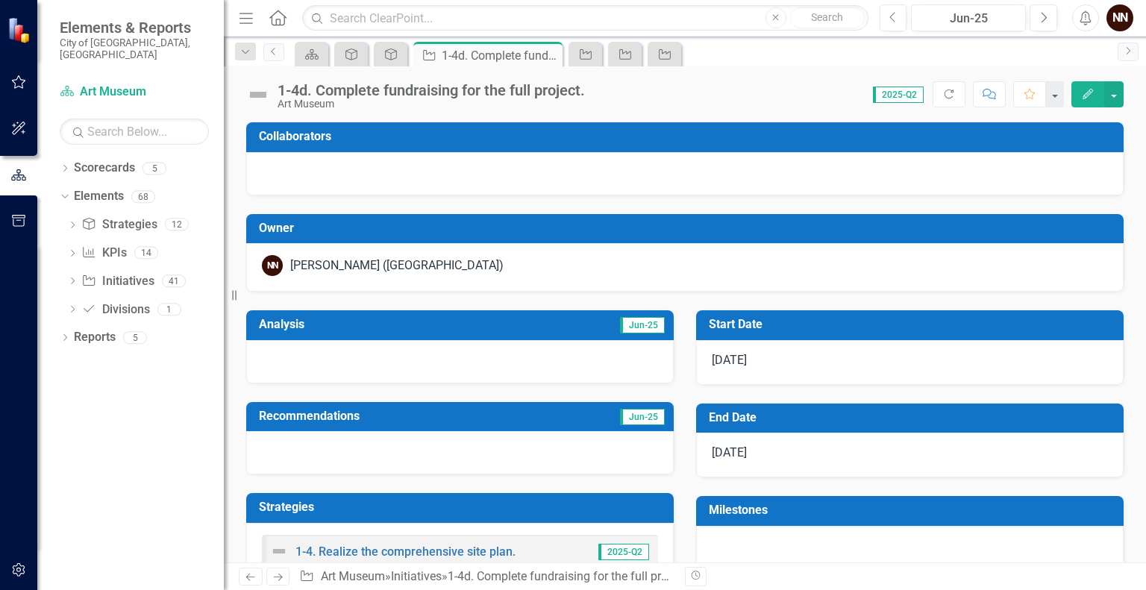
click at [803, 254] on div "[PERSON_NAME] ([GEOGRAPHIC_DATA])" at bounding box center [684, 267] width 877 height 48
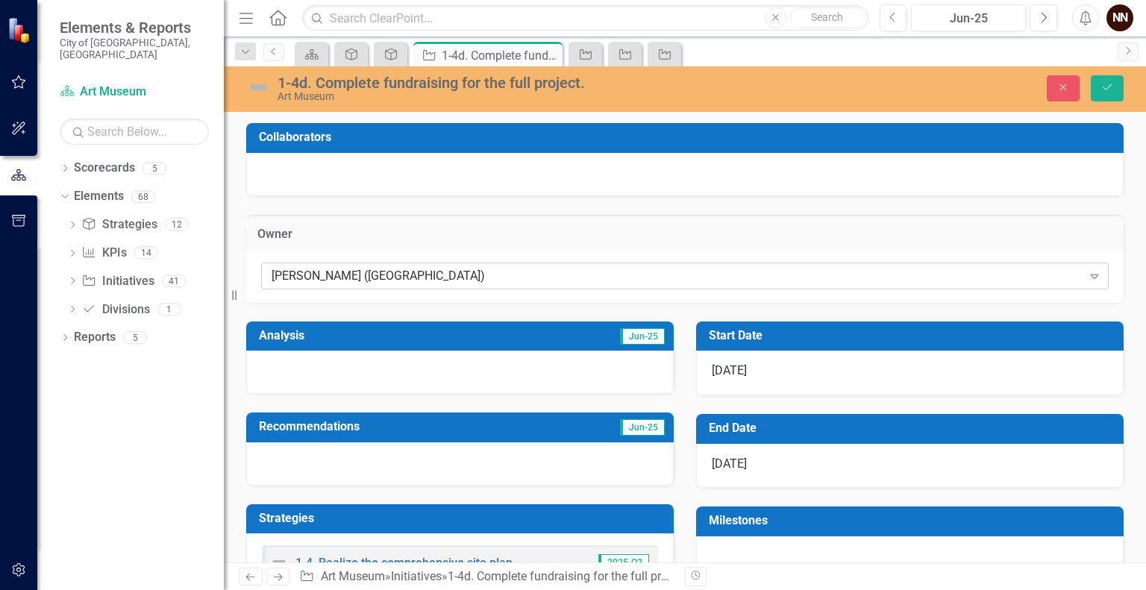
click at [638, 274] on div "[PERSON_NAME] ([GEOGRAPHIC_DATA])" at bounding box center [676, 275] width 811 height 17
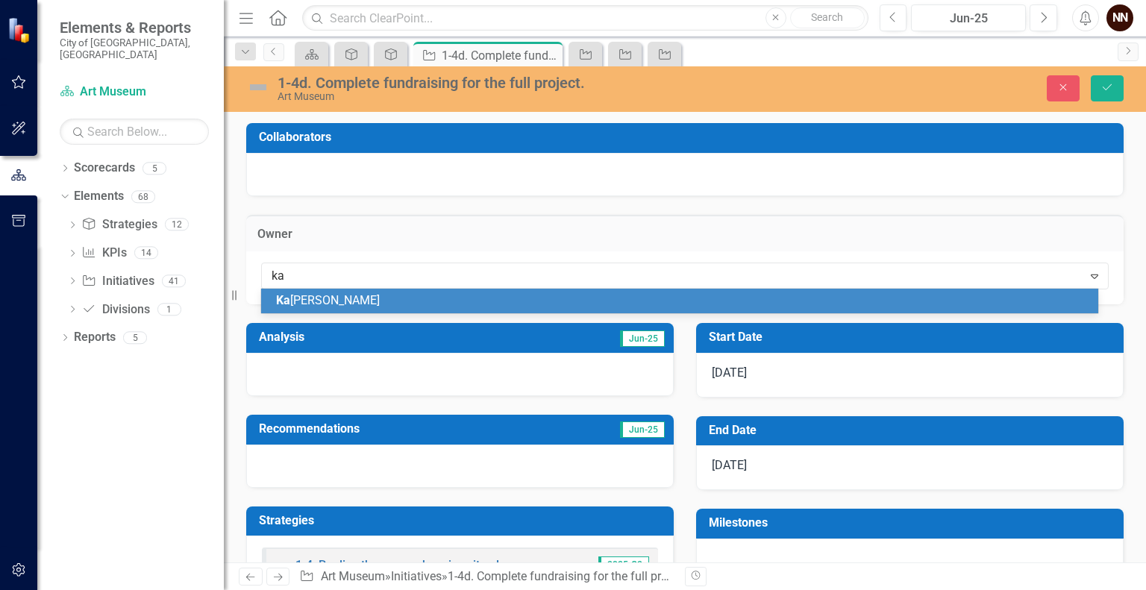
type input "kat"
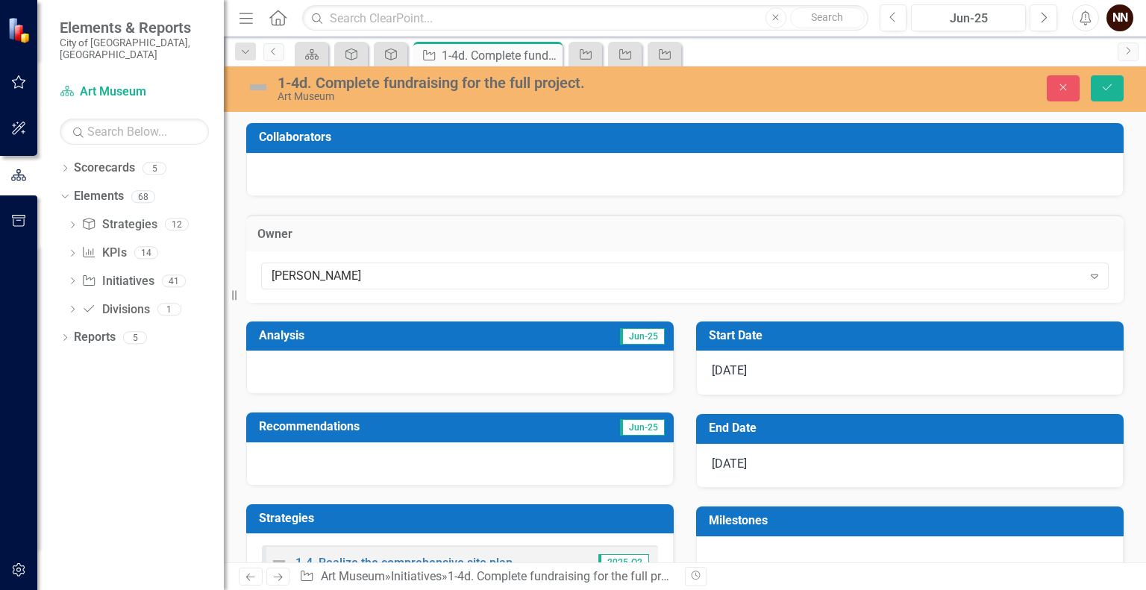
click at [626, 169] on div at bounding box center [684, 174] width 877 height 43
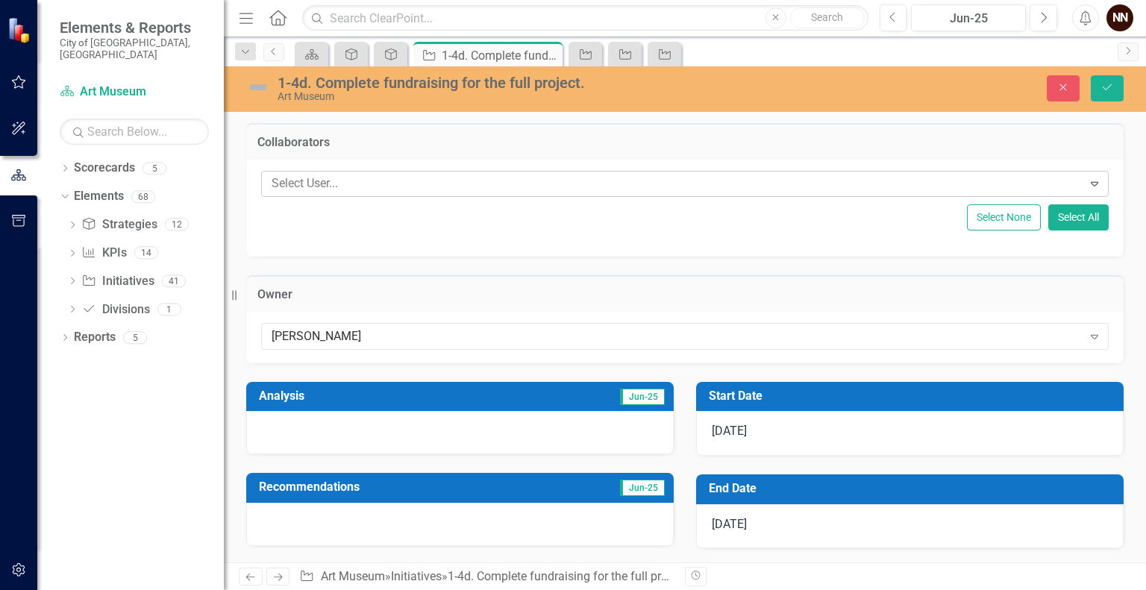
click at [565, 171] on div "Select User... Expand" at bounding box center [684, 184] width 847 height 26
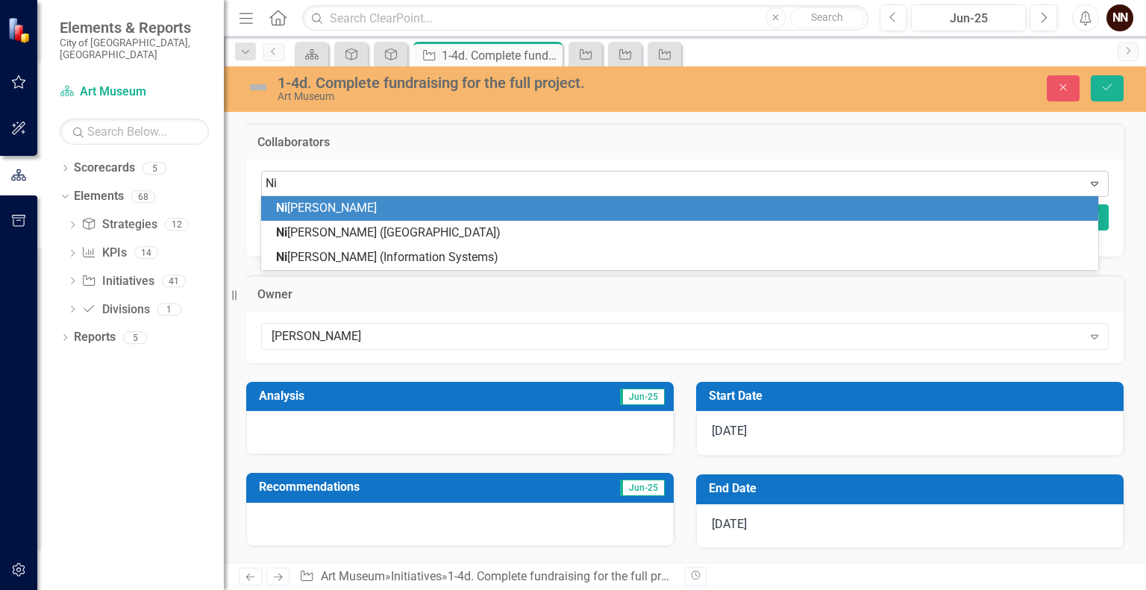
type input "Nic"
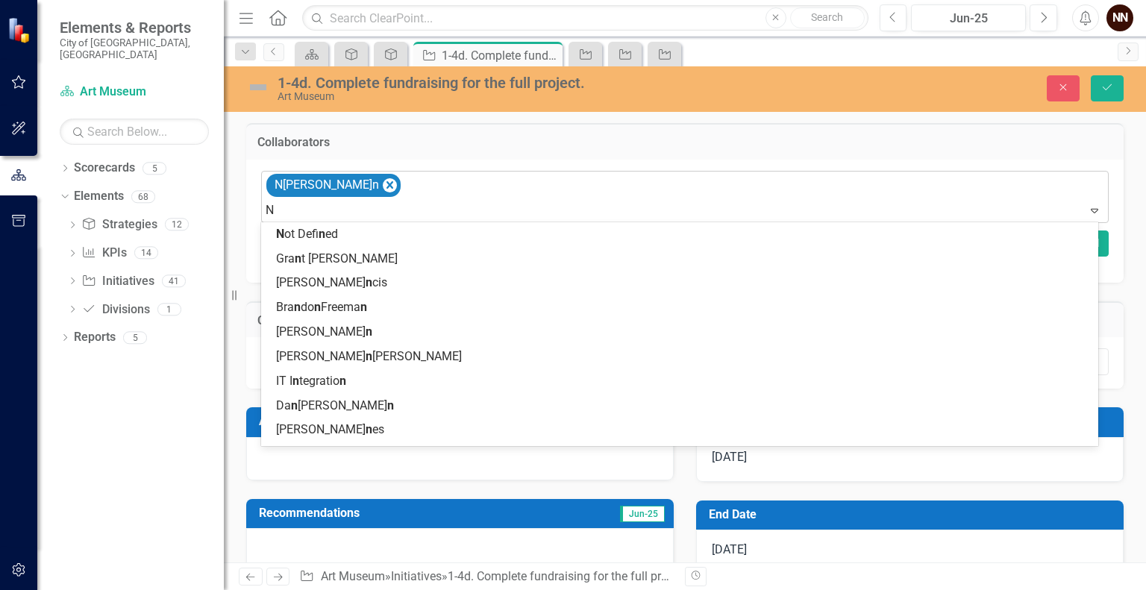
type input "Ni"
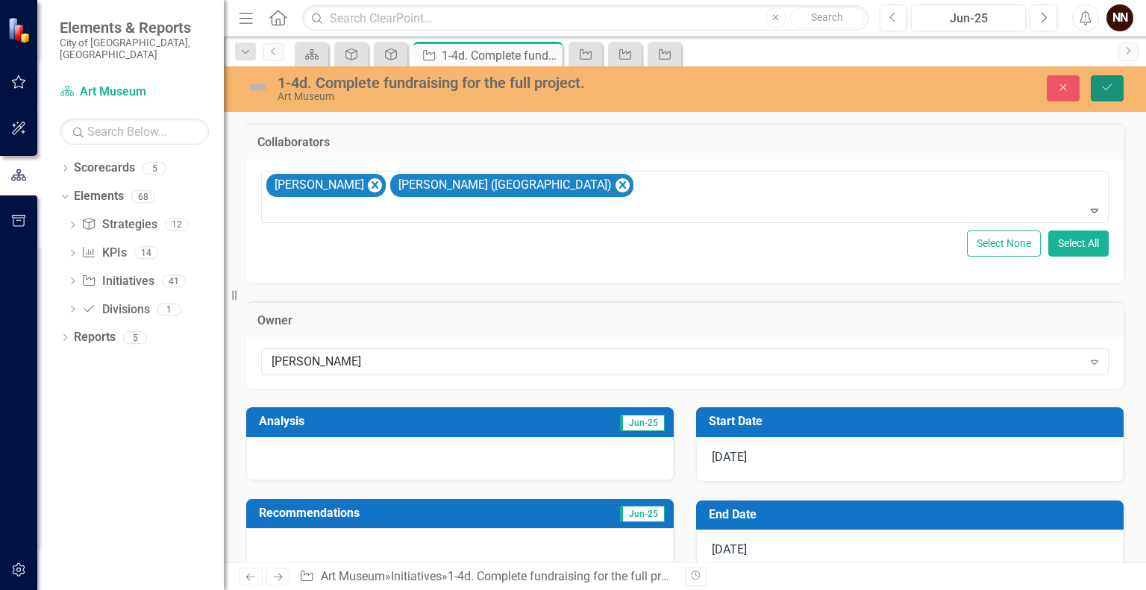
click at [1114, 89] on button "Save" at bounding box center [1106, 88] width 33 height 26
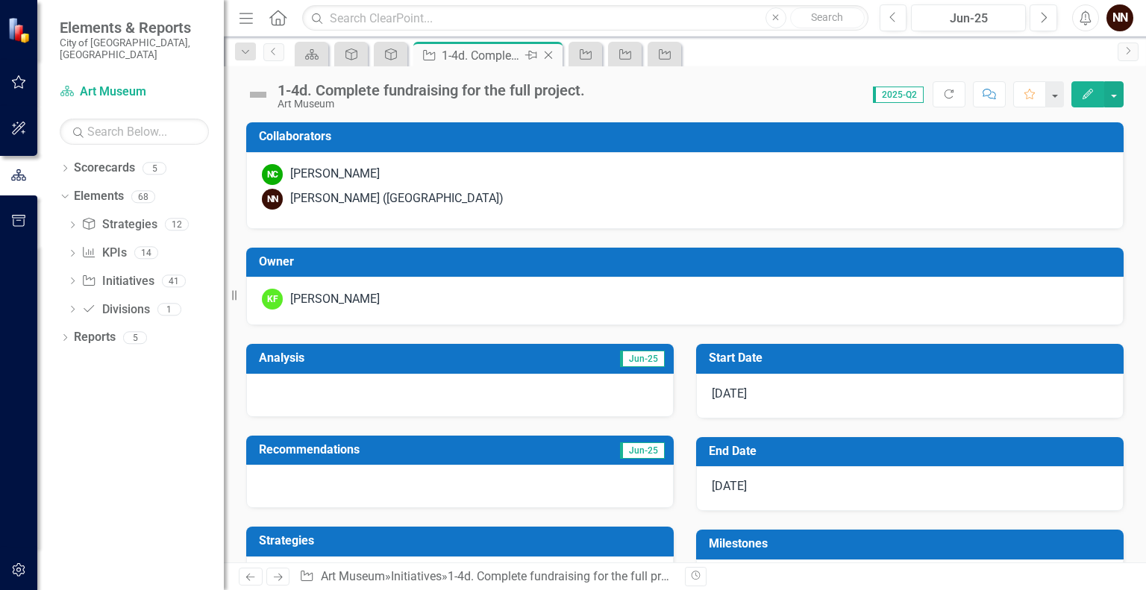
click at [550, 53] on icon "Close" at bounding box center [548, 55] width 15 height 12
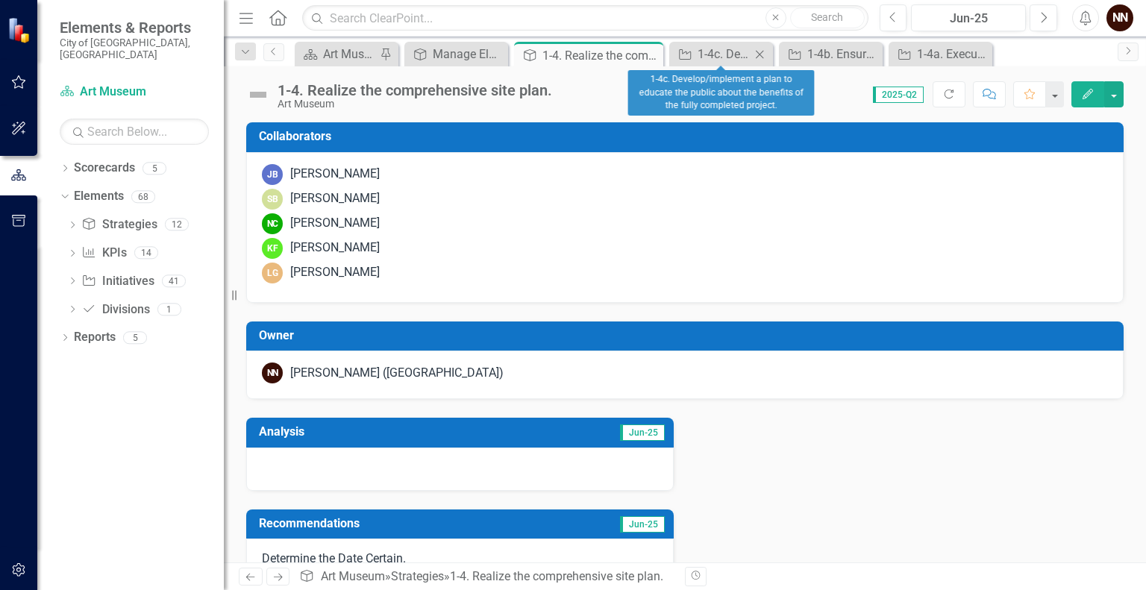
click at [758, 54] on icon "Close" at bounding box center [759, 54] width 15 height 12
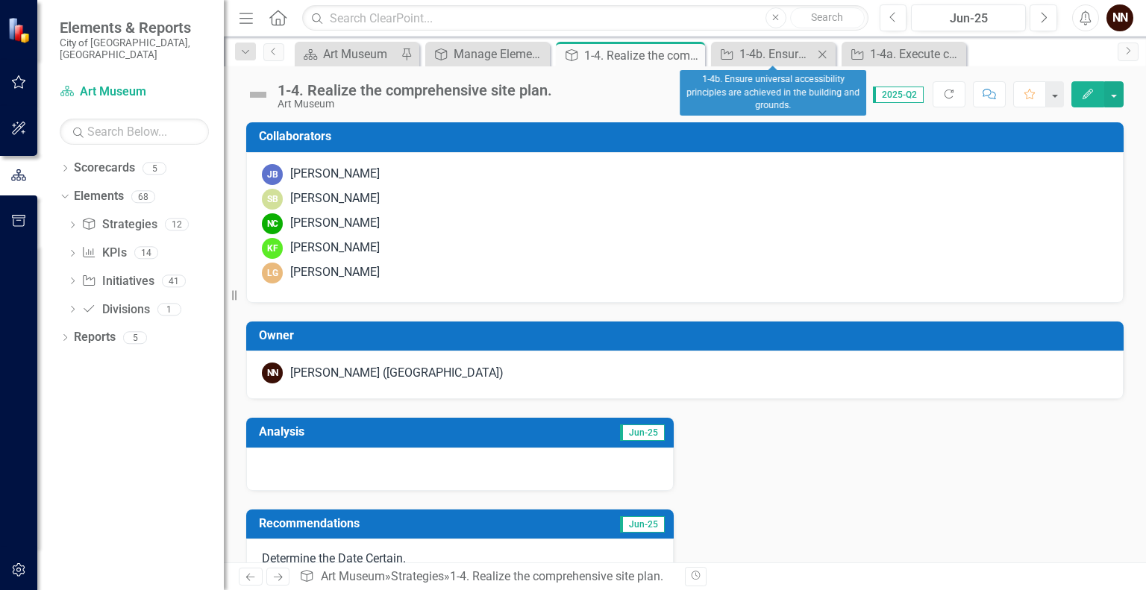
click at [820, 54] on icon at bounding box center [822, 54] width 8 height 8
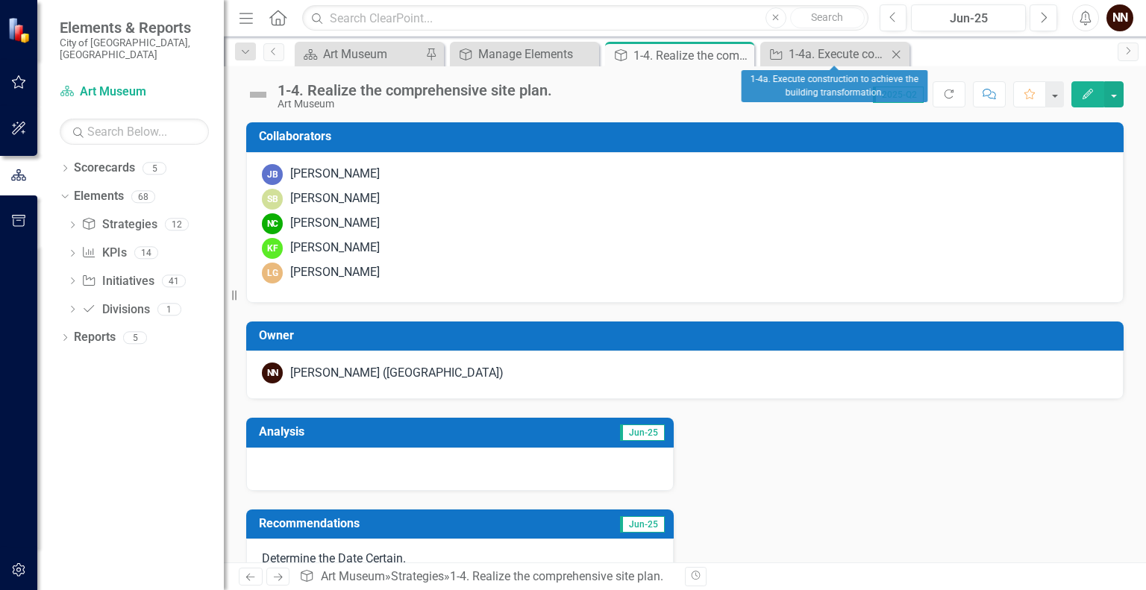
click at [894, 53] on icon "Close" at bounding box center [895, 54] width 15 height 12
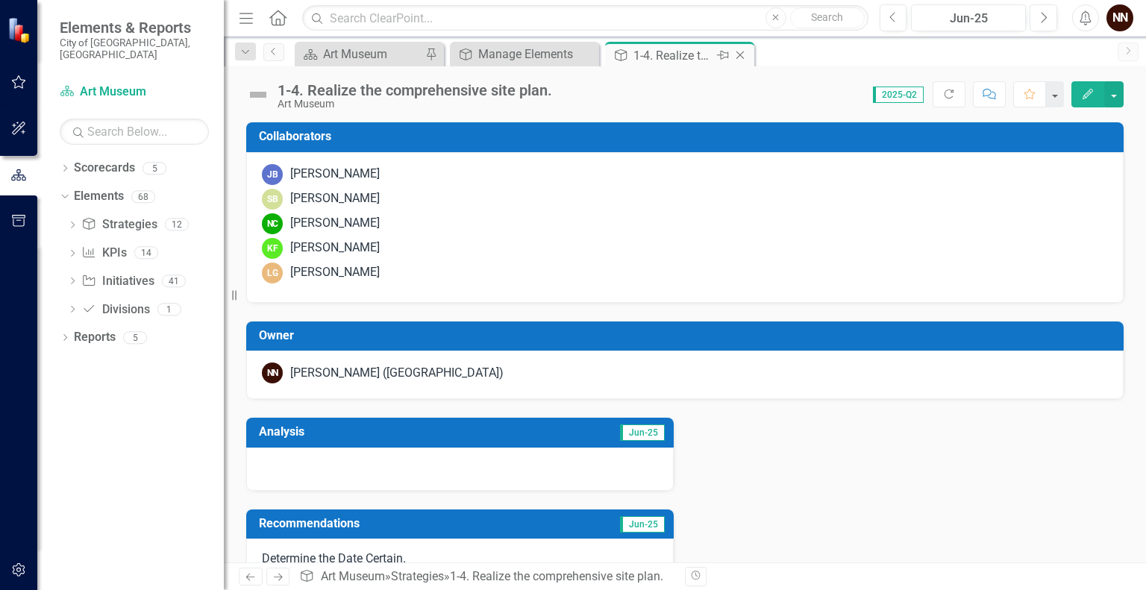
click at [741, 56] on icon "Close" at bounding box center [739, 55] width 15 height 12
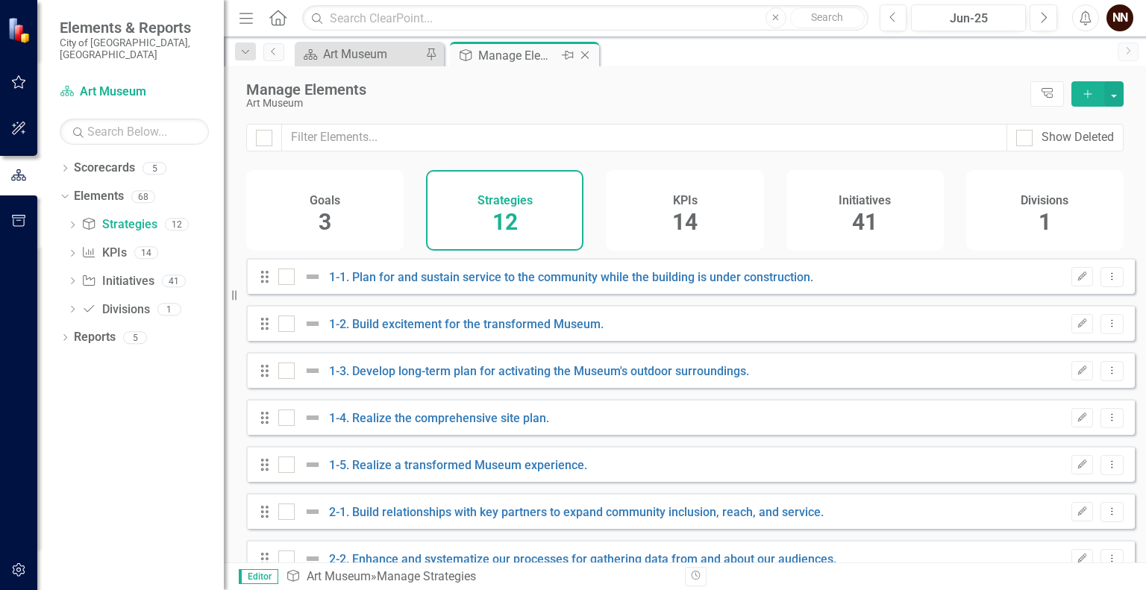
checkbox input "false"
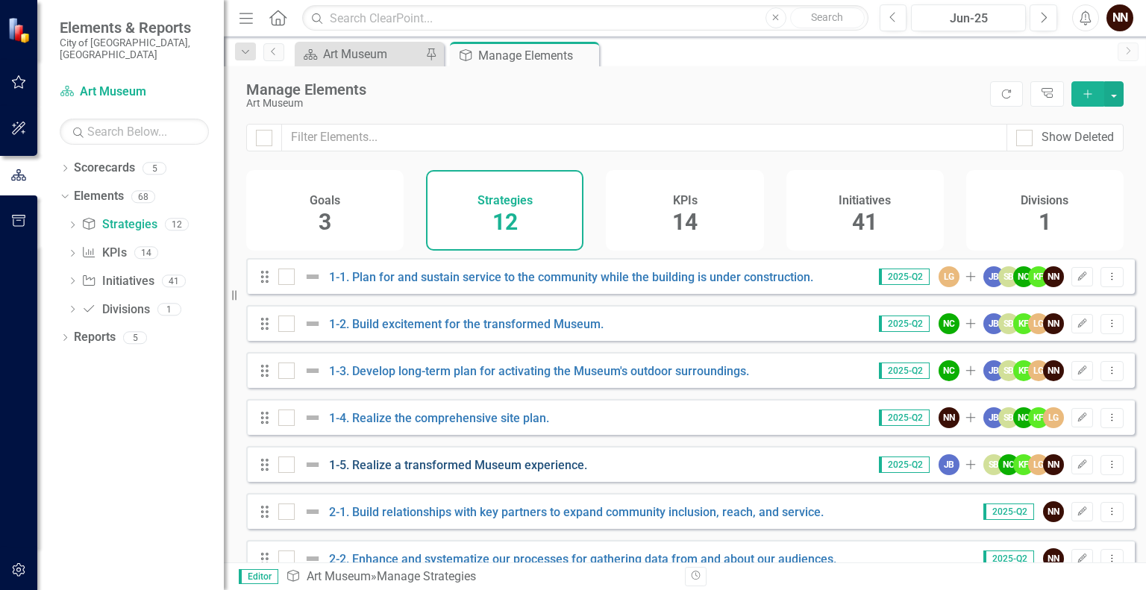
click at [493, 472] on link "1-5. Realize a transformed Museum experience." at bounding box center [458, 465] width 258 height 14
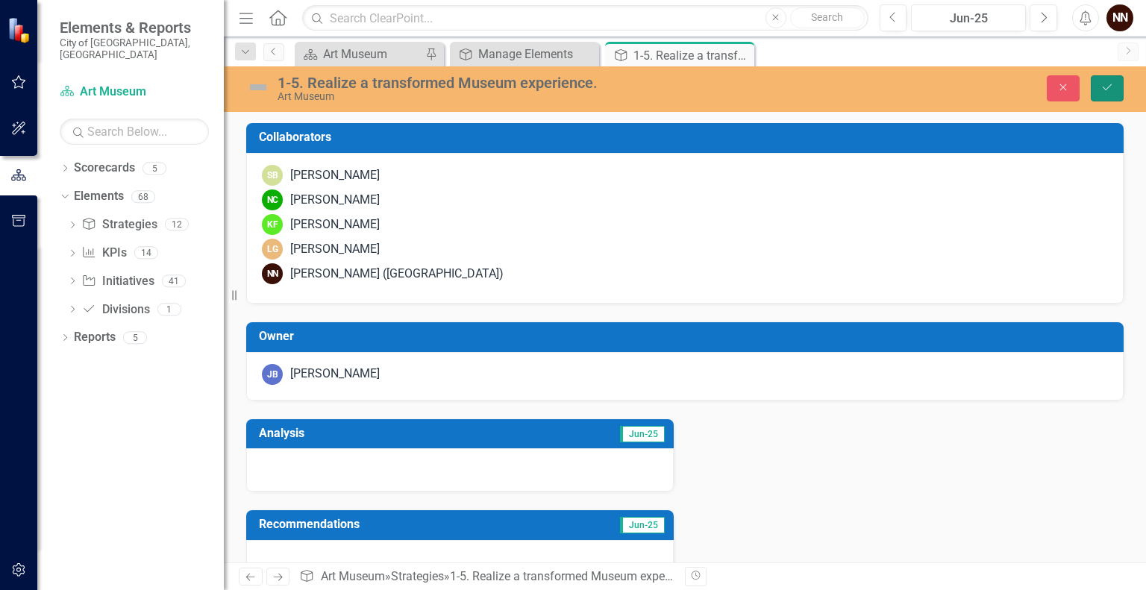
click at [1111, 89] on icon "Save" at bounding box center [1106, 87] width 13 height 10
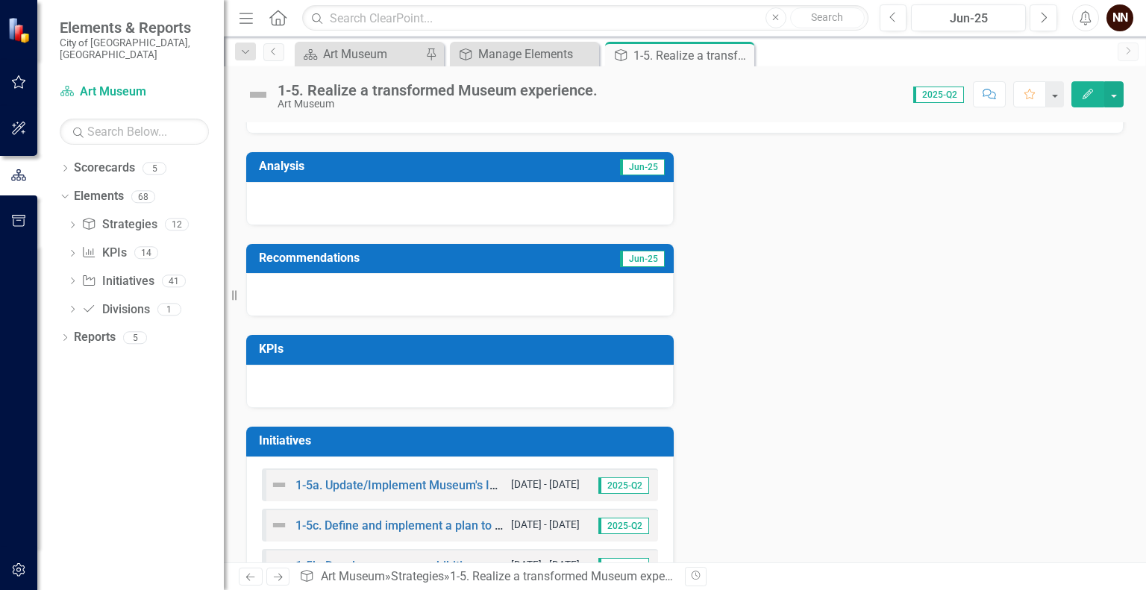
scroll to position [321, 0]
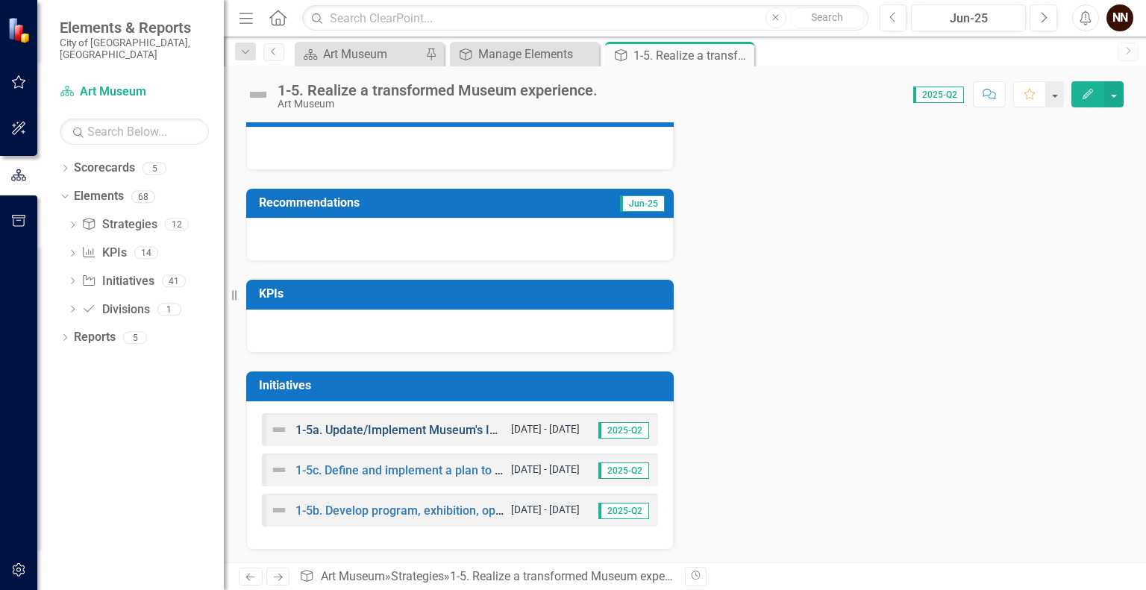
click at [434, 426] on link "1-5a. Update/Implement Museum's Interpretive Plan." at bounding box center [436, 430] width 283 height 14
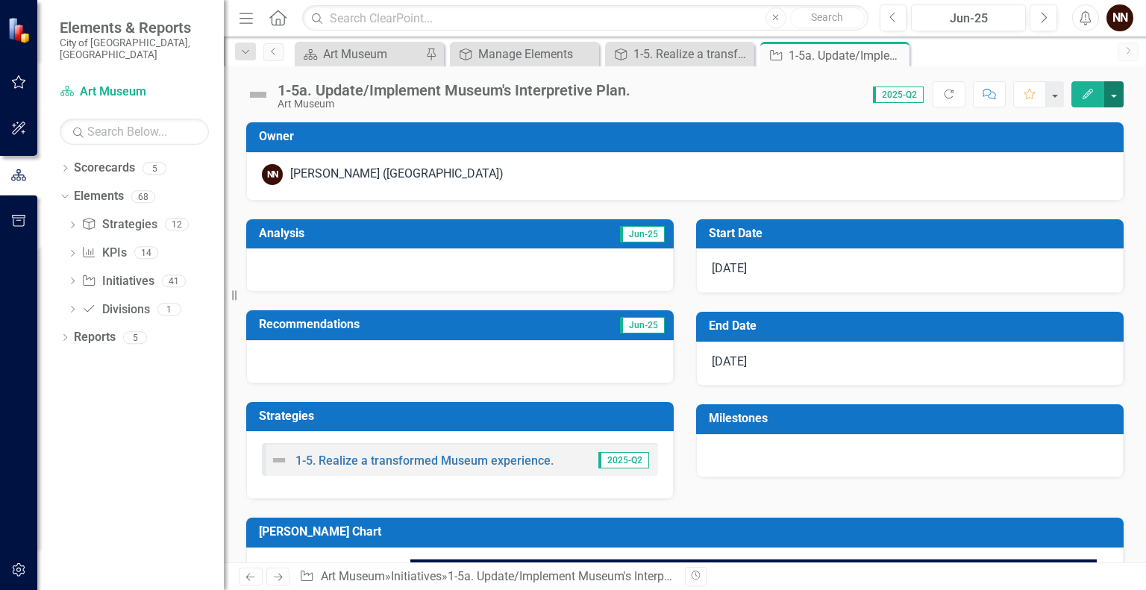
click at [1114, 92] on button "button" at bounding box center [1113, 94] width 19 height 26
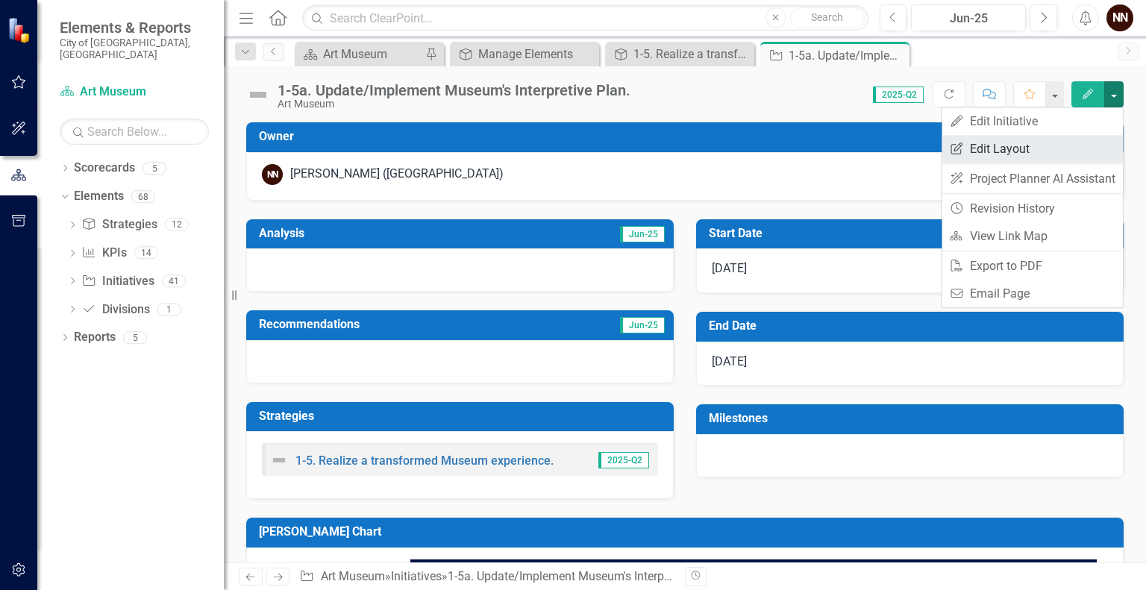
click at [1047, 145] on link "Edit Report Edit Layout" at bounding box center [1031, 149] width 181 height 28
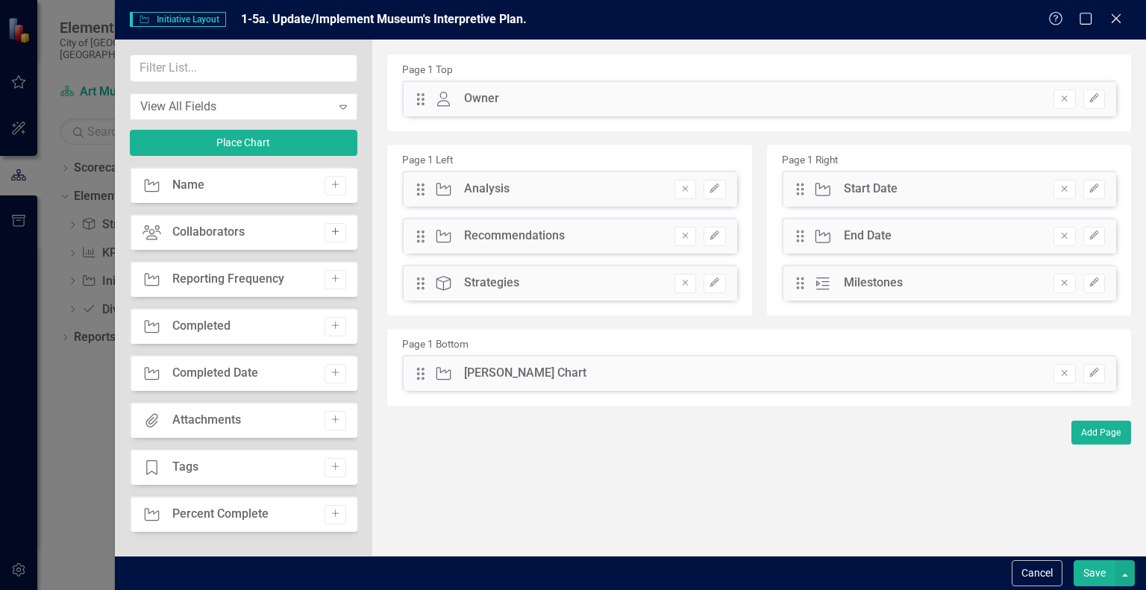
click at [330, 232] on icon "Add" at bounding box center [335, 231] width 11 height 9
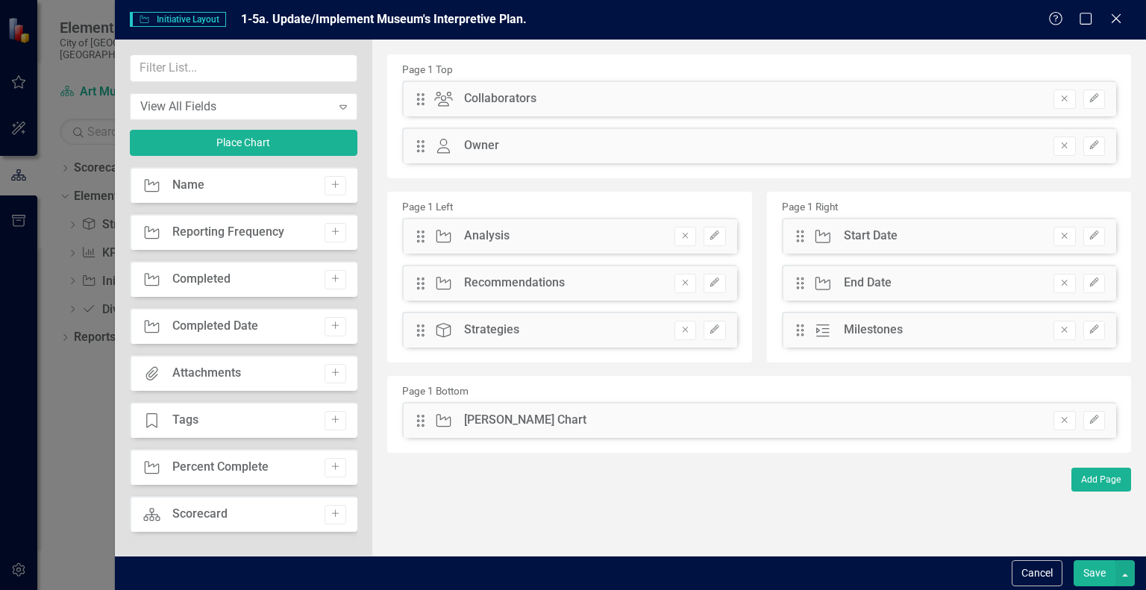
click at [1096, 571] on button "Save" at bounding box center [1094, 573] width 42 height 26
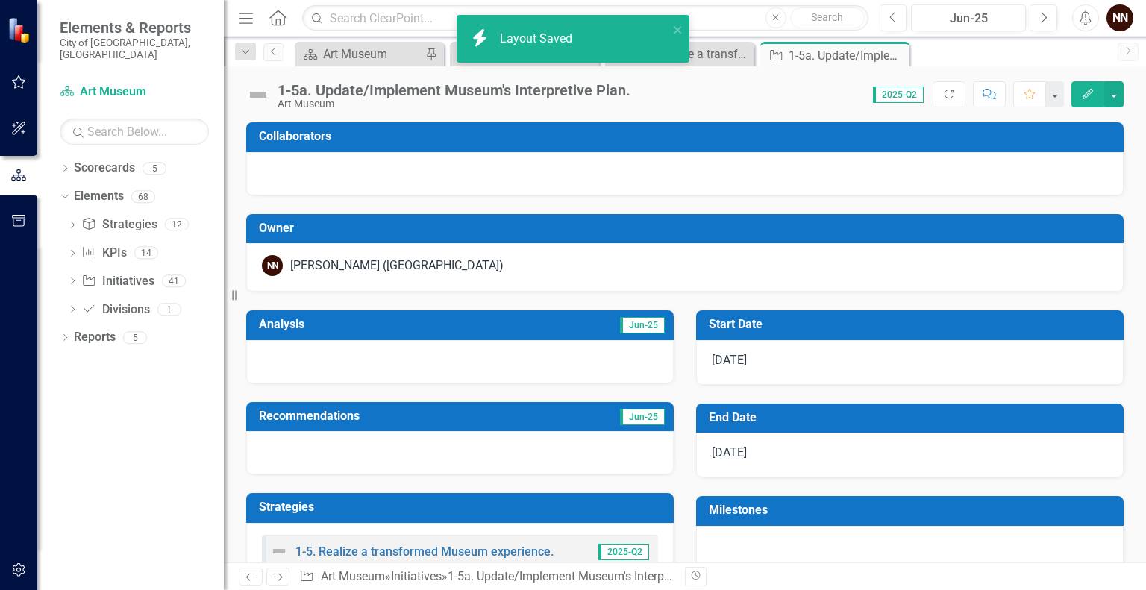
click at [600, 227] on h3 "Owner" at bounding box center [687, 228] width 857 height 13
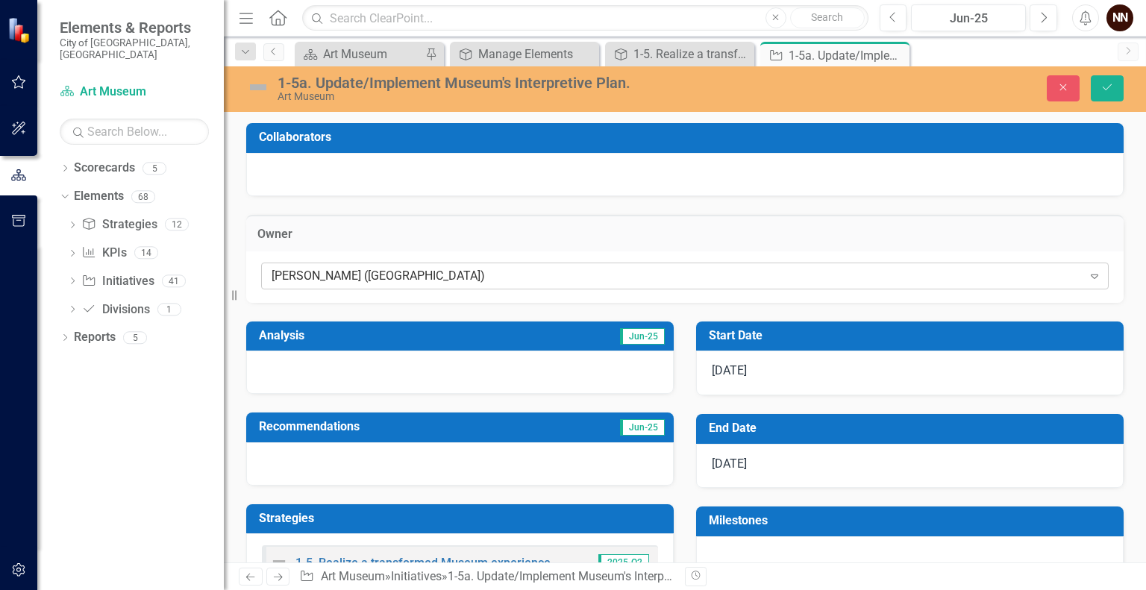
click at [523, 268] on div "[PERSON_NAME] ([GEOGRAPHIC_DATA])" at bounding box center [676, 275] width 811 height 17
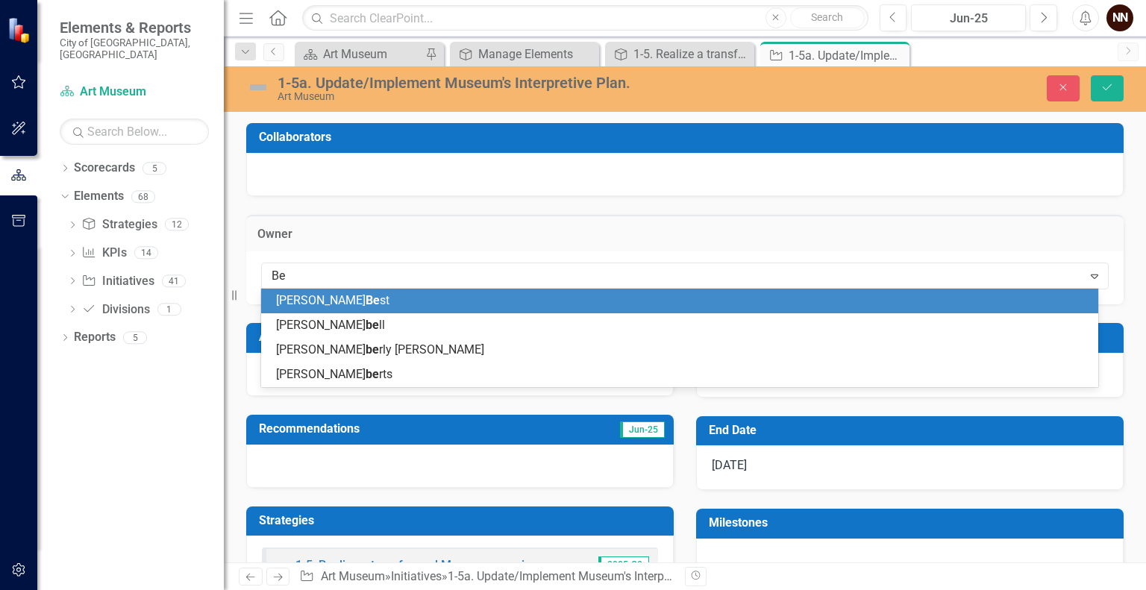
type input "Bes"
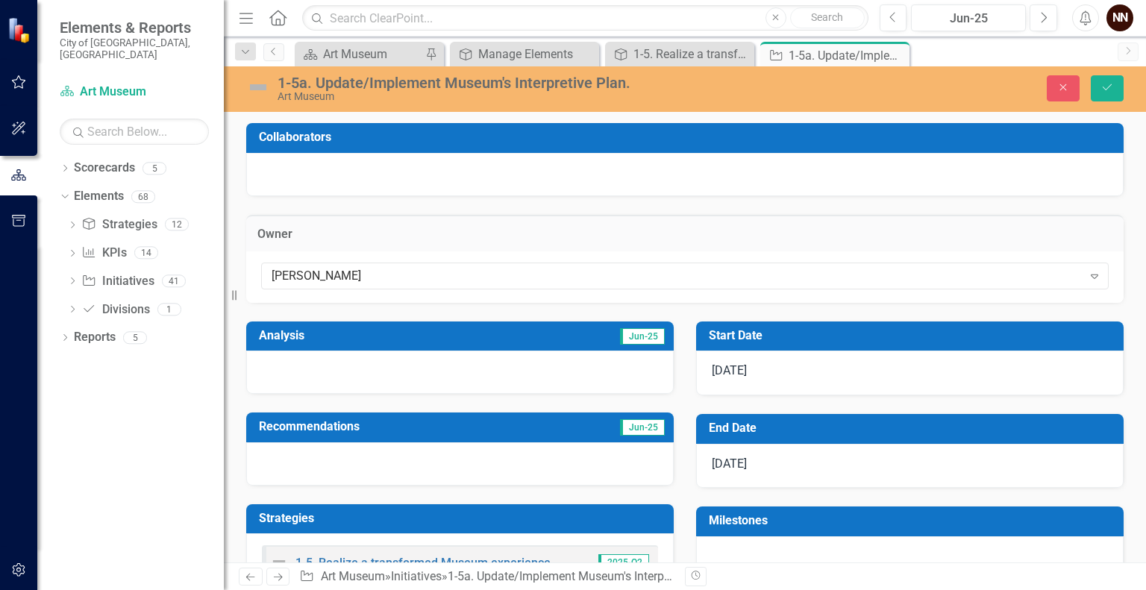
click at [708, 160] on div at bounding box center [684, 174] width 877 height 43
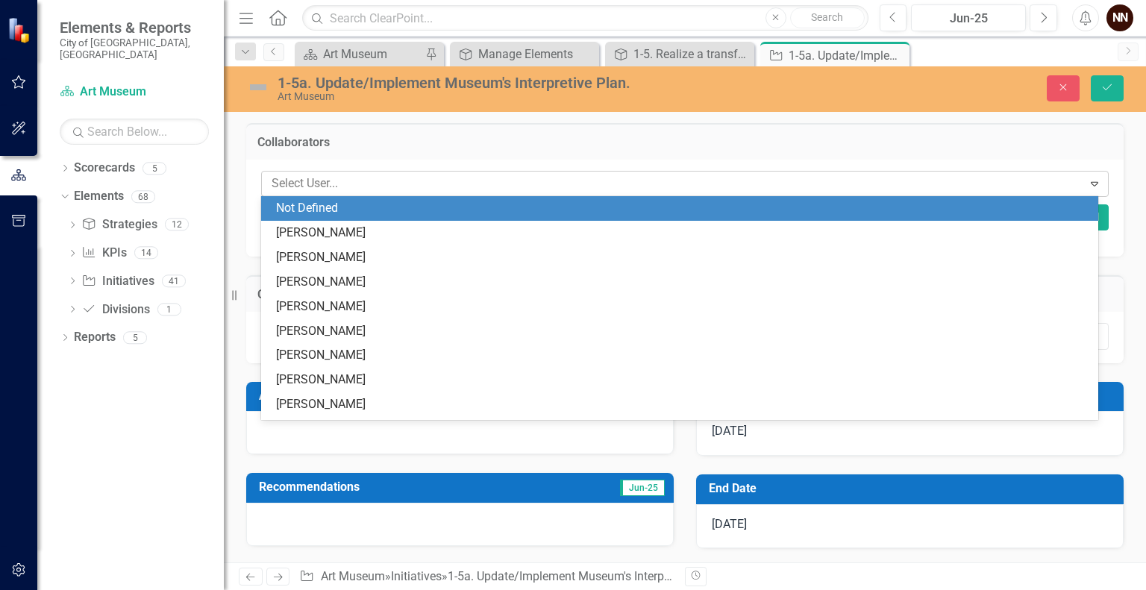
click at [612, 186] on div at bounding box center [674, 184] width 817 height 20
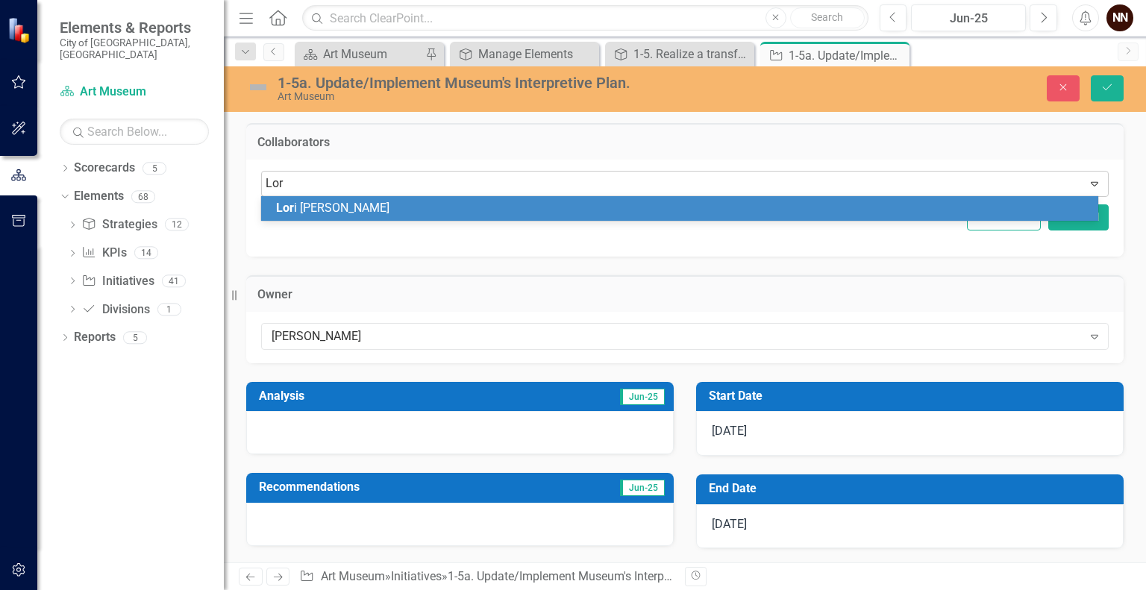
type input "[PERSON_NAME]"
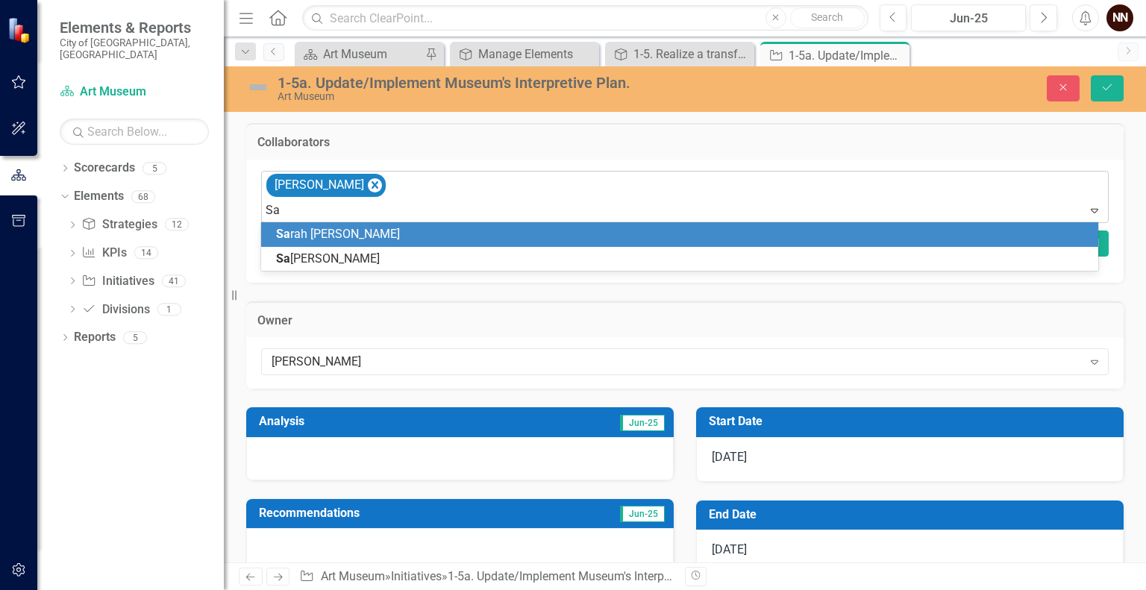
type input "Sar"
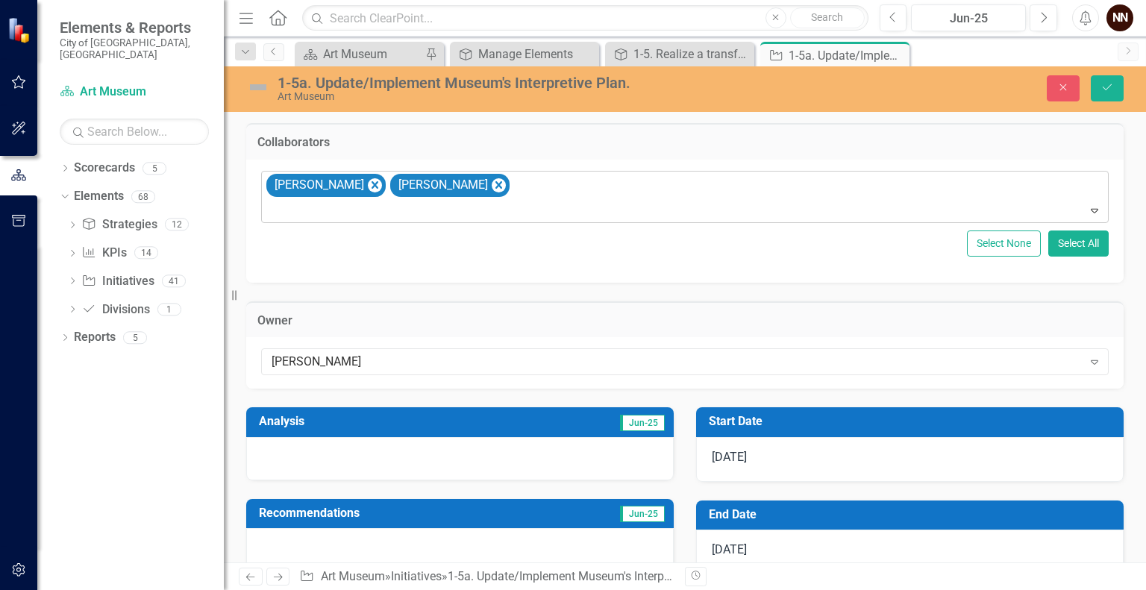
type input "K"
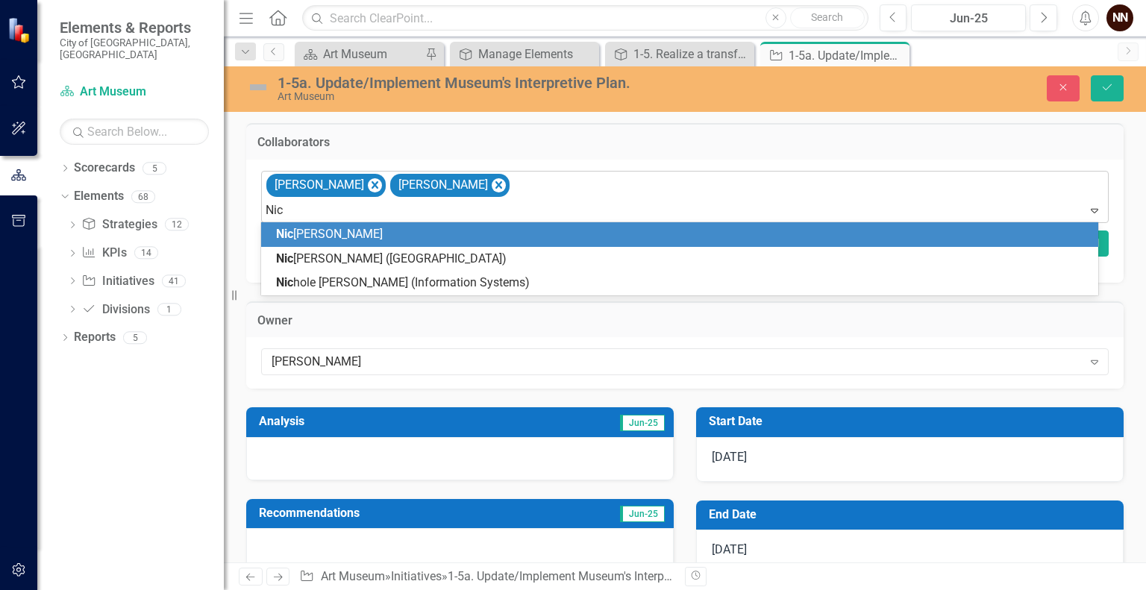
type input "[PERSON_NAME]"
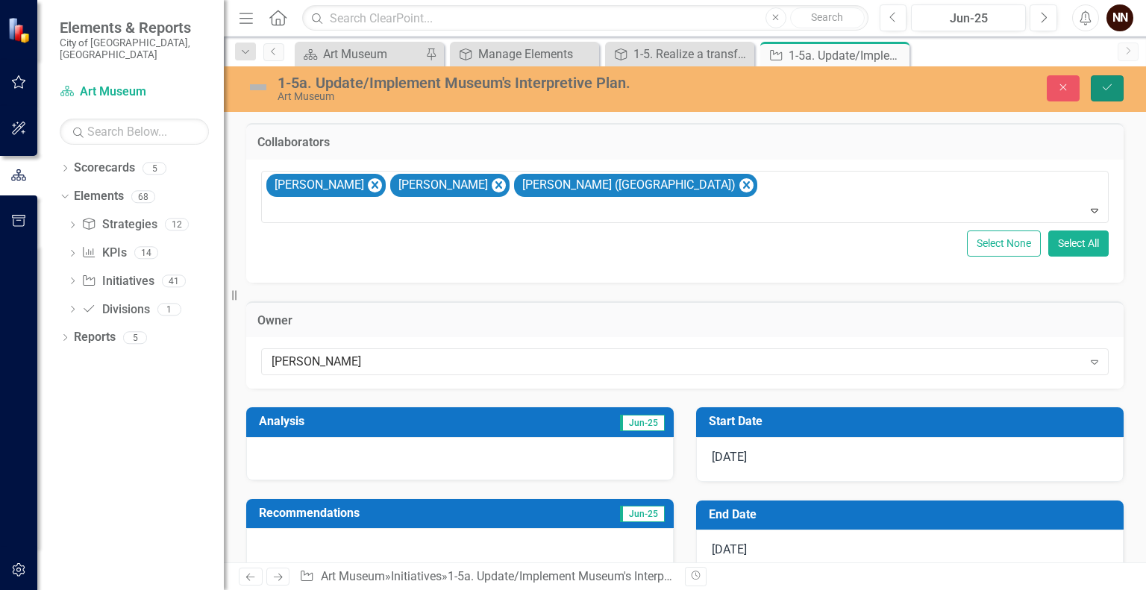
click at [1108, 84] on icon "Save" at bounding box center [1106, 87] width 13 height 10
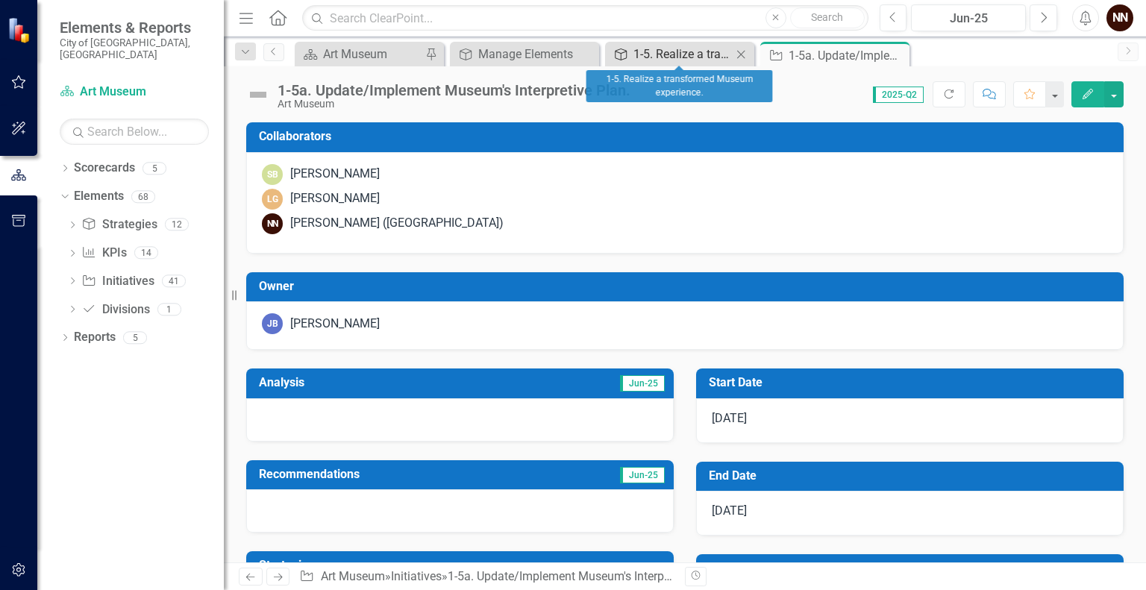
click at [638, 57] on div "1-5. Realize a transformed Museum experience." at bounding box center [682, 54] width 98 height 19
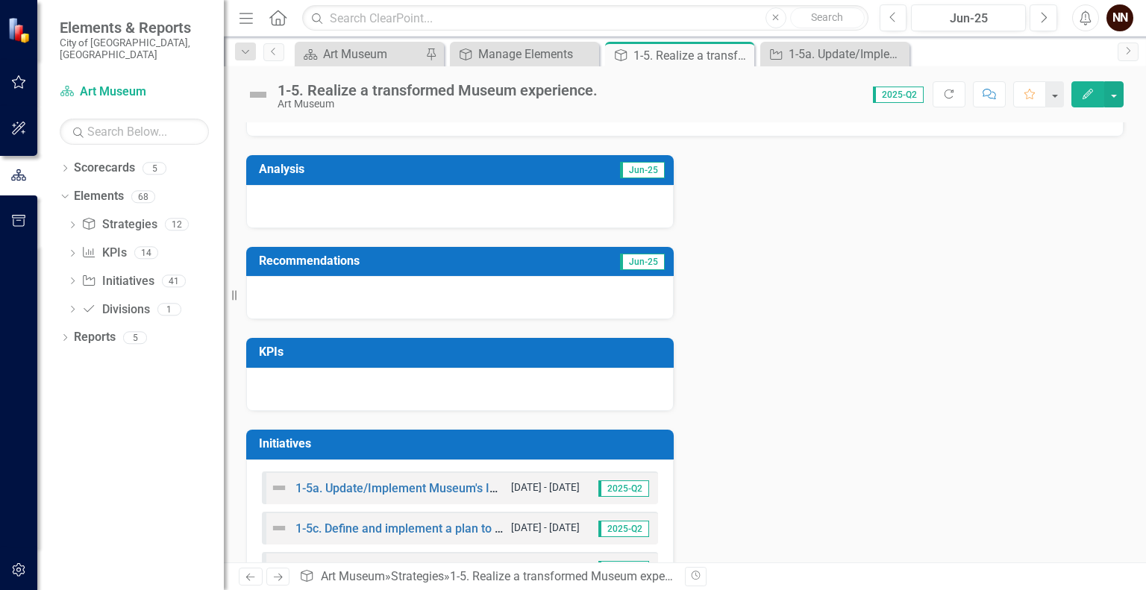
scroll to position [321, 0]
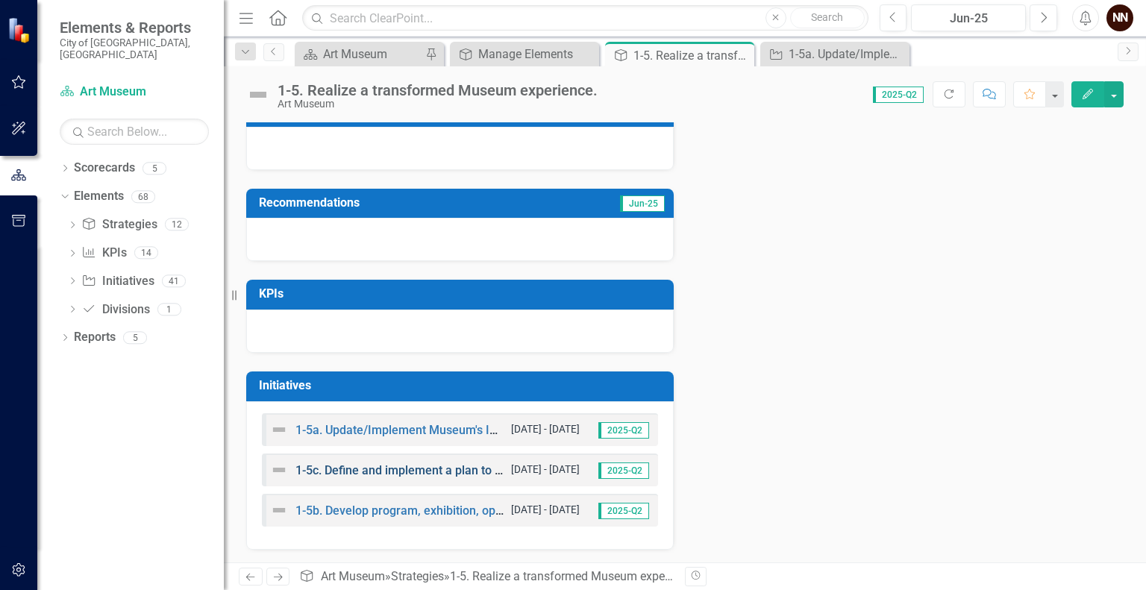
click at [471, 470] on link "1-5c. Define and implement a plan to [PERSON_NAME] inclusion and accessibility …" at bounding box center [648, 470] width 707 height 14
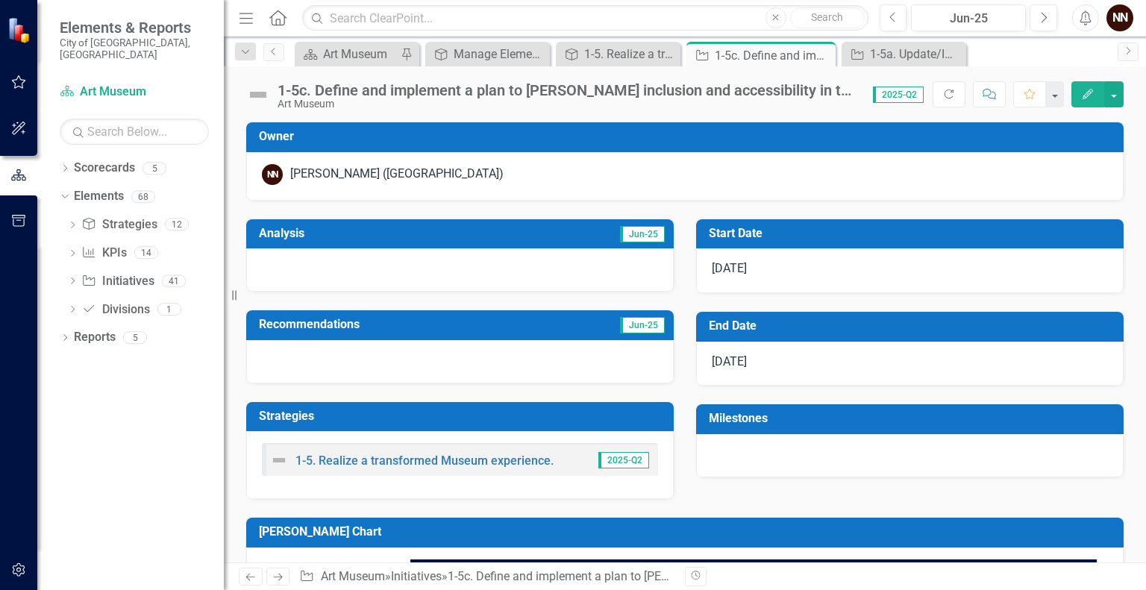
click at [664, 93] on div "1-5c. Define and implement a plan to [PERSON_NAME] inclusion and accessibility …" at bounding box center [567, 90] width 580 height 16
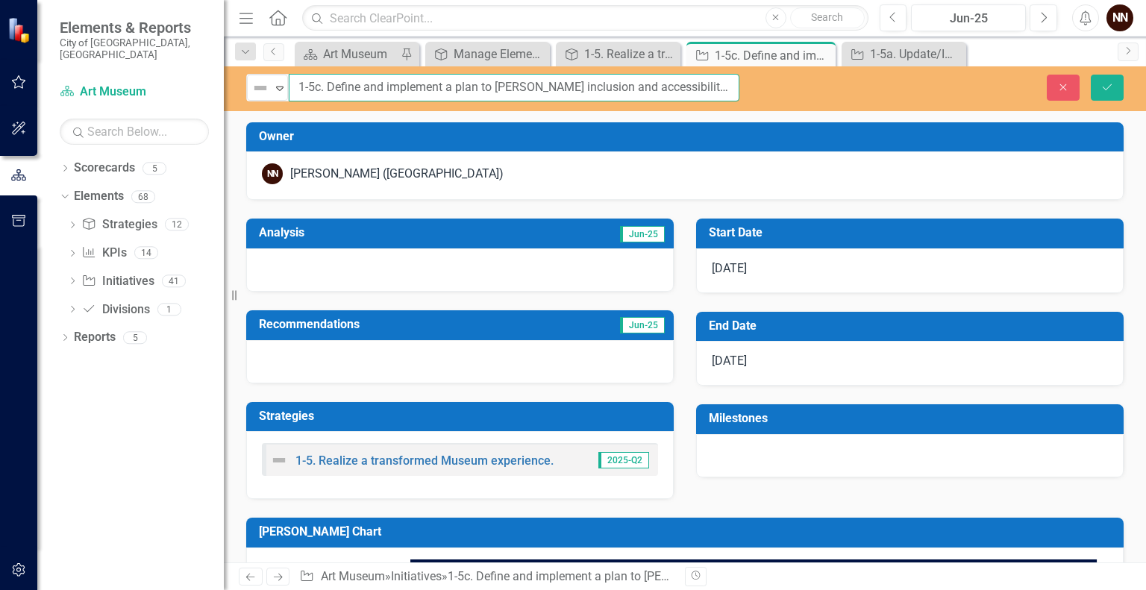
click at [664, 93] on input "1-5c. Define and implement a plan to [PERSON_NAME] inclusion and accessibility …" at bounding box center [514, 88] width 450 height 28
click at [1111, 89] on icon "Save" at bounding box center [1106, 87] width 13 height 10
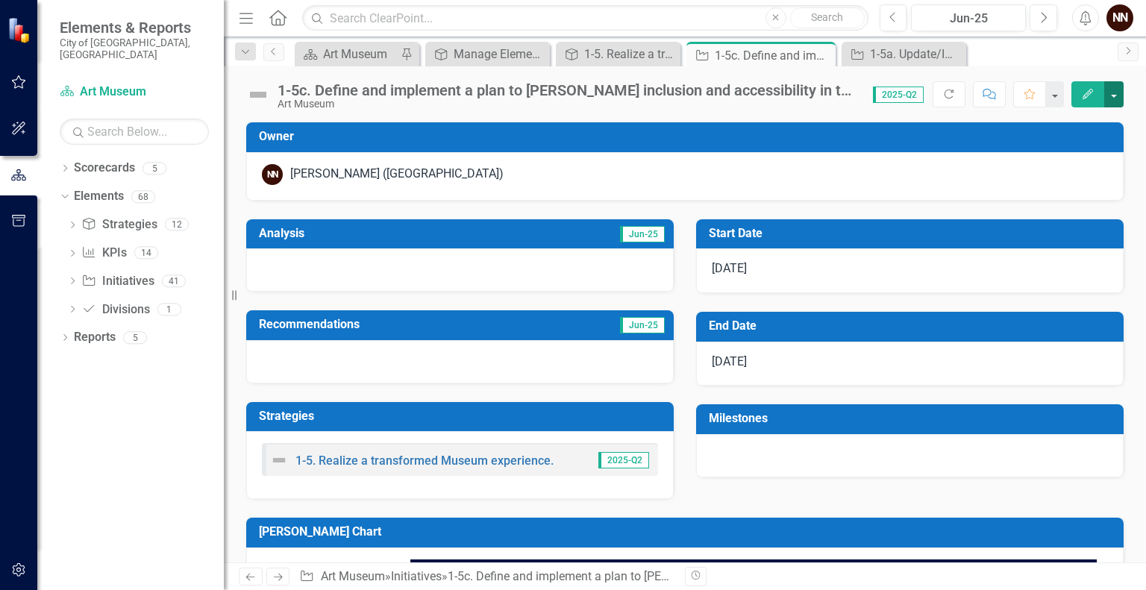
click at [1122, 98] on button "button" at bounding box center [1113, 94] width 19 height 26
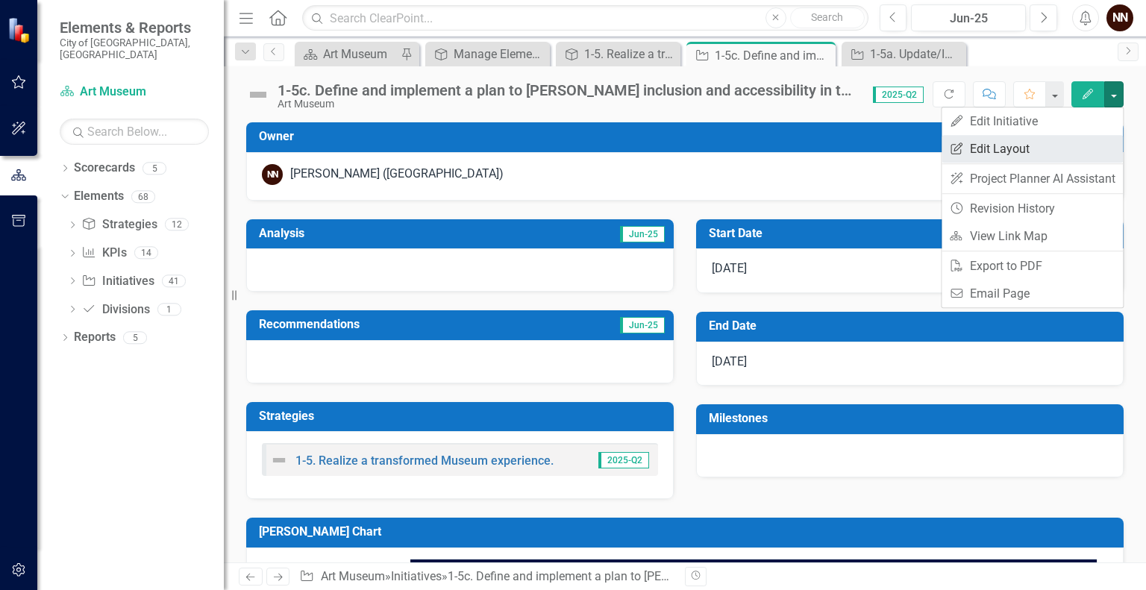
click at [1042, 140] on link "Edit Report Edit Layout" at bounding box center [1031, 149] width 181 height 28
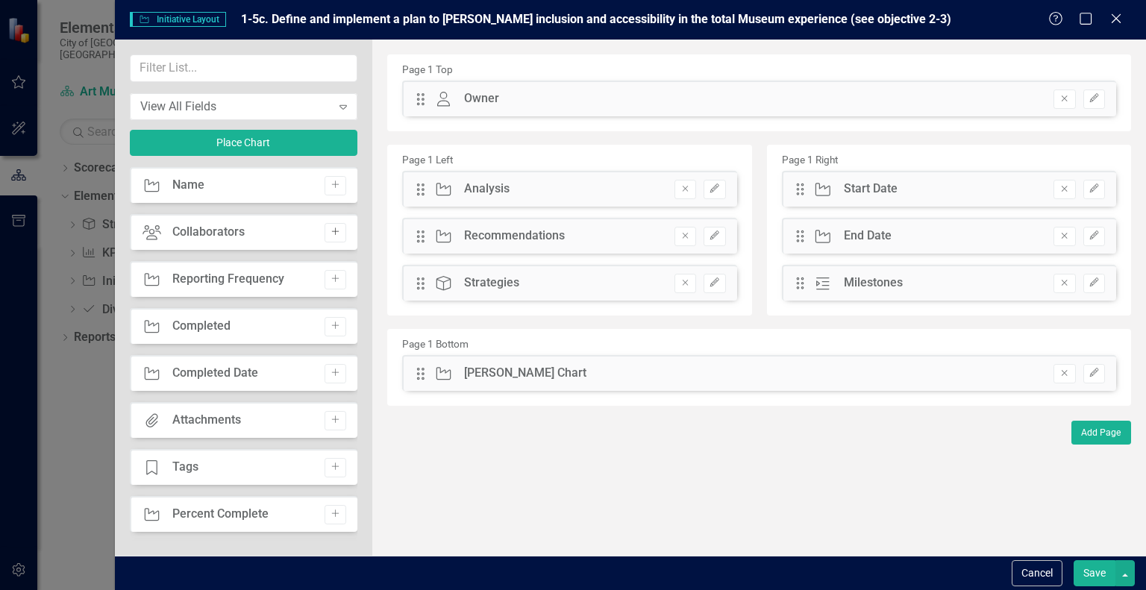
click at [331, 227] on icon "Add" at bounding box center [335, 231] width 11 height 9
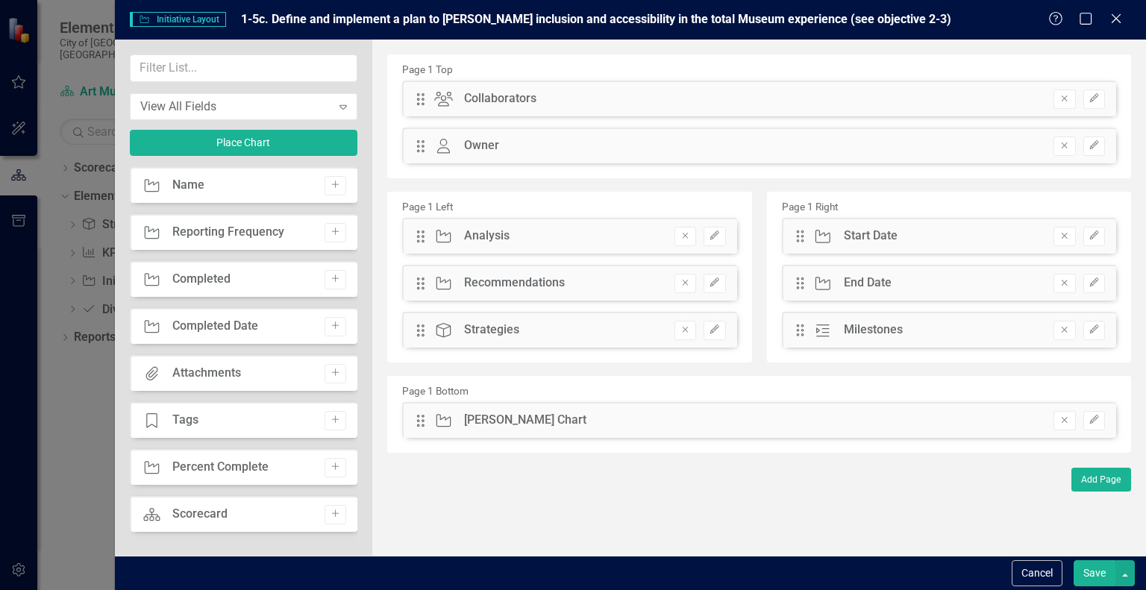
click at [1091, 571] on button "Save" at bounding box center [1094, 573] width 42 height 26
